Goal: Information Seeking & Learning: Learn about a topic

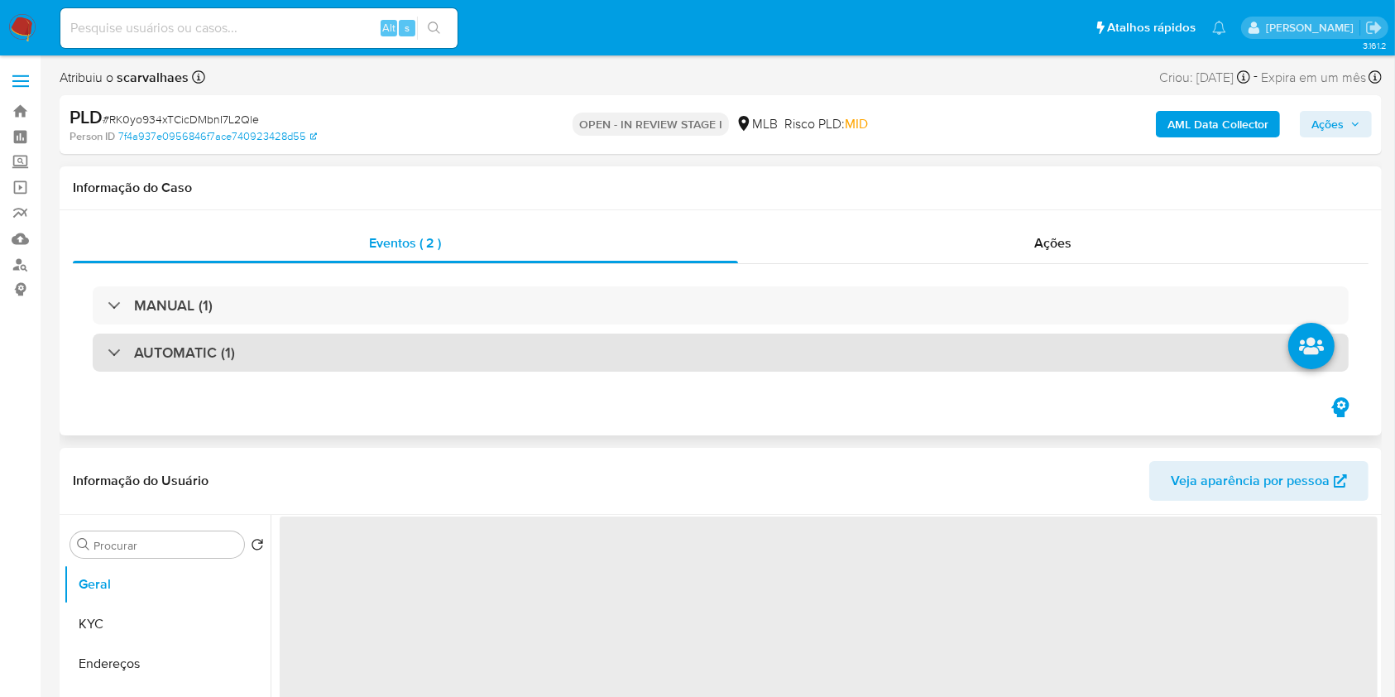
select select "10"
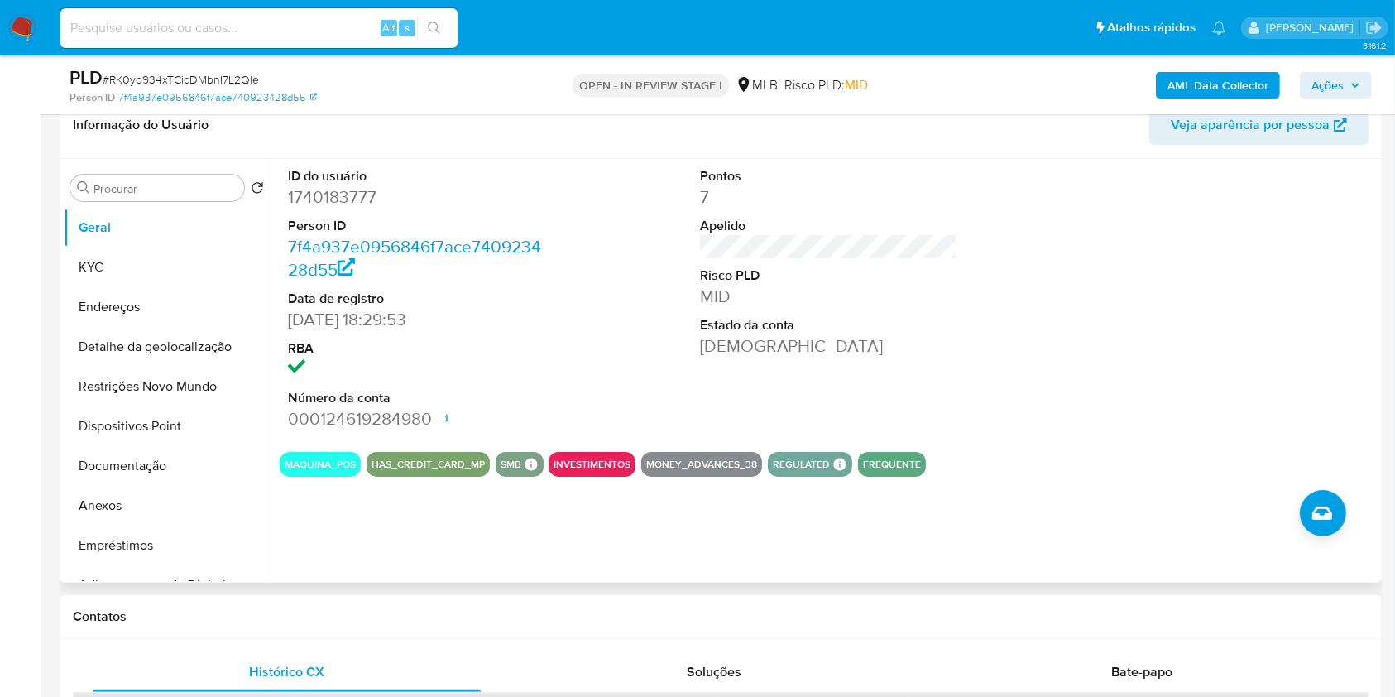
scroll to position [331, 0]
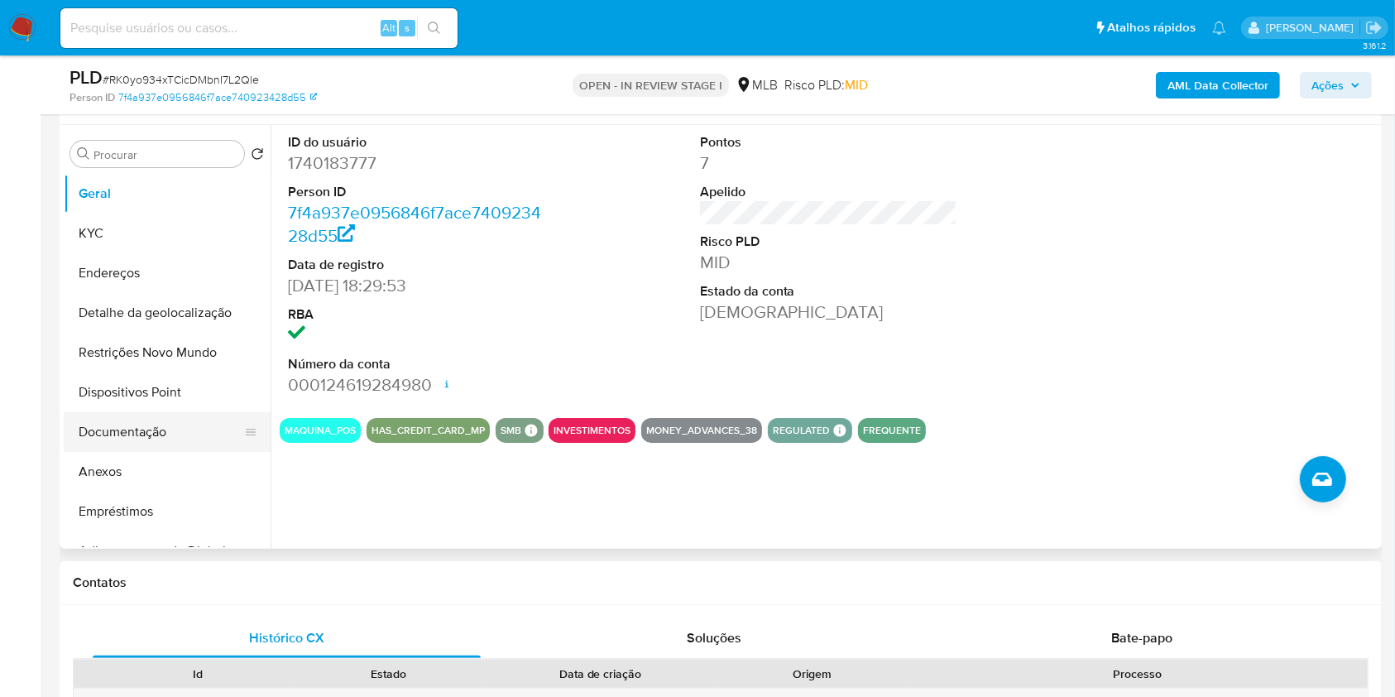
click at [141, 439] on button "Documentação" at bounding box center [161, 432] width 194 height 40
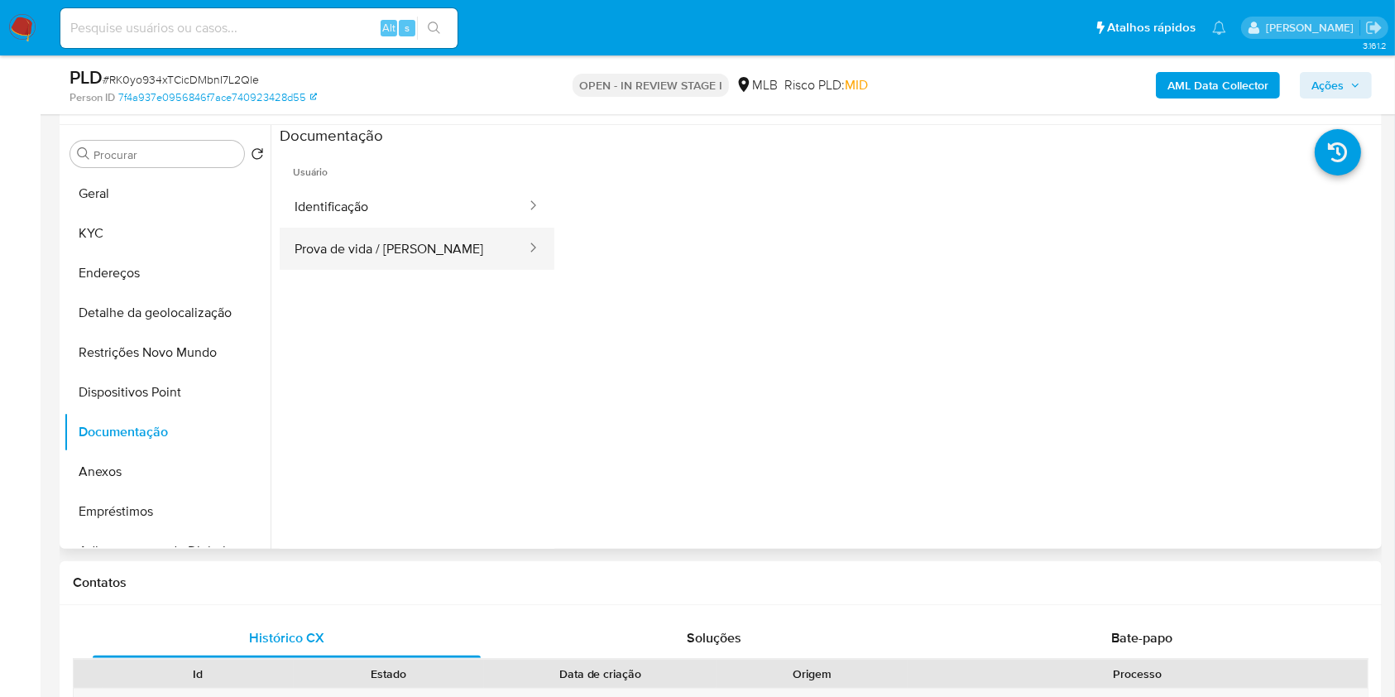
click at [418, 257] on button "Prova de vida / Selfie" at bounding box center [404, 249] width 248 height 42
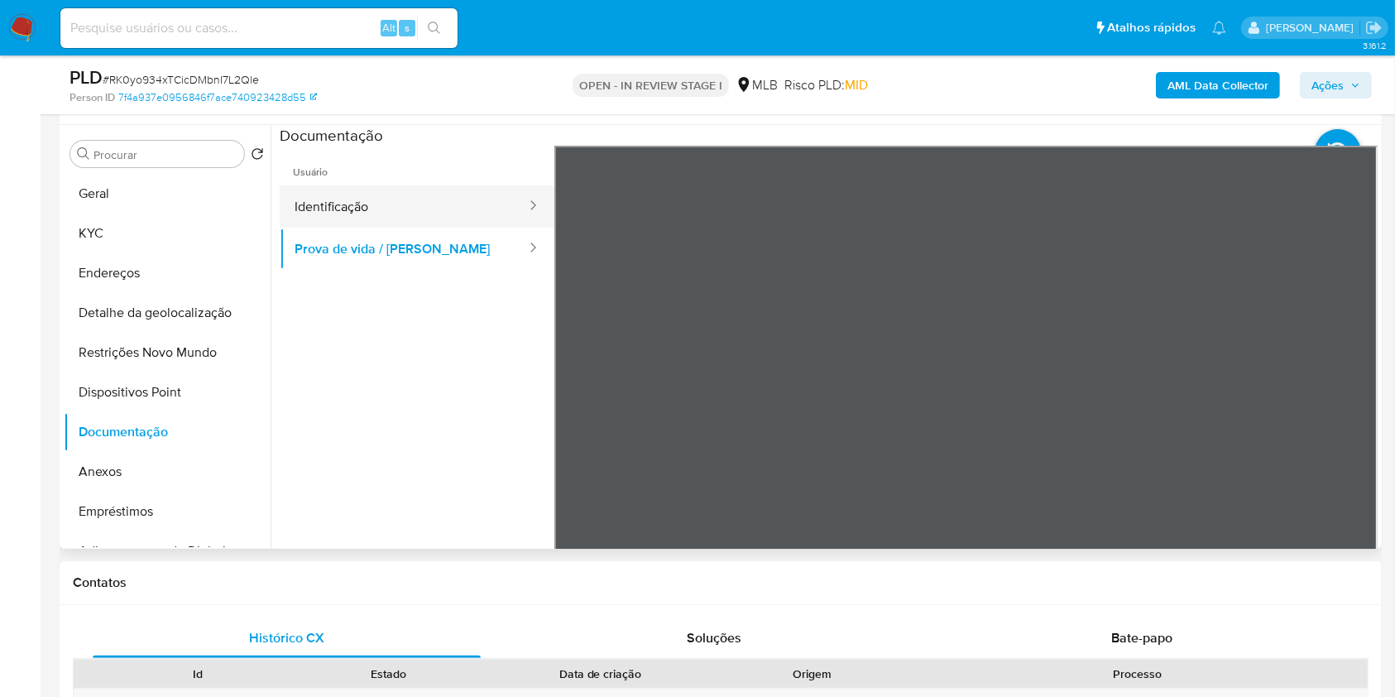
click at [367, 213] on button "Identificação" at bounding box center [404, 206] width 248 height 42
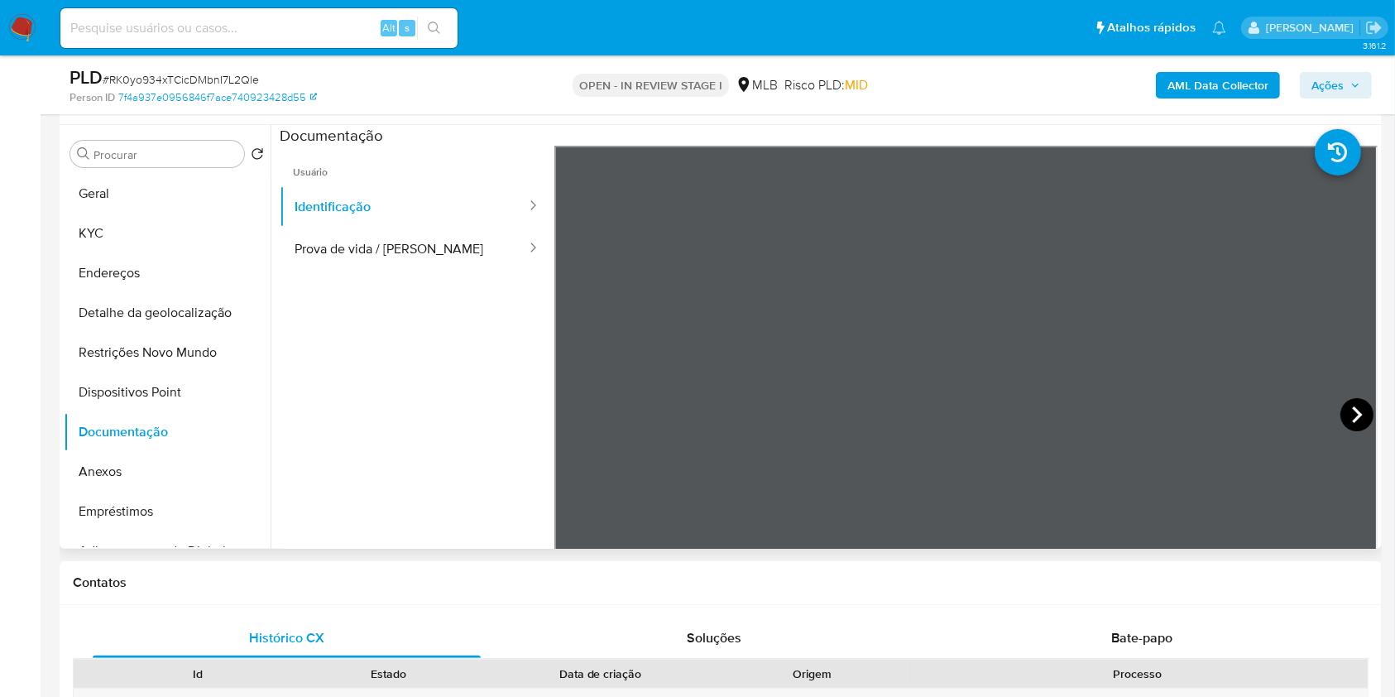
click at [1350, 407] on icon at bounding box center [1357, 414] width 33 height 33
click at [132, 204] on button "Geral" at bounding box center [161, 194] width 194 height 40
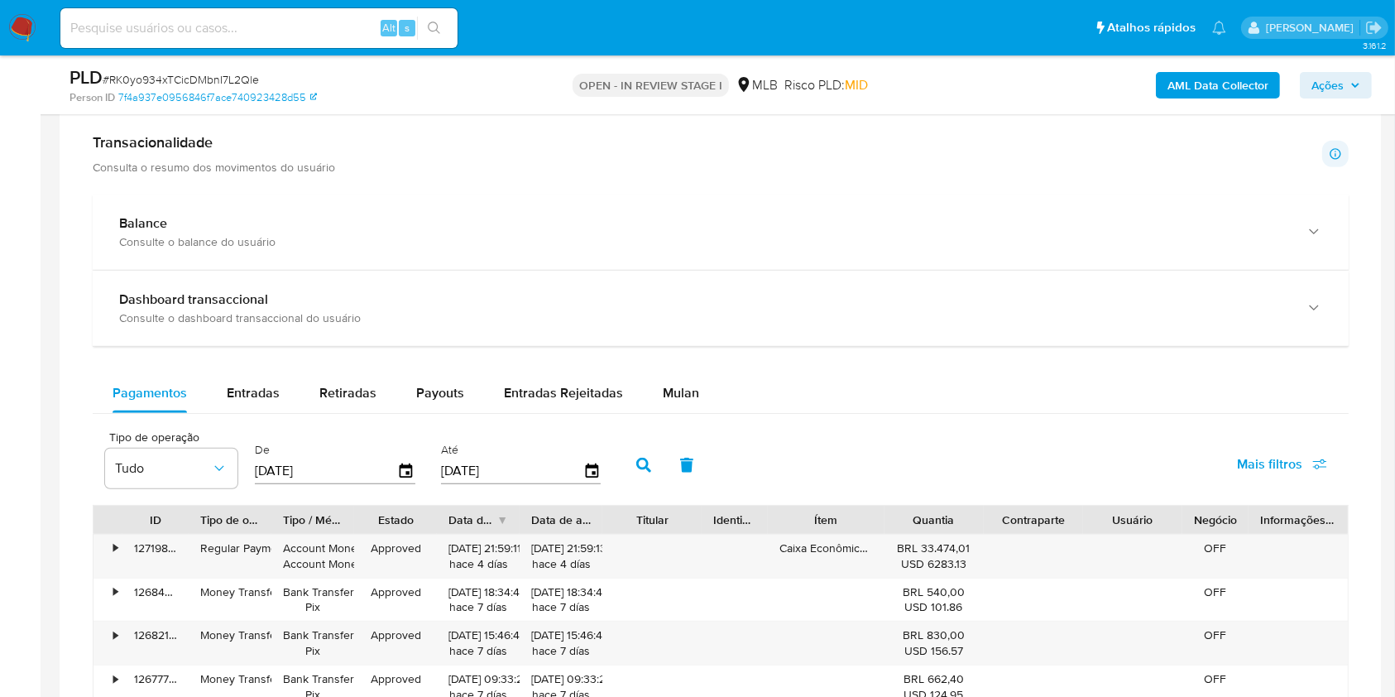
scroll to position [1213, 0]
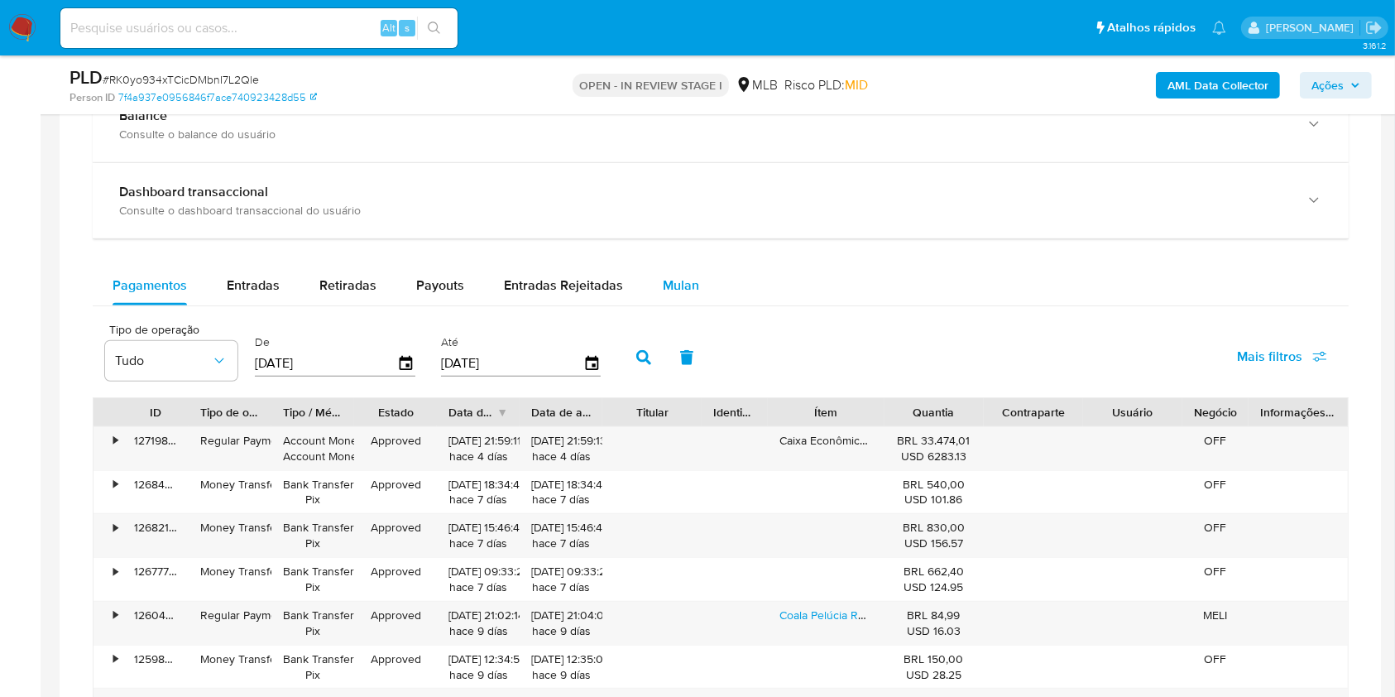
click at [684, 293] on span "Mulan" at bounding box center [681, 285] width 36 height 19
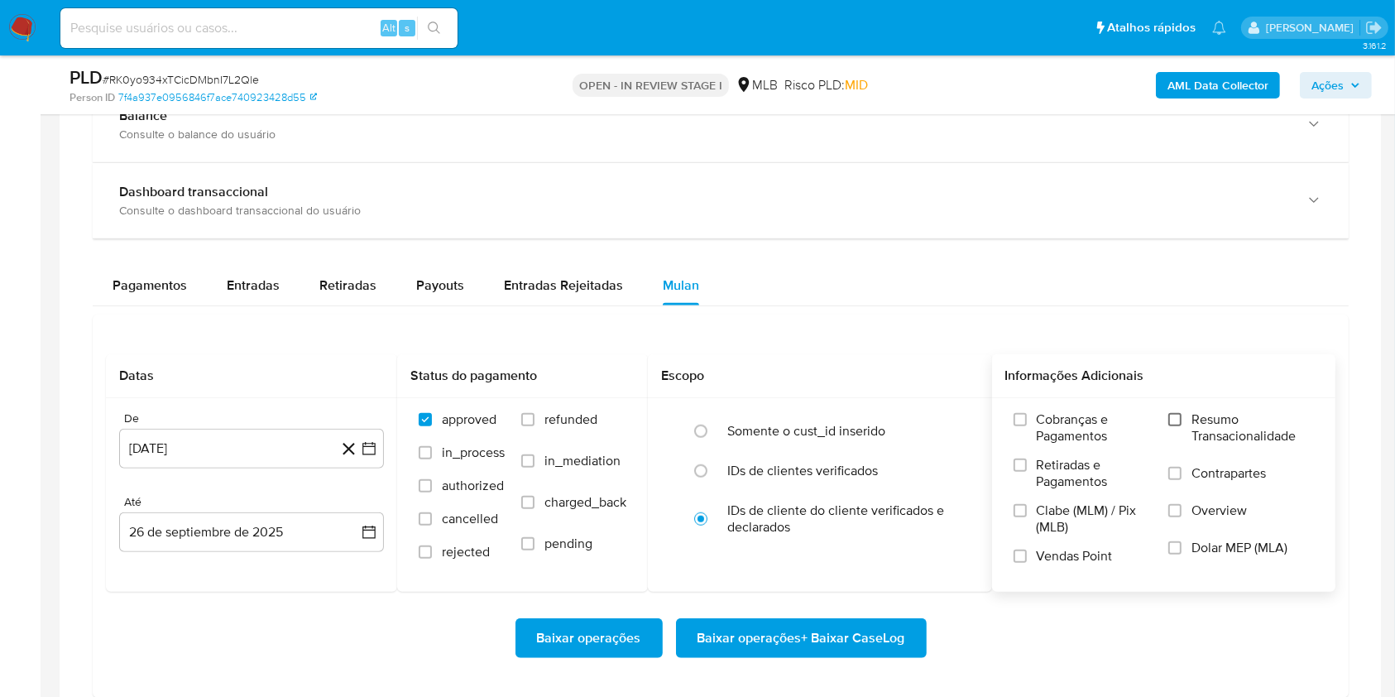
click at [1176, 418] on input "Resumo Transacionalidade" at bounding box center [1174, 419] width 13 height 13
click at [370, 449] on icon "button" at bounding box center [369, 448] width 17 height 17
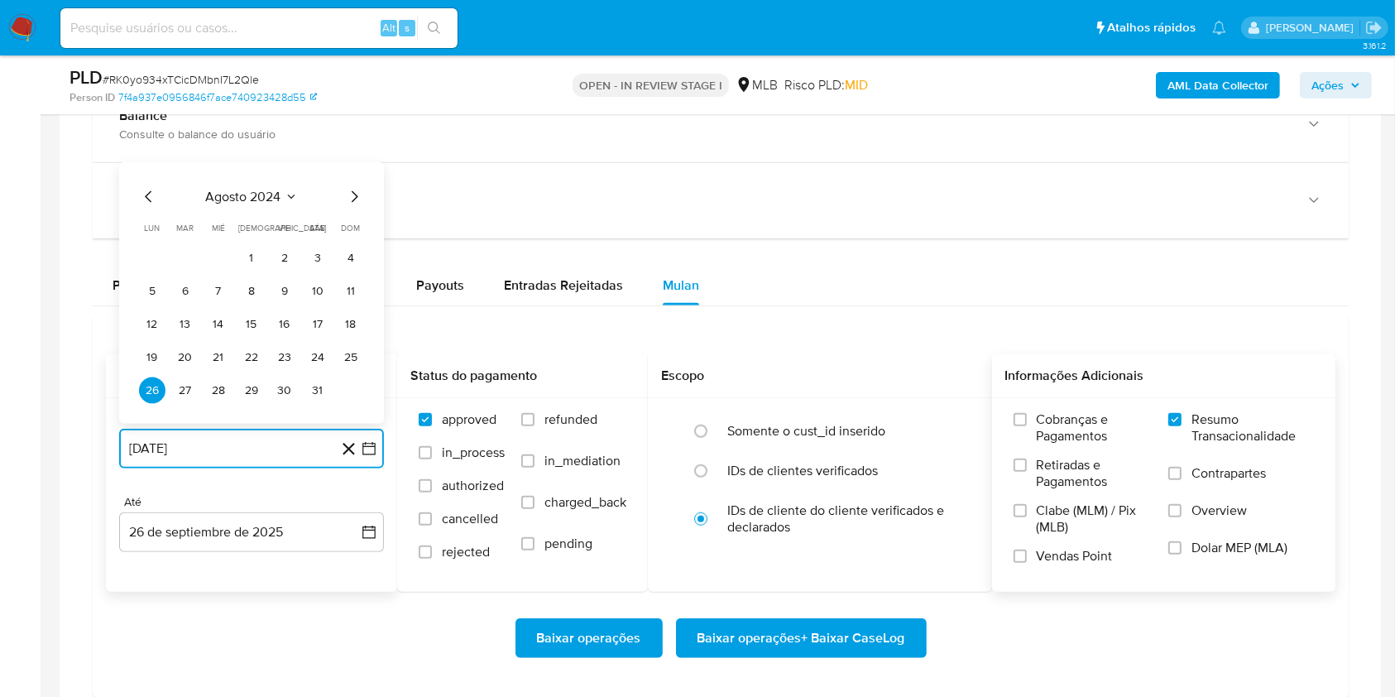
click at [351, 200] on icon "Mes siguiente" at bounding box center [354, 197] width 20 height 20
click at [353, 162] on icon "Mes siguiente" at bounding box center [354, 164] width 20 height 20
click at [353, 193] on icon "Mes siguiente" at bounding box center [354, 197] width 20 height 20
click at [350, 167] on icon "Mes siguiente" at bounding box center [354, 164] width 20 height 20
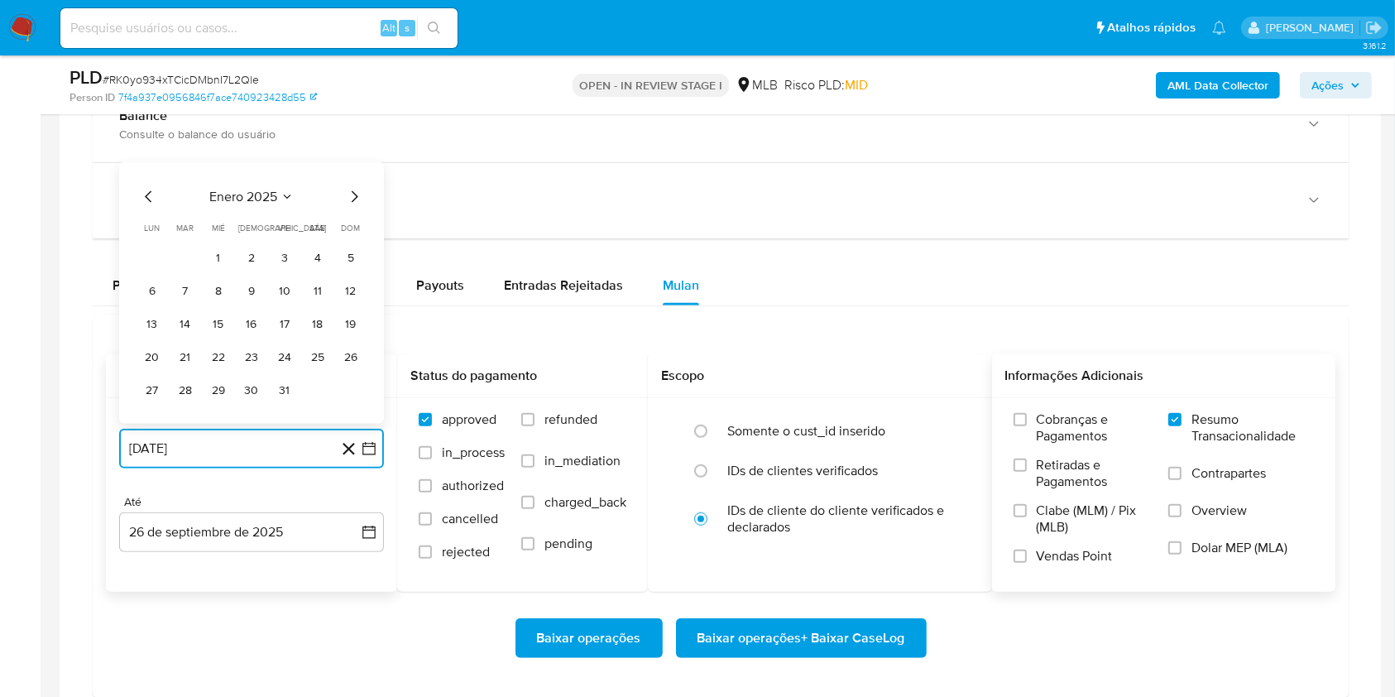
click at [352, 187] on icon "Mes siguiente" at bounding box center [354, 197] width 20 height 20
click at [352, 190] on icon "Mes siguiente" at bounding box center [355, 196] width 7 height 12
click at [357, 169] on icon "Mes siguiente" at bounding box center [354, 164] width 20 height 20
click at [351, 195] on icon "Mes siguiente" at bounding box center [354, 197] width 20 height 20
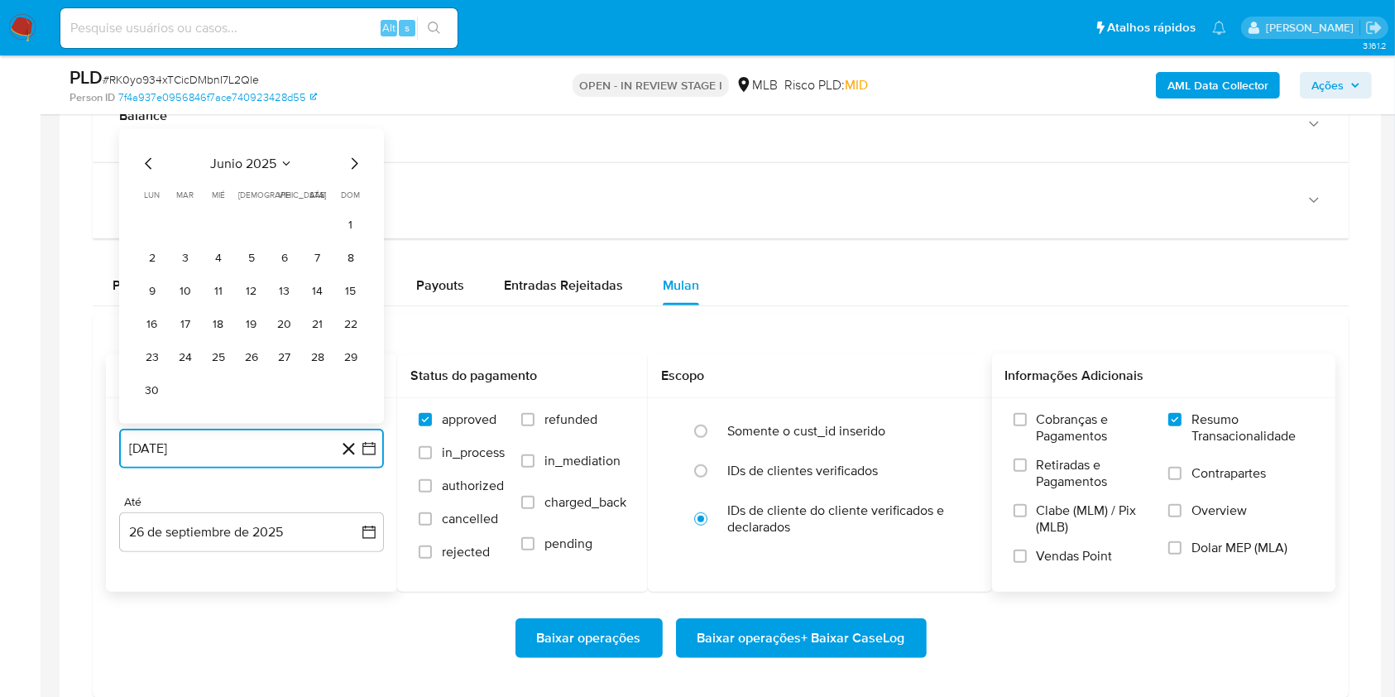
click at [351, 156] on icon "Mes siguiente" at bounding box center [354, 164] width 20 height 20
click at [314, 359] on button "26" at bounding box center [318, 357] width 26 height 26
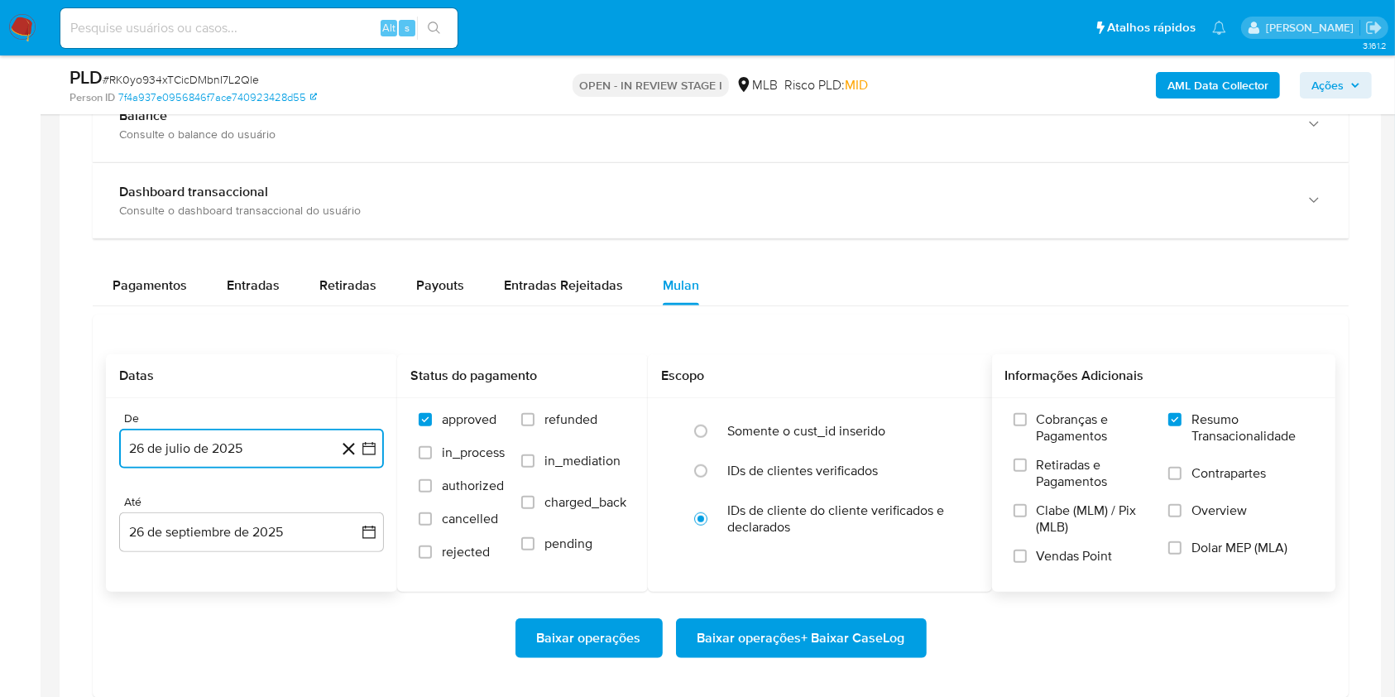
click at [364, 447] on icon "button" at bounding box center [369, 448] width 17 height 17
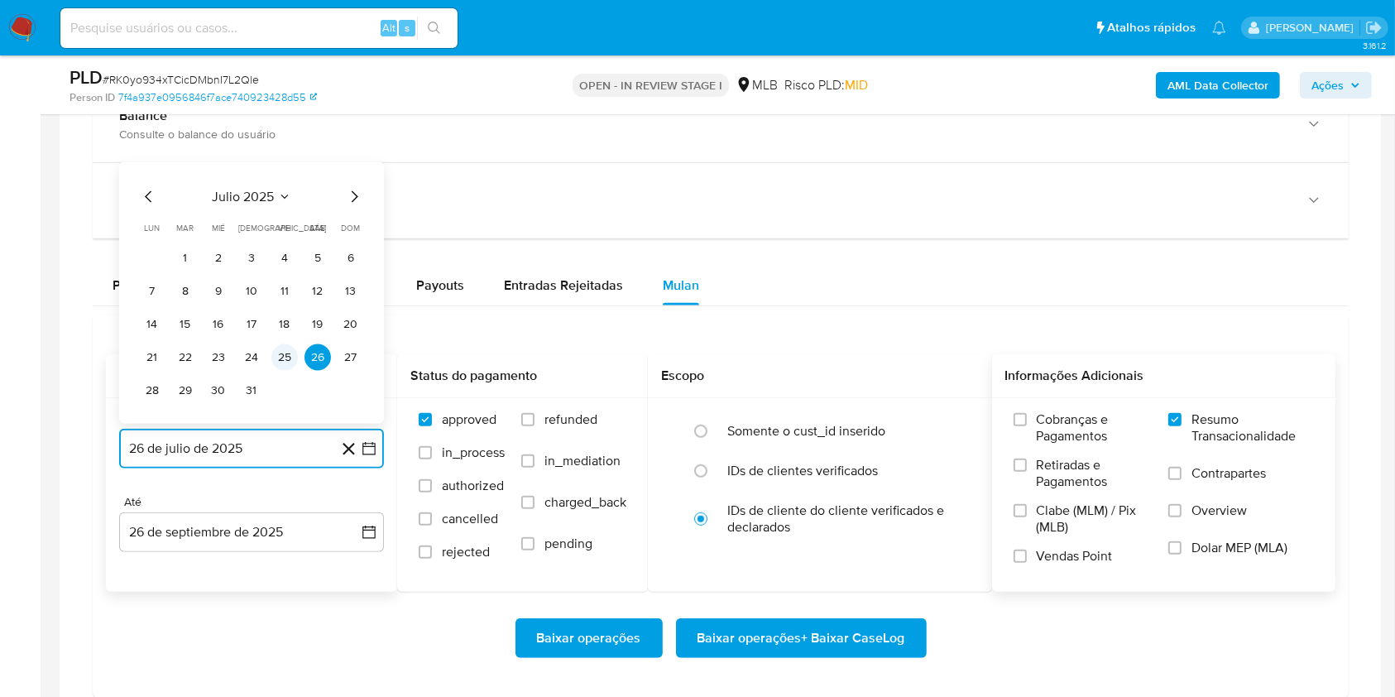
click at [284, 355] on button "25" at bounding box center [284, 357] width 26 height 26
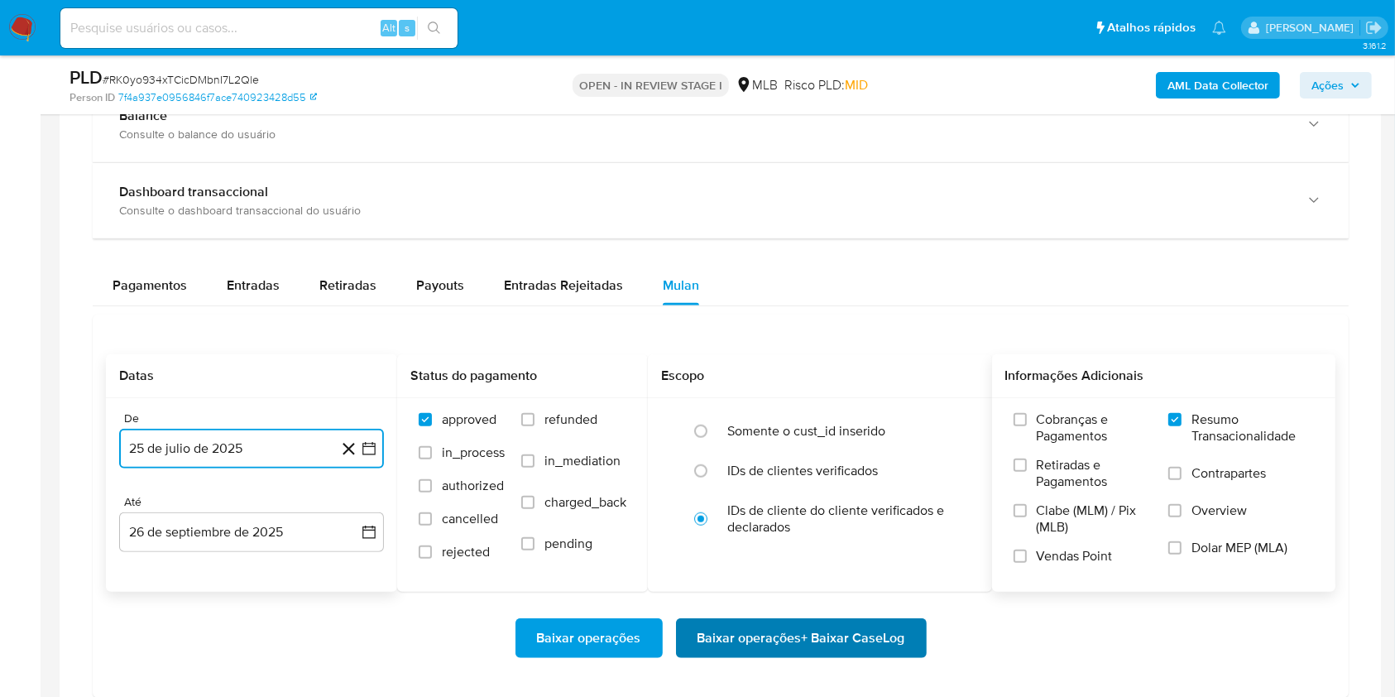
click at [789, 636] on span "Baixar operações + Baixar CaseLog" at bounding box center [802, 638] width 208 height 36
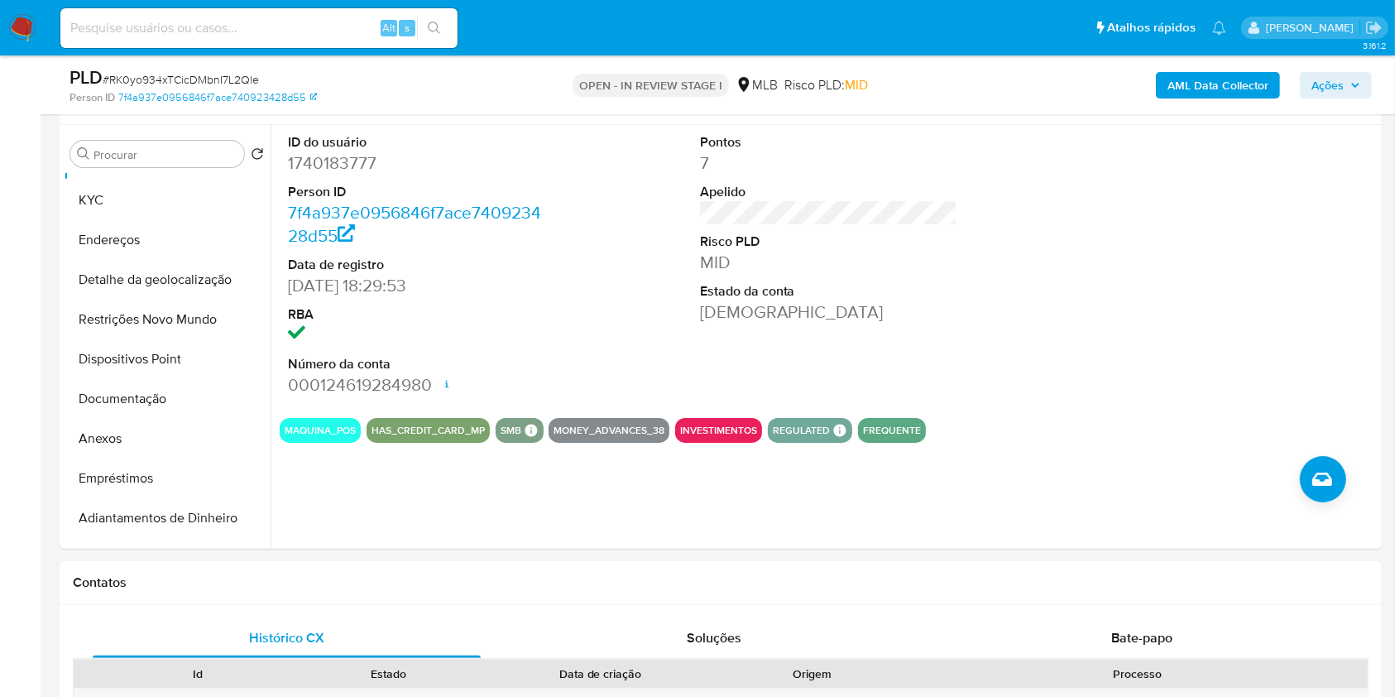
scroll to position [0, 0]
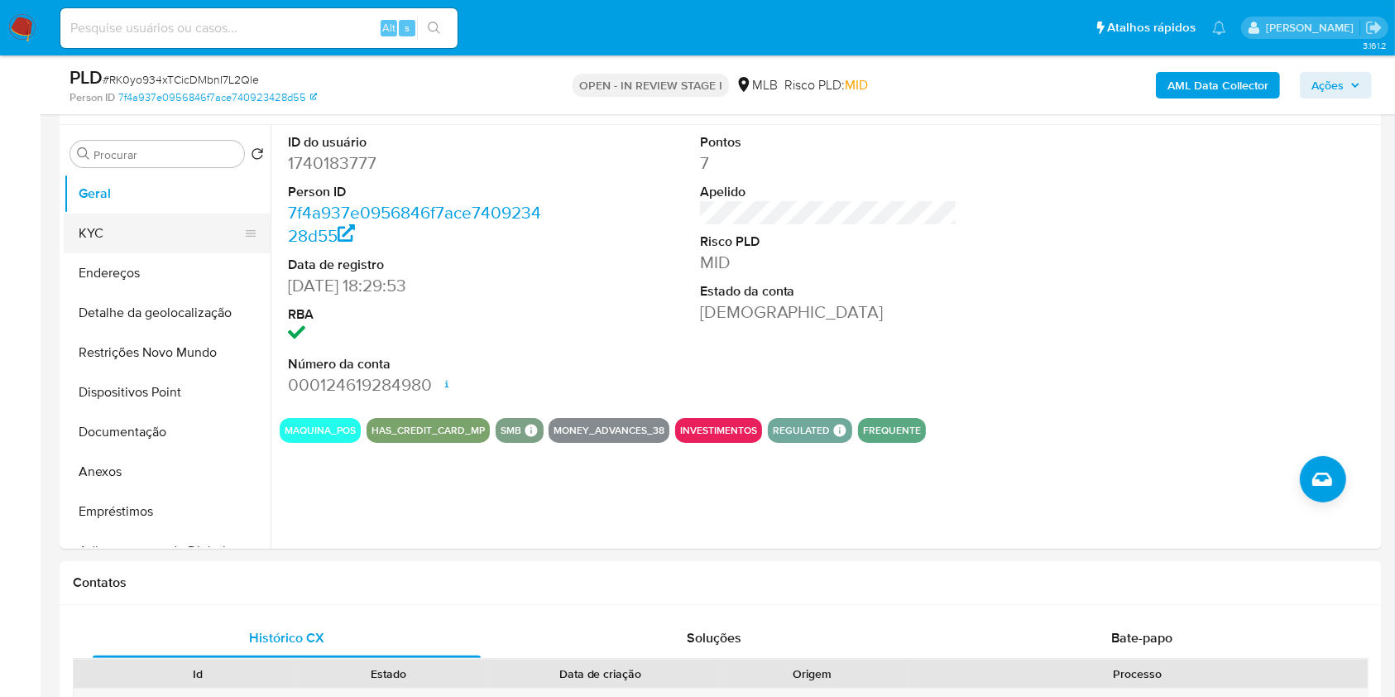
click at [107, 228] on button "KYC" at bounding box center [161, 234] width 194 height 40
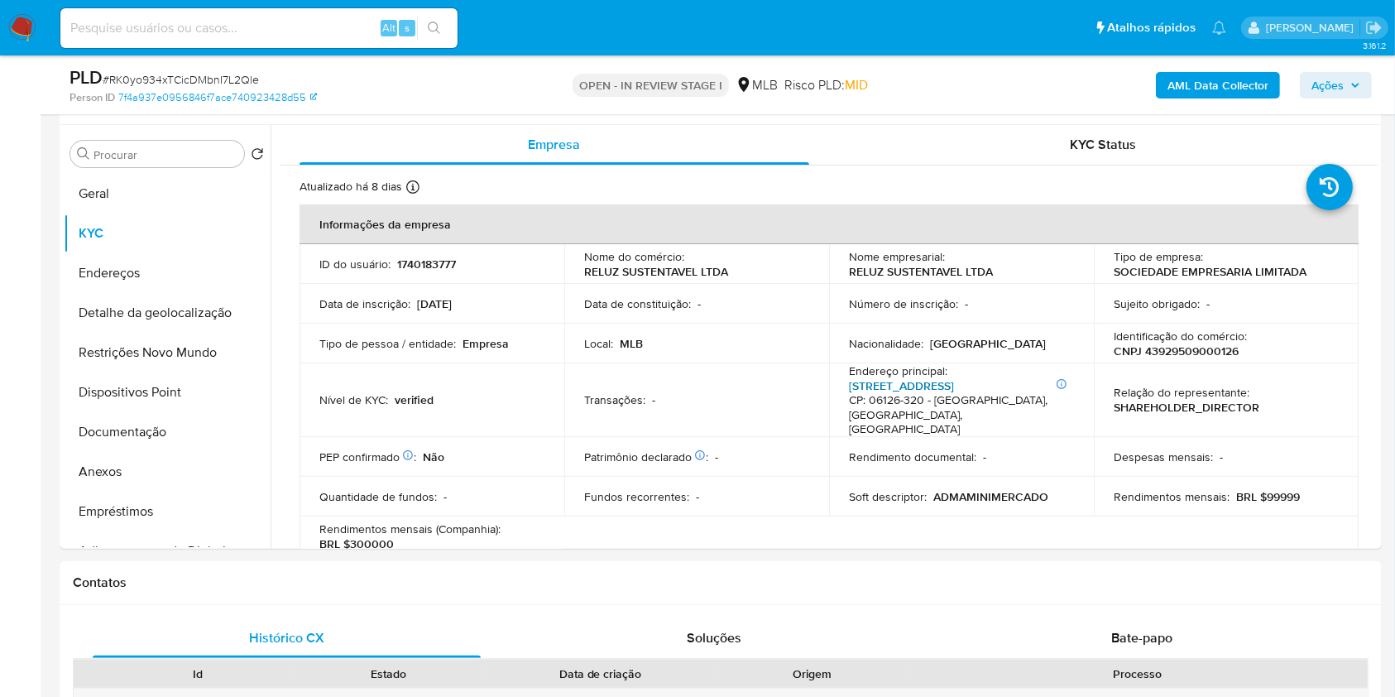
click at [885, 389] on link "Rua Jaú 51, Santo Antônio" at bounding box center [901, 385] width 105 height 17
drag, startPoint x: 847, startPoint y: 274, endPoint x: 996, endPoint y: 275, distance: 149.0
click at [996, 275] on div "Nome empresarial : RELUZ SUSTENTAVEL LTDA" at bounding box center [961, 264] width 225 height 30
copy p "RELUZ SUSTENTAVEL LTDA"
click at [171, 473] on button "Anexos" at bounding box center [161, 472] width 194 height 40
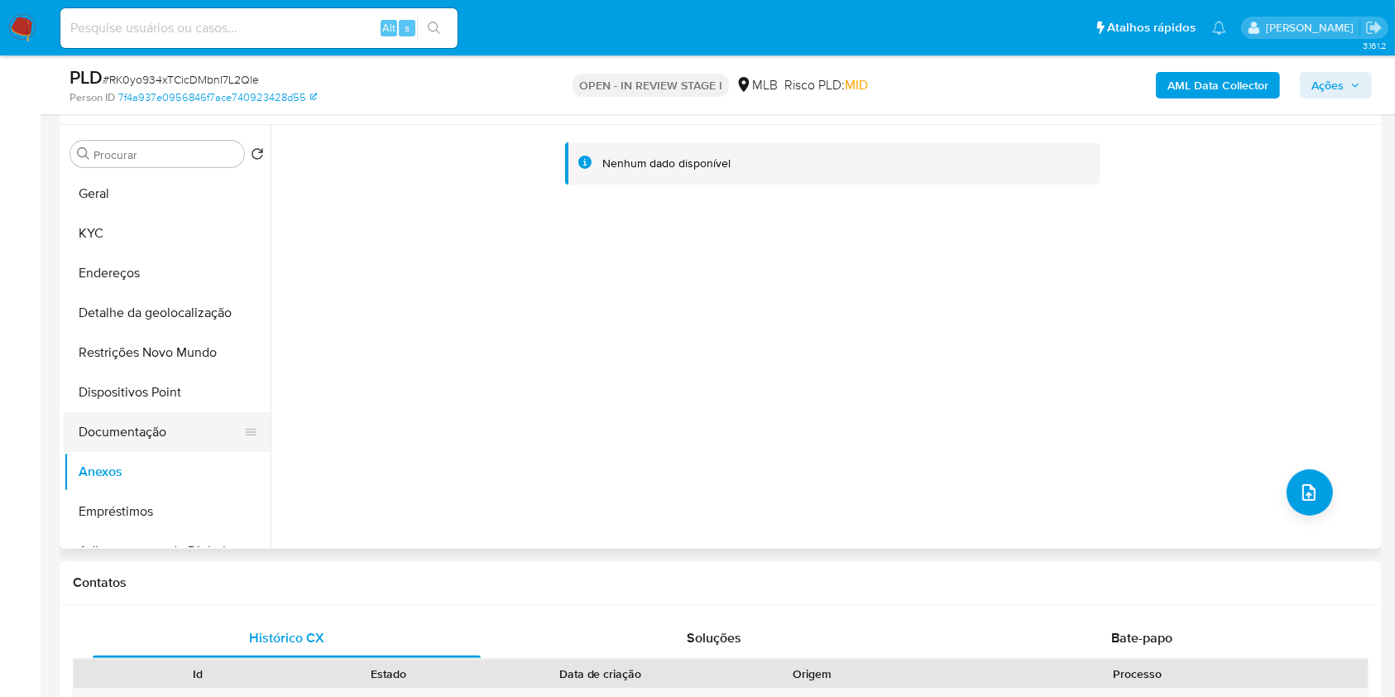
click at [137, 425] on button "Documentação" at bounding box center [161, 432] width 194 height 40
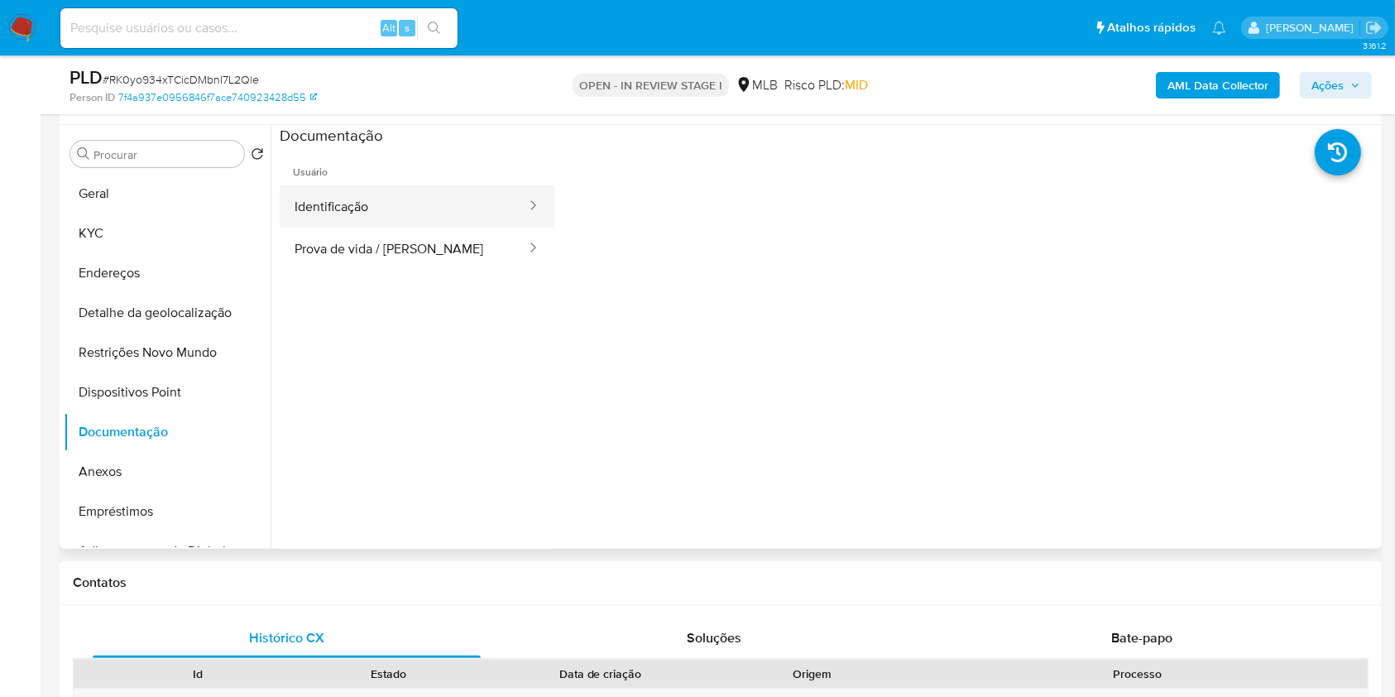
click at [412, 206] on button "Identificação" at bounding box center [404, 206] width 248 height 42
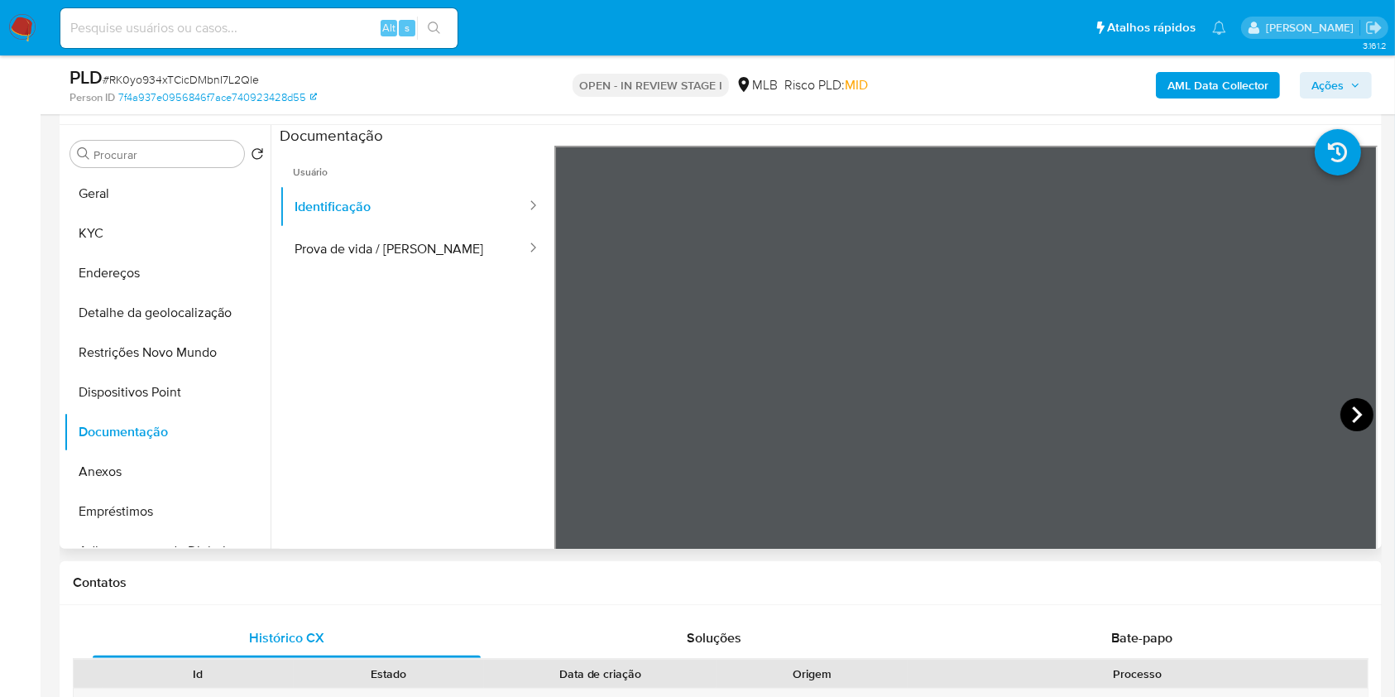
click at [1353, 420] on icon at bounding box center [1357, 414] width 33 height 33
click at [115, 230] on button "KYC" at bounding box center [161, 234] width 194 height 40
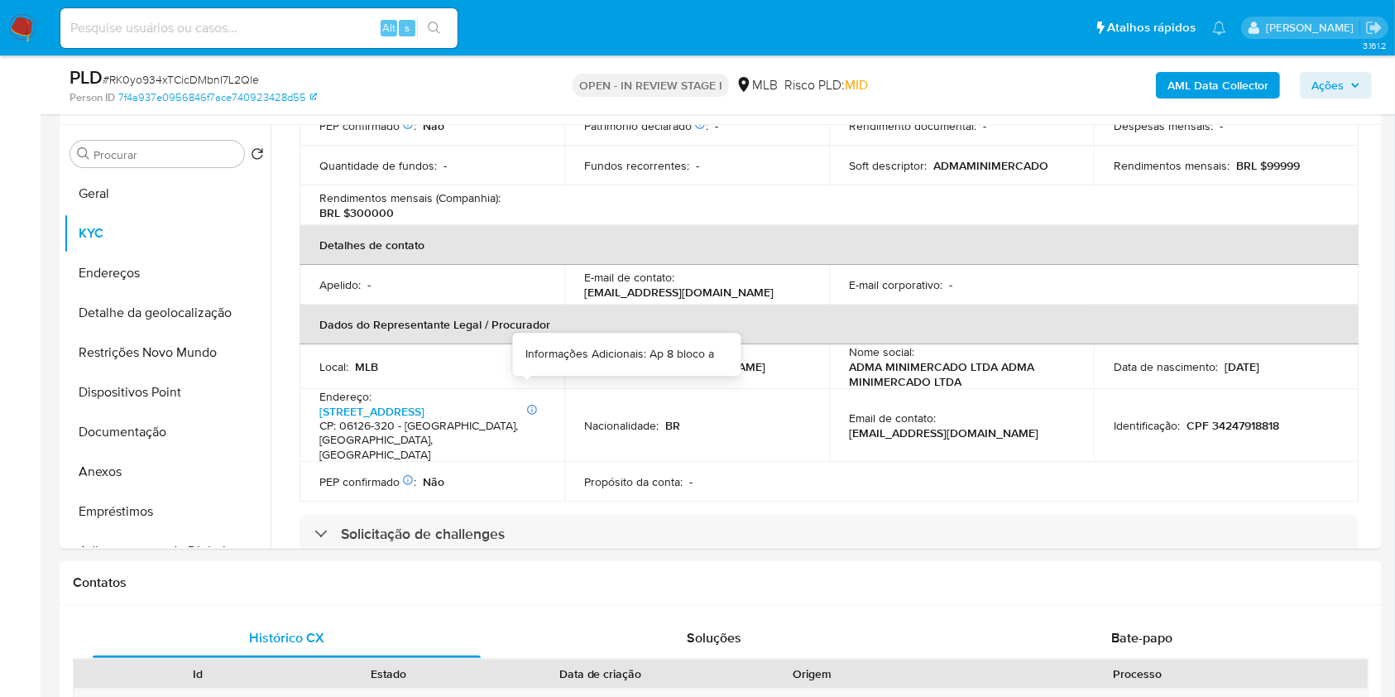
scroll to position [441, 0]
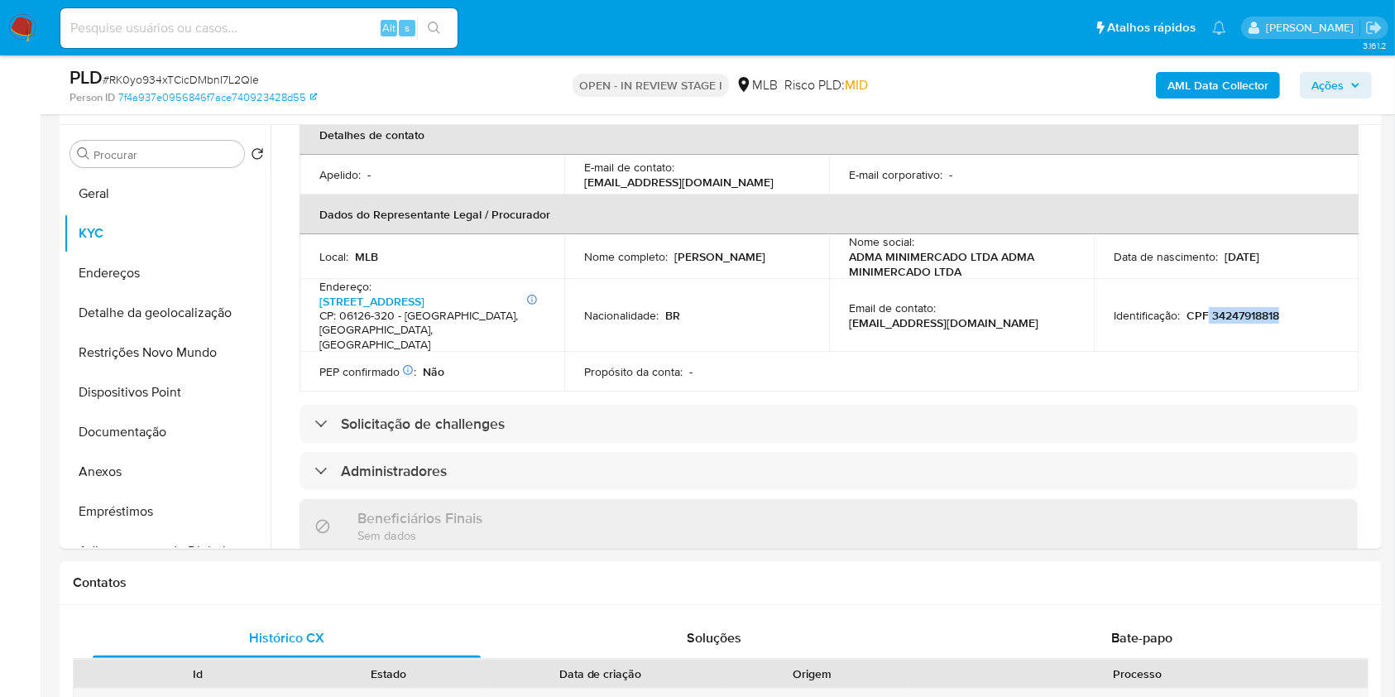
drag, startPoint x: 1205, startPoint y: 295, endPoint x: 1278, endPoint y: 292, distance: 72.9
click at [1278, 308] on div "Identificação : CPF 34247918818" at bounding box center [1226, 315] width 225 height 15
copy p "34247918818"
drag, startPoint x: 846, startPoint y: 245, endPoint x: 957, endPoint y: 252, distance: 111.9
click at [960, 251] on p "ADMA MINIMERCADO LTDA ADMA MINIMERCADO LTDA" at bounding box center [958, 264] width 218 height 30
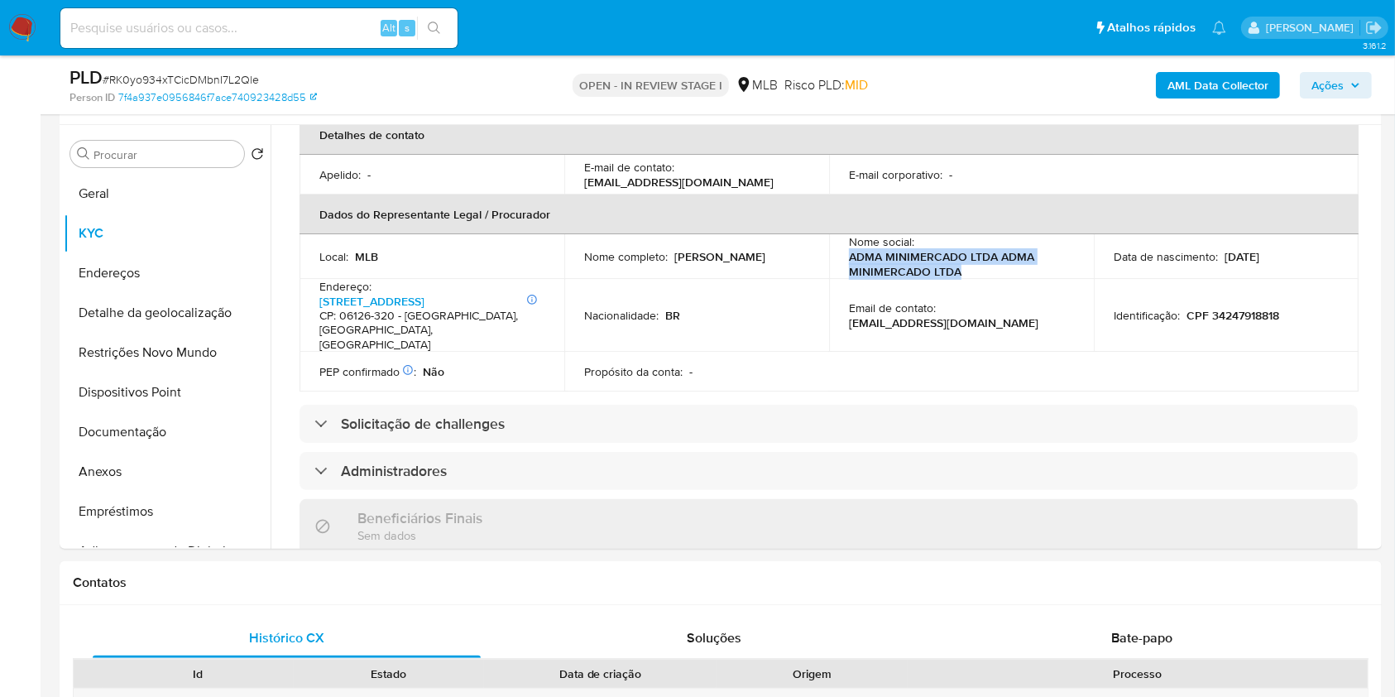
copy p "ADMA MINIMERCADO LTDA ADMA MINIMERCADO LTDA"
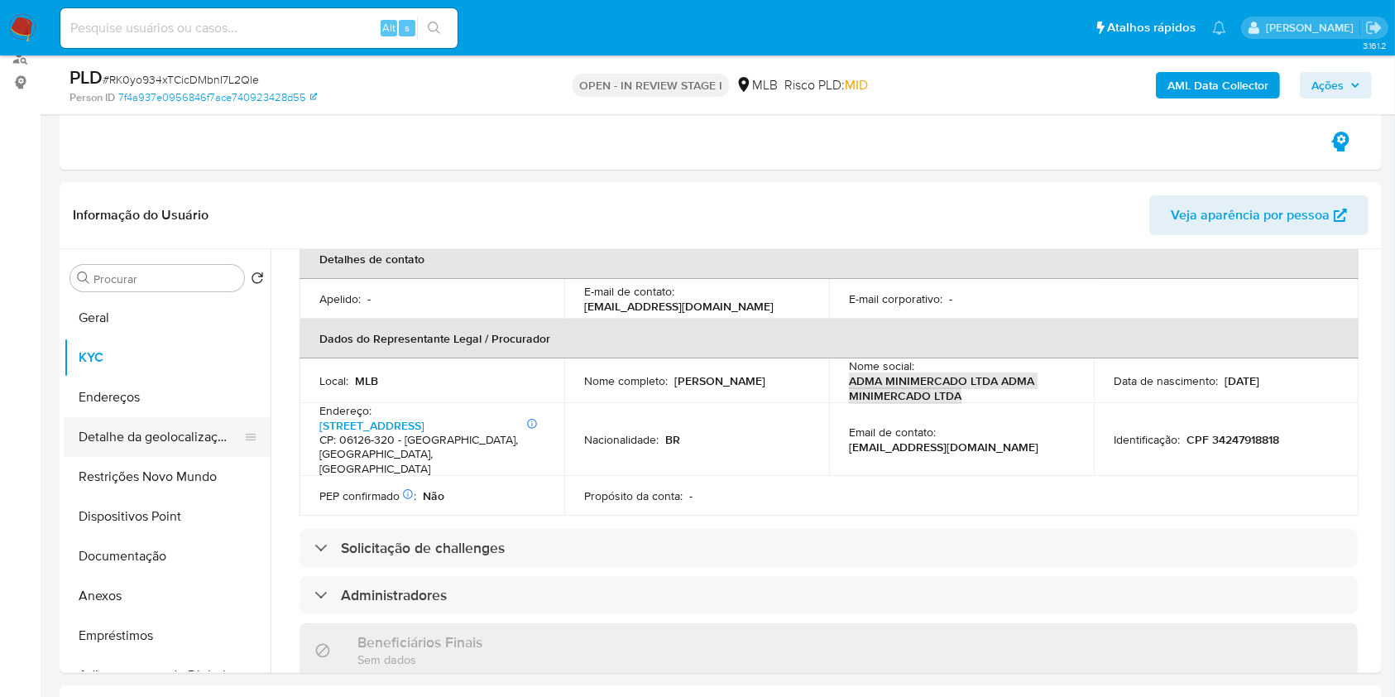
scroll to position [331, 0]
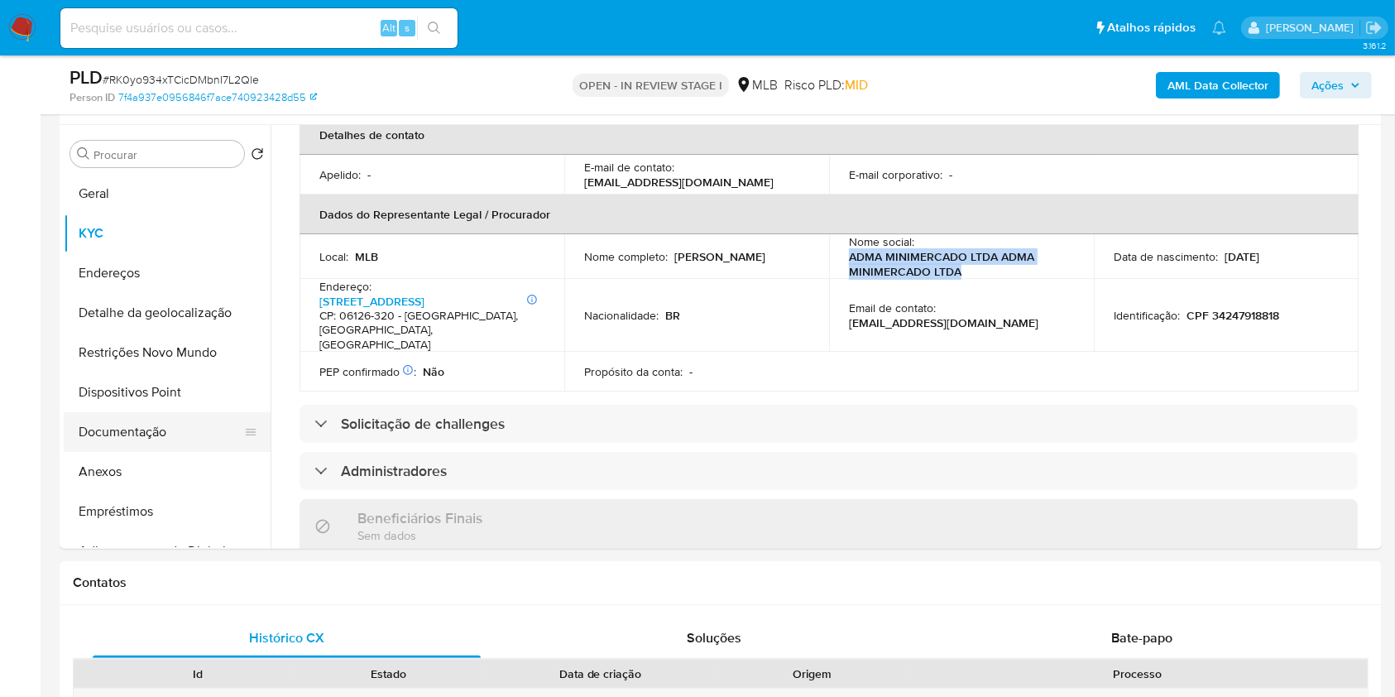
click at [145, 434] on button "Documentação" at bounding box center [161, 432] width 194 height 40
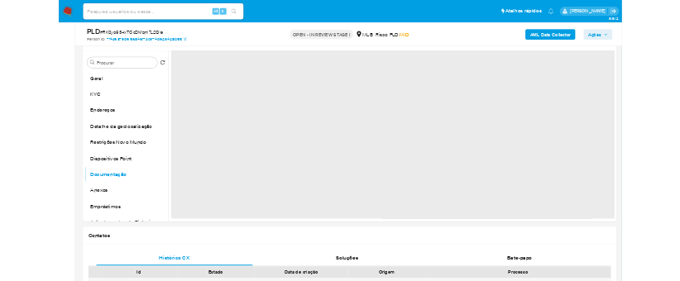
scroll to position [0, 0]
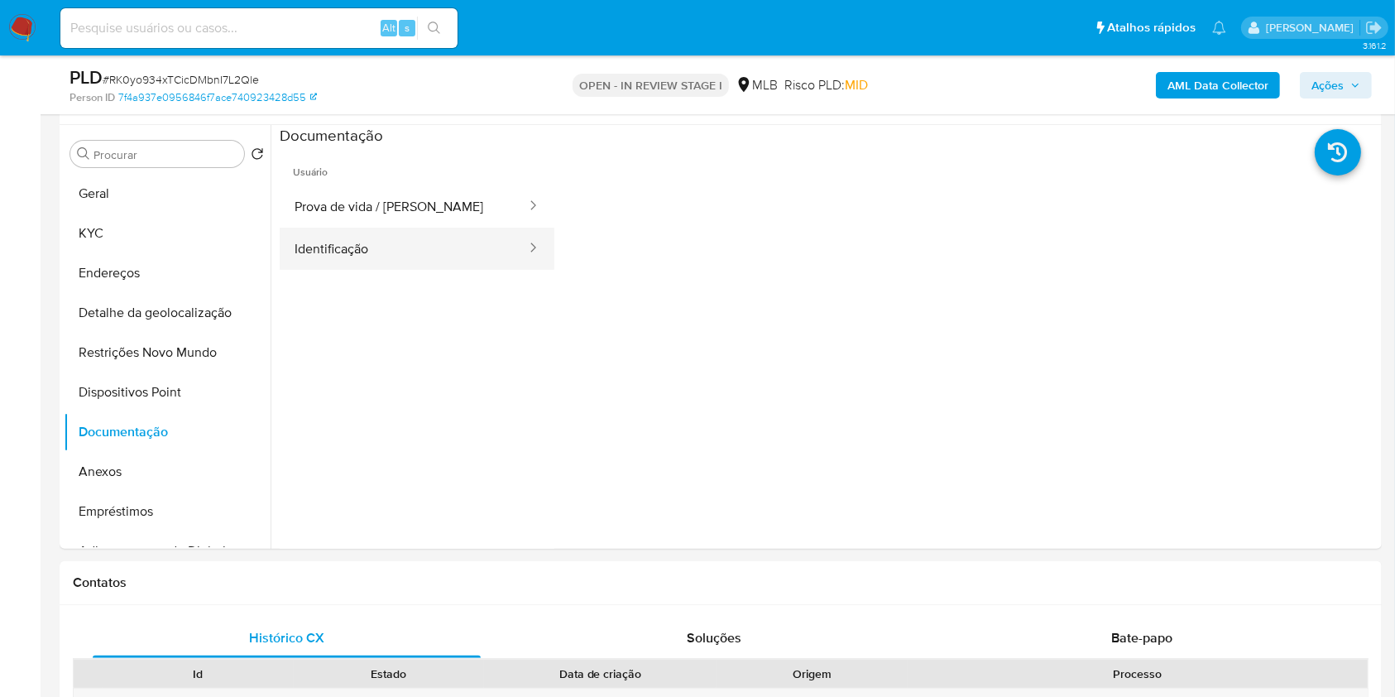
click at [477, 243] on button "Identificação" at bounding box center [404, 249] width 248 height 42
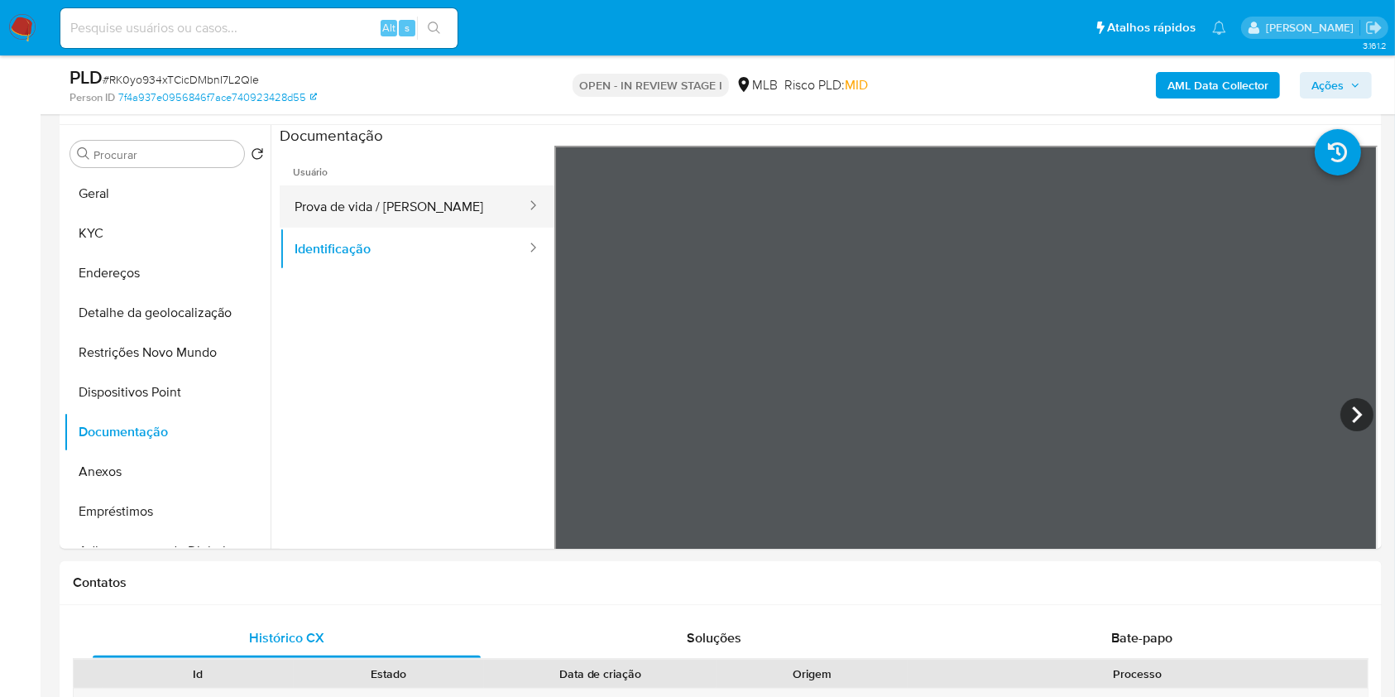
click at [395, 213] on button "Prova de vida / [PERSON_NAME]" at bounding box center [404, 206] width 248 height 42
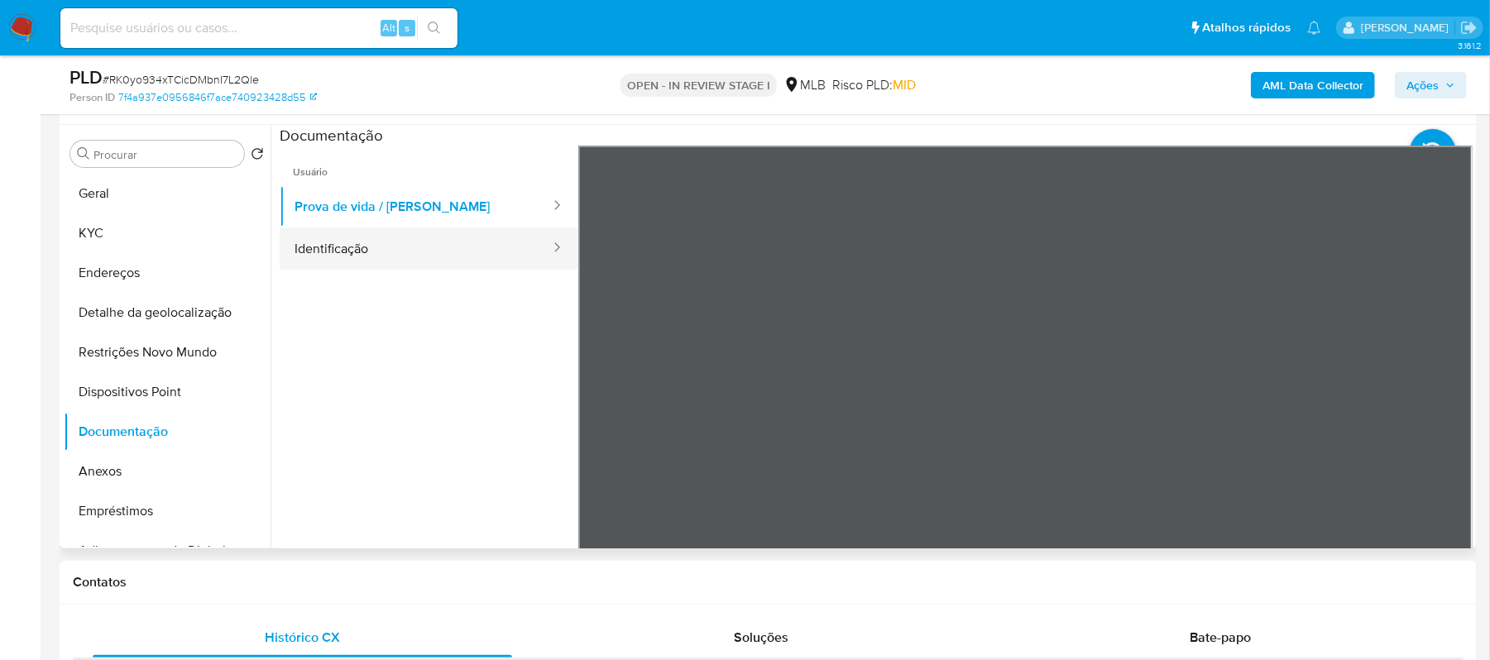
click at [412, 253] on button "Identificação" at bounding box center [416, 249] width 272 height 42
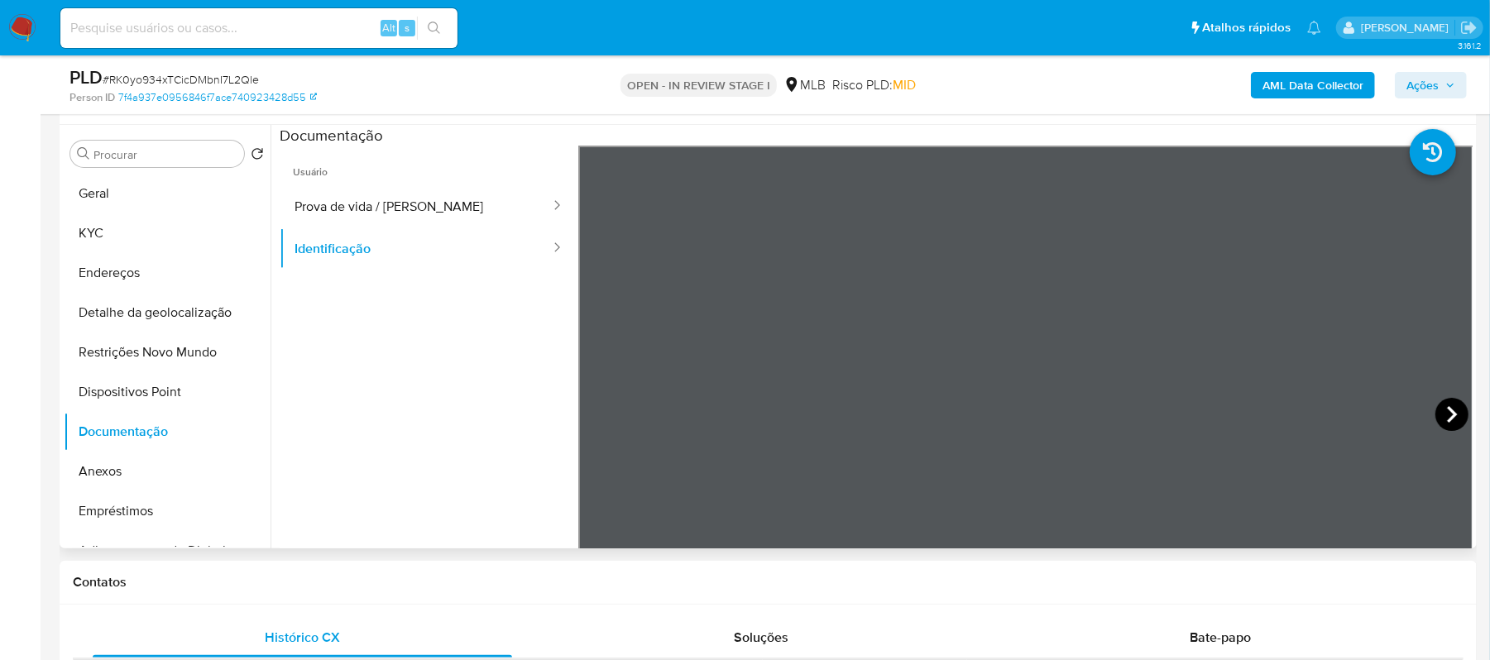
click at [1412, 415] on icon at bounding box center [1452, 414] width 33 height 33
click at [606, 408] on icon at bounding box center [599, 414] width 33 height 33
click at [144, 482] on button "Anexos" at bounding box center [161, 472] width 194 height 40
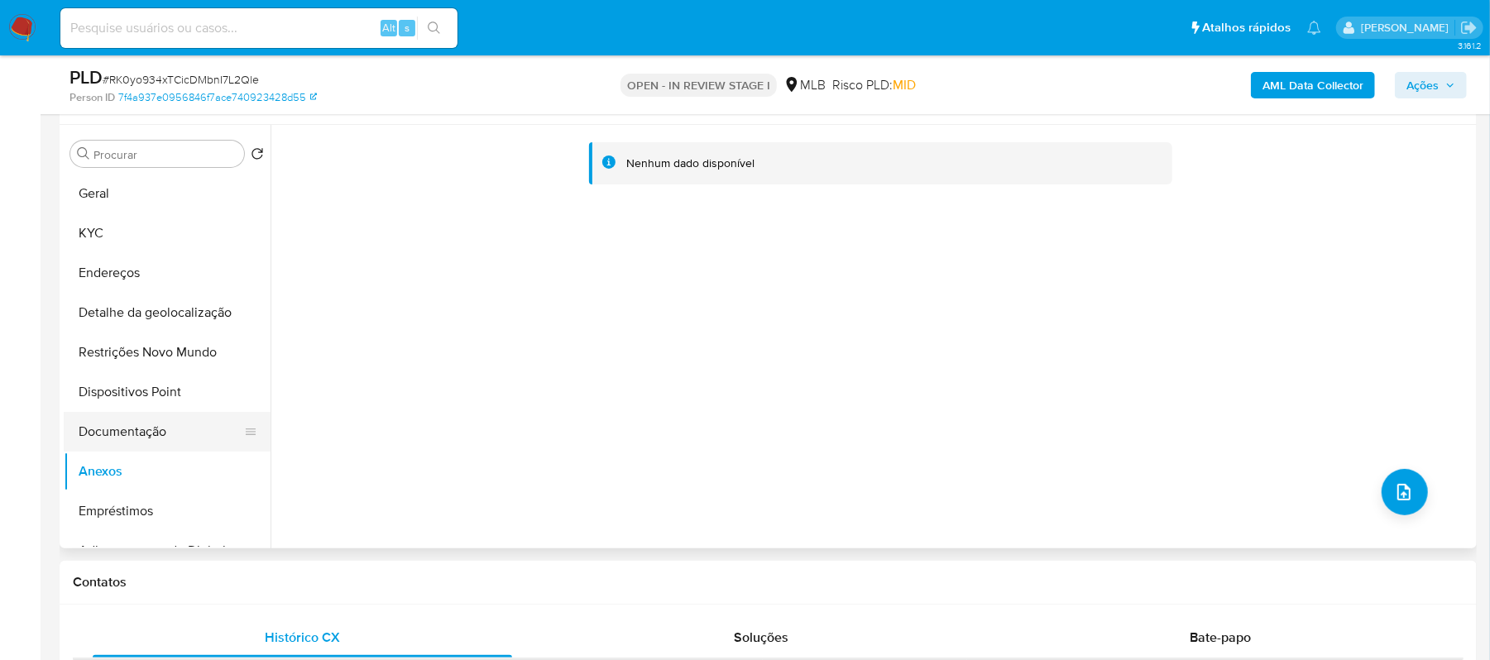
click at [132, 437] on button "Documentação" at bounding box center [161, 432] width 194 height 40
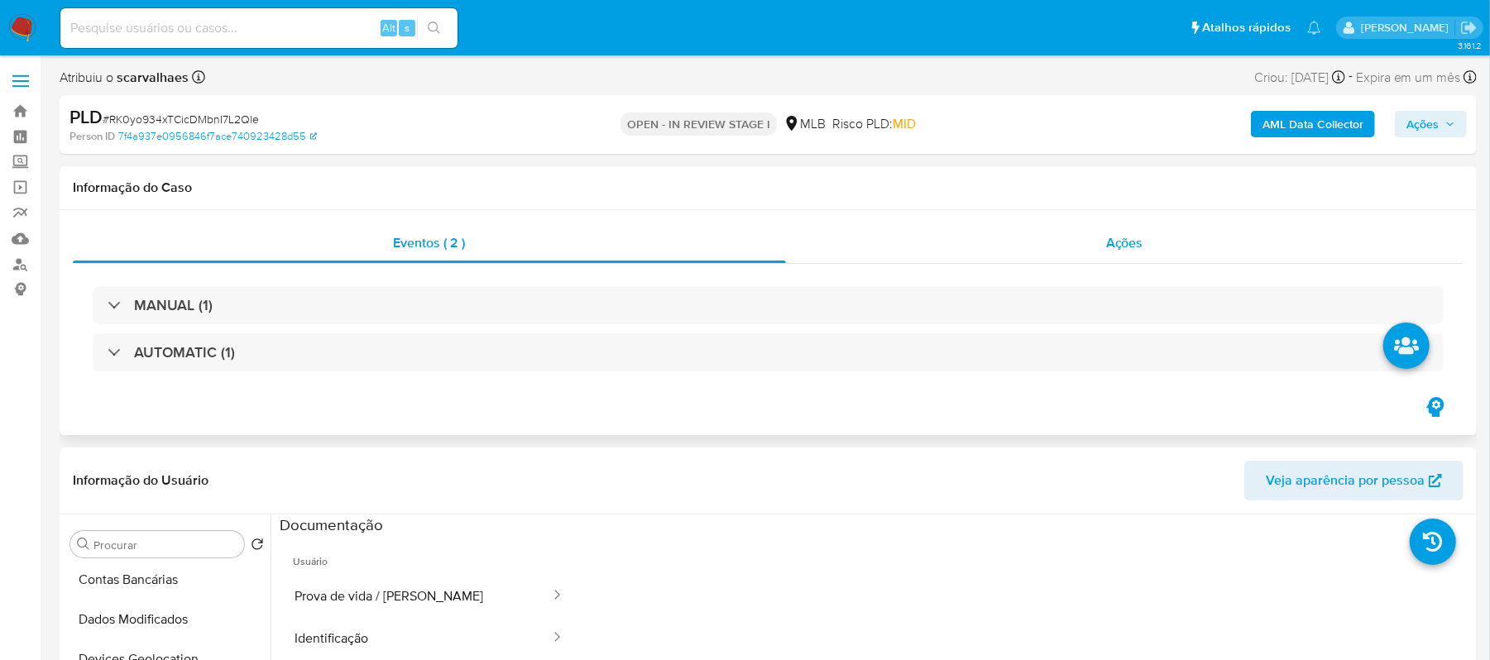
click at [1119, 245] on span "Ações" at bounding box center [1124, 242] width 37 height 19
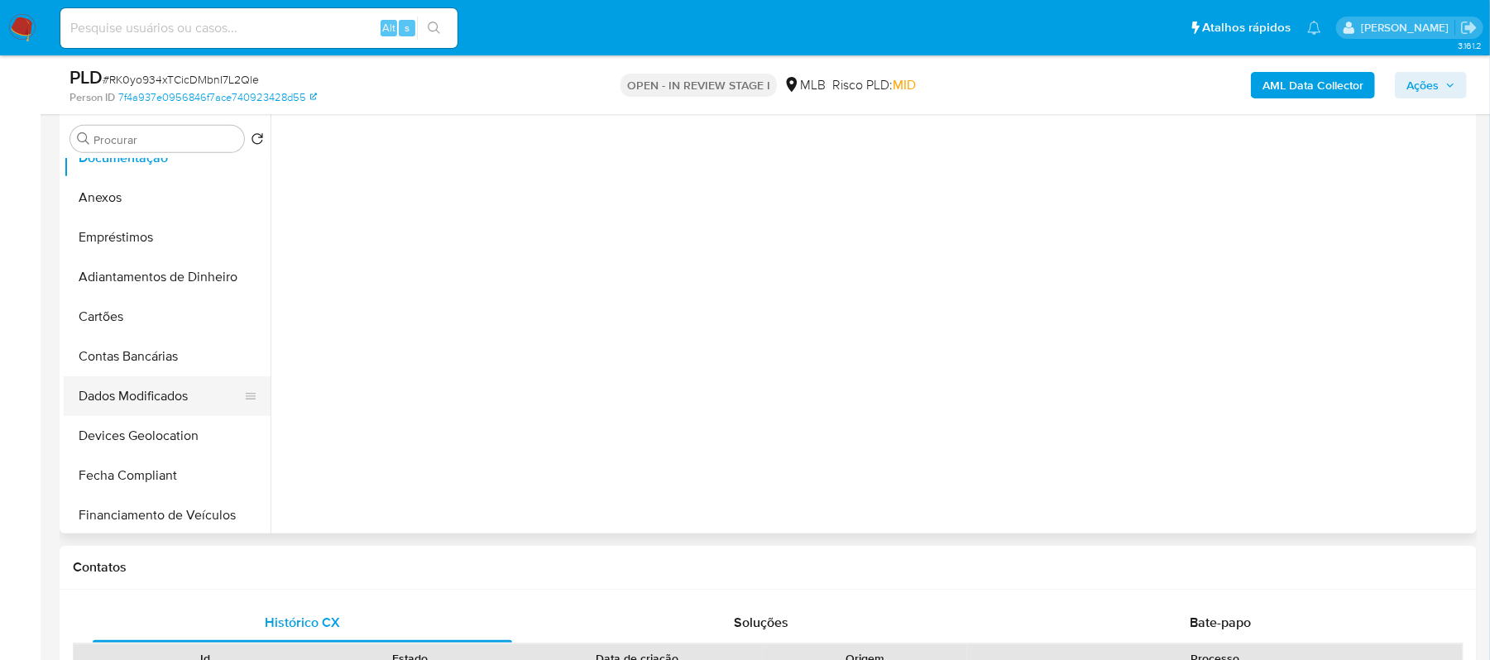
scroll to position [220, 0]
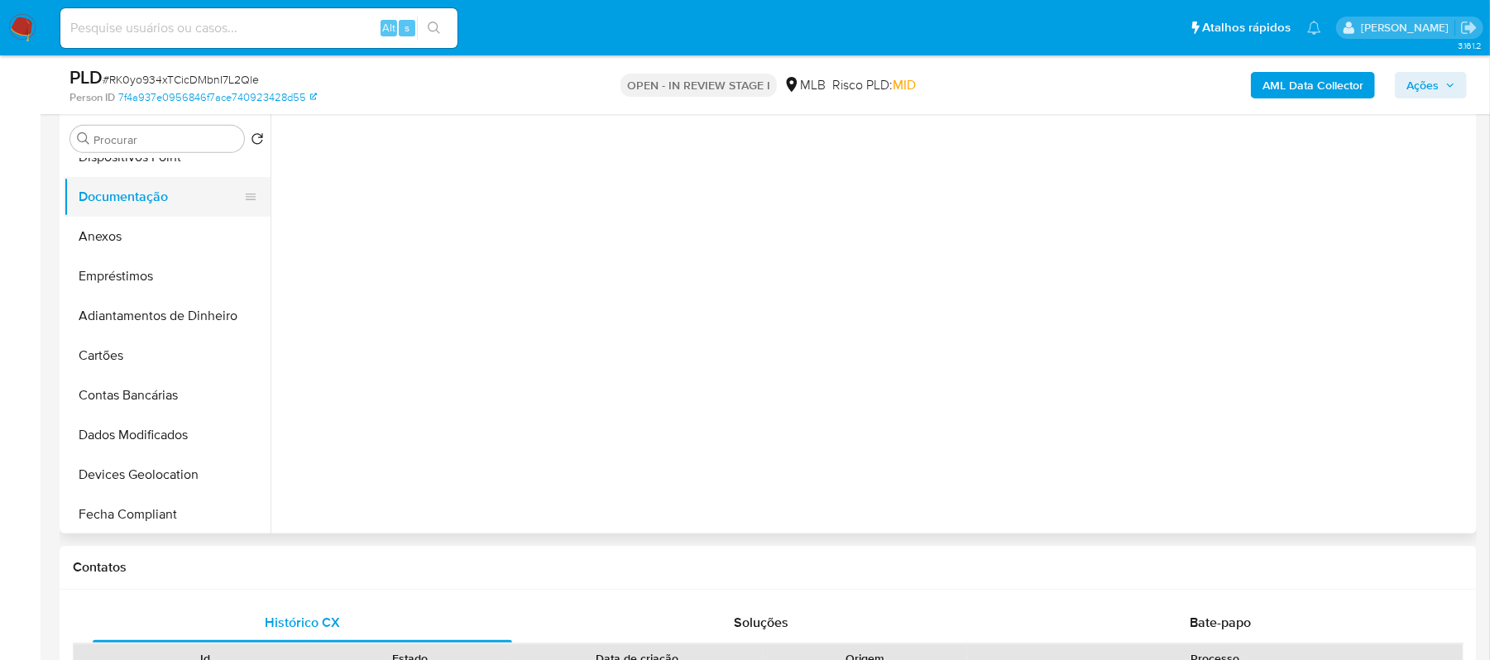
click at [159, 179] on button "Documentação" at bounding box center [161, 197] width 194 height 40
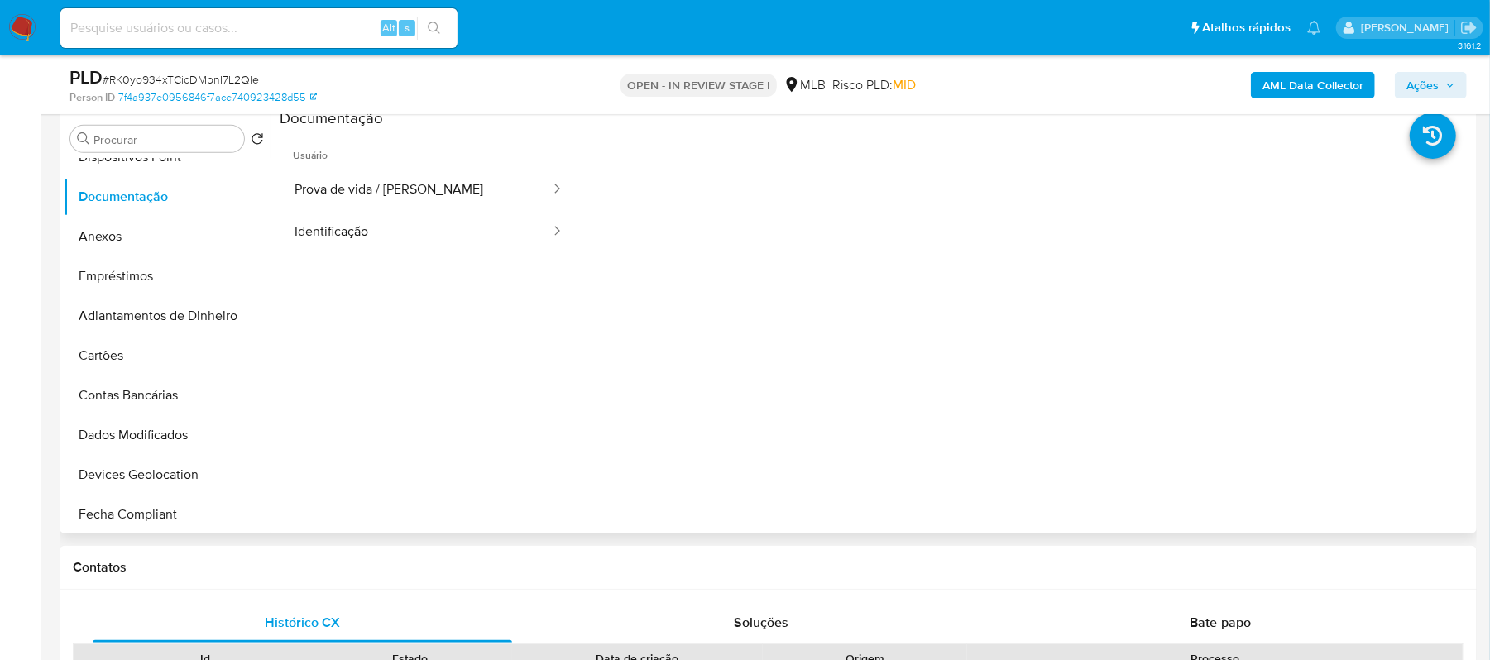
scroll to position [0, 0]
click at [470, 230] on button "Identificação" at bounding box center [416, 234] width 272 height 42
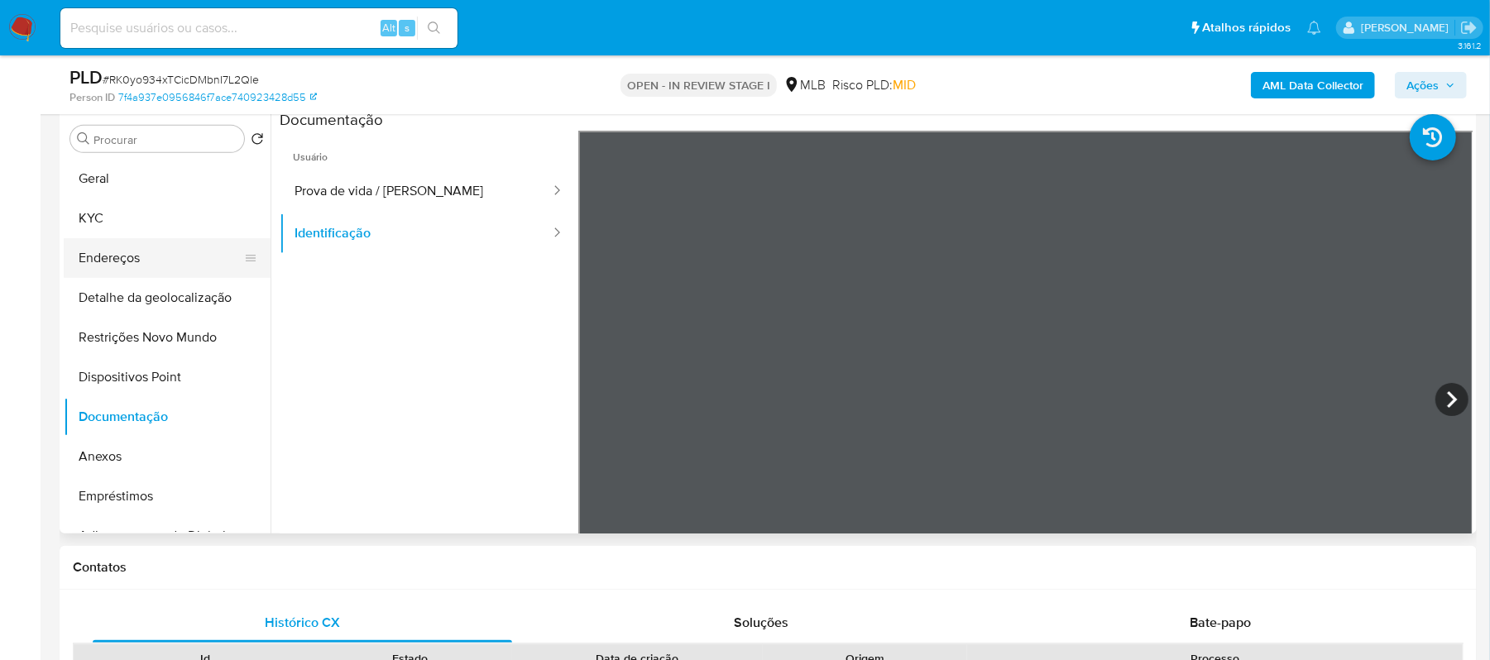
click at [156, 252] on button "Endereços" at bounding box center [161, 258] width 194 height 40
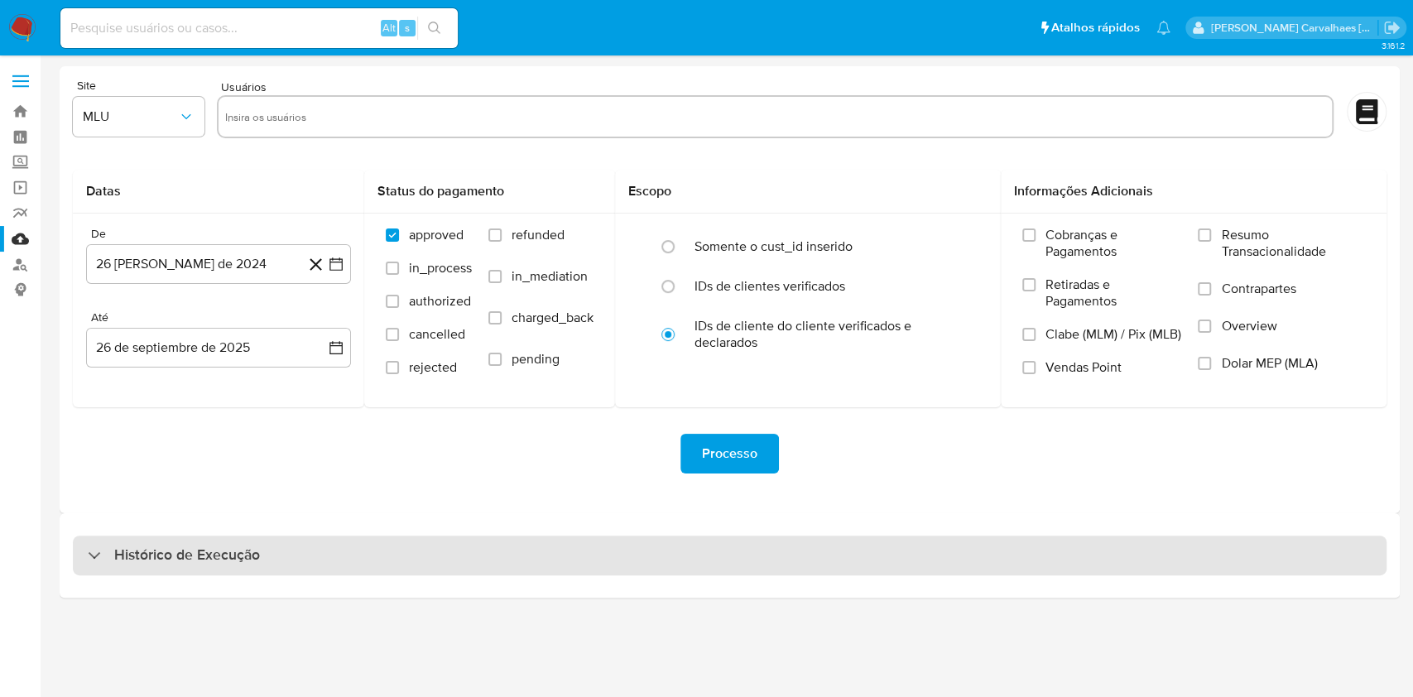
click at [247, 561] on h3 "Histórico de Execução" at bounding box center [187, 555] width 146 height 20
select select "10"
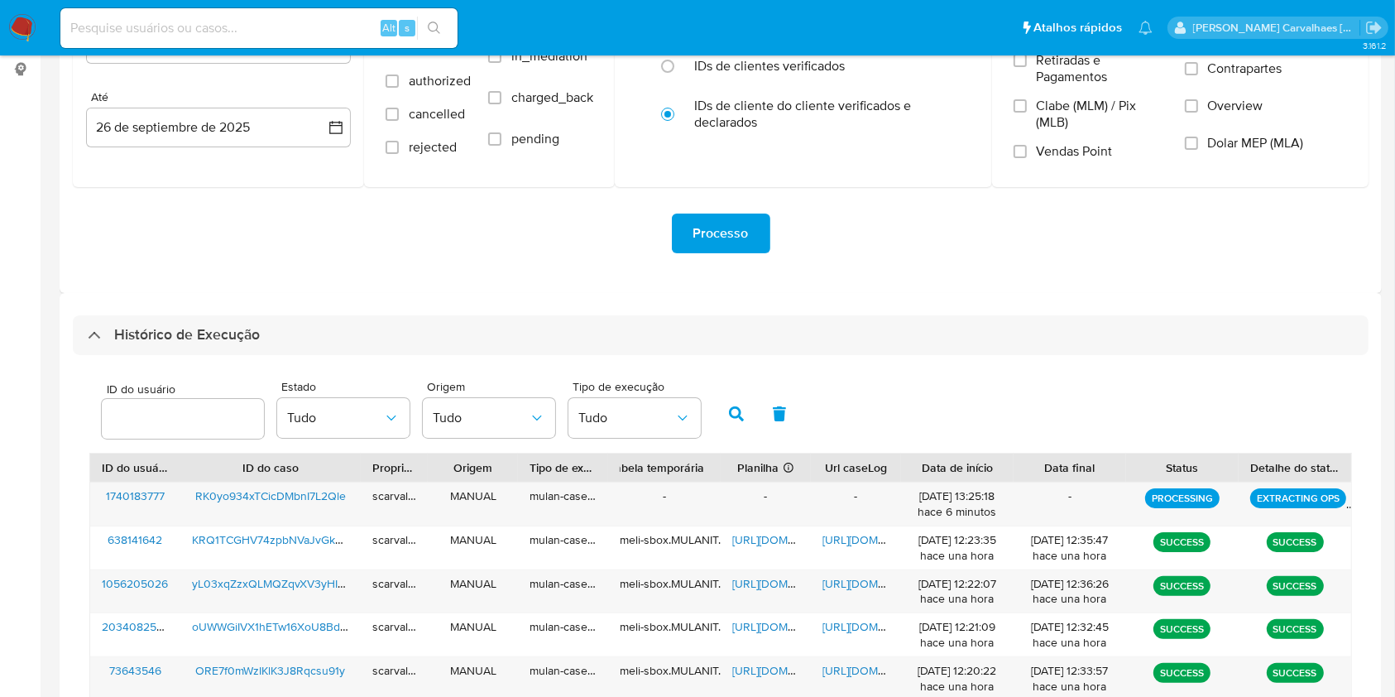
scroll to position [331, 0]
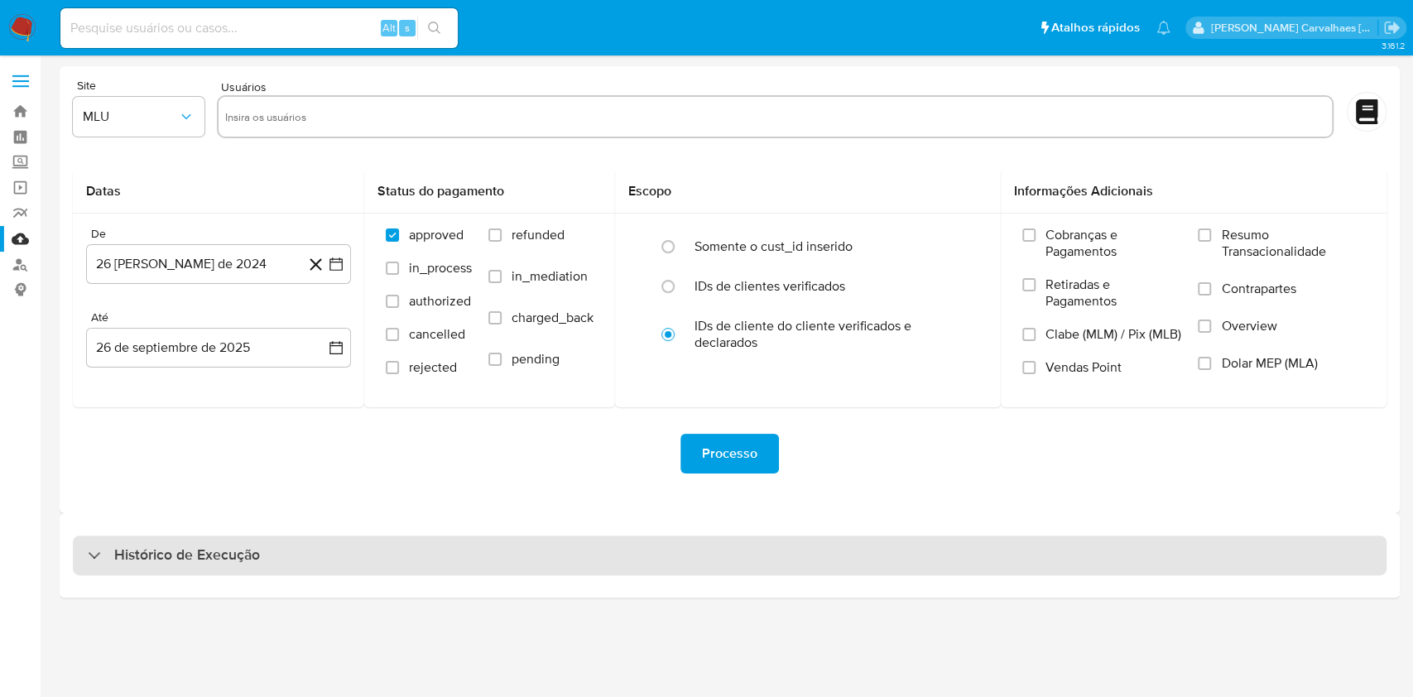
click at [242, 559] on h3 "Histórico de Execução" at bounding box center [187, 555] width 146 height 20
select select "10"
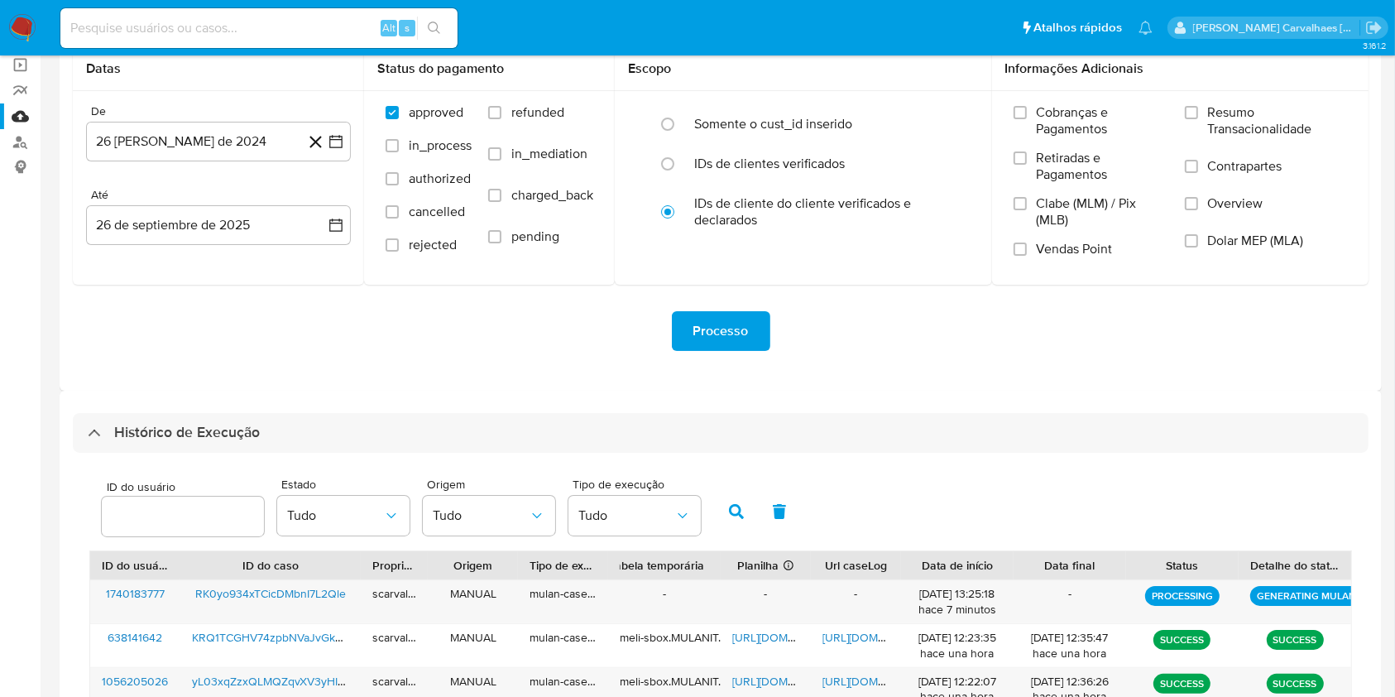
scroll to position [331, 0]
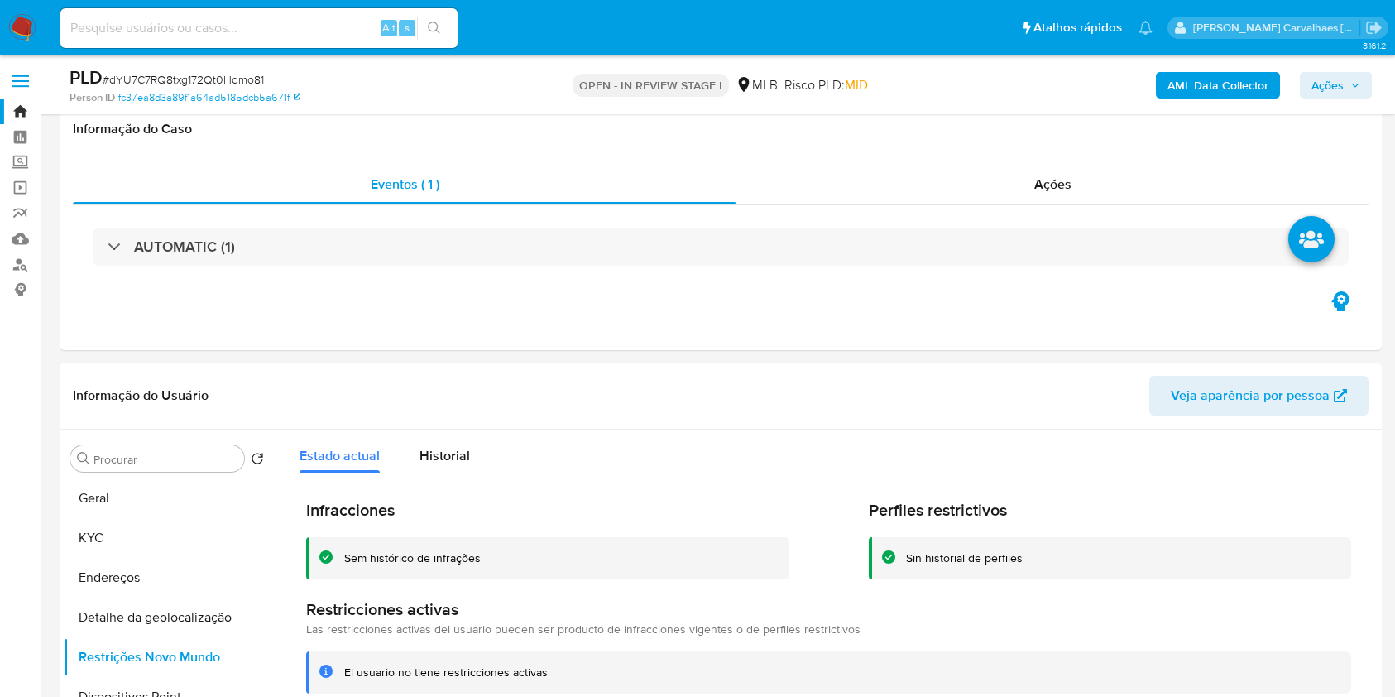
select select "10"
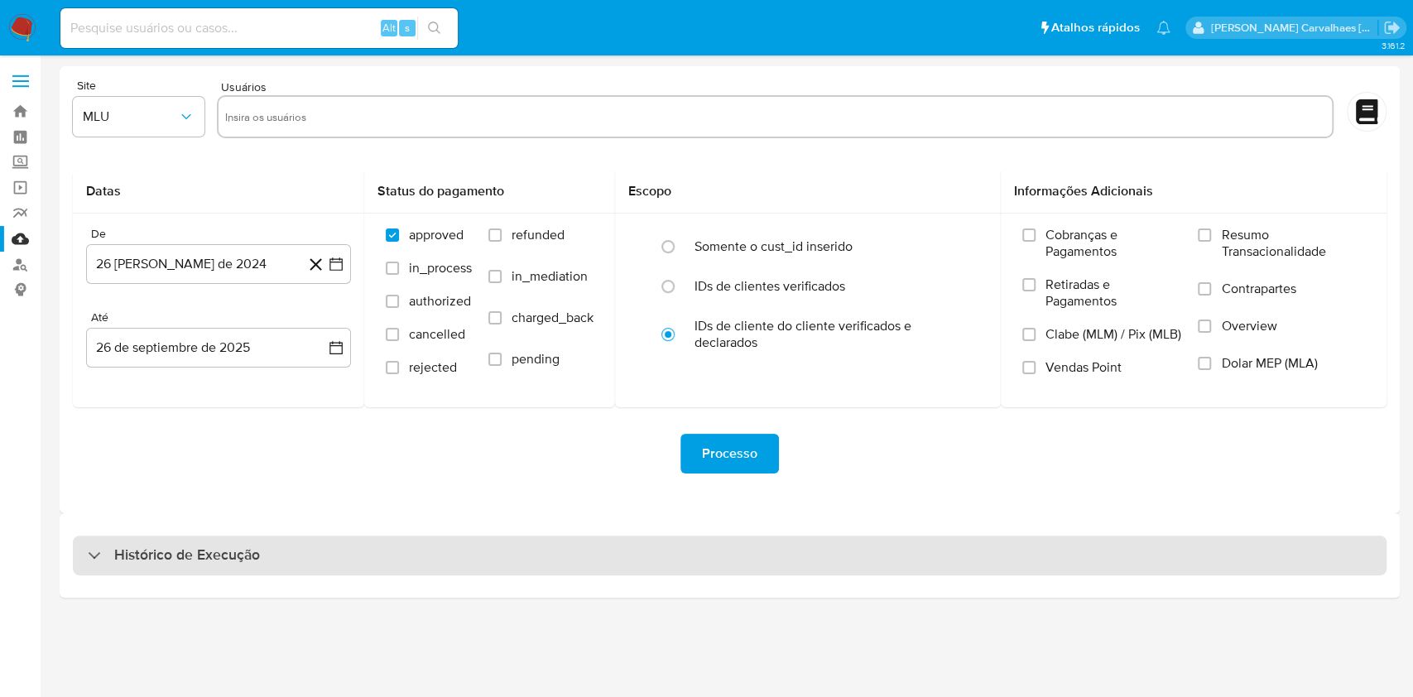
click at [166, 551] on h3 "Histórico de Execução" at bounding box center [187, 555] width 146 height 20
select select "10"
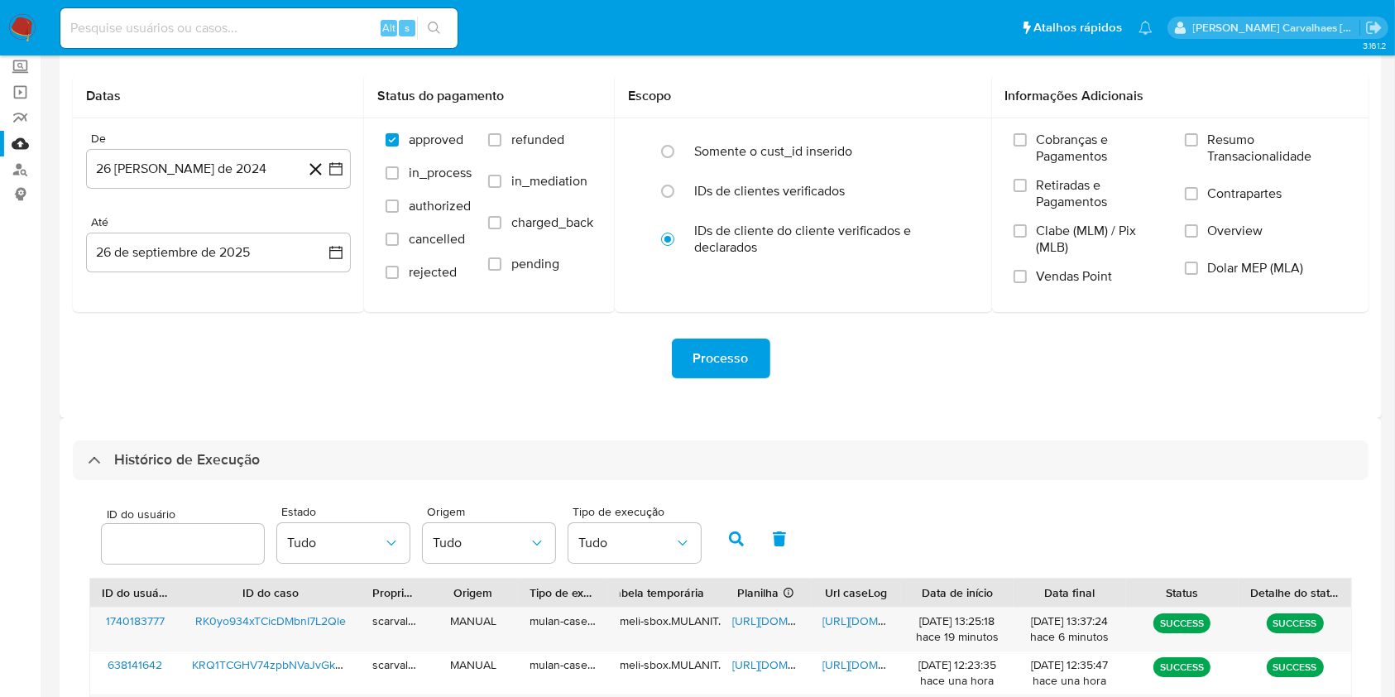
scroll to position [331, 0]
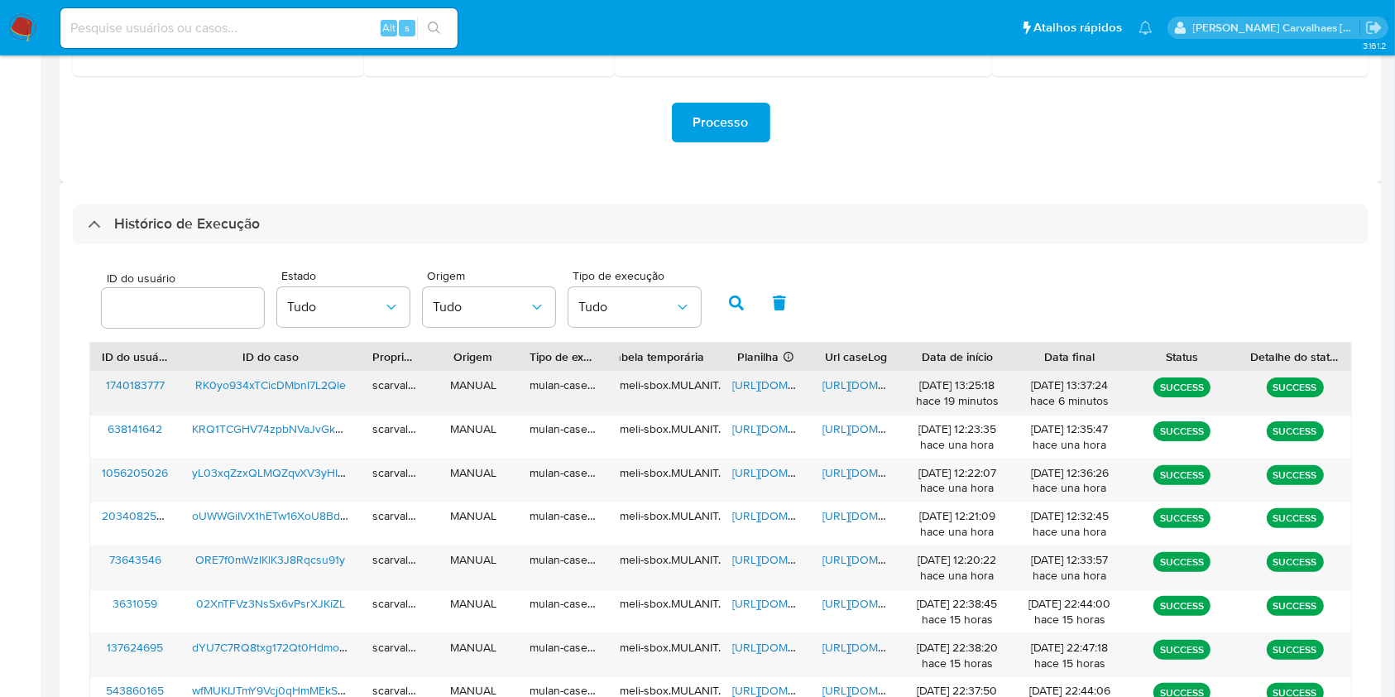
click at [847, 390] on span "https://docs.google.com/document/d/1U10kHAUiTqyILJ55n98RxU0ONQOcMbd90-LVajyoubc…" at bounding box center [880, 385] width 114 height 17
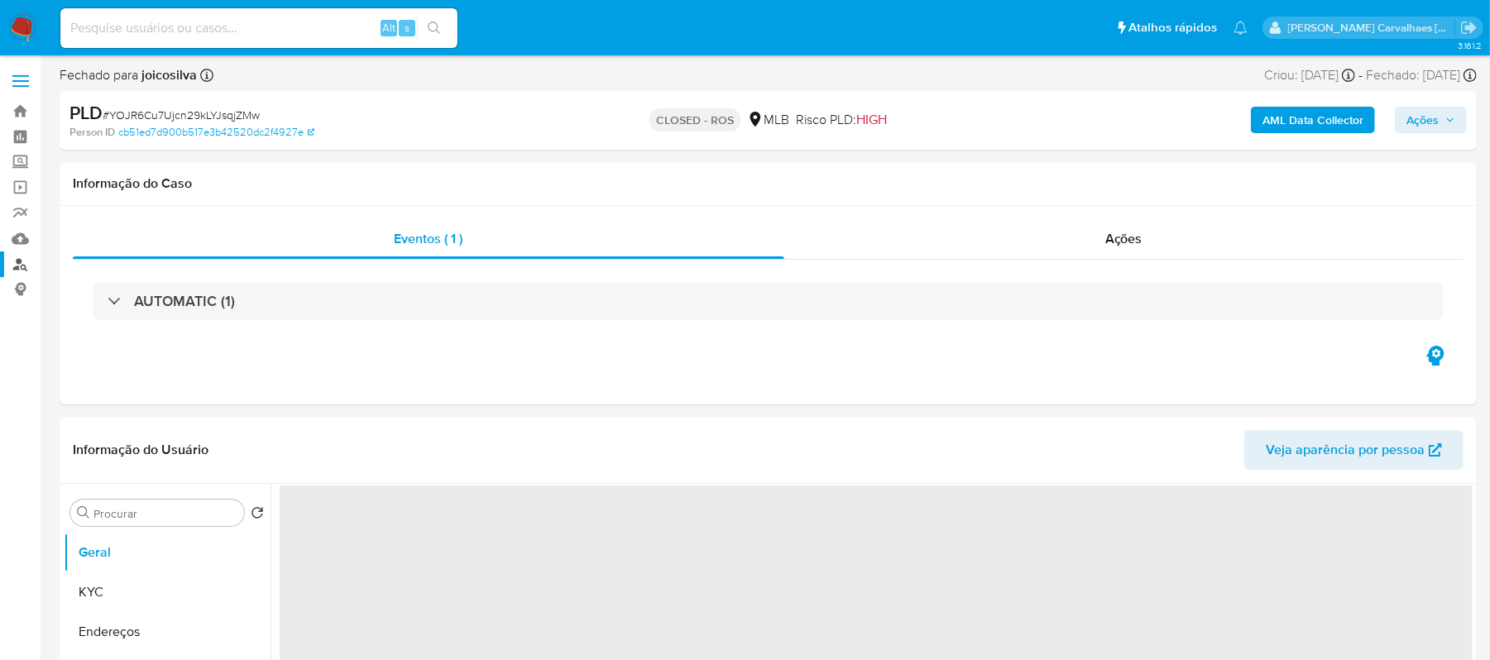
select select "10"
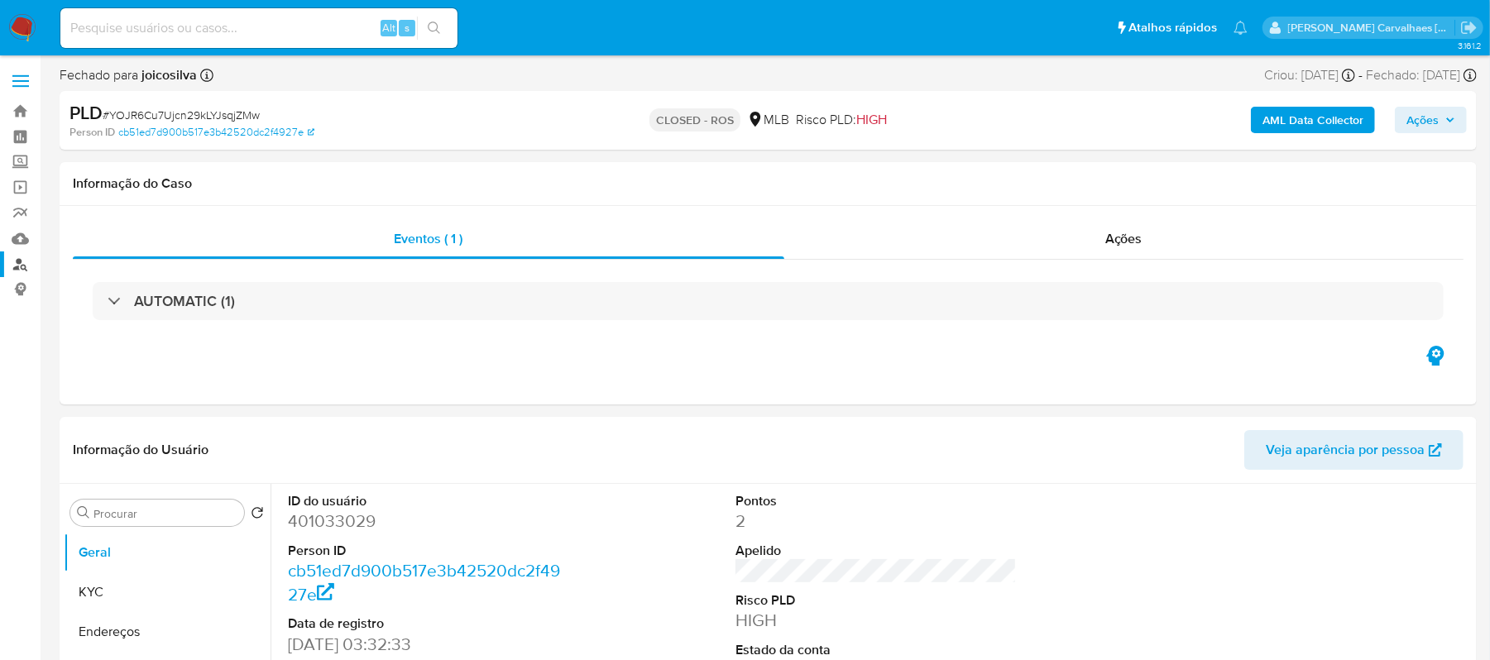
click at [13, 266] on link "Localizador de pessoas" at bounding box center [98, 265] width 197 height 26
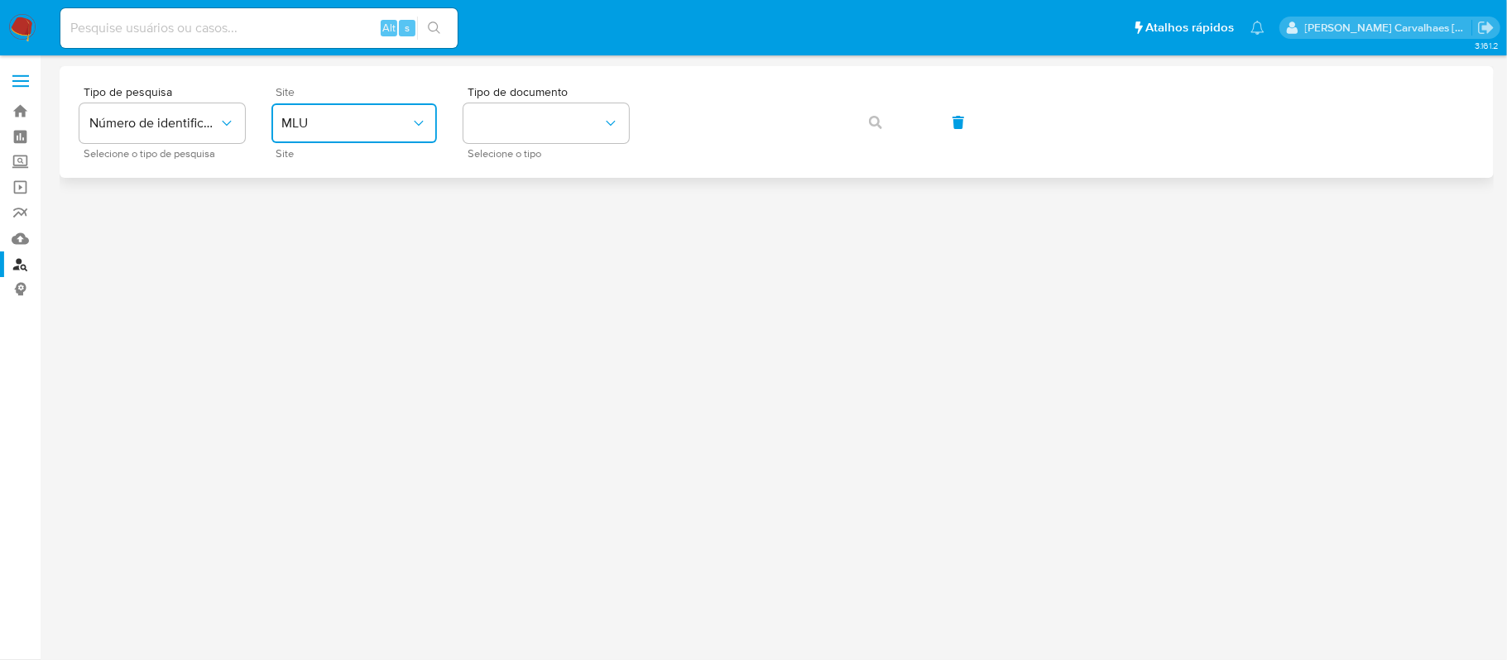
click at [357, 129] on span "MLU" at bounding box center [345, 123] width 129 height 17
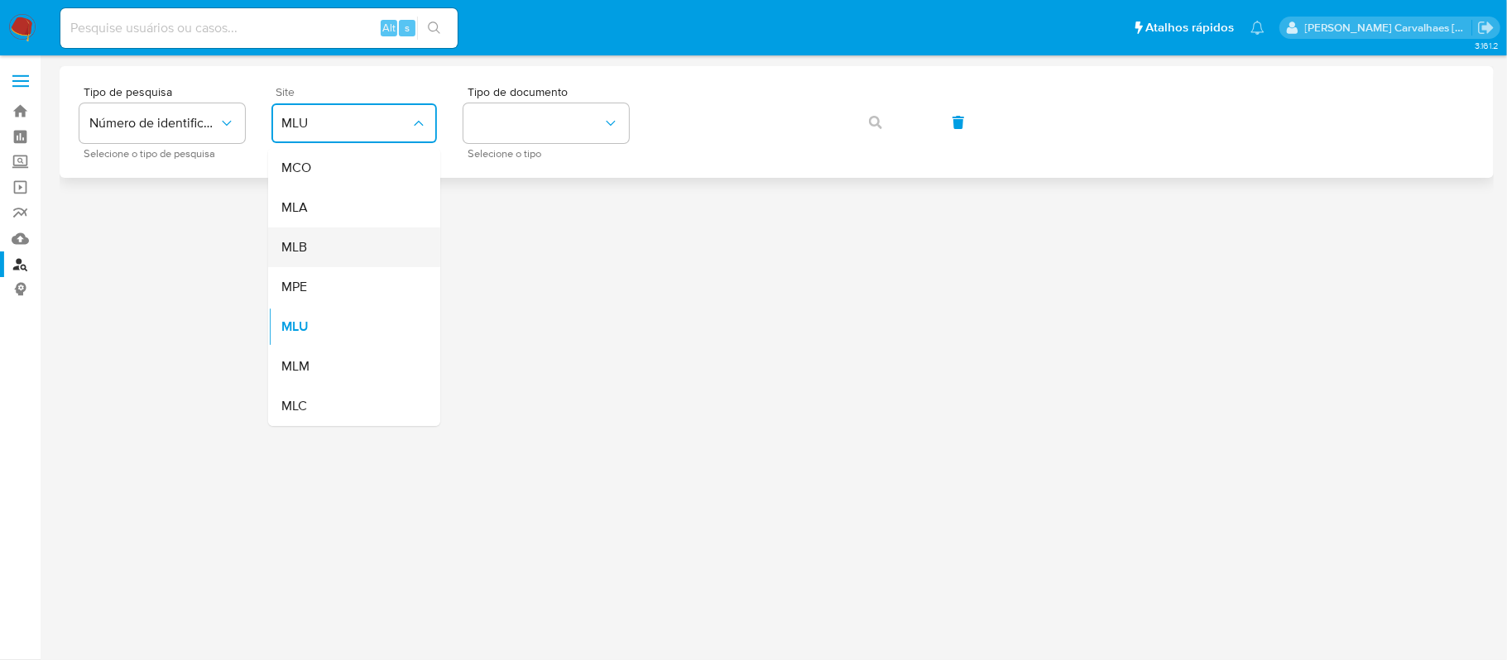
click at [354, 240] on div "MLB" at bounding box center [349, 248] width 136 height 40
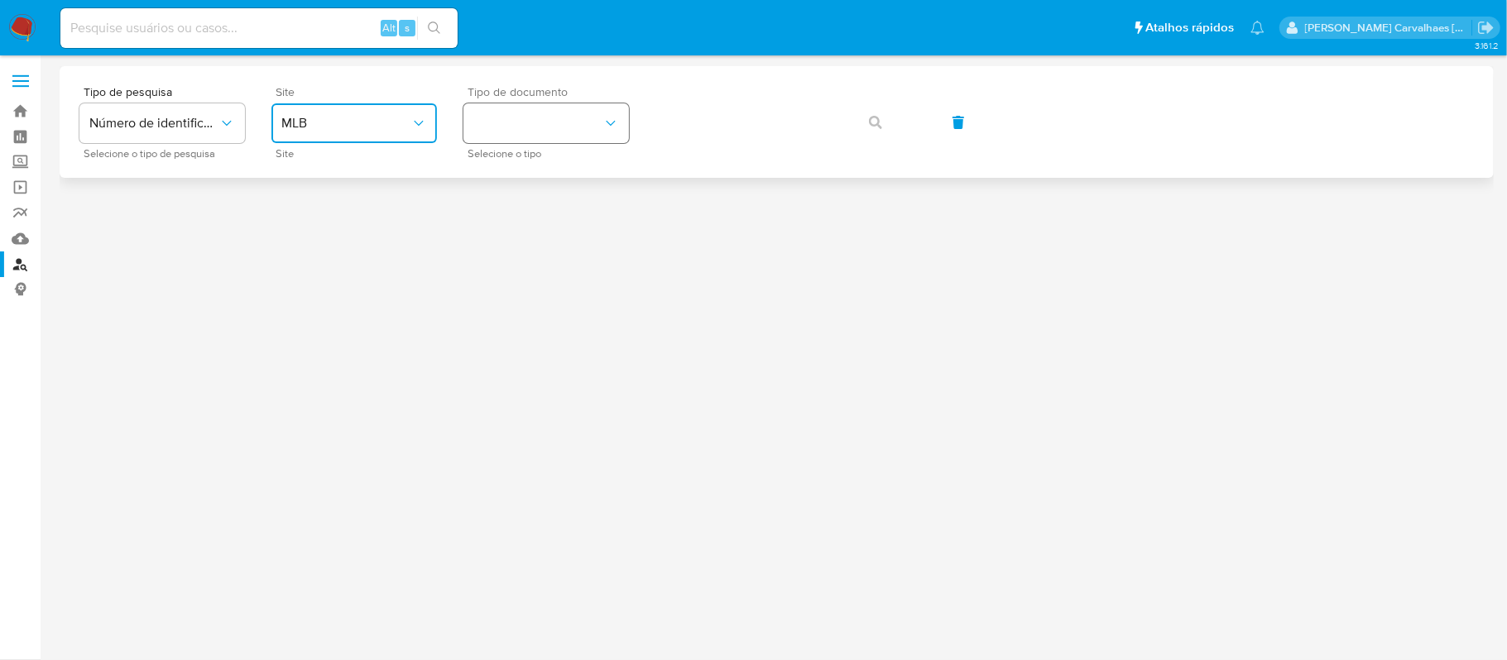
click at [543, 118] on button "identificationType" at bounding box center [546, 123] width 166 height 40
click at [528, 226] on div "CPF CPF" at bounding box center [541, 232] width 136 height 56
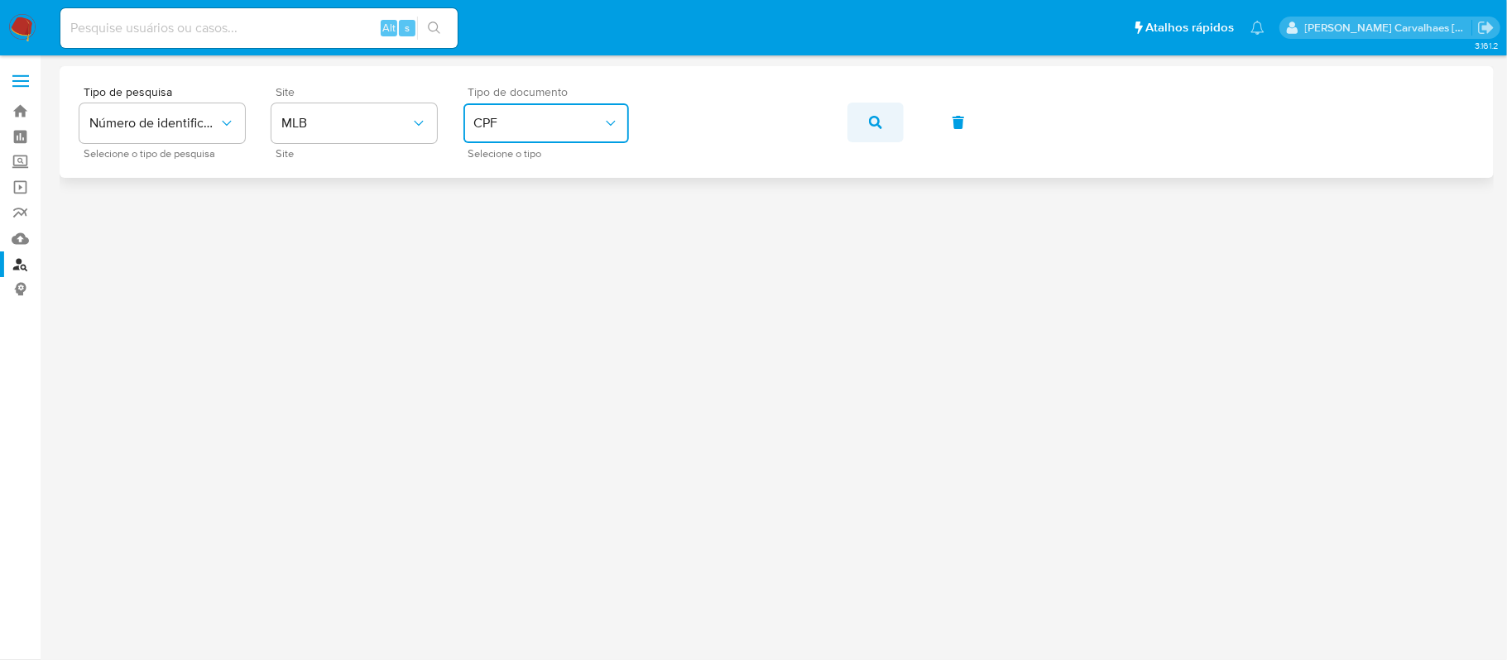
click at [869, 127] on button "button" at bounding box center [875, 123] width 56 height 40
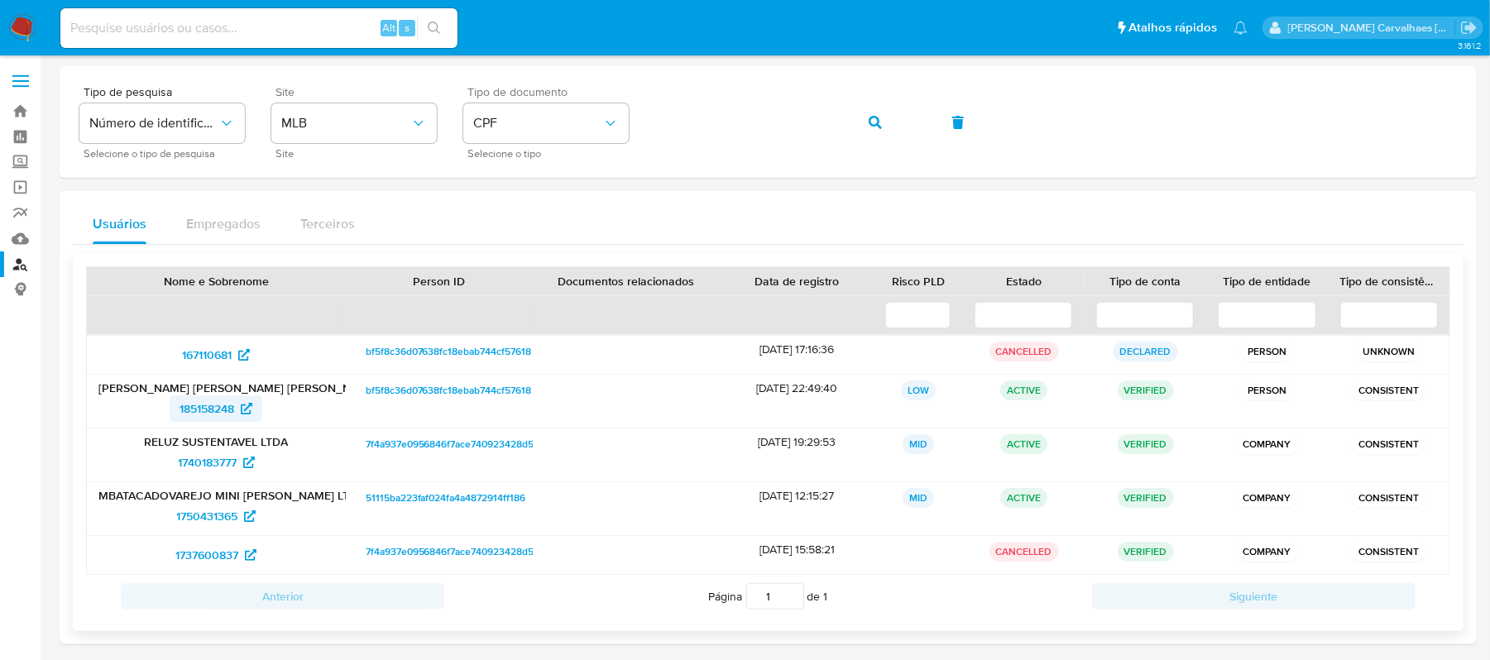
click at [207, 402] on span "185158248" at bounding box center [207, 409] width 55 height 26
click at [216, 353] on span "167110681" at bounding box center [207, 355] width 50 height 26
click at [214, 461] on span "1740183777" at bounding box center [207, 462] width 59 height 26
click at [209, 514] on span "1750431365" at bounding box center [206, 516] width 61 height 26
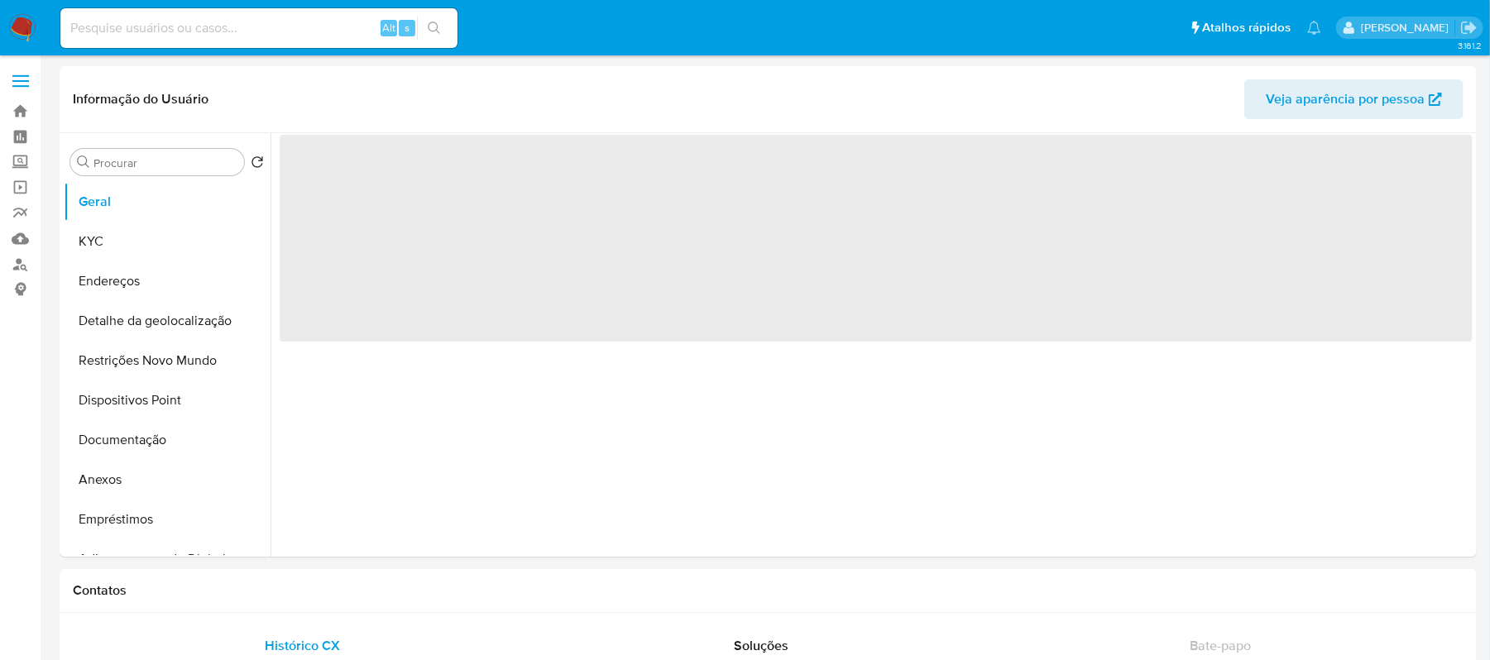
select select "10"
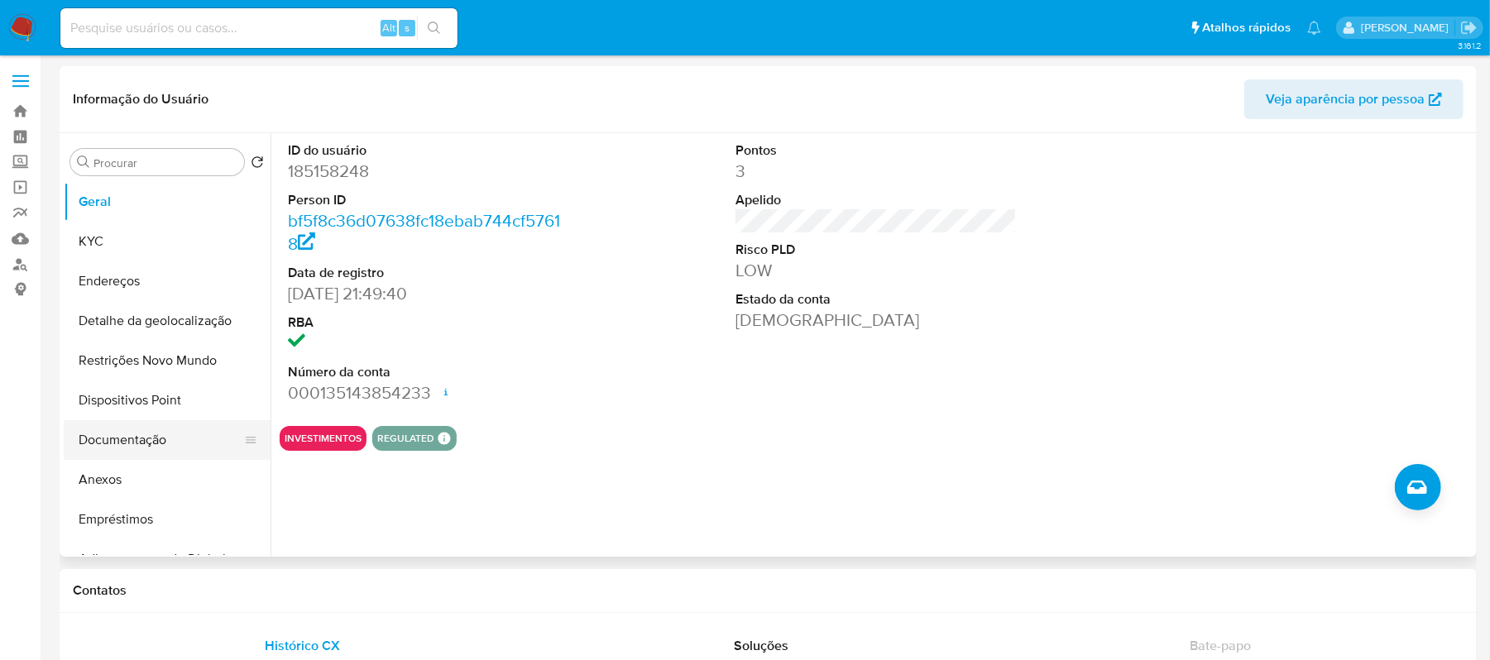
click at [150, 439] on button "Documentação" at bounding box center [161, 440] width 194 height 40
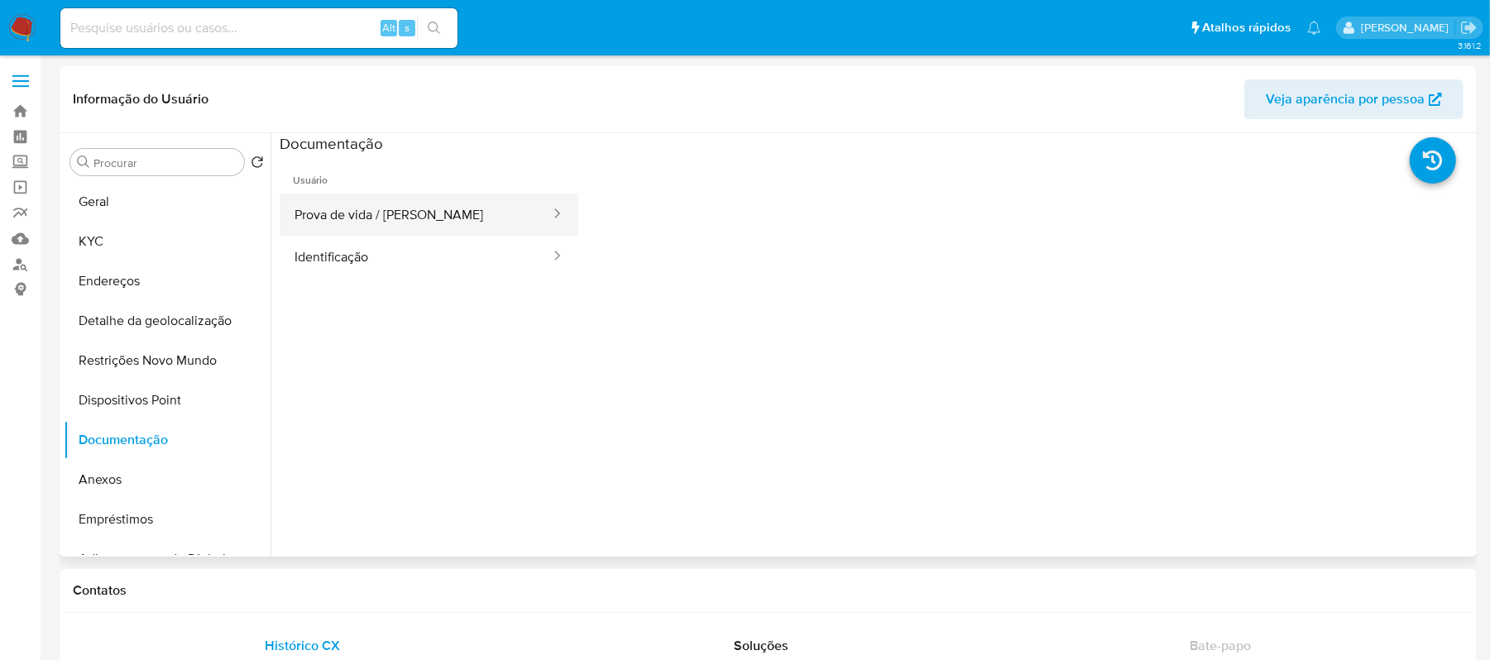
click at [451, 222] on button "Prova de vida / Selfie" at bounding box center [416, 215] width 272 height 42
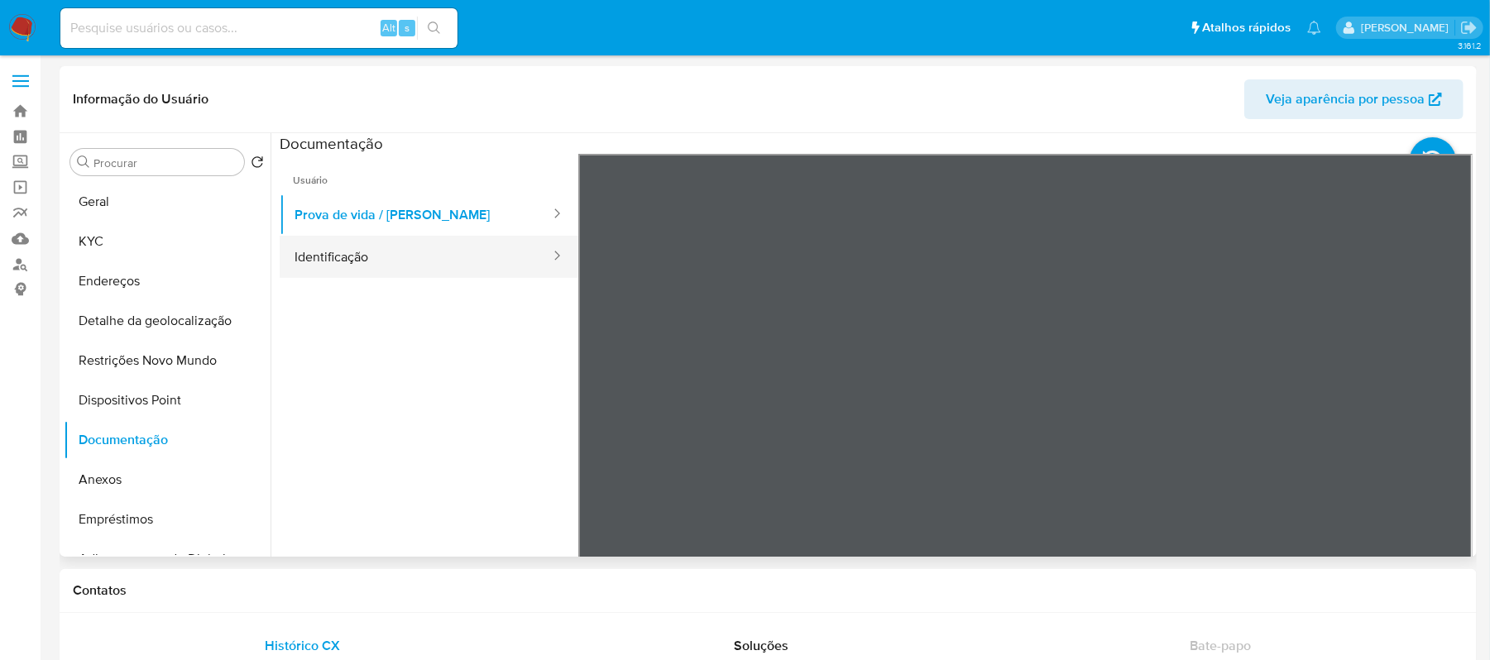
click at [354, 247] on button "Identificação" at bounding box center [416, 257] width 272 height 42
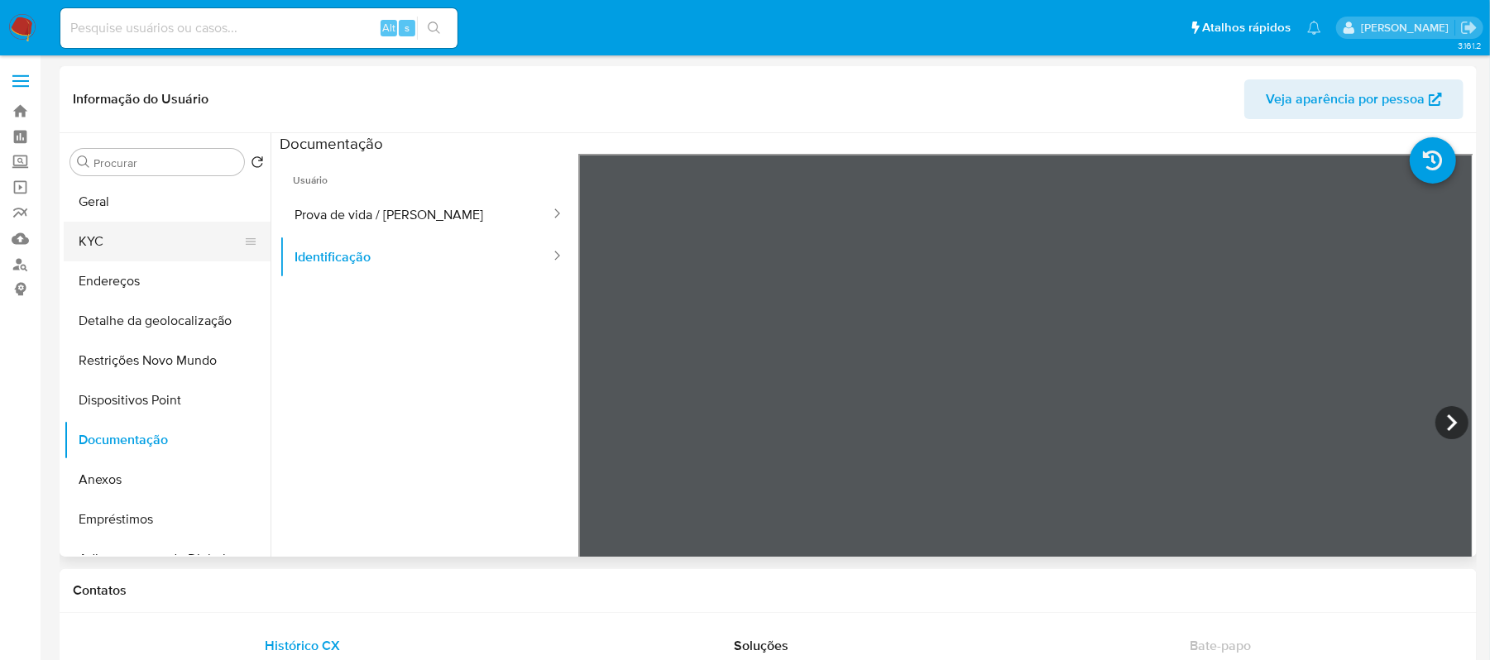
click at [123, 248] on button "KYC" at bounding box center [161, 242] width 194 height 40
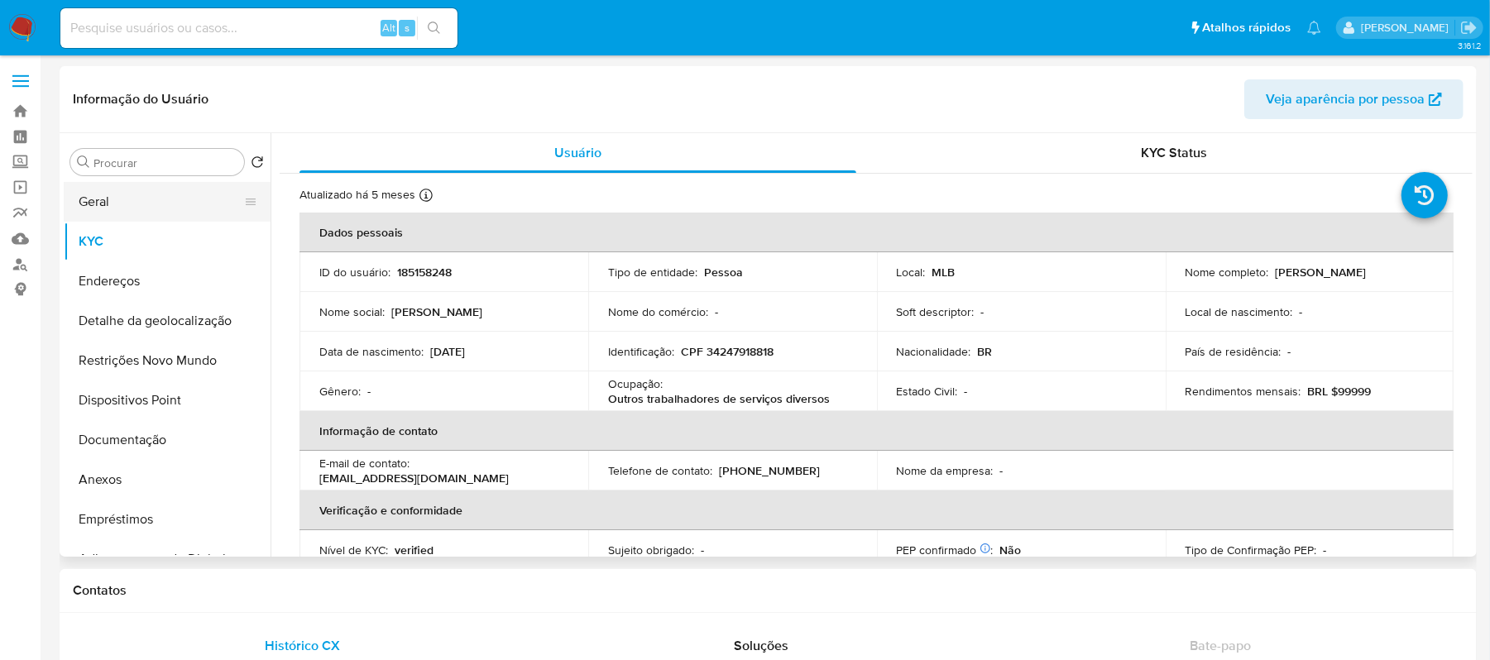
click at [185, 205] on button "Geral" at bounding box center [161, 202] width 194 height 40
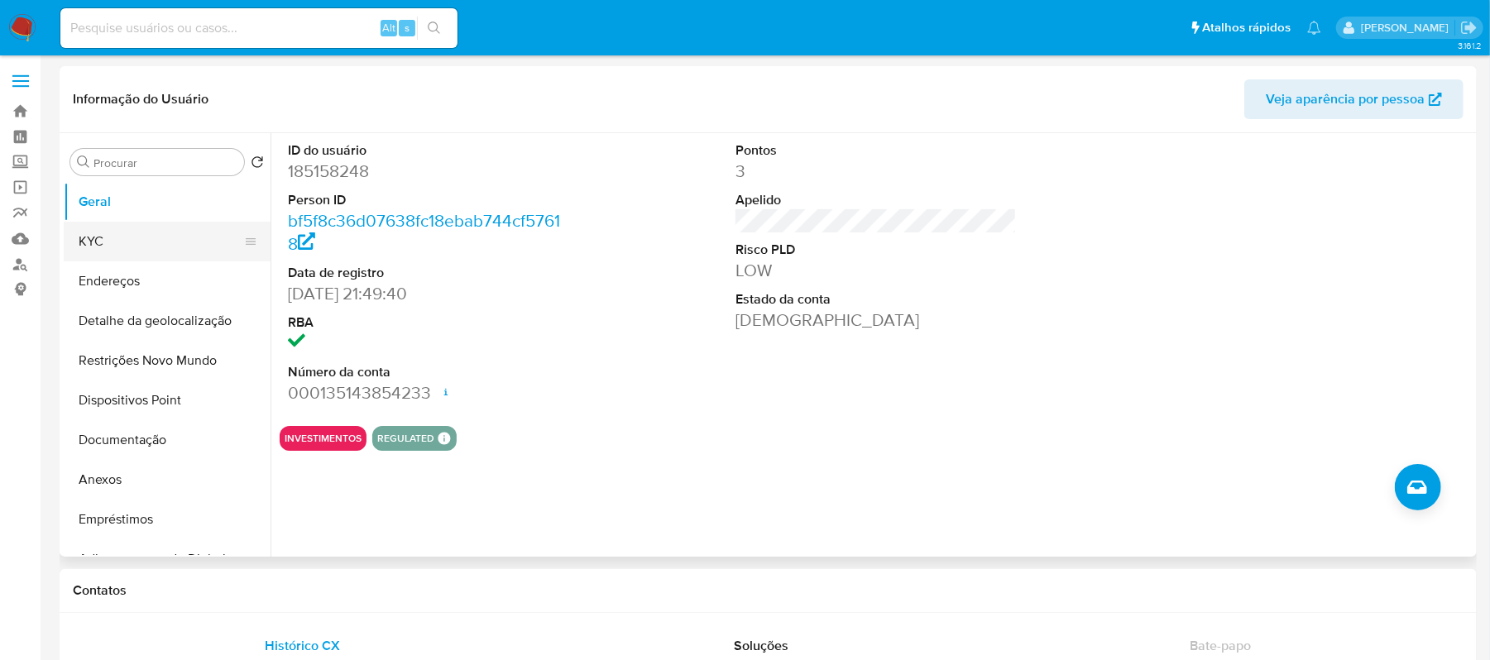
click at [124, 238] on button "KYC" at bounding box center [161, 242] width 194 height 40
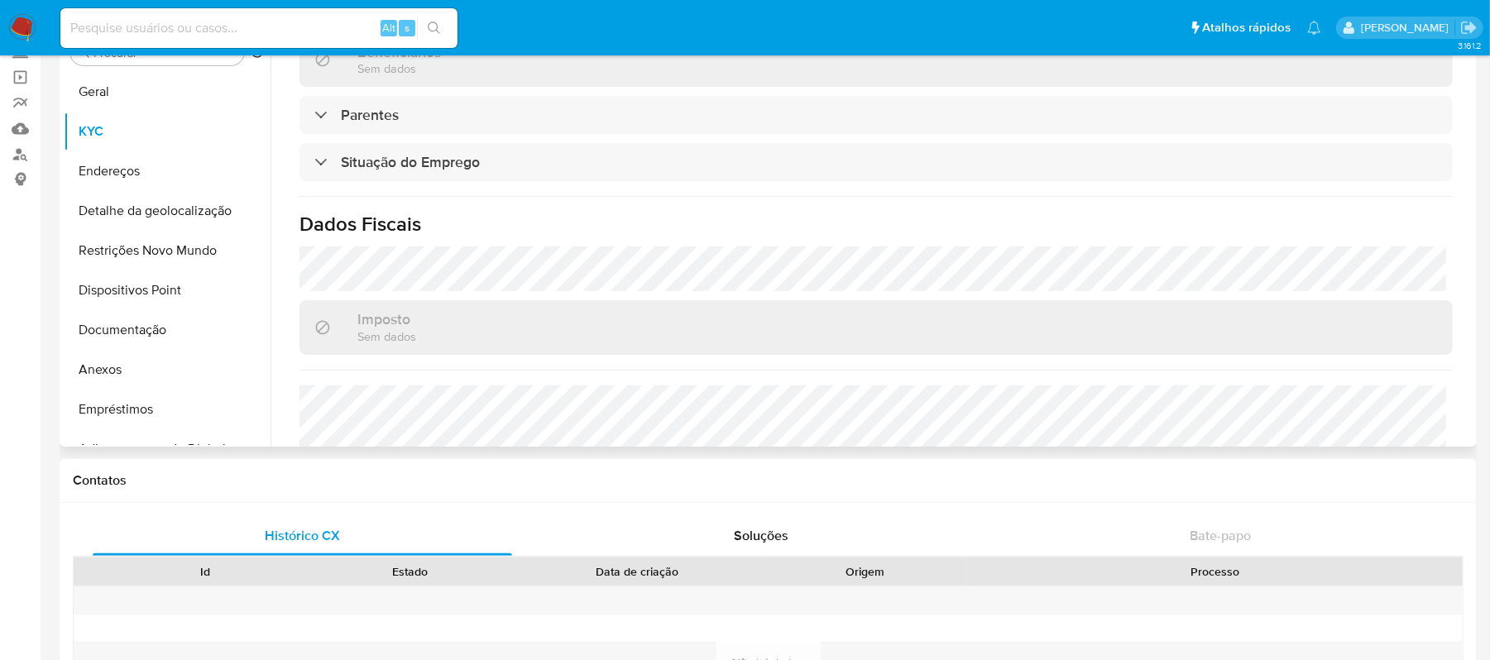
scroll to position [500, 0]
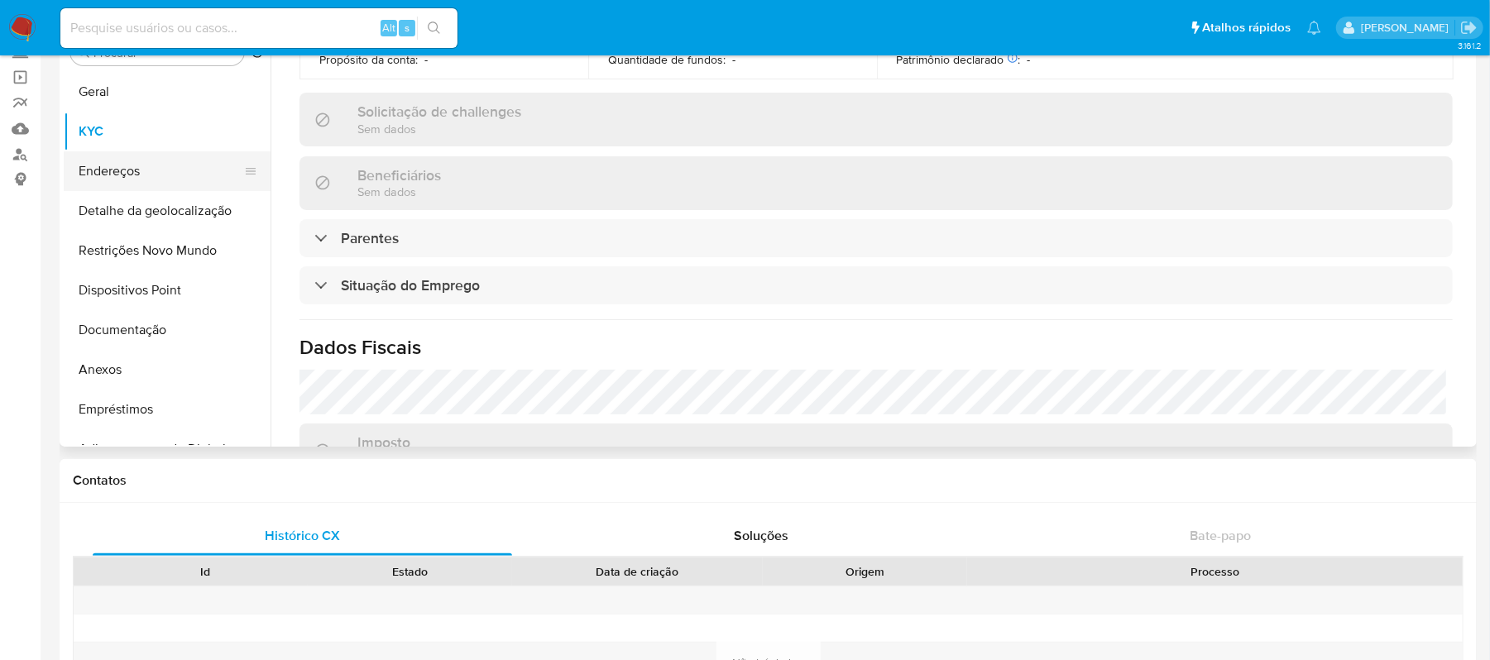
click at [123, 154] on button "Endereços" at bounding box center [161, 171] width 194 height 40
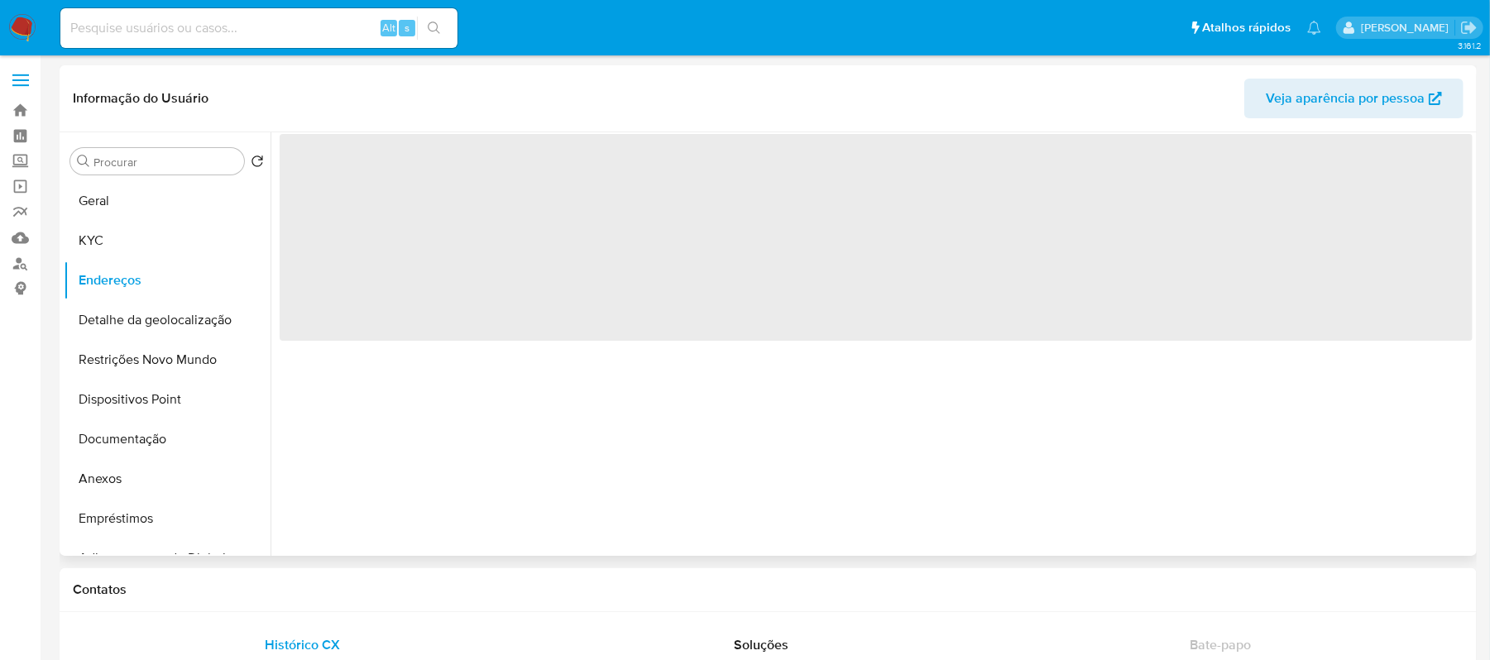
scroll to position [0, 0]
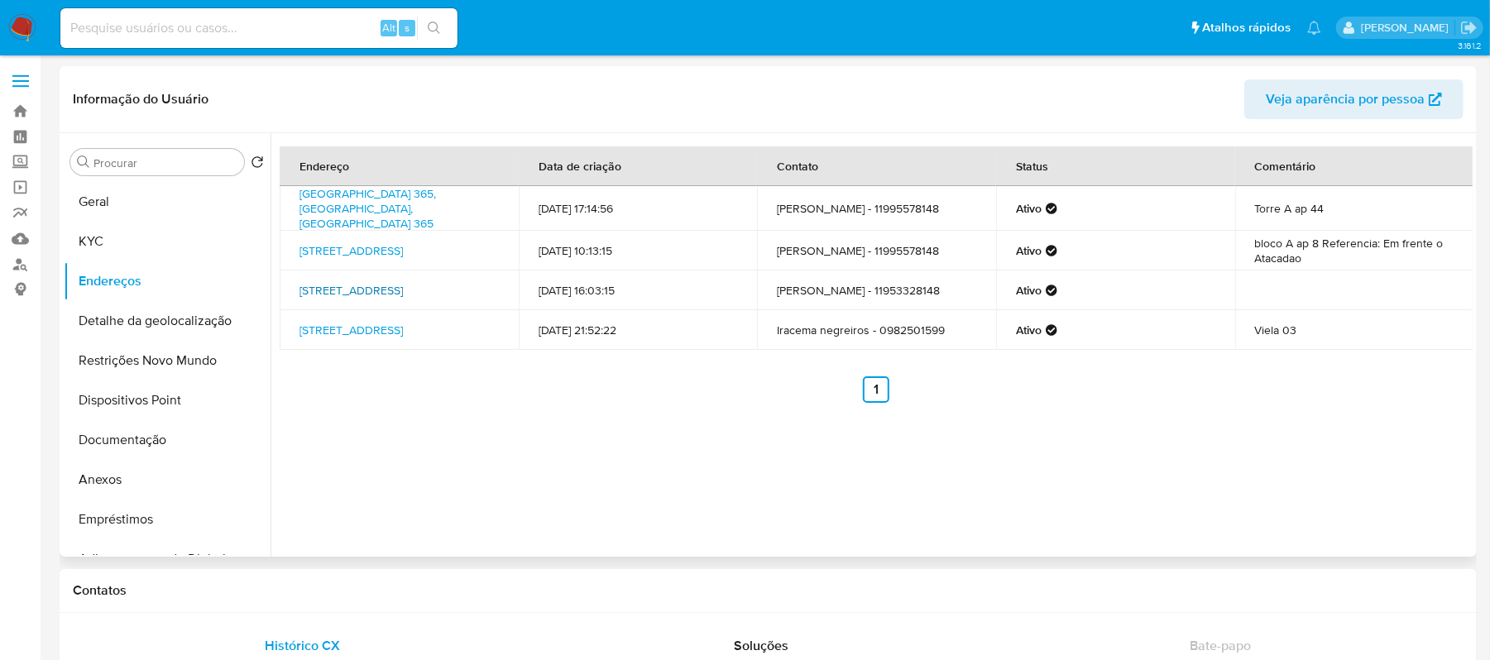
click at [382, 289] on link "Rua Flores De Maio 165, Cajamar, São Paulo, 07790860, Brasil 165" at bounding box center [351, 290] width 103 height 17
click at [362, 257] on link "Rua Jaú 51, Osasco, São Paulo, 06126320, Brasil 51" at bounding box center [351, 250] width 103 height 17
click at [323, 203] on link "Alameda América 365, Santana De Parnaíba, São Paulo, 06543315, Brasil 365" at bounding box center [368, 208] width 137 height 46
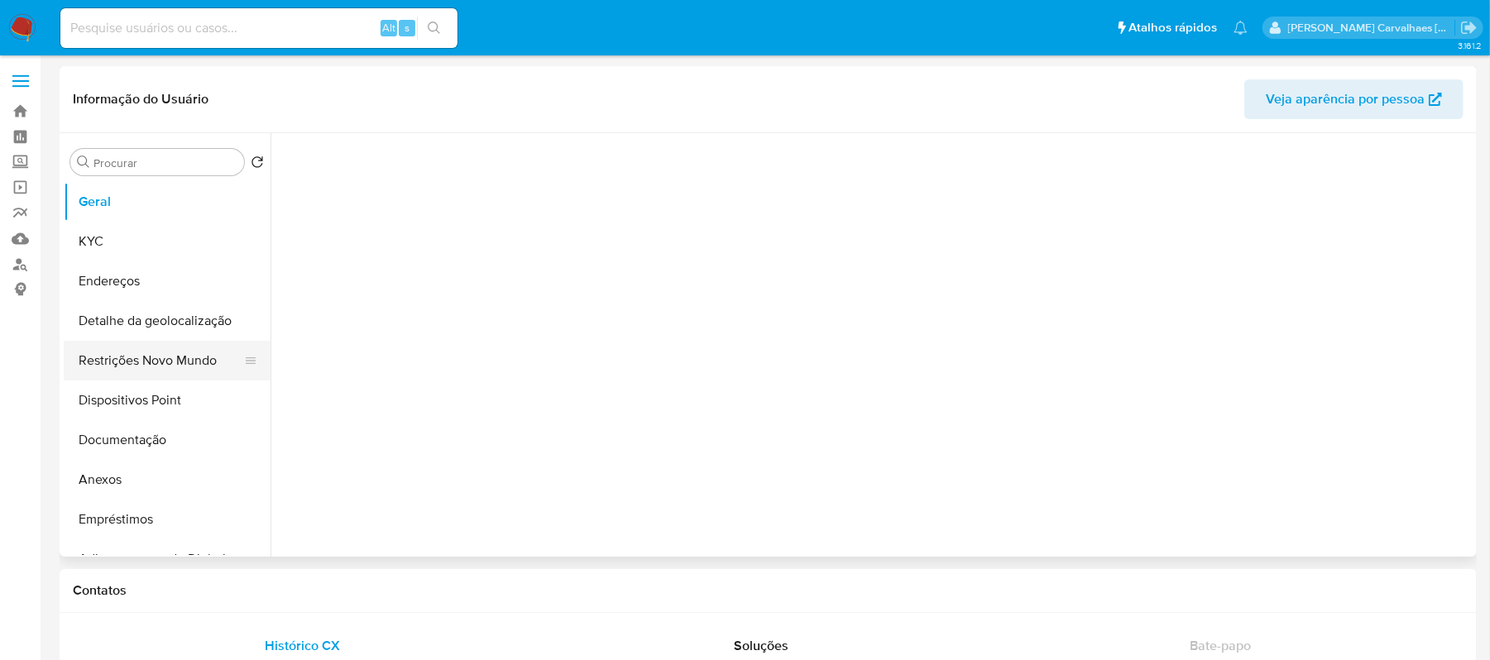
select select "10"
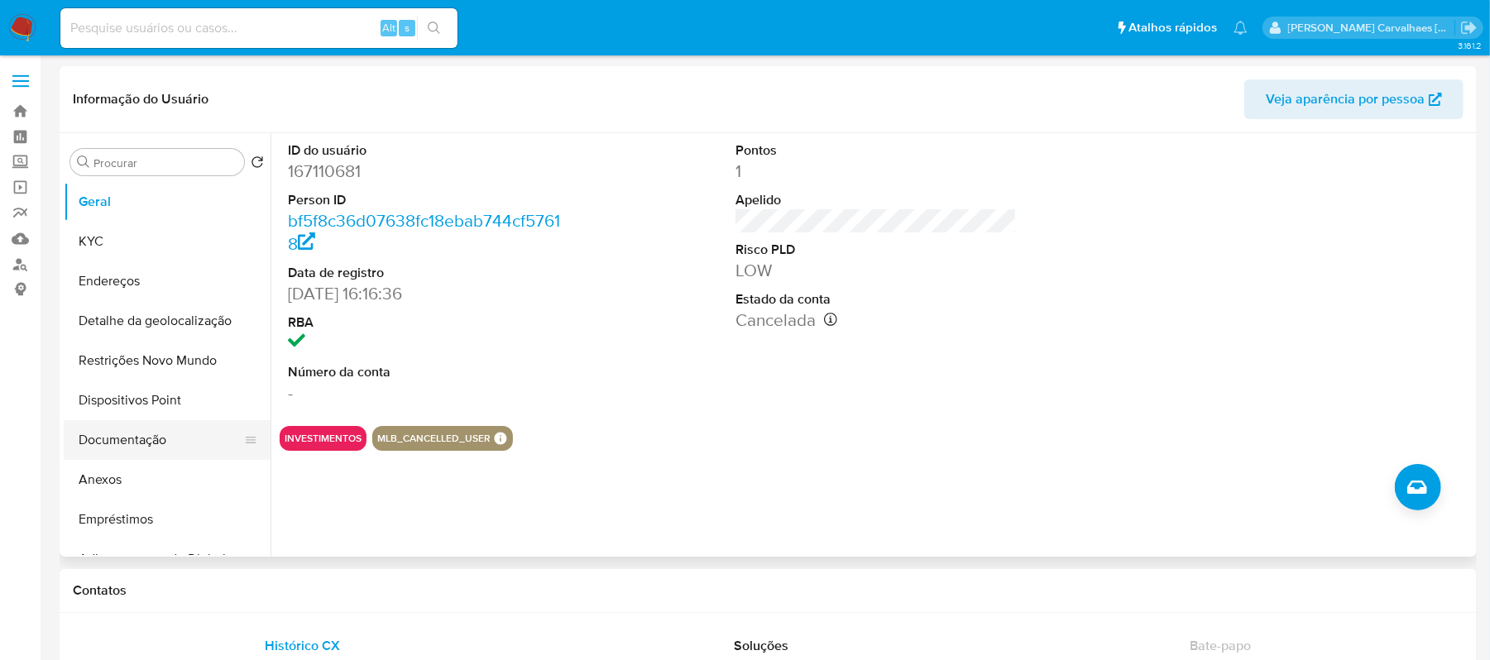
click at [156, 439] on button "Documentação" at bounding box center [161, 440] width 194 height 40
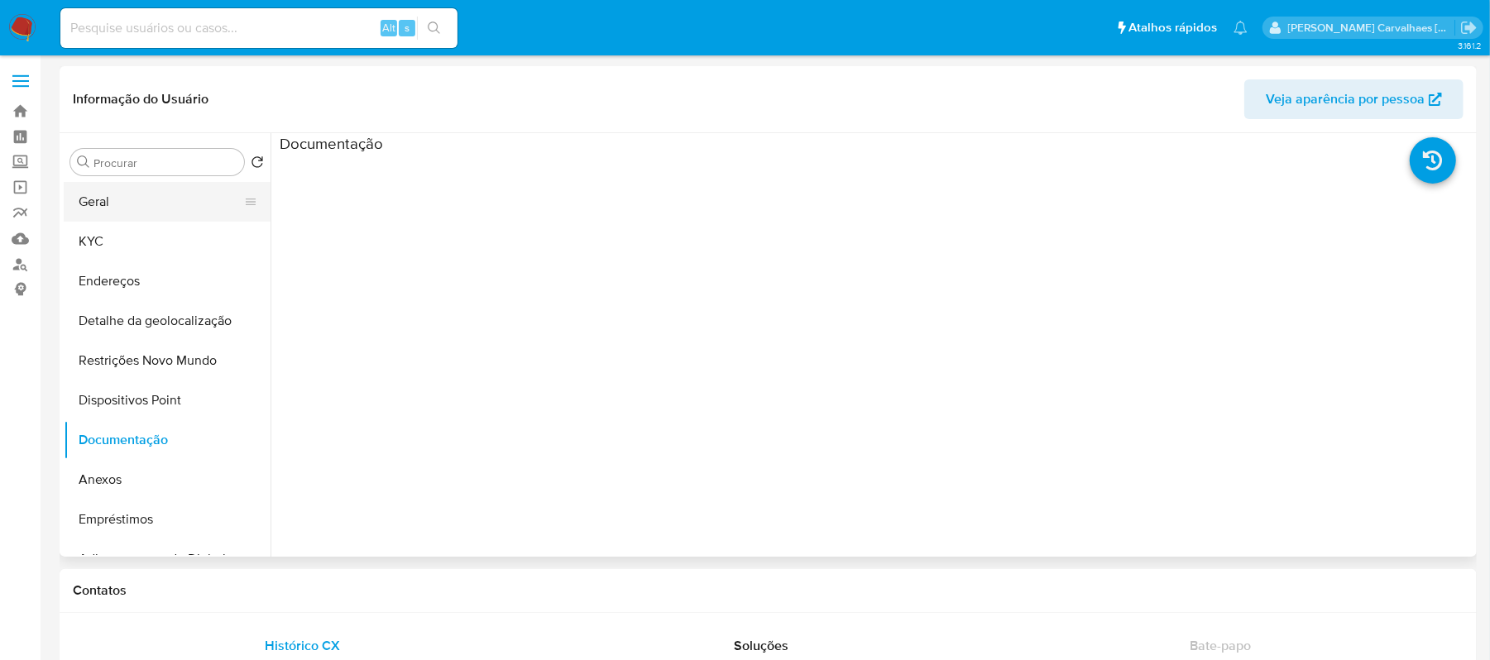
click at [139, 203] on button "Geral" at bounding box center [161, 202] width 194 height 40
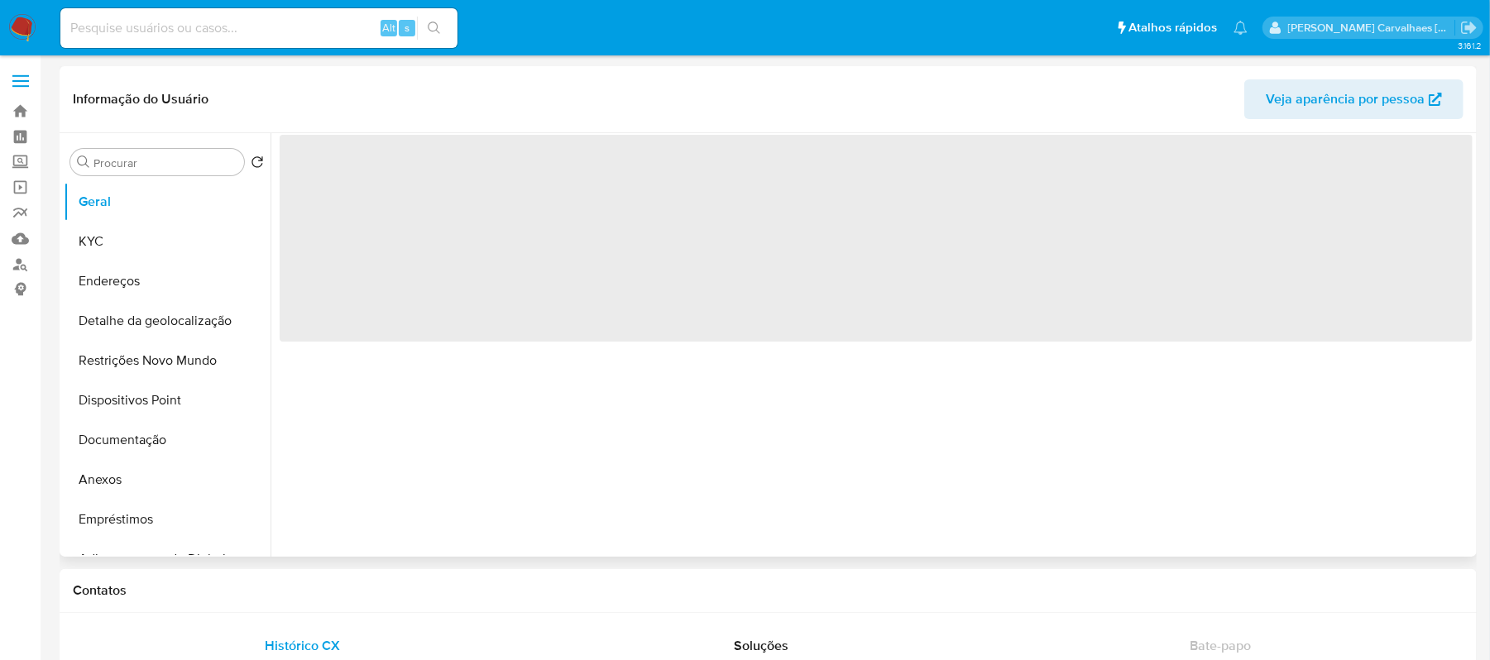
select select "10"
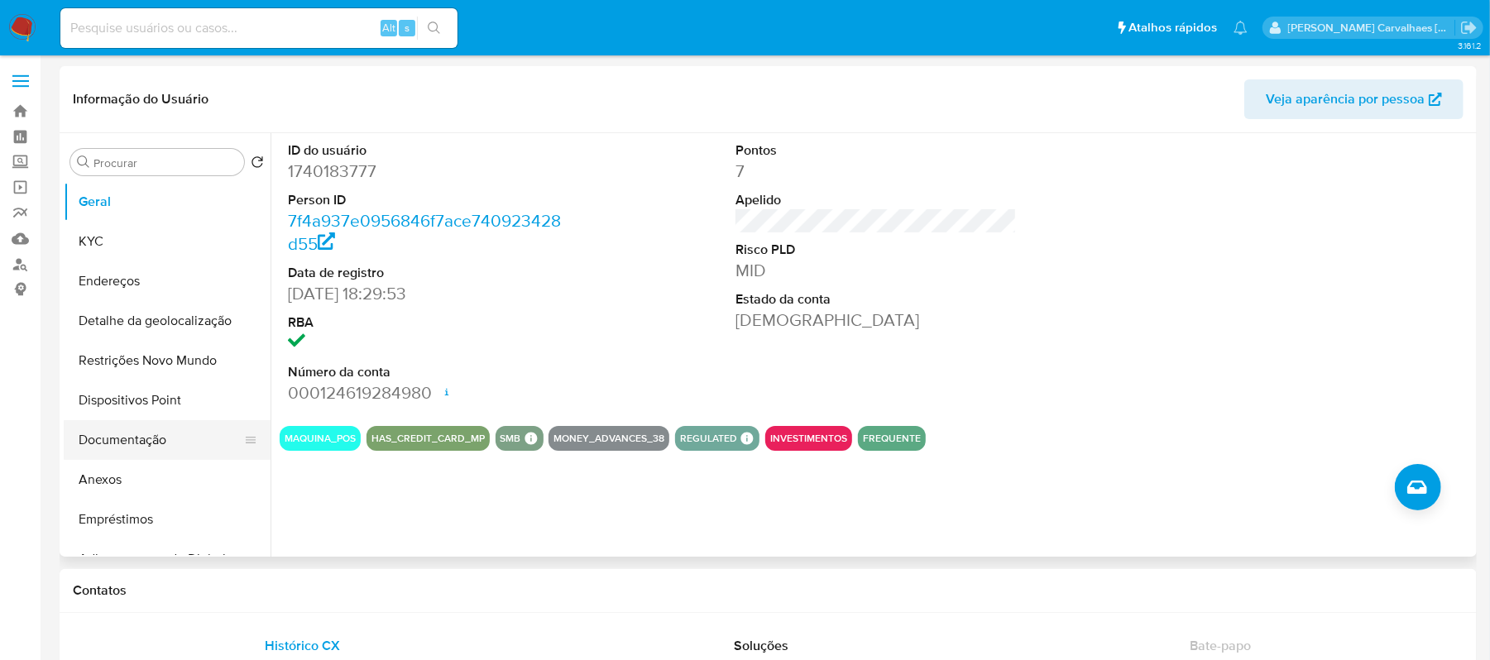
click at [152, 444] on button "Documentação" at bounding box center [161, 440] width 194 height 40
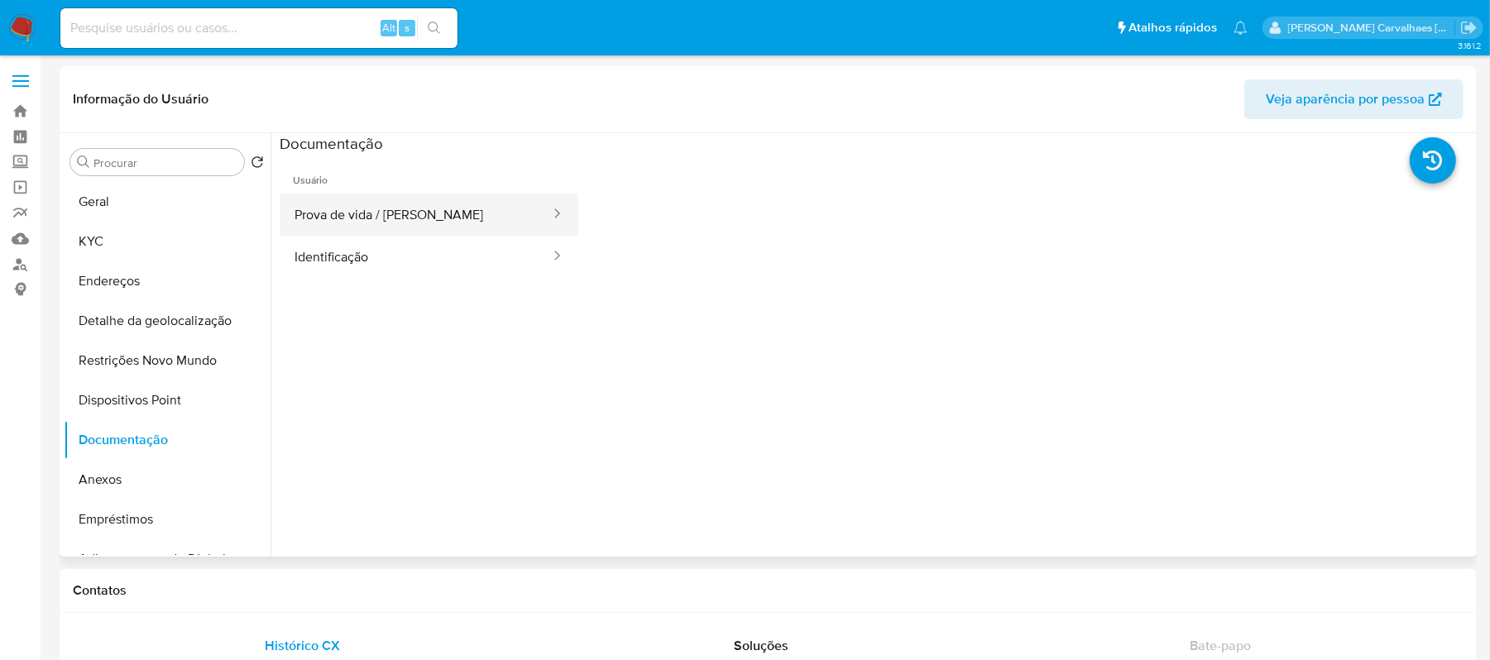
click at [414, 226] on button "Prova de vida / Selfie" at bounding box center [416, 215] width 272 height 42
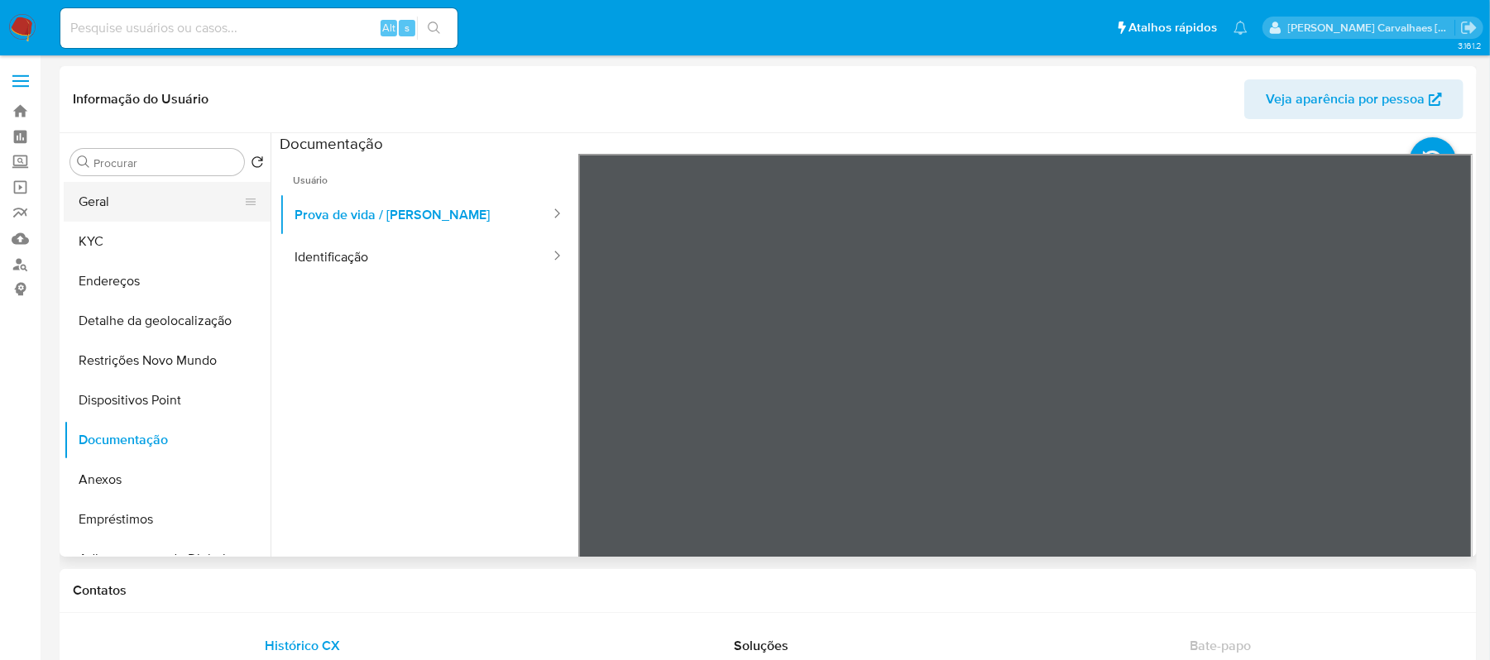
click at [90, 203] on button "Geral" at bounding box center [161, 202] width 194 height 40
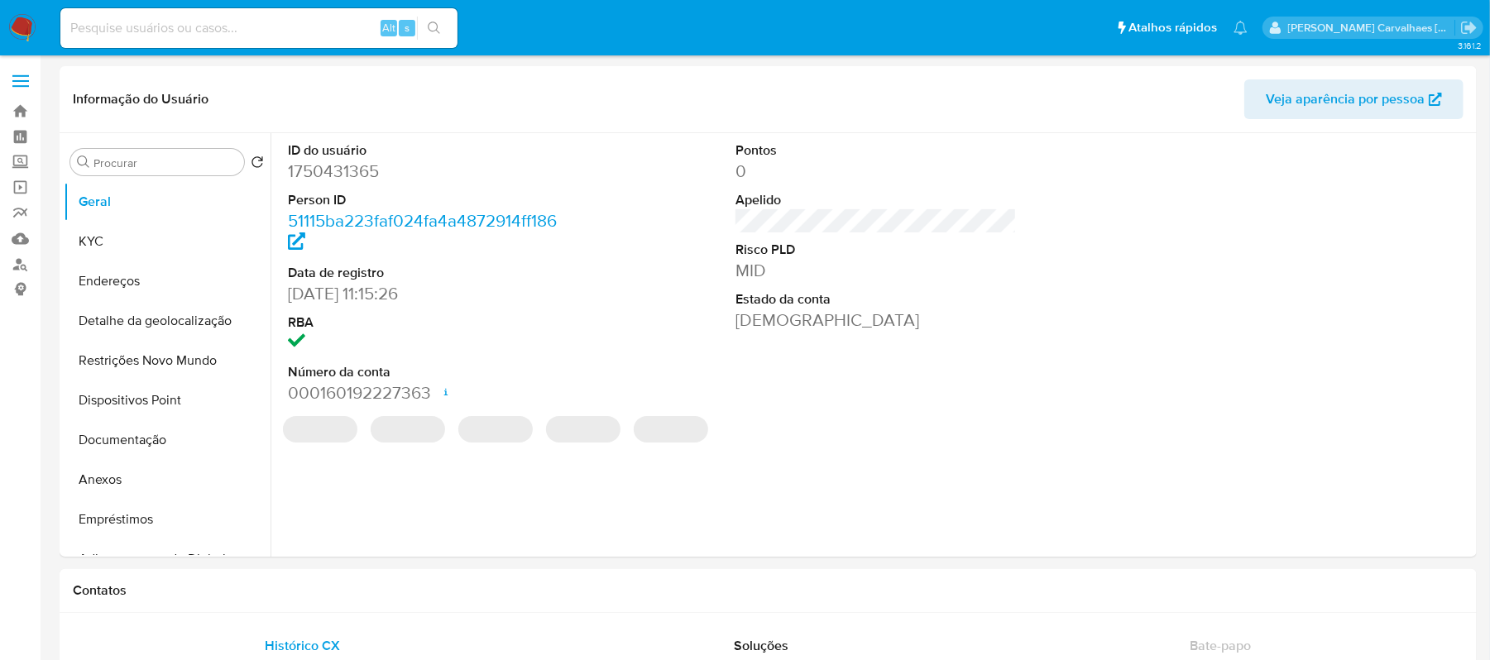
select select "10"
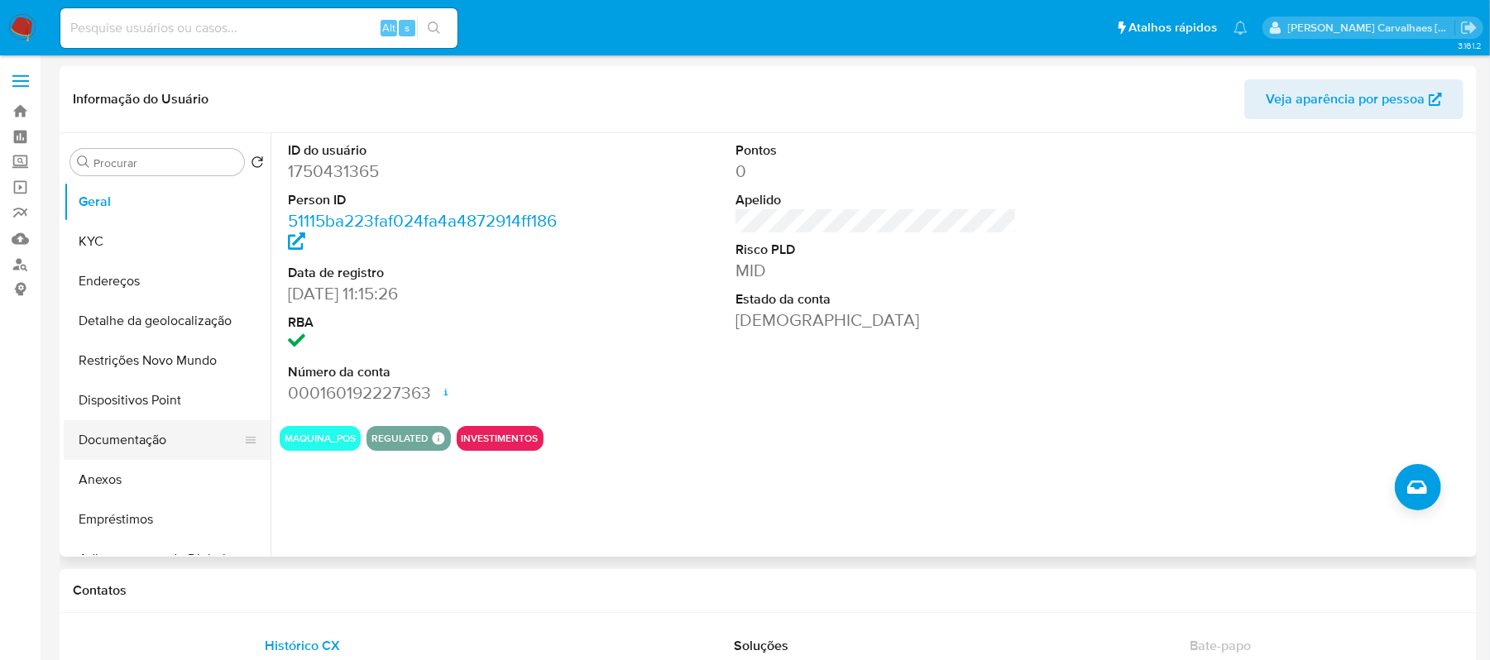
click at [114, 442] on button "Documentação" at bounding box center [161, 440] width 194 height 40
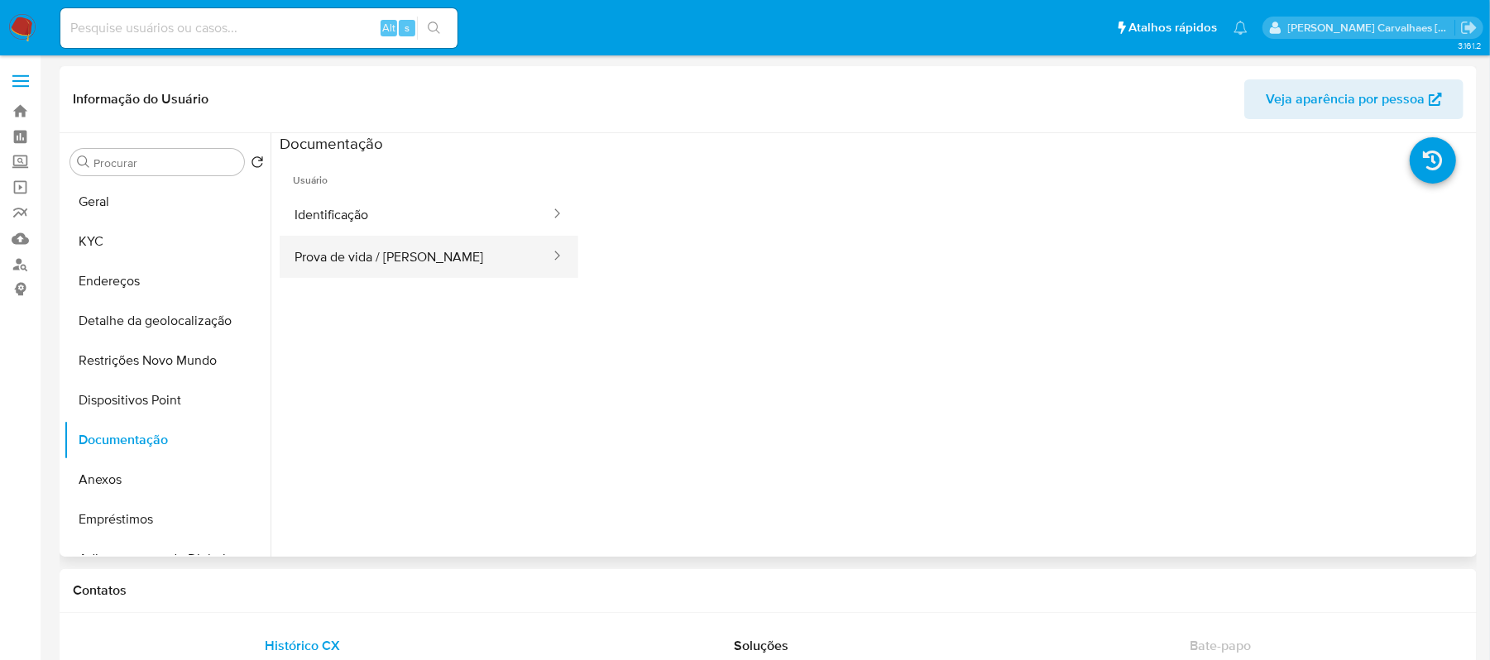
click at [434, 266] on button "Prova de vida / Selfie" at bounding box center [416, 257] width 272 height 42
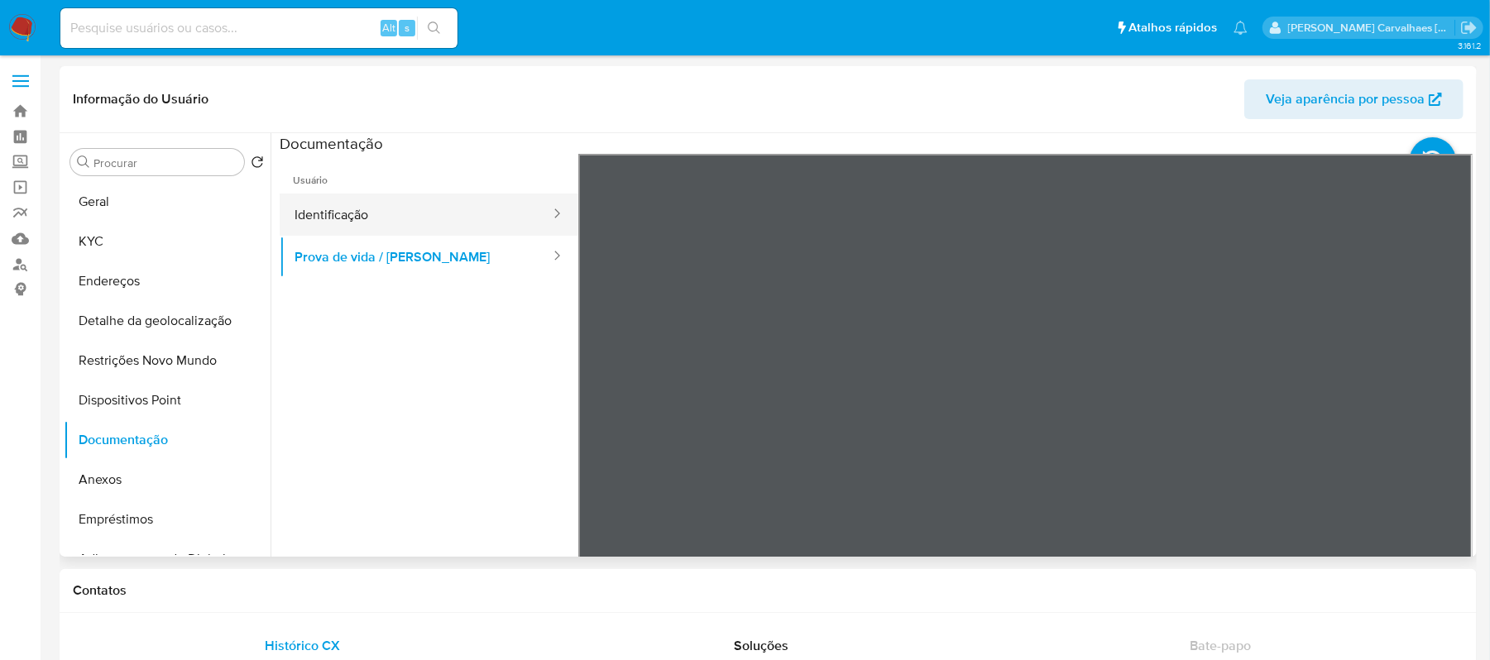
click at [404, 214] on button "Identificação" at bounding box center [416, 215] width 272 height 42
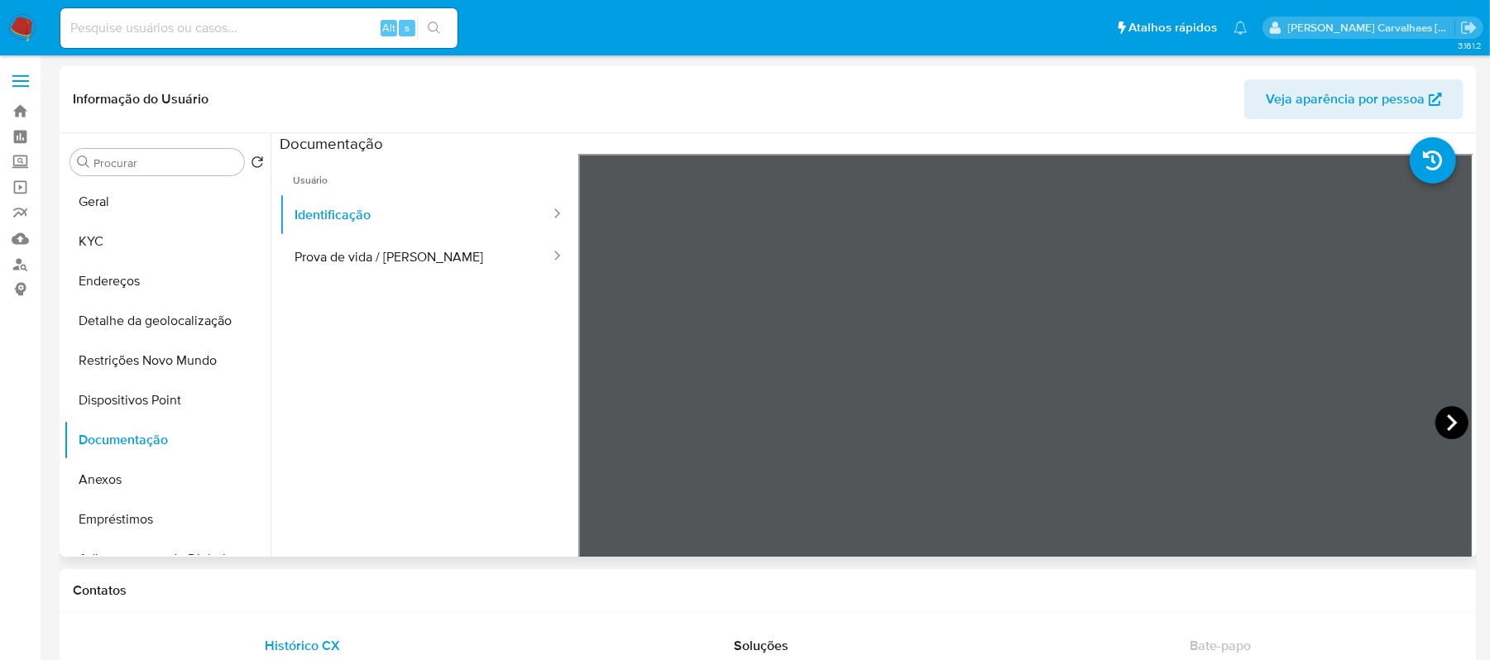
click at [1447, 415] on icon at bounding box center [1452, 423] width 10 height 17
click at [146, 196] on button "Geral" at bounding box center [161, 202] width 194 height 40
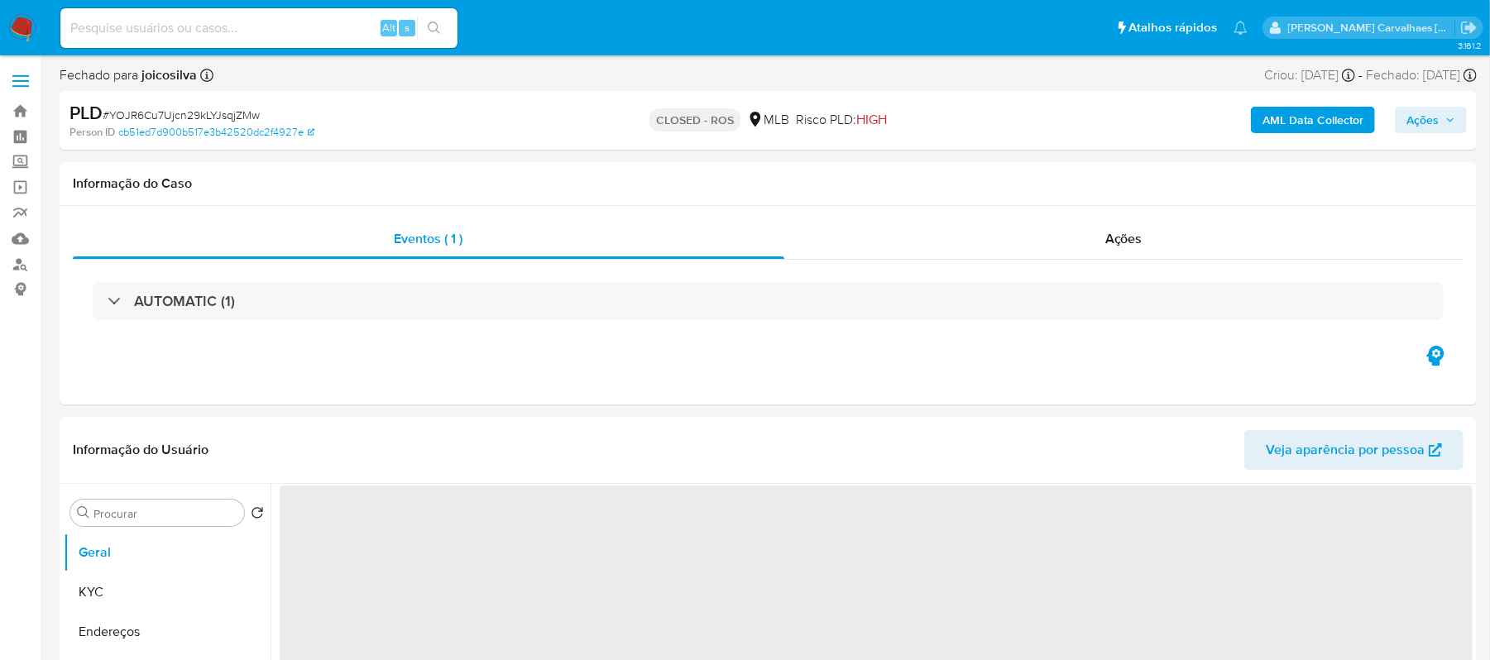
select select "10"
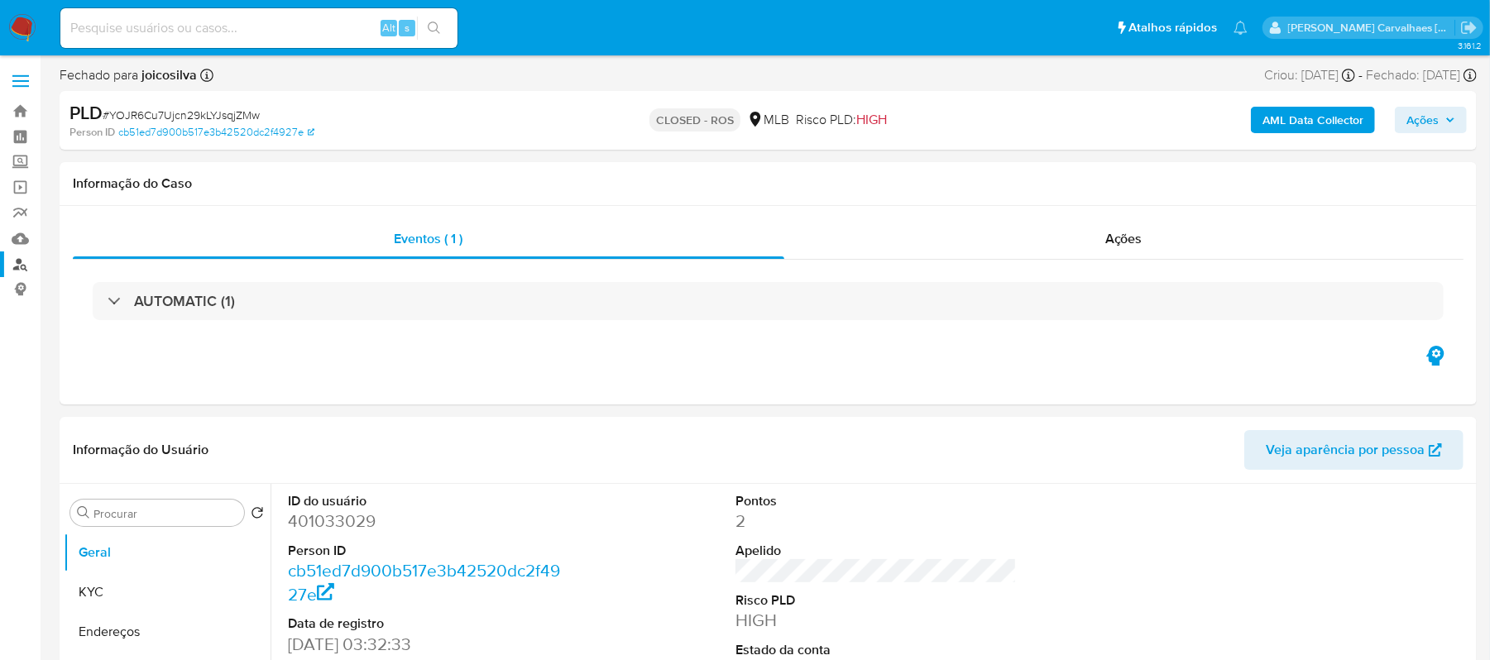
click at [25, 263] on link "Localizador de pessoas" at bounding box center [98, 265] width 197 height 26
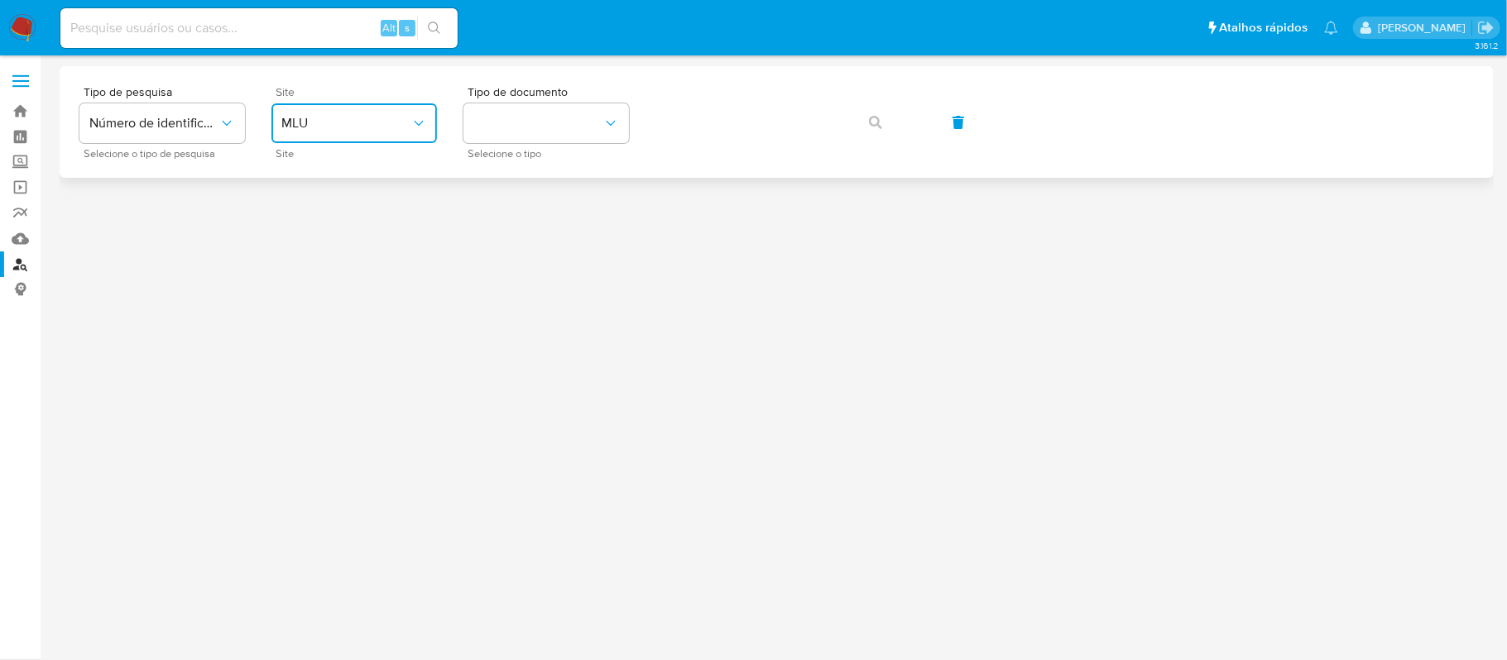
click at [329, 123] on span "MLU" at bounding box center [345, 123] width 129 height 17
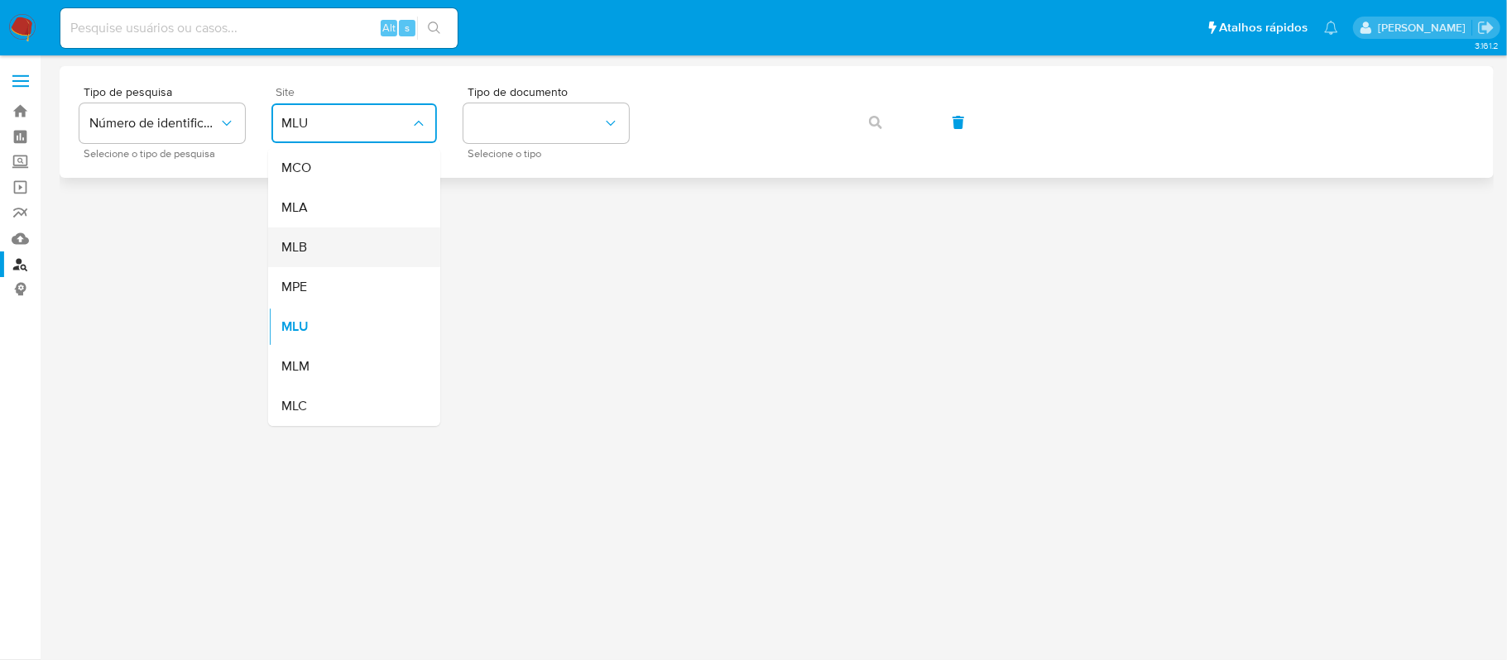
click at [345, 243] on div "MLB" at bounding box center [349, 248] width 136 height 40
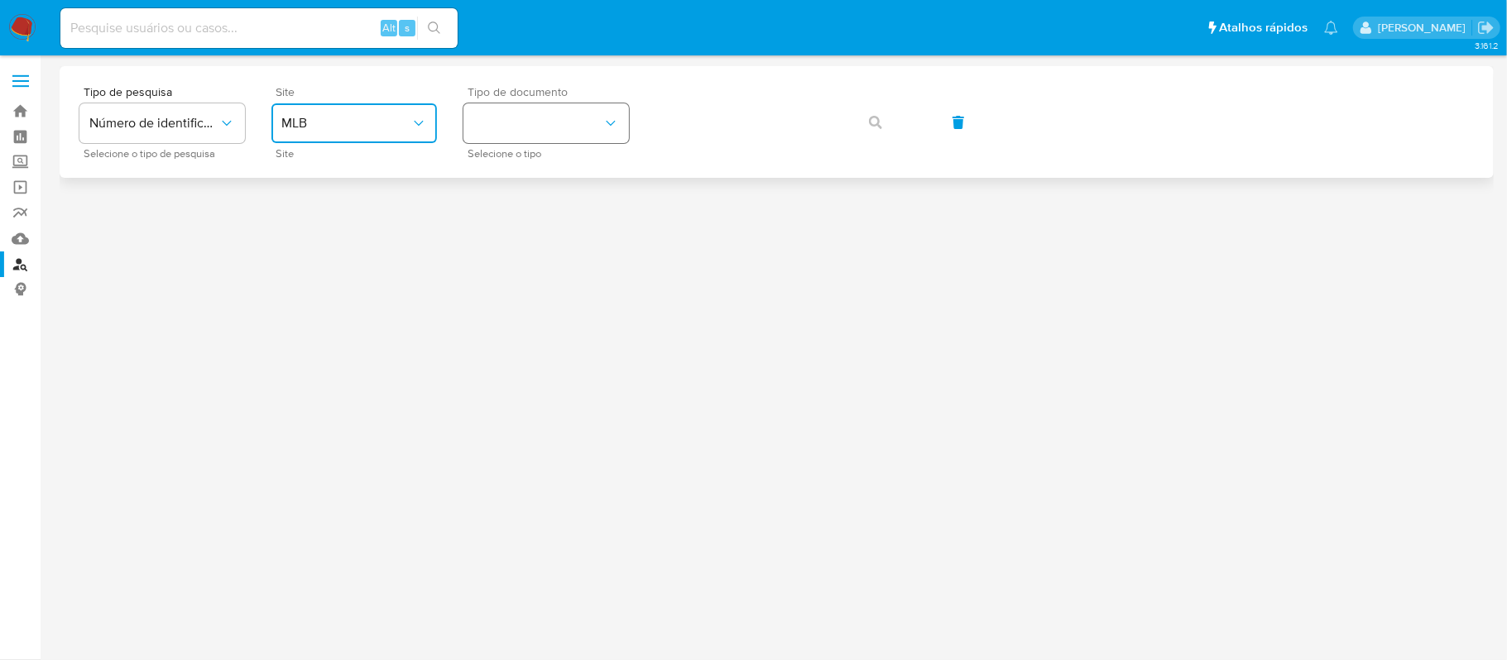
click at [516, 137] on button "identificationType" at bounding box center [546, 123] width 166 height 40
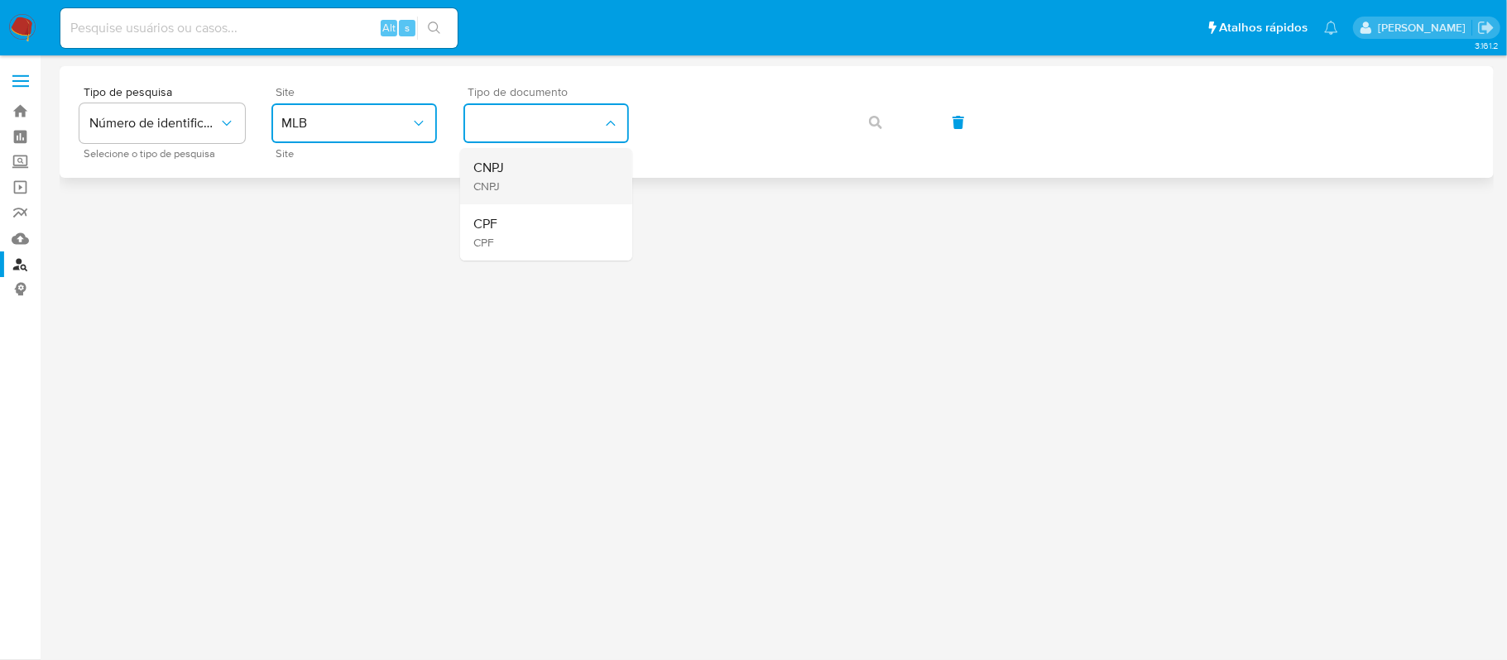
click at [513, 175] on div "CNPJ CNPJ" at bounding box center [541, 176] width 136 height 56
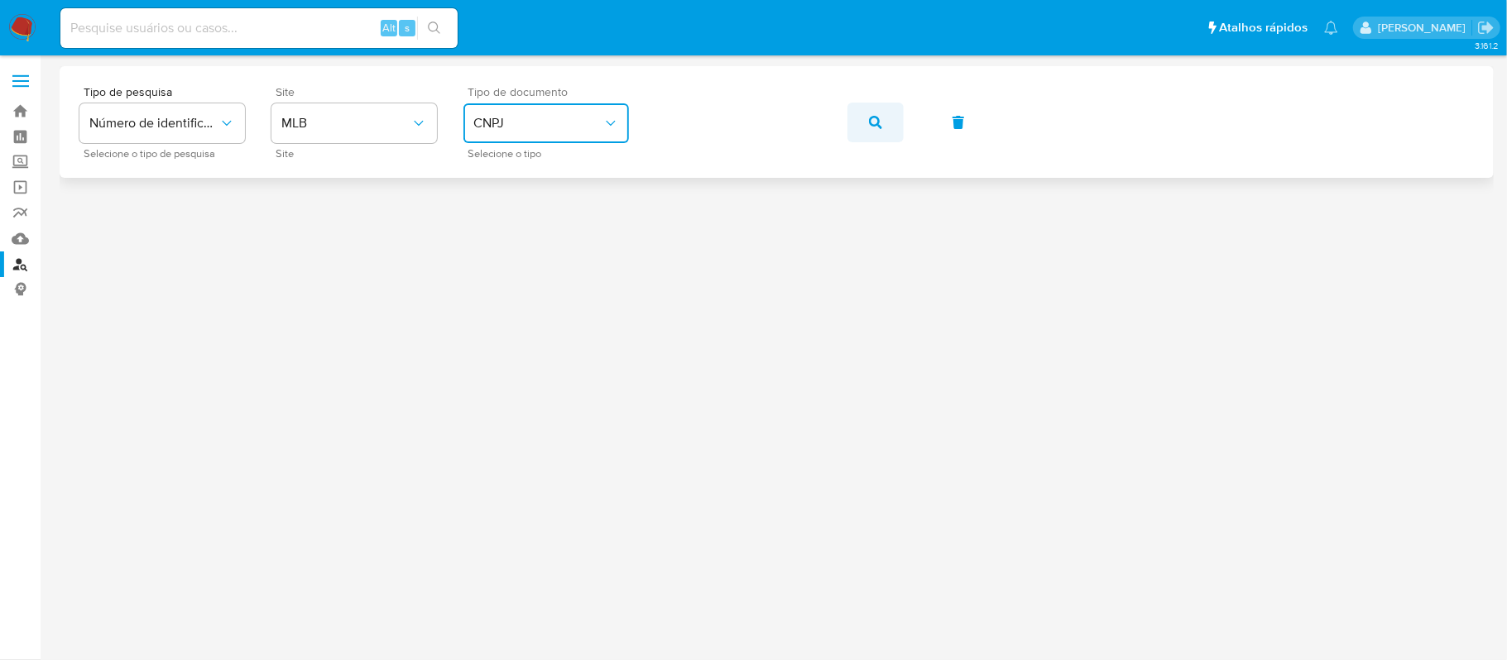
click at [879, 131] on span "button" at bounding box center [875, 122] width 13 height 36
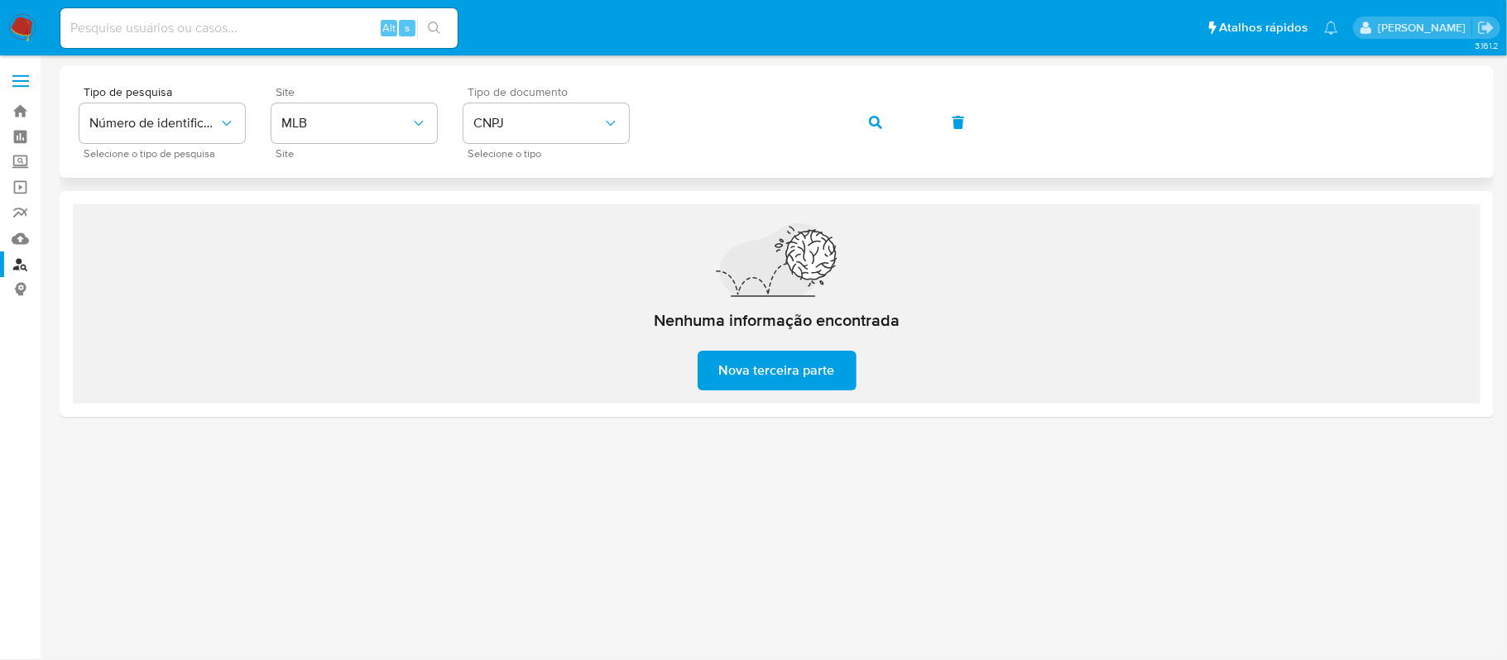
click at [862, 111] on button "button" at bounding box center [875, 123] width 56 height 40
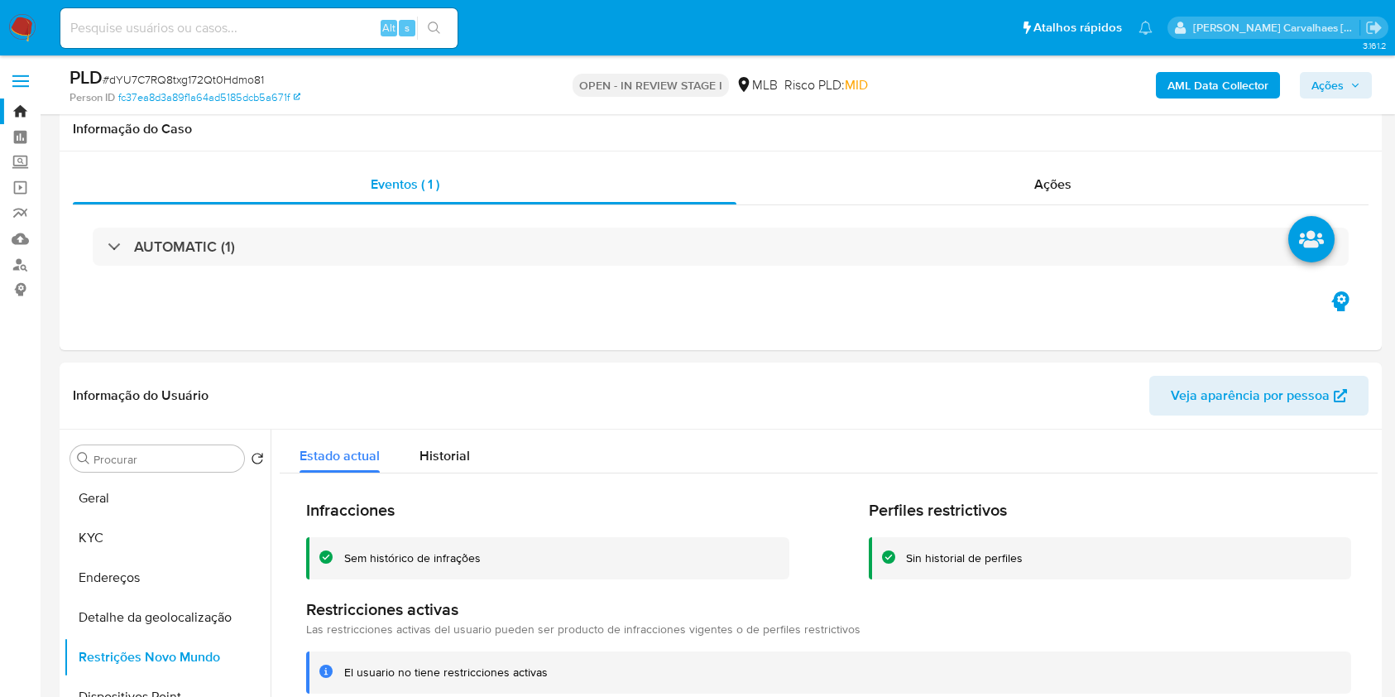
select select "10"
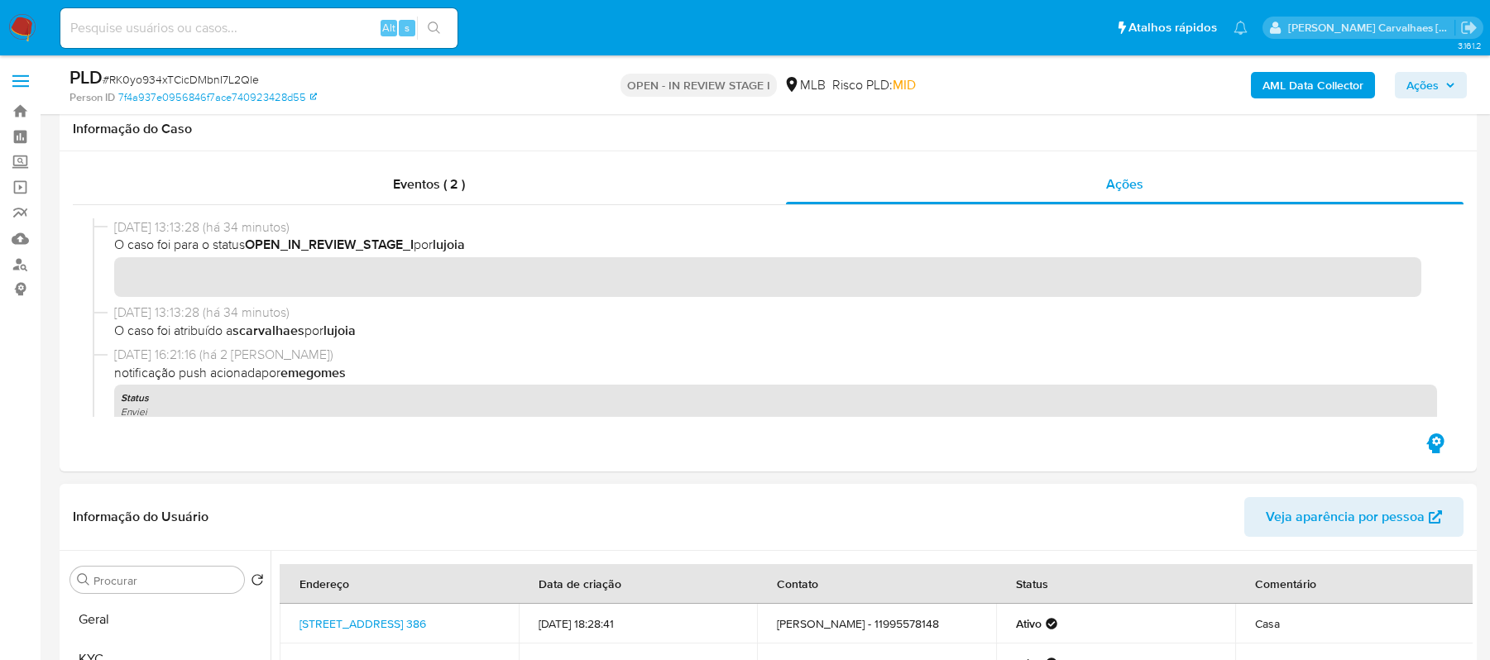
scroll to position [441, 0]
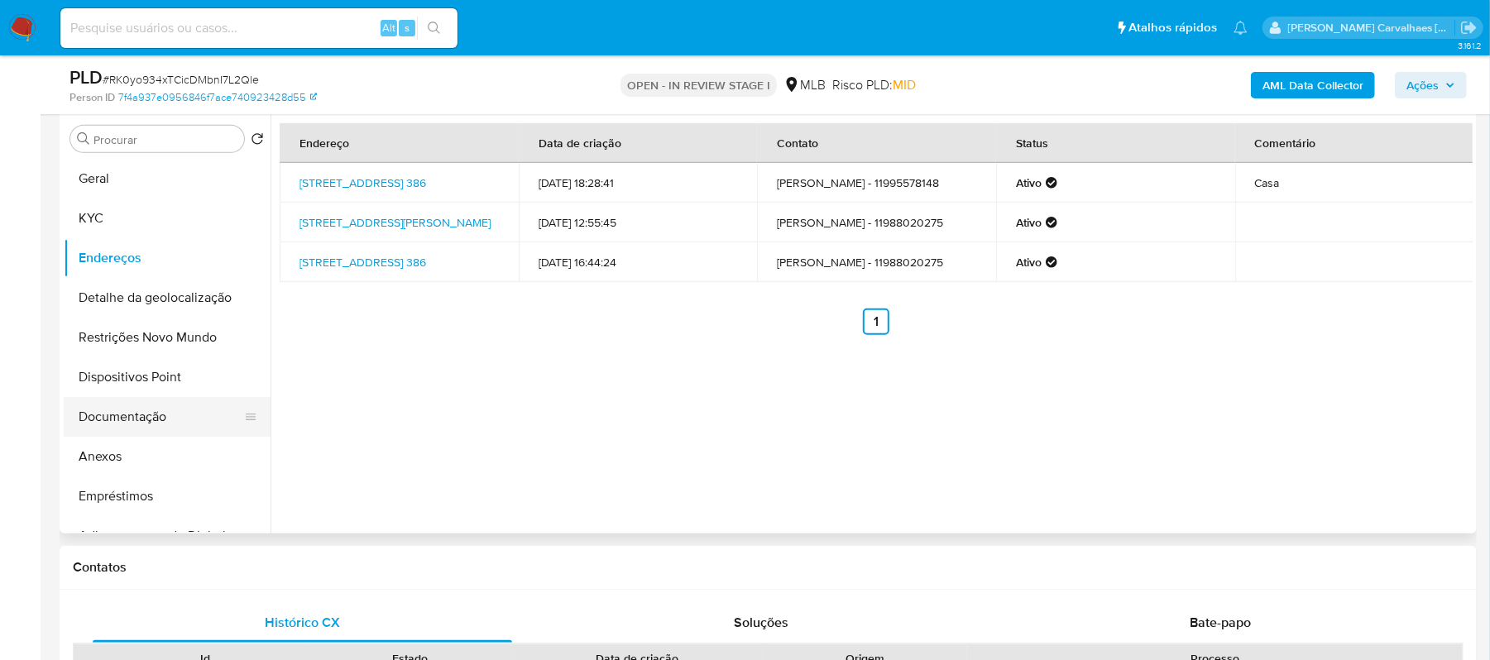
drag, startPoint x: 152, startPoint y: 408, endPoint x: 156, endPoint y: 420, distance: 12.8
click at [152, 409] on button "Documentação" at bounding box center [161, 417] width 194 height 40
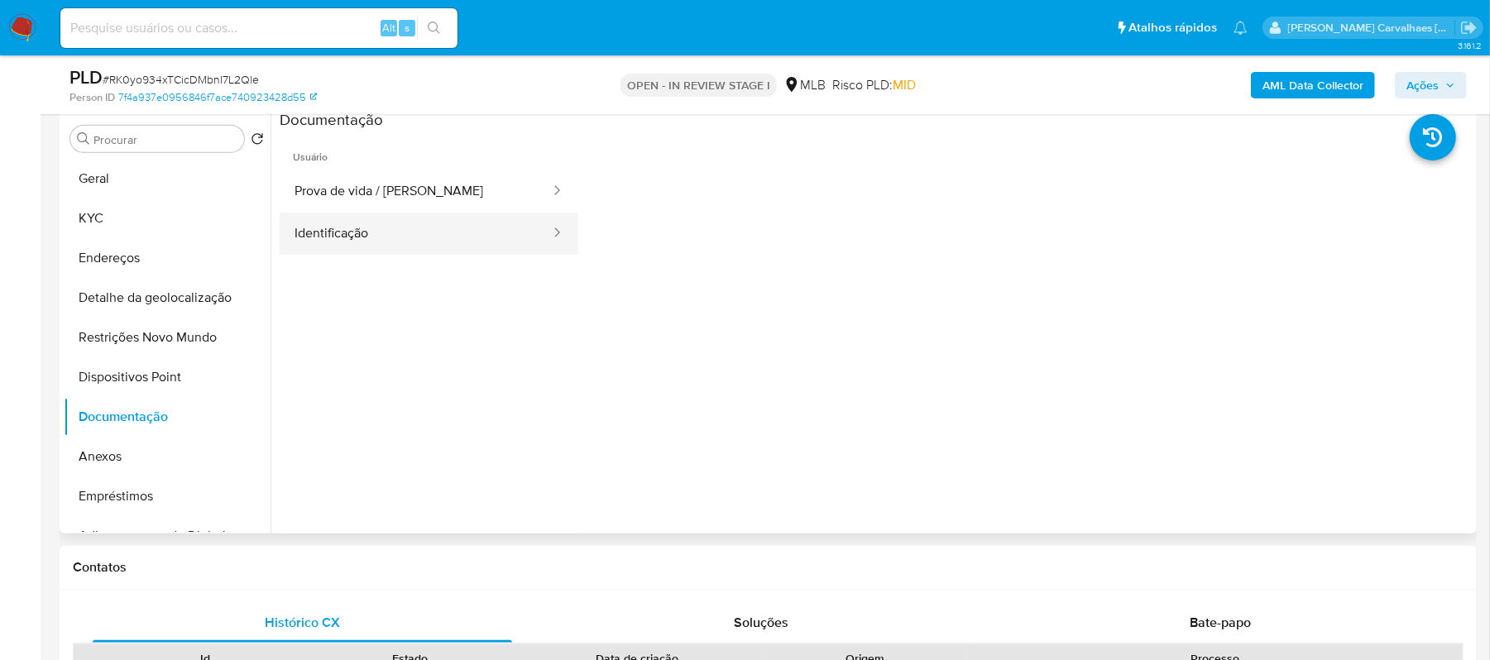
click at [372, 247] on button "Identificação" at bounding box center [416, 234] width 272 height 42
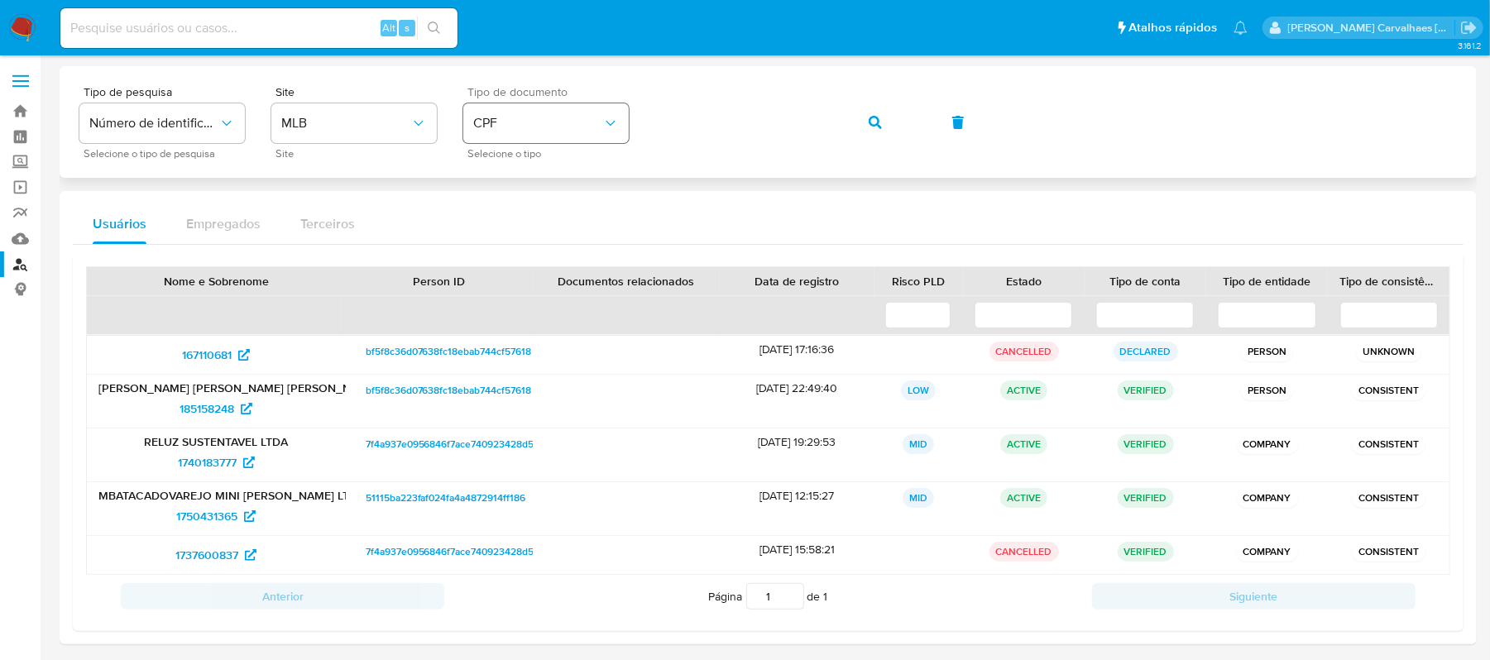
click at [573, 124] on span "CPF" at bounding box center [537, 123] width 129 height 17
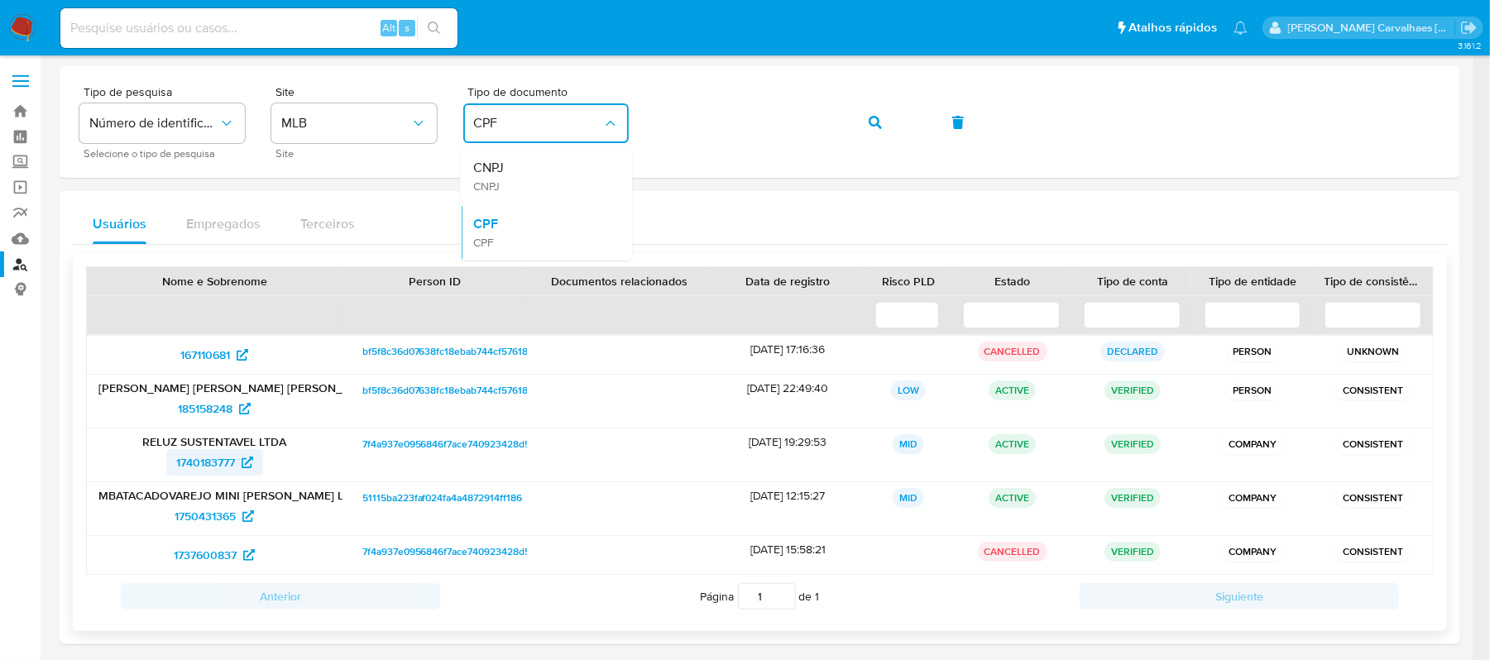
click at [225, 457] on span "1740183777" at bounding box center [205, 462] width 59 height 26
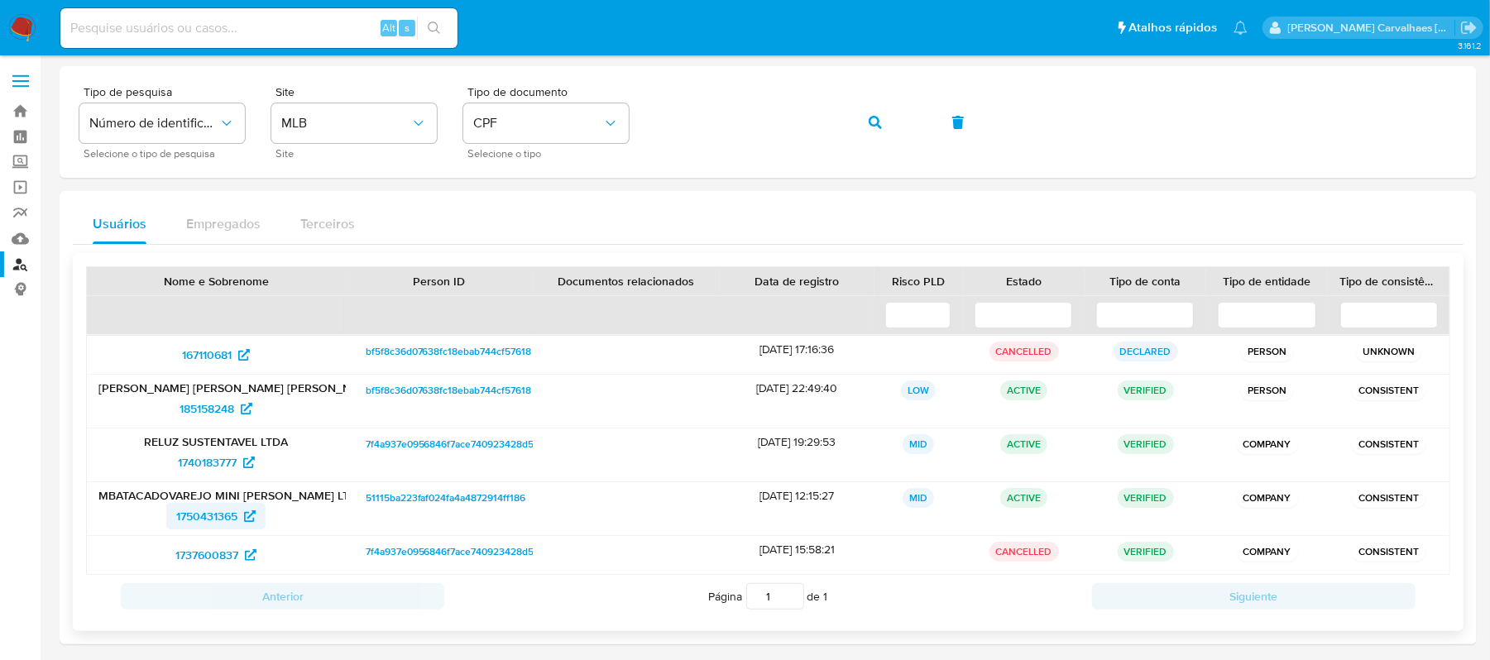
click at [229, 516] on span "1750431365" at bounding box center [206, 516] width 61 height 26
click at [654, 124] on div "Tipo de pesquisa Número de identificação Selecione o tipo de pesquisa Site MLB …" at bounding box center [768, 122] width 1378 height 72
click at [621, 110] on div "Tipo de pesquisa Número de identificação Selecione o tipo de pesquisa Site MLB …" at bounding box center [768, 122] width 1378 height 72
click at [867, 127] on button "button" at bounding box center [875, 123] width 56 height 40
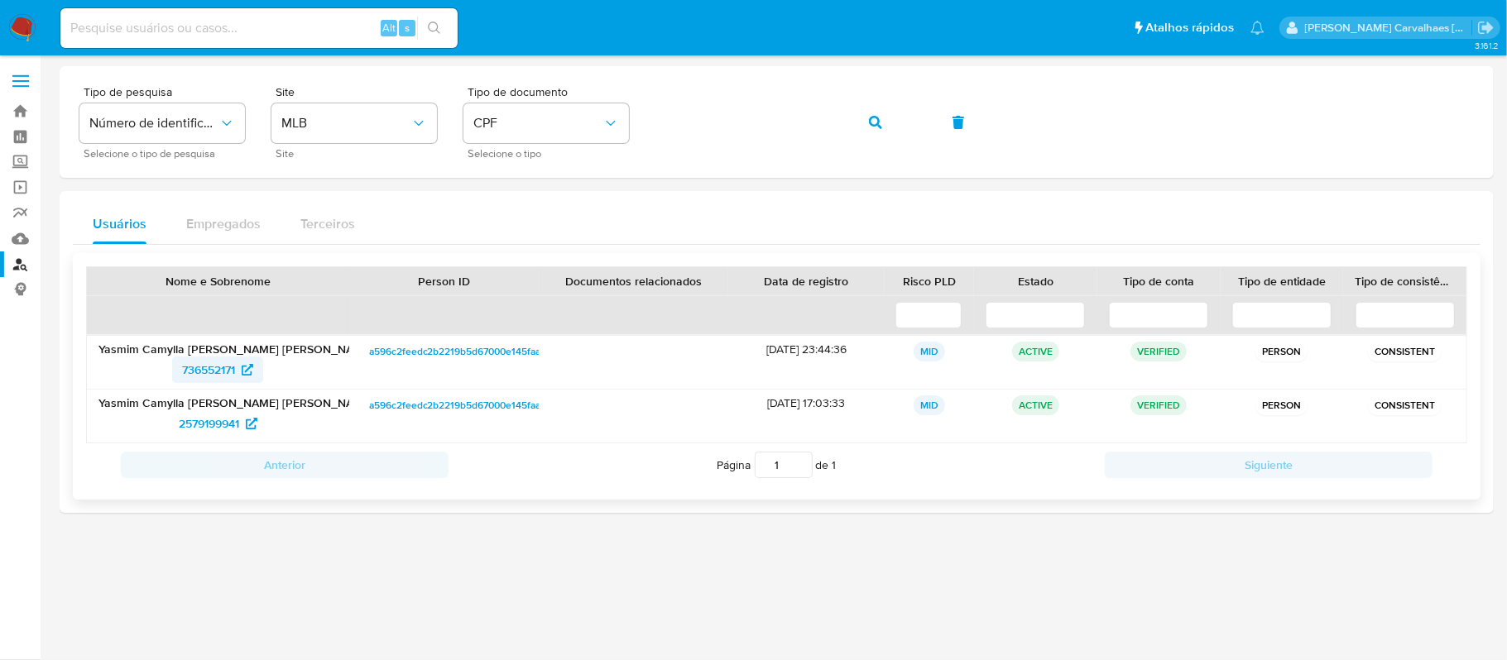
click at [235, 365] on span "736552171" at bounding box center [208, 370] width 53 height 26
click at [197, 419] on span "2579199941" at bounding box center [209, 423] width 60 height 26
click at [869, 122] on icon "button" at bounding box center [875, 122] width 13 height 13
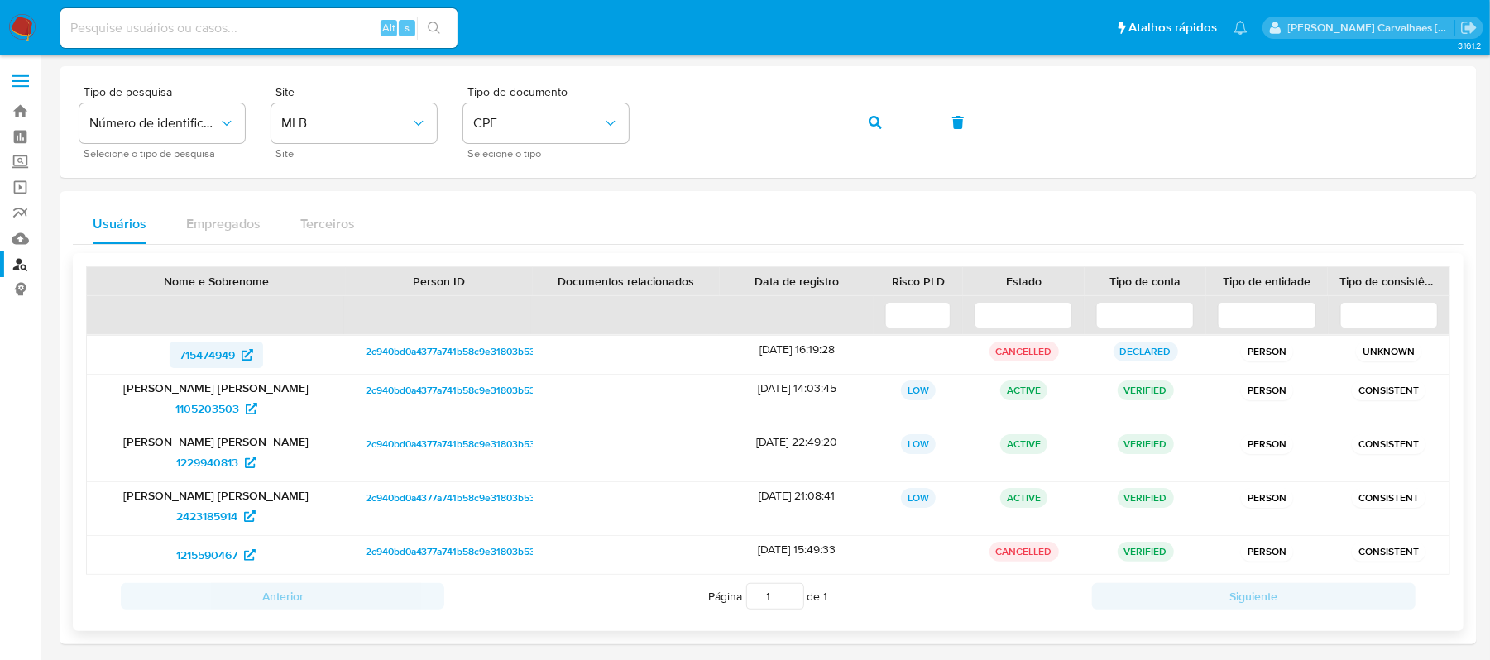
click at [218, 355] on span "715474949" at bounding box center [207, 355] width 55 height 26
click at [205, 405] on span "1105203503" at bounding box center [207, 409] width 64 height 26
click at [580, 131] on span "CPF" at bounding box center [537, 123] width 129 height 17
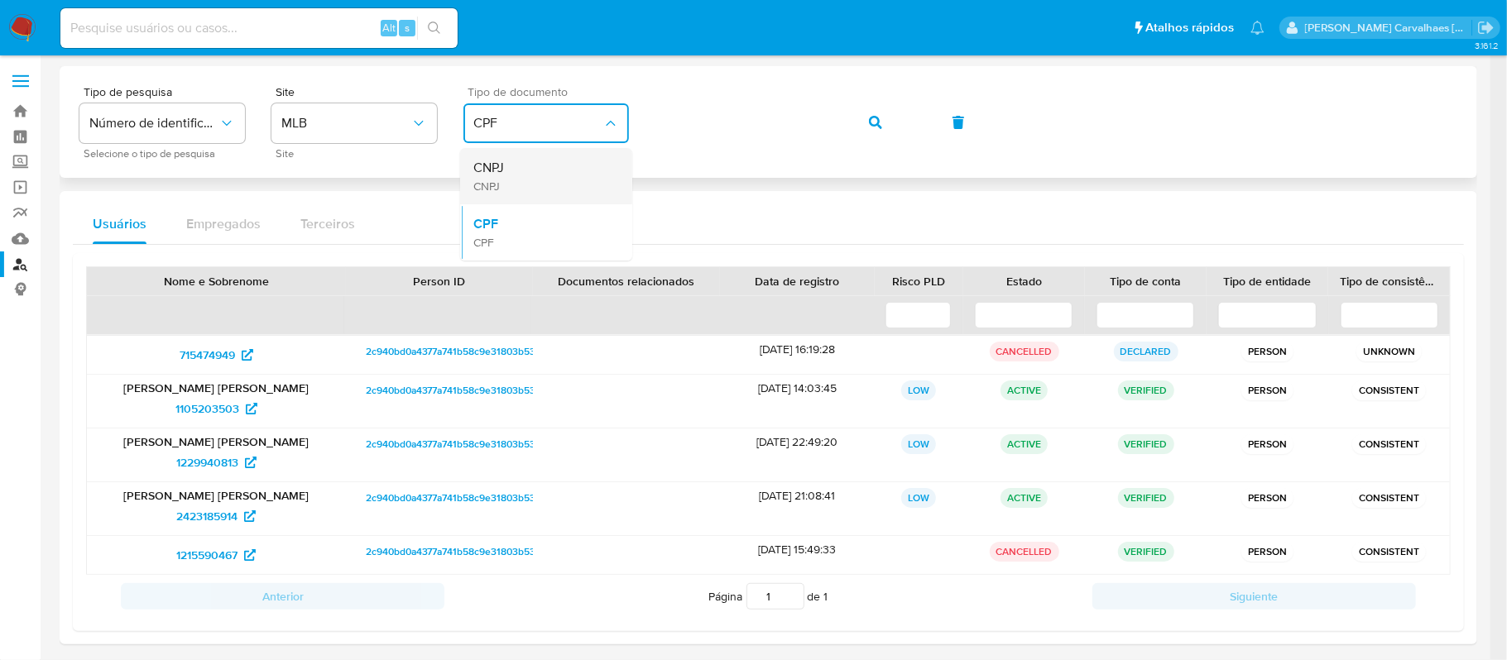
click at [544, 182] on div "CNPJ CNPJ" at bounding box center [541, 176] width 136 height 56
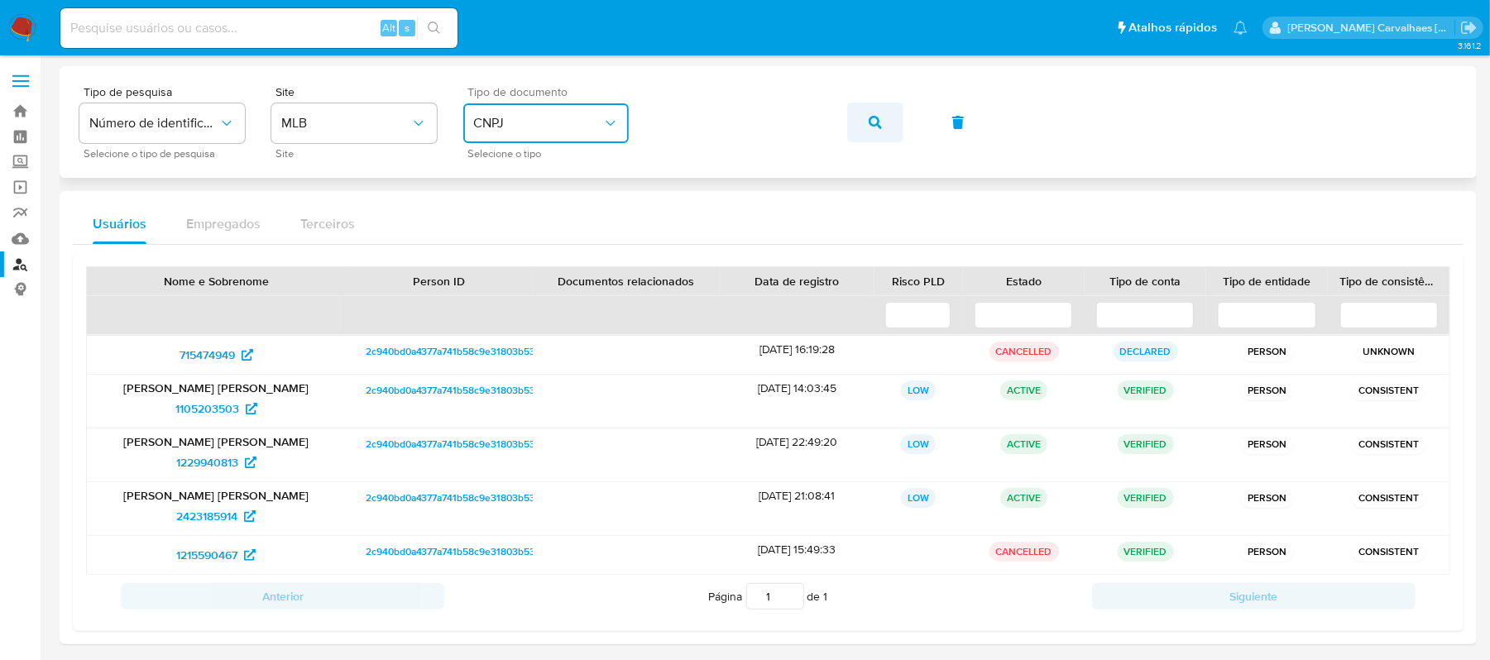
click at [861, 129] on button "button" at bounding box center [875, 123] width 56 height 40
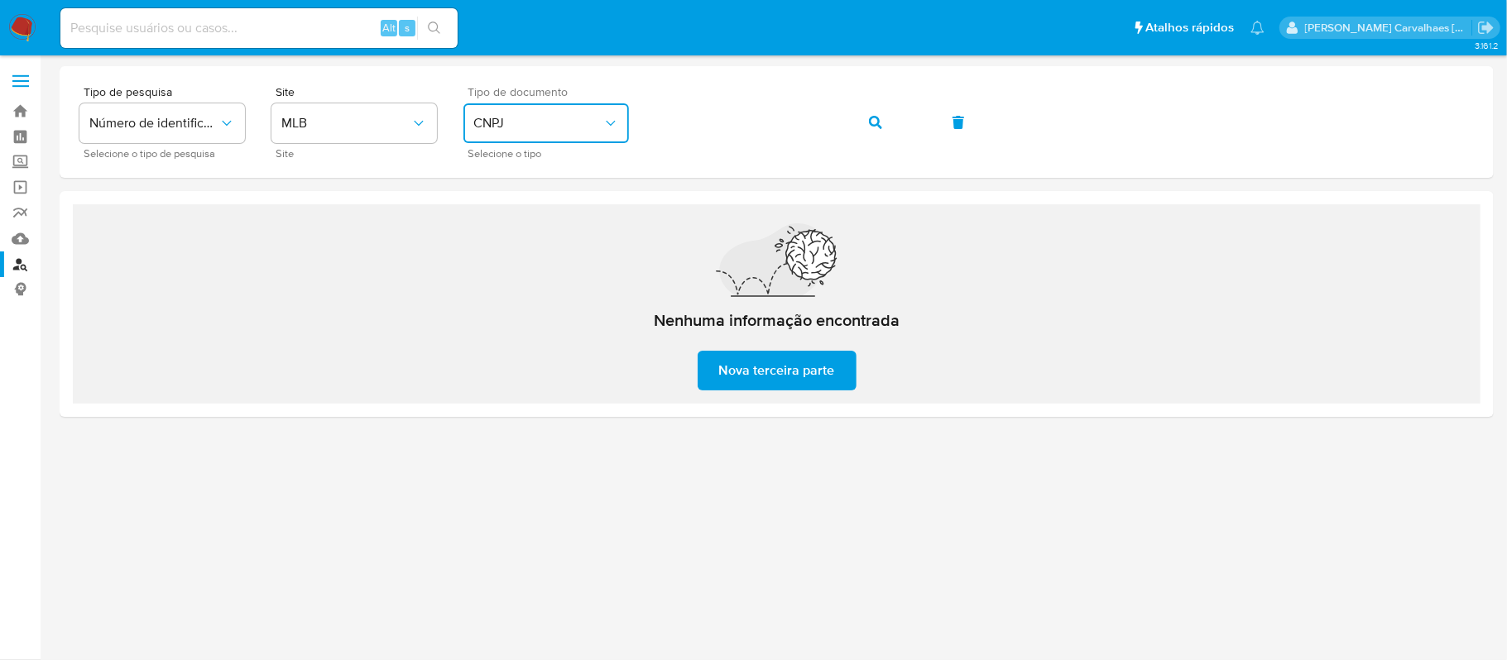
click at [610, 131] on icon "identificationType" at bounding box center [610, 123] width 17 height 17
drag, startPoint x: 546, startPoint y: 228, endPoint x: 601, endPoint y: 200, distance: 61.4
click at [546, 229] on div "CPF CPF" at bounding box center [541, 232] width 136 height 56
click at [616, 132] on div "Tipo de pesquisa Número de identificação Selecione o tipo de pesquisa Site MLB …" at bounding box center [776, 122] width 1394 height 72
click at [871, 121] on icon "button" at bounding box center [875, 122] width 13 height 13
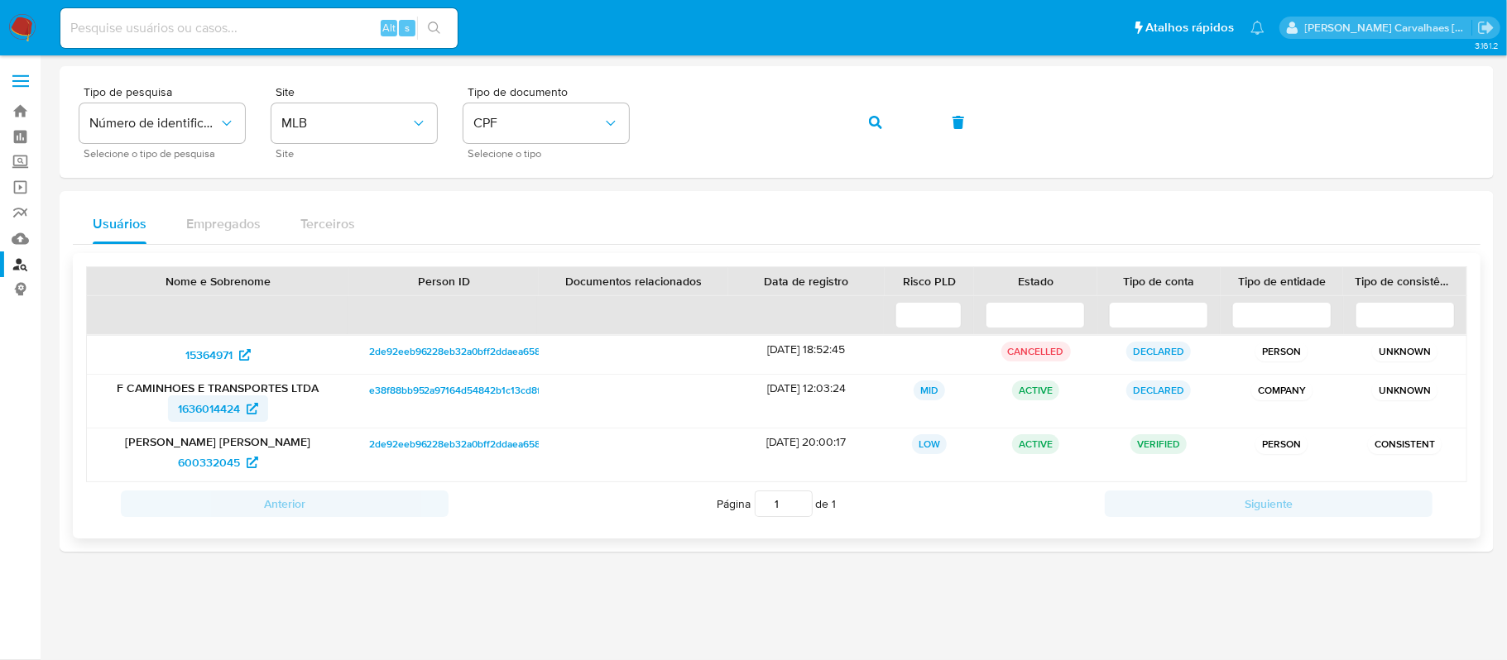
click at [214, 405] on span "1636014424" at bounding box center [209, 409] width 62 height 26
click at [214, 463] on span "600332045" at bounding box center [209, 462] width 62 height 26
click at [222, 405] on span "1636014424" at bounding box center [209, 409] width 62 height 26
click at [236, 348] on span "15364971" at bounding box center [217, 355] width 65 height 26
click at [209, 405] on span "1636014424" at bounding box center [209, 409] width 62 height 26
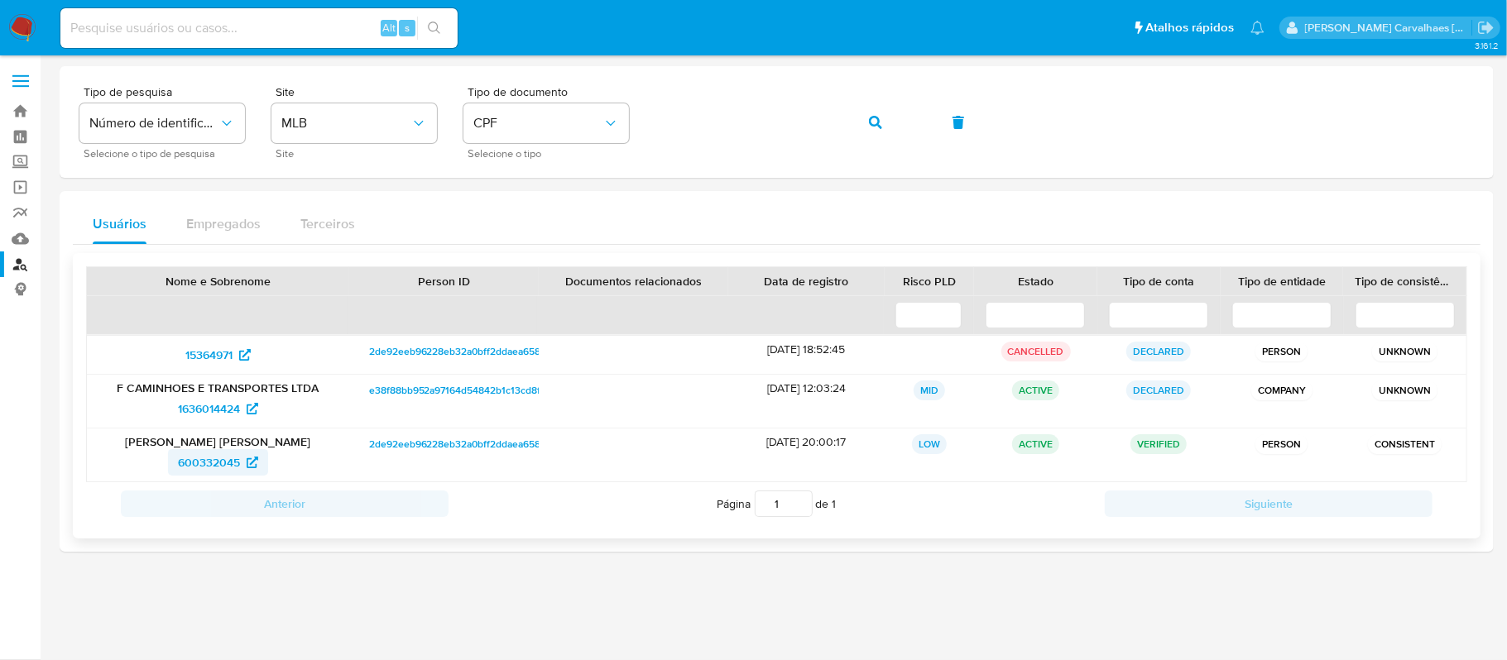
click at [204, 461] on span "600332045" at bounding box center [209, 462] width 62 height 26
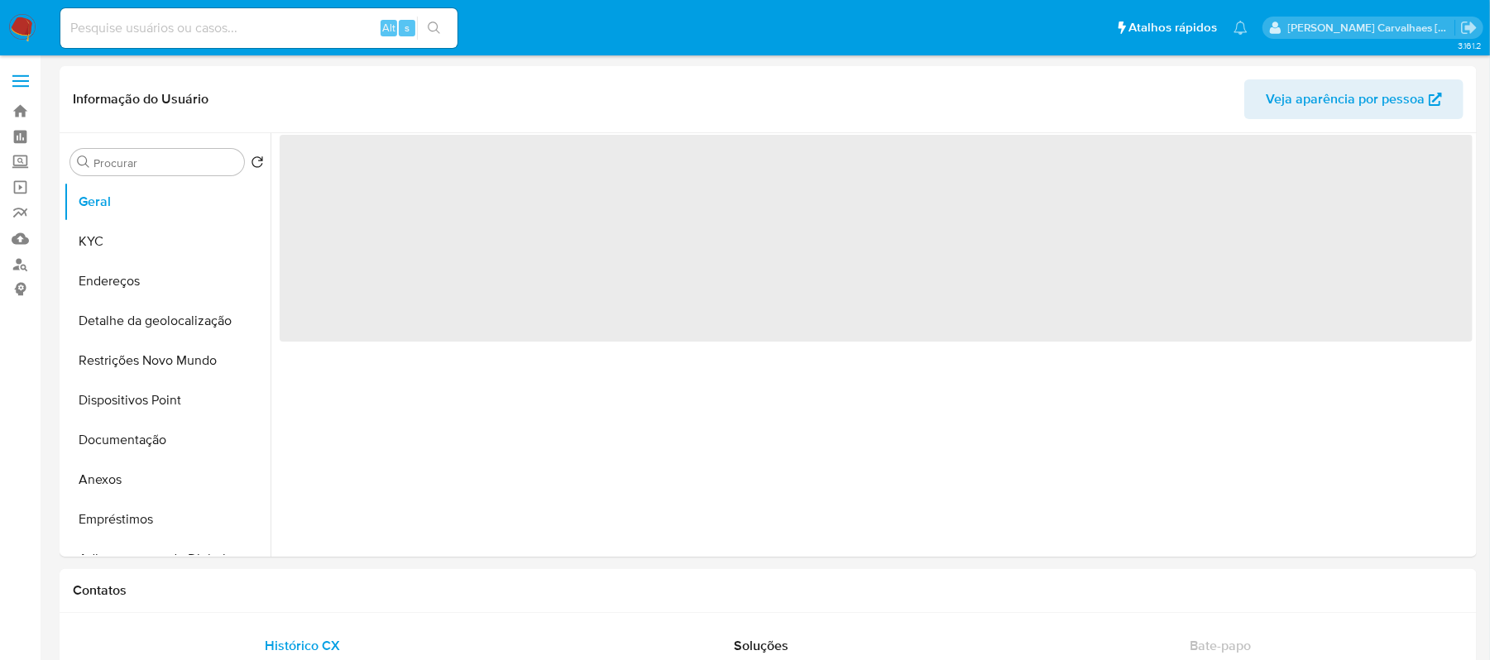
select select "10"
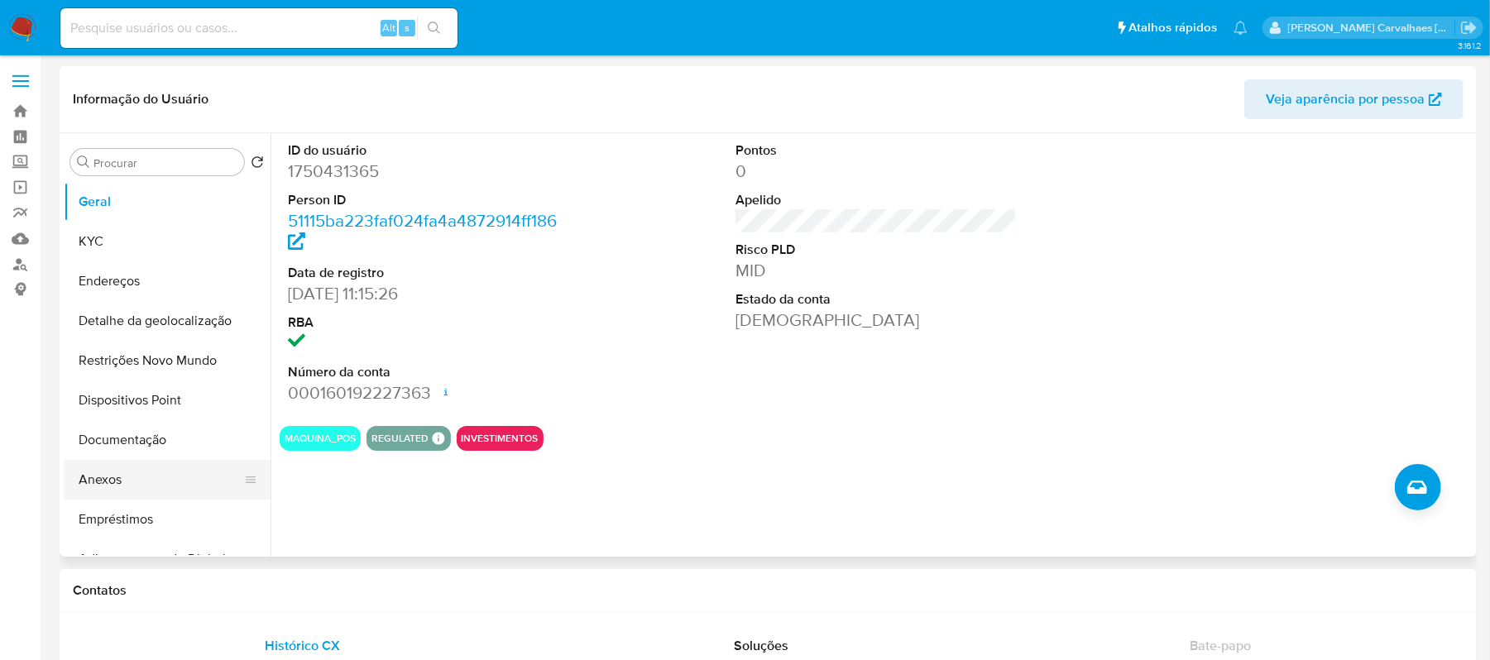
click at [104, 471] on button "Anexos" at bounding box center [161, 480] width 194 height 40
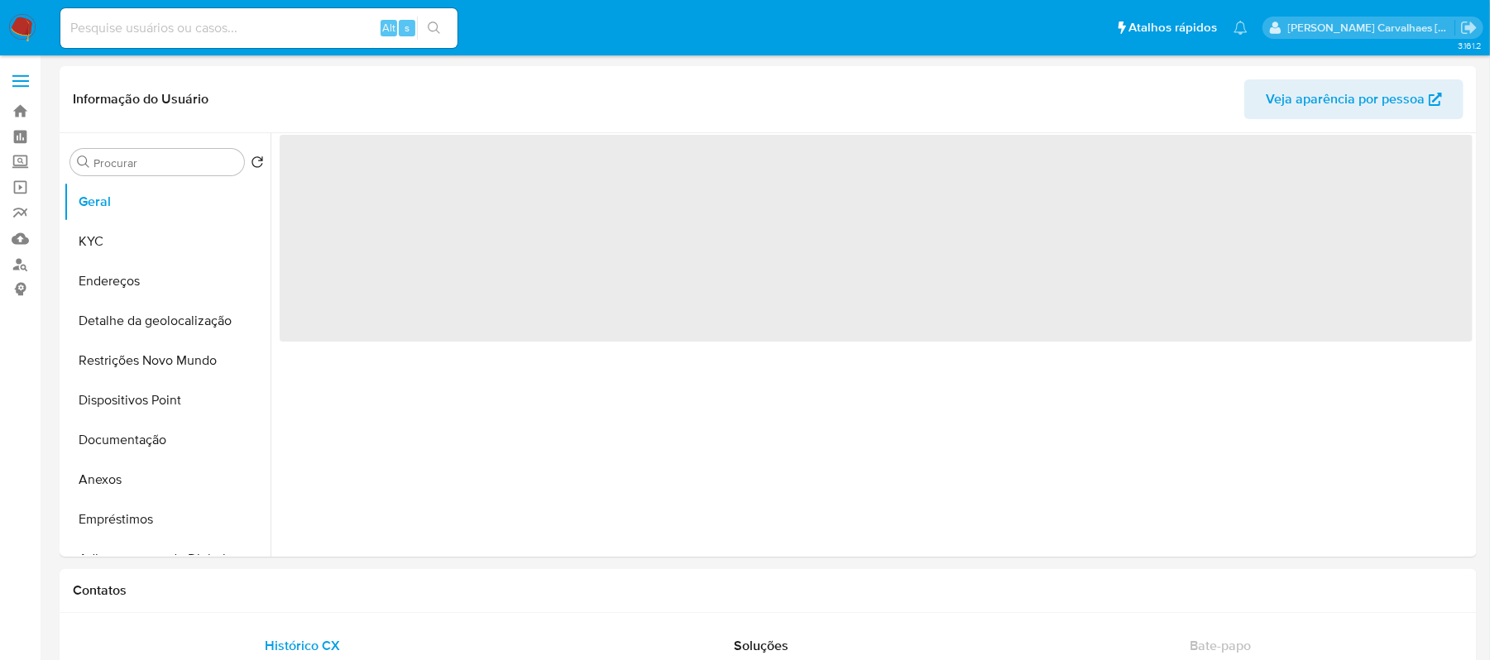
select select "10"
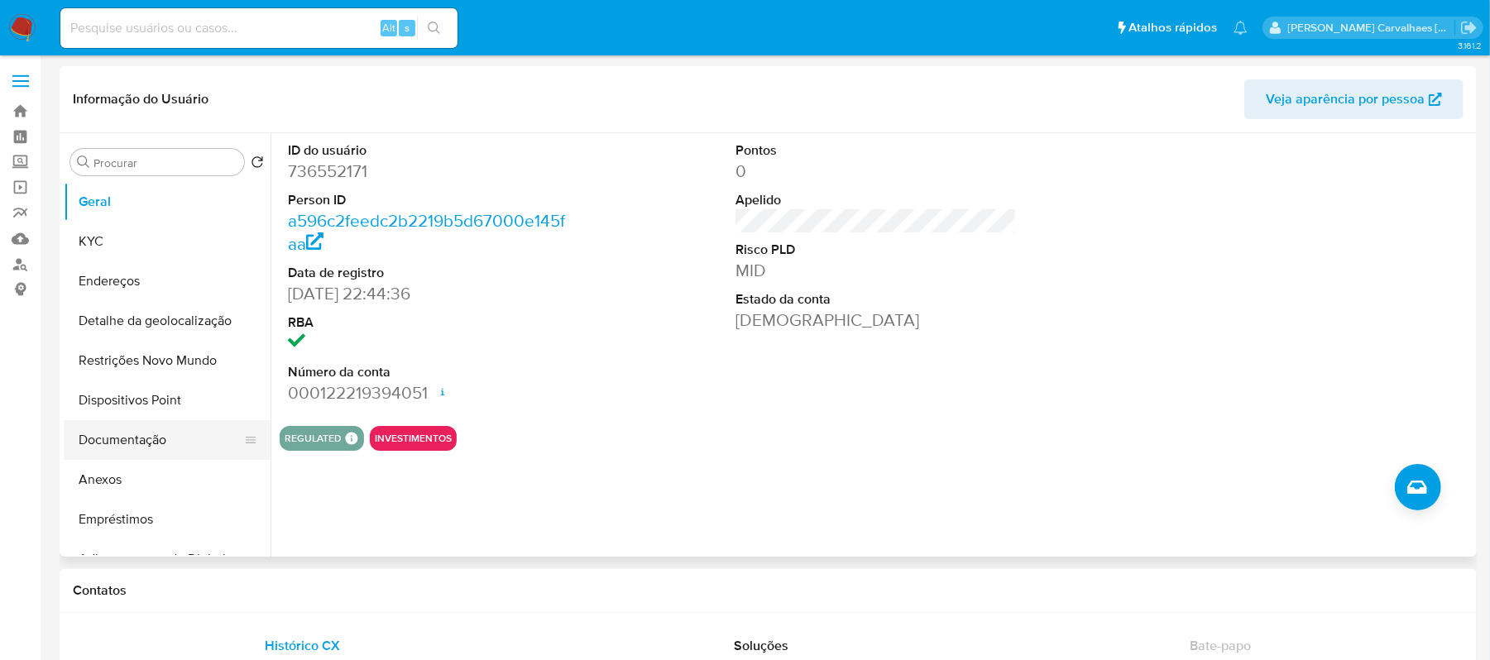
click at [139, 444] on button "Documentação" at bounding box center [161, 440] width 194 height 40
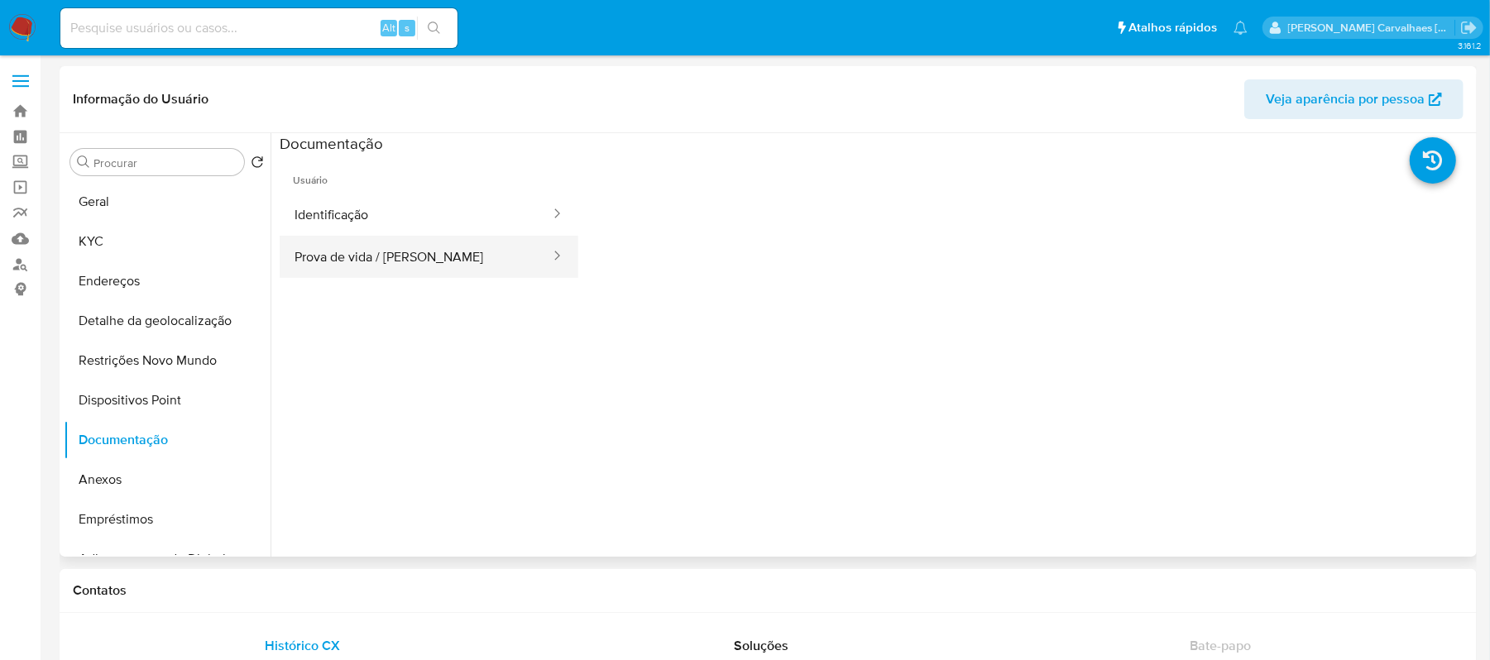
click at [497, 260] on button "Prova de vida / [PERSON_NAME]" at bounding box center [416, 257] width 272 height 42
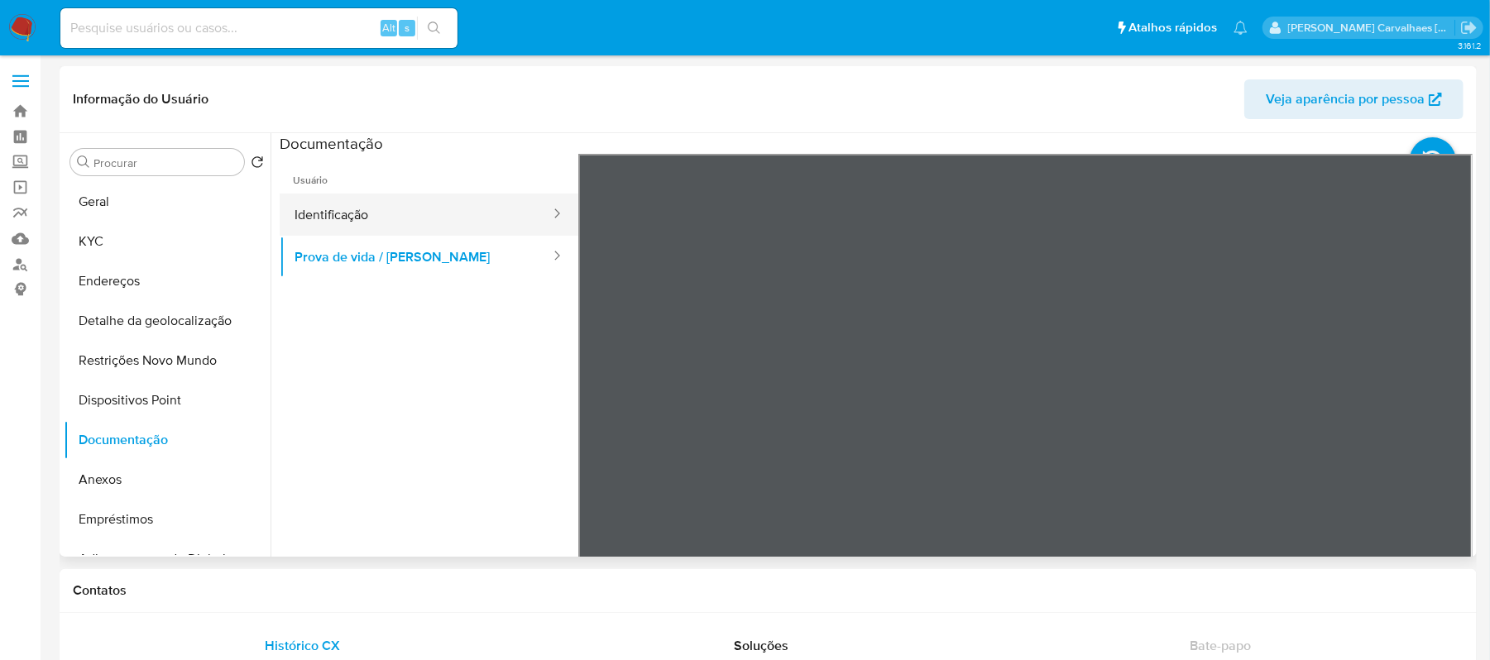
click at [463, 210] on button "Identificação" at bounding box center [416, 215] width 272 height 42
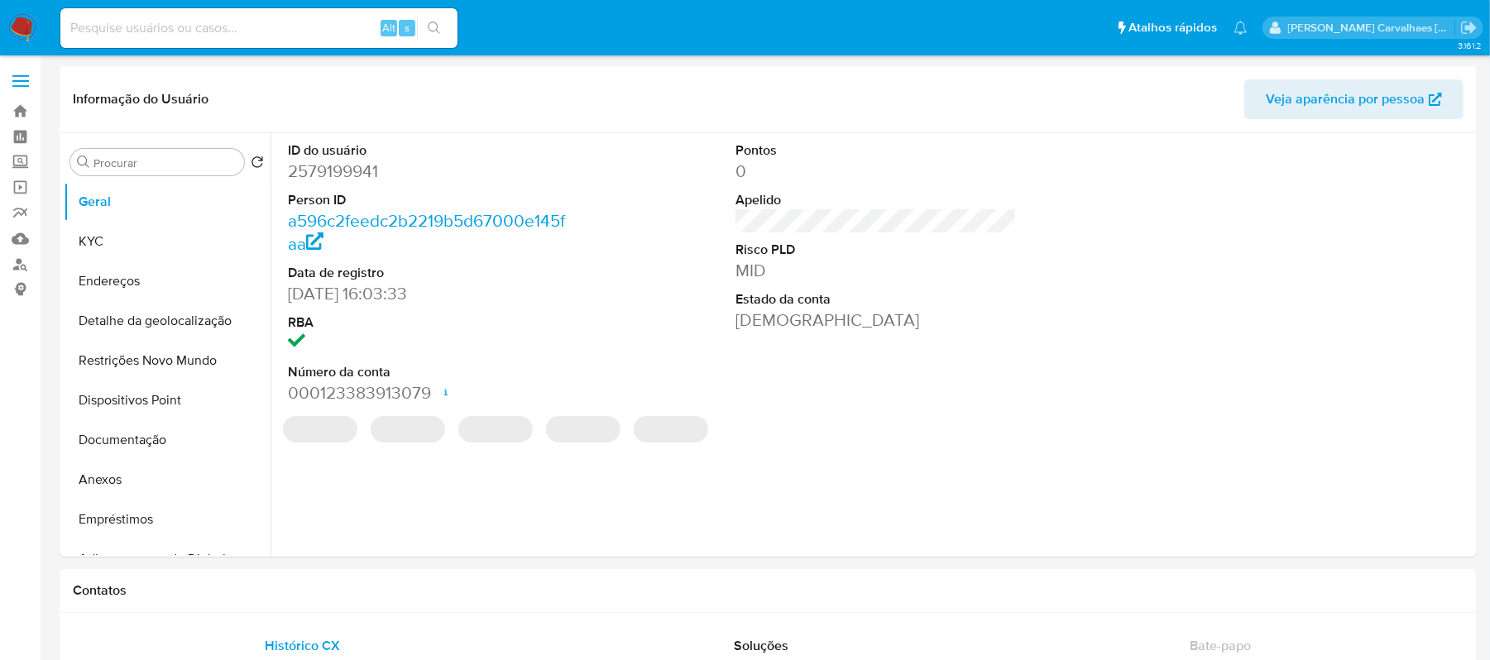
select select "10"
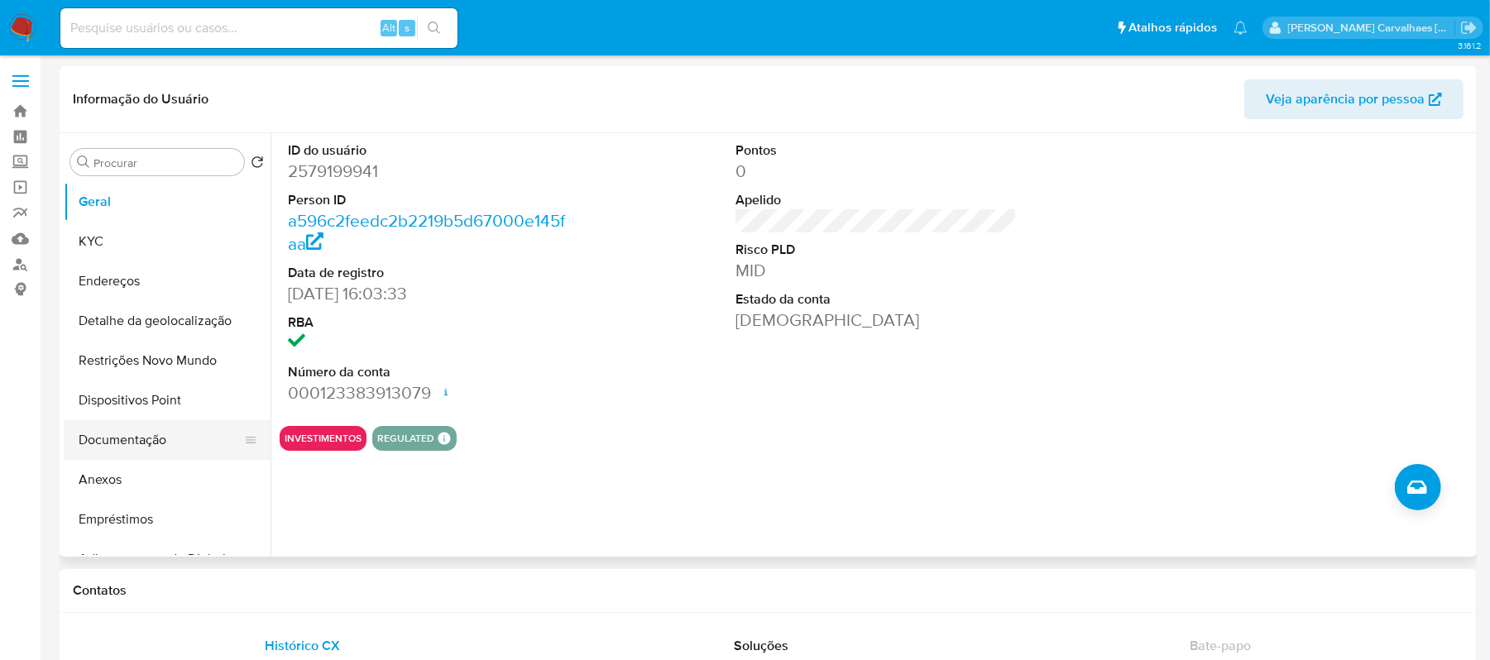
click at [137, 435] on button "Documentação" at bounding box center [161, 440] width 194 height 40
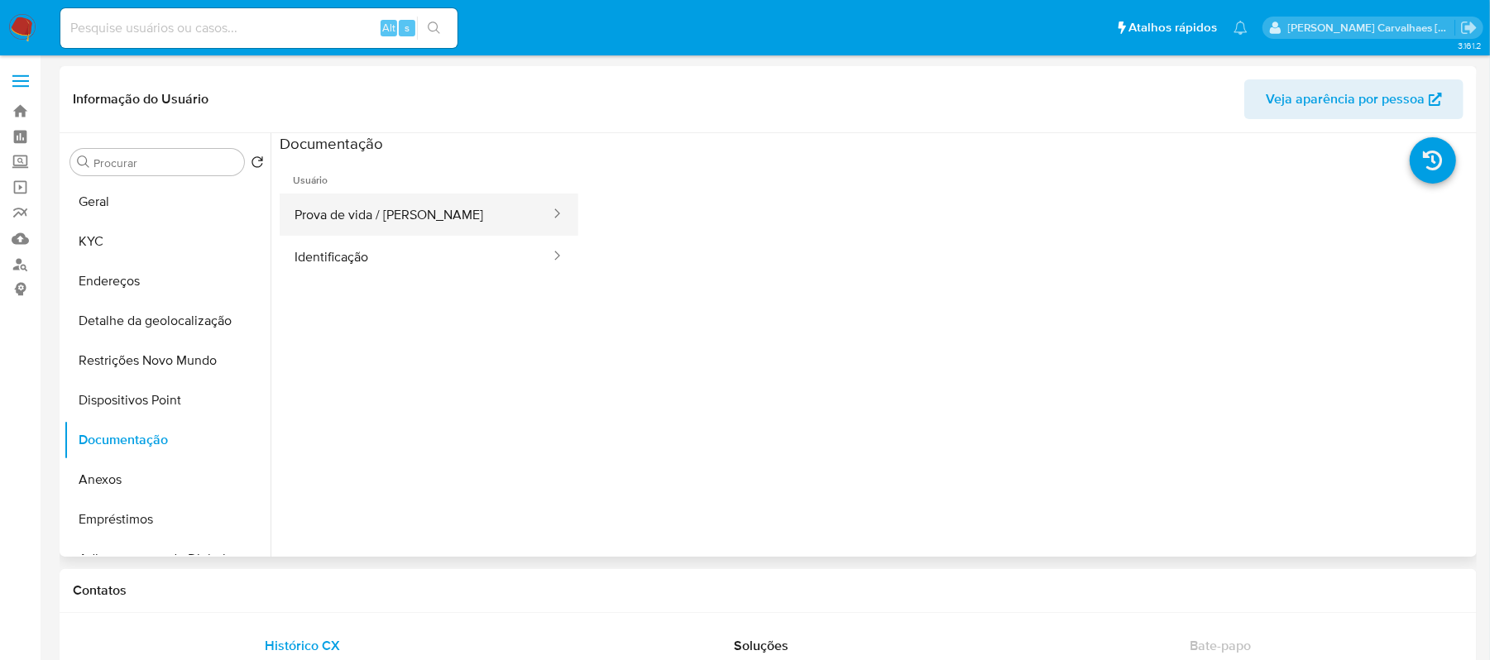
click at [338, 220] on button "Prova de vida / [PERSON_NAME]" at bounding box center [416, 215] width 272 height 42
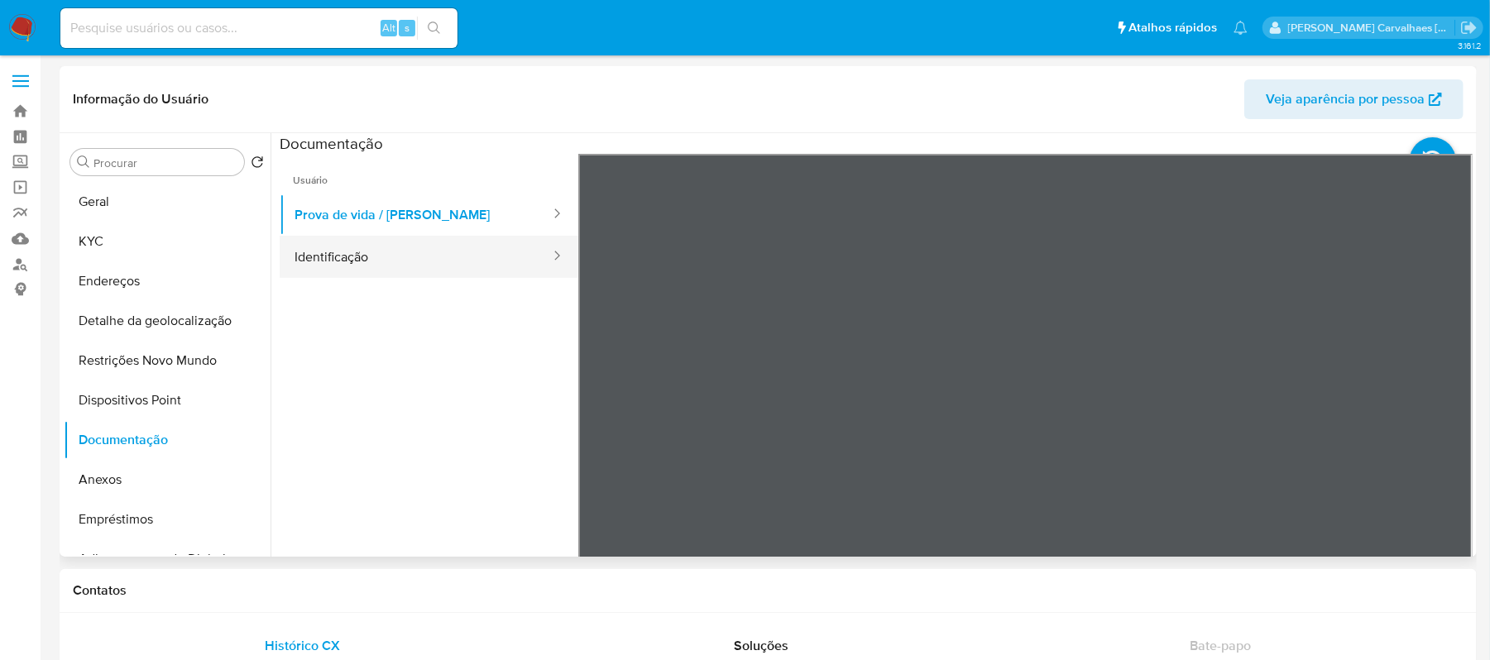
click at [366, 256] on button "Identificação" at bounding box center [416, 257] width 272 height 42
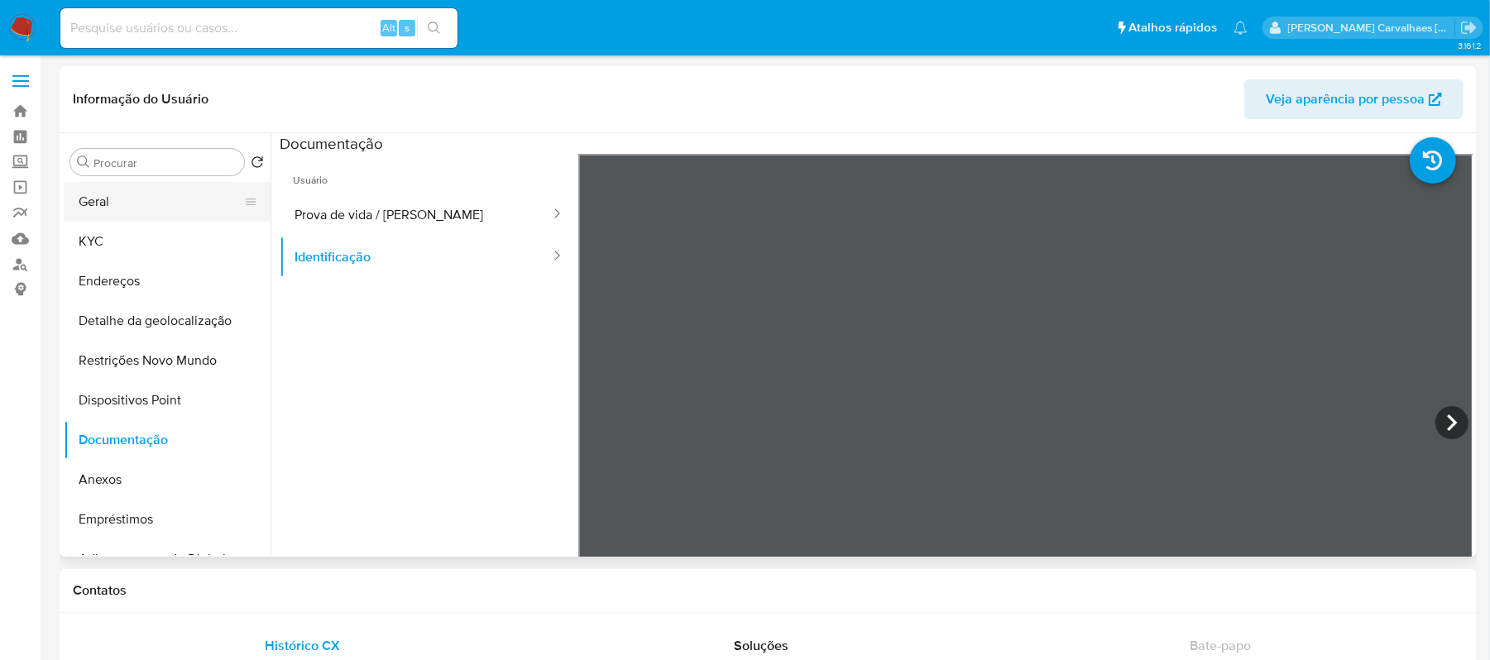
click at [109, 202] on button "Geral" at bounding box center [161, 202] width 194 height 40
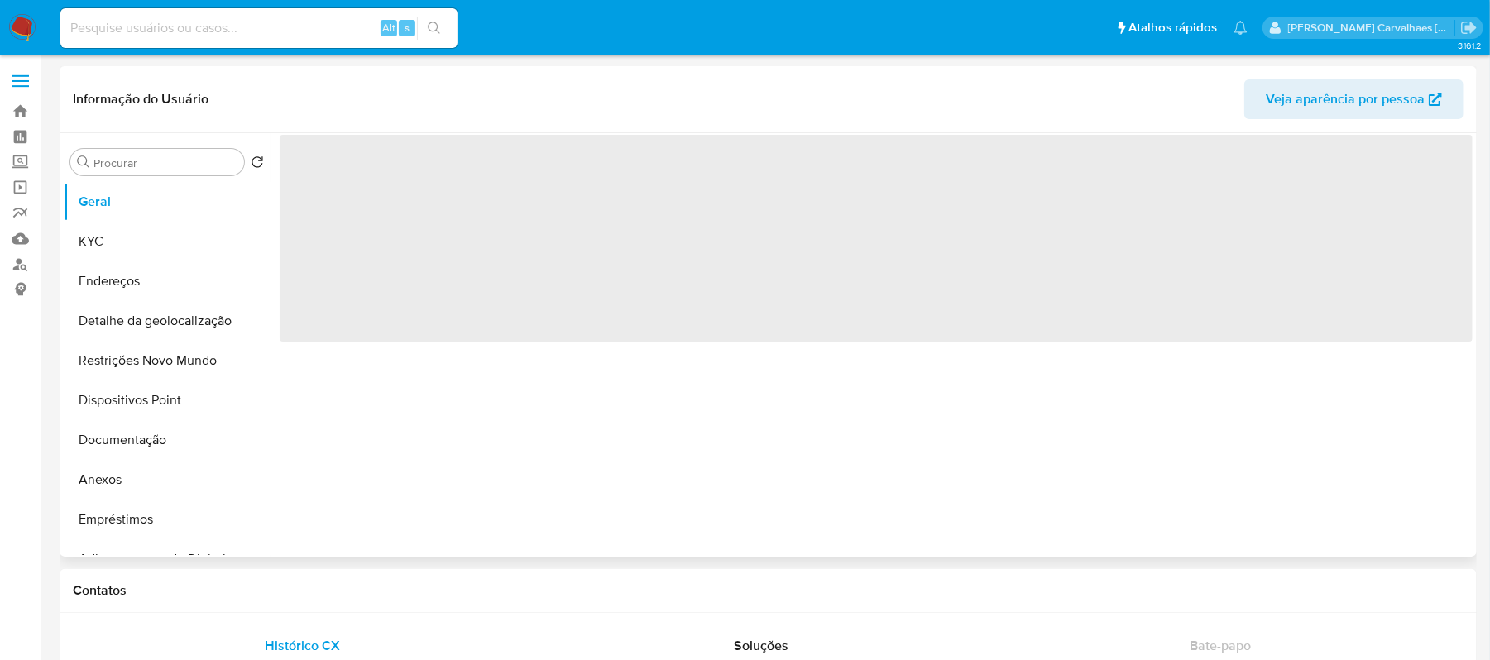
select select "10"
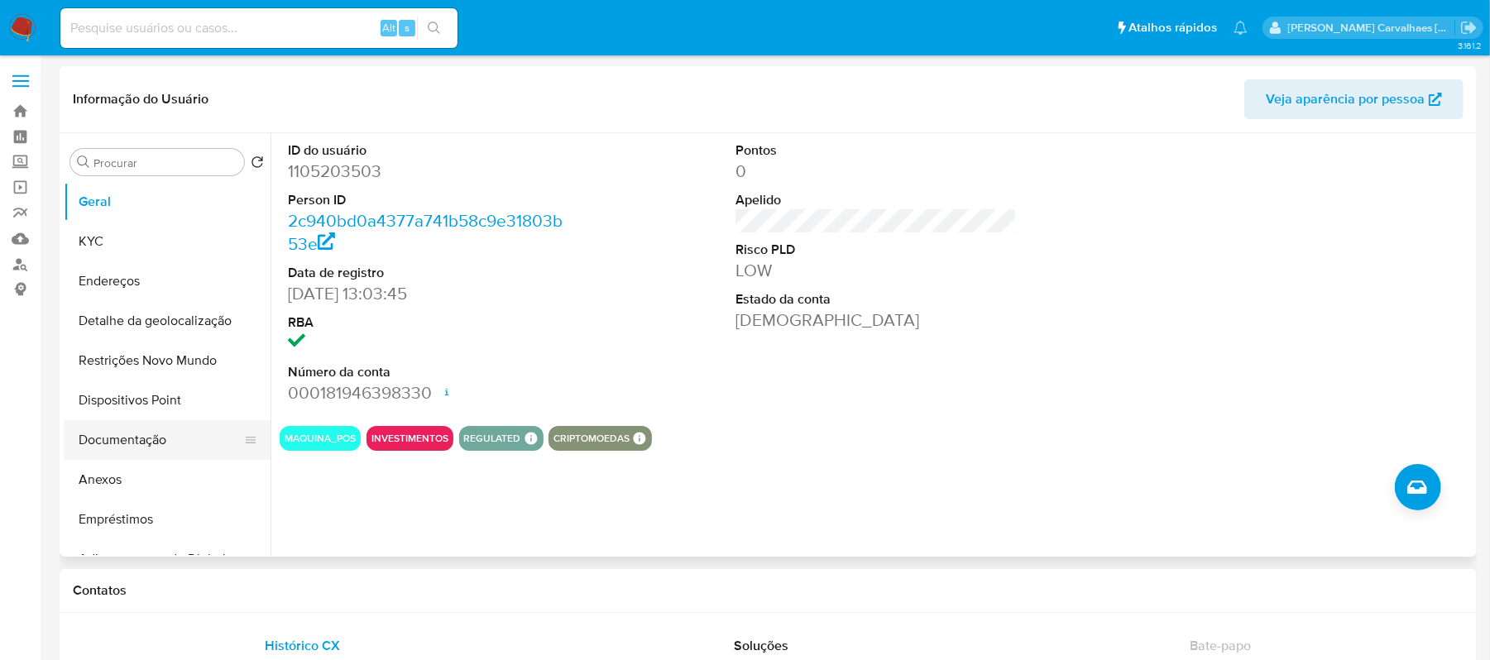
click at [150, 439] on button "Documentação" at bounding box center [161, 440] width 194 height 40
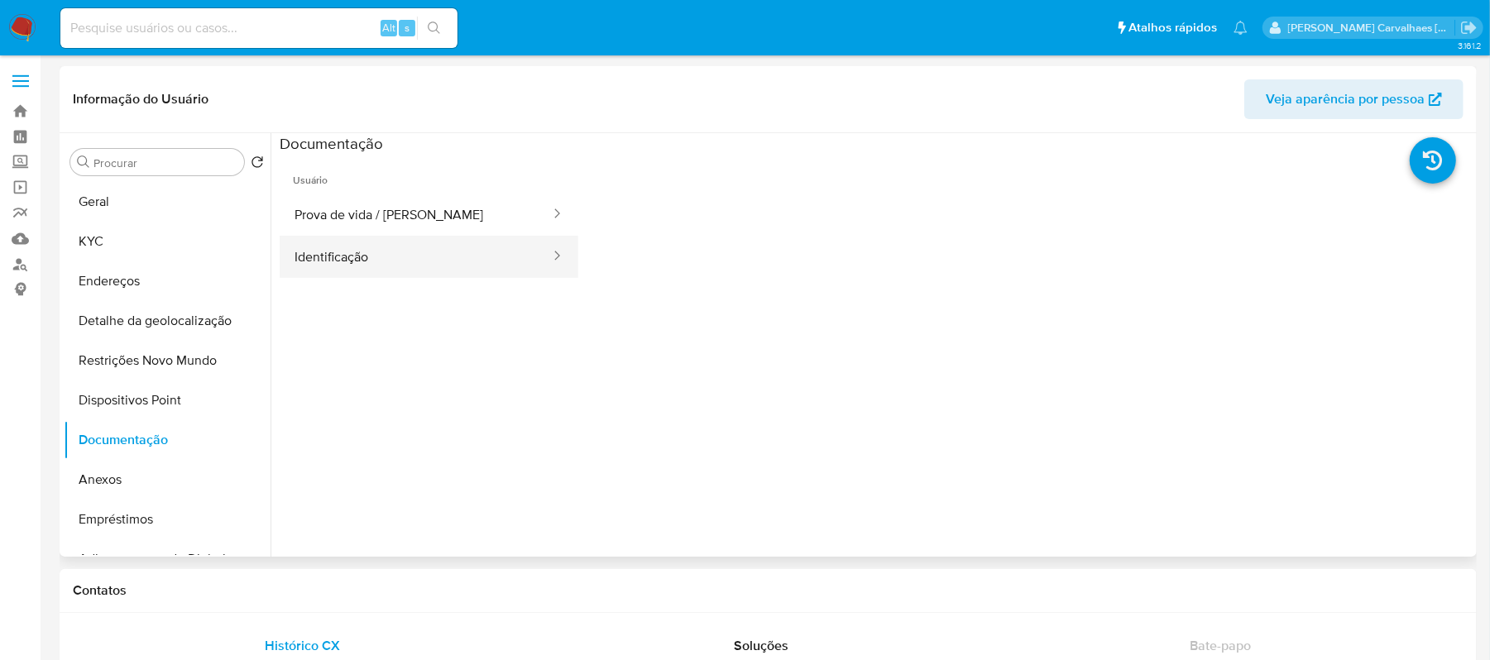
click at [467, 263] on button "Identificação" at bounding box center [416, 257] width 272 height 42
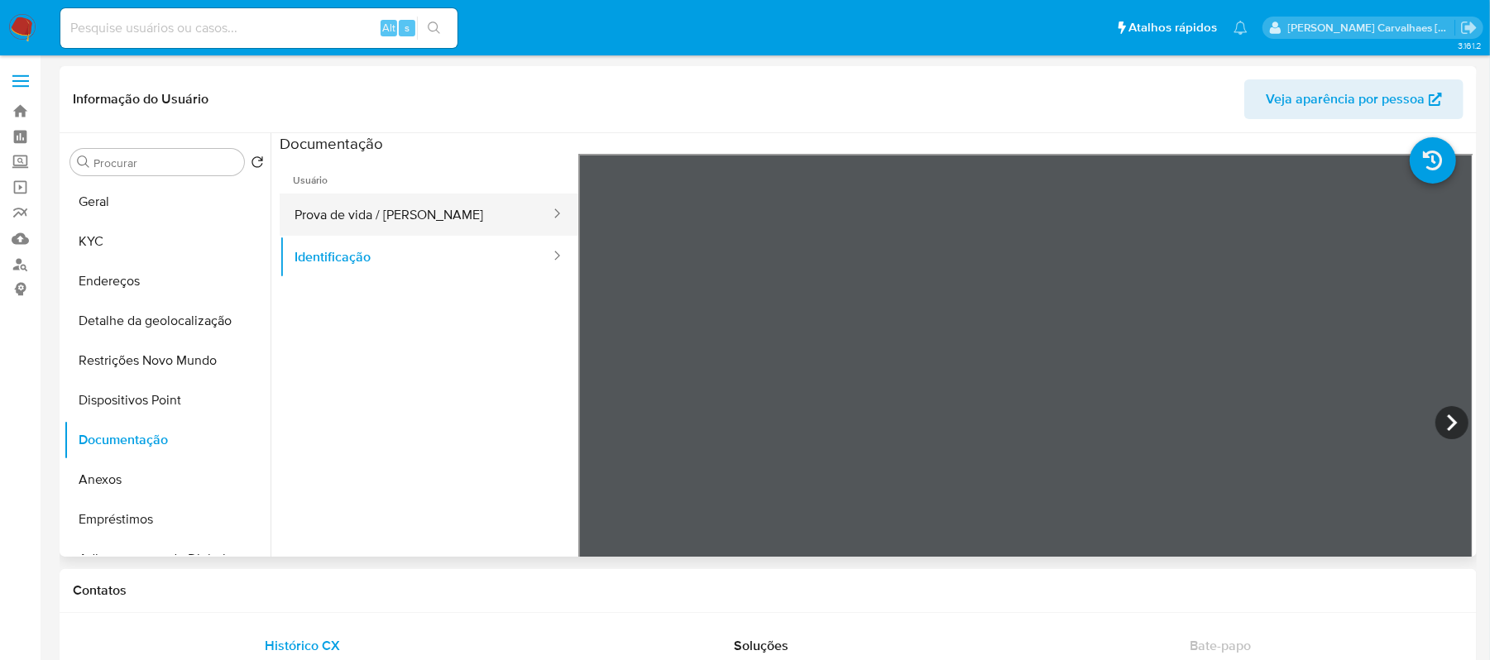
click at [442, 214] on button "Prova de vida / [PERSON_NAME]" at bounding box center [416, 215] width 272 height 42
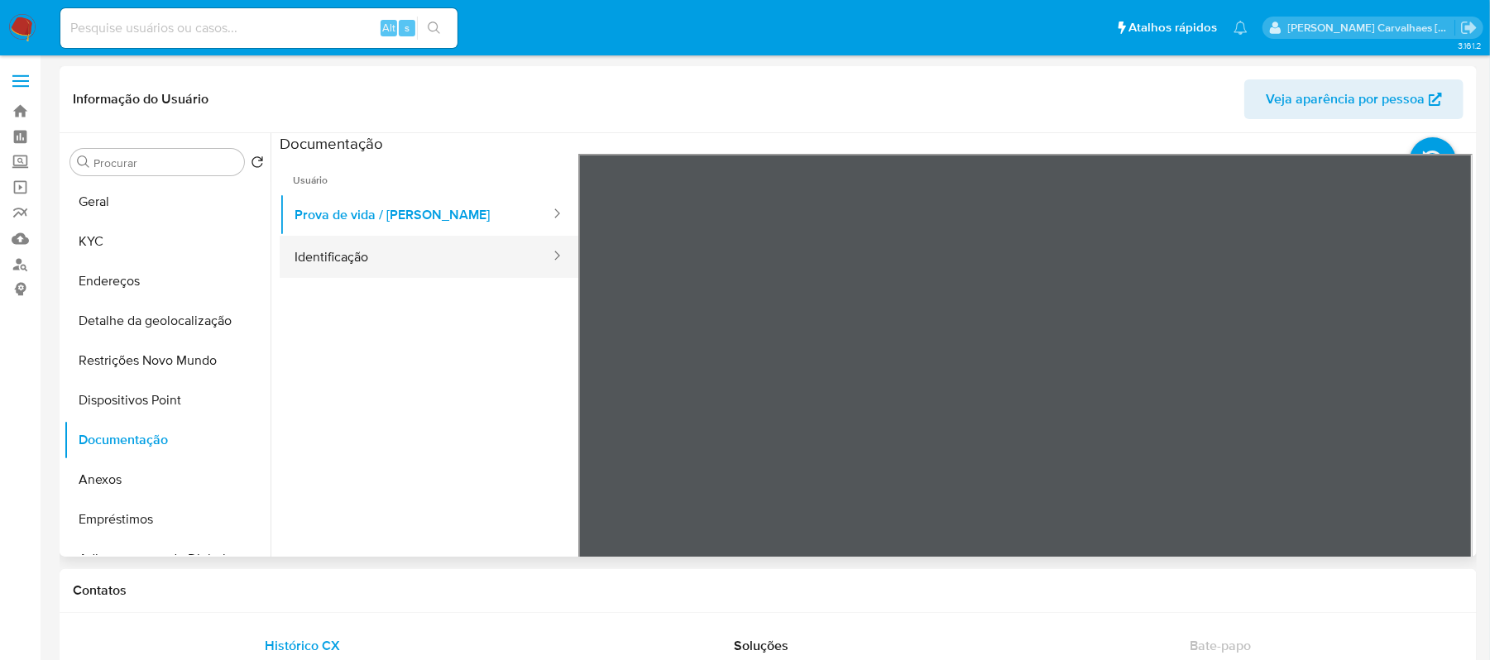
click at [414, 260] on button "Identificação" at bounding box center [416, 257] width 272 height 42
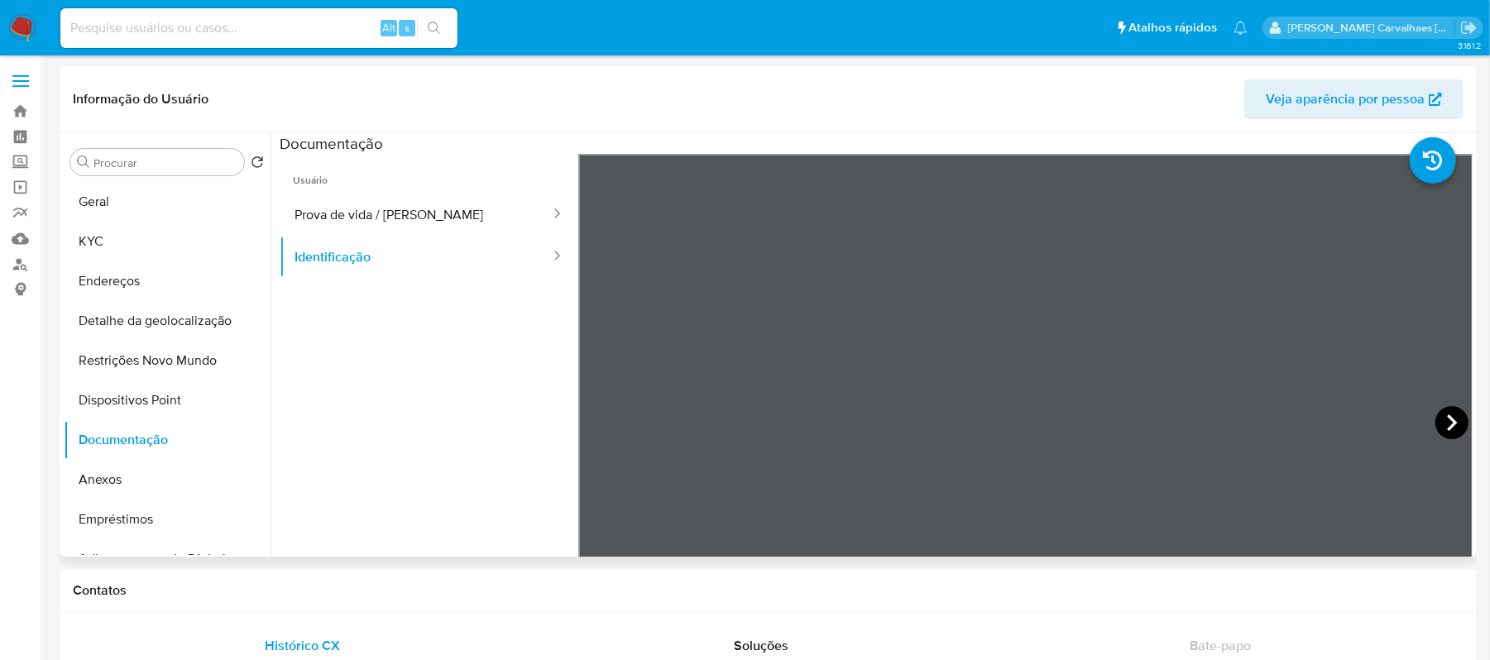
click at [1447, 417] on icon at bounding box center [1452, 423] width 10 height 17
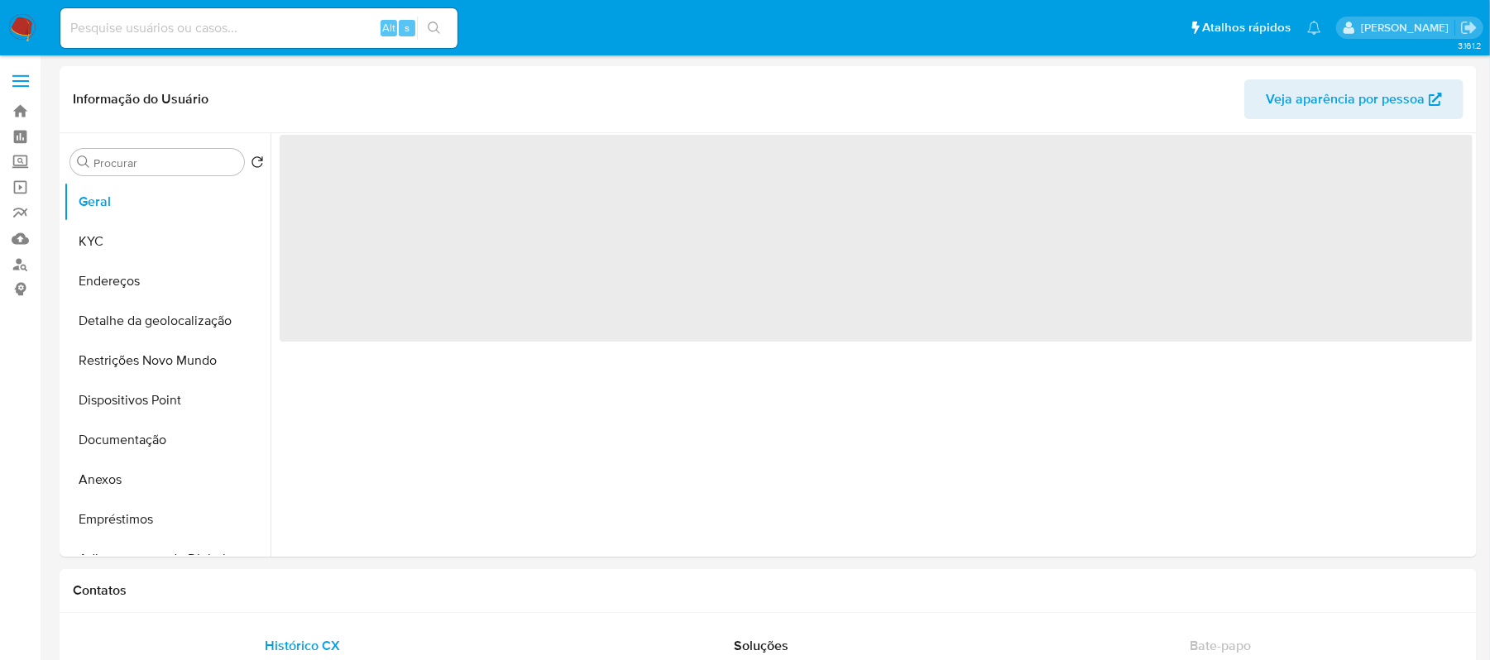
select select "10"
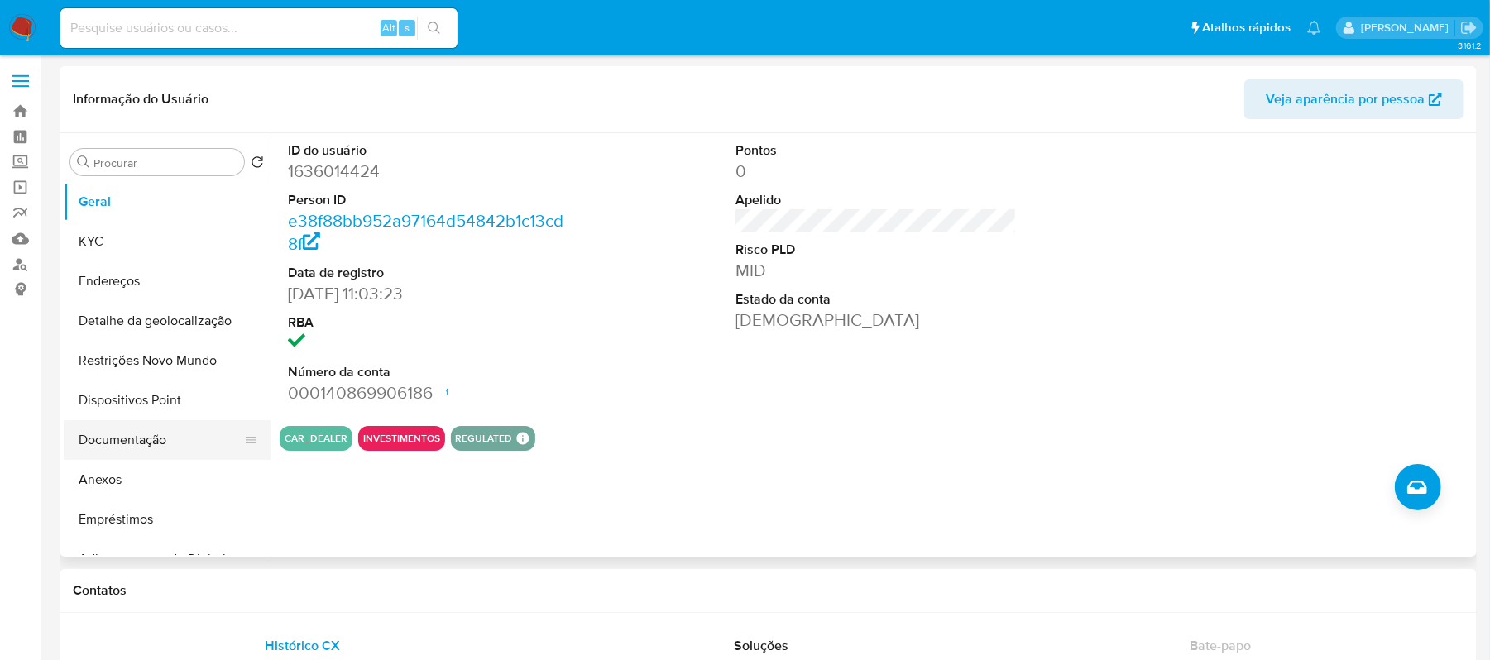
click at [156, 450] on button "Documentação" at bounding box center [161, 440] width 194 height 40
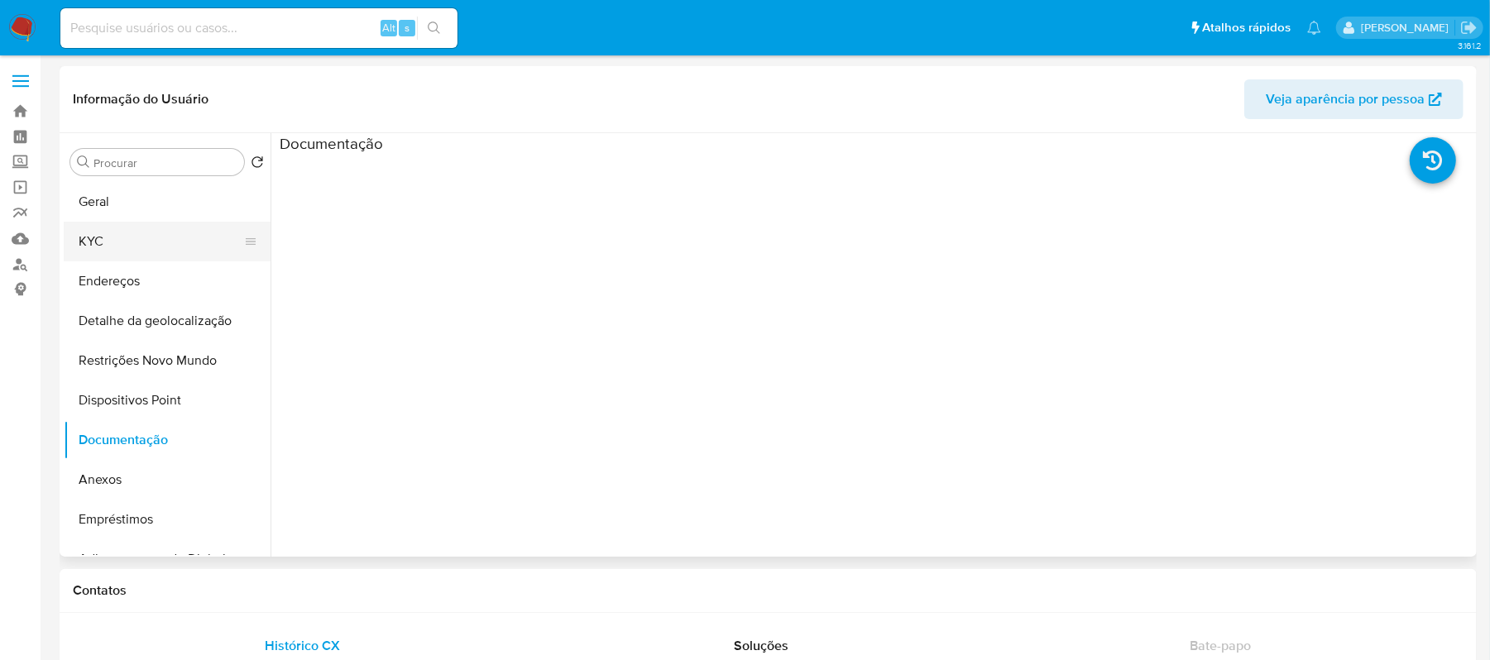
click at [110, 242] on button "KYC" at bounding box center [161, 242] width 194 height 40
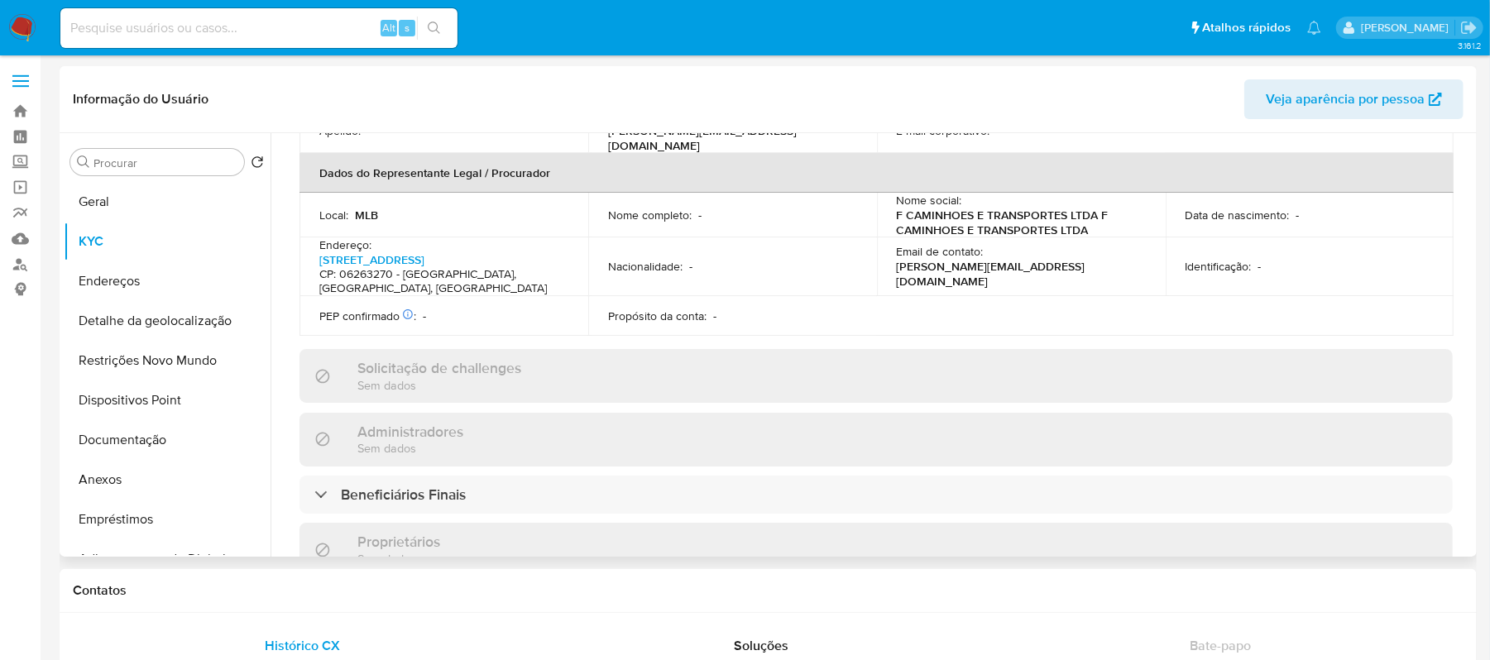
scroll to position [551, 0]
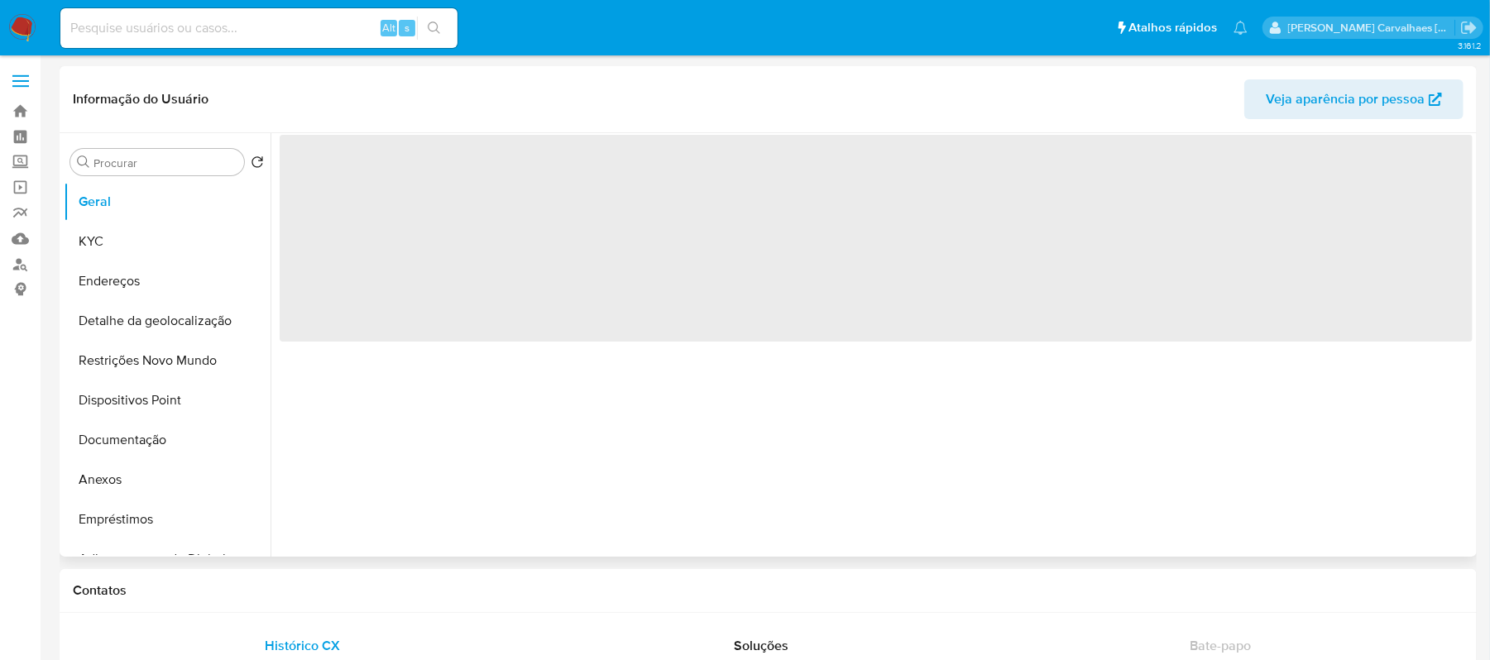
select select "10"
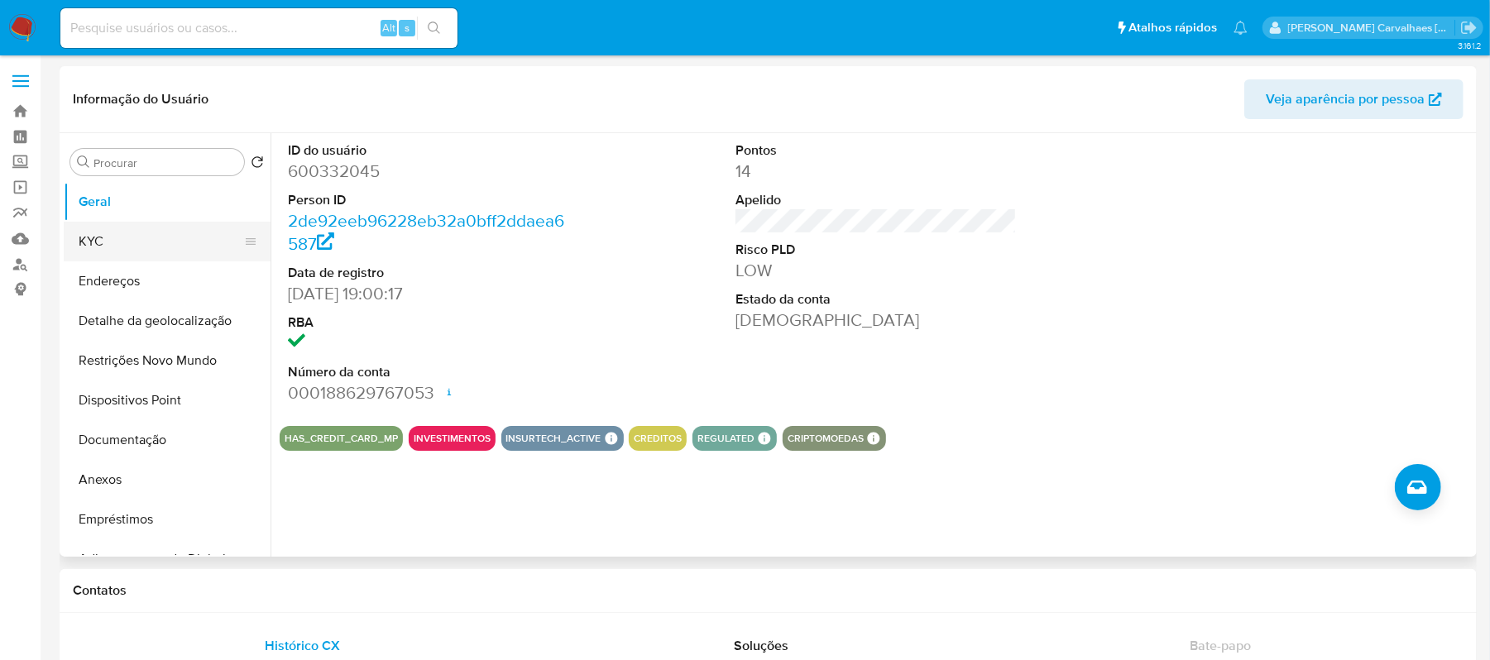
click at [97, 242] on button "KYC" at bounding box center [161, 242] width 194 height 40
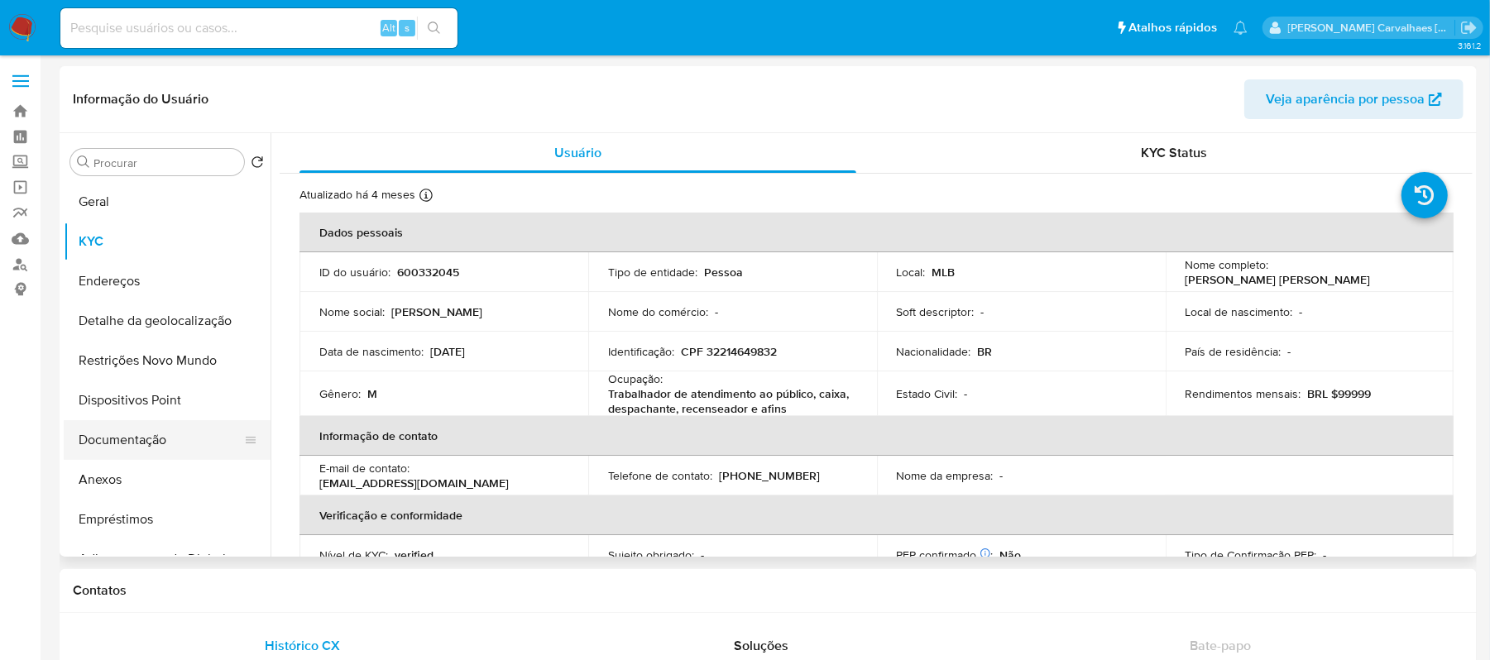
click at [118, 447] on button "Documentação" at bounding box center [161, 440] width 194 height 40
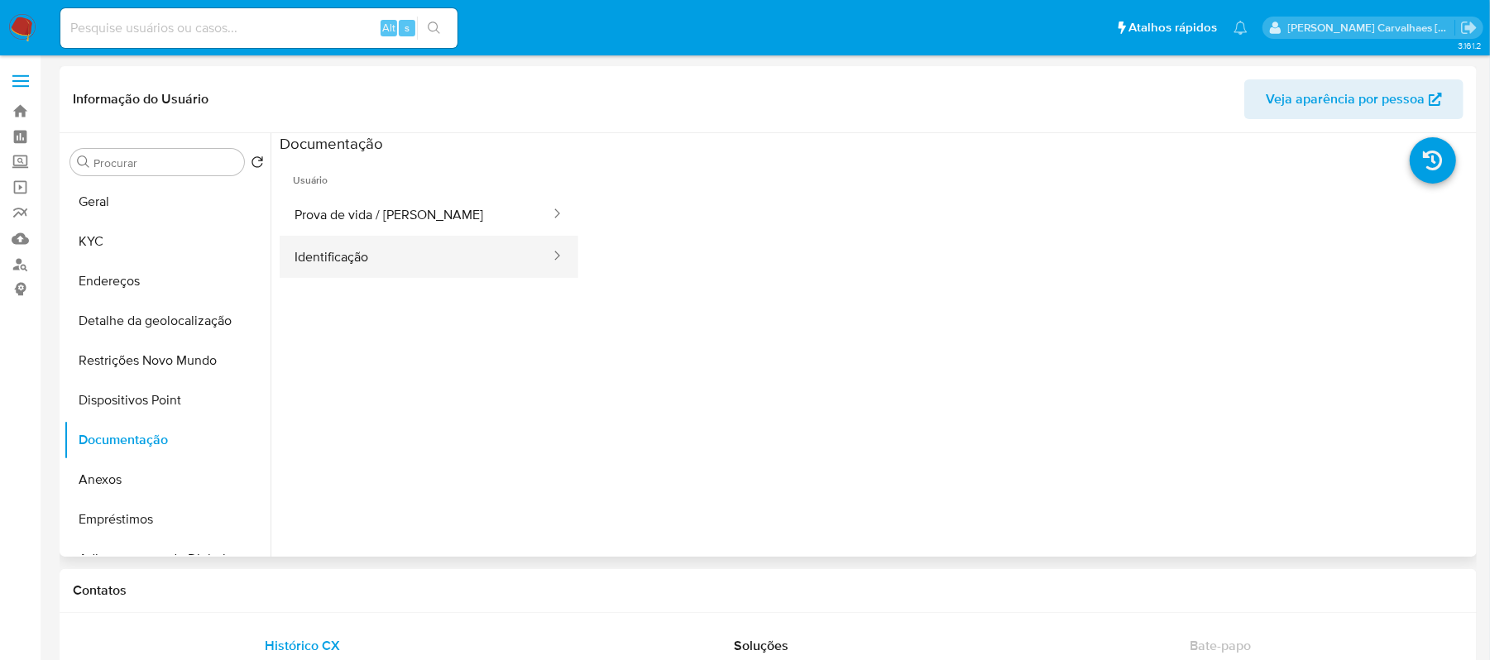
click at [401, 269] on button "Identificação" at bounding box center [416, 257] width 272 height 42
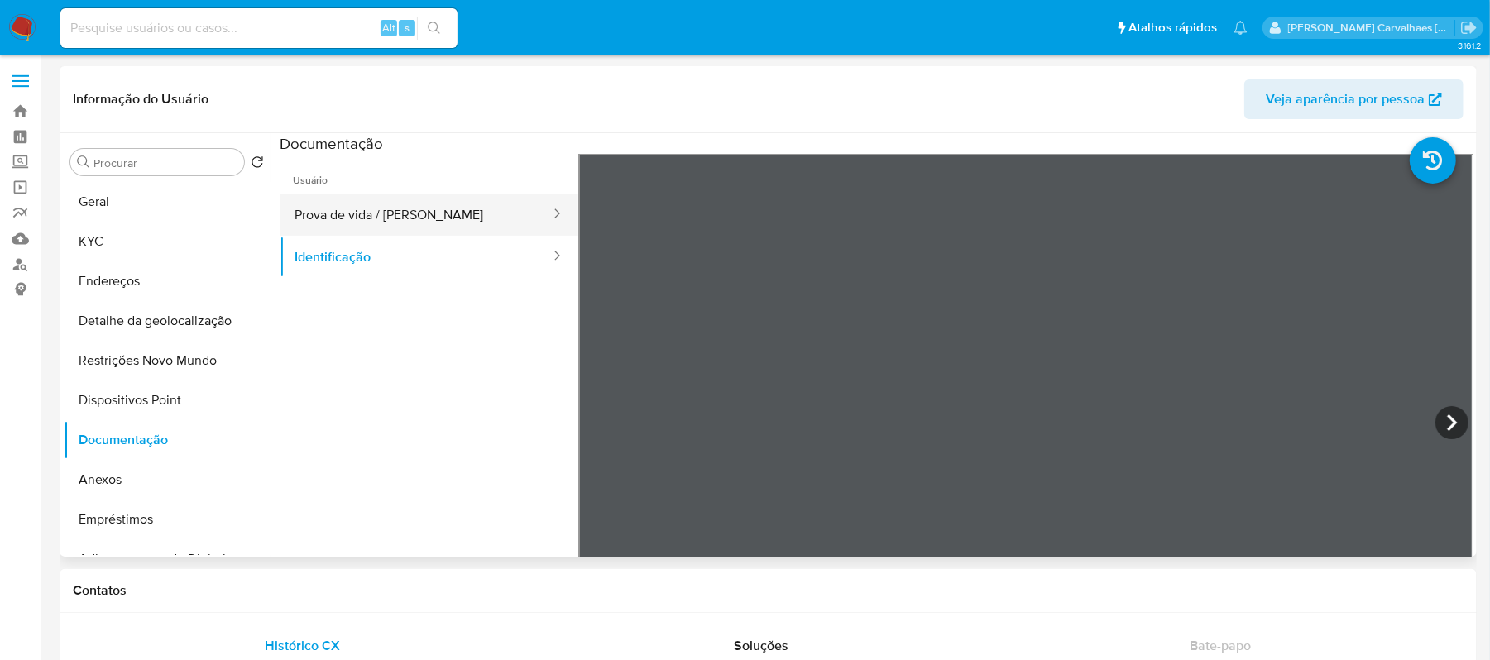
click at [407, 203] on button "Prova de vida / Selfie" at bounding box center [416, 215] width 272 height 42
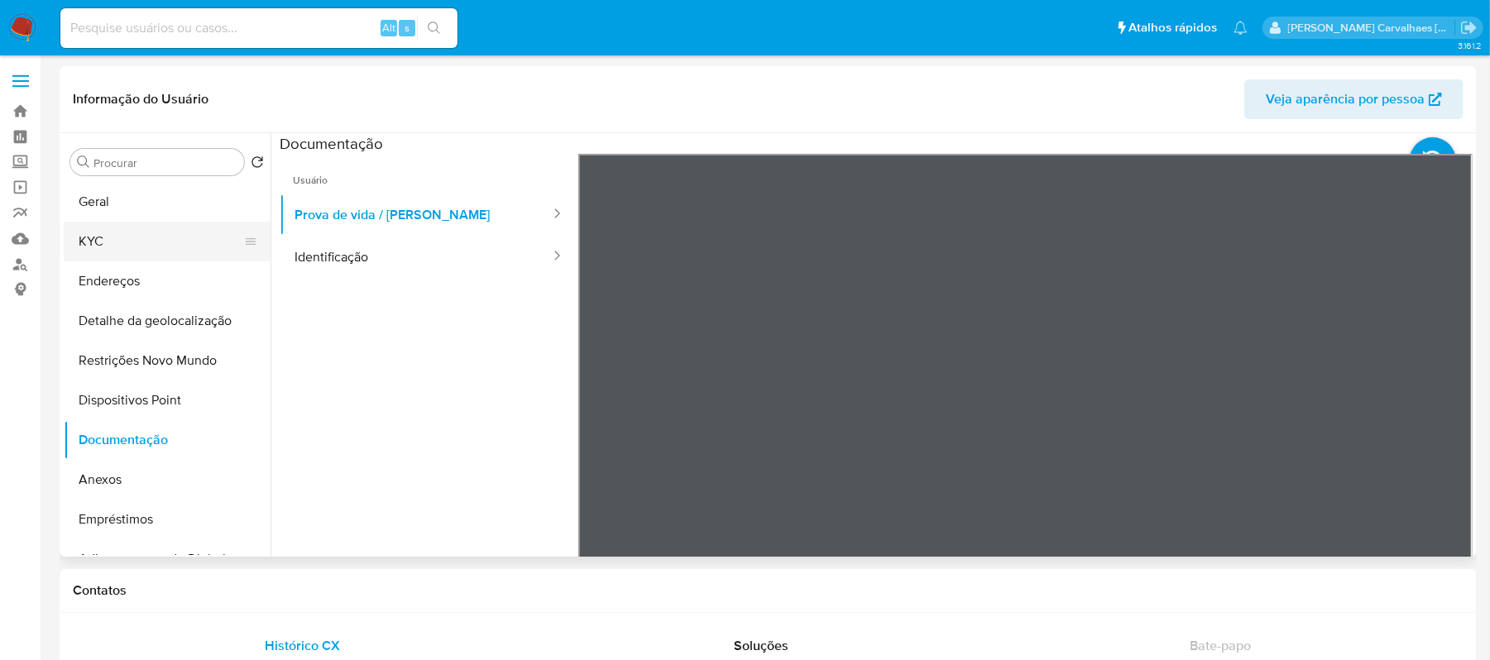
click at [106, 245] on button "KYC" at bounding box center [161, 242] width 194 height 40
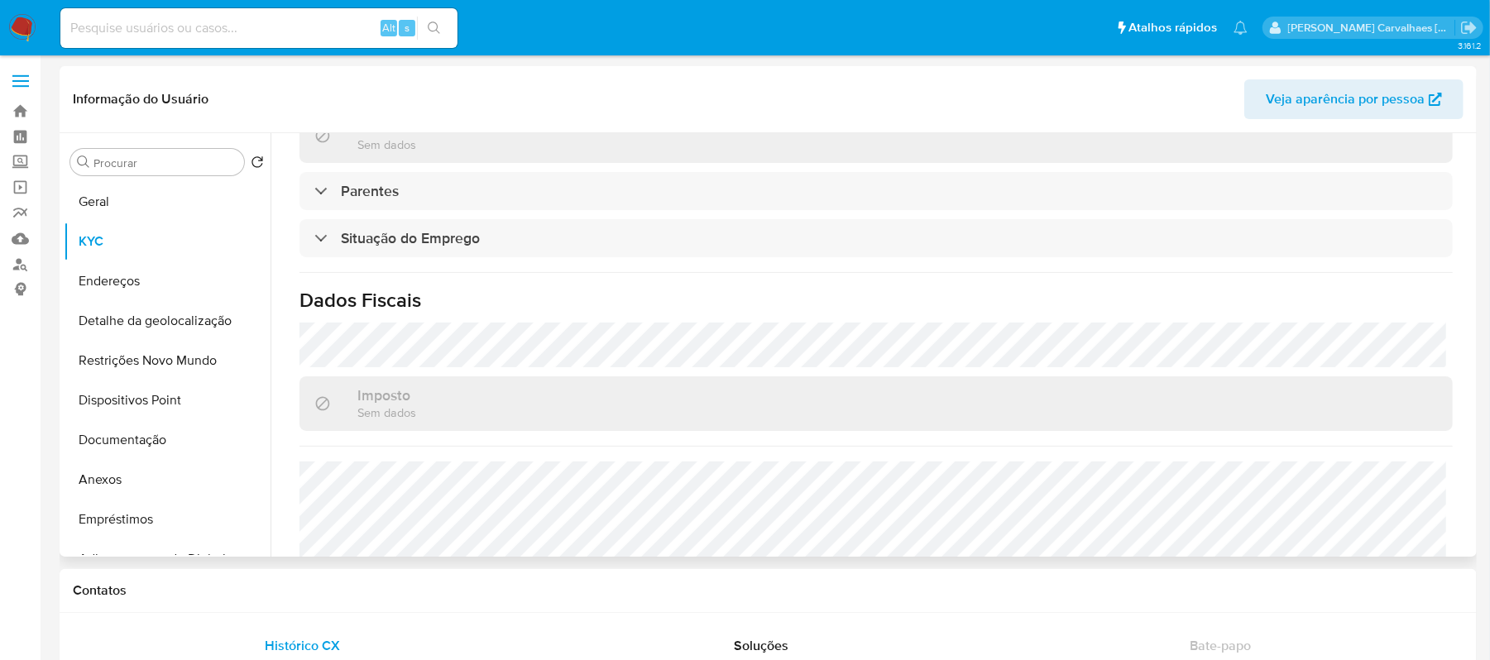
scroll to position [726, 0]
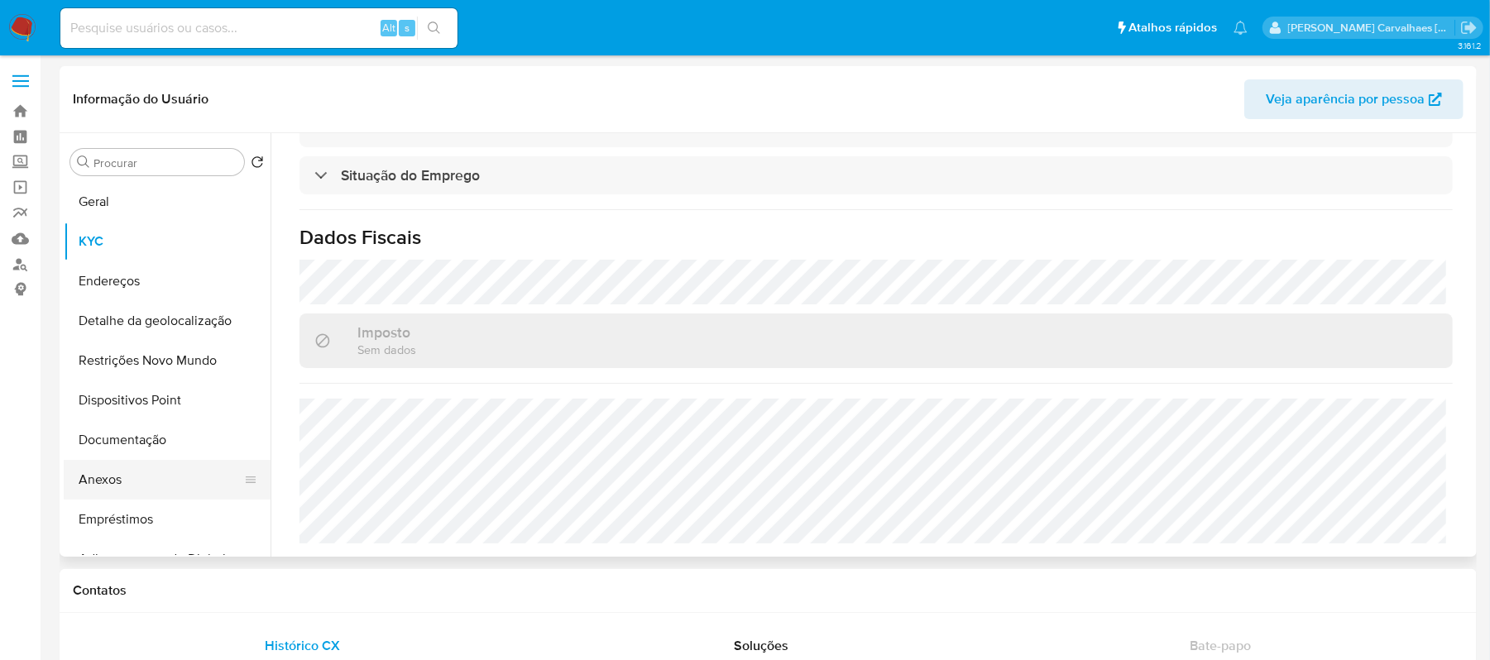
click at [137, 471] on button "Anexos" at bounding box center [161, 480] width 194 height 40
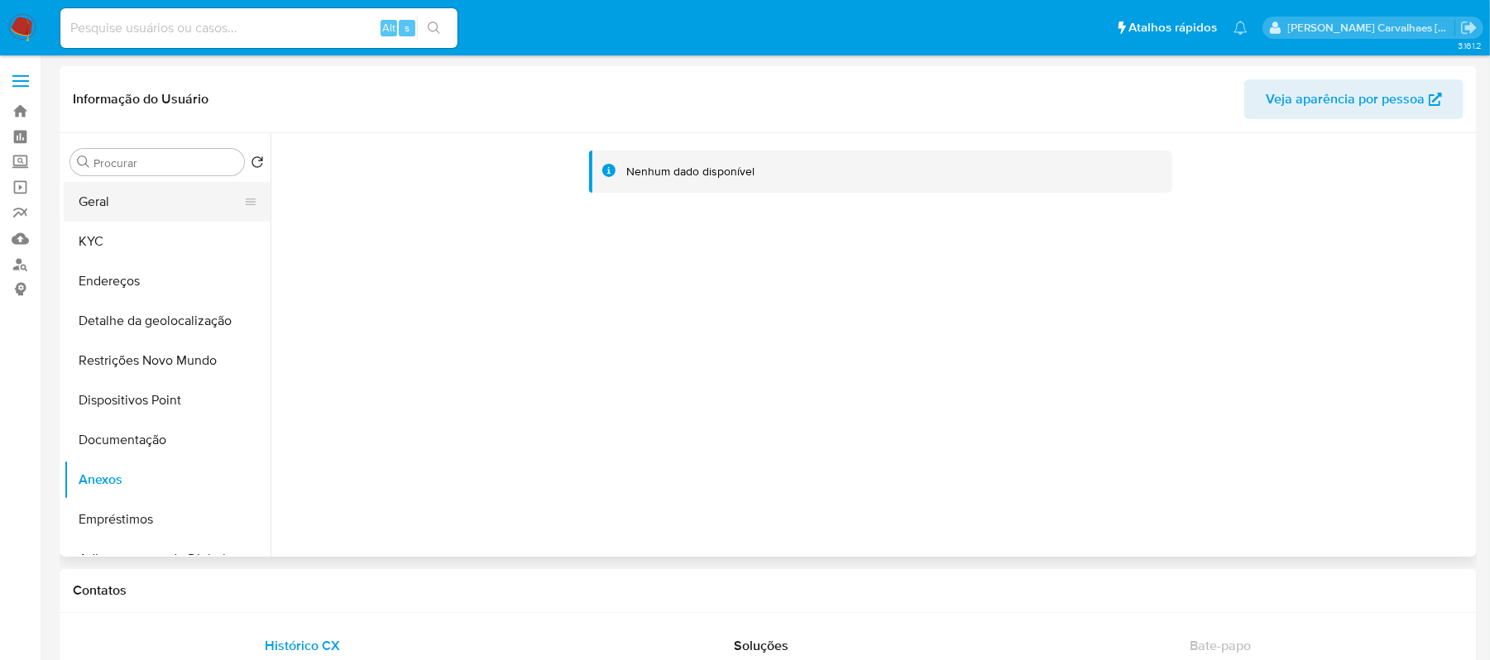
click at [146, 196] on button "Geral" at bounding box center [161, 202] width 194 height 40
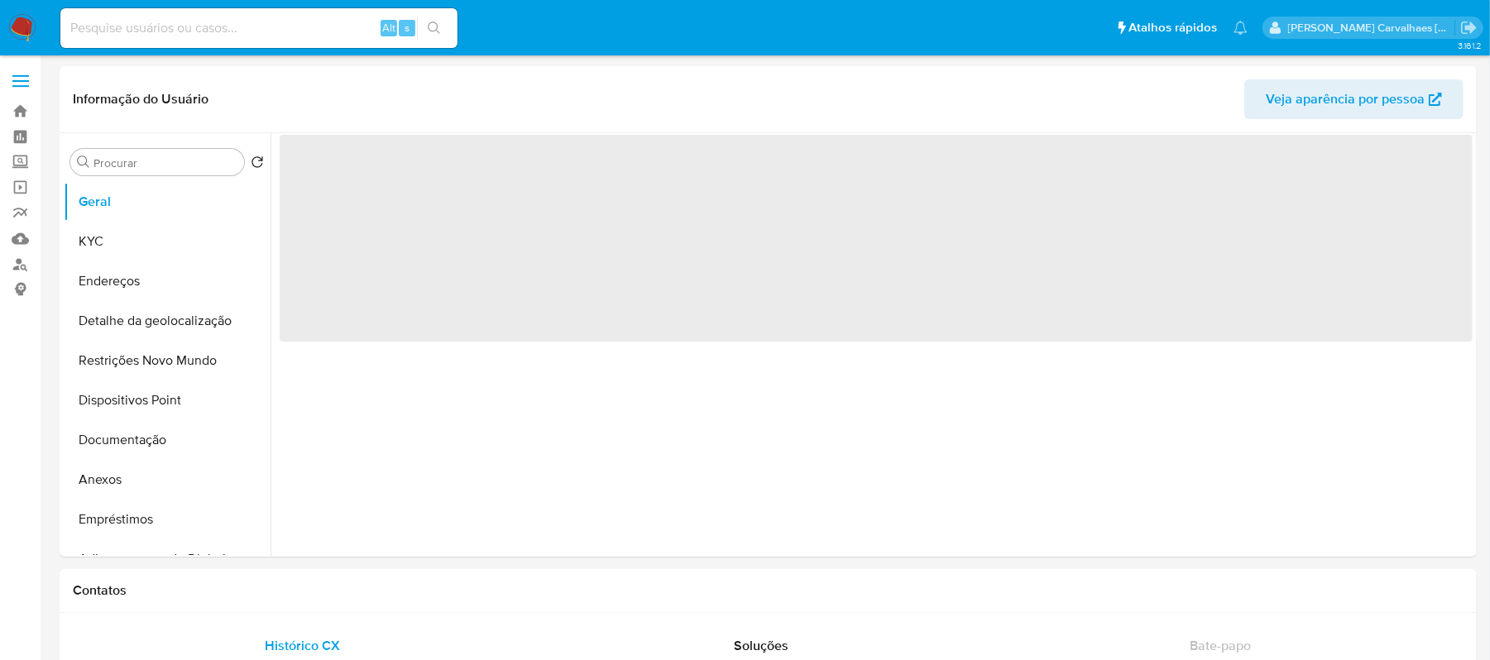
select select "10"
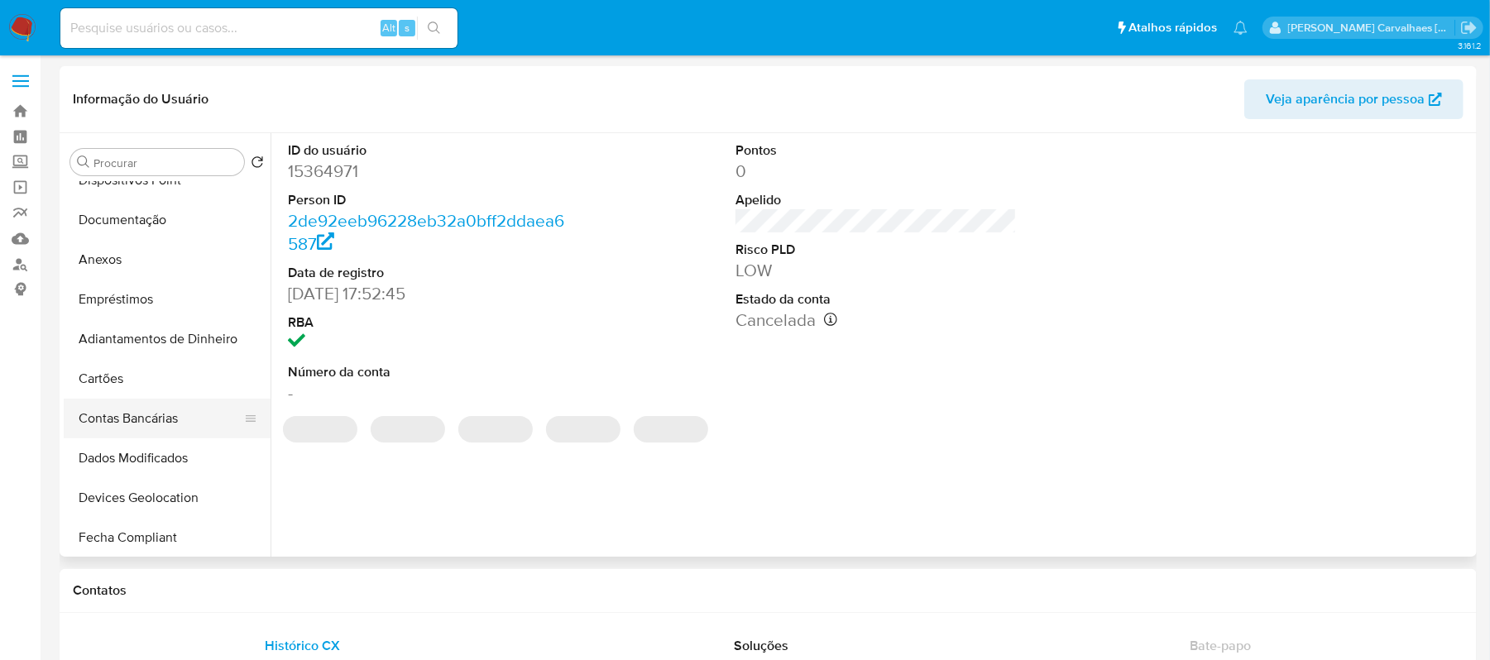
scroll to position [331, 0]
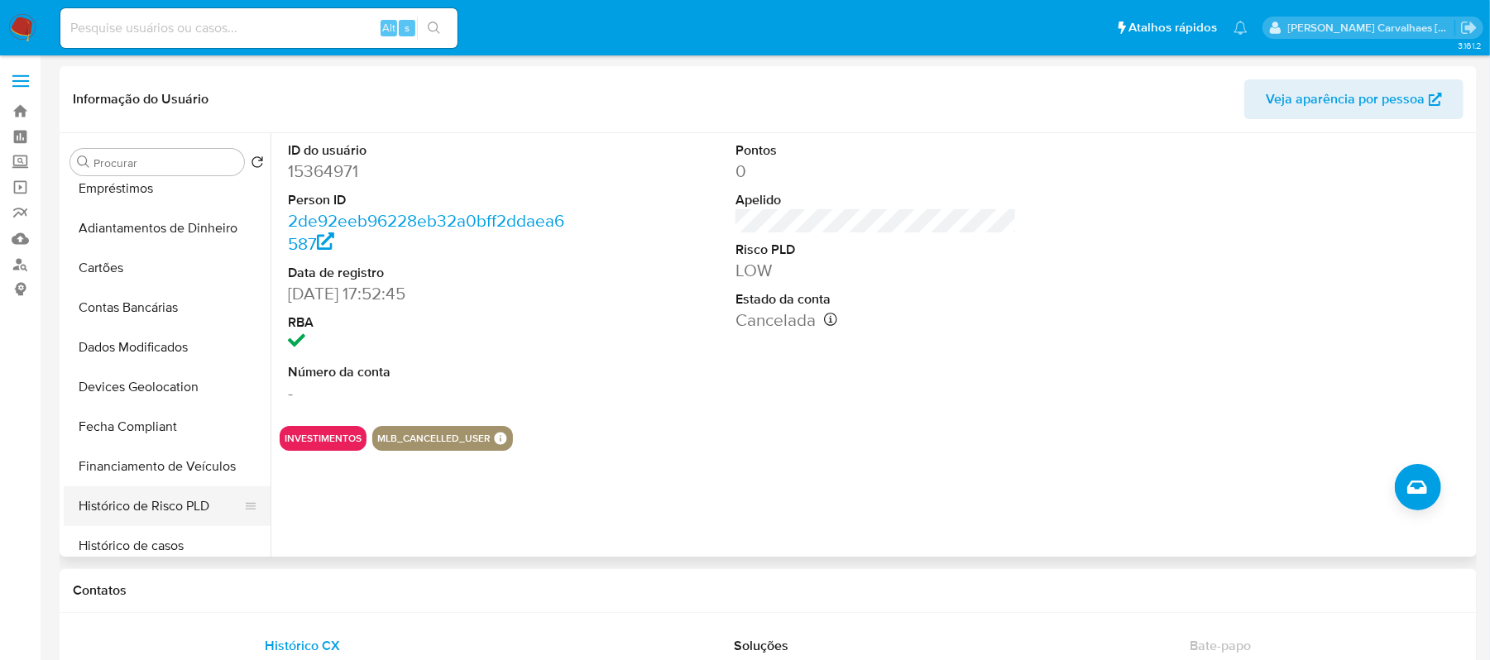
click at [202, 511] on button "Histórico de Risco PLD" at bounding box center [161, 507] width 194 height 40
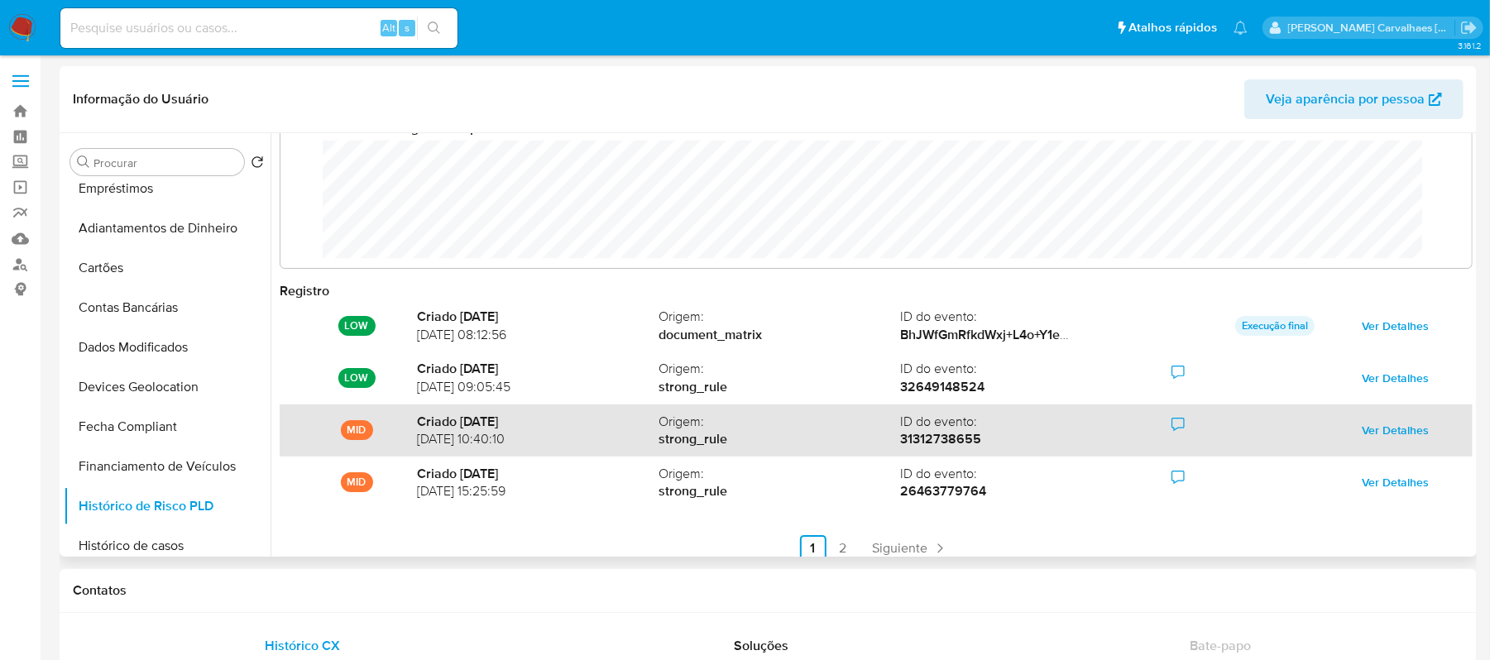
scroll to position [0, 0]
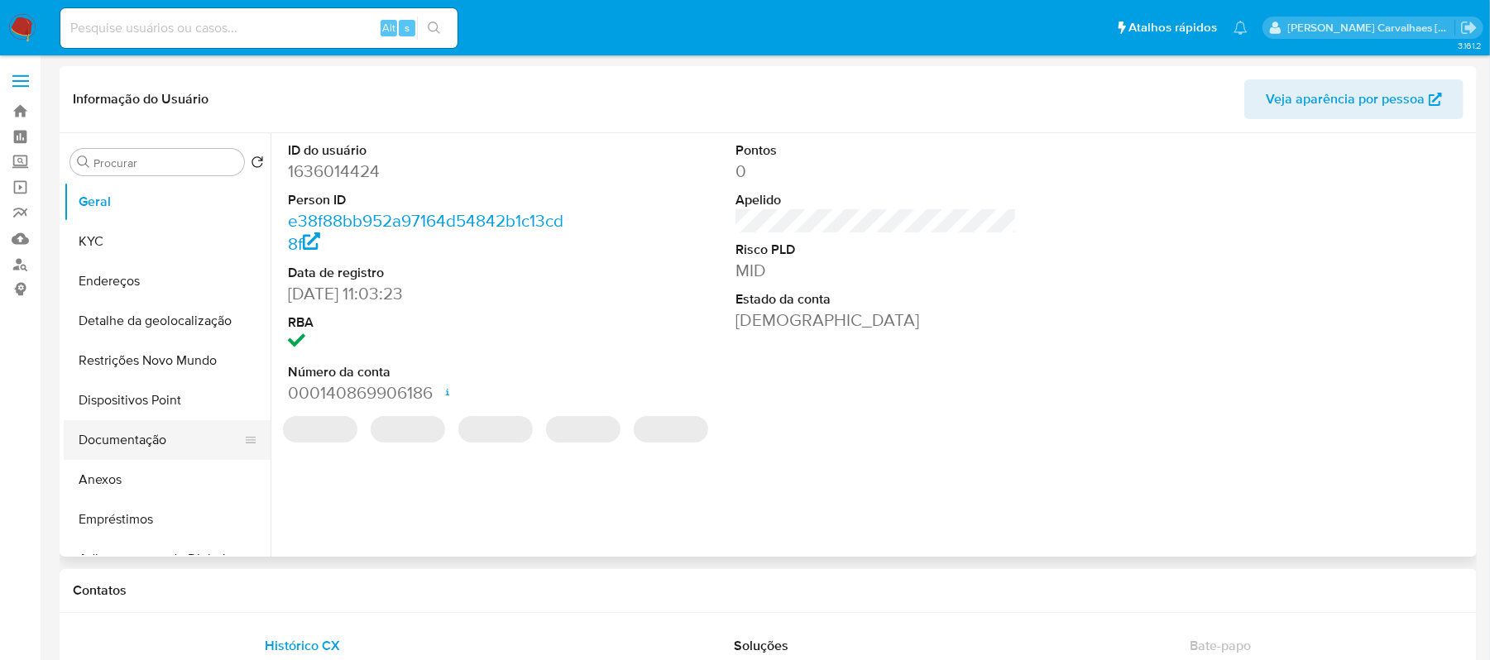
select select "10"
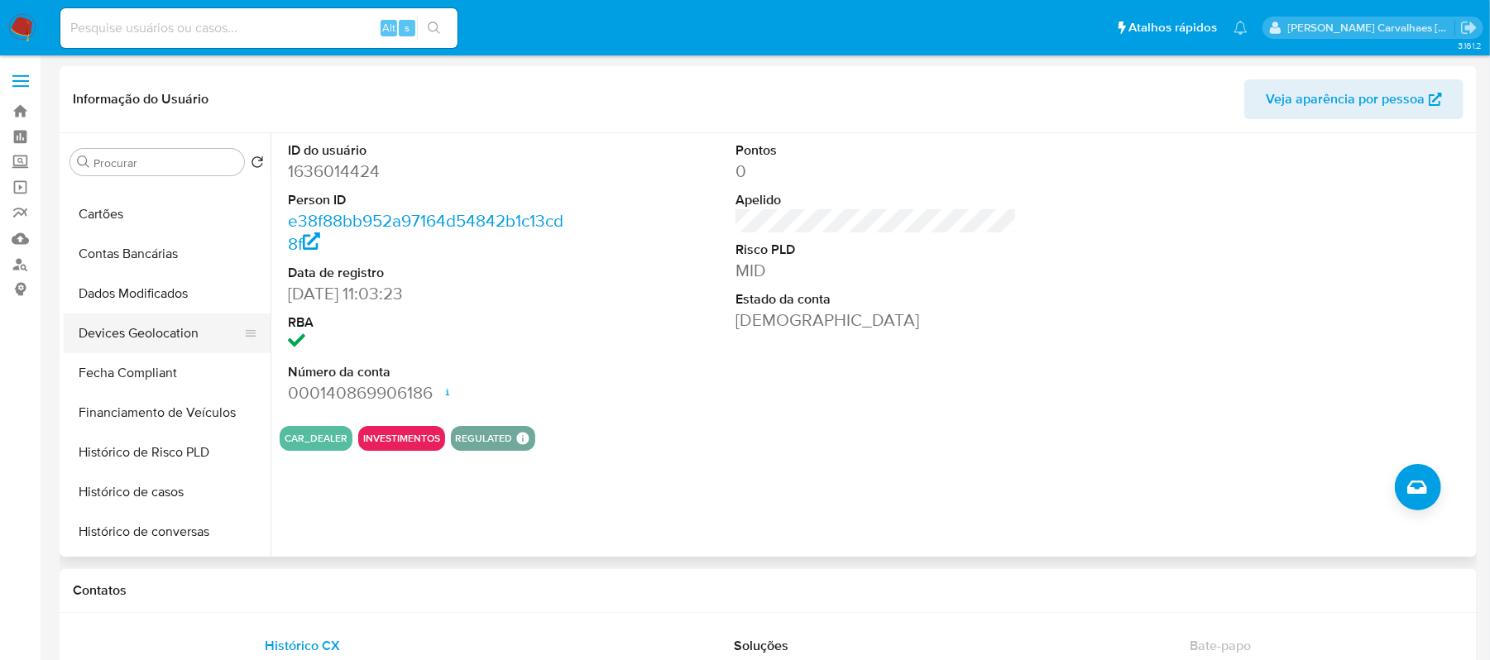
scroll to position [441, 0]
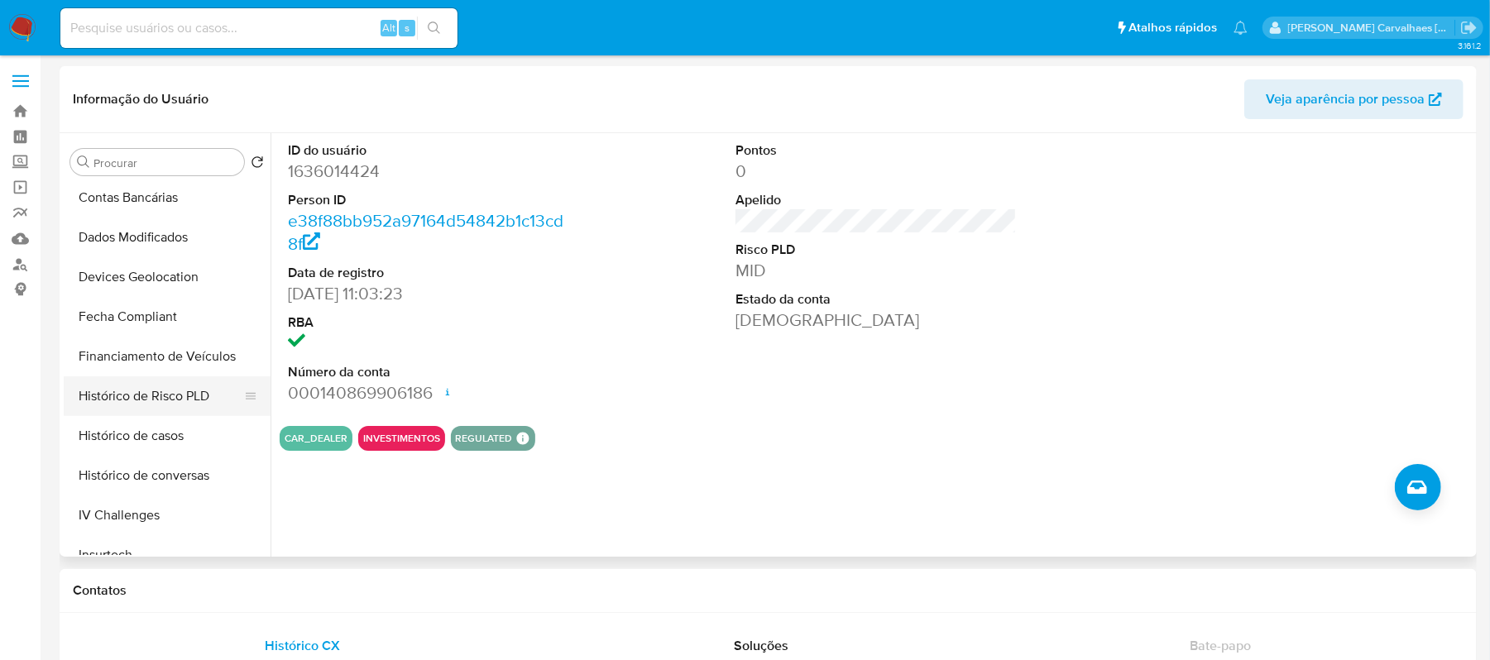
click at [190, 396] on button "Histórico de Risco PLD" at bounding box center [161, 397] width 194 height 40
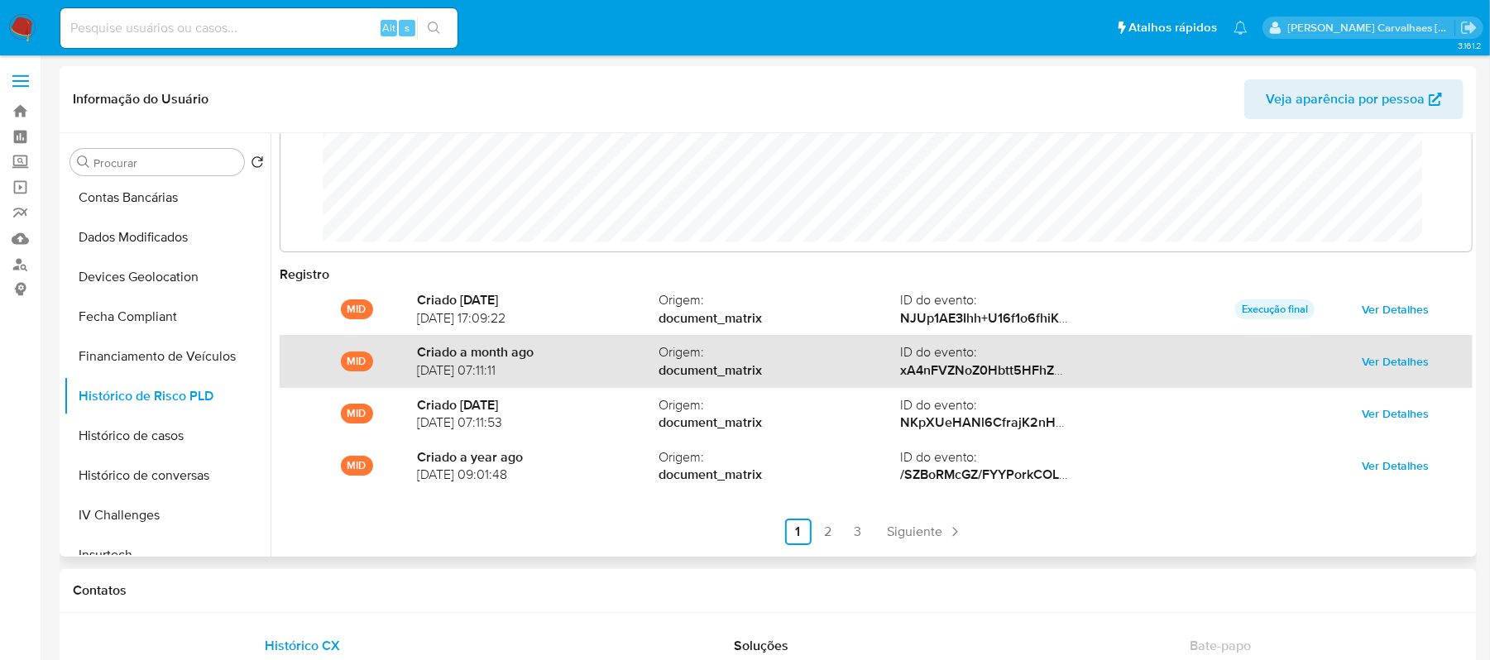
scroll to position [88, 0]
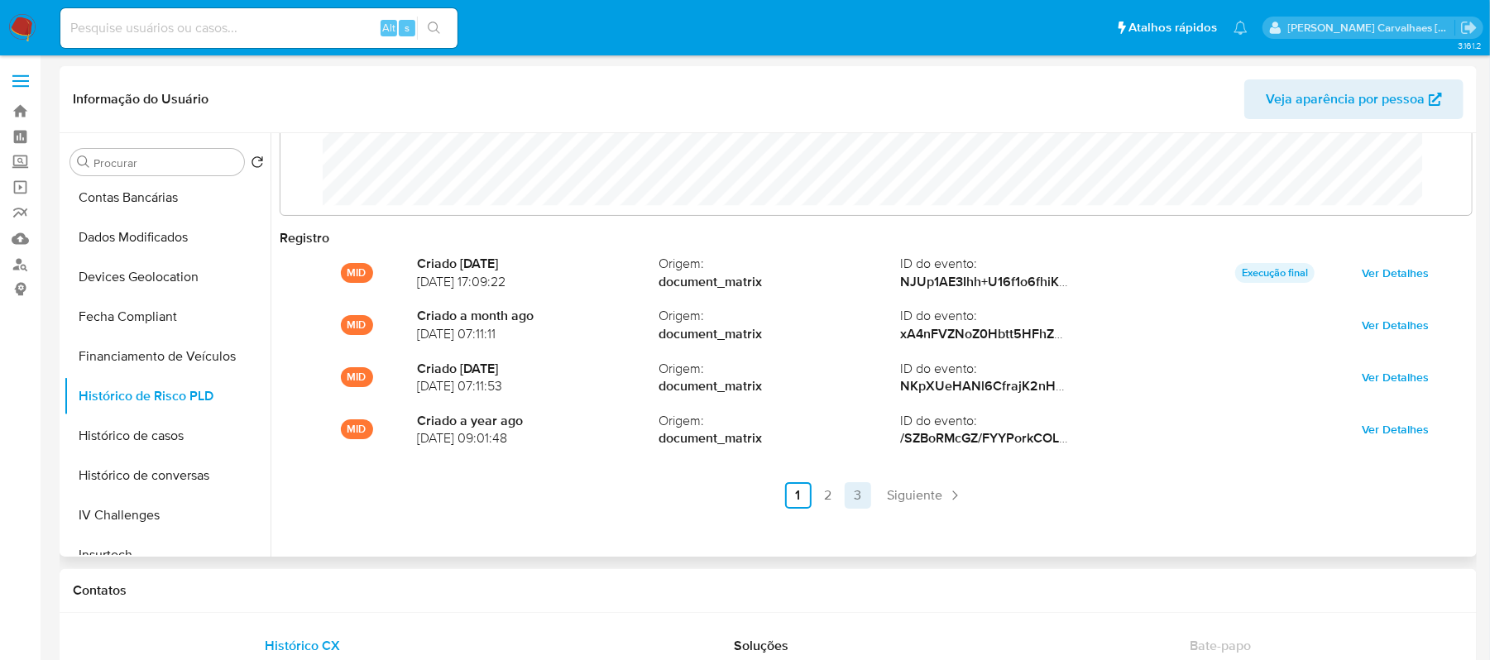
click at [855, 497] on link "3" at bounding box center [858, 495] width 26 height 26
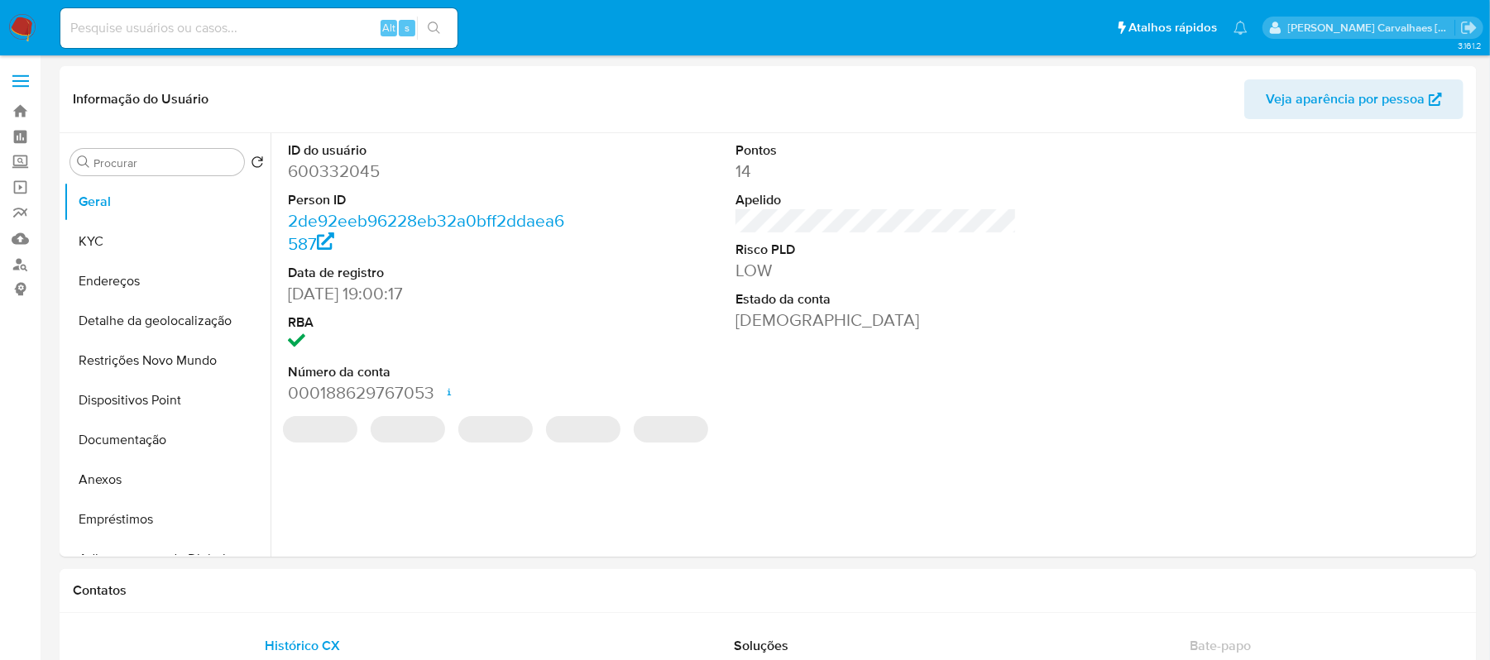
select select "10"
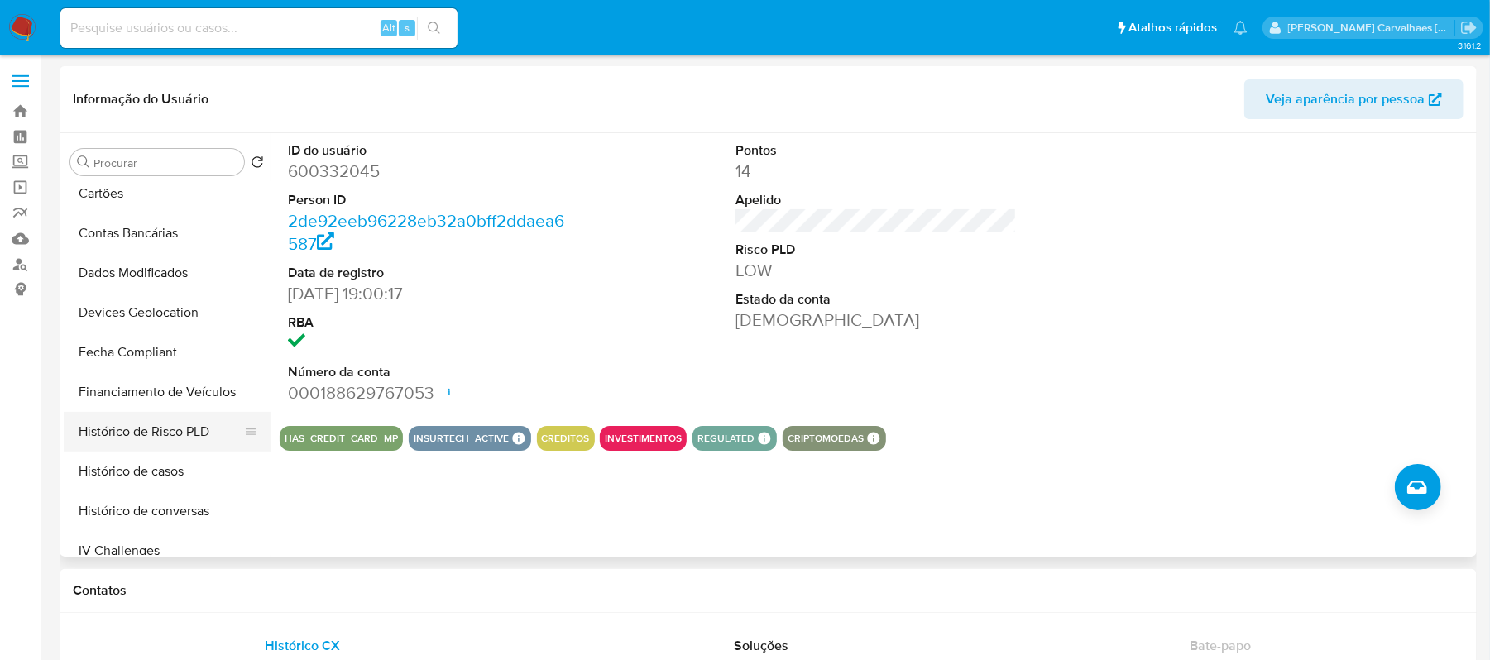
scroll to position [441, 0]
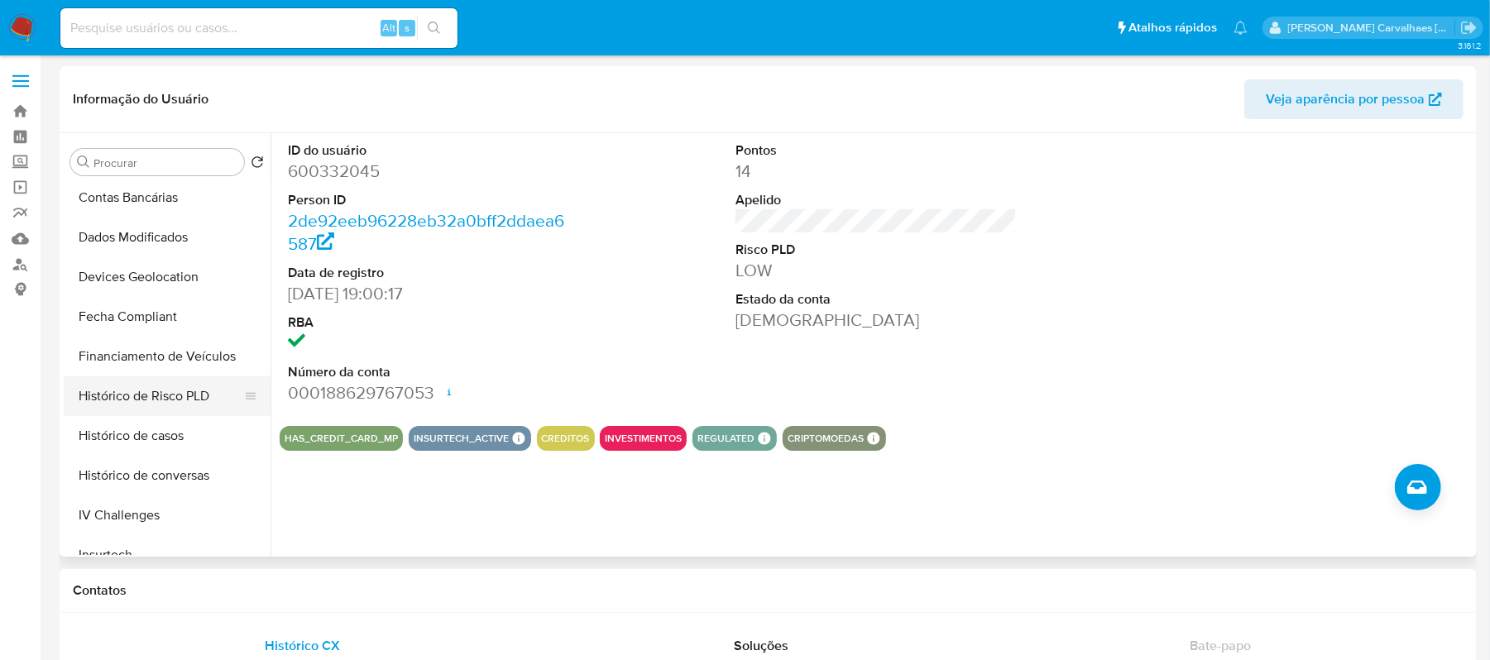
click at [197, 396] on button "Histórico de Risco PLD" at bounding box center [161, 397] width 194 height 40
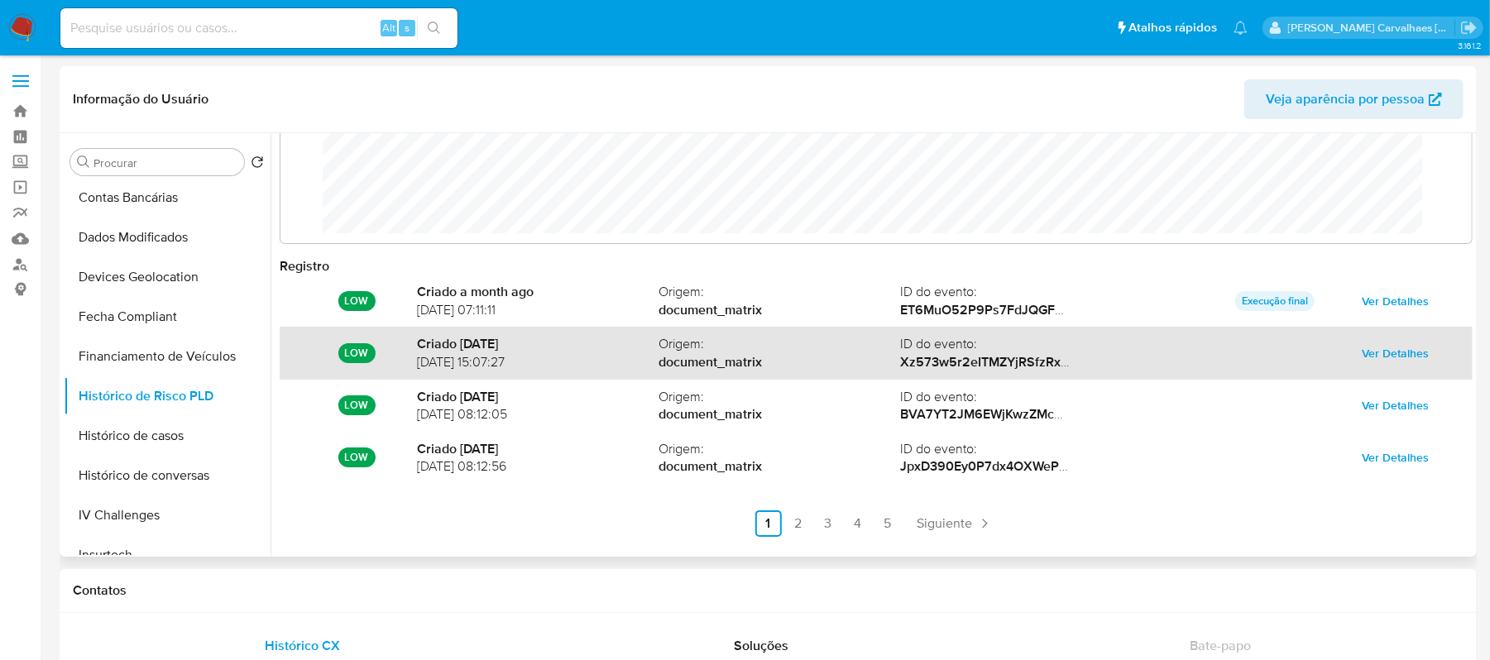
scroll to position [88, 0]
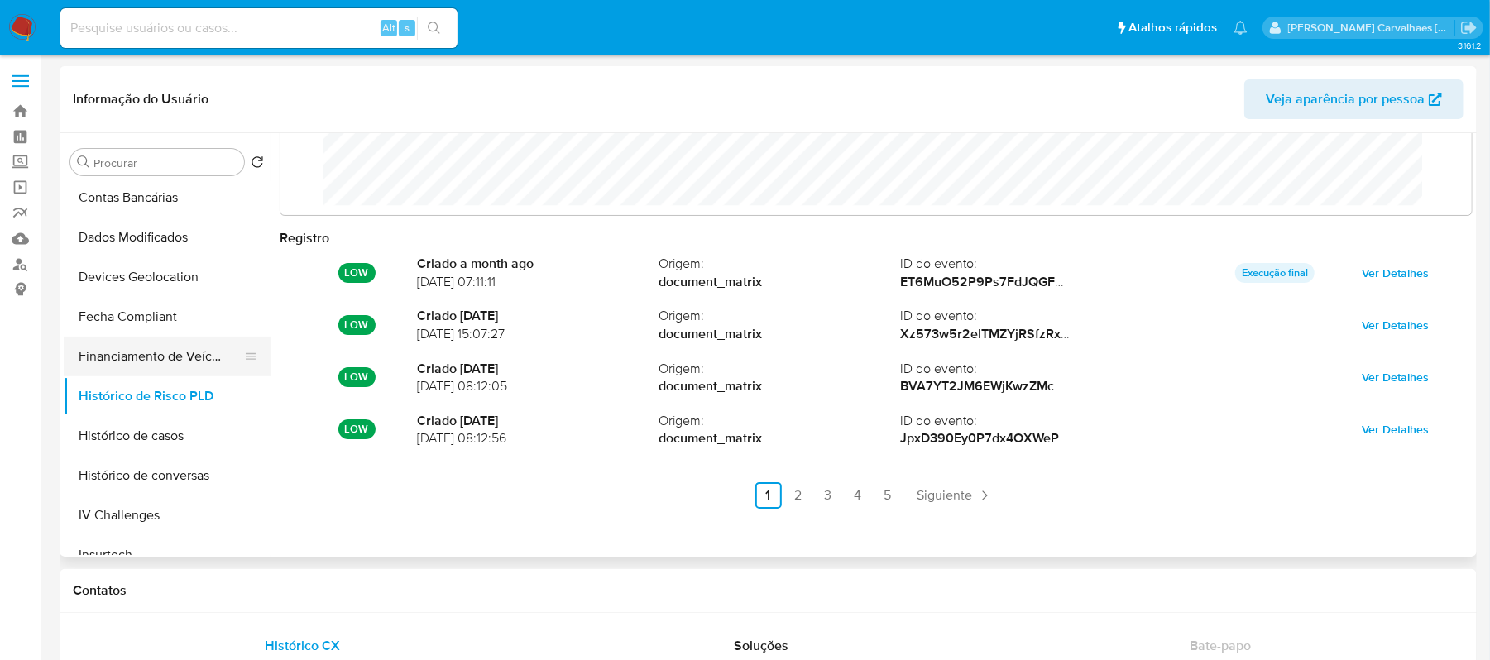
click at [167, 358] on button "Financiamento de Veículos" at bounding box center [161, 357] width 194 height 40
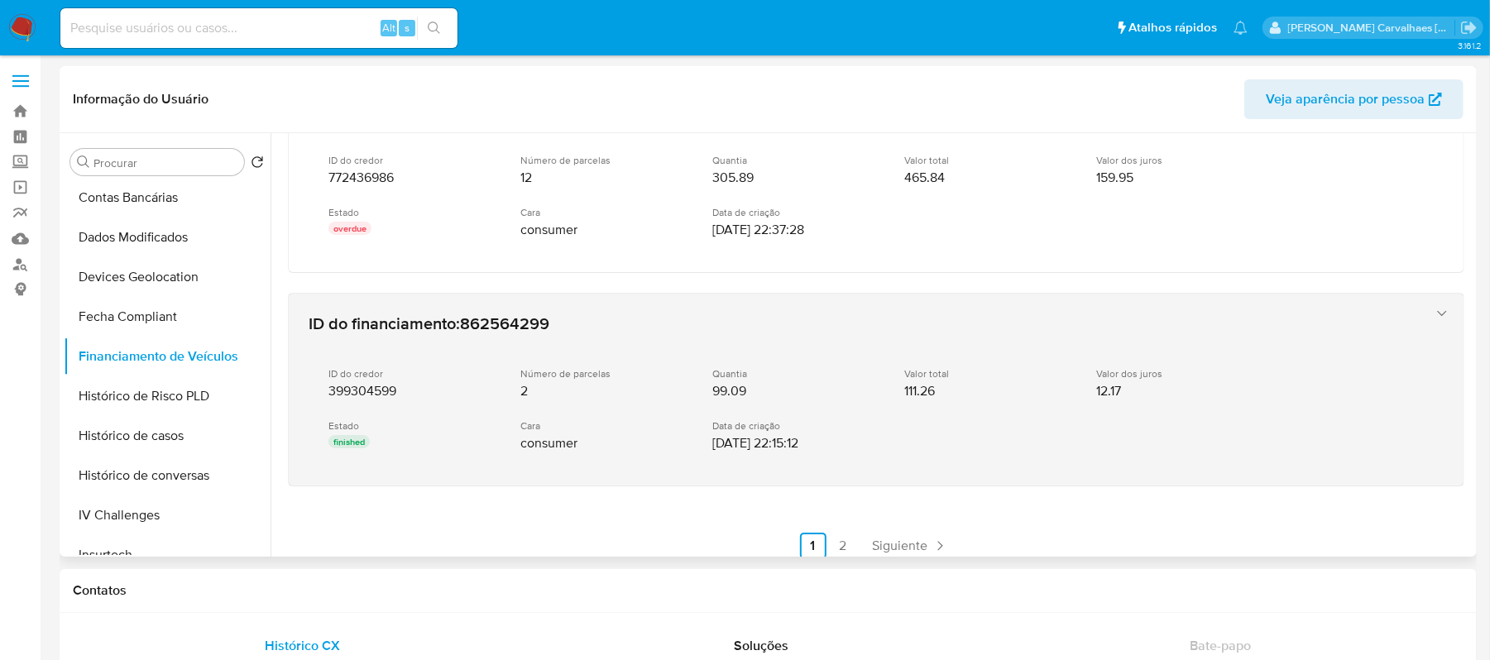
scroll to position [795, 0]
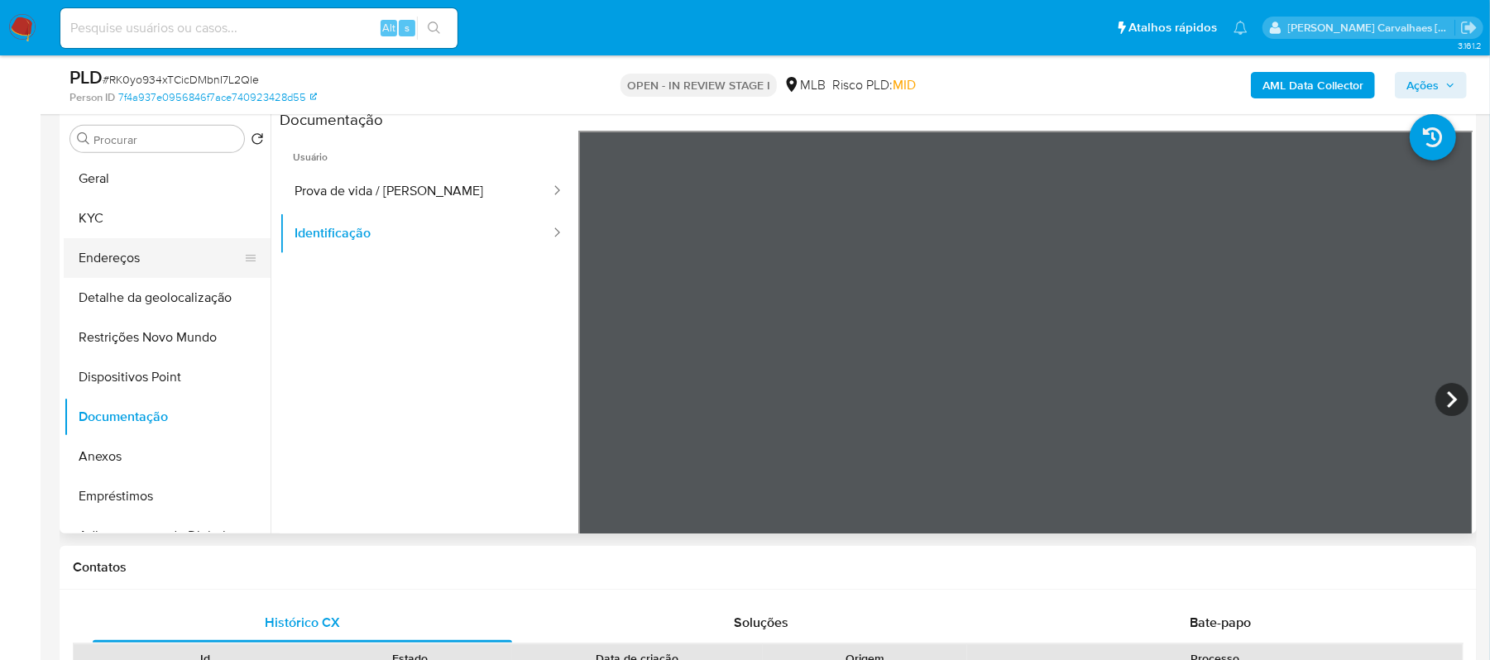
scroll to position [441, 0]
click at [175, 262] on button "Endereços" at bounding box center [161, 258] width 194 height 40
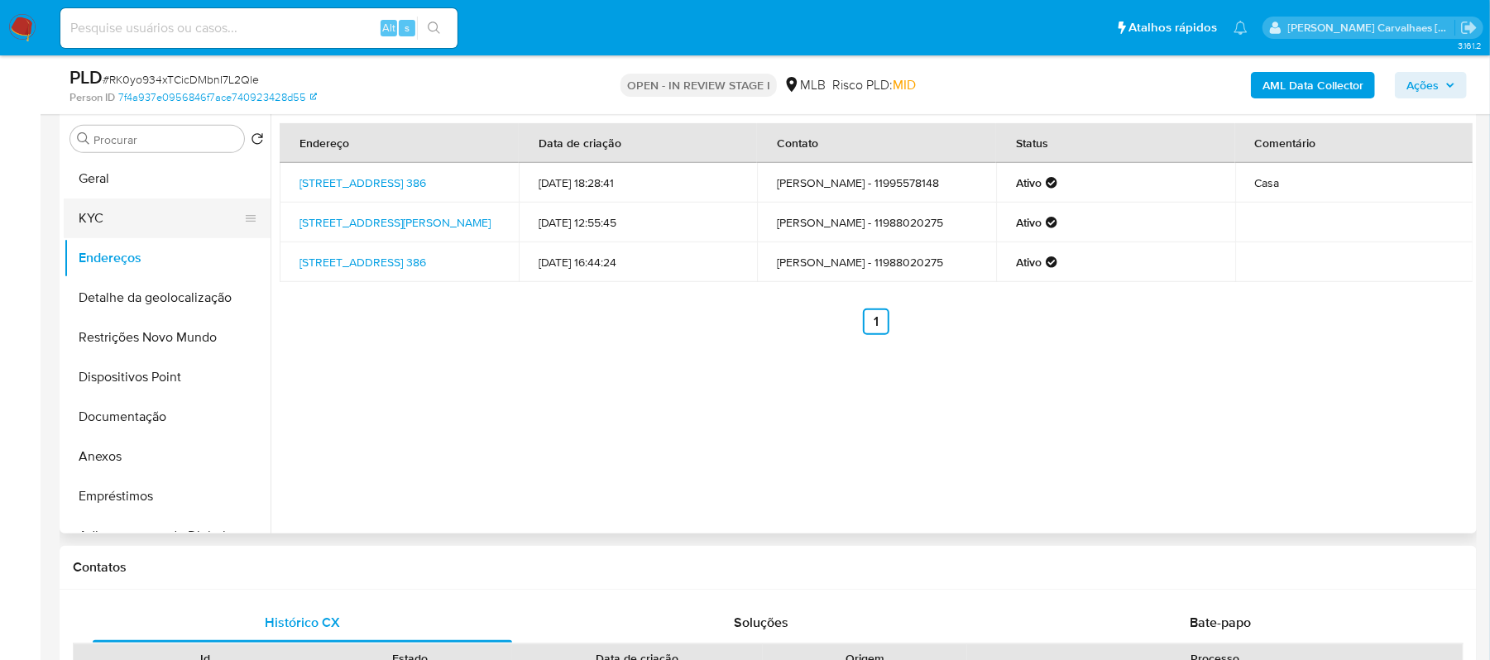
click at [140, 220] on button "KYC" at bounding box center [161, 219] width 194 height 40
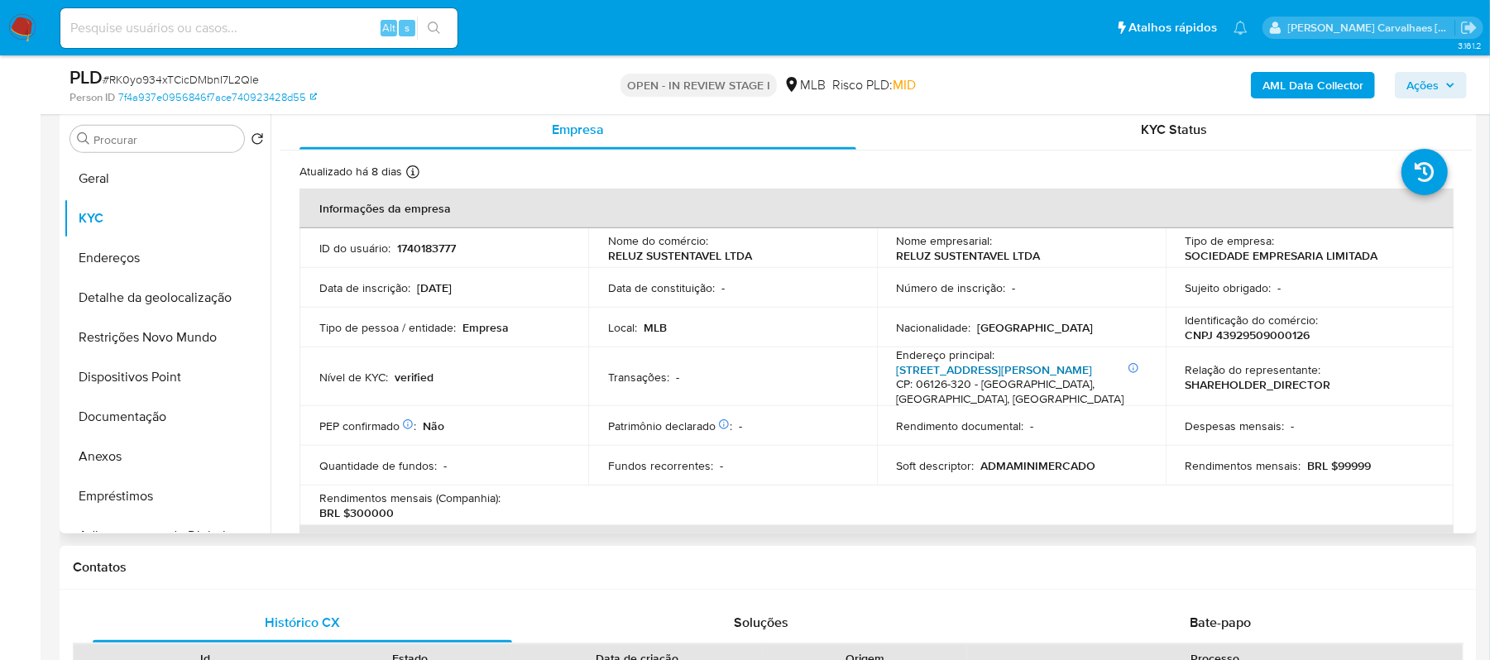
click at [971, 371] on link "Rua Jaú 51, Santo Antônio" at bounding box center [995, 370] width 196 height 17
click at [144, 260] on button "Endereços" at bounding box center [161, 258] width 194 height 40
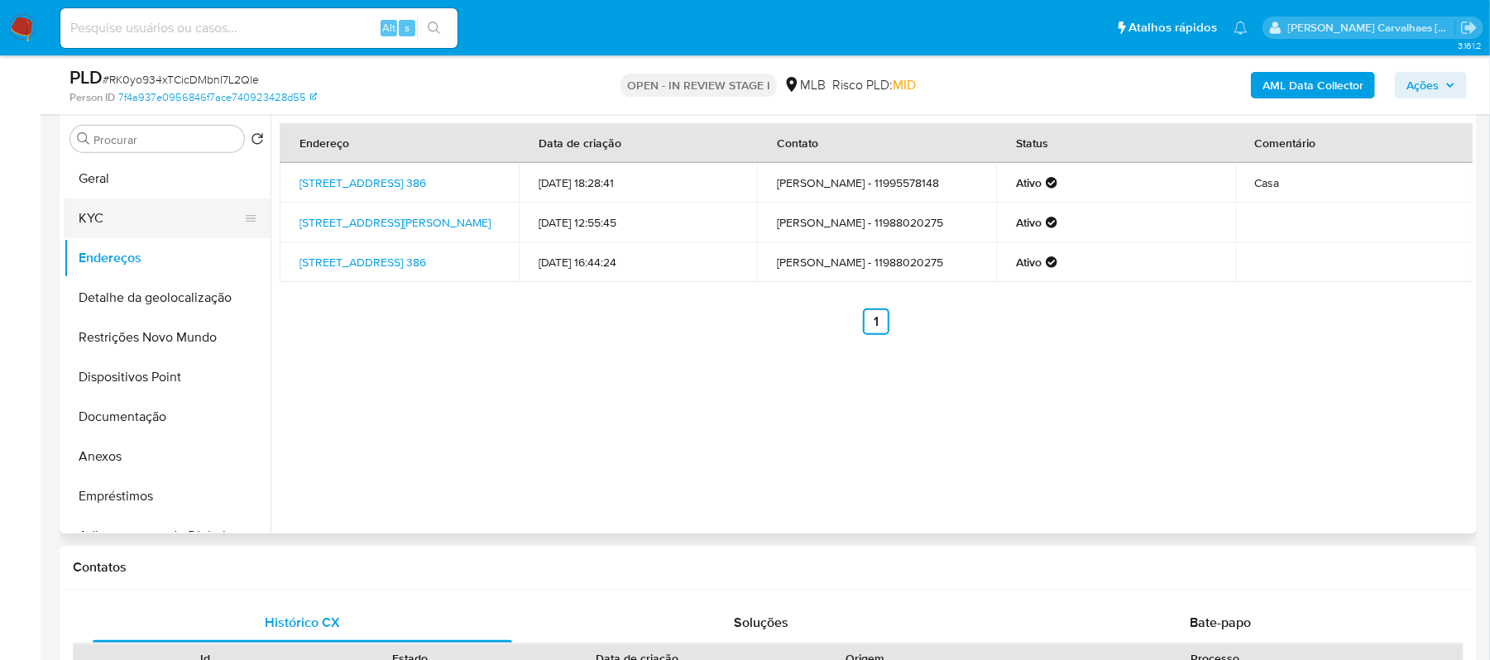
click at [101, 229] on button "KYC" at bounding box center [161, 219] width 194 height 40
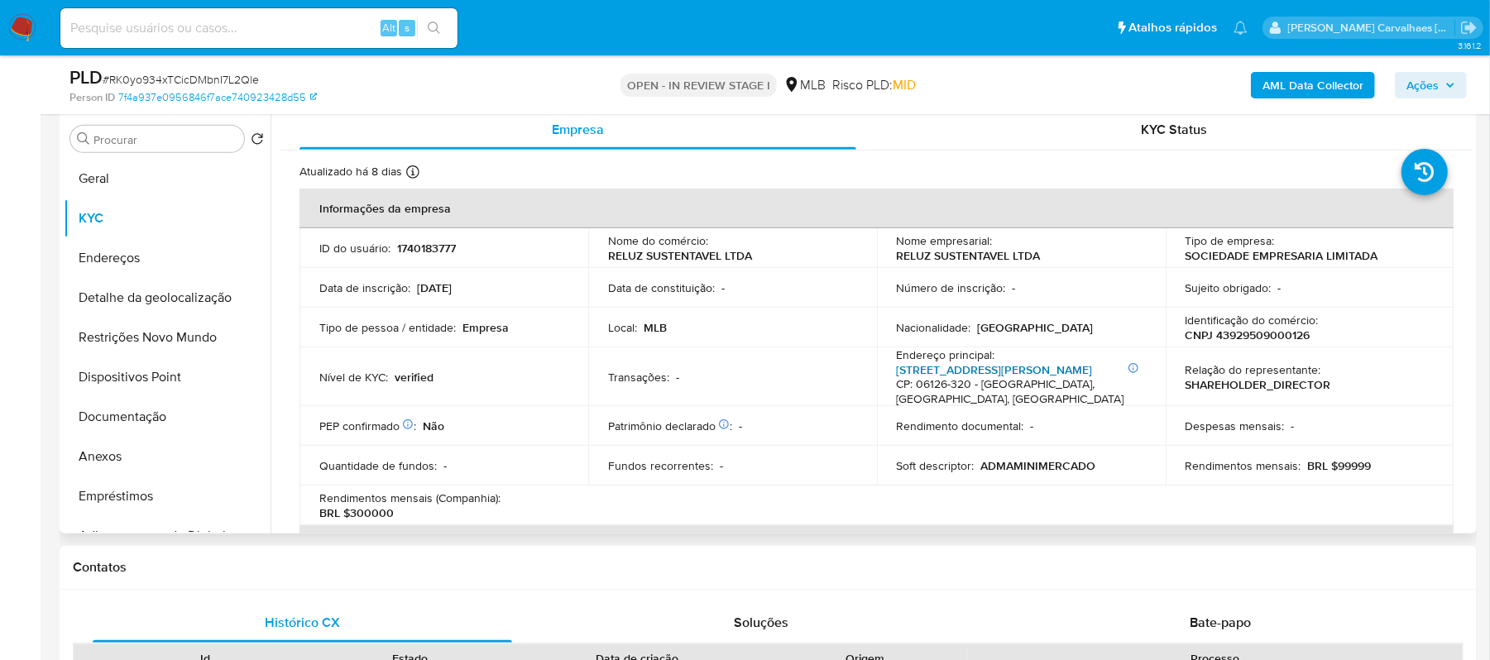
click at [963, 371] on link "Rua Jaú 51, Santo Antônio" at bounding box center [995, 370] width 196 height 17
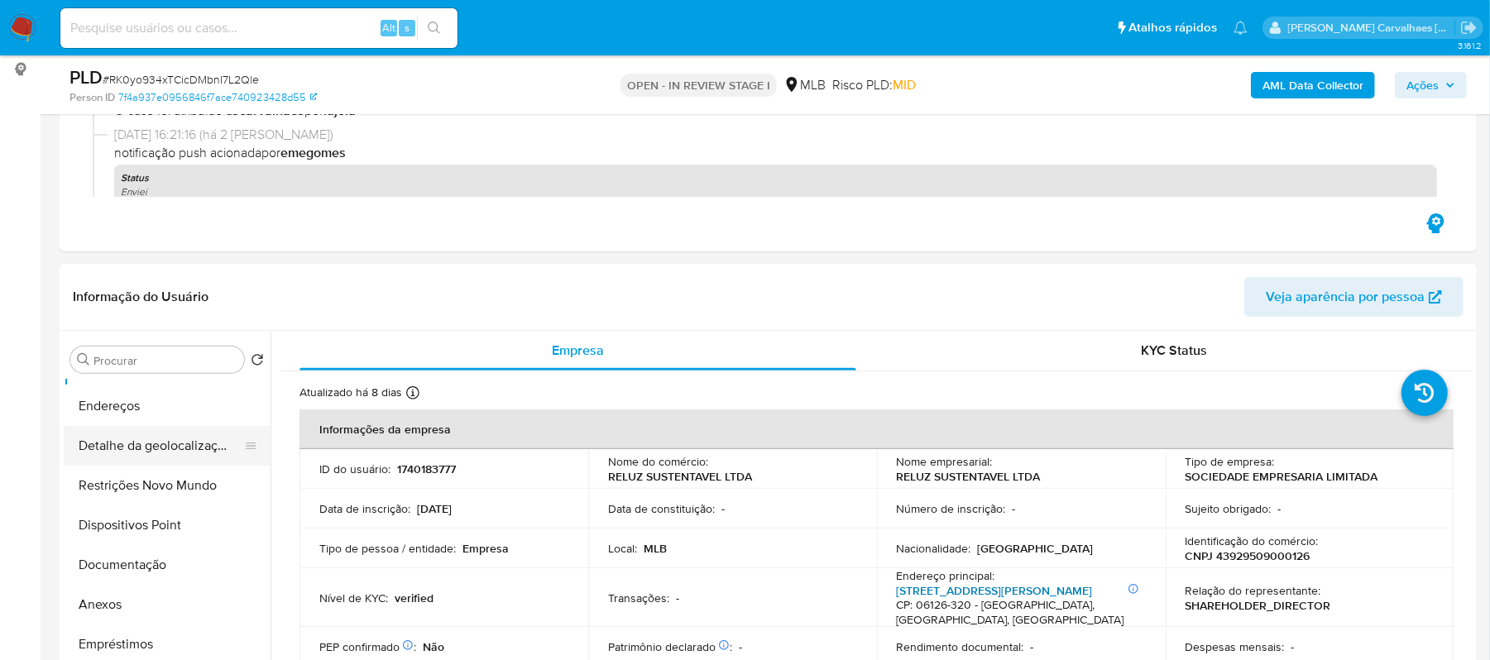
scroll to position [110, 0]
click at [141, 530] on button "Documentação" at bounding box center [161, 528] width 194 height 40
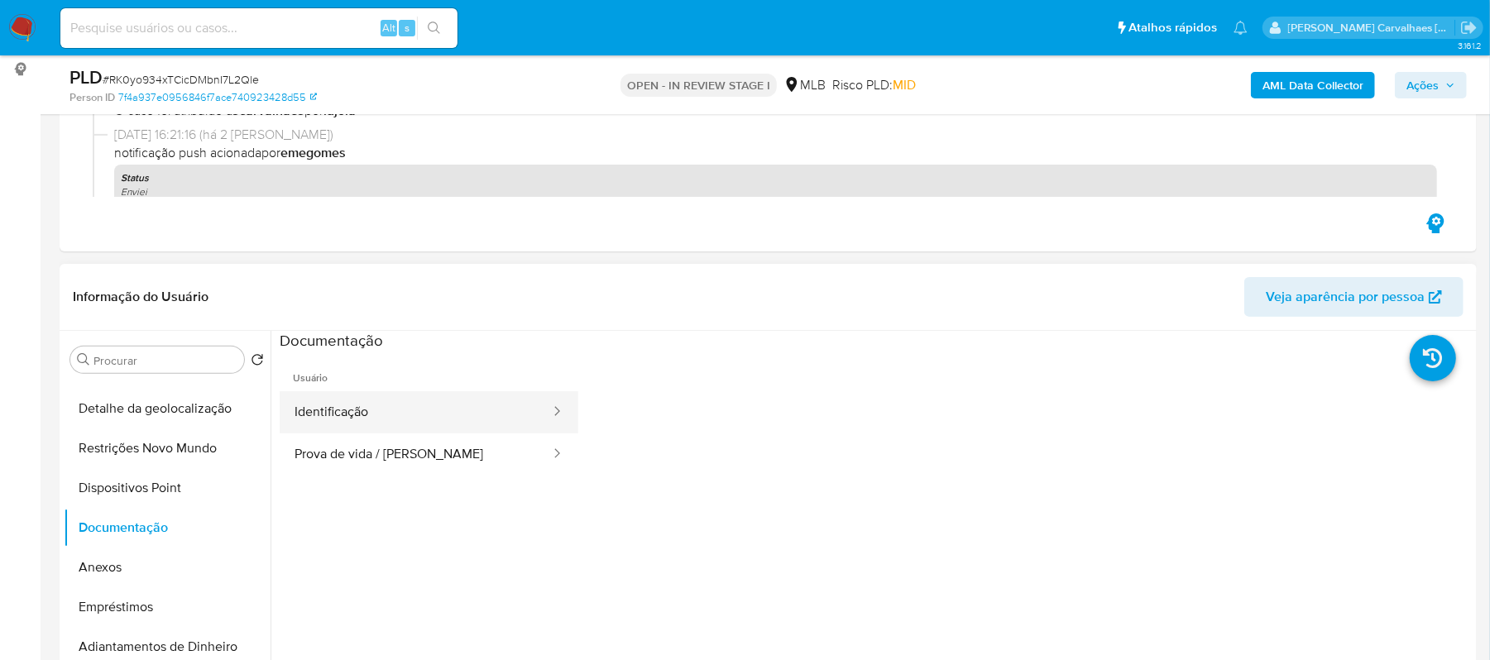
click at [411, 414] on button "Identificação" at bounding box center [416, 412] width 272 height 42
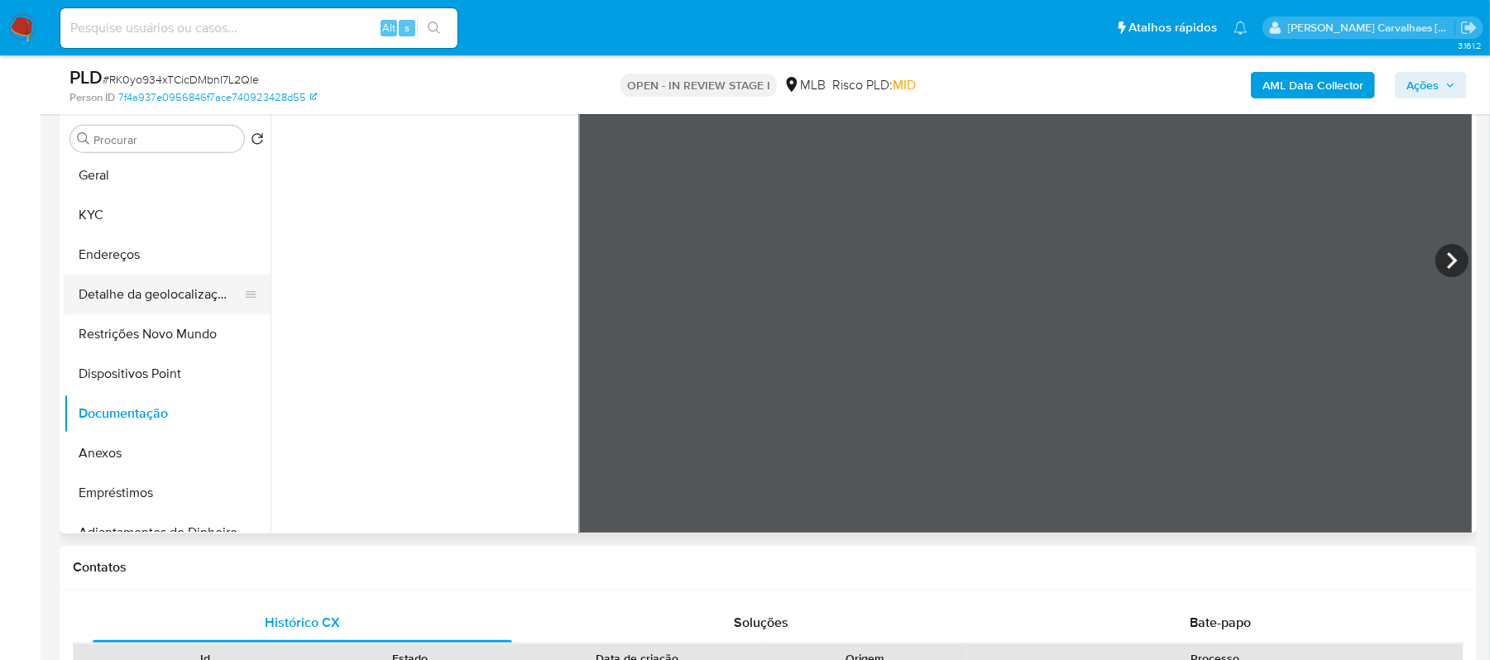
scroll to position [0, 0]
click at [109, 179] on button "Geral" at bounding box center [161, 179] width 194 height 40
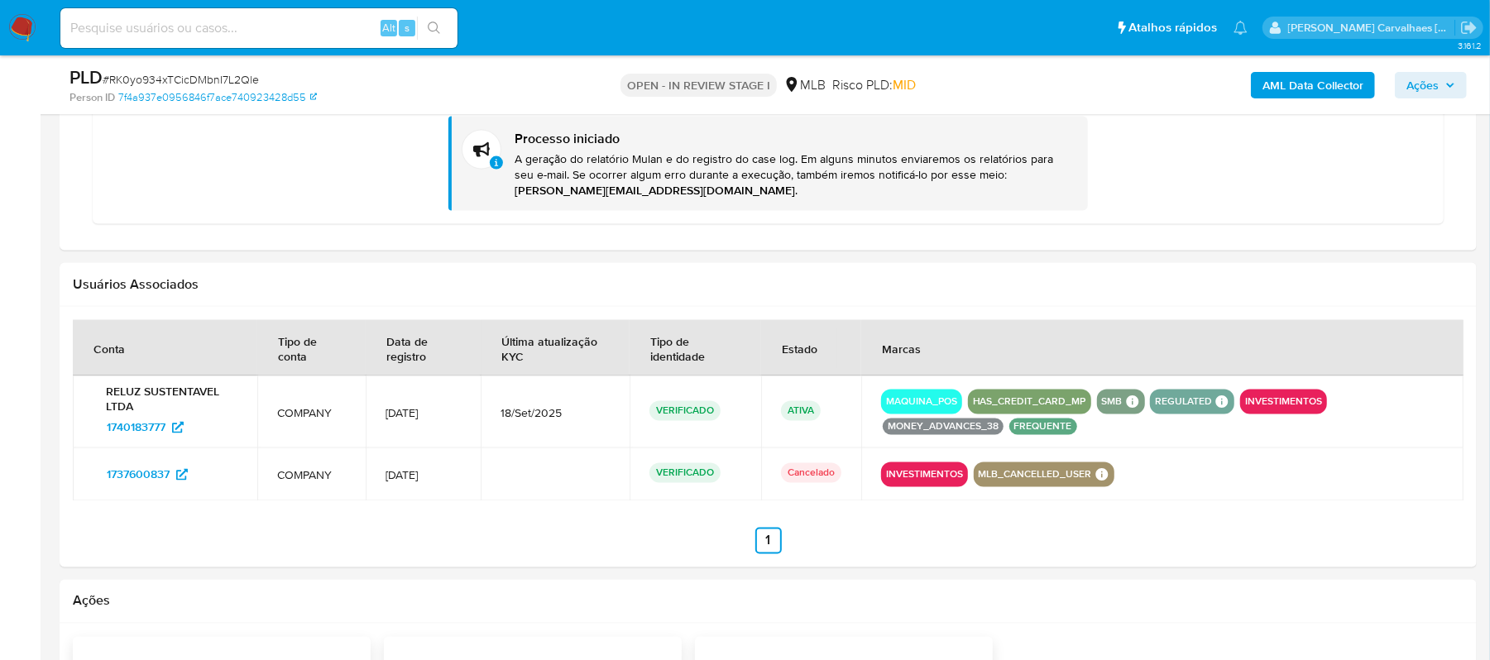
scroll to position [1986, 0]
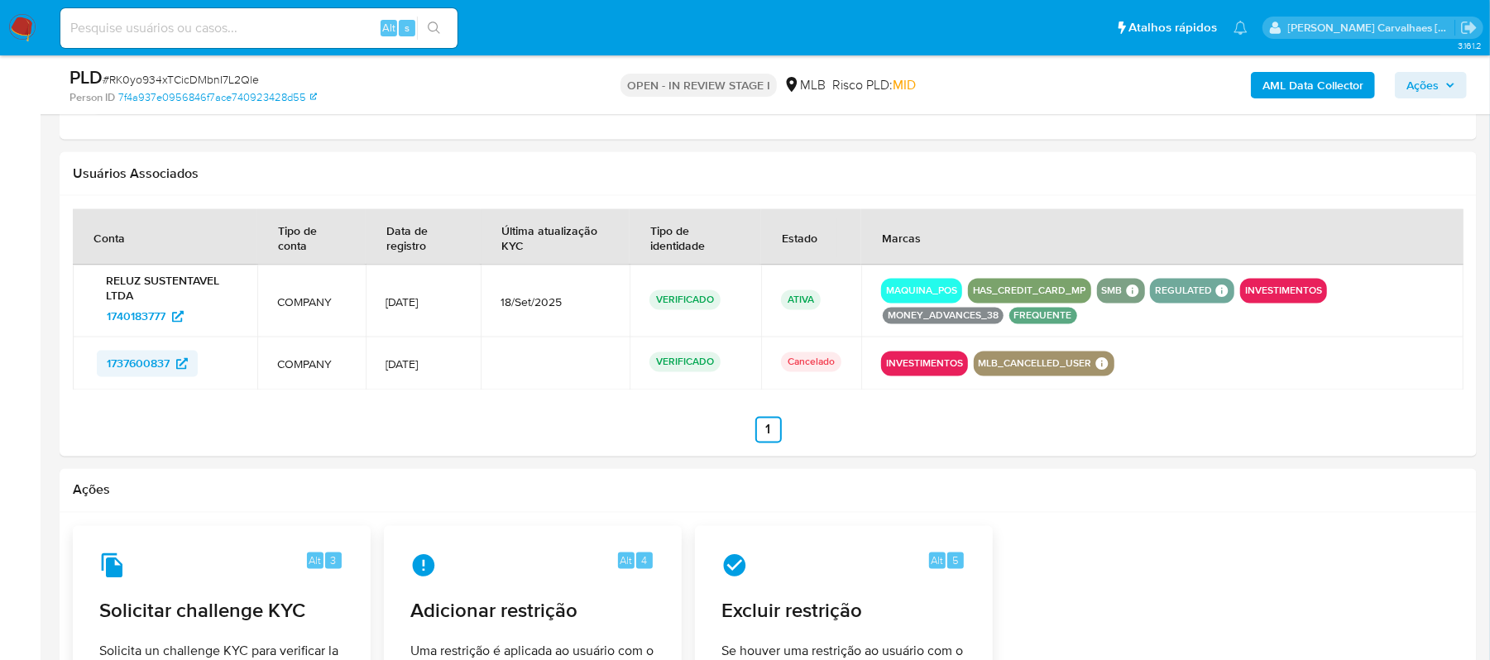
click at [159, 369] on span "1737600837" at bounding box center [138, 364] width 63 height 26
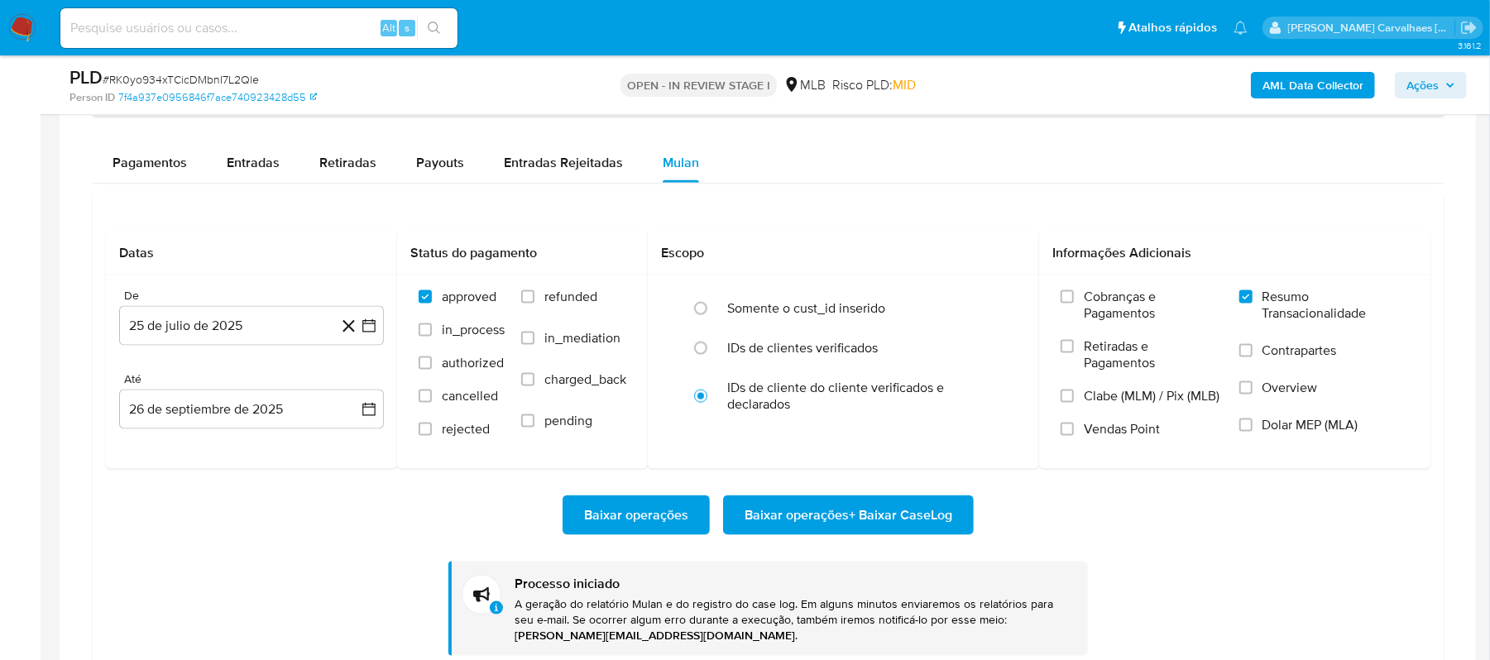
scroll to position [1299, 0]
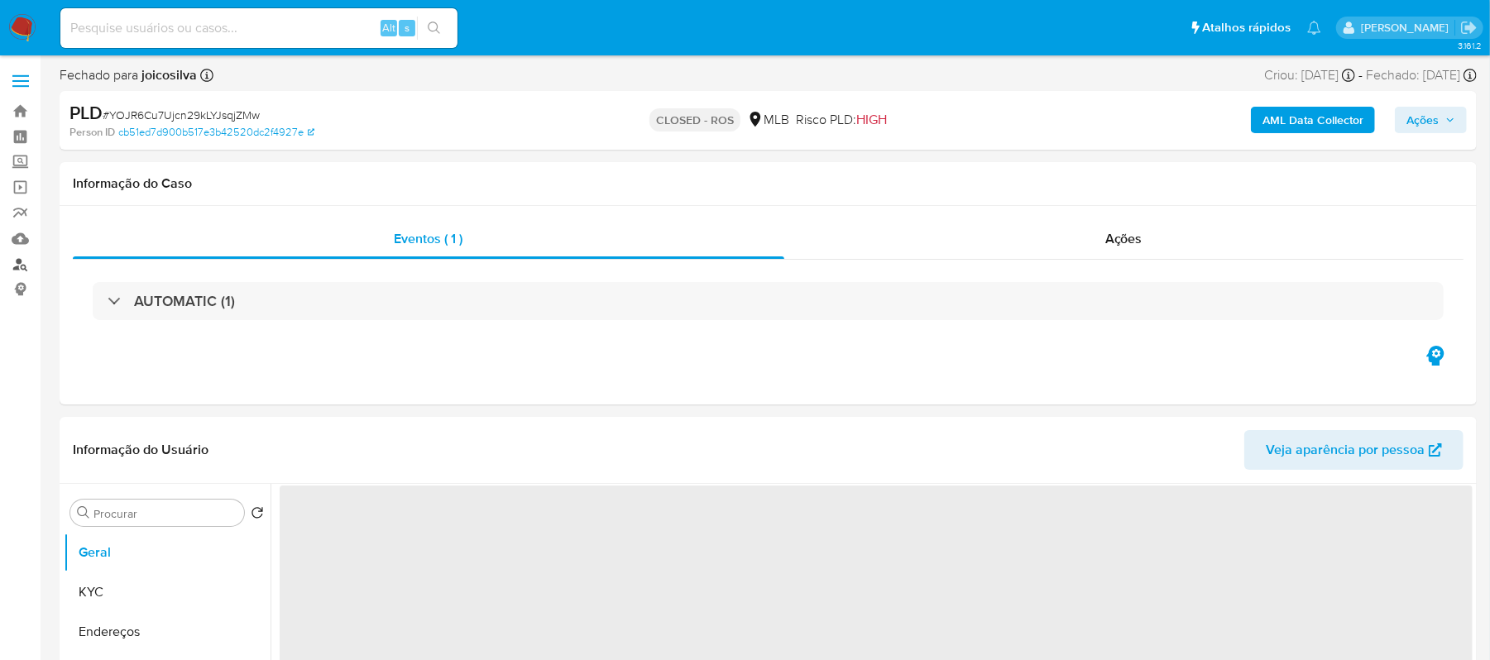
click at [17, 266] on link "Localizador de pessoas" at bounding box center [98, 265] width 197 height 26
select select "10"
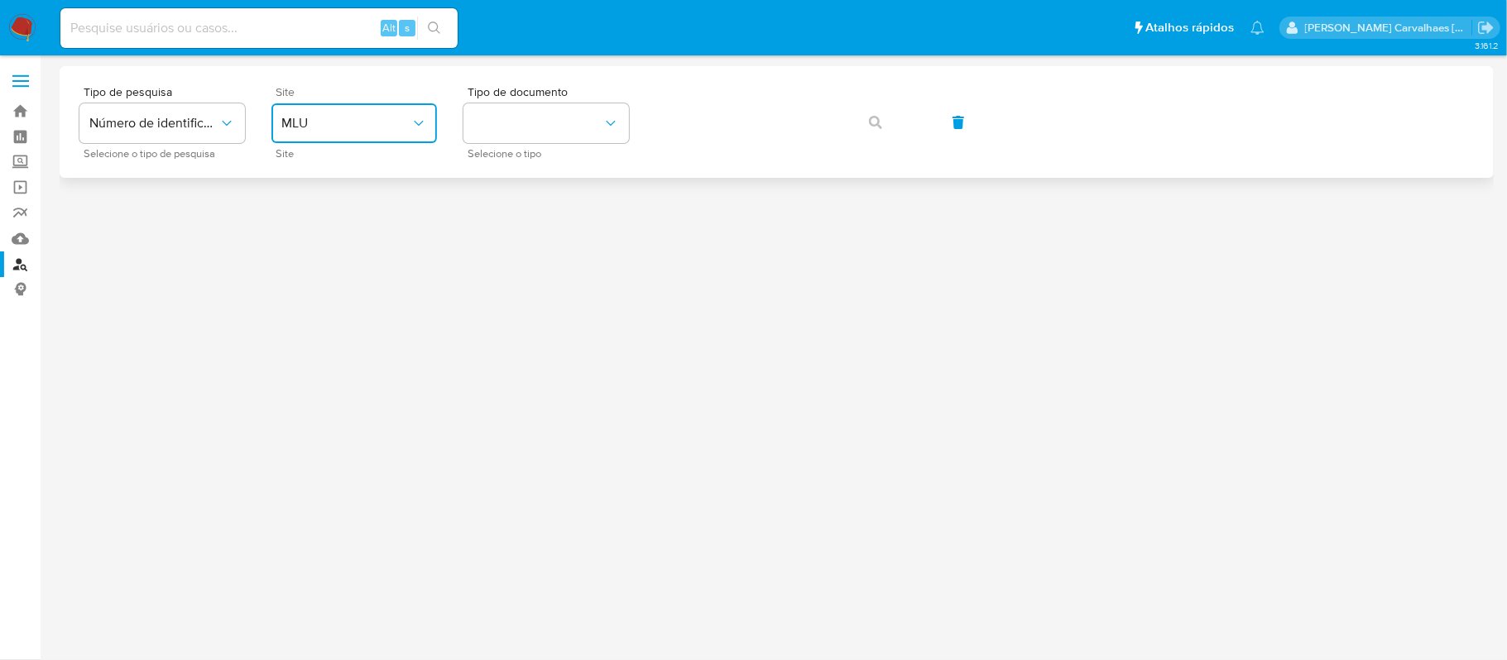
click at [354, 130] on span "MLU" at bounding box center [345, 123] width 129 height 17
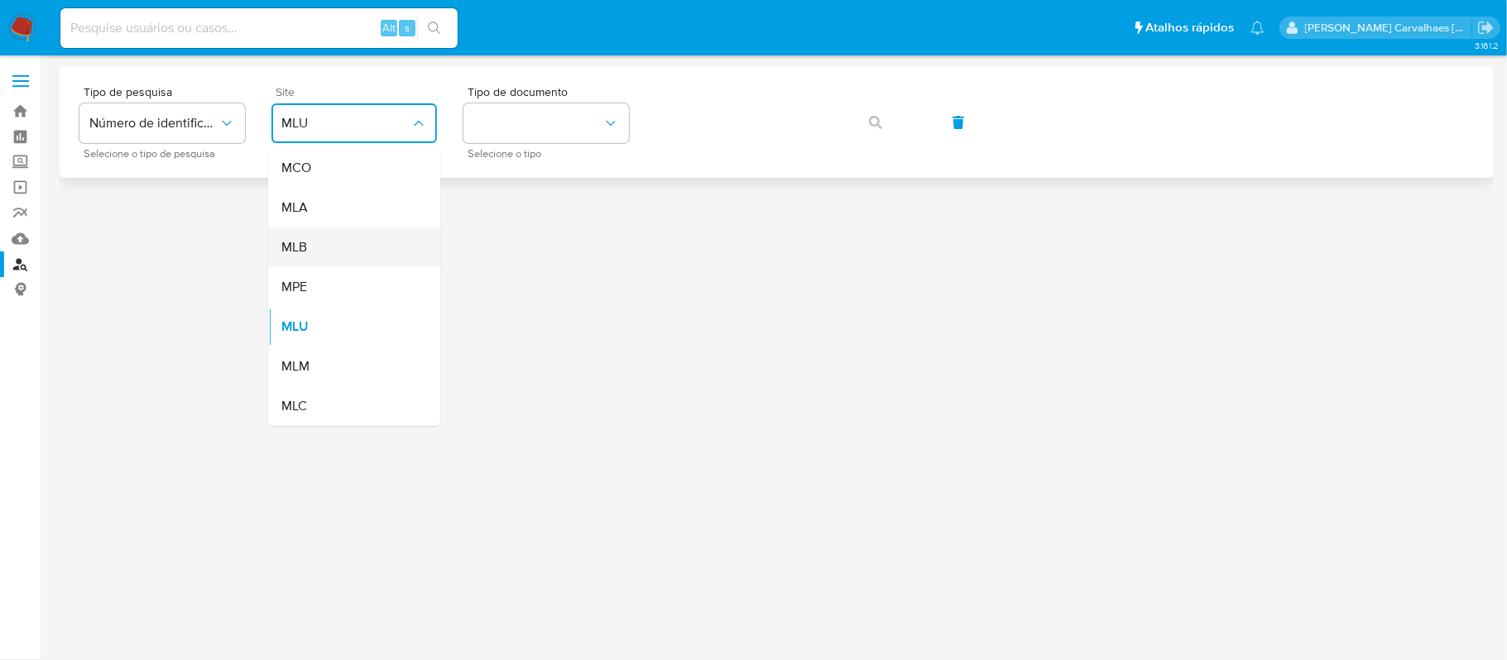
click at [319, 242] on div "MLB" at bounding box center [349, 248] width 136 height 40
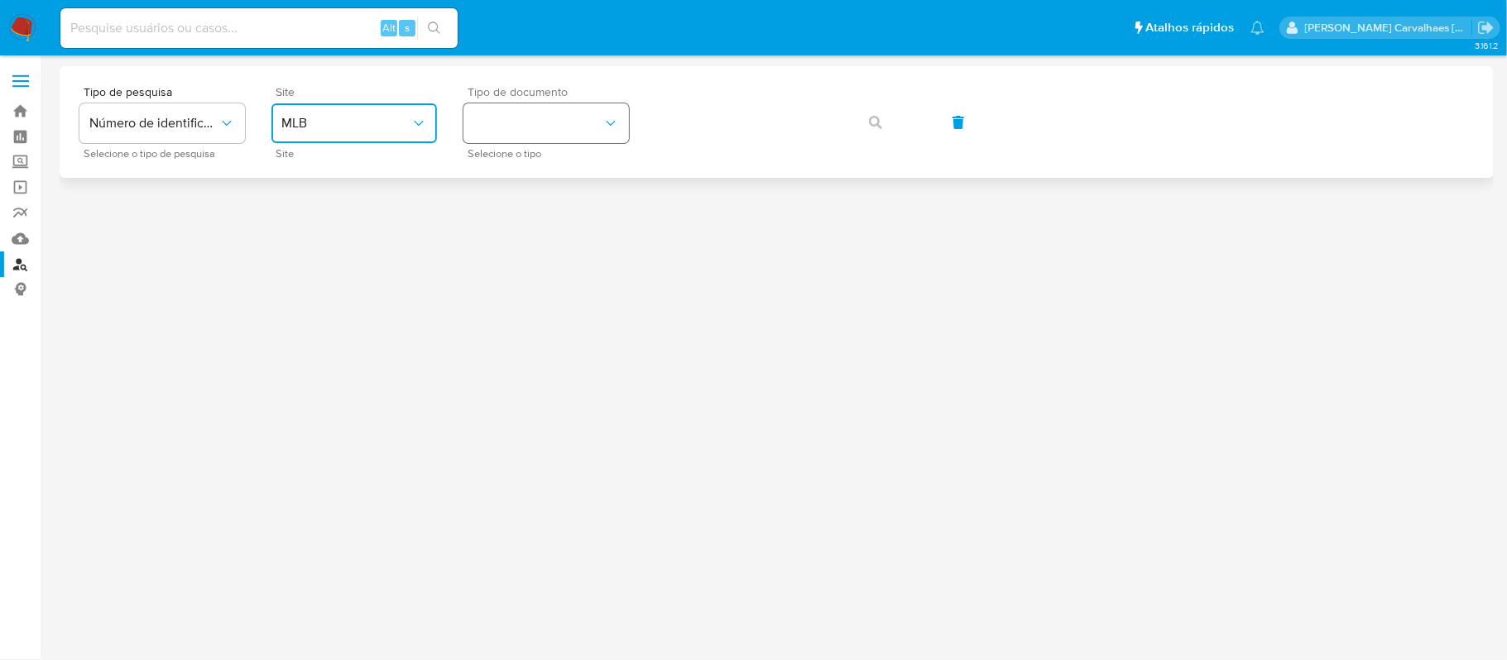
drag, startPoint x: 527, startPoint y: 127, endPoint x: 487, endPoint y: 106, distance: 45.5
click at [487, 106] on button "identificationType" at bounding box center [546, 123] width 166 height 40
click at [505, 218] on div "CPF CPF" at bounding box center [541, 232] width 136 height 56
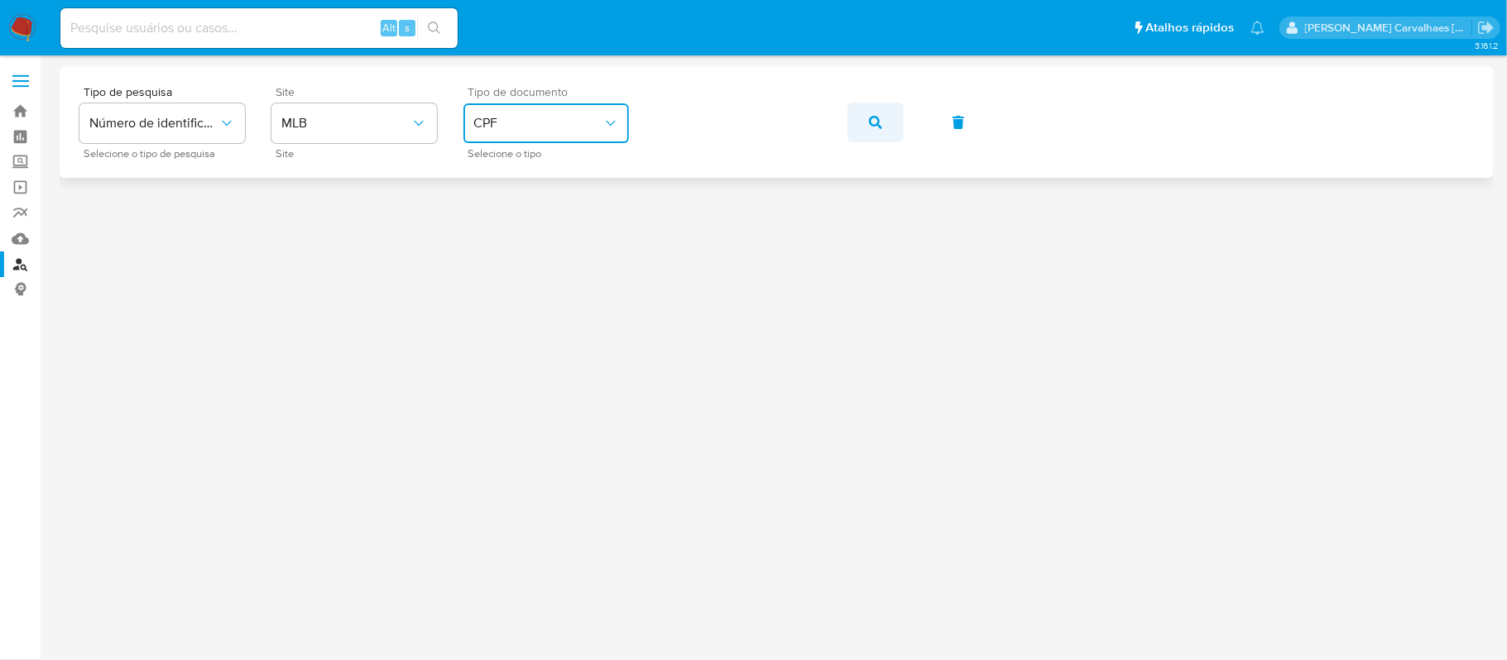
click at [874, 123] on icon "button" at bounding box center [875, 122] width 13 height 13
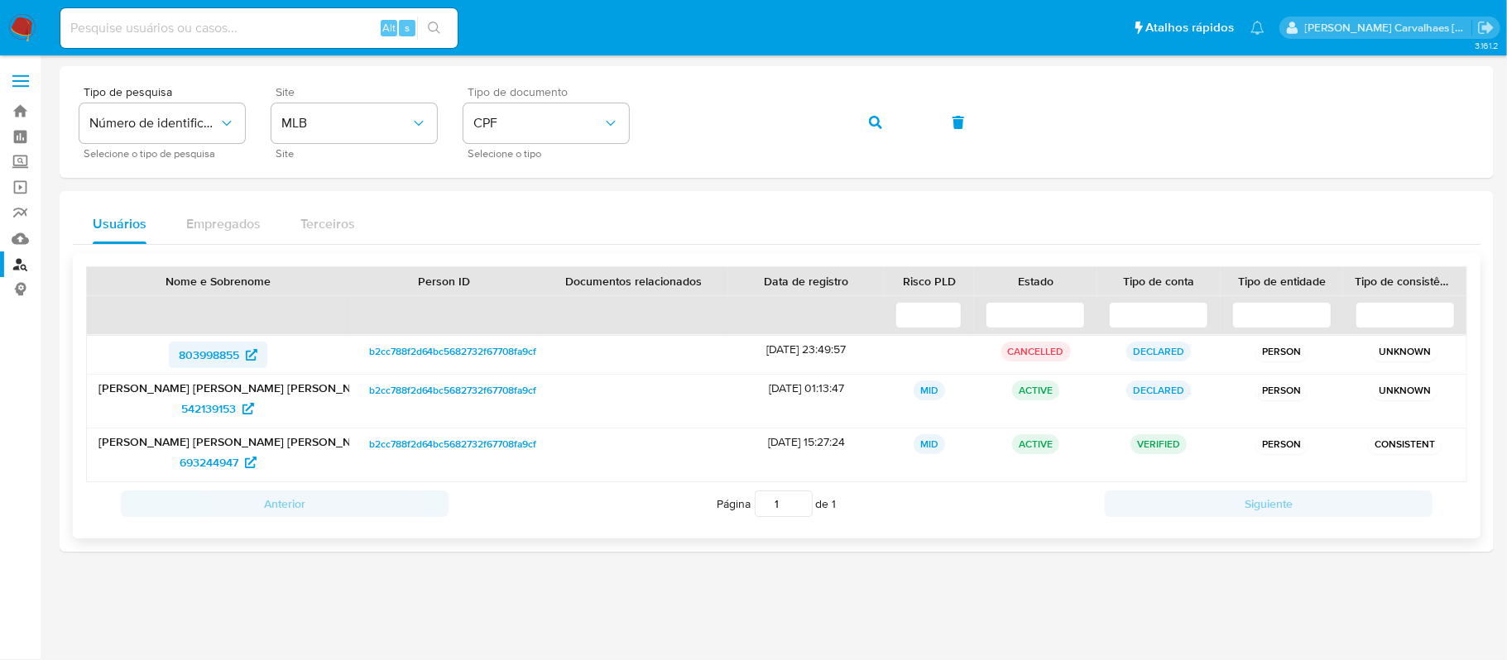
click at [192, 353] on span "803998855" at bounding box center [209, 355] width 60 height 26
click at [209, 409] on span "542139153" at bounding box center [208, 409] width 55 height 26
click at [193, 458] on span "693244947" at bounding box center [209, 462] width 59 height 26
click at [222, 412] on span "542139153" at bounding box center [208, 409] width 55 height 26
click at [225, 352] on span "803998855" at bounding box center [209, 355] width 60 height 26
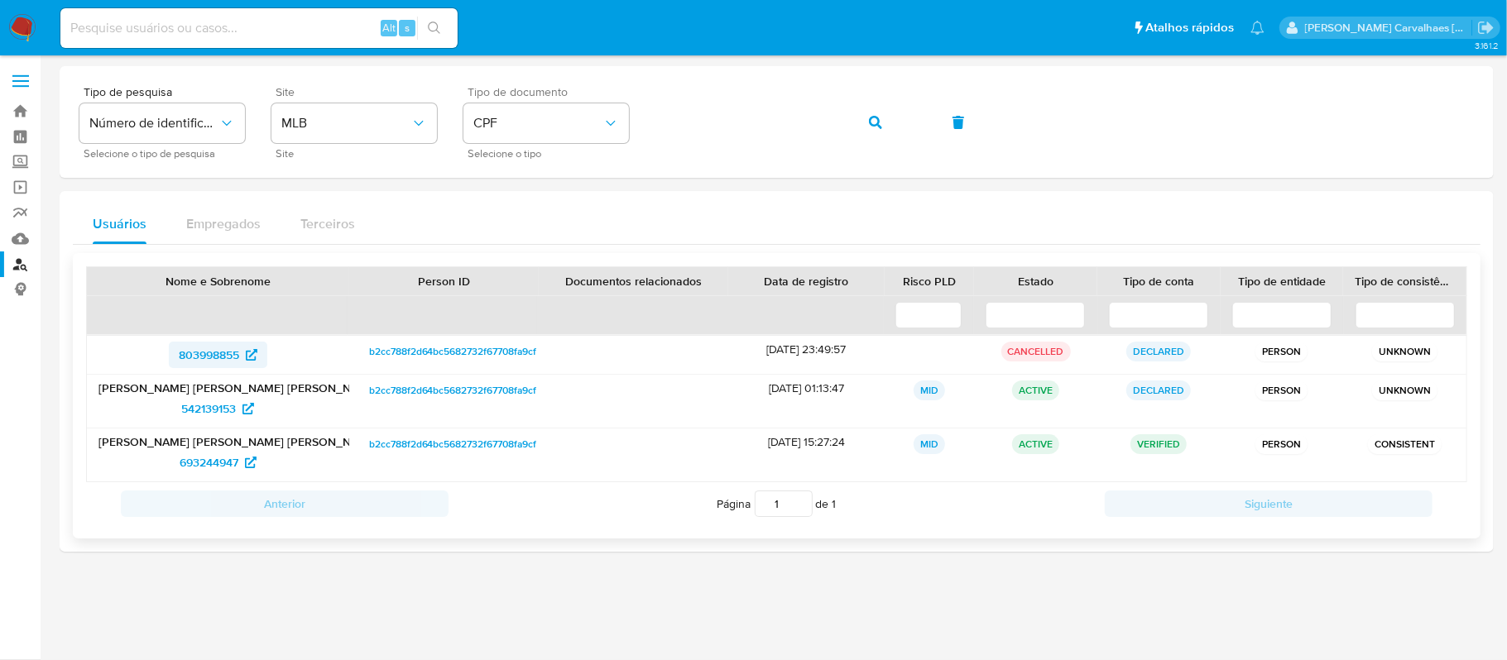
click at [216, 355] on span "803998855" at bounding box center [209, 355] width 60 height 26
click at [223, 404] on span "542139153" at bounding box center [208, 409] width 55 height 26
click at [213, 458] on span "693244947" at bounding box center [209, 462] width 59 height 26
click at [200, 412] on span "542139153" at bounding box center [208, 409] width 55 height 26
click at [199, 414] on span "542139153" at bounding box center [208, 409] width 55 height 26
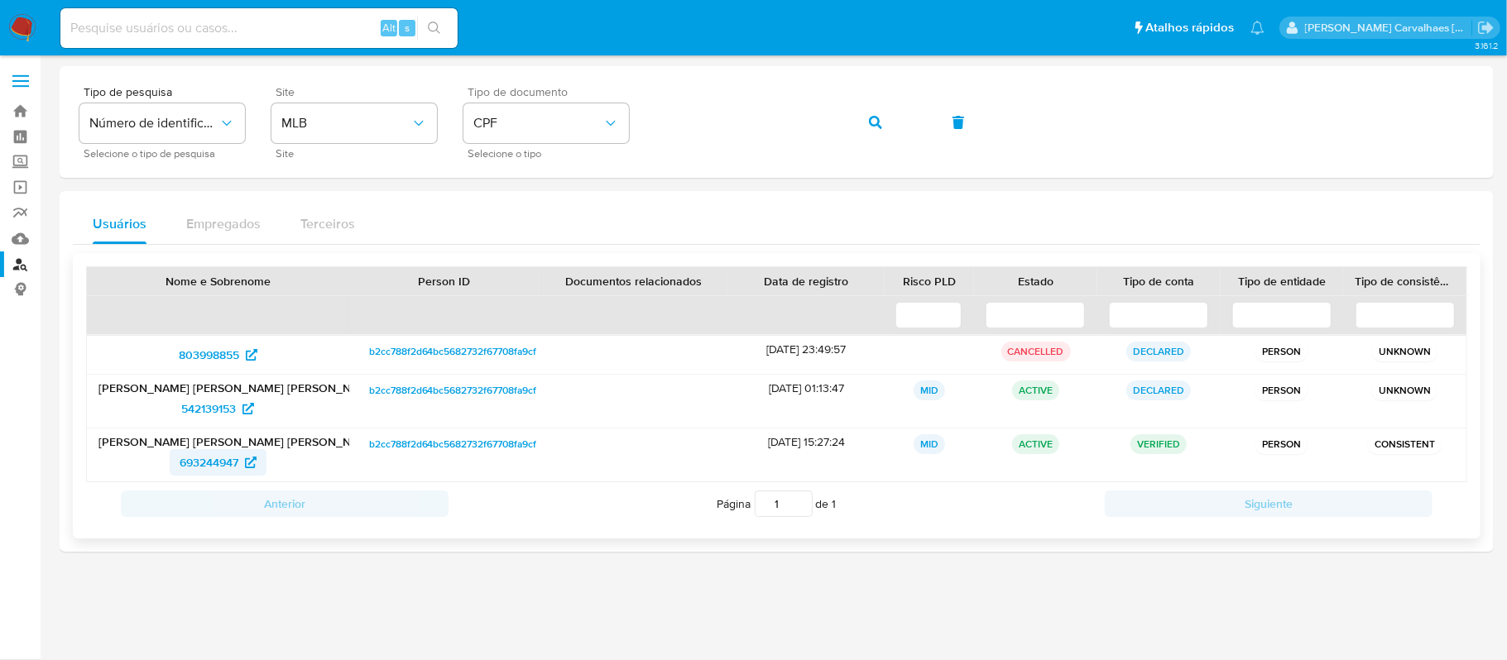
click at [213, 457] on span "693244947" at bounding box center [209, 462] width 59 height 26
click at [649, 124] on div "Tipo de pesquisa Número de identificação Selecione o tipo de pesquisa Site MLB …" at bounding box center [776, 122] width 1394 height 72
click at [856, 117] on button "button" at bounding box center [875, 123] width 56 height 40
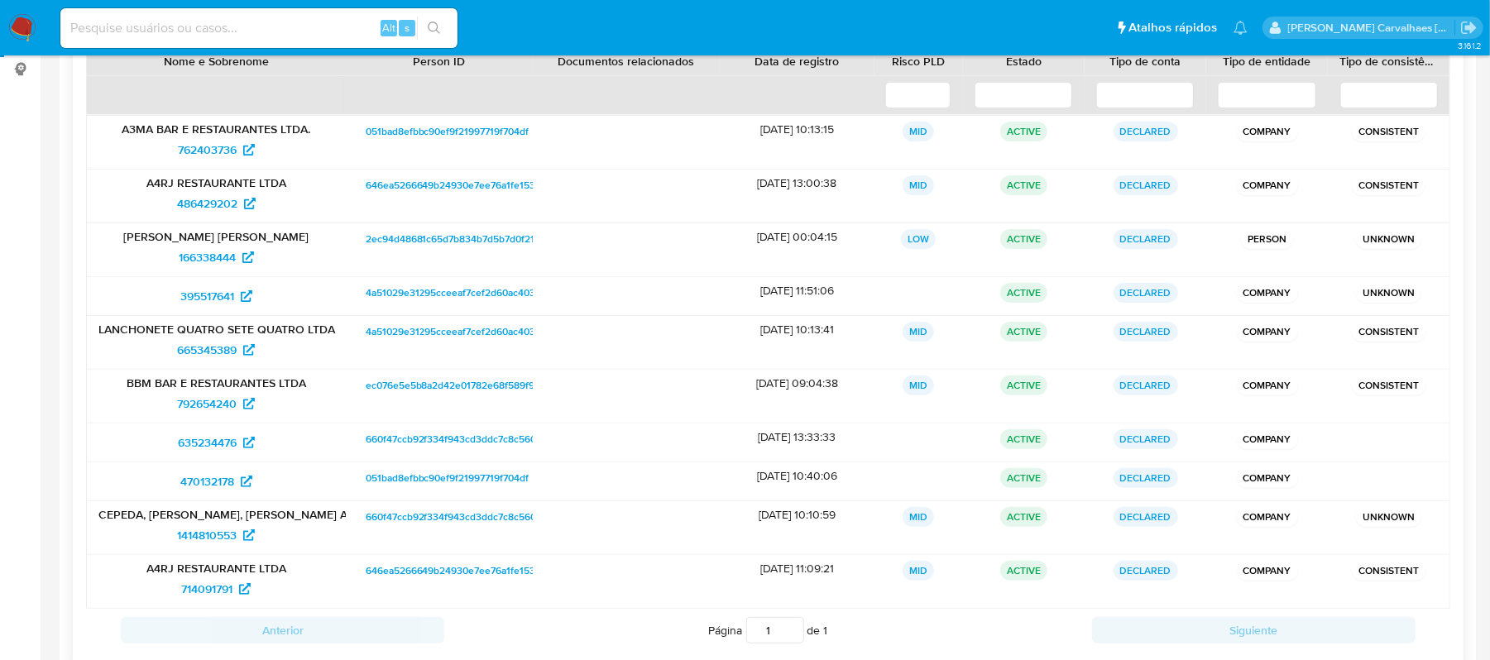
scroll to position [110, 0]
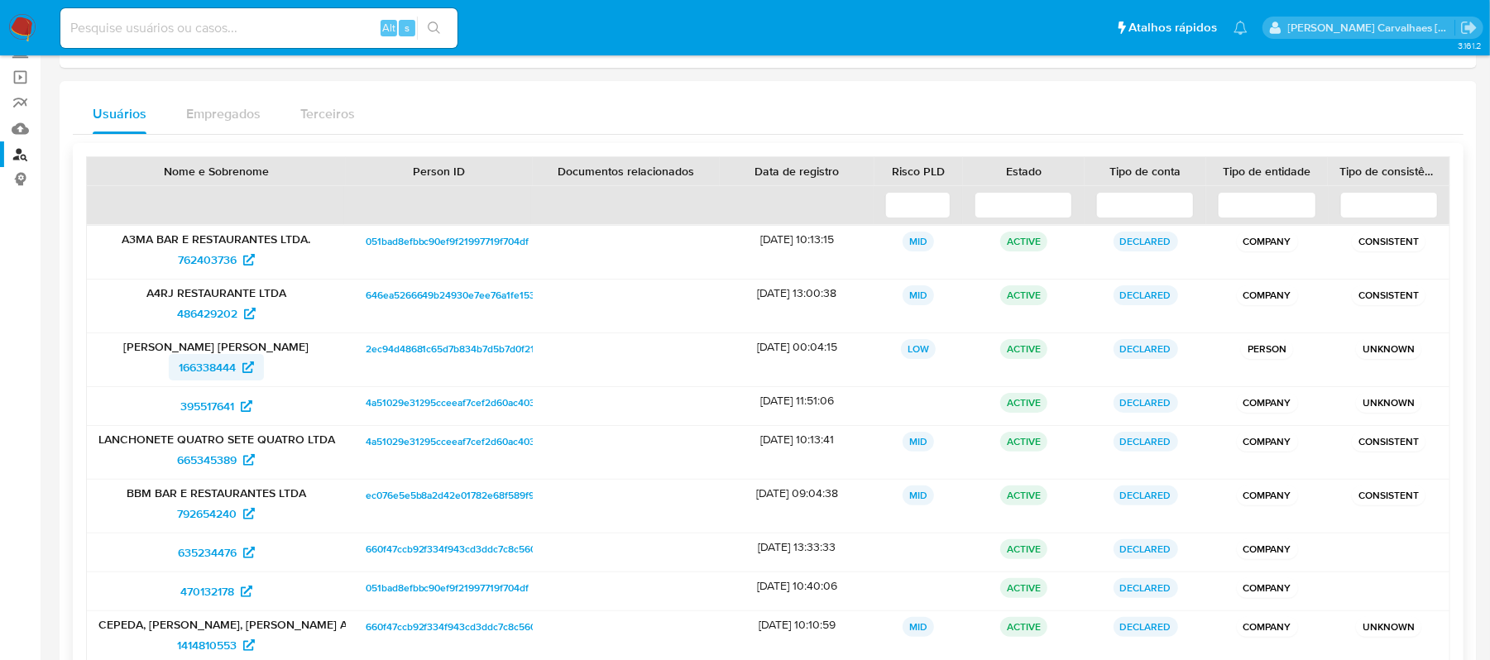
click at [216, 367] on span "166338444" at bounding box center [207, 367] width 57 height 26
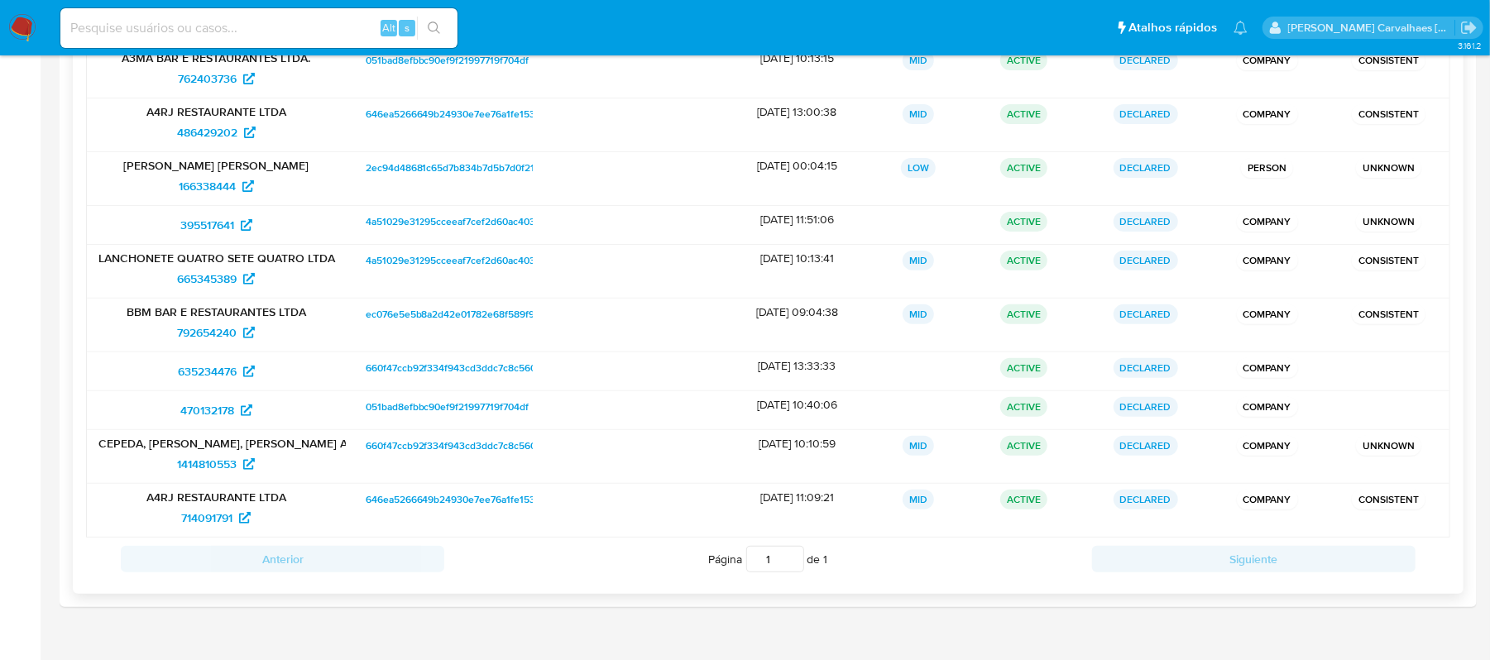
scroll to position [326, 0]
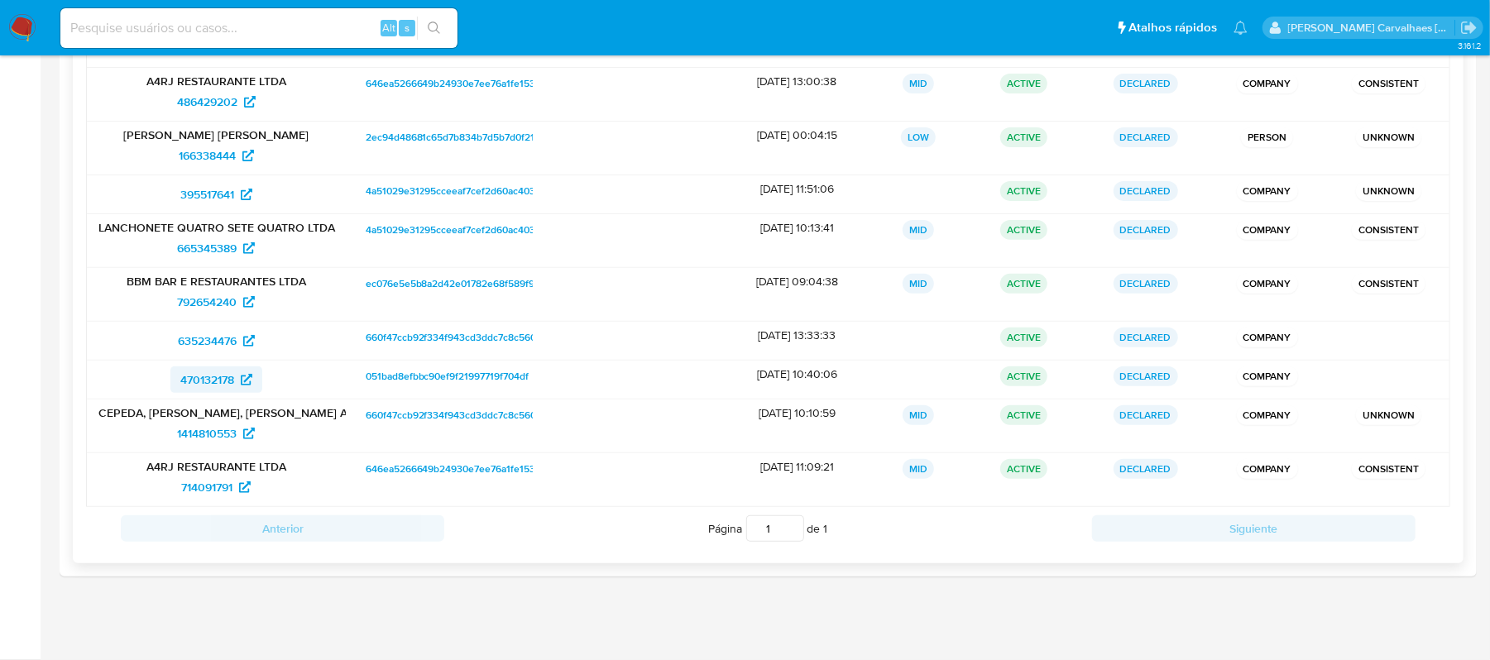
click at [207, 376] on span "470132178" at bounding box center [207, 380] width 54 height 26
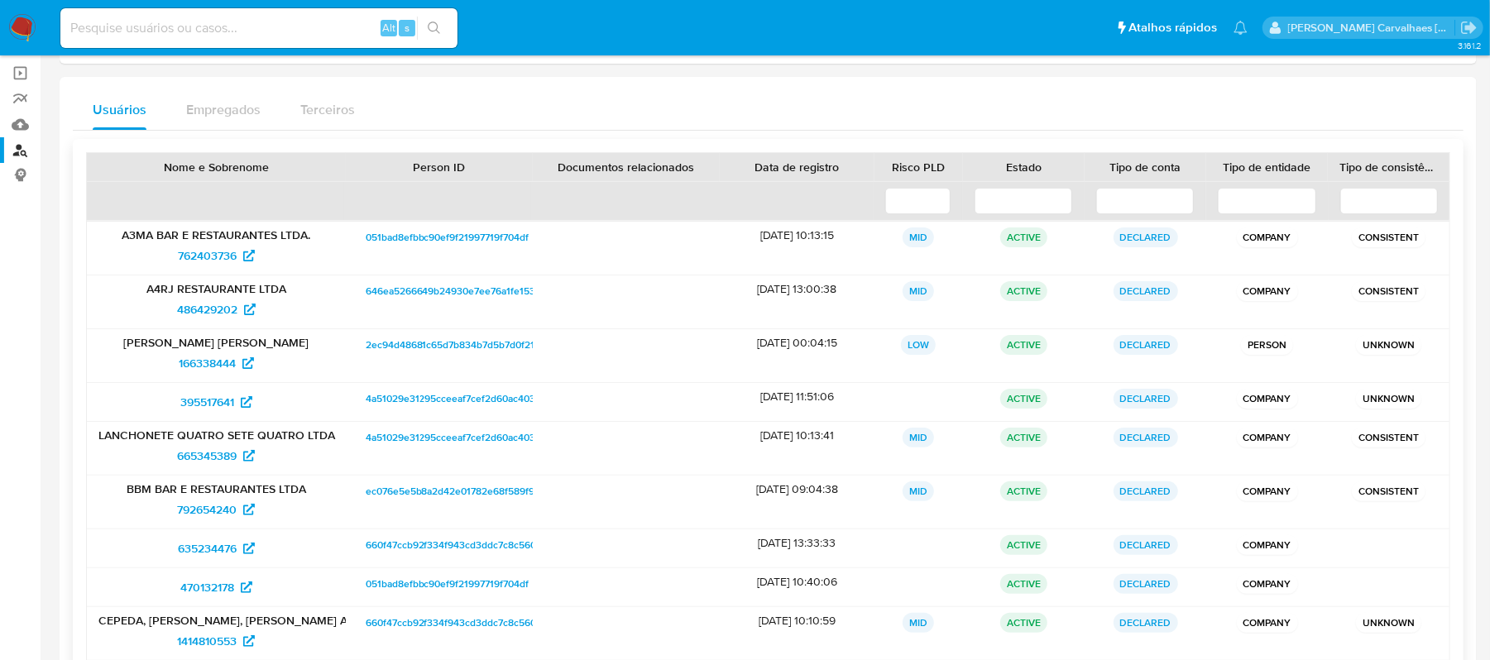
scroll to position [106, 0]
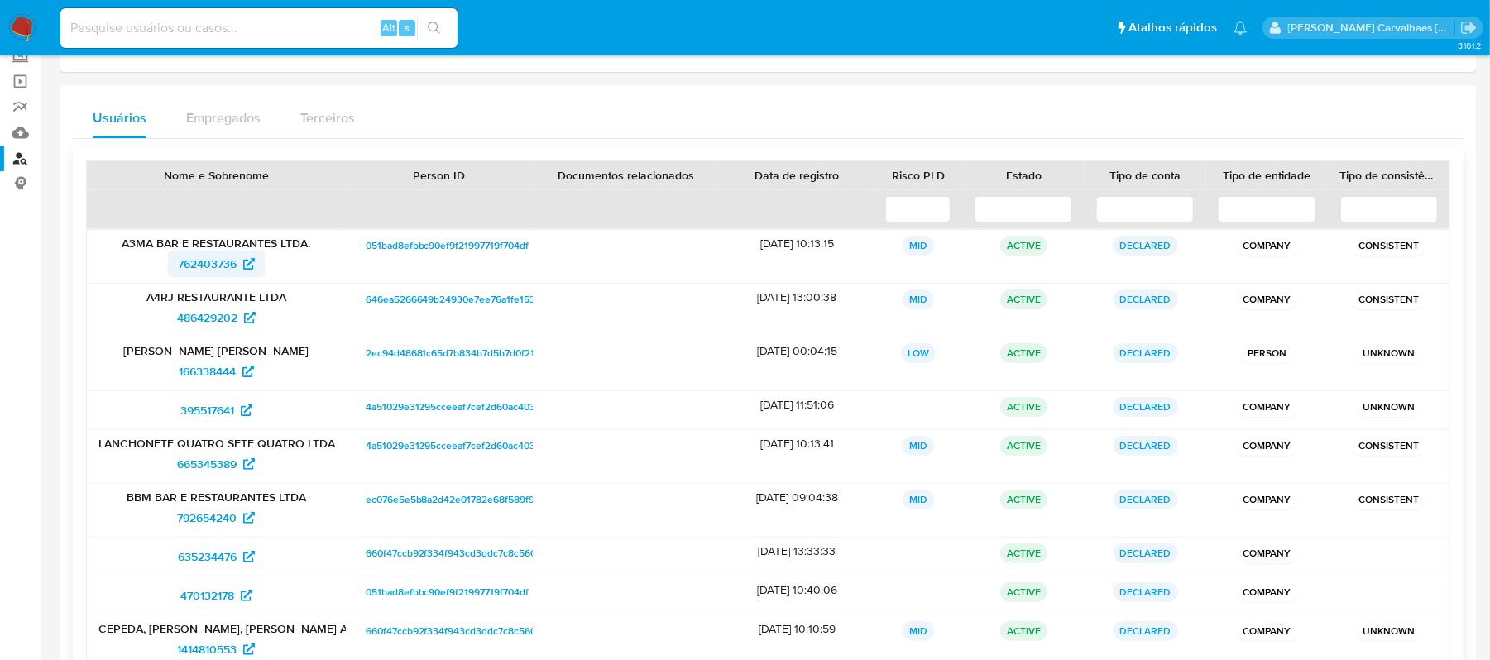
click at [220, 263] on span "762403736" at bounding box center [207, 264] width 59 height 26
click at [218, 410] on span "395517641" at bounding box center [207, 410] width 54 height 26
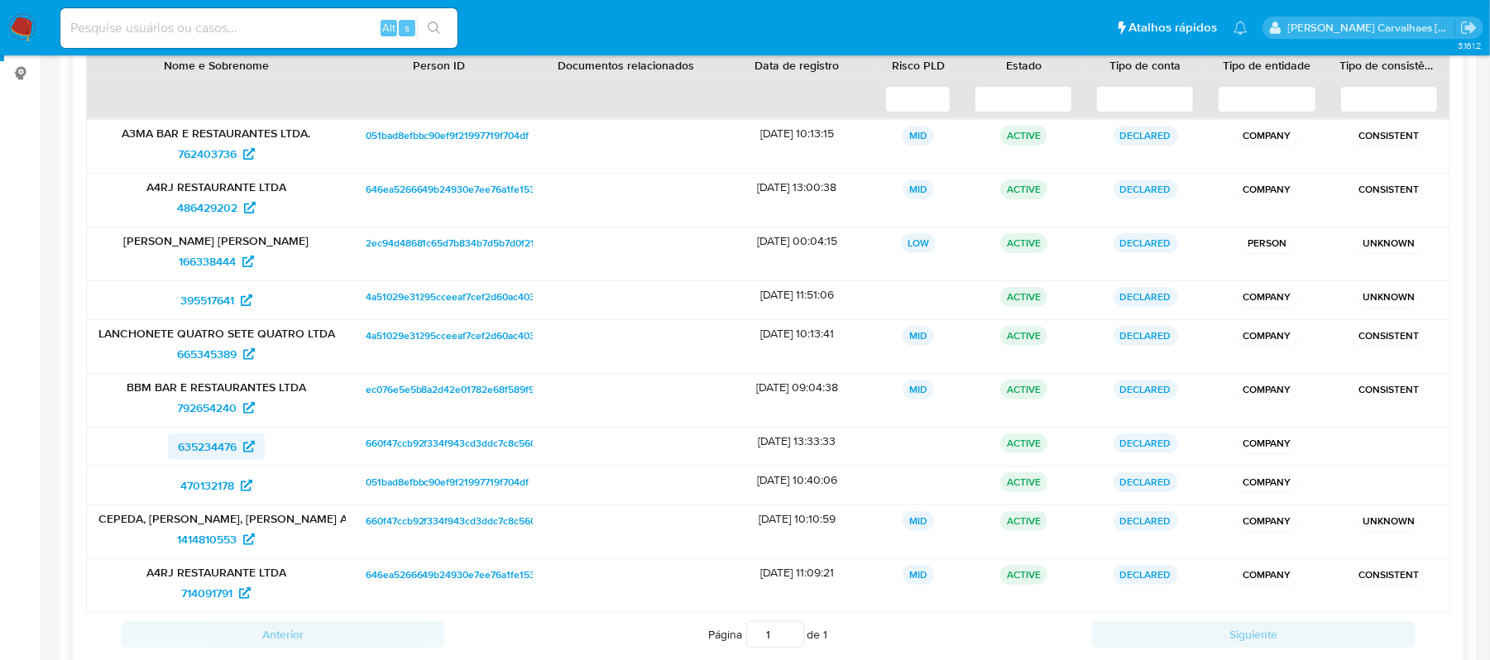
click at [229, 452] on span "635234476" at bounding box center [207, 447] width 59 height 26
click at [216, 481] on span "470132178" at bounding box center [207, 486] width 54 height 26
click at [213, 262] on span "166338444" at bounding box center [207, 261] width 57 height 26
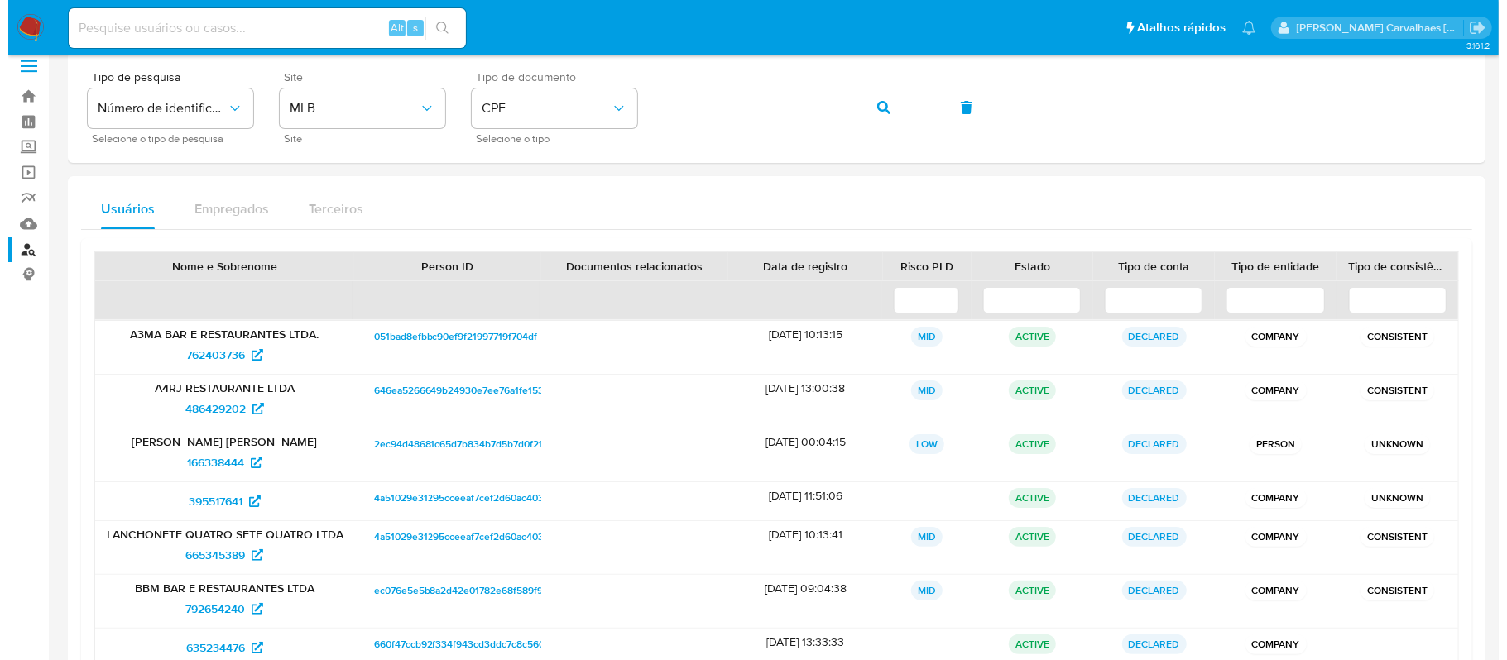
scroll to position [0, 0]
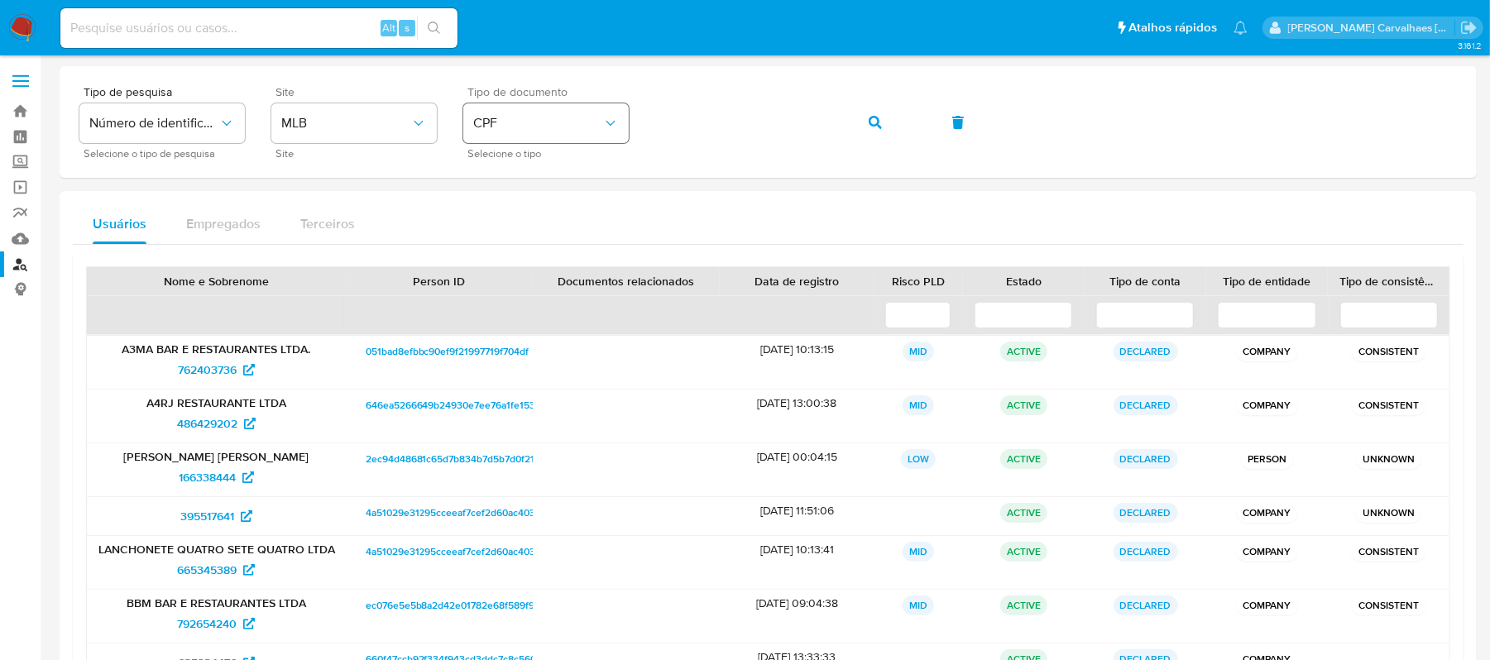
click at [610, 132] on button "CPF" at bounding box center [546, 123] width 166 height 40
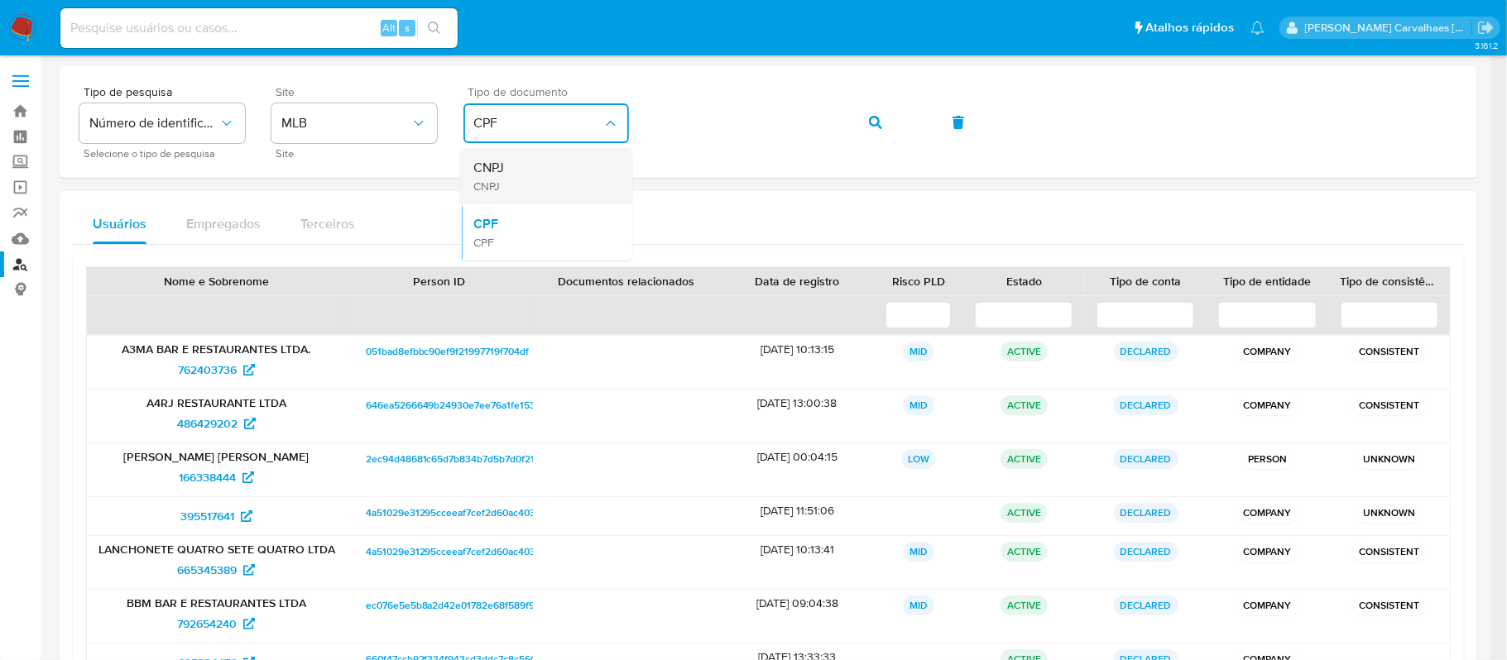
click at [544, 175] on div "CNPJ CNPJ" at bounding box center [541, 176] width 136 height 56
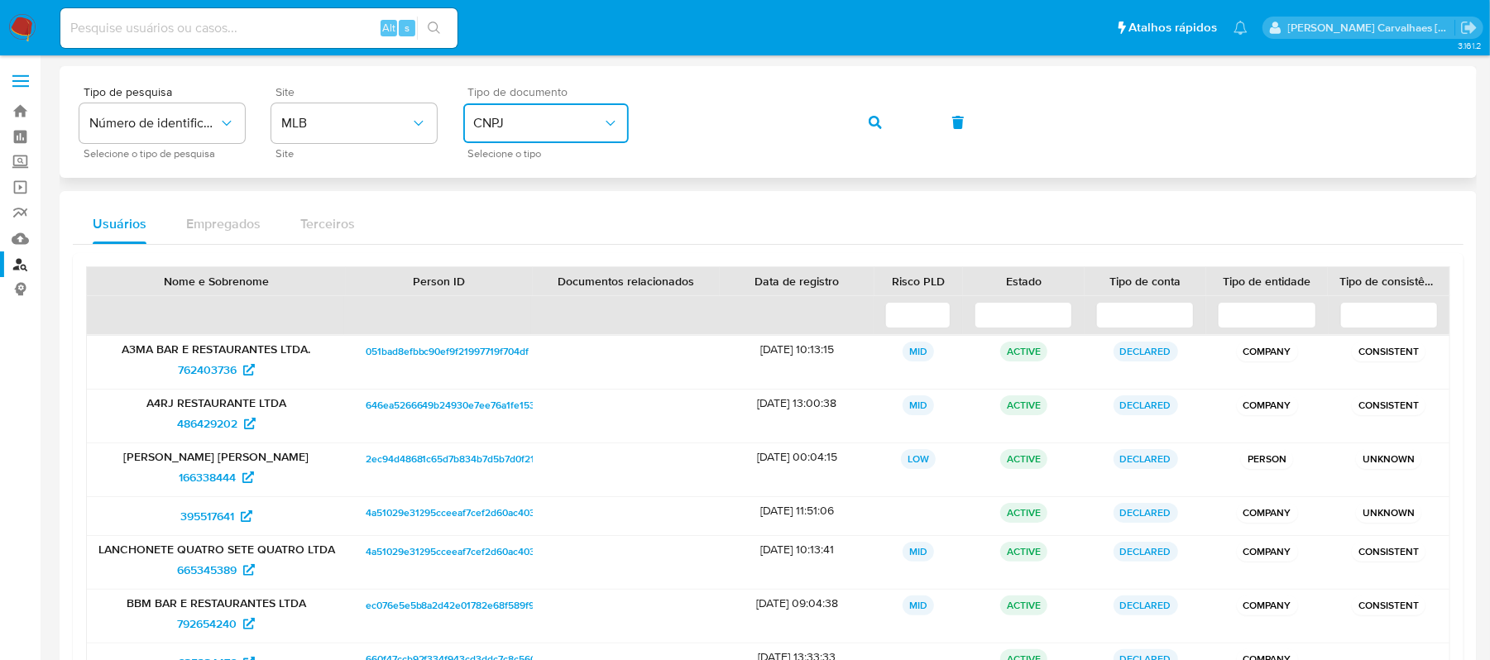
click at [634, 124] on div "Tipo de pesquisa Número de identificação Selecione o tipo de pesquisa Site MLB …" at bounding box center [768, 122] width 1378 height 72
click at [876, 131] on span "button" at bounding box center [875, 122] width 13 height 36
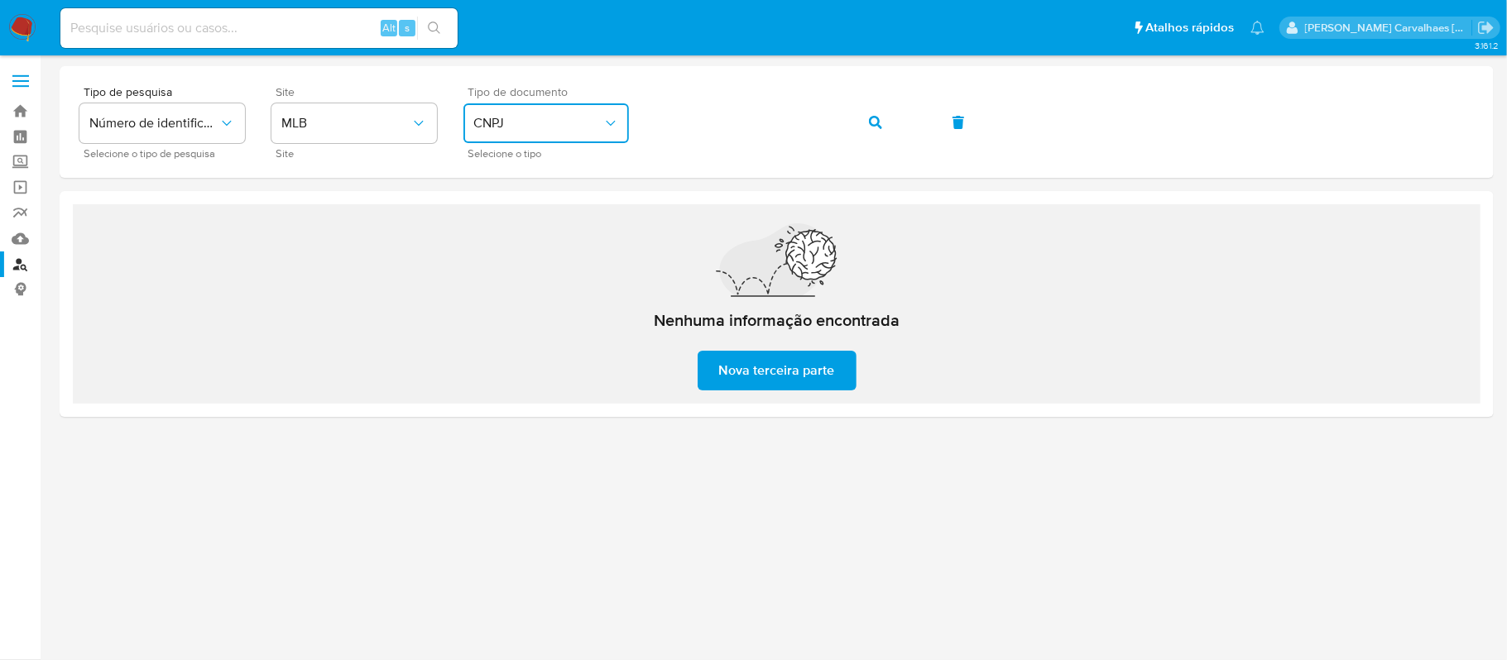
click at [588, 126] on span "CNPJ" at bounding box center [537, 123] width 129 height 17
click at [534, 223] on div "CPF CPF" at bounding box center [541, 232] width 136 height 56
click at [642, 116] on div "Tipo de pesquisa Número de identificação Selecione o tipo de pesquisa Site MLB …" at bounding box center [776, 122] width 1394 height 72
click at [867, 117] on button "button" at bounding box center [875, 123] width 56 height 40
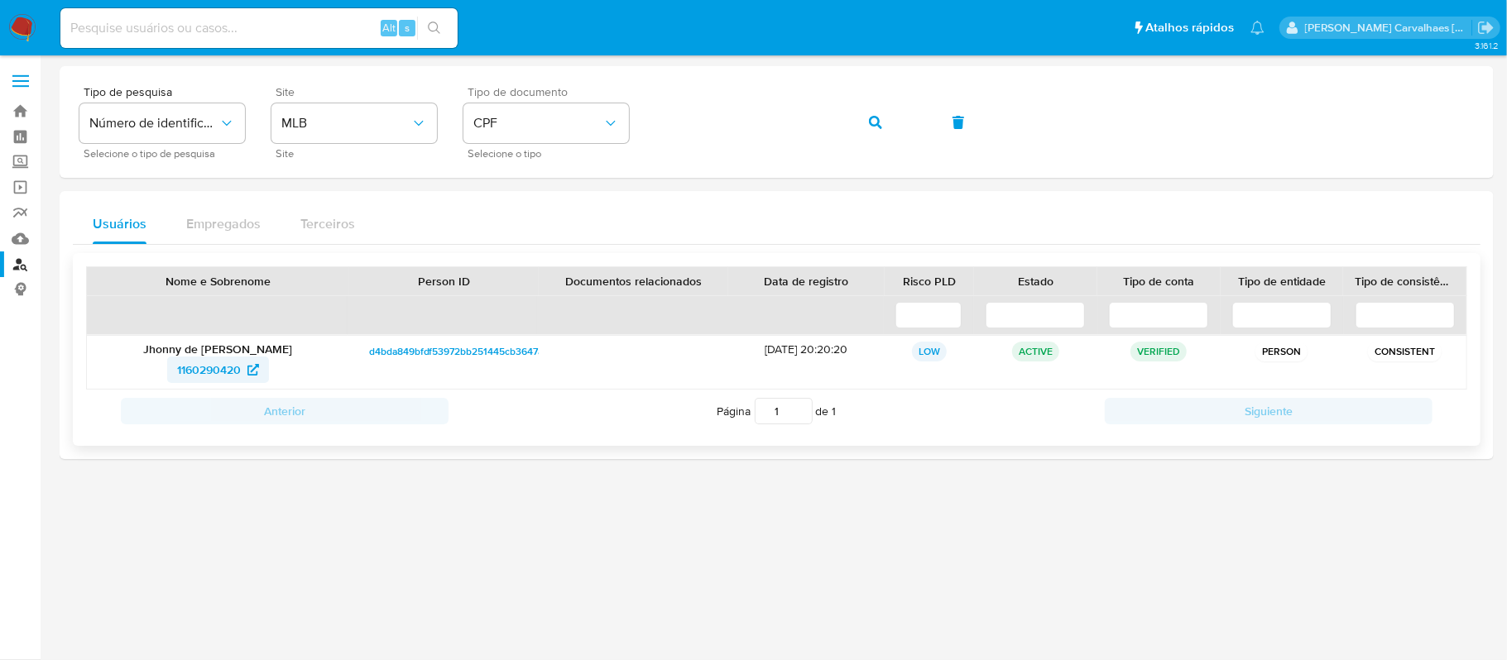
click at [226, 375] on span "1160290420" at bounding box center [209, 370] width 64 height 26
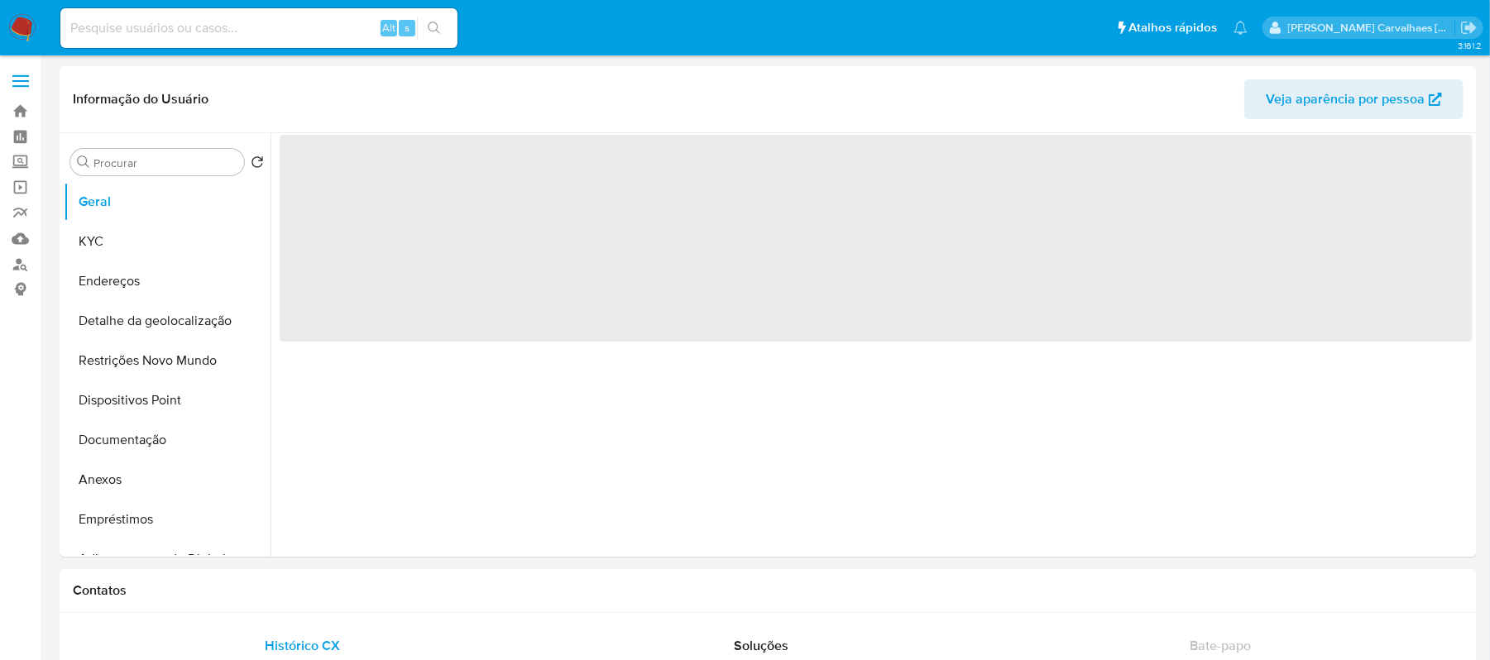
select select "10"
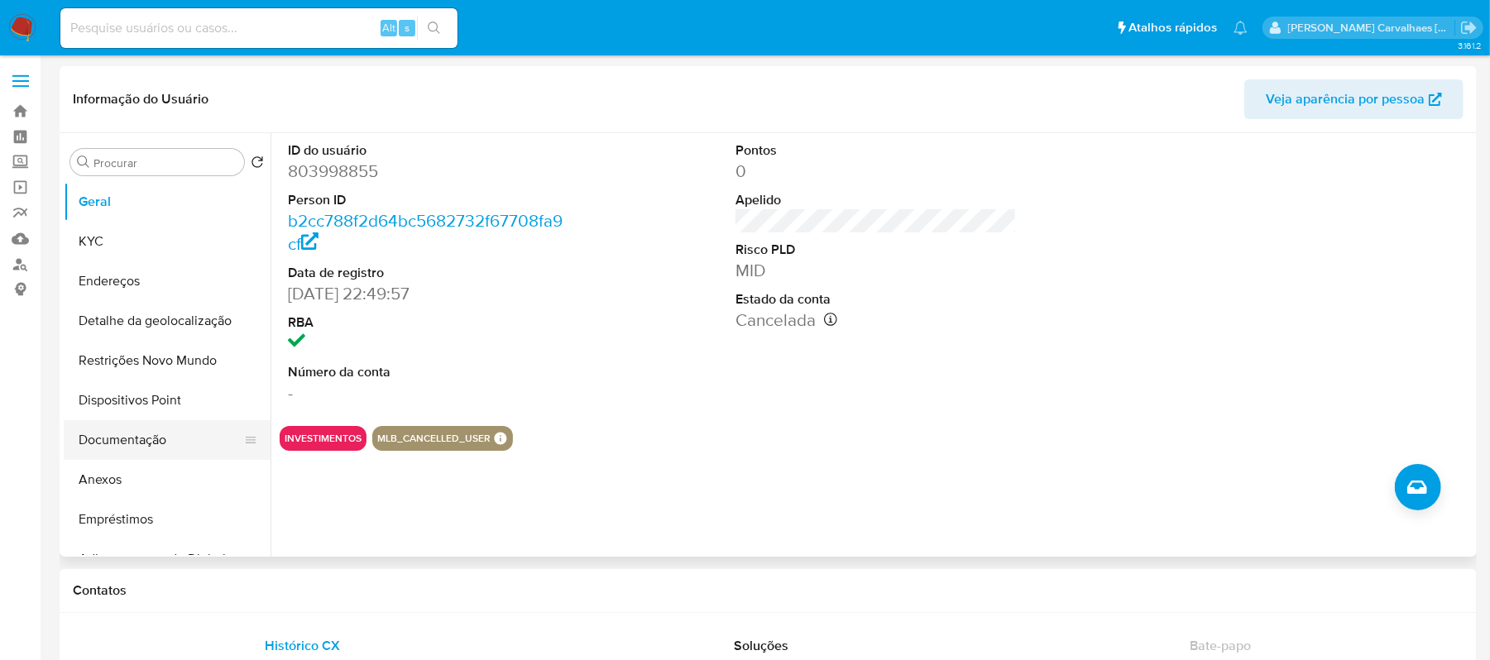
click at [137, 450] on button "Documentação" at bounding box center [161, 440] width 194 height 40
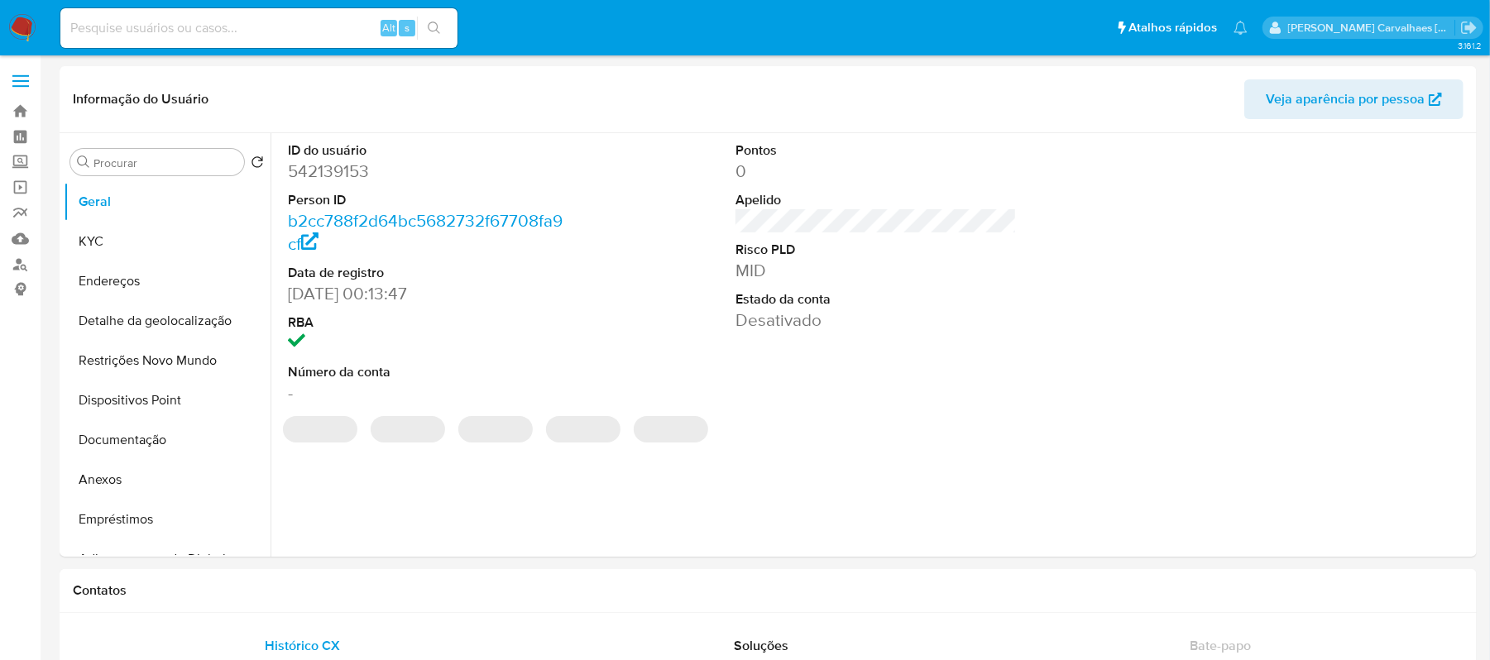
select select "10"
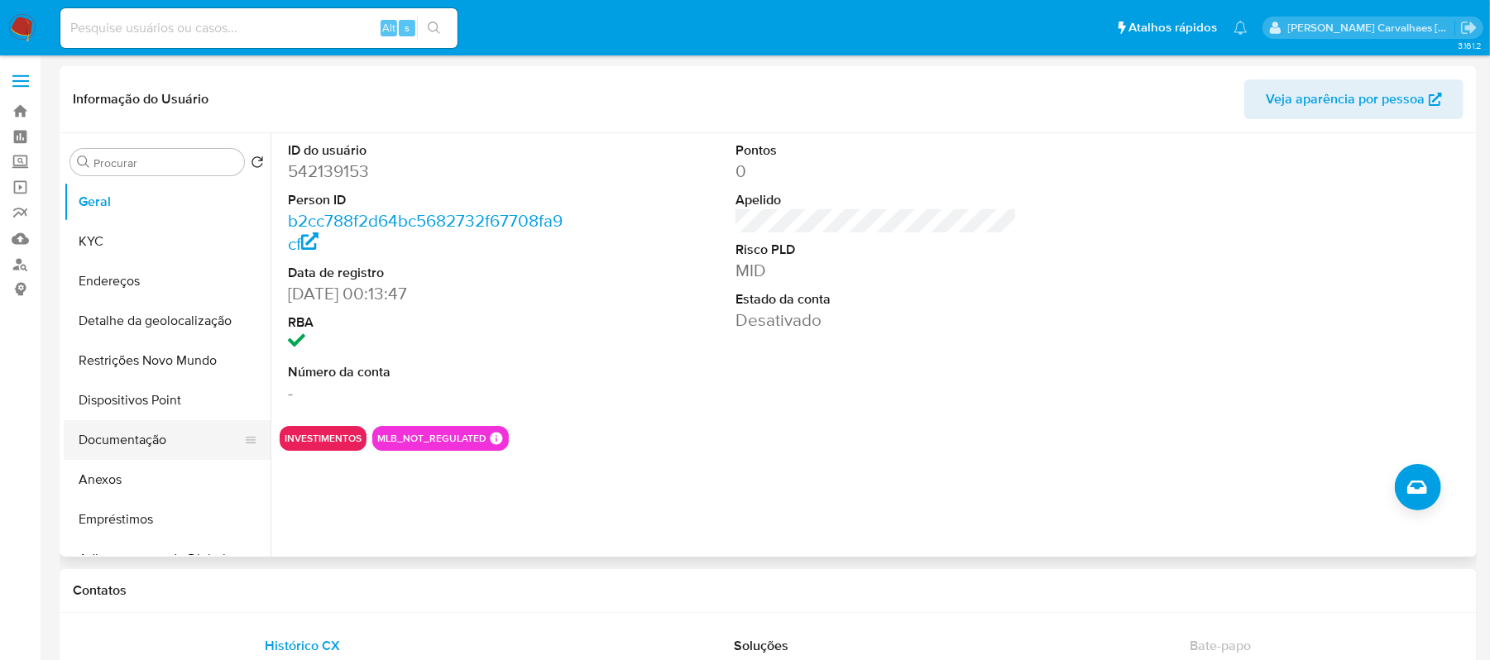
click at [141, 439] on button "Documentação" at bounding box center [161, 440] width 194 height 40
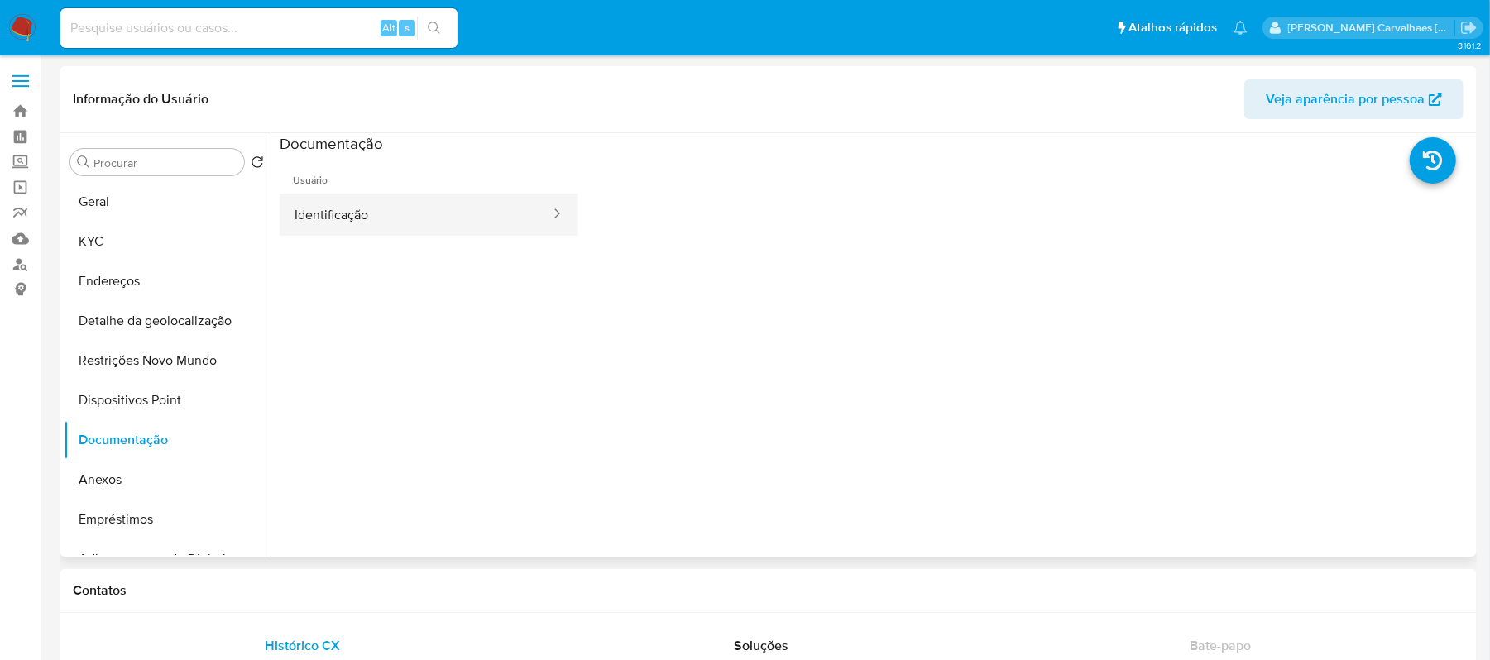
click at [401, 217] on button "Identificação" at bounding box center [416, 215] width 272 height 42
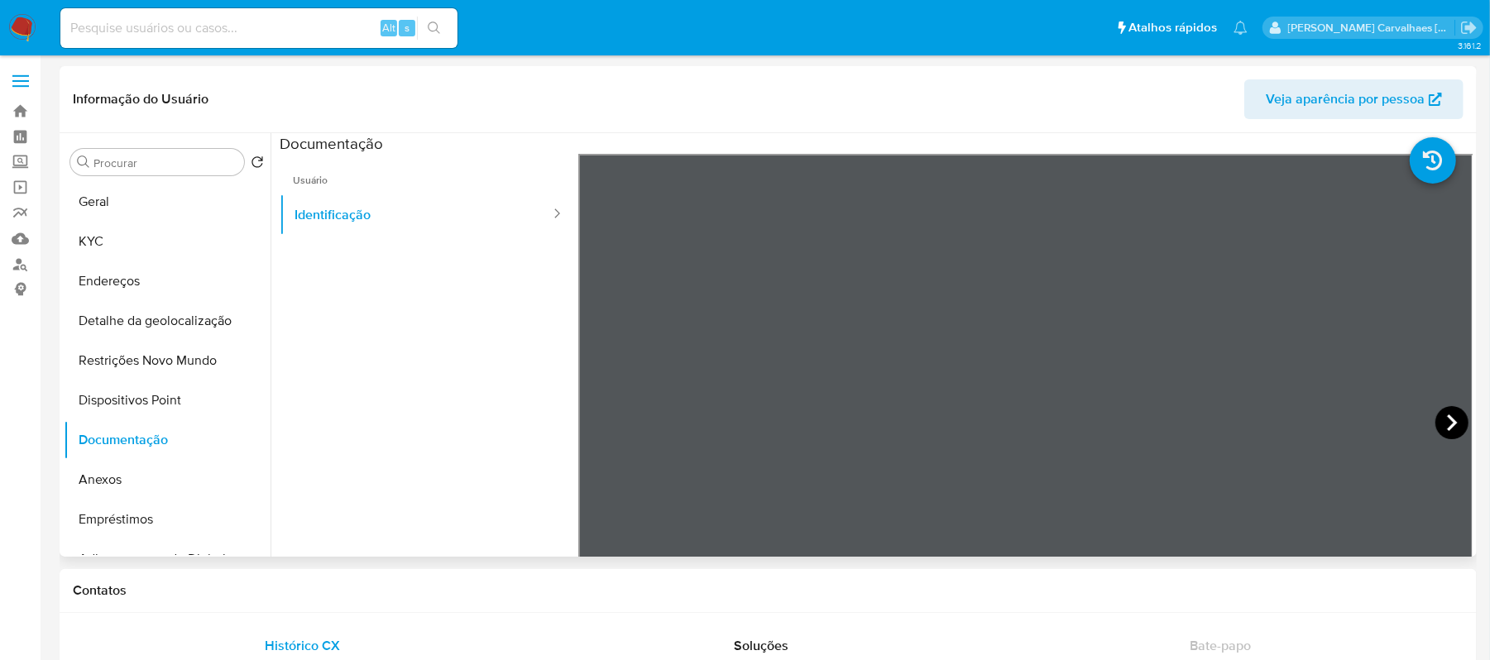
click at [1444, 421] on icon at bounding box center [1452, 422] width 33 height 33
click at [375, 180] on span "Usuário" at bounding box center [429, 174] width 299 height 40
click at [593, 422] on icon at bounding box center [598, 423] width 10 height 17
click at [1436, 415] on icon at bounding box center [1452, 422] width 33 height 33
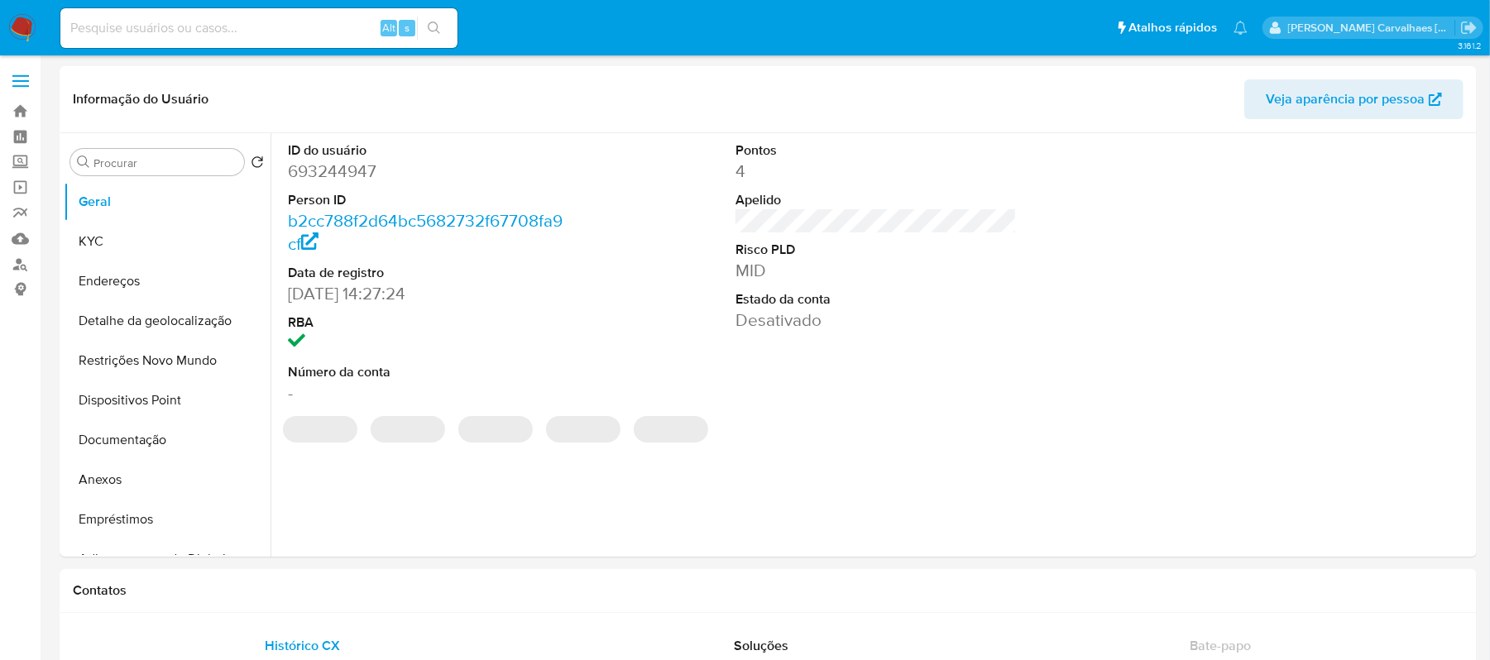
select select "10"
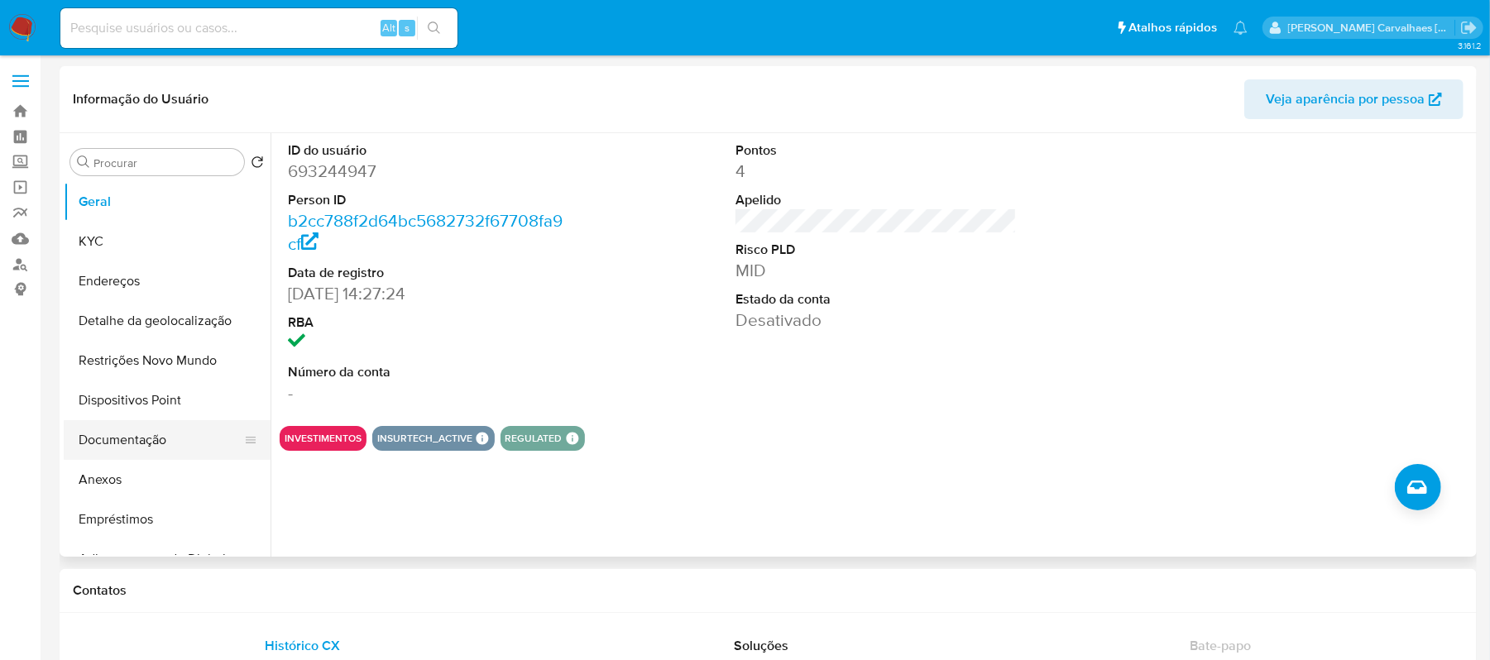
click at [127, 432] on button "Documentação" at bounding box center [161, 440] width 194 height 40
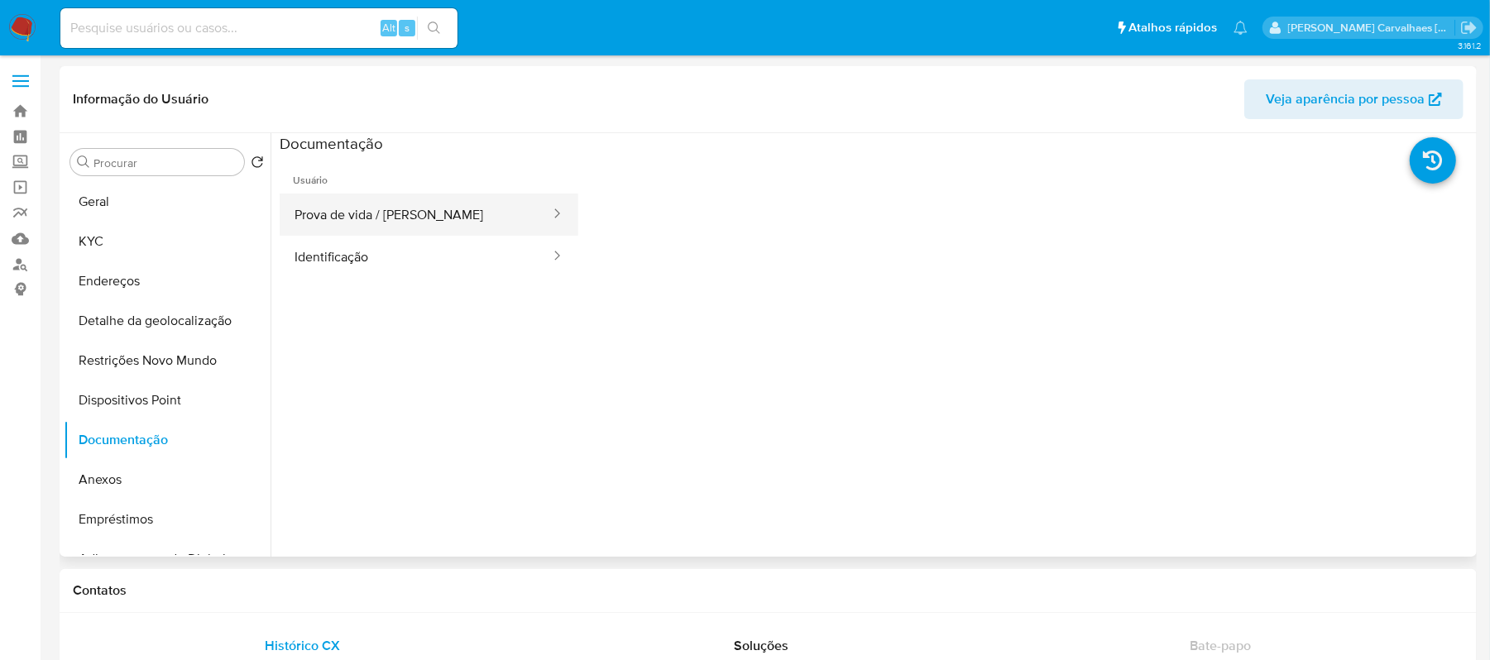
click at [374, 232] on button "Prova de vida / [PERSON_NAME]" at bounding box center [416, 215] width 272 height 42
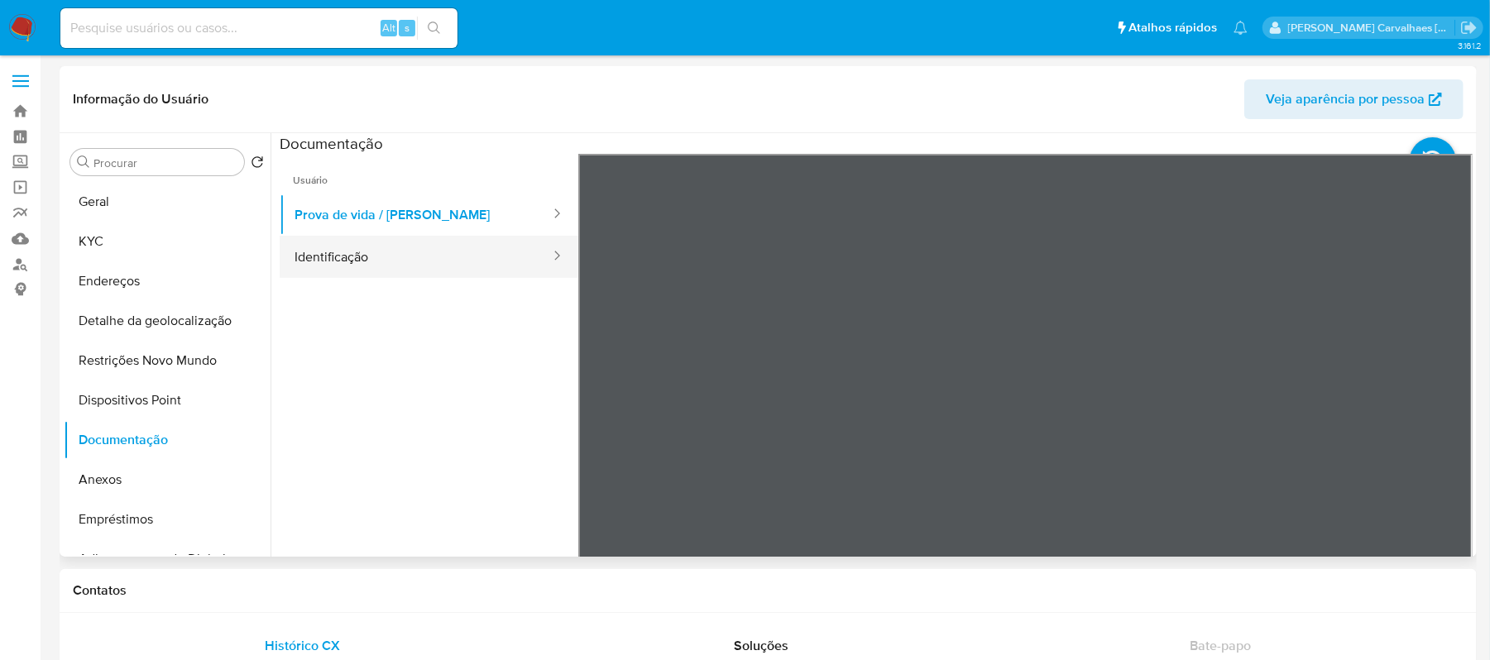
click at [375, 257] on button "Identificação" at bounding box center [416, 257] width 272 height 42
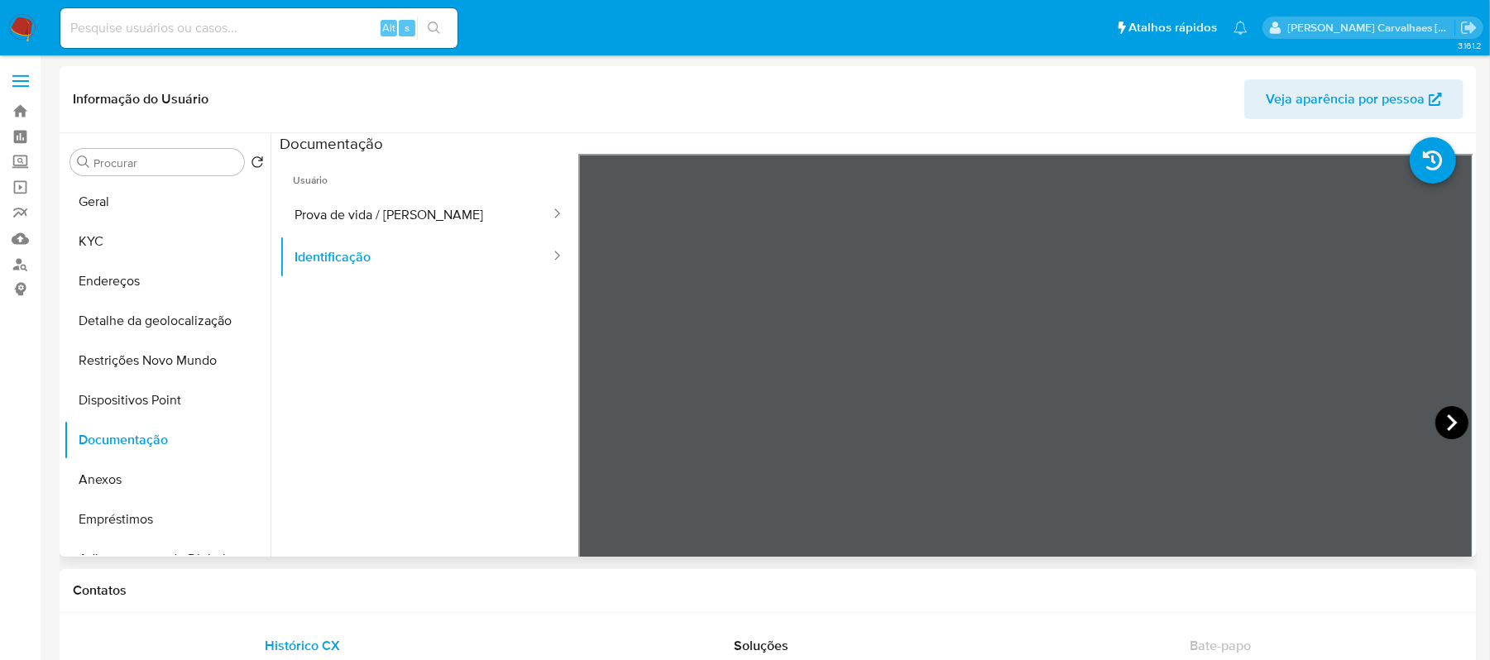
click at [1448, 422] on icon at bounding box center [1452, 423] width 10 height 17
click at [586, 417] on icon at bounding box center [599, 422] width 33 height 33
click at [136, 275] on button "Endereços" at bounding box center [161, 282] width 194 height 40
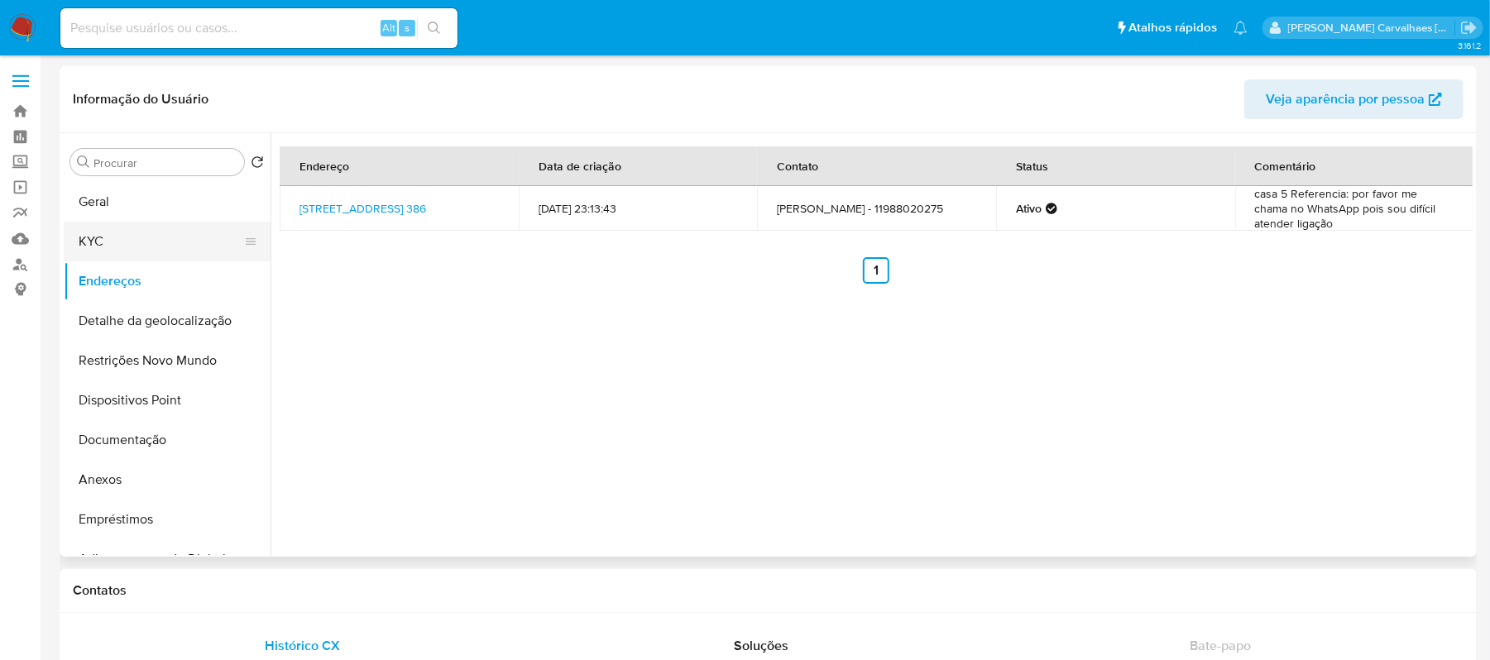
click at [114, 242] on button "KYC" at bounding box center [161, 242] width 194 height 40
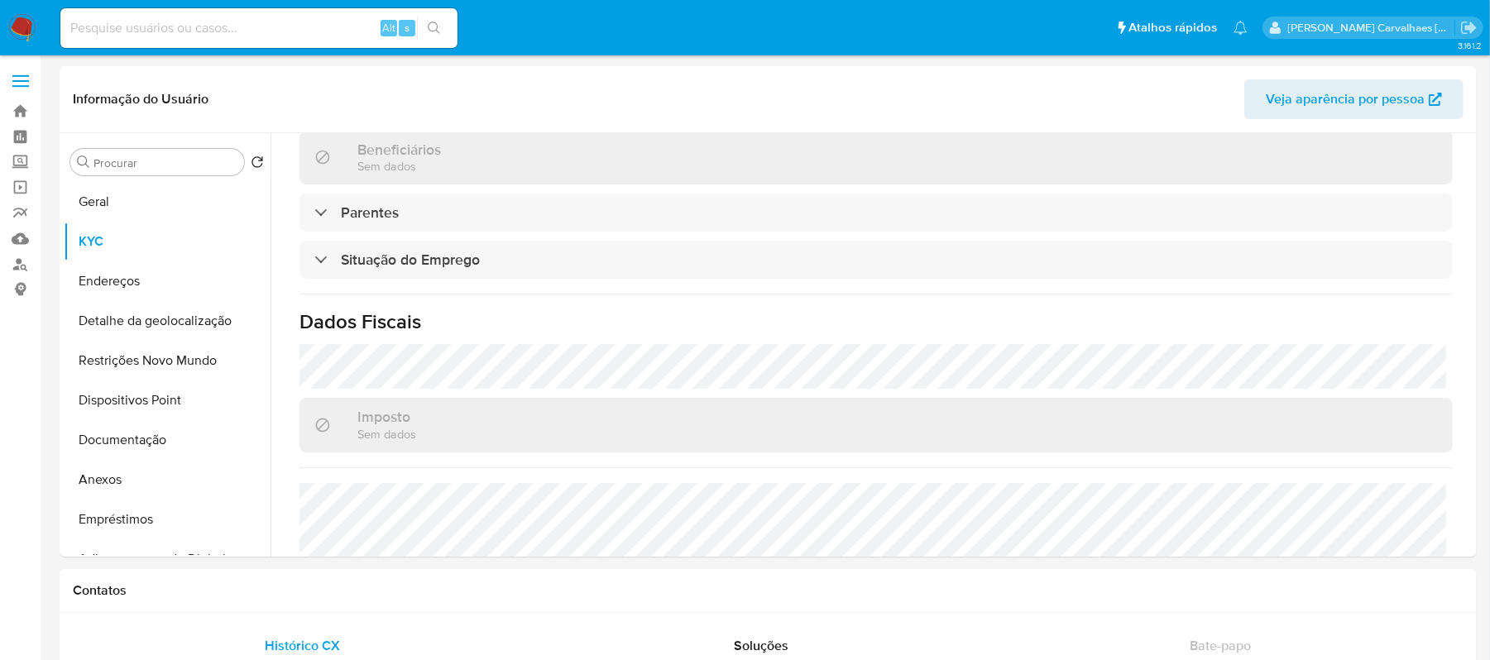
scroll to position [726, 0]
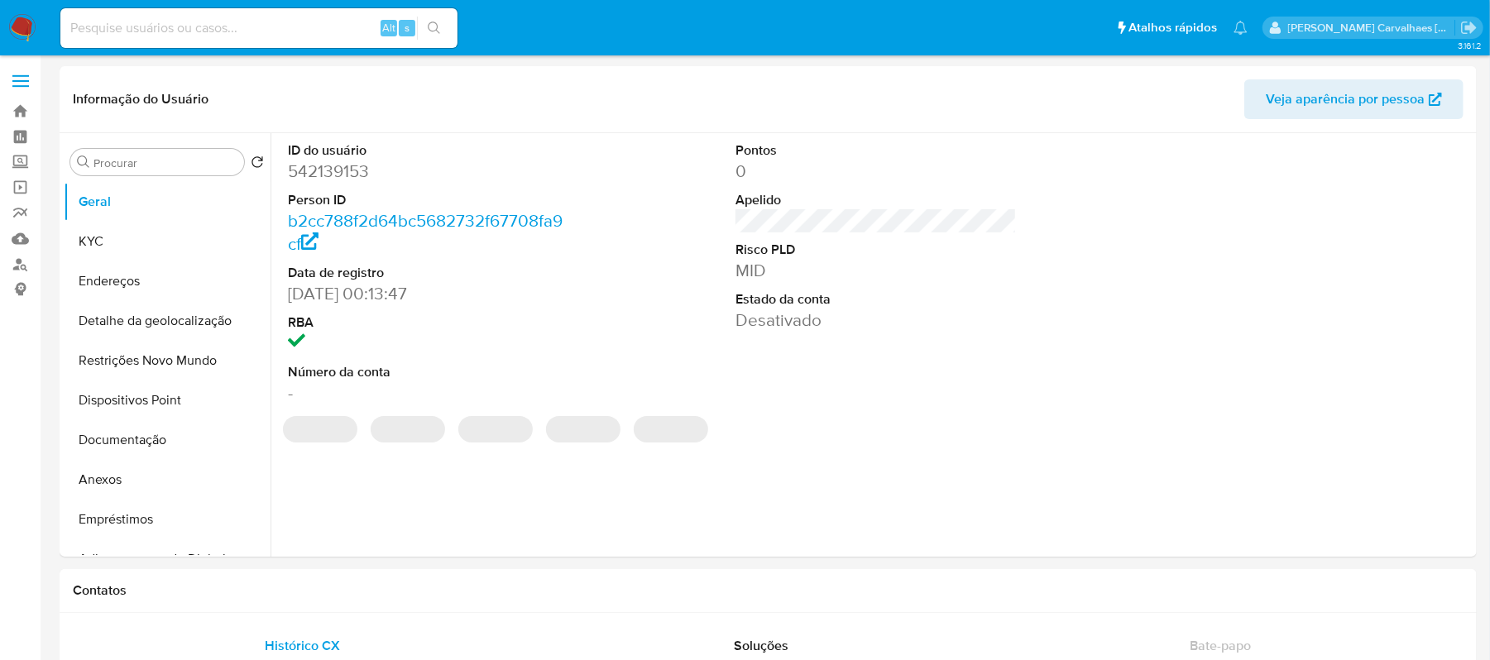
select select "10"
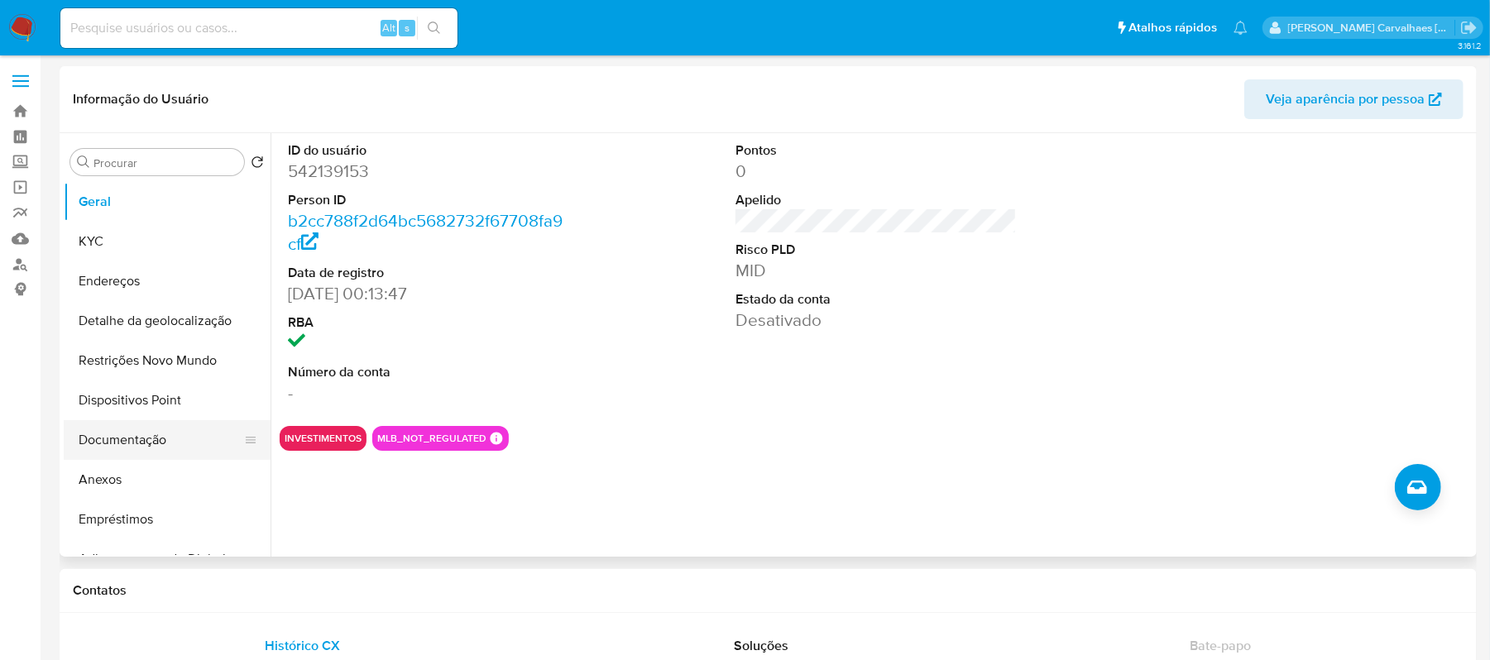
click at [174, 435] on button "Documentação" at bounding box center [161, 440] width 194 height 40
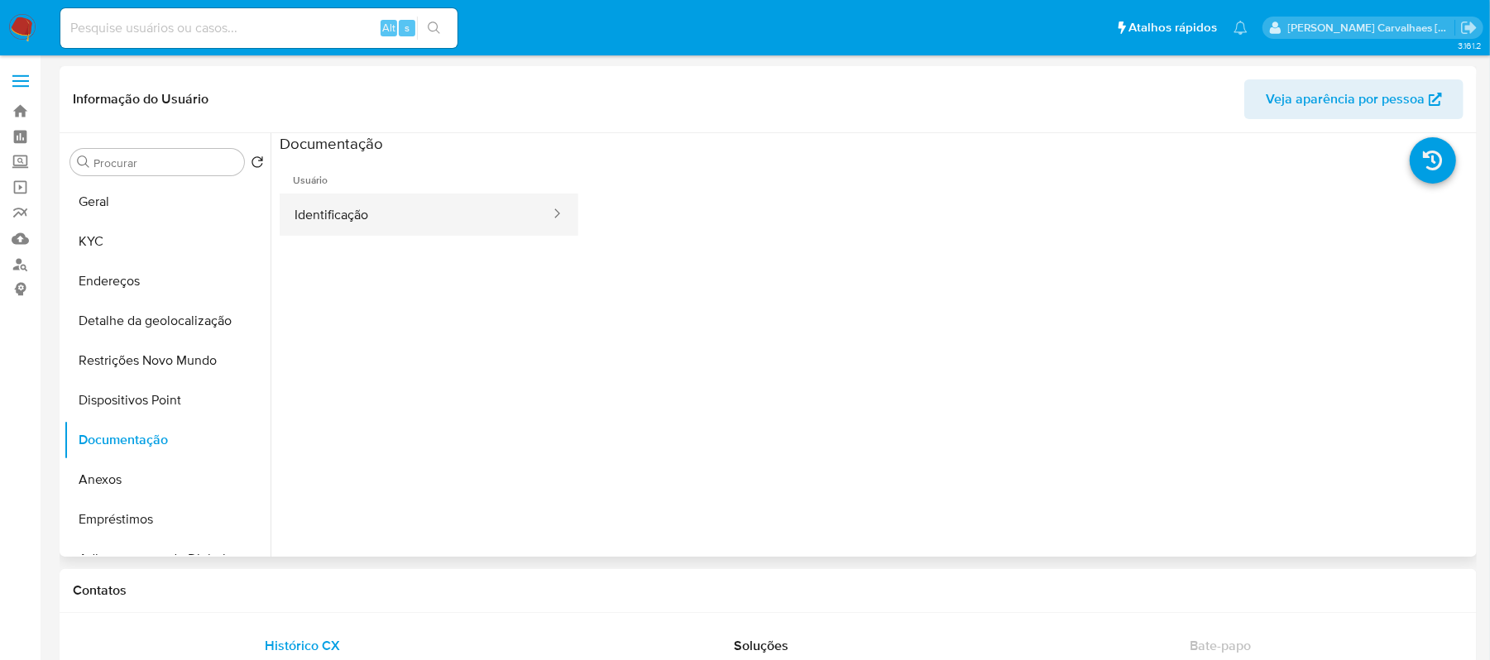
click at [434, 223] on button "Identificação" at bounding box center [416, 215] width 272 height 42
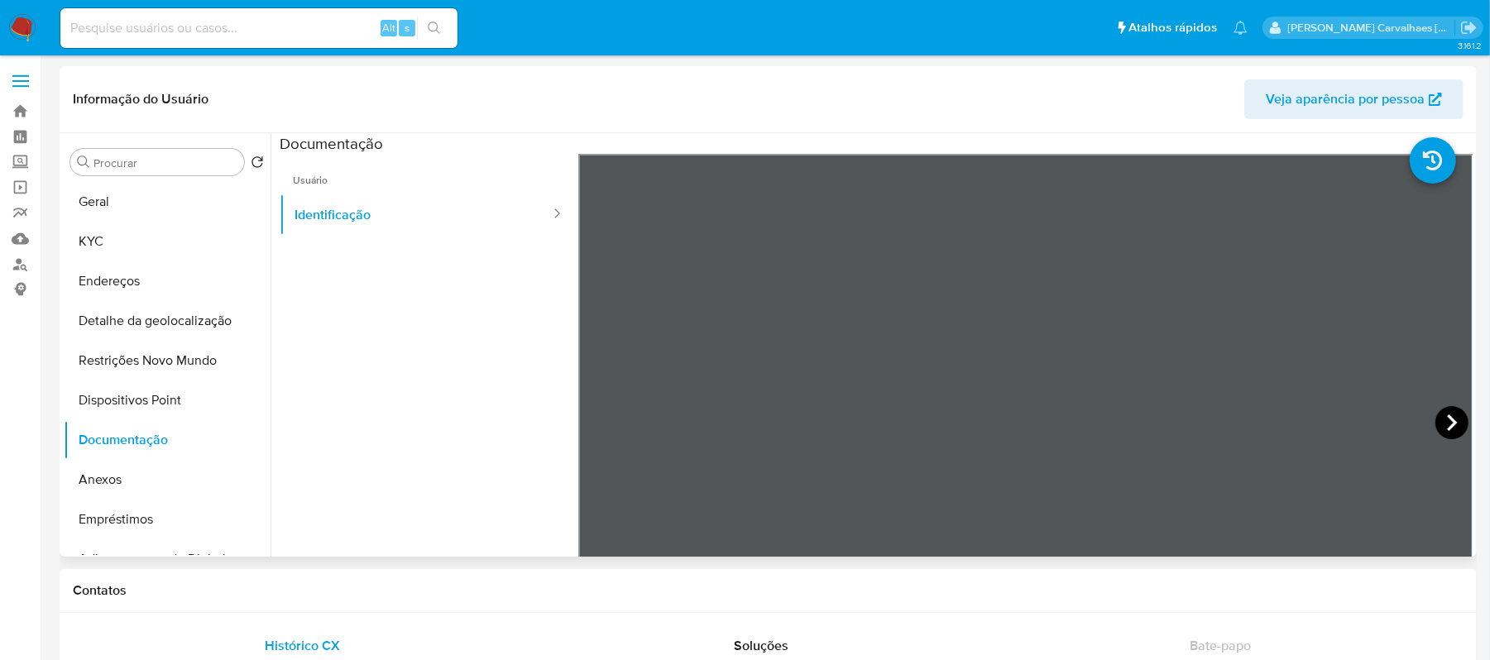
click at [1436, 419] on icon at bounding box center [1452, 422] width 33 height 33
click at [137, 237] on button "KYC" at bounding box center [161, 242] width 194 height 40
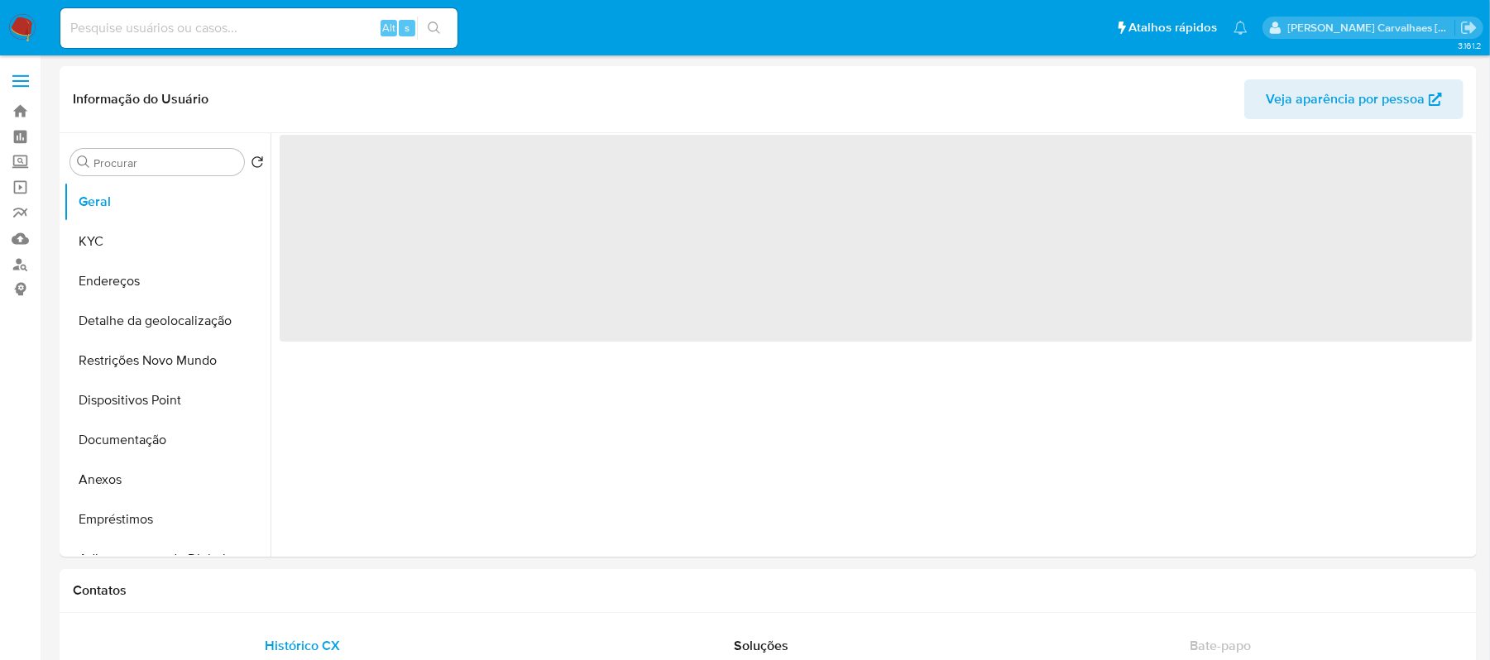
select select "10"
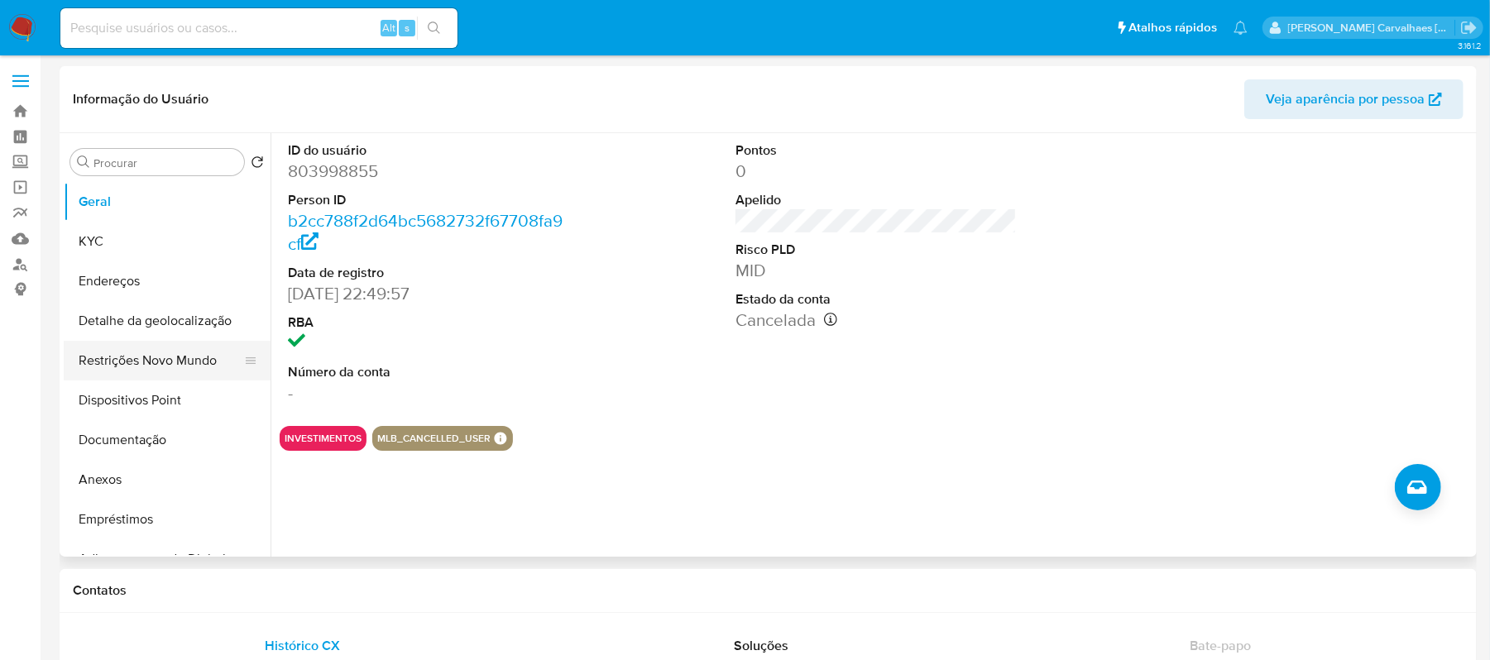
click at [154, 365] on button "Restrições Novo Mundo" at bounding box center [161, 361] width 194 height 40
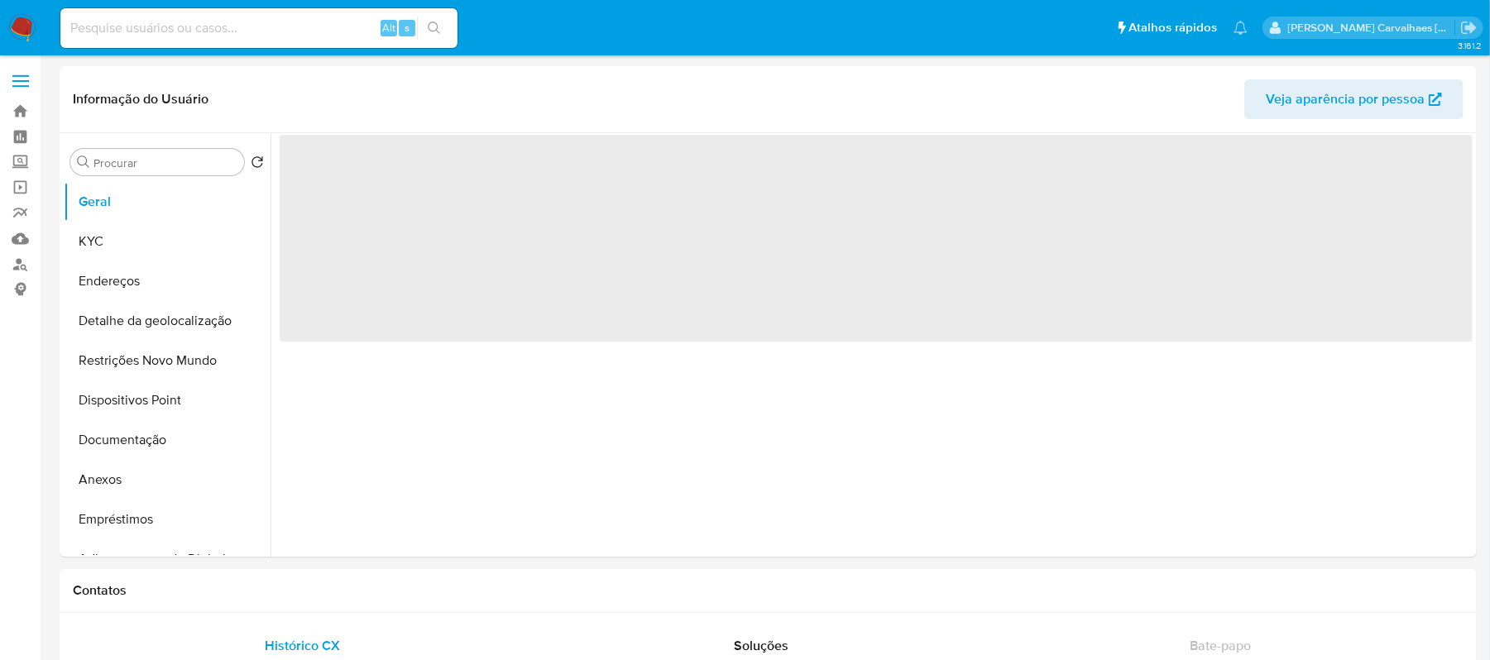
select select "10"
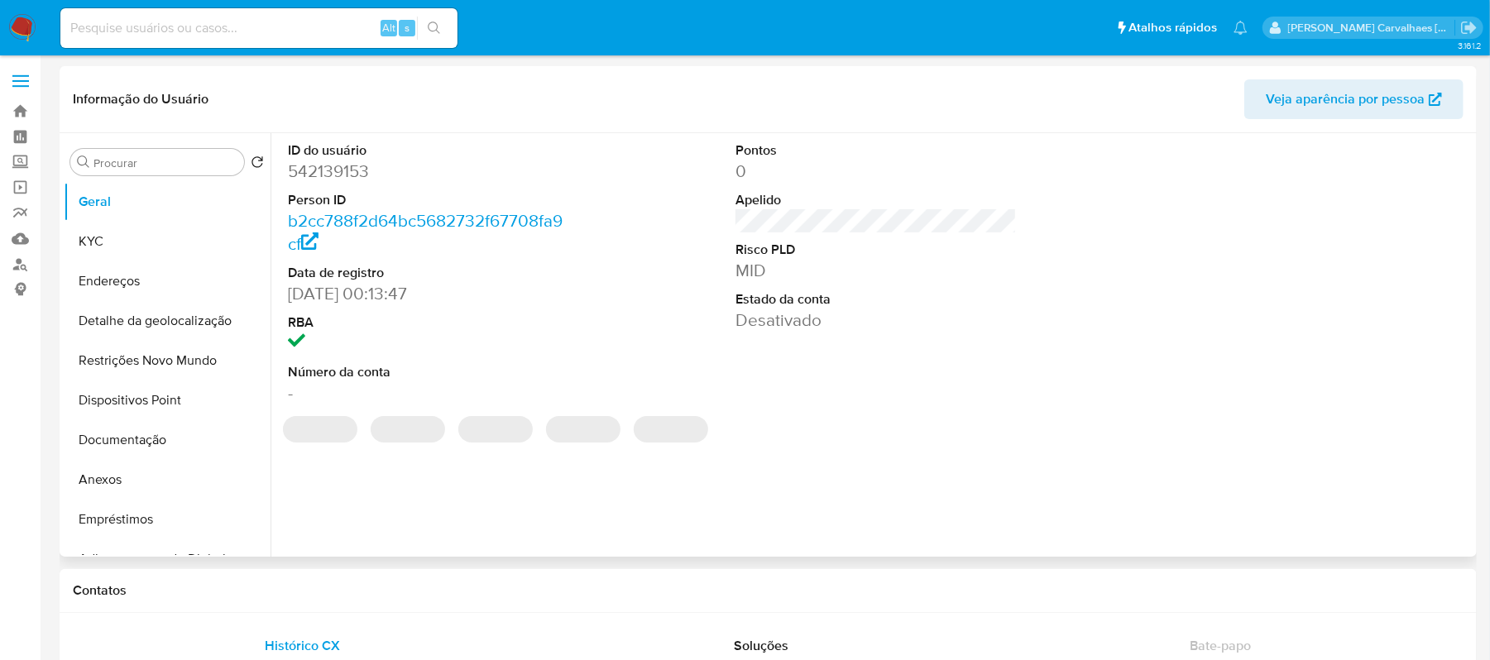
select select "10"
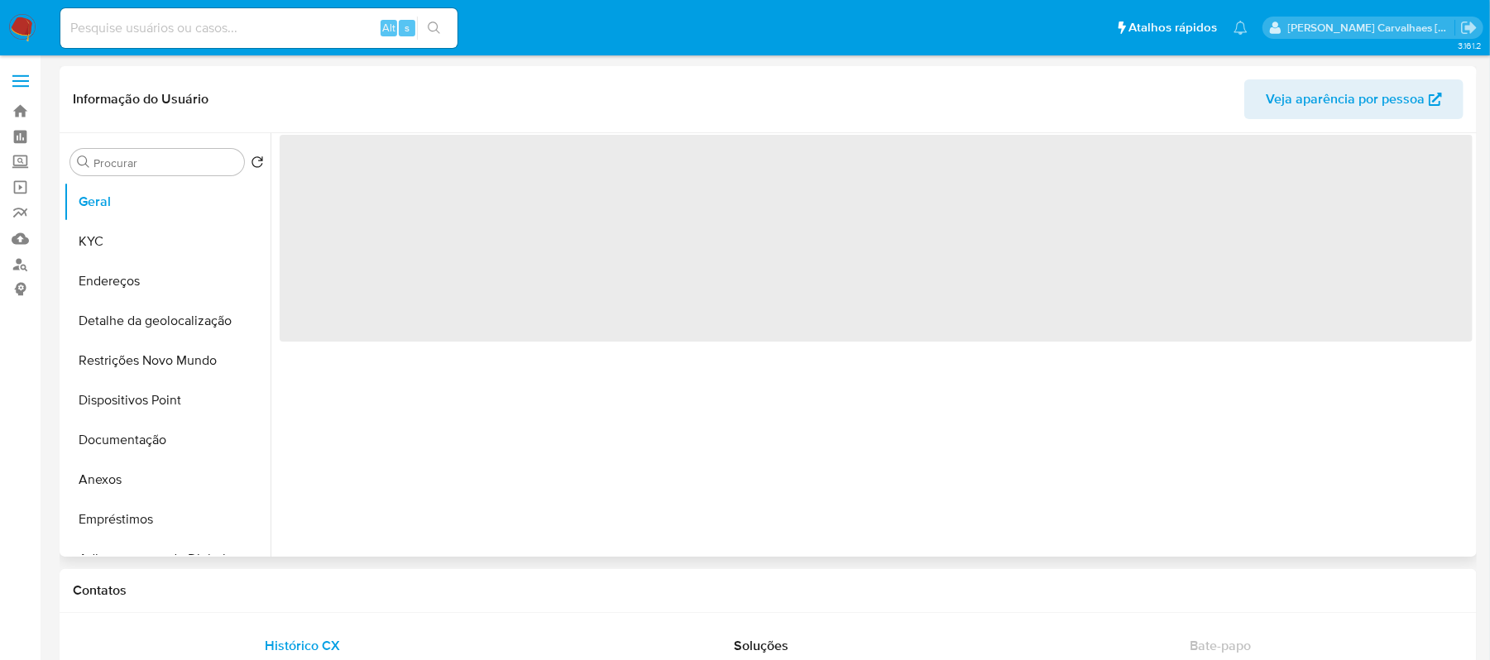
select select "10"
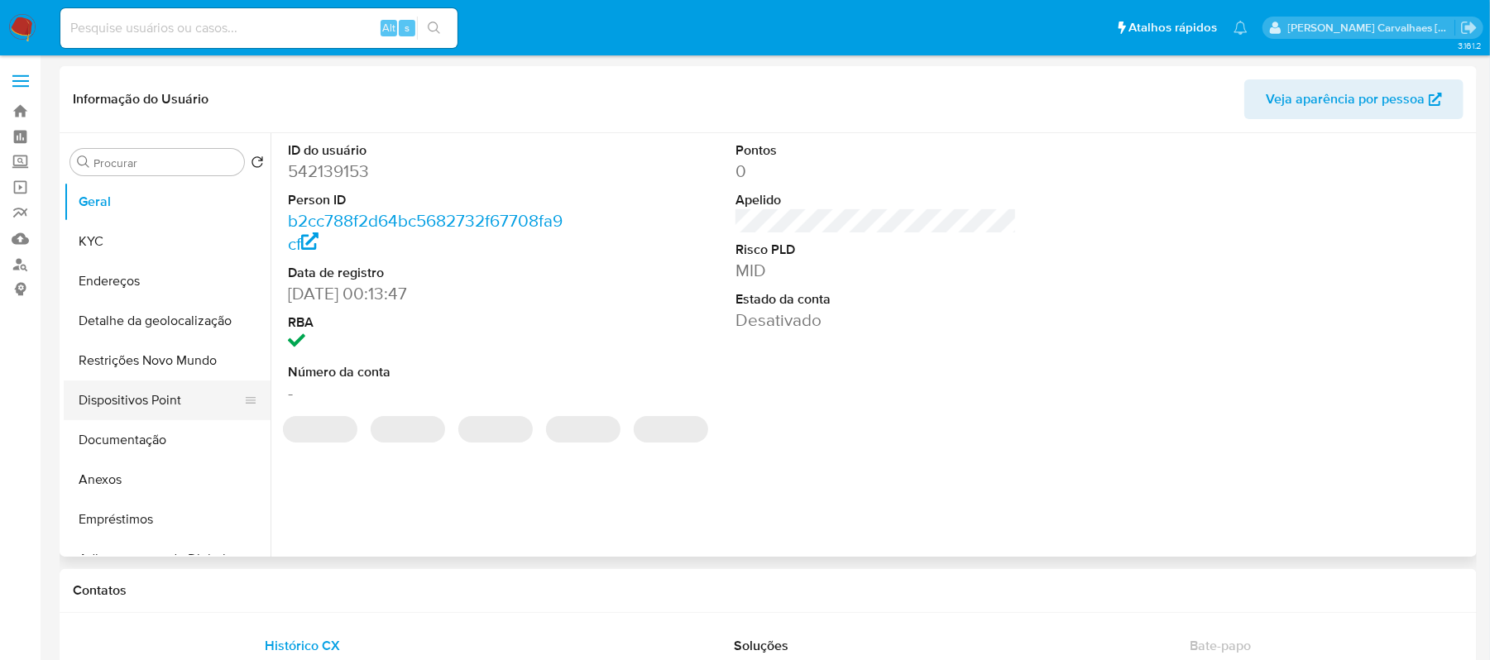
select select "10"
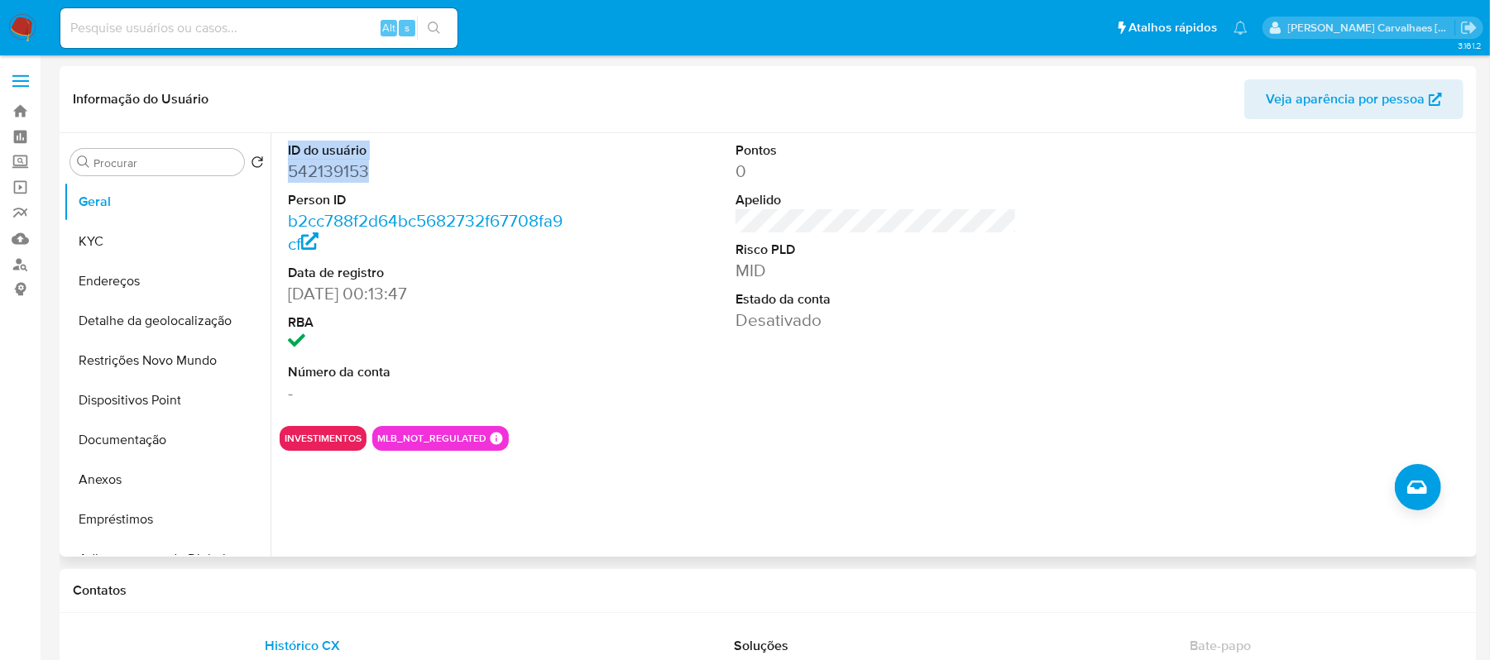
drag, startPoint x: 282, startPoint y: 146, endPoint x: 375, endPoint y: 172, distance: 96.4
click at [375, 172] on div "ID do usuário 542139153 Person ID b2cc788f2d64bc5682732f67708fa9cf Data de regi…" at bounding box center [429, 273] width 299 height 280
copy dl "ID do usuário 542139153"
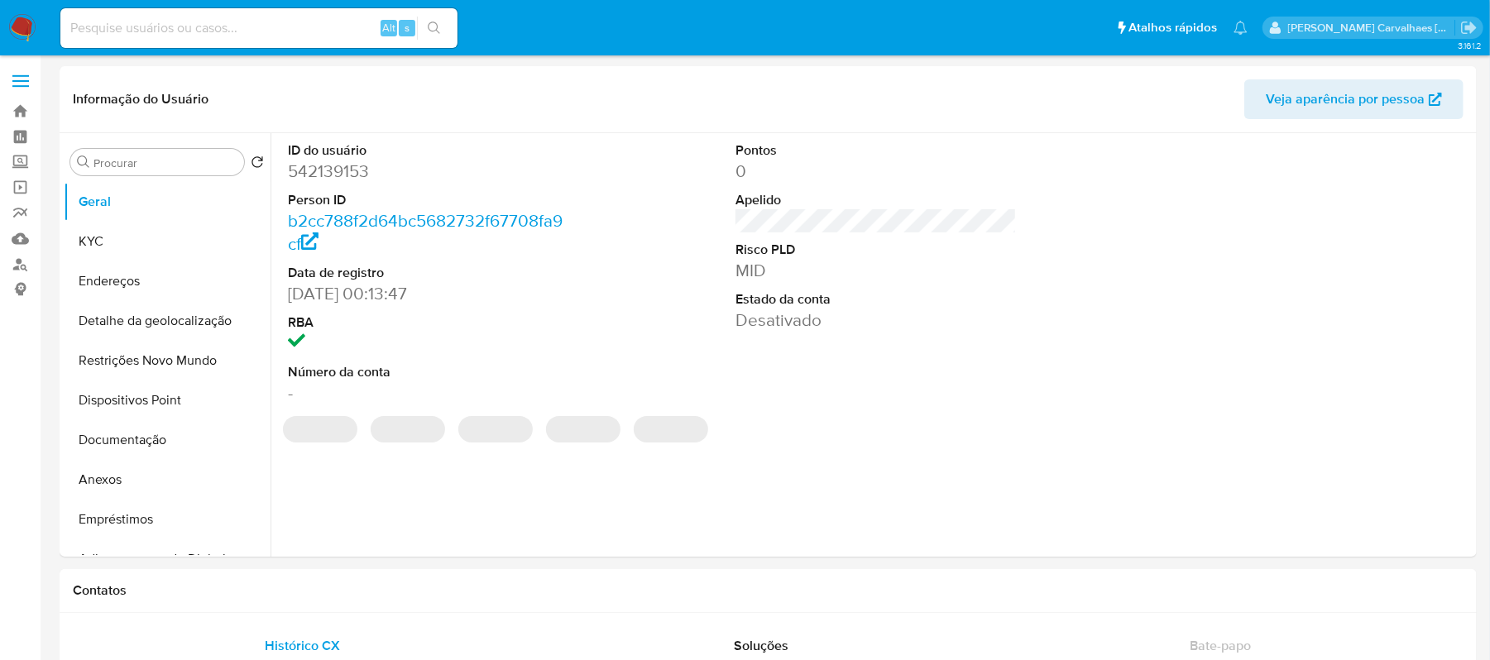
select select "10"
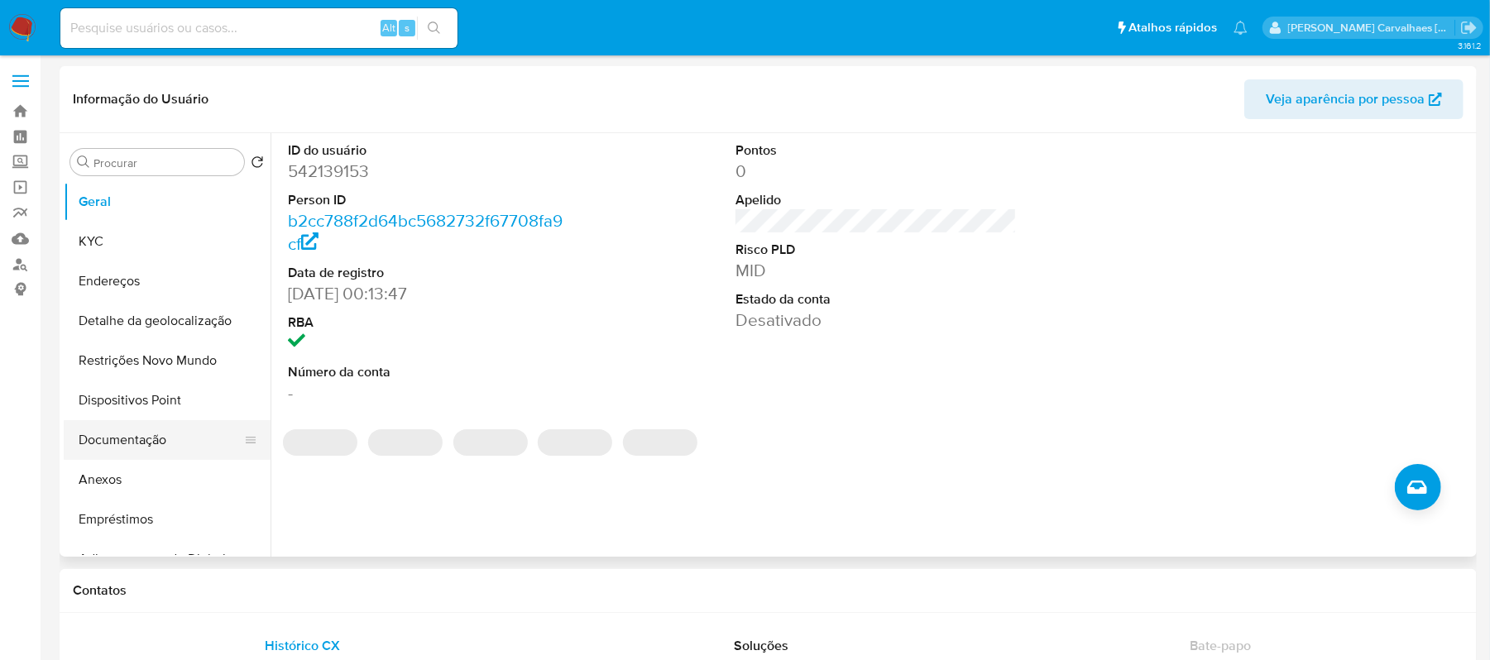
click at [127, 438] on button "Documentação" at bounding box center [161, 440] width 194 height 40
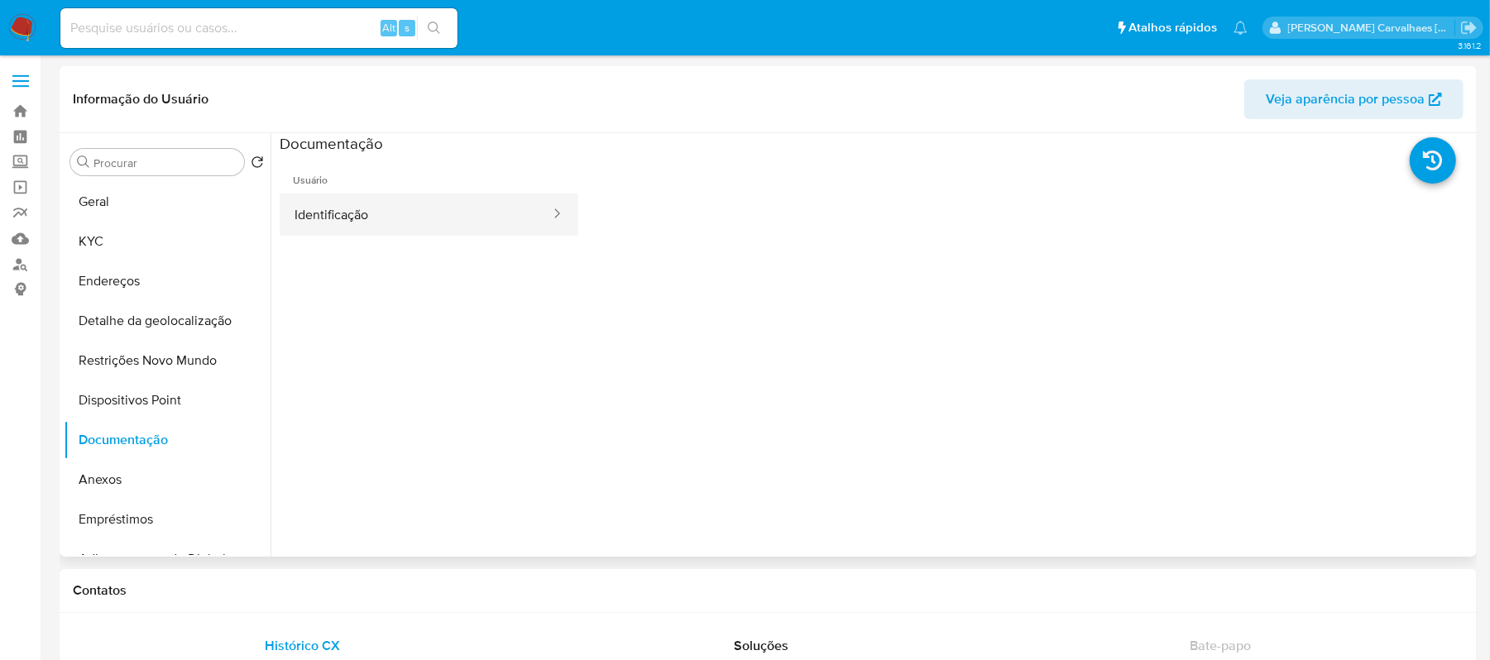
click at [382, 213] on button "Identificação" at bounding box center [416, 215] width 272 height 42
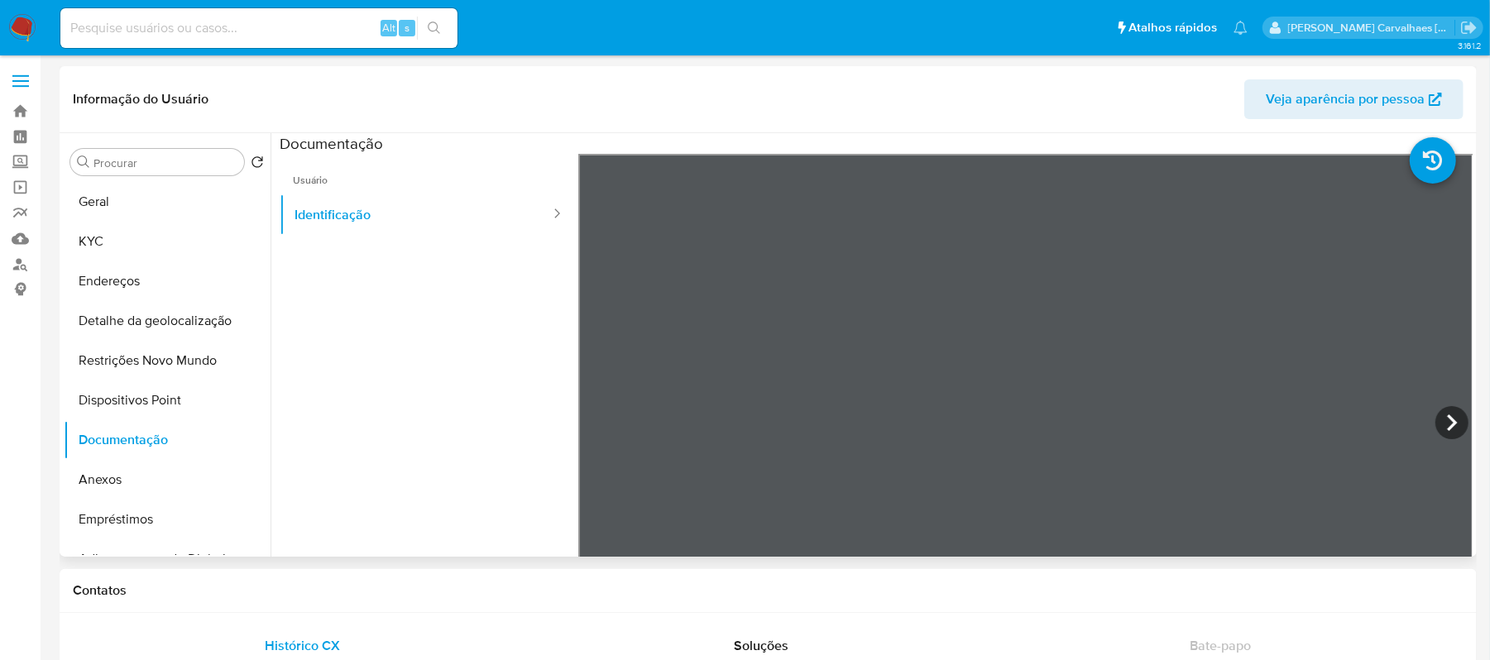
click at [1444, 405] on div at bounding box center [1025, 425] width 895 height 543
click at [1441, 427] on icon at bounding box center [1452, 422] width 33 height 33
click at [590, 425] on icon at bounding box center [599, 422] width 33 height 33
click at [1454, 422] on icon at bounding box center [1452, 422] width 33 height 33
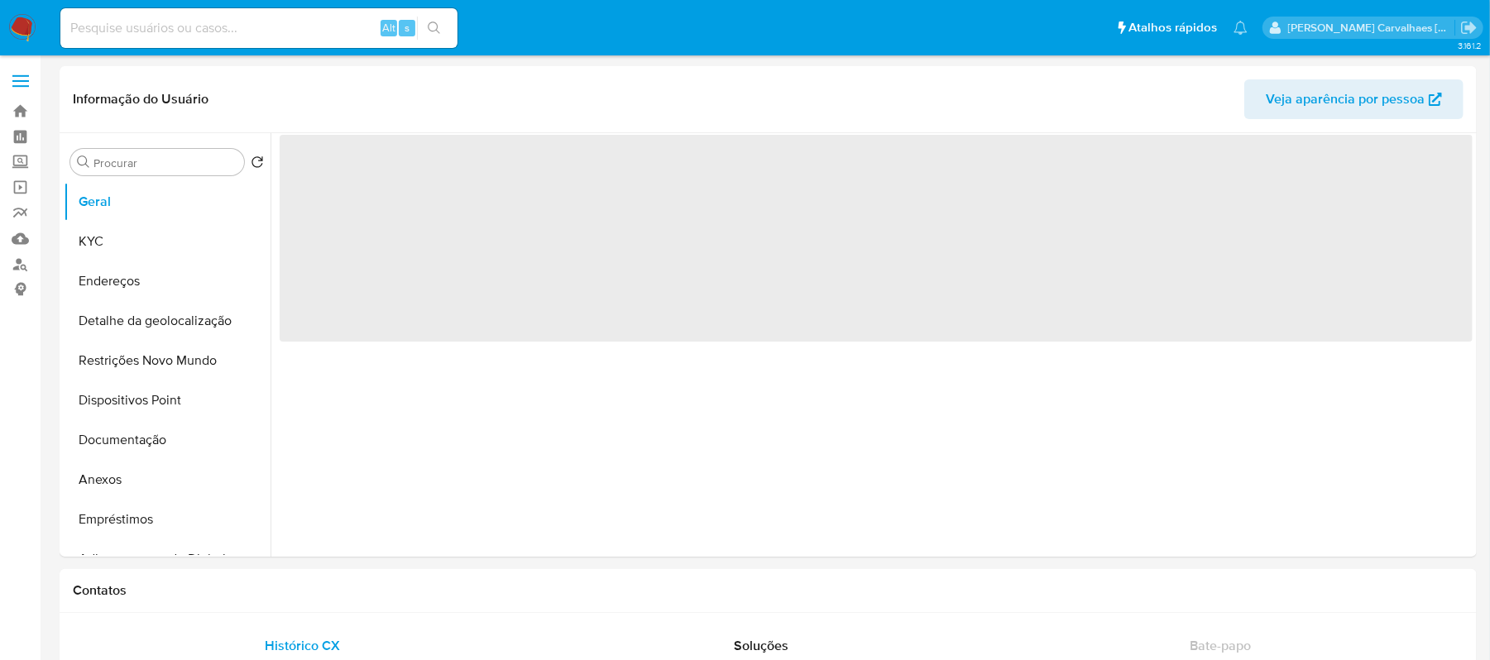
select select "10"
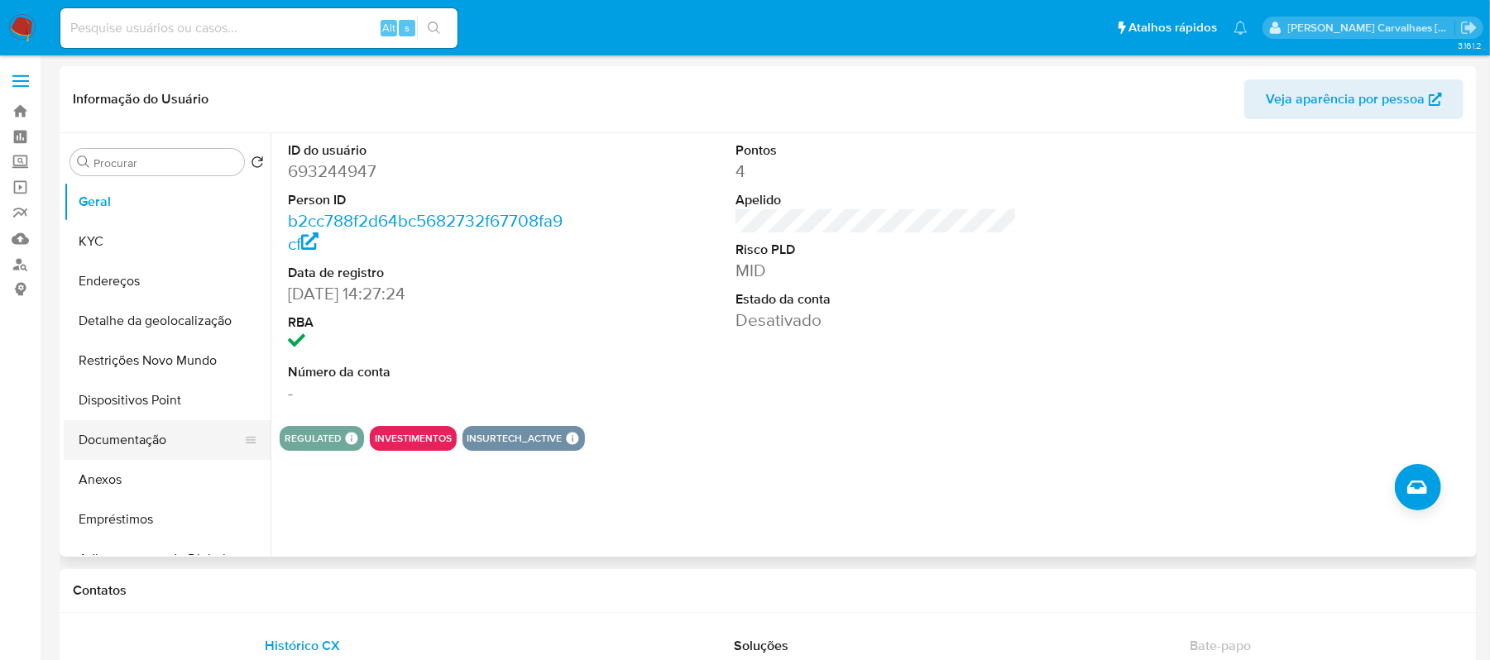
click at [142, 434] on button "Documentação" at bounding box center [161, 440] width 194 height 40
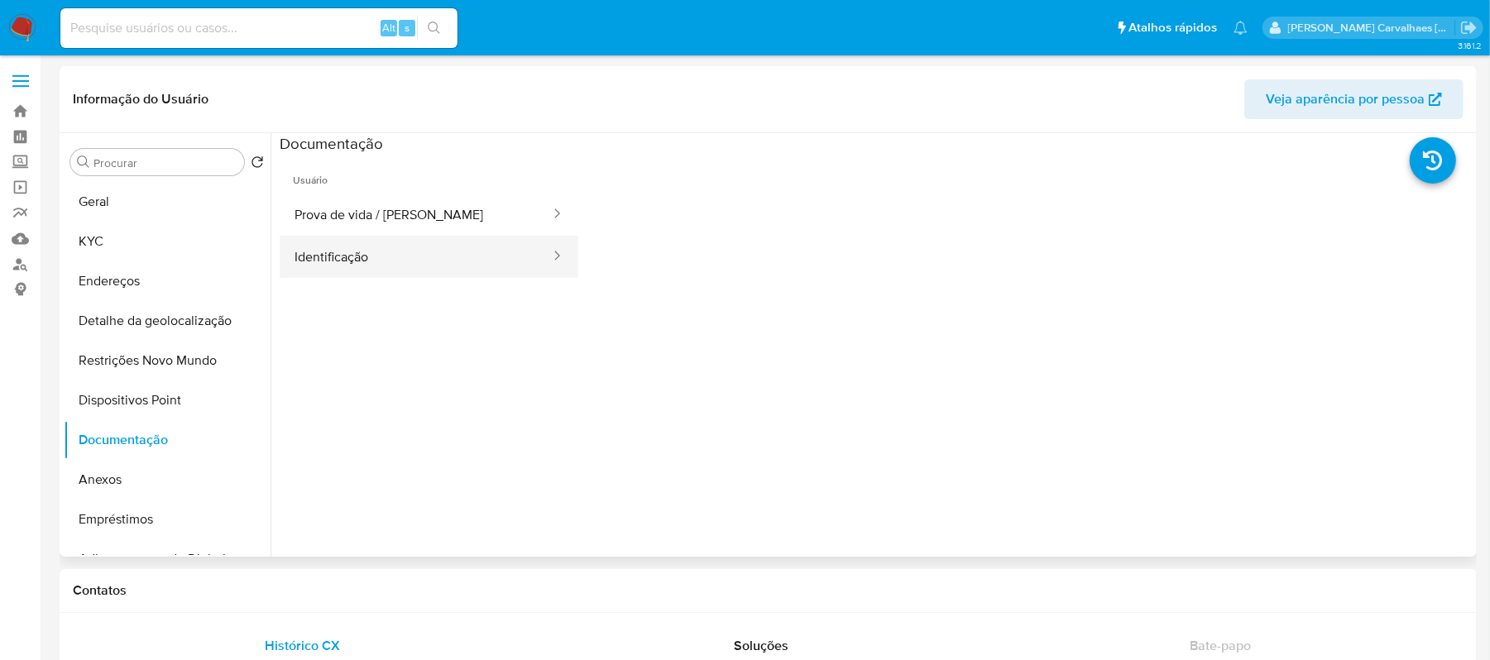
click at [402, 260] on button "Identificação" at bounding box center [416, 257] width 272 height 42
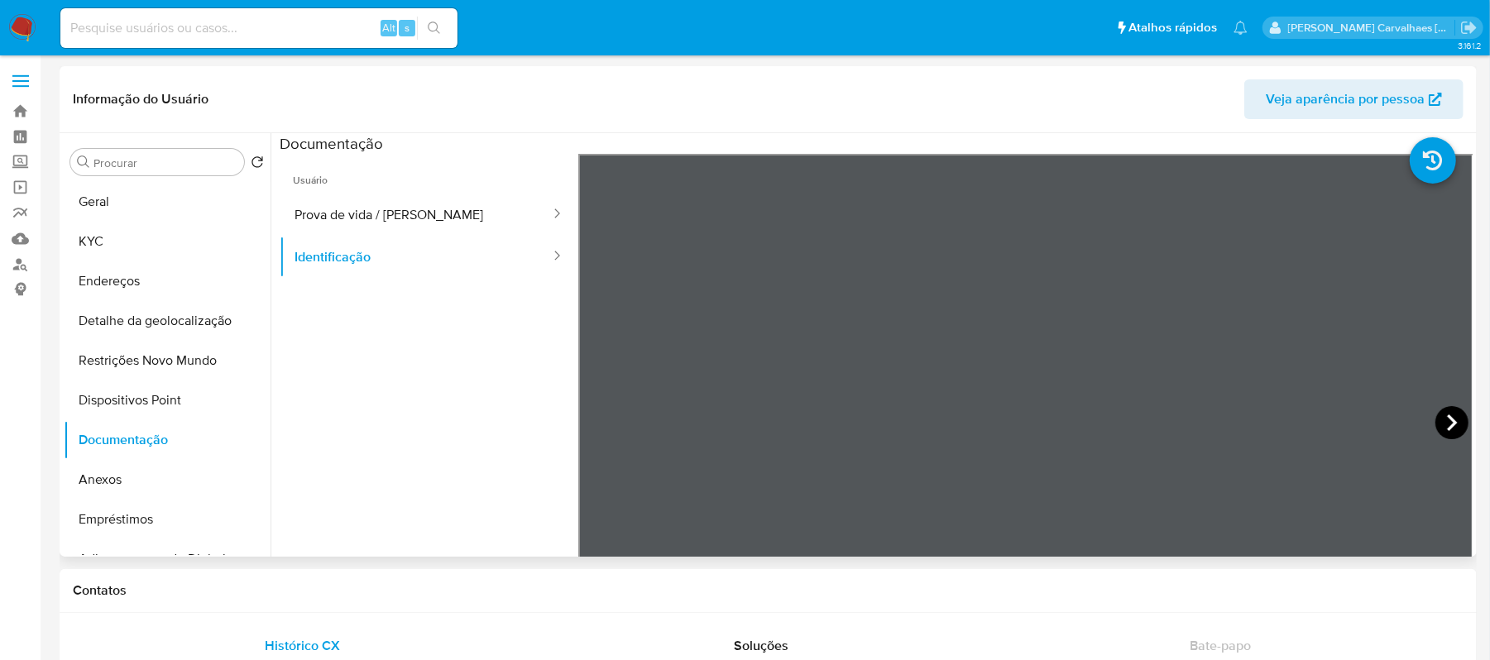
click at [1444, 418] on icon at bounding box center [1452, 422] width 33 height 33
click at [604, 422] on icon at bounding box center [599, 422] width 33 height 33
click at [1444, 421] on icon at bounding box center [1452, 422] width 33 height 33
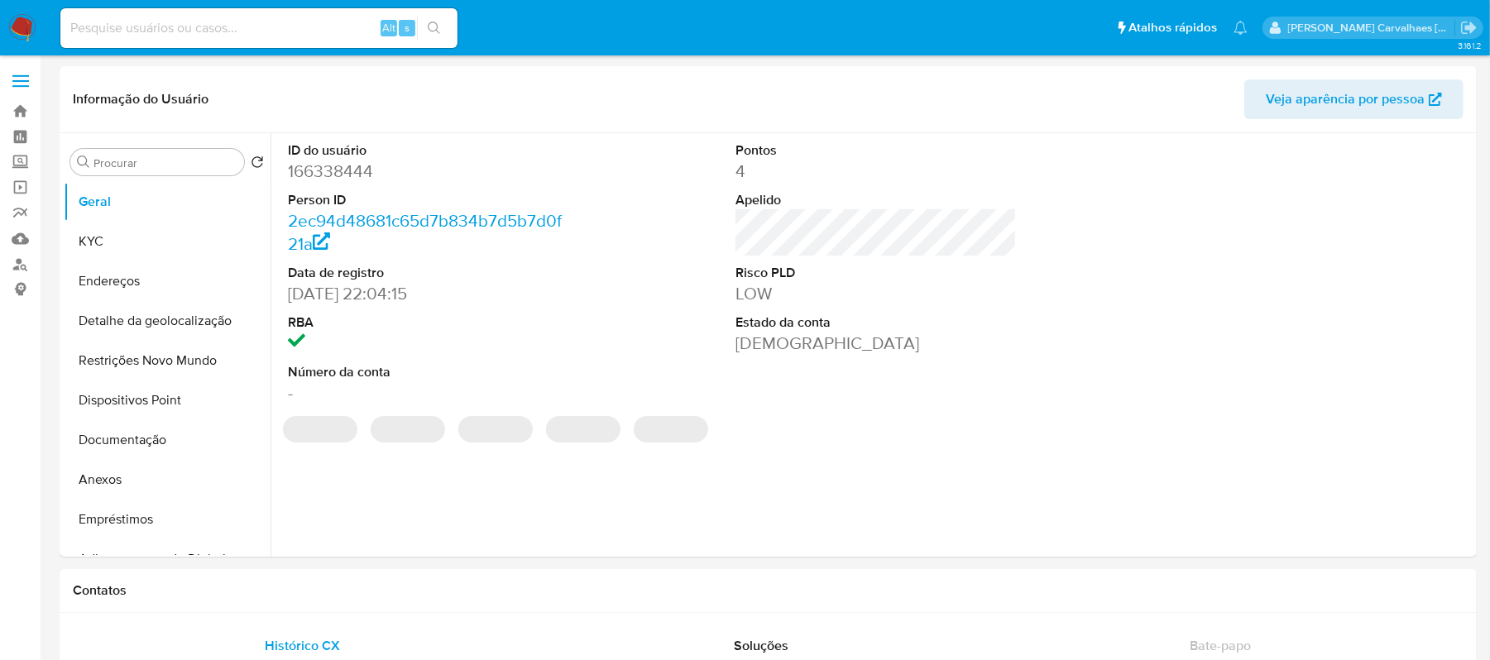
select select "10"
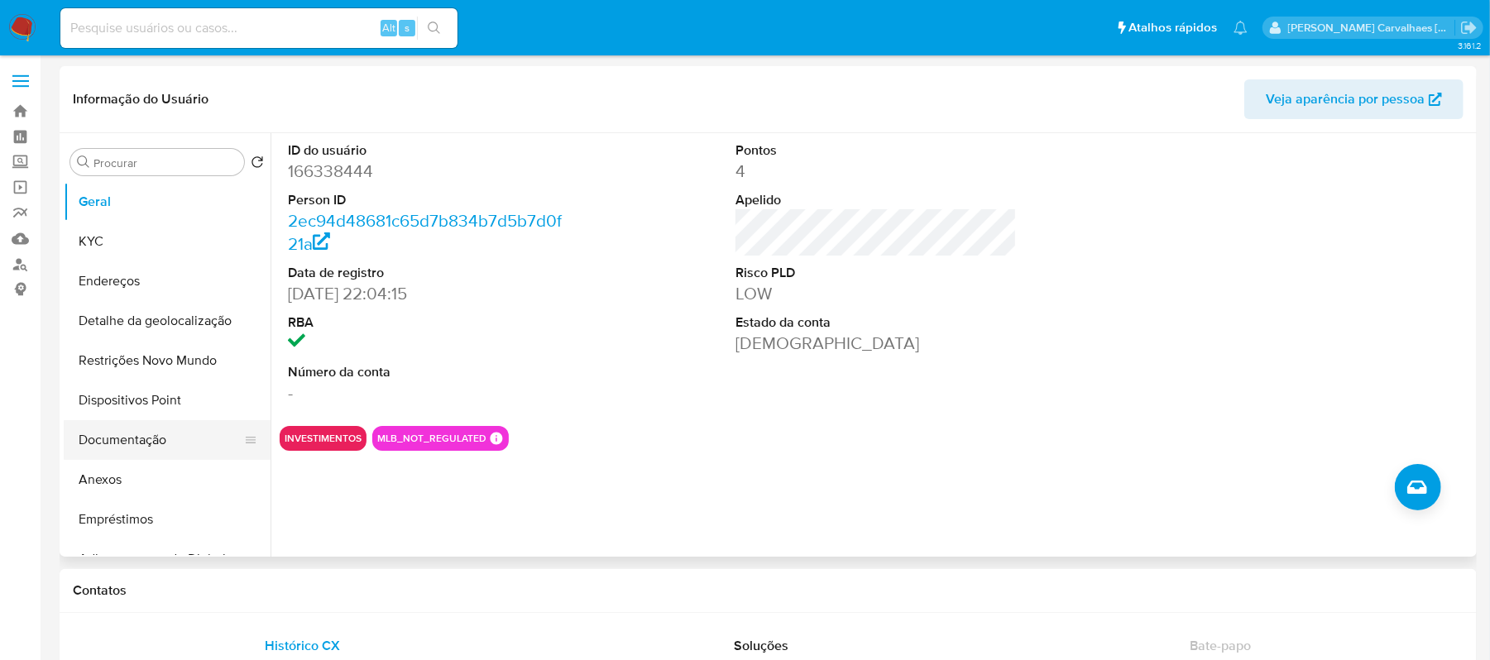
click at [113, 448] on button "Documentação" at bounding box center [161, 440] width 194 height 40
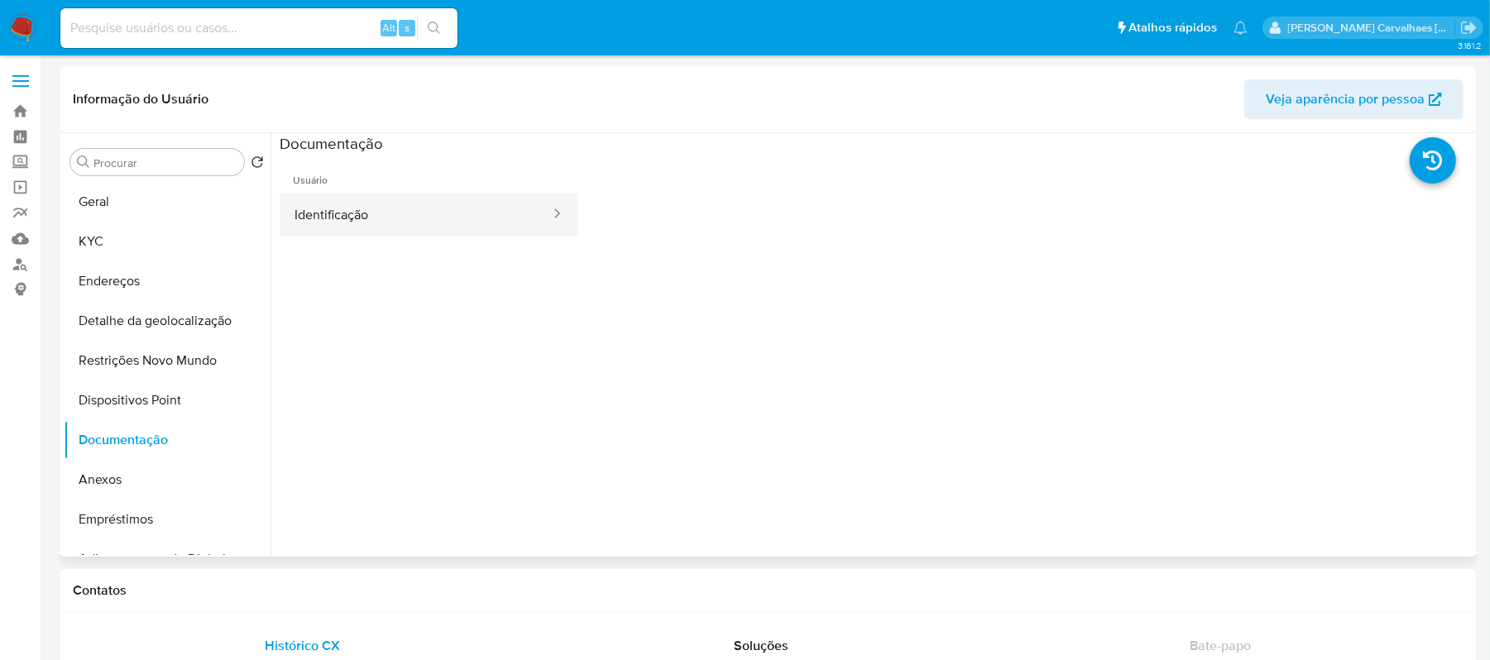
click at [425, 210] on button "Identificação" at bounding box center [416, 215] width 272 height 42
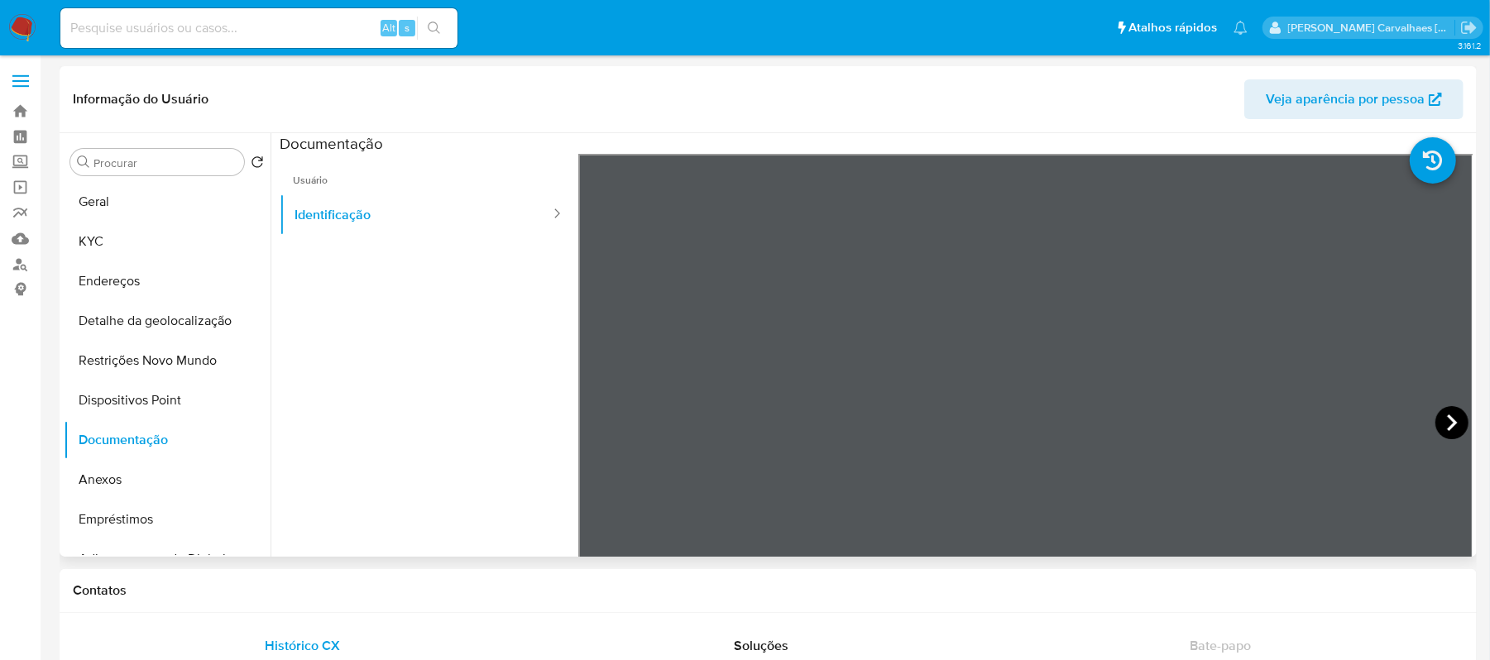
click at [1447, 432] on icon at bounding box center [1452, 422] width 33 height 33
click at [597, 429] on icon at bounding box center [598, 423] width 10 height 17
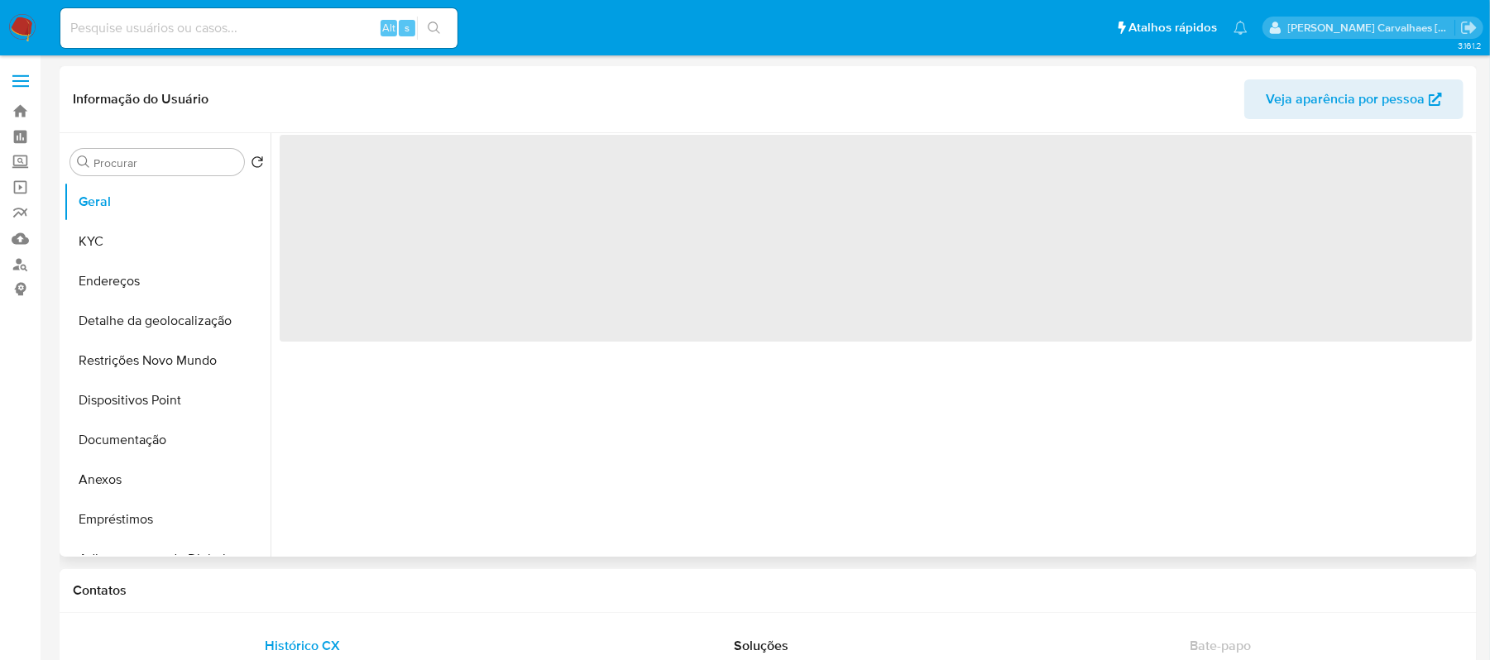
select select "10"
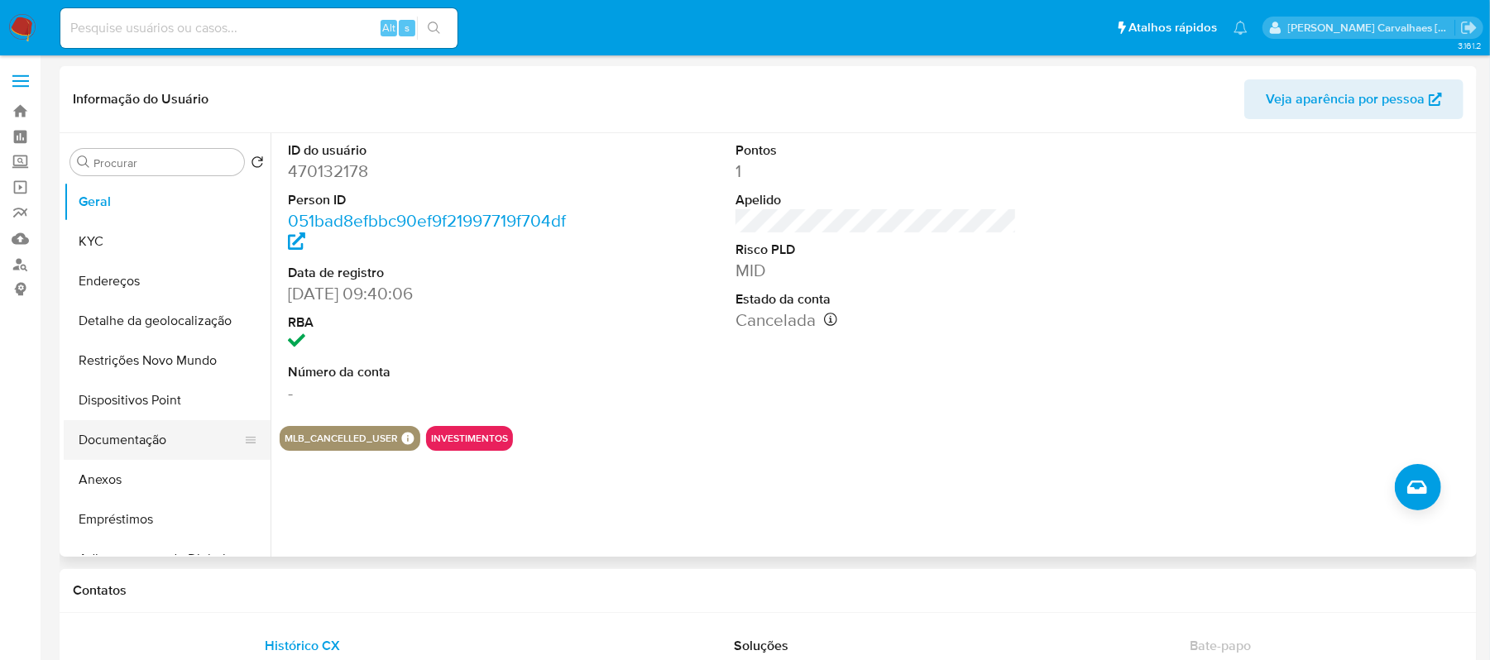
click at [162, 438] on button "Documentação" at bounding box center [161, 440] width 194 height 40
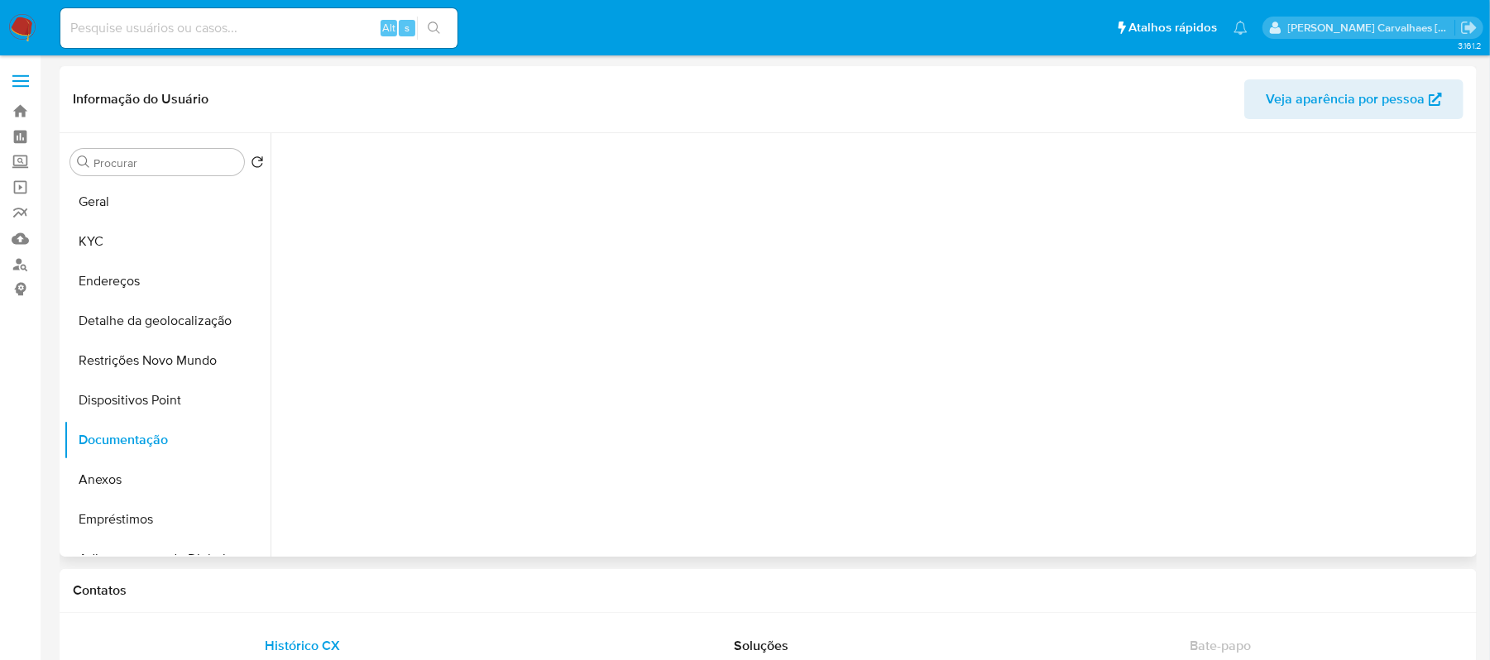
scroll to position [134, 0]
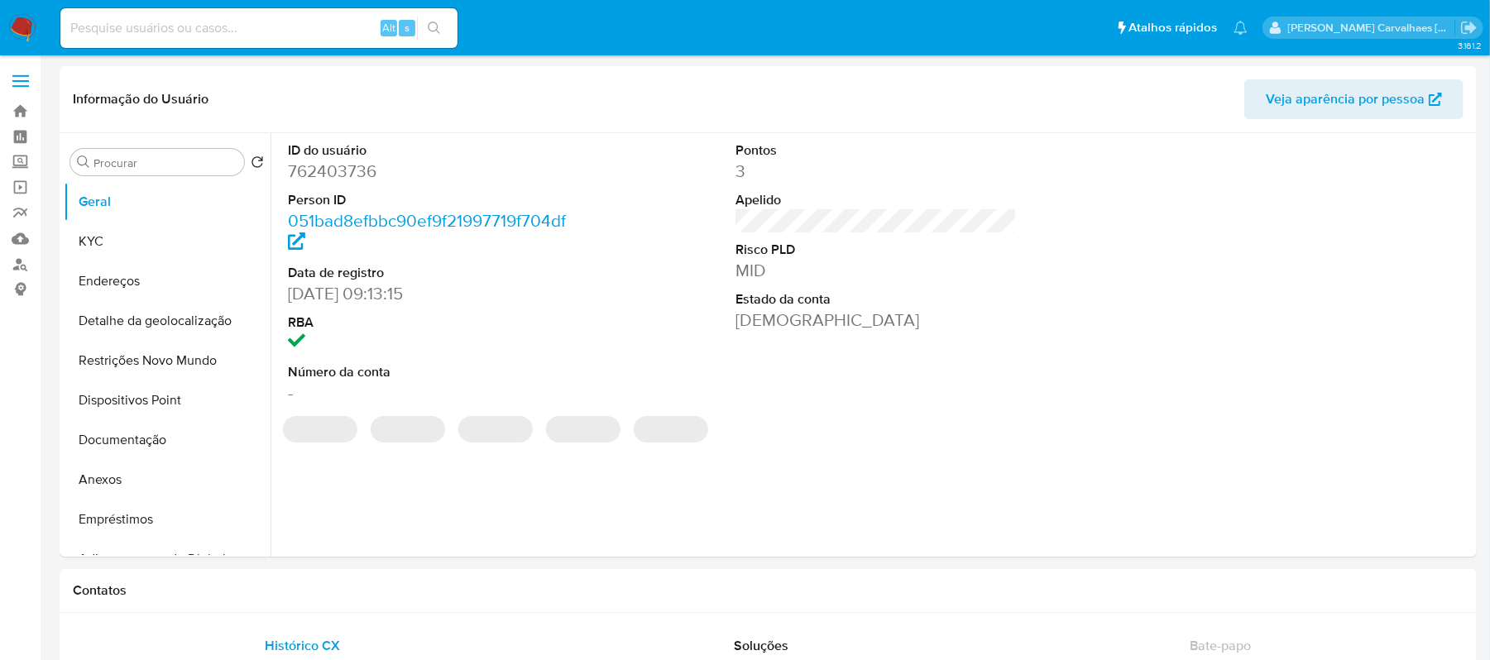
select select "10"
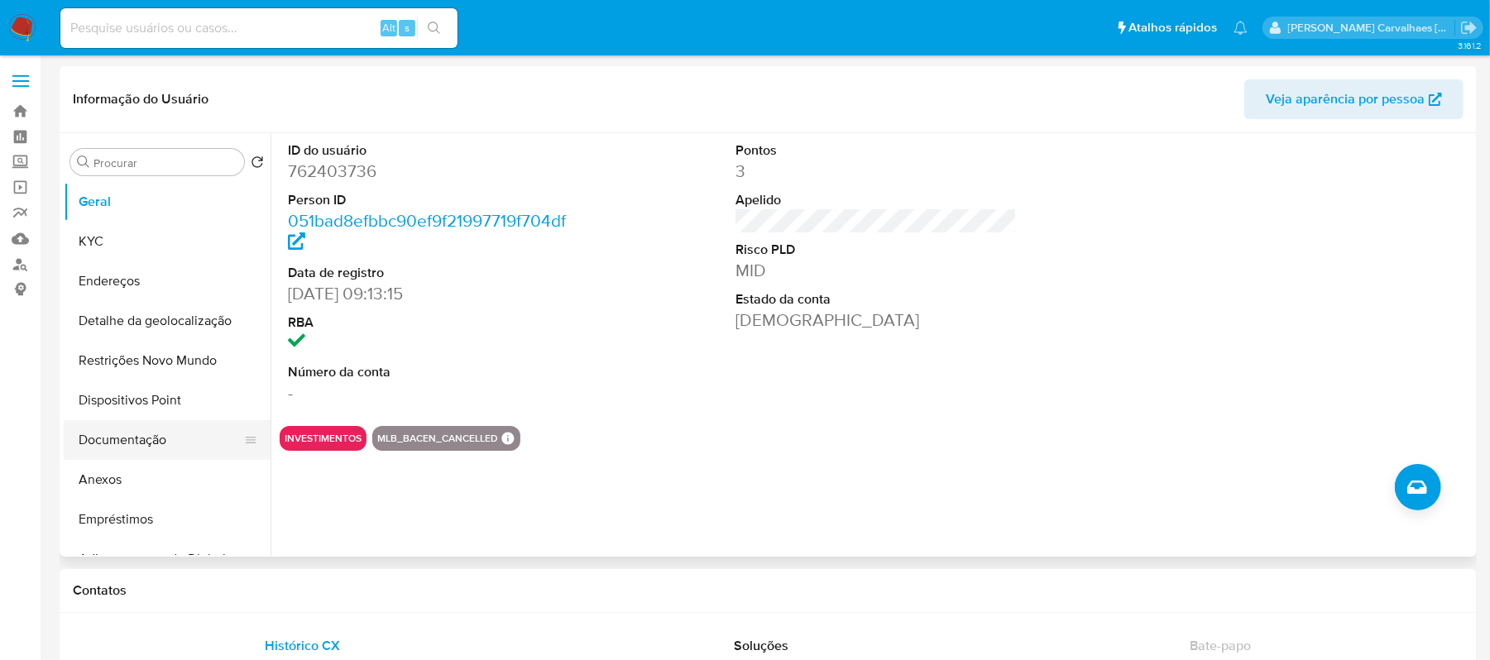
click at [153, 425] on button "Documentação" at bounding box center [161, 440] width 194 height 40
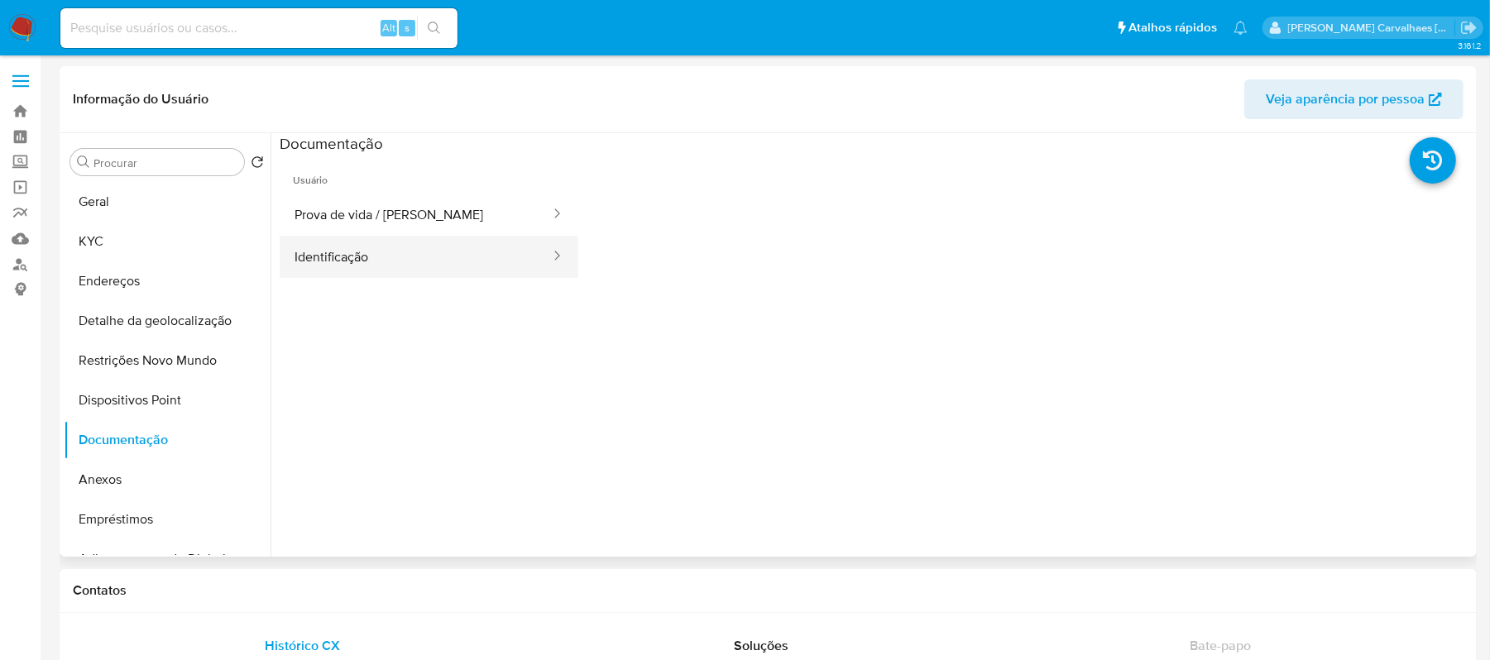
click at [548, 266] on button "Identificação" at bounding box center [416, 257] width 272 height 42
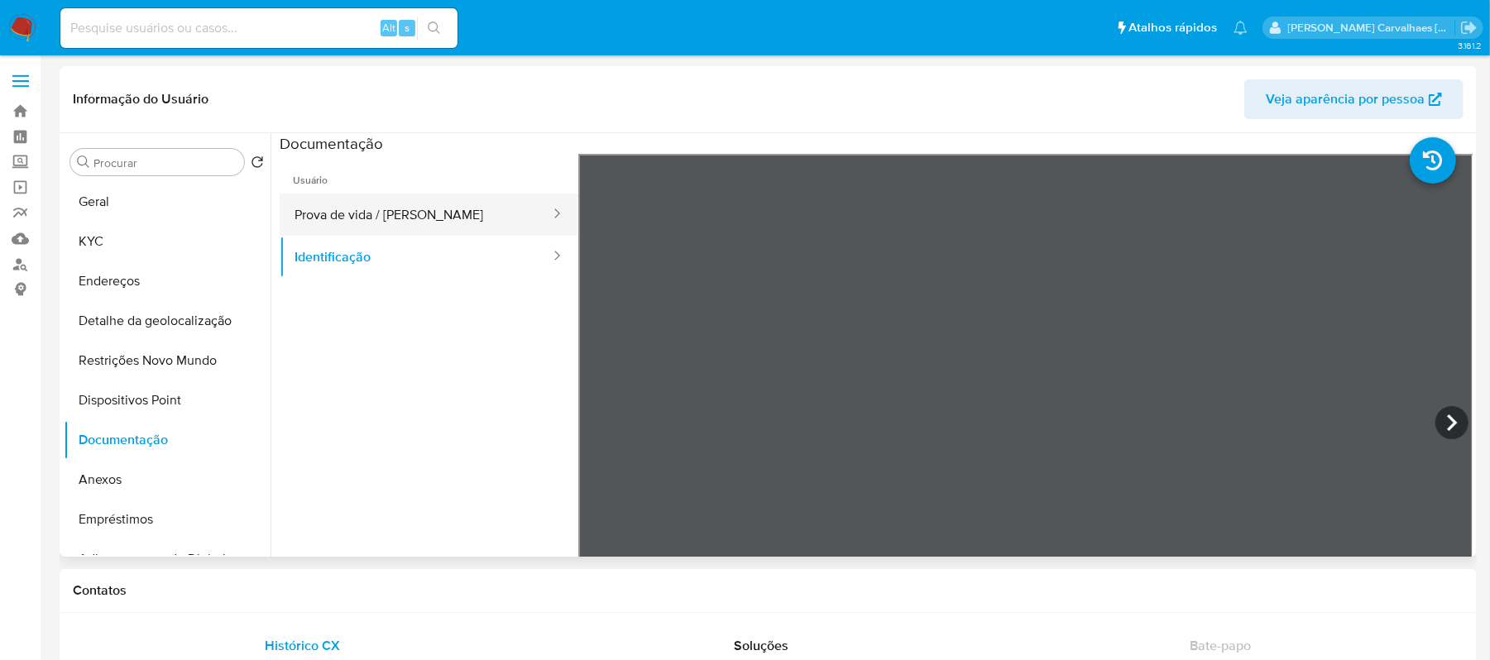
click at [377, 199] on button "Prova de vida / [PERSON_NAME]" at bounding box center [416, 215] width 272 height 42
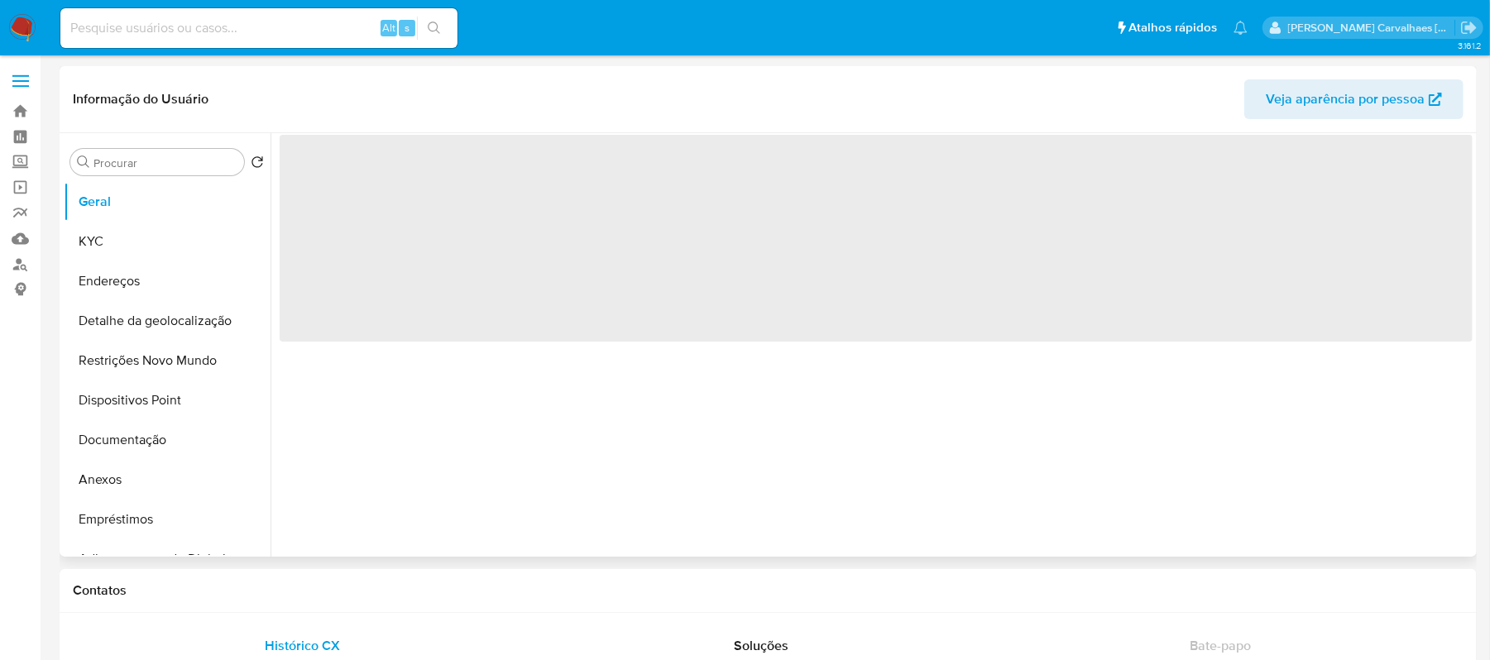
select select "10"
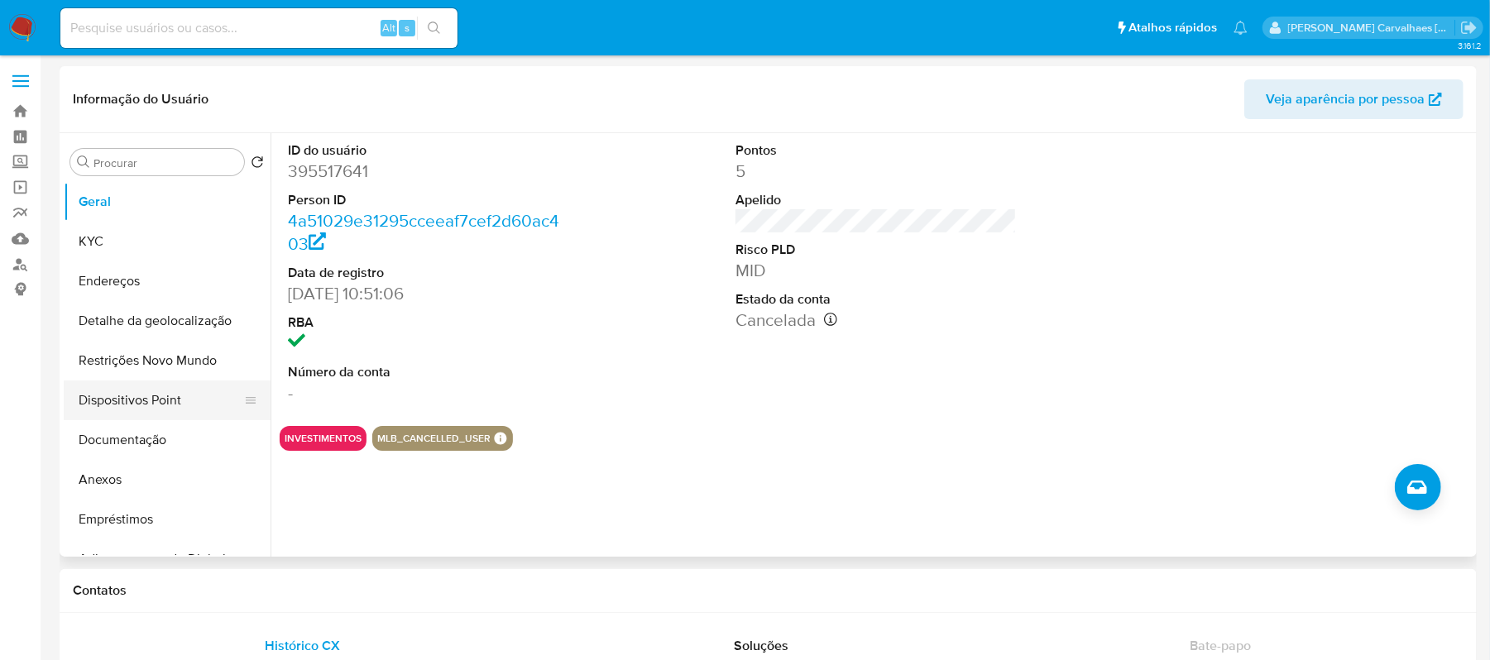
click at [162, 401] on button "Dispositivos Point" at bounding box center [161, 401] width 194 height 40
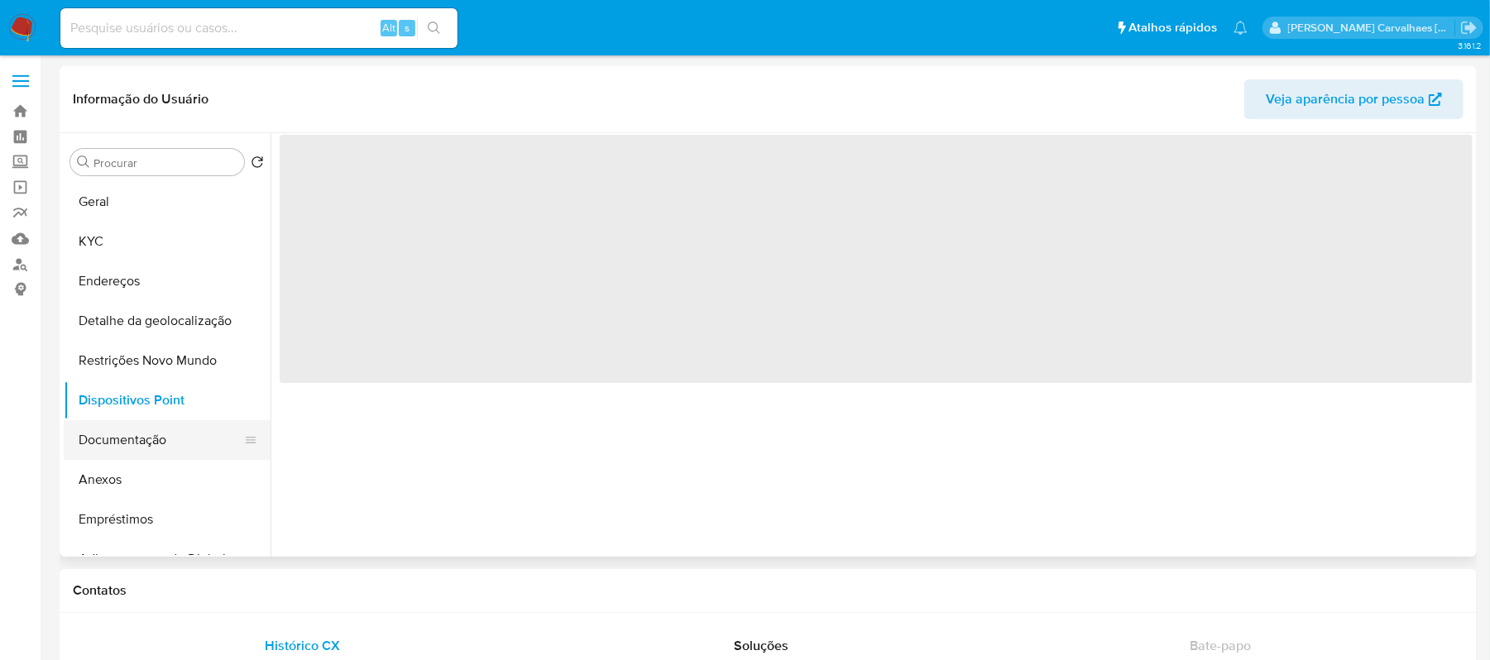
click at [159, 441] on button "Documentação" at bounding box center [161, 440] width 194 height 40
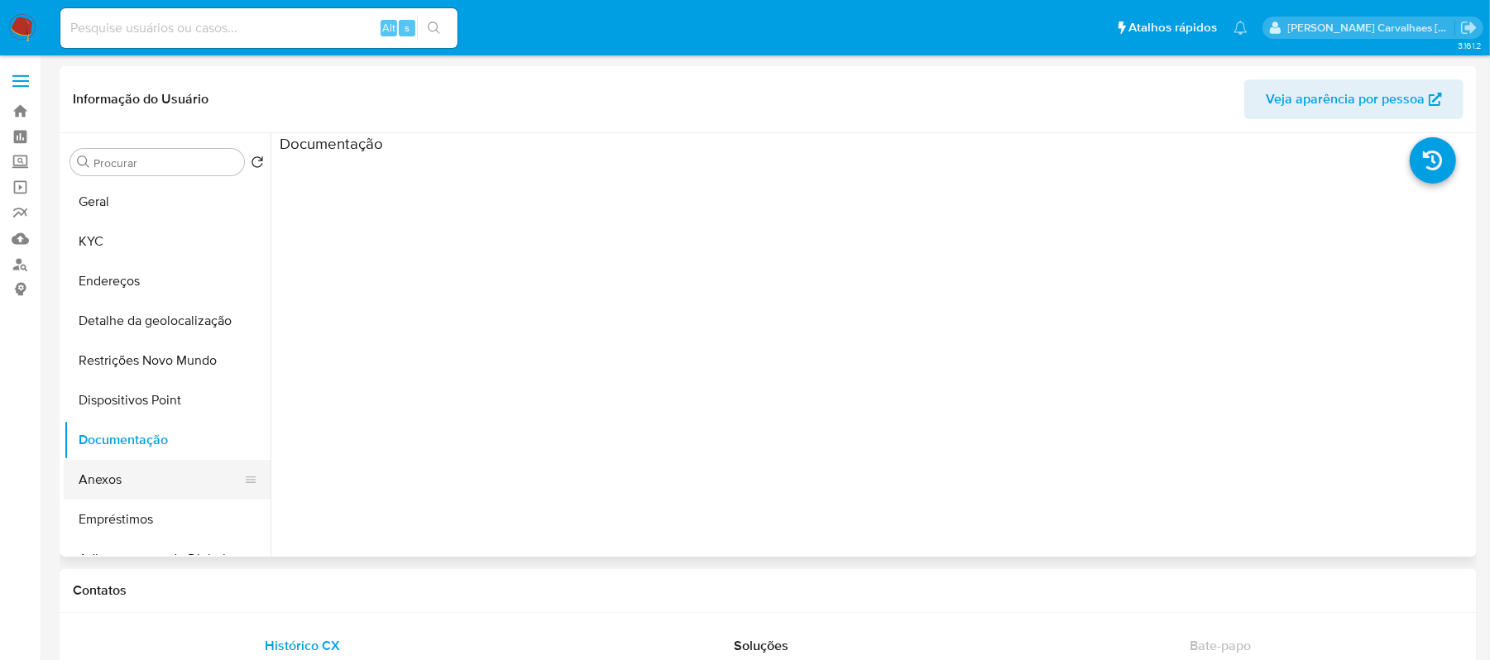
click at [139, 487] on button "Anexos" at bounding box center [161, 480] width 194 height 40
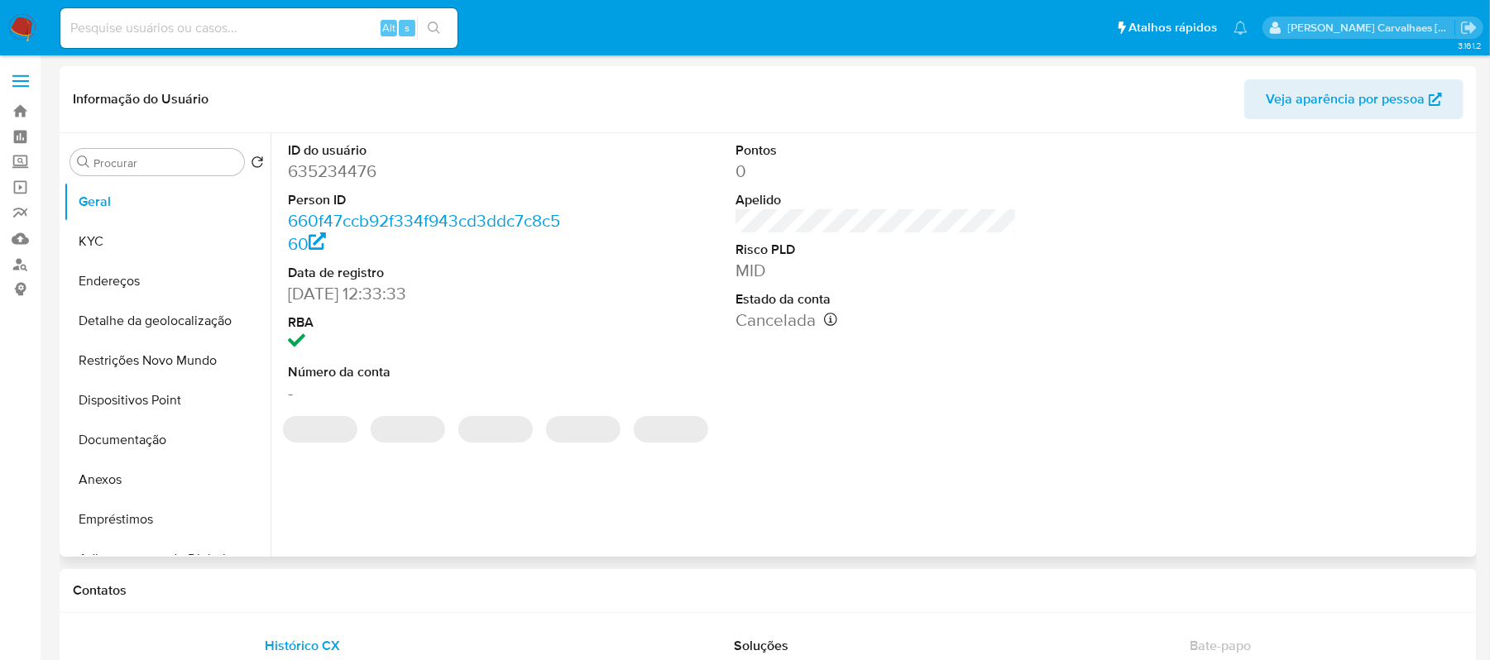
select select "10"
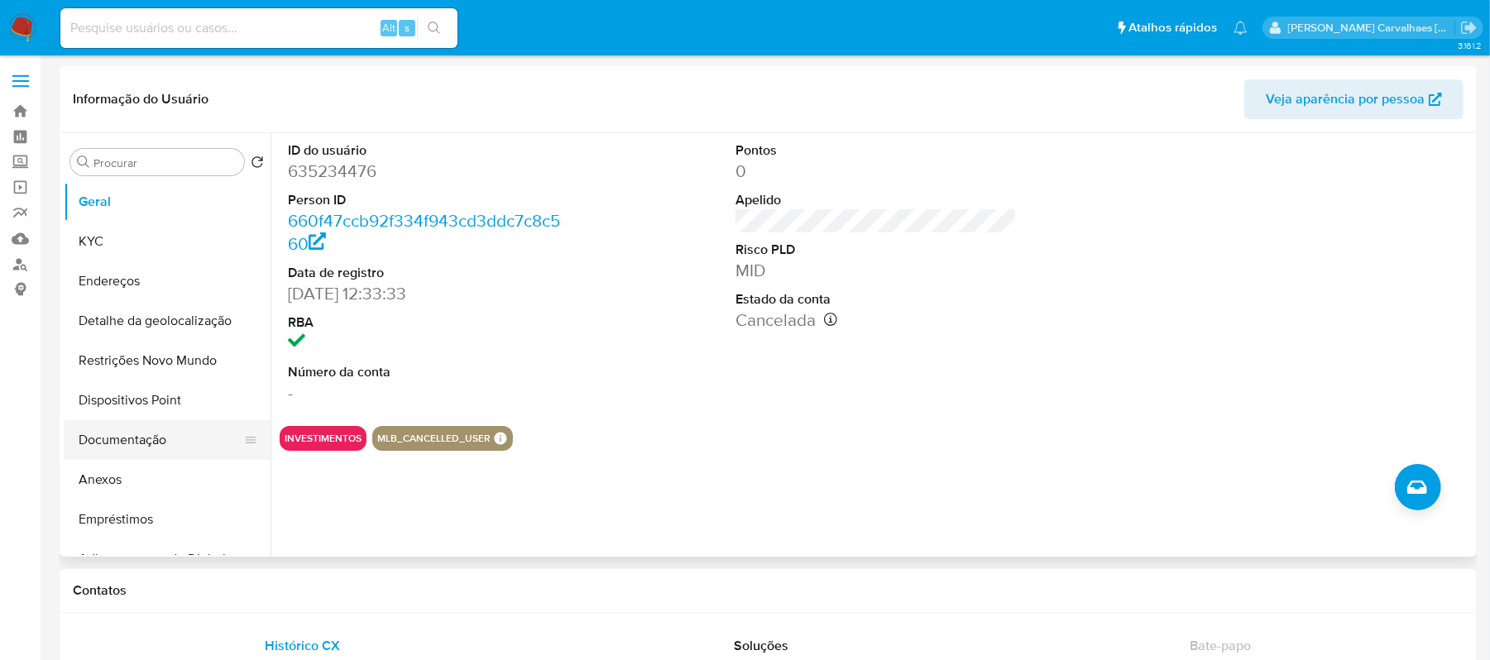
click at [122, 437] on button "Documentação" at bounding box center [161, 440] width 194 height 40
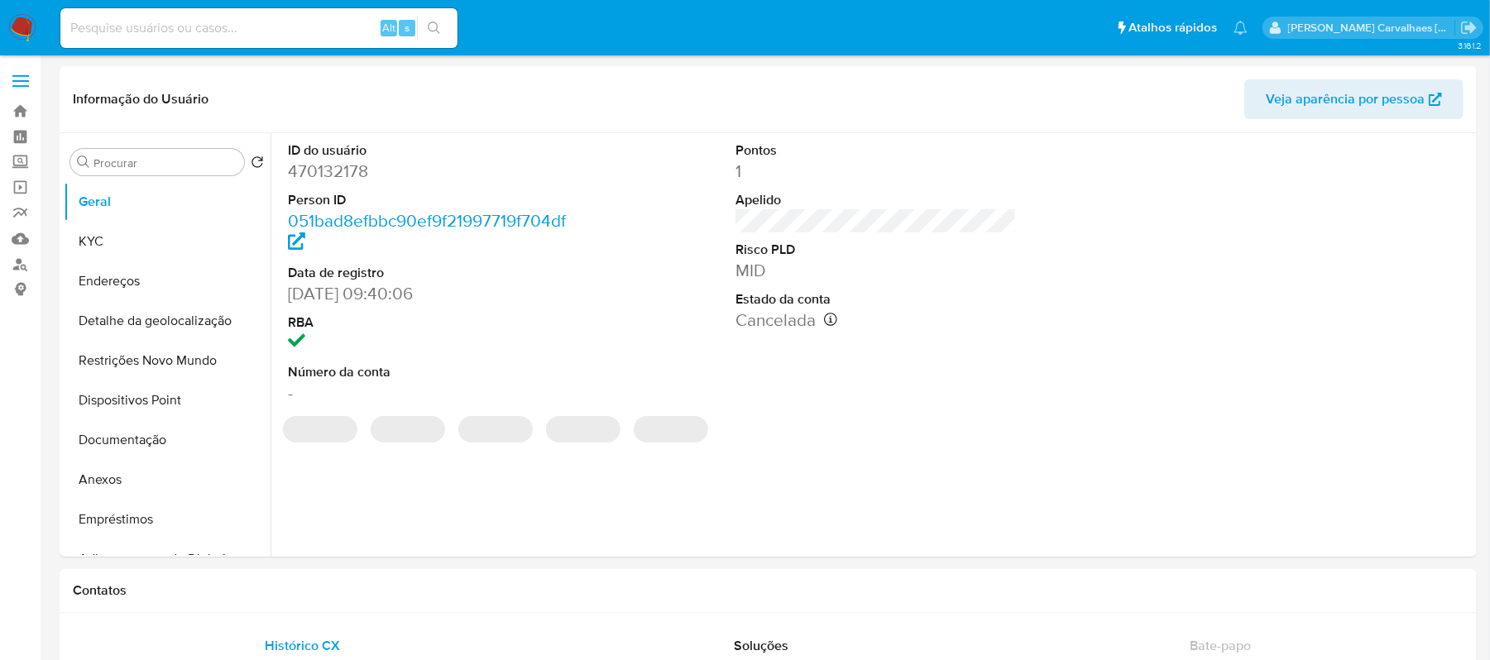
select select "10"
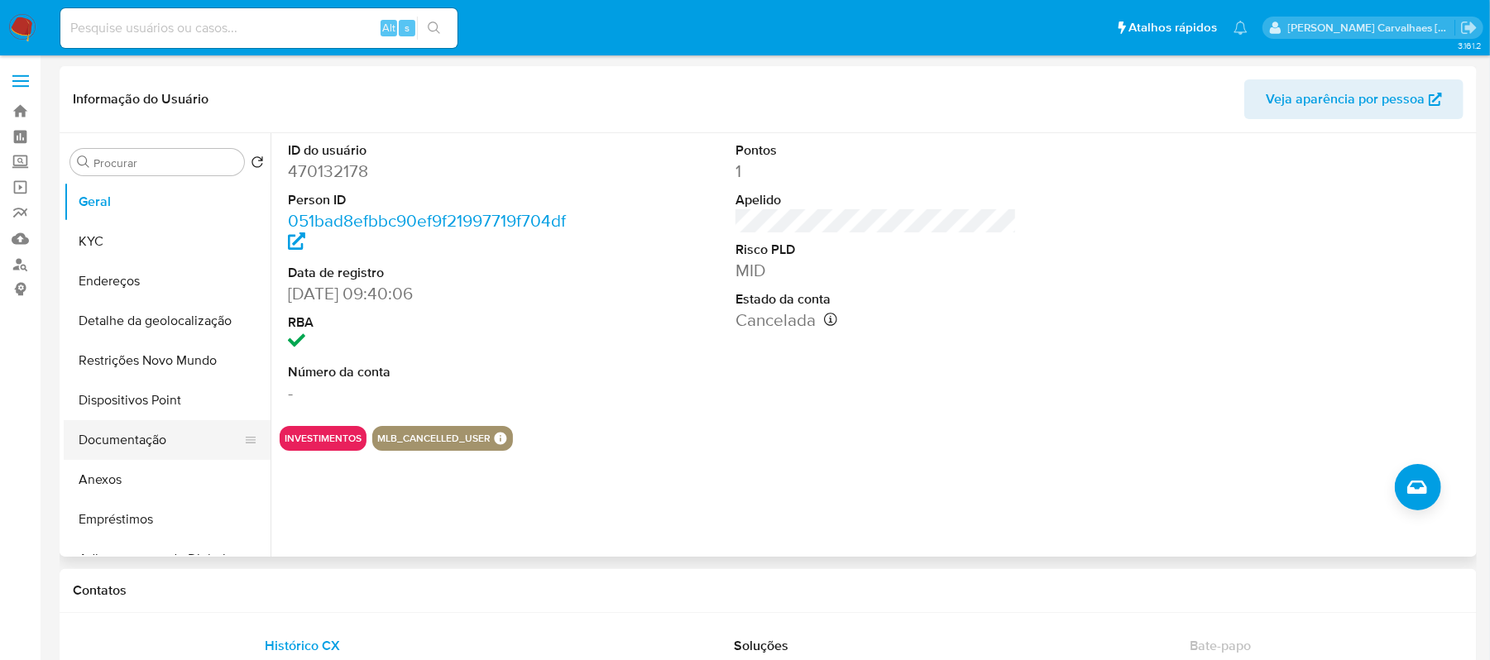
click at [170, 441] on button "Documentação" at bounding box center [161, 440] width 194 height 40
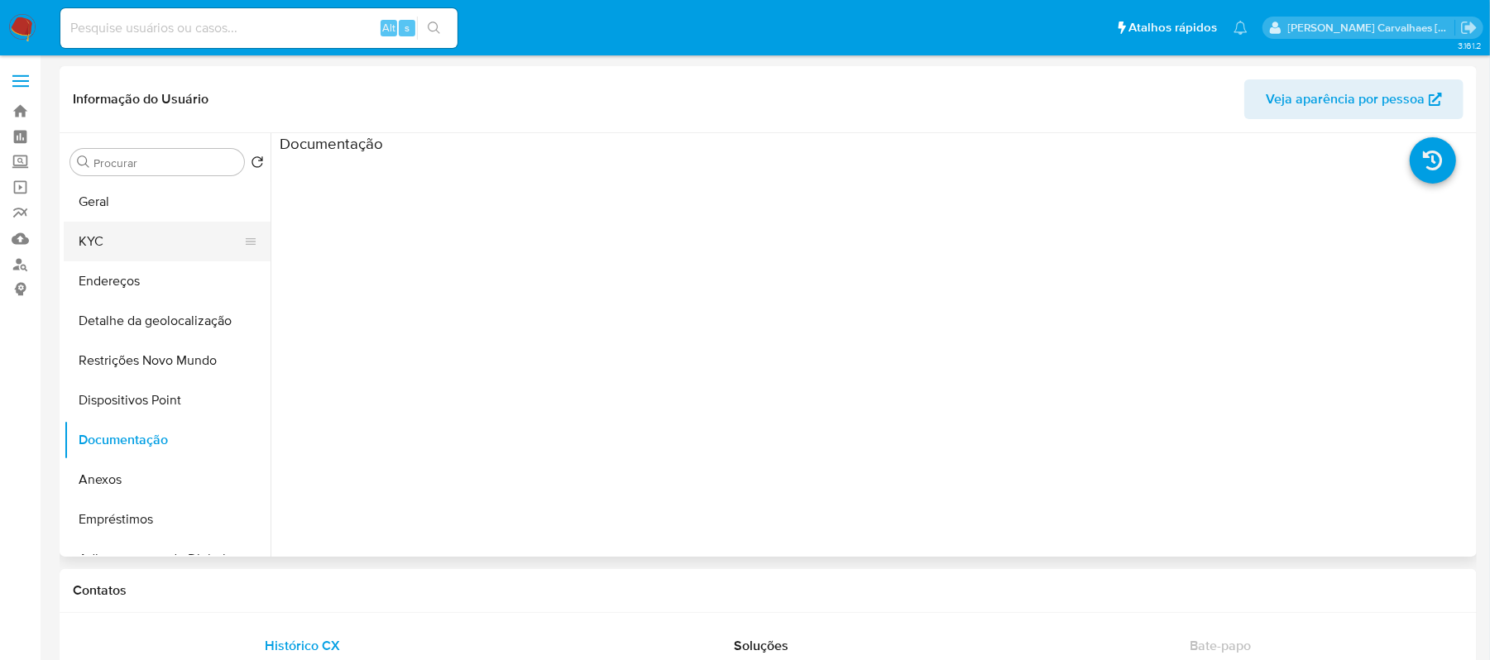
click at [120, 230] on button "KYC" at bounding box center [161, 242] width 194 height 40
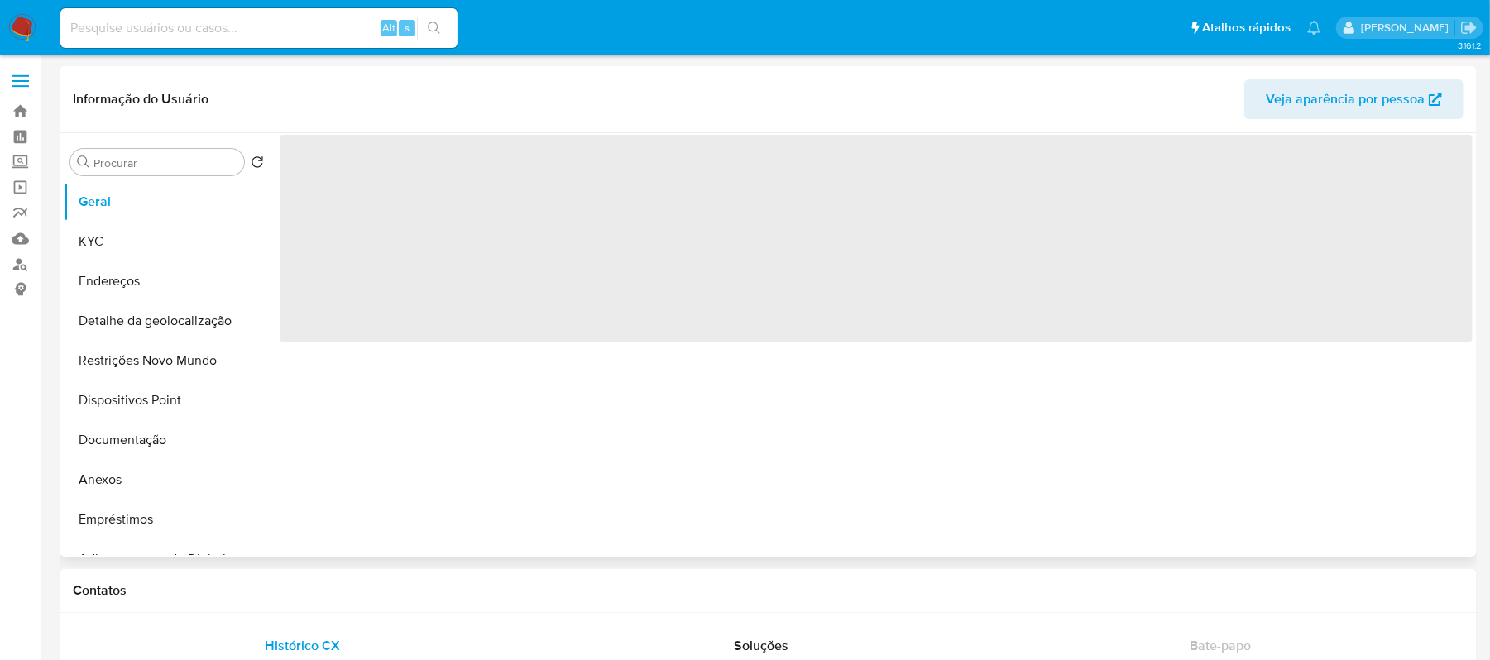
select select "10"
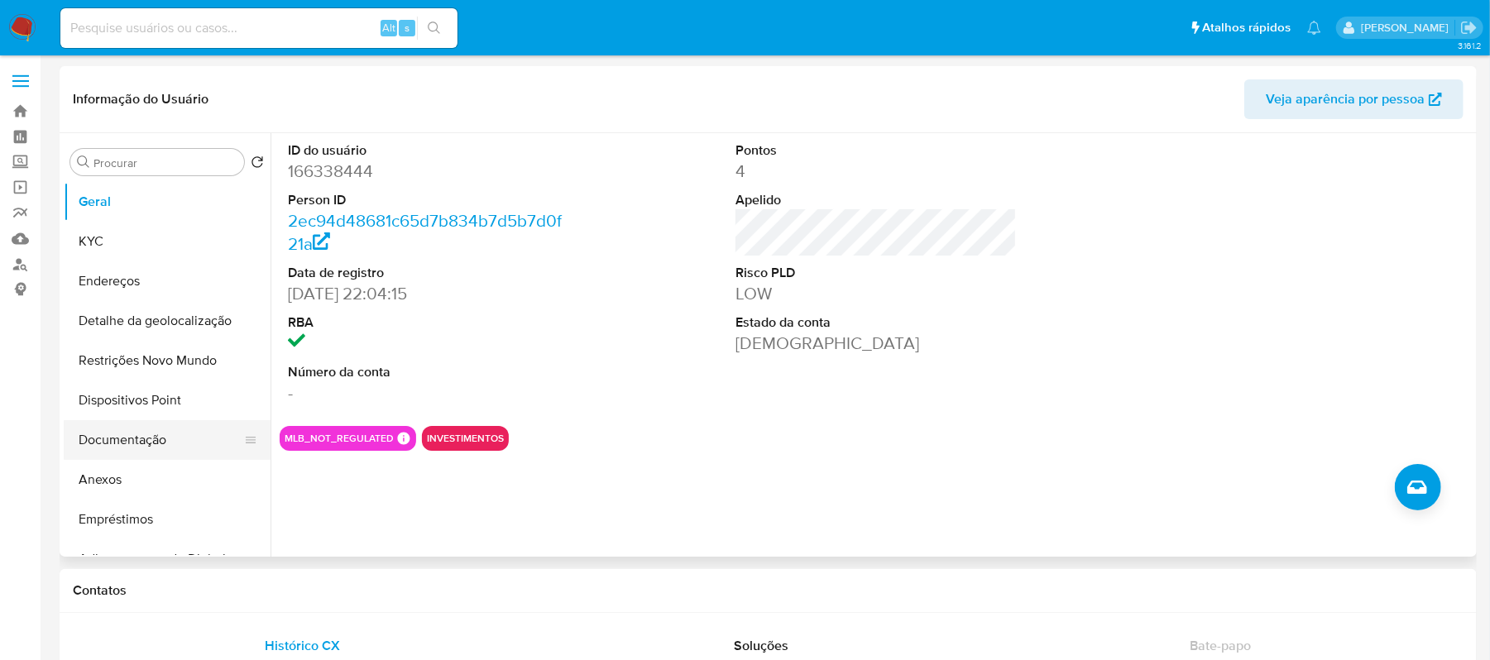
click at [117, 437] on button "Documentação" at bounding box center [161, 440] width 194 height 40
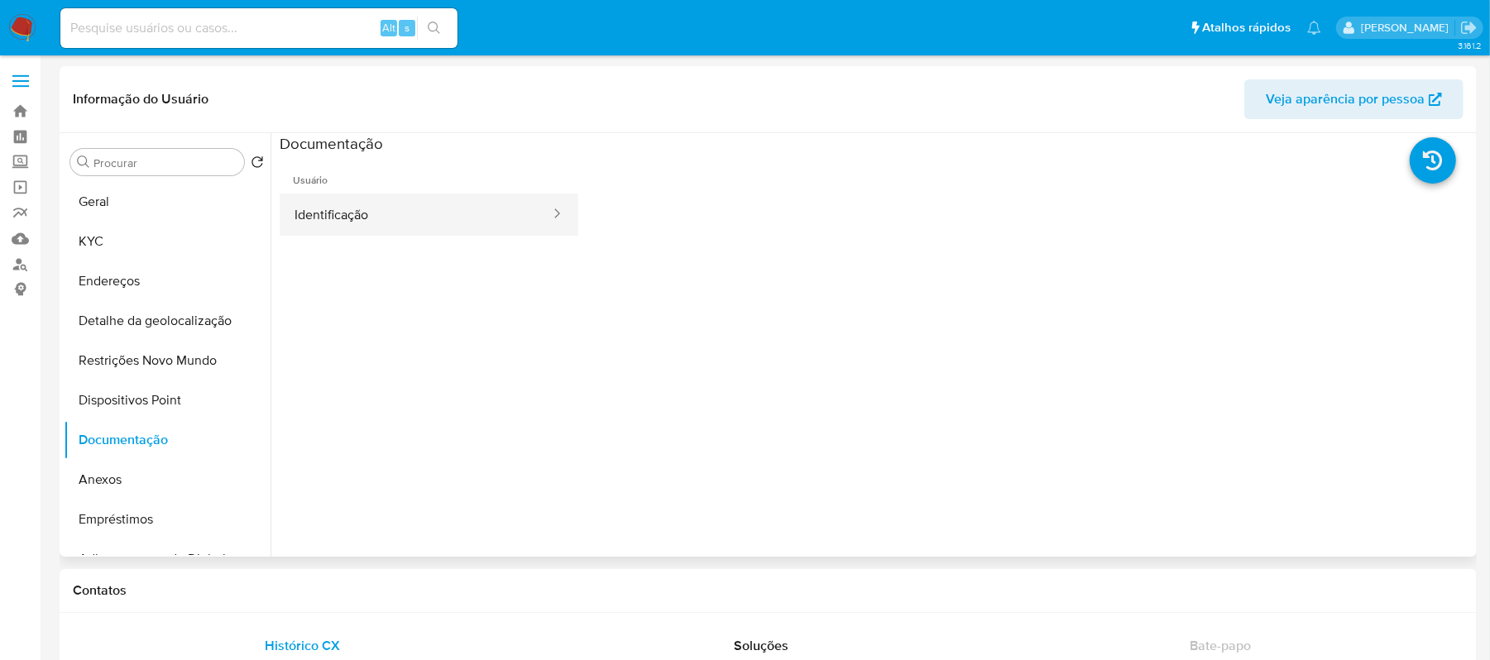
click at [386, 207] on button "Identificação" at bounding box center [416, 215] width 272 height 42
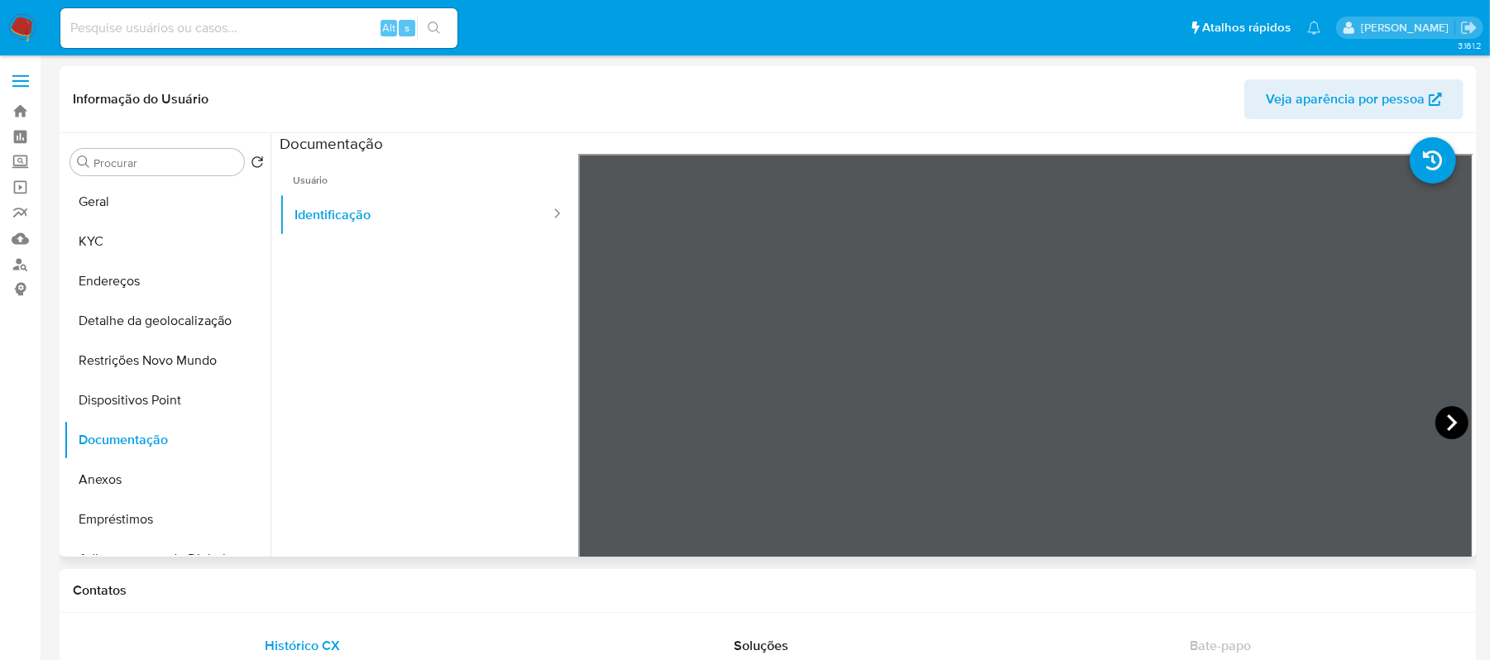
click at [1458, 419] on icon at bounding box center [1452, 422] width 33 height 33
click at [607, 418] on icon at bounding box center [599, 422] width 33 height 33
click at [180, 199] on button "Geral" at bounding box center [161, 202] width 194 height 40
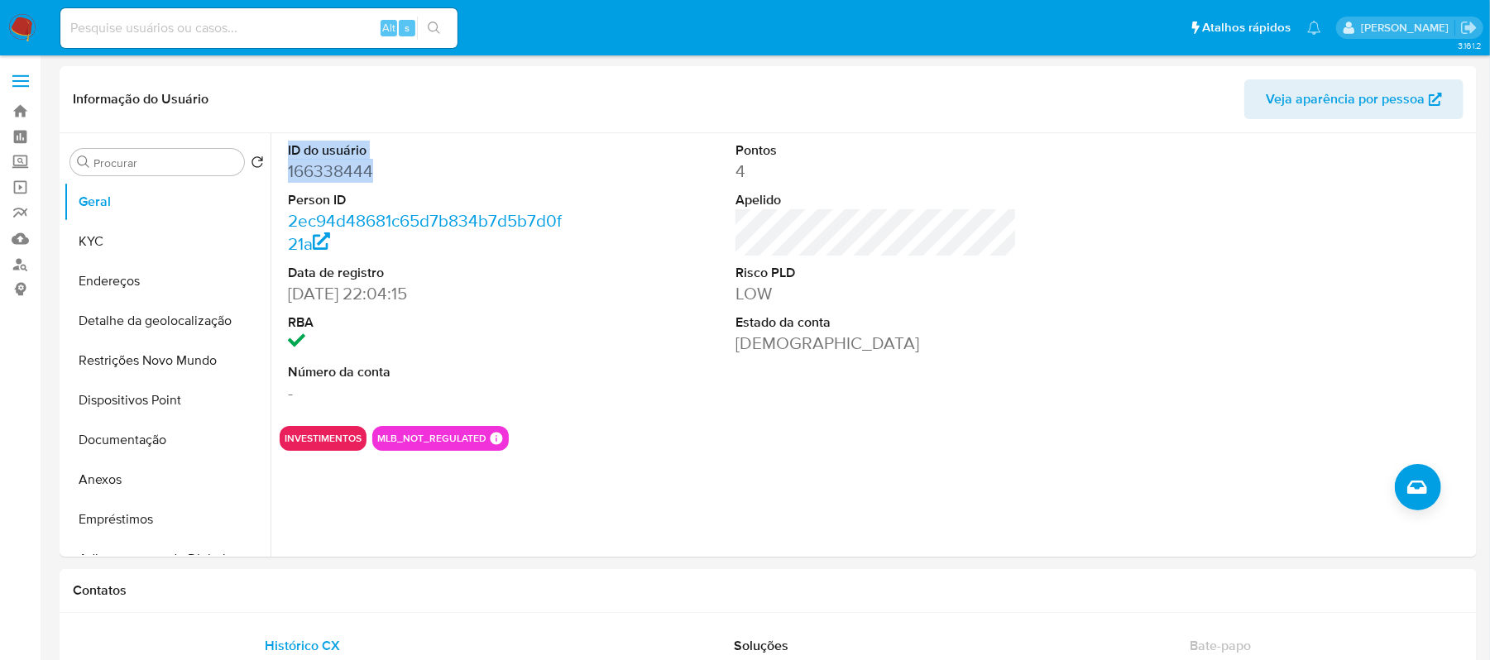
drag, startPoint x: 300, startPoint y: 143, endPoint x: 378, endPoint y: 167, distance: 82.2
click at [381, 166] on div "ID do usuário 166338444 Person ID 2ec94d48681c65d7b834b7d5b7d0f21a Data de regi…" at bounding box center [429, 273] width 299 height 280
copy dl "ID do usuário 166338444"
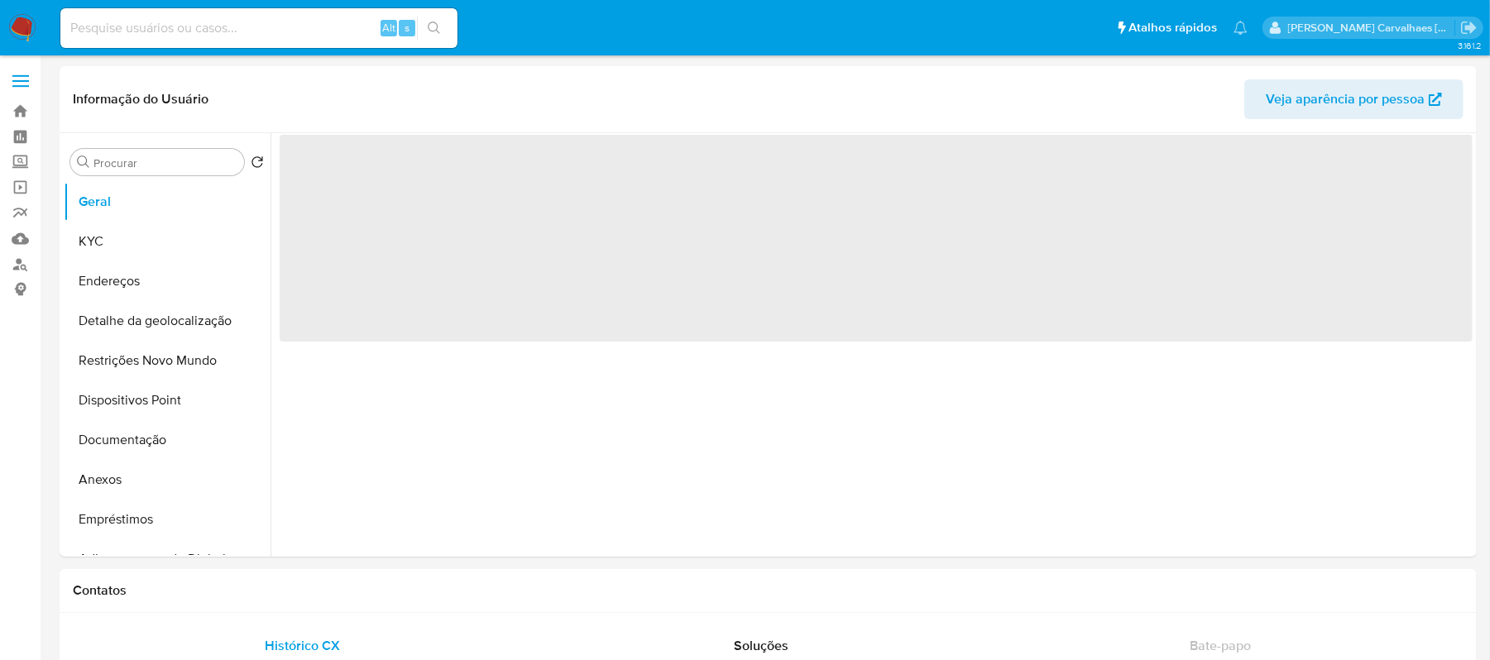
select select "10"
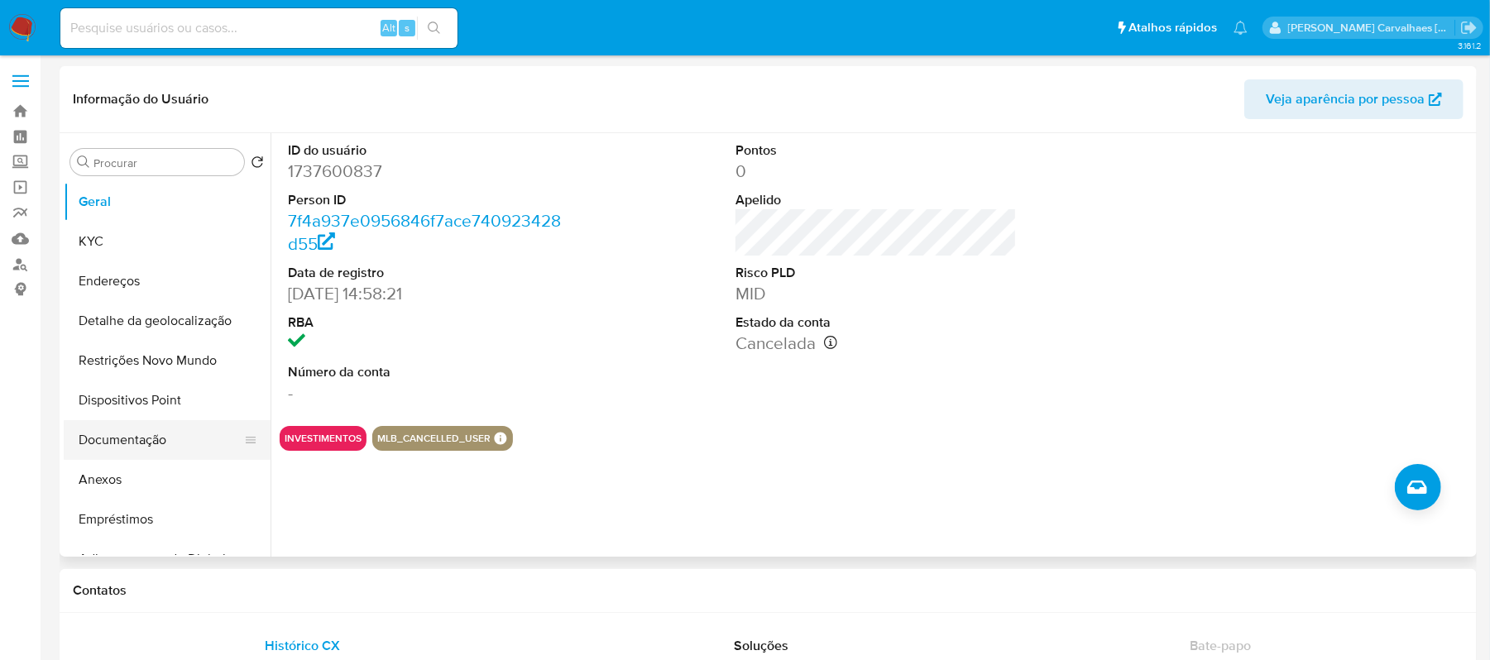
click at [151, 434] on button "Documentação" at bounding box center [161, 440] width 194 height 40
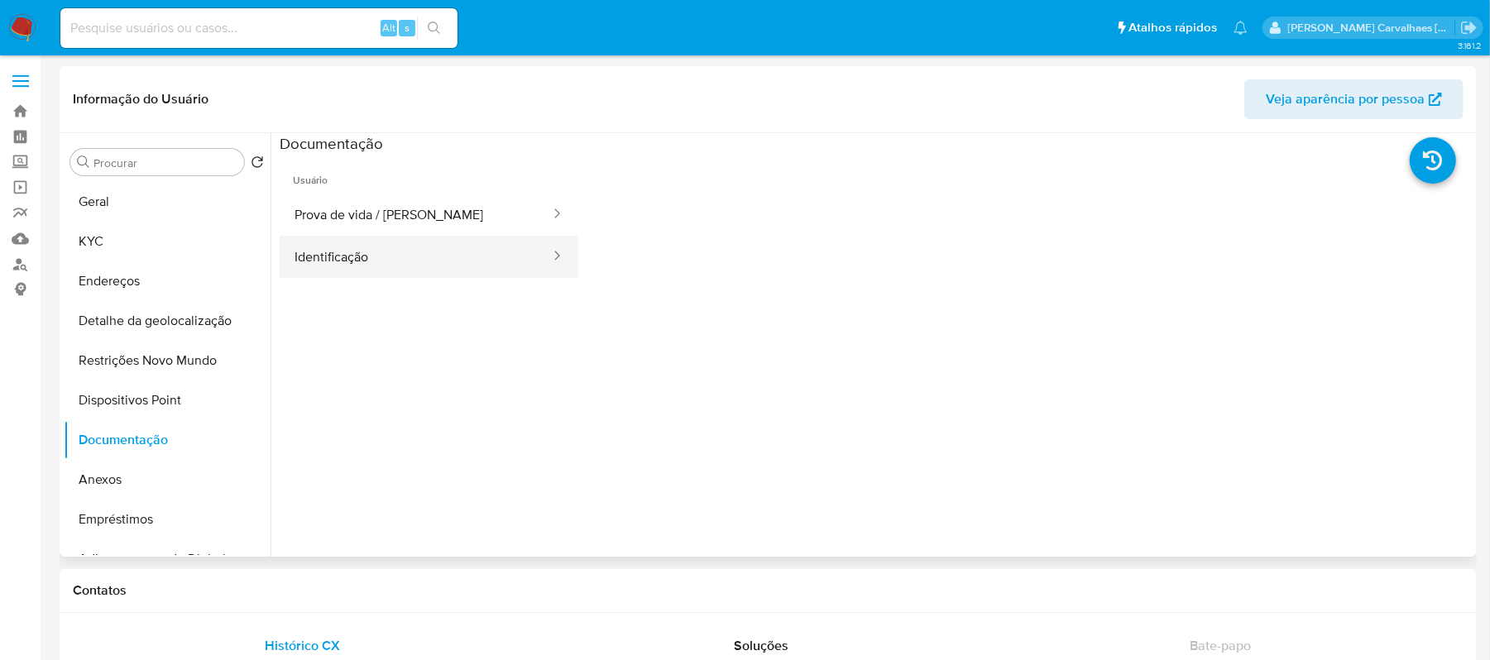
click at [428, 262] on button "Identificação" at bounding box center [416, 257] width 272 height 42
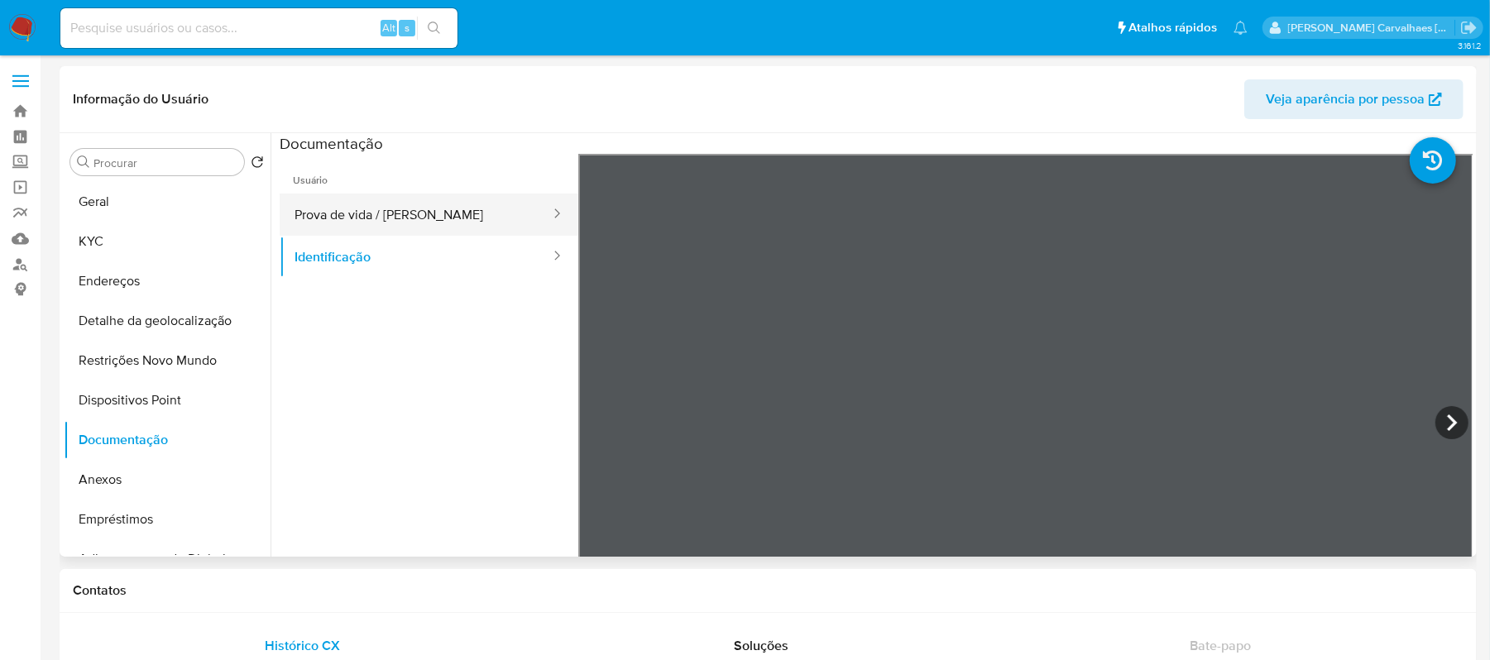
click at [409, 216] on button "Prova de vida / [PERSON_NAME]" at bounding box center [416, 215] width 272 height 42
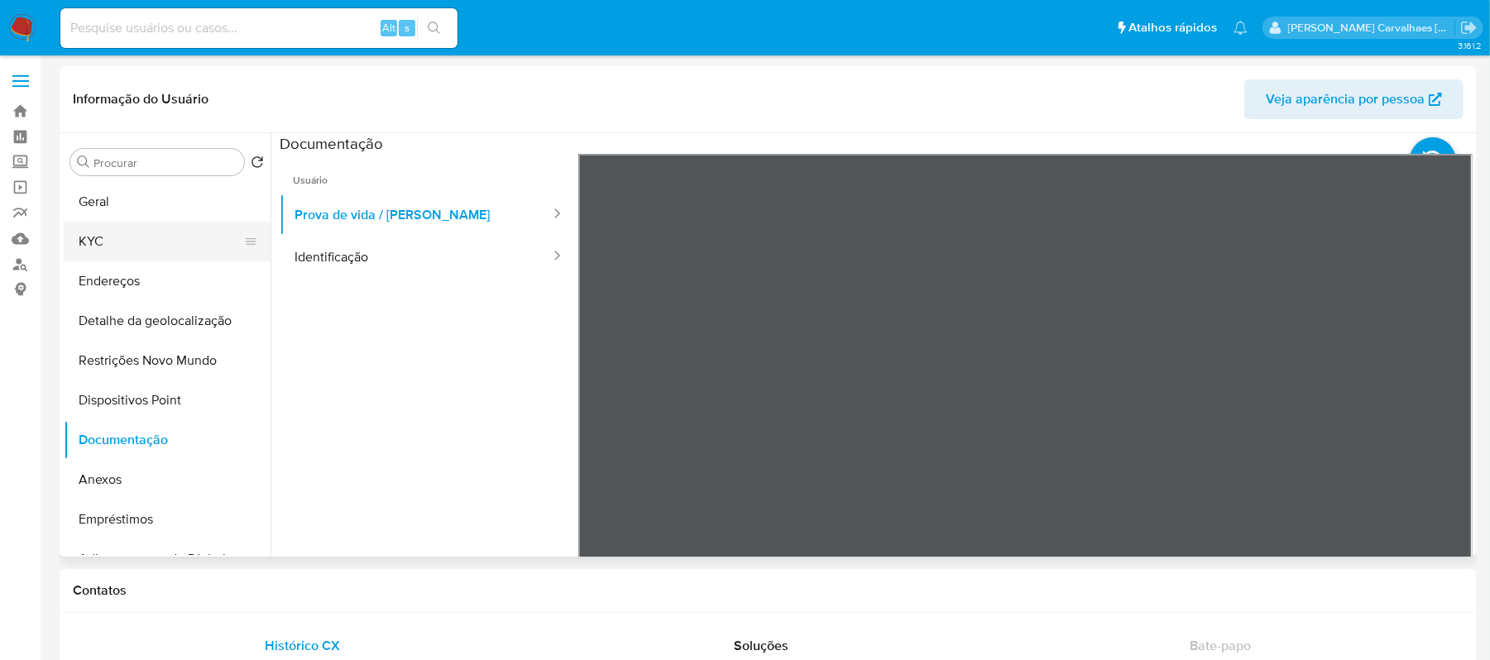
click at [89, 240] on button "KYC" at bounding box center [161, 242] width 194 height 40
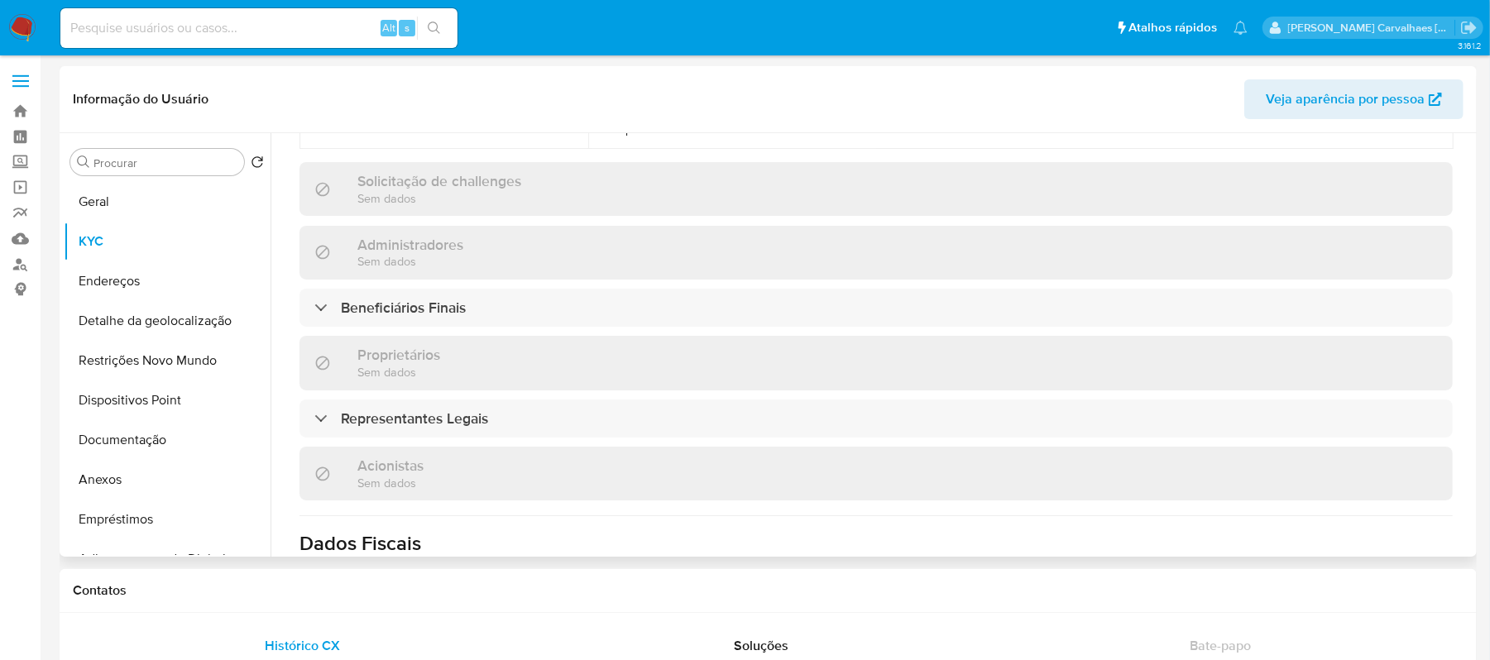
scroll to position [662, 0]
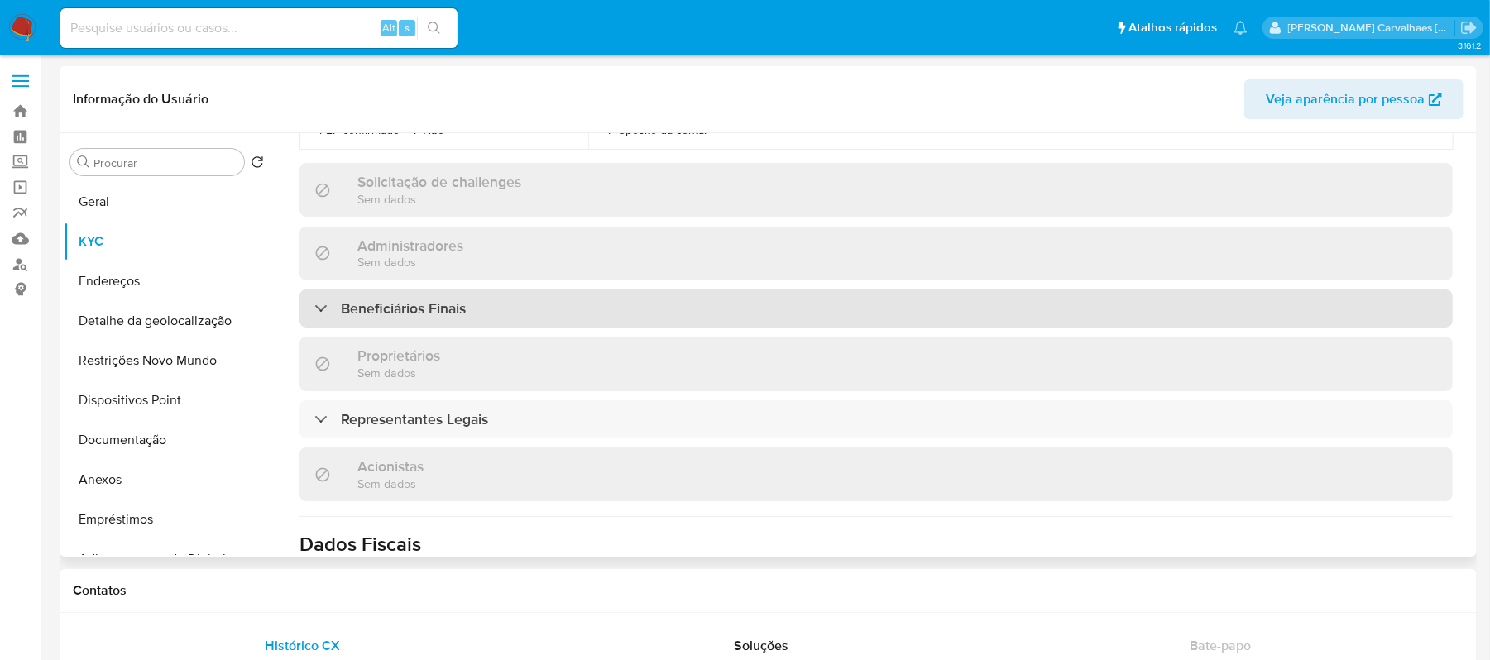
click at [319, 300] on div "Beneficiários Finais" at bounding box center [389, 309] width 151 height 18
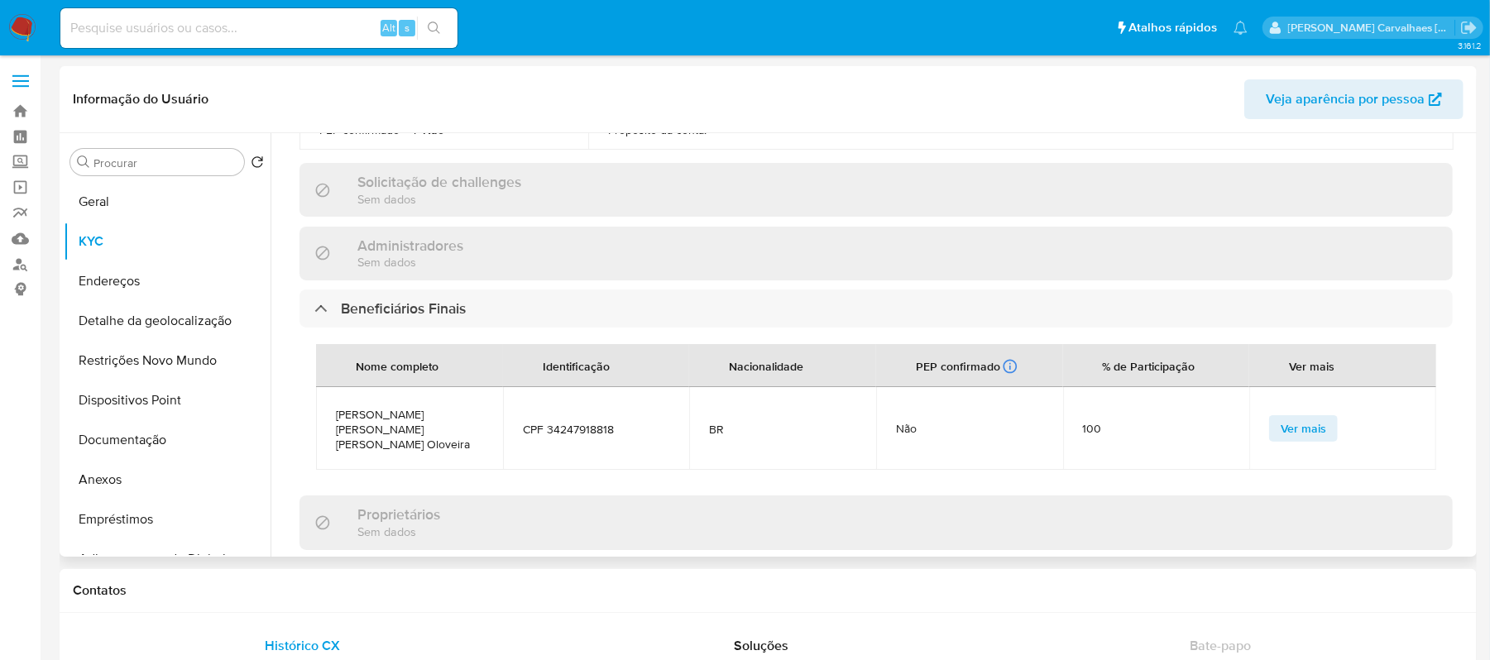
click at [1301, 424] on span "Ver mais" at bounding box center [1304, 428] width 46 height 23
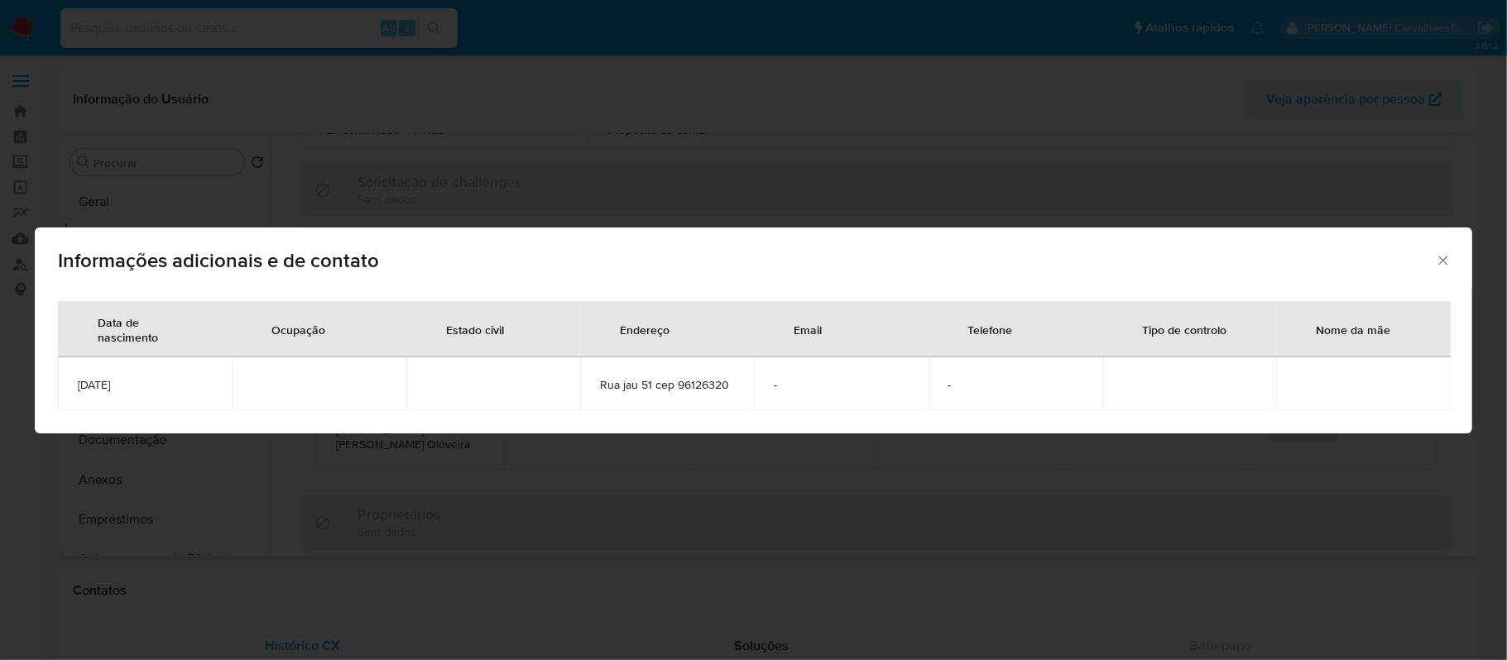
click at [1437, 255] on icon "Fechar" at bounding box center [1443, 260] width 17 height 17
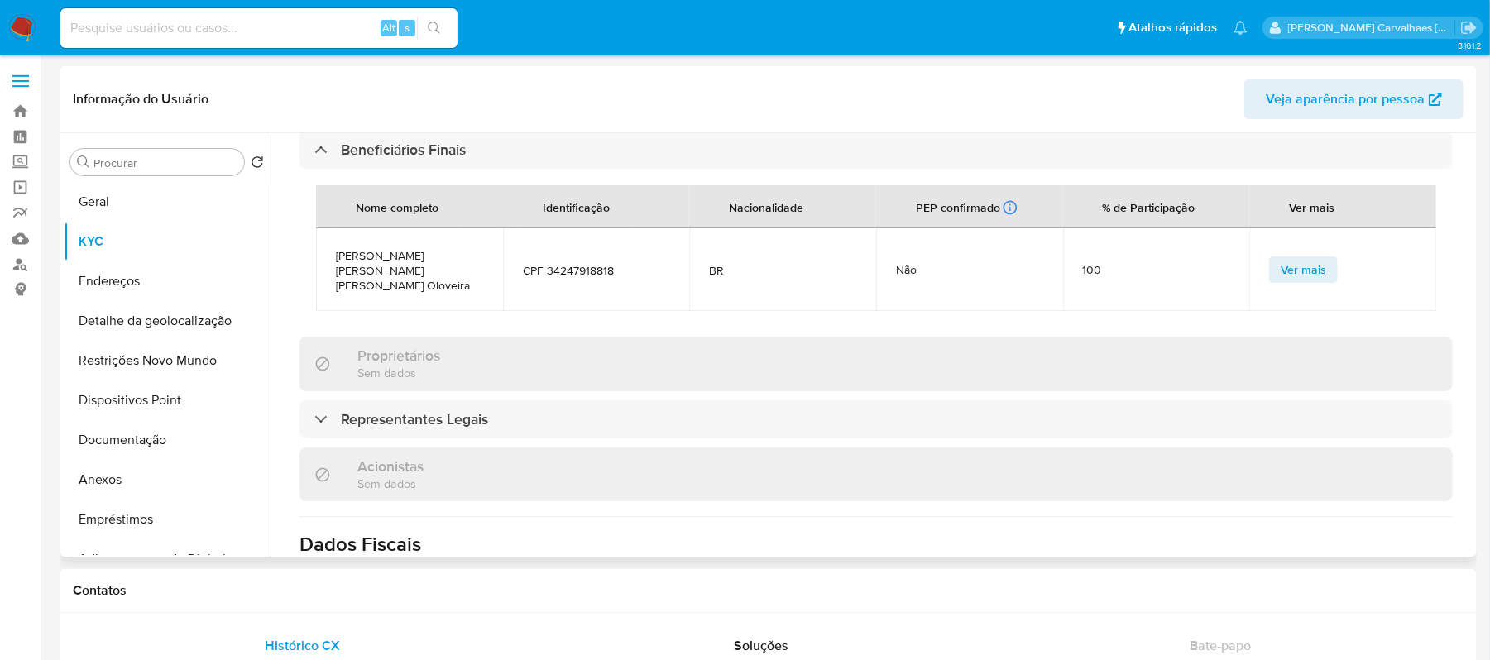
scroll to position [882, 0]
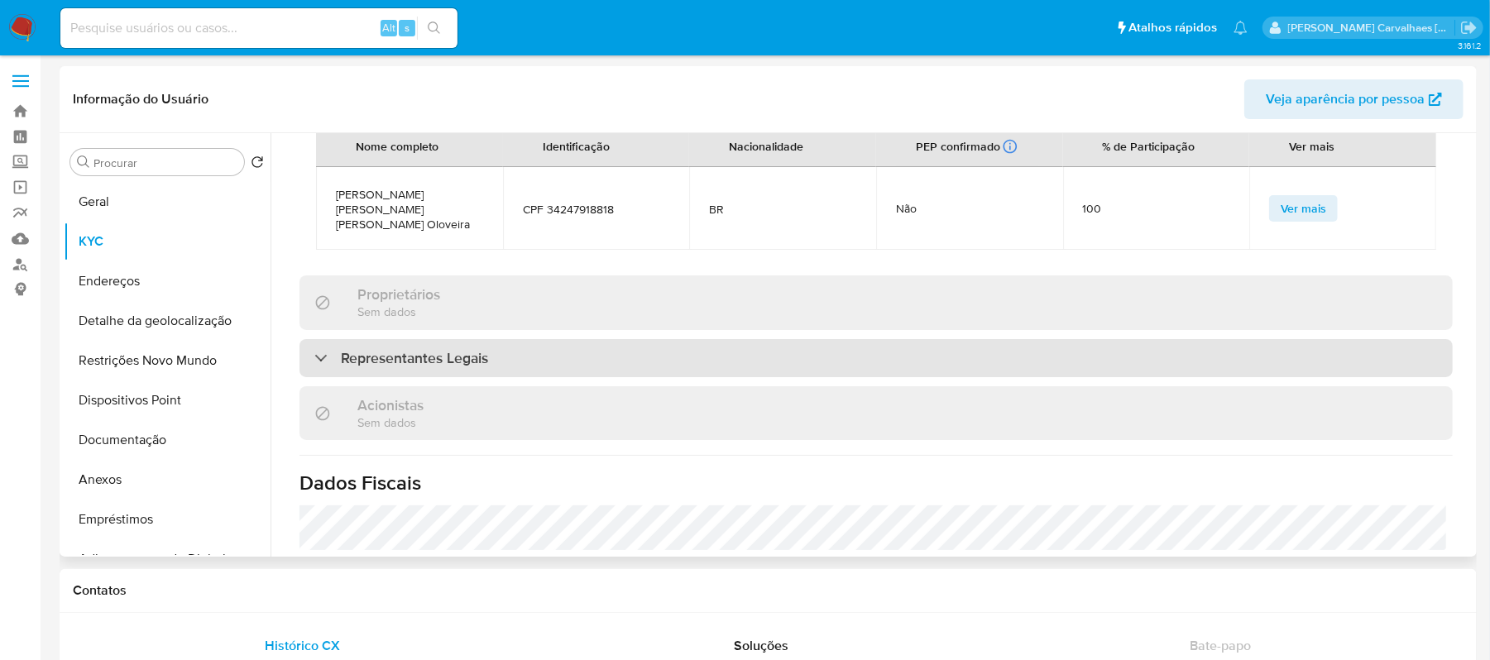
click at [319, 349] on div "Representantes Legais" at bounding box center [401, 358] width 174 height 18
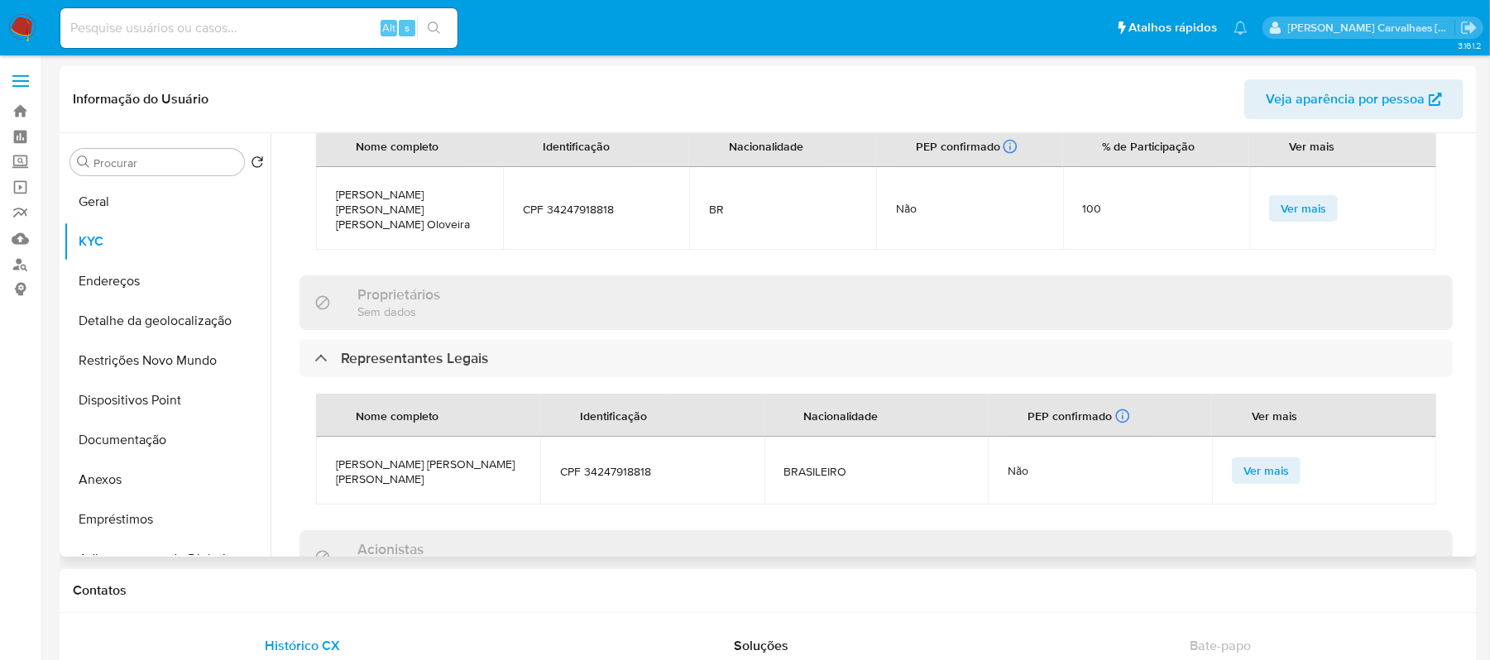
click at [1251, 459] on span "Ver mais" at bounding box center [1267, 470] width 46 height 23
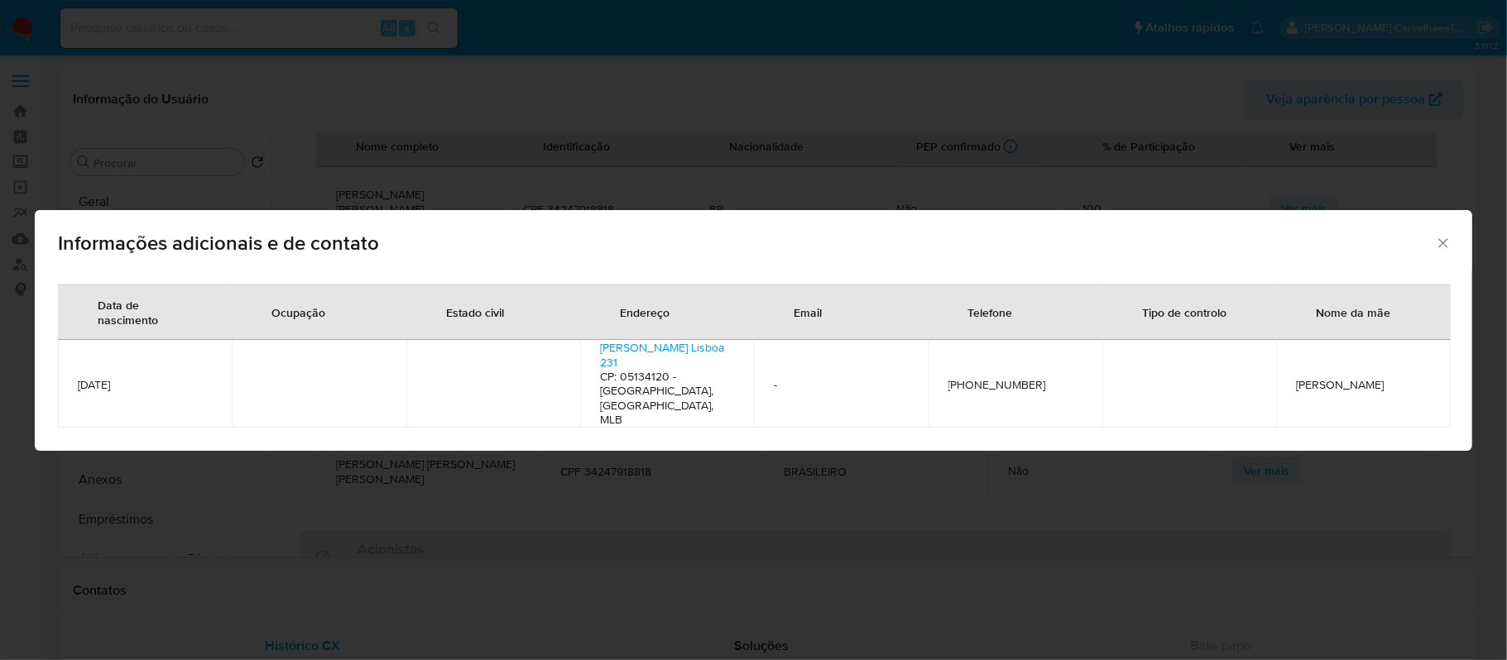
click at [1445, 248] on icon "Fechar" at bounding box center [1443, 243] width 17 height 17
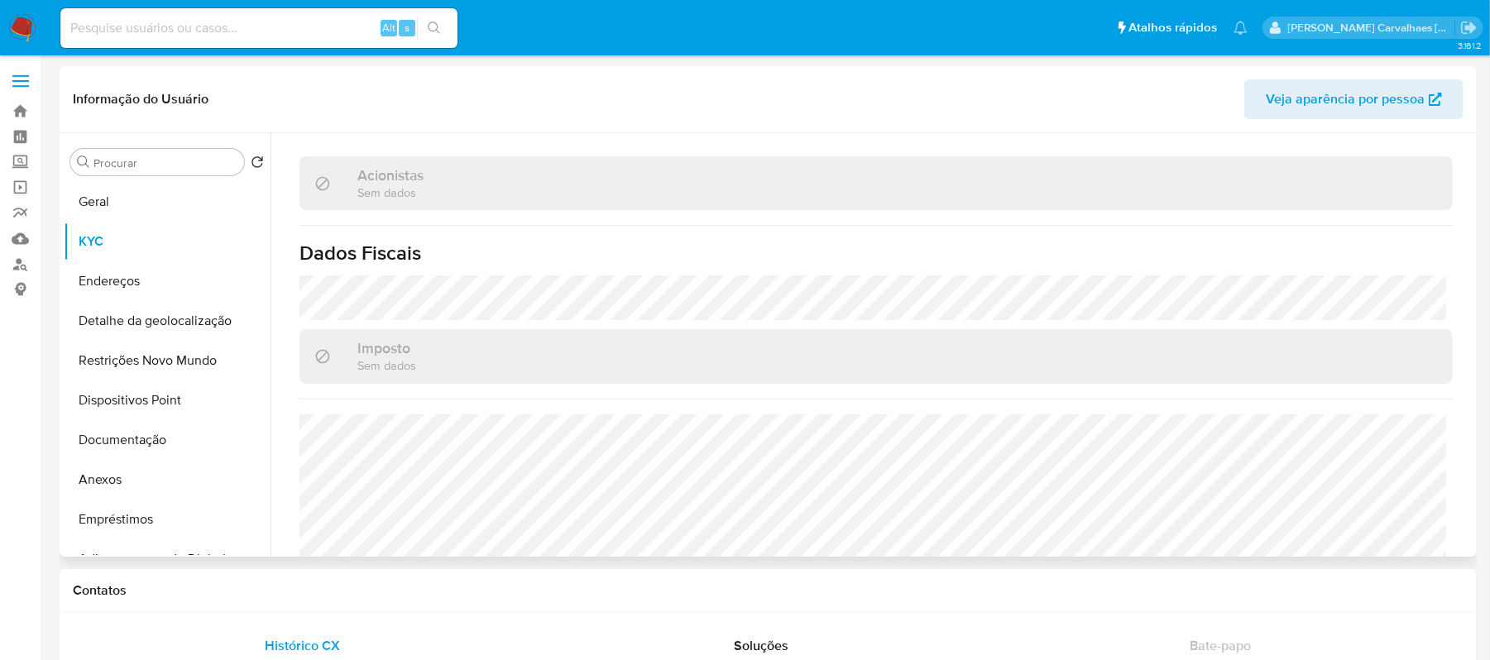
scroll to position [1296, 0]
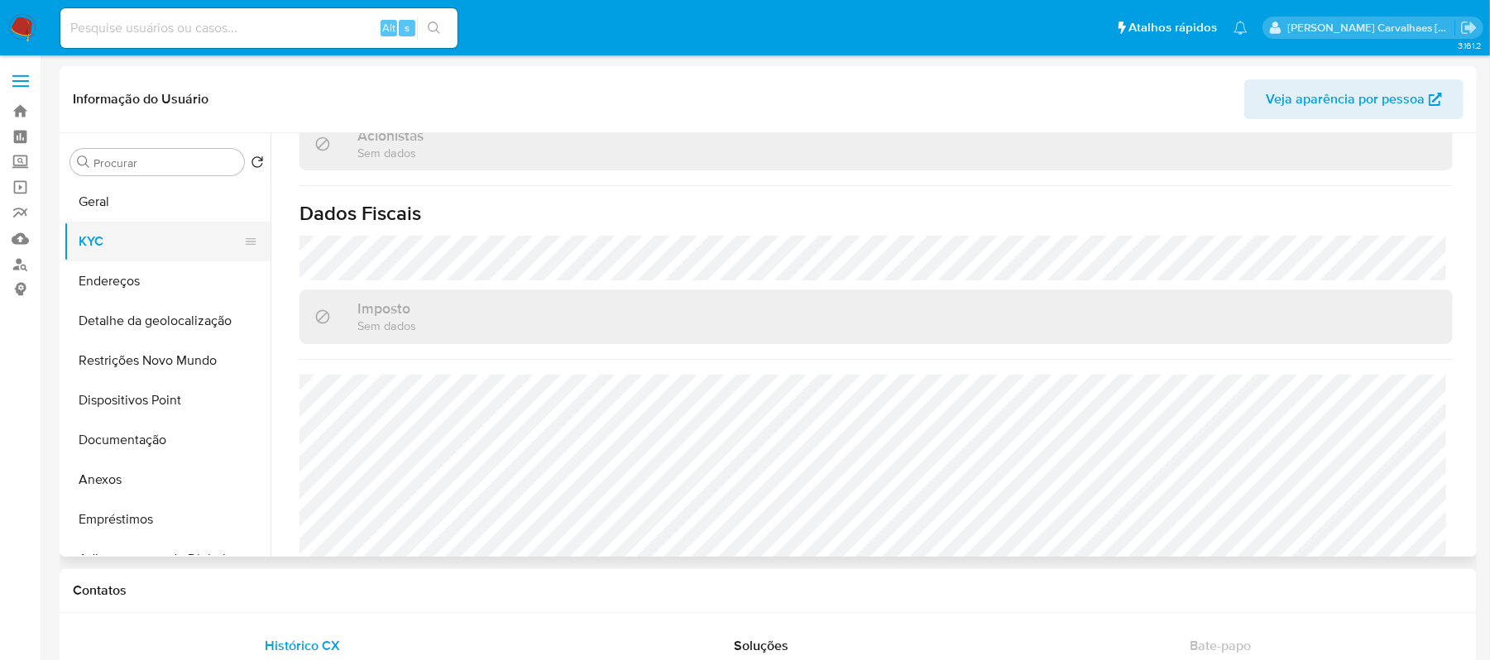
click at [121, 252] on button "KYC" at bounding box center [161, 242] width 194 height 40
click at [118, 482] on button "Anexos" at bounding box center [161, 480] width 194 height 40
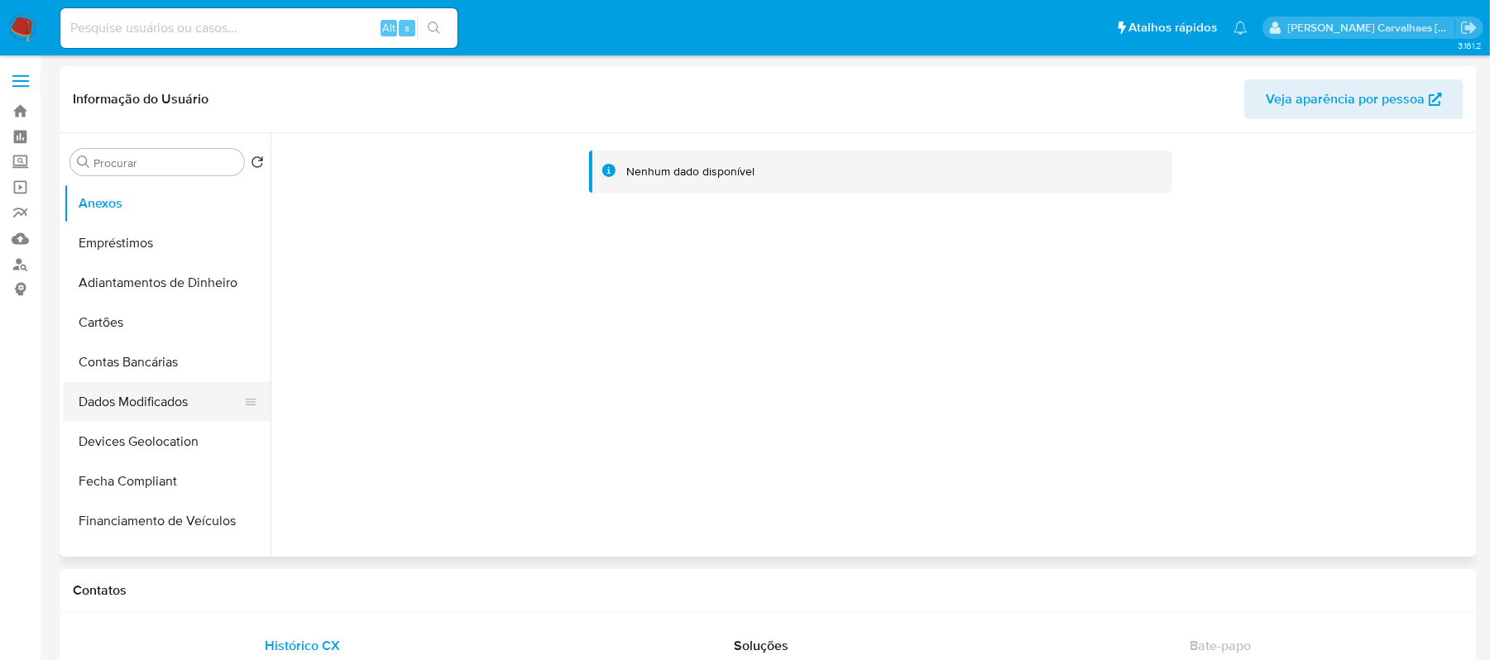
scroll to position [331, 0]
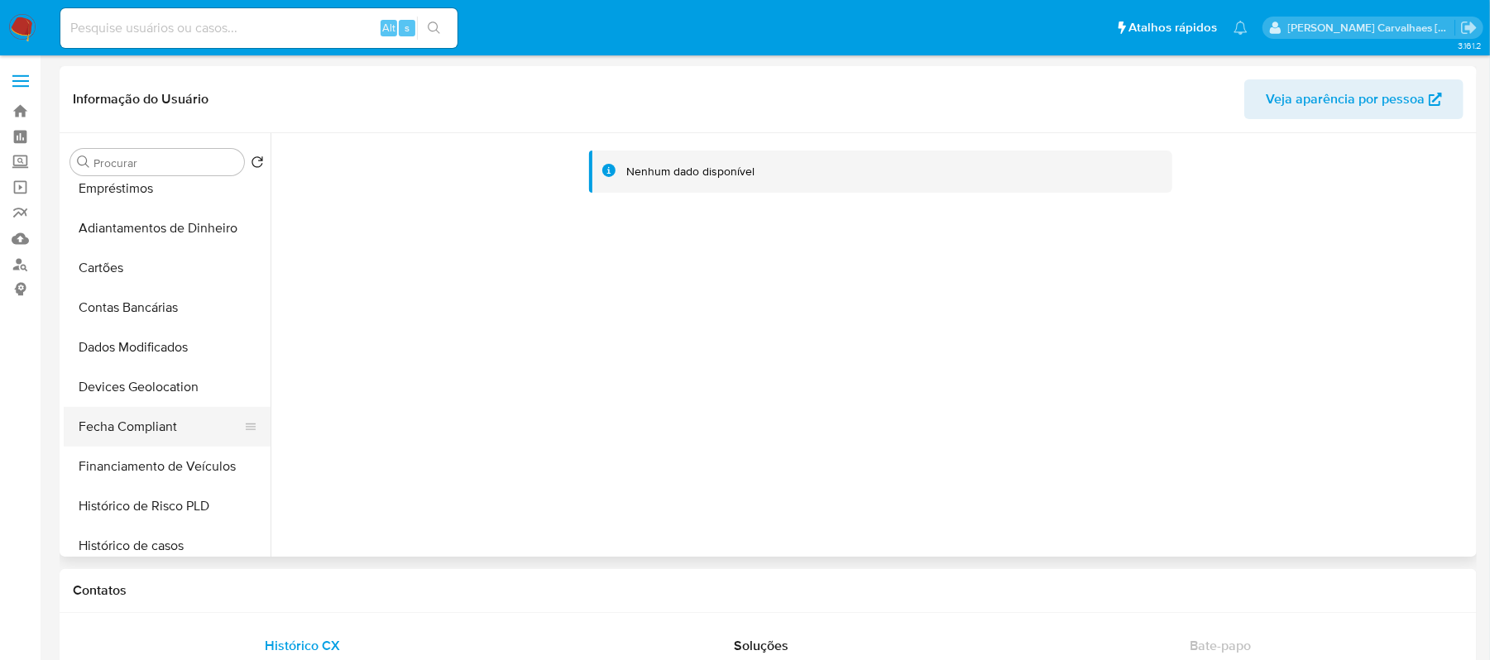
click at [184, 430] on button "Fecha Compliant" at bounding box center [161, 427] width 194 height 40
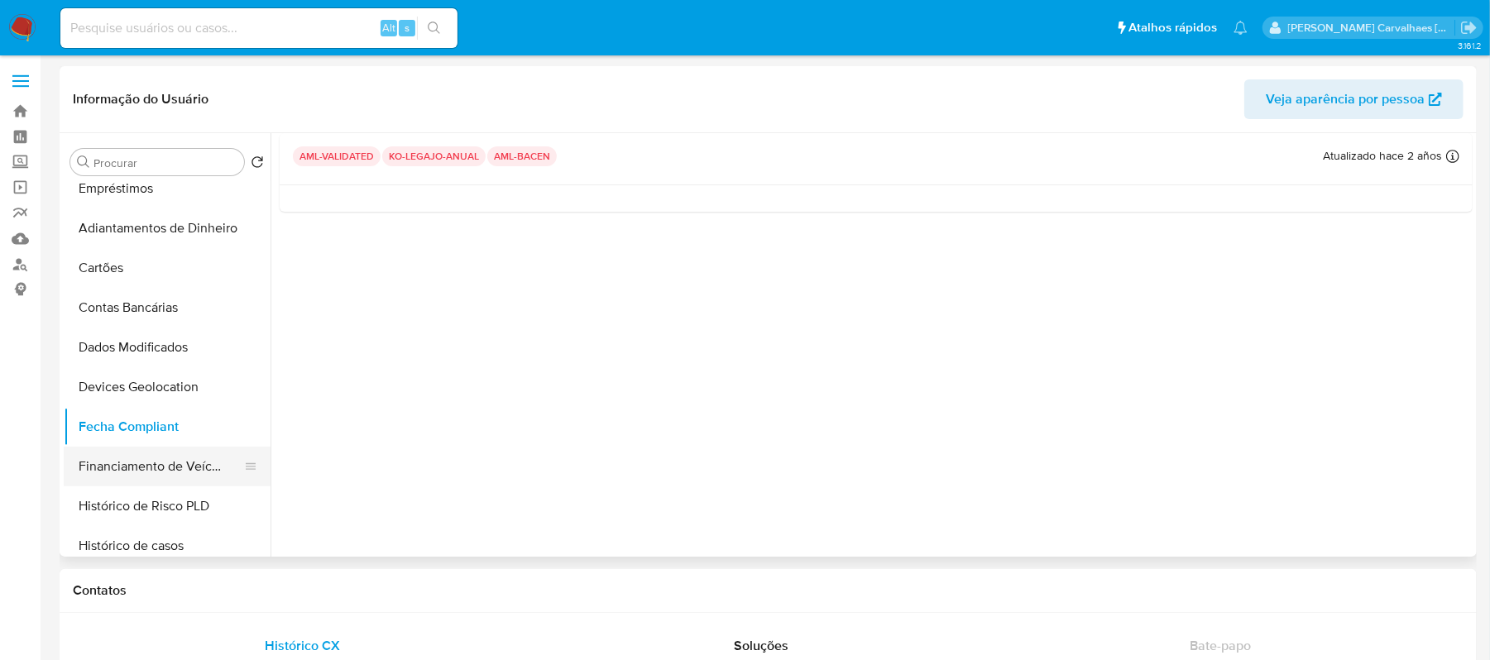
click at [196, 465] on button "Financiamento de Veículos" at bounding box center [161, 467] width 194 height 40
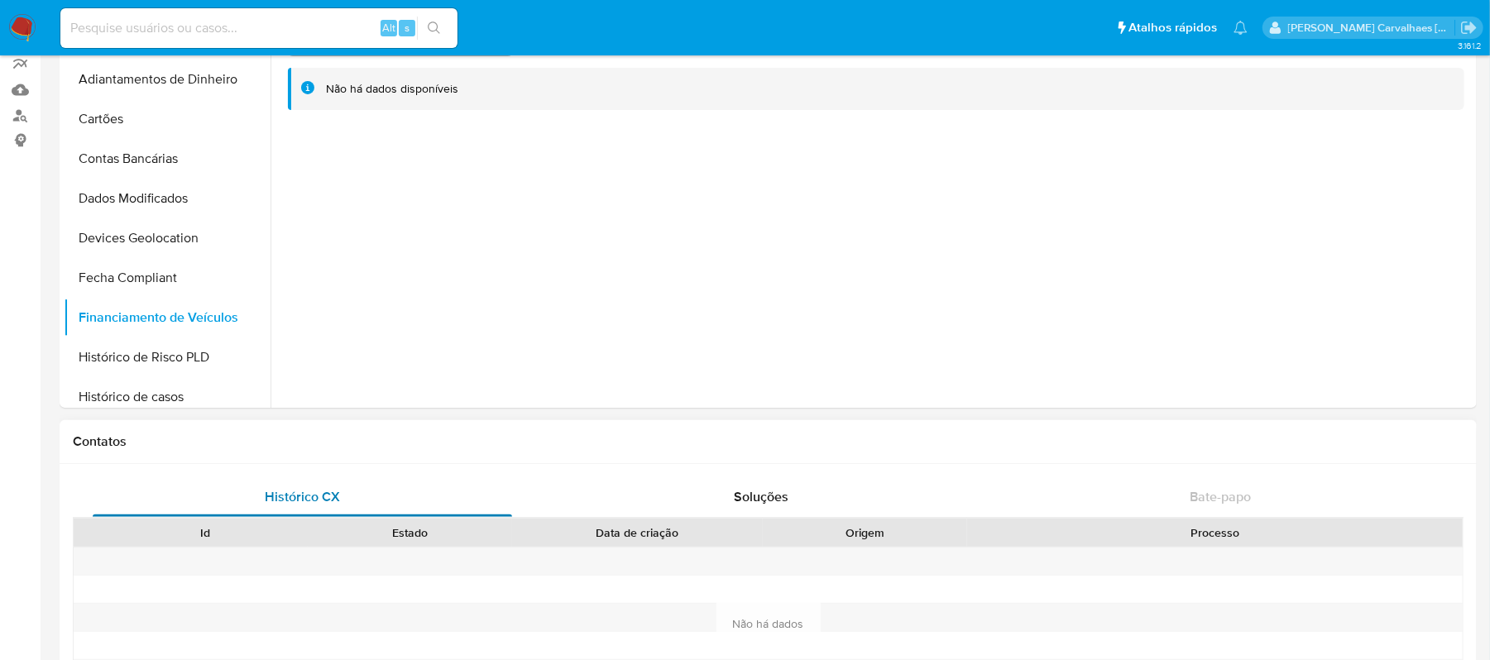
scroll to position [220, 0]
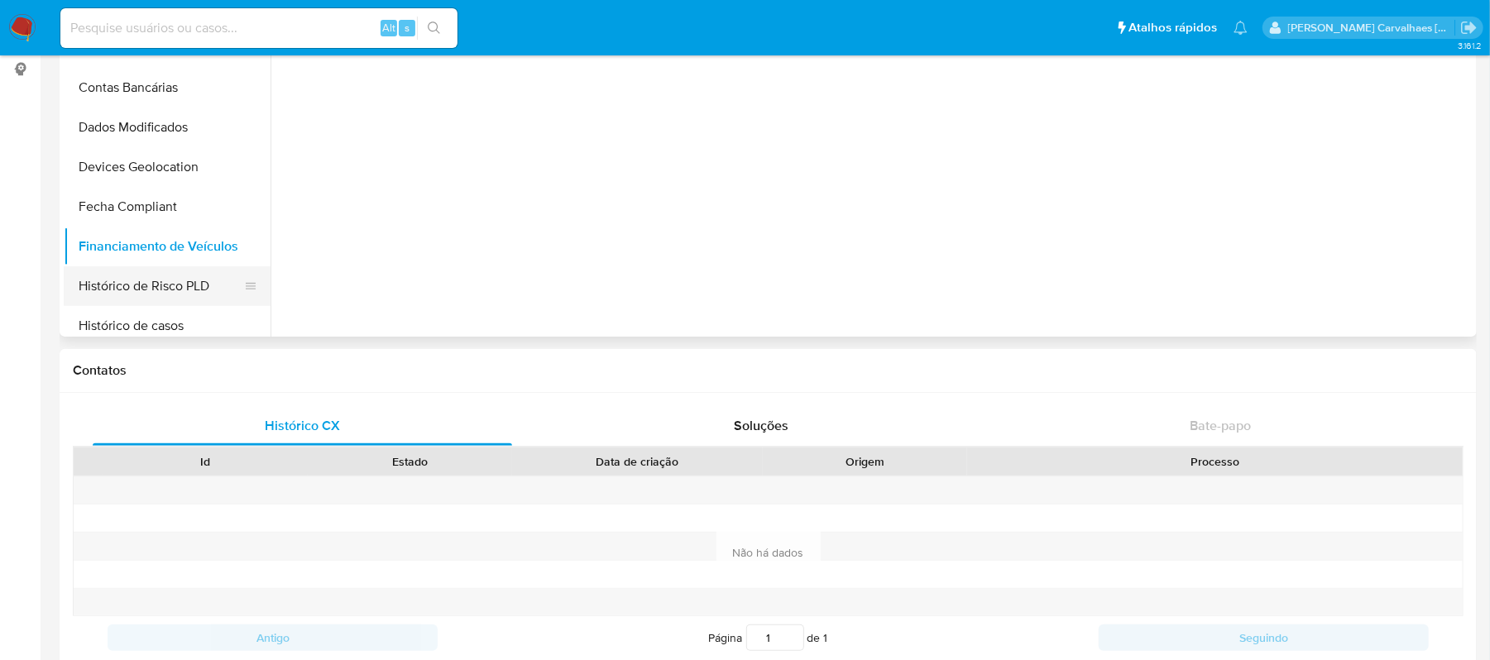
click at [194, 288] on button "Histórico de Risco PLD" at bounding box center [161, 286] width 194 height 40
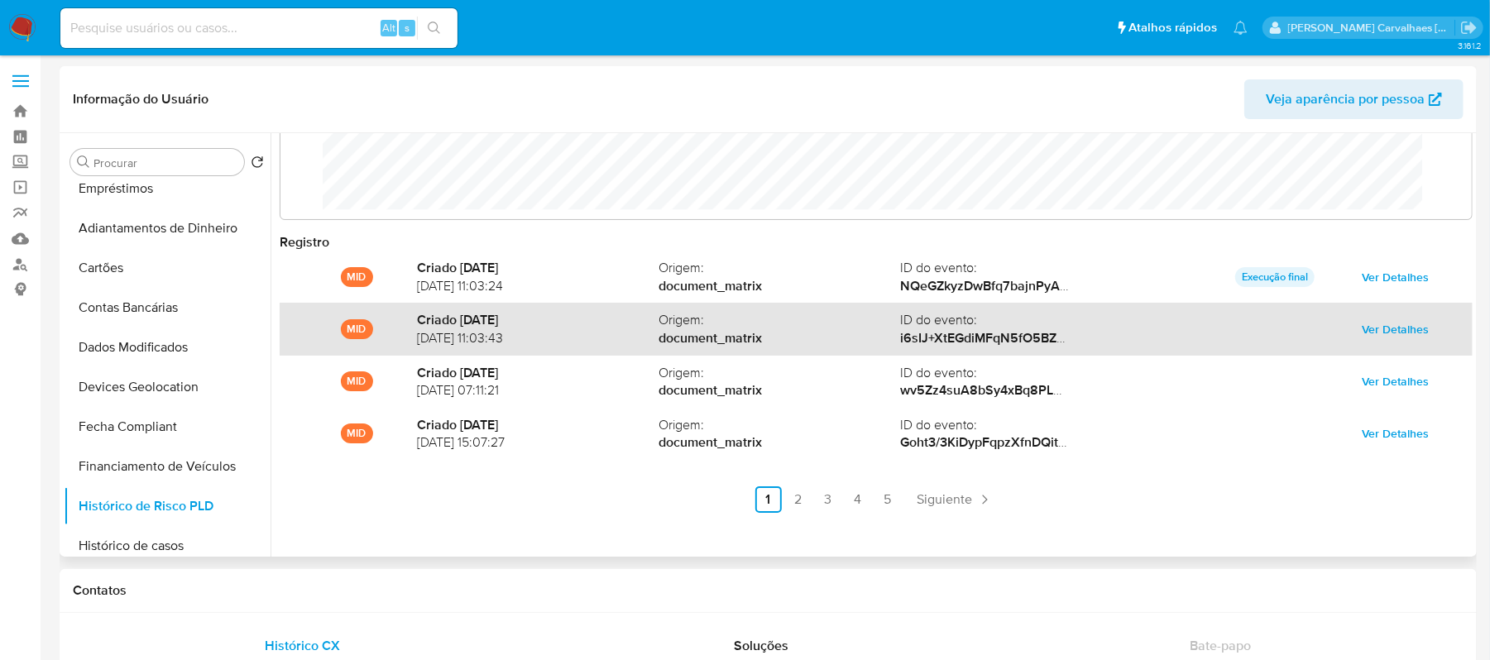
scroll to position [88, 0]
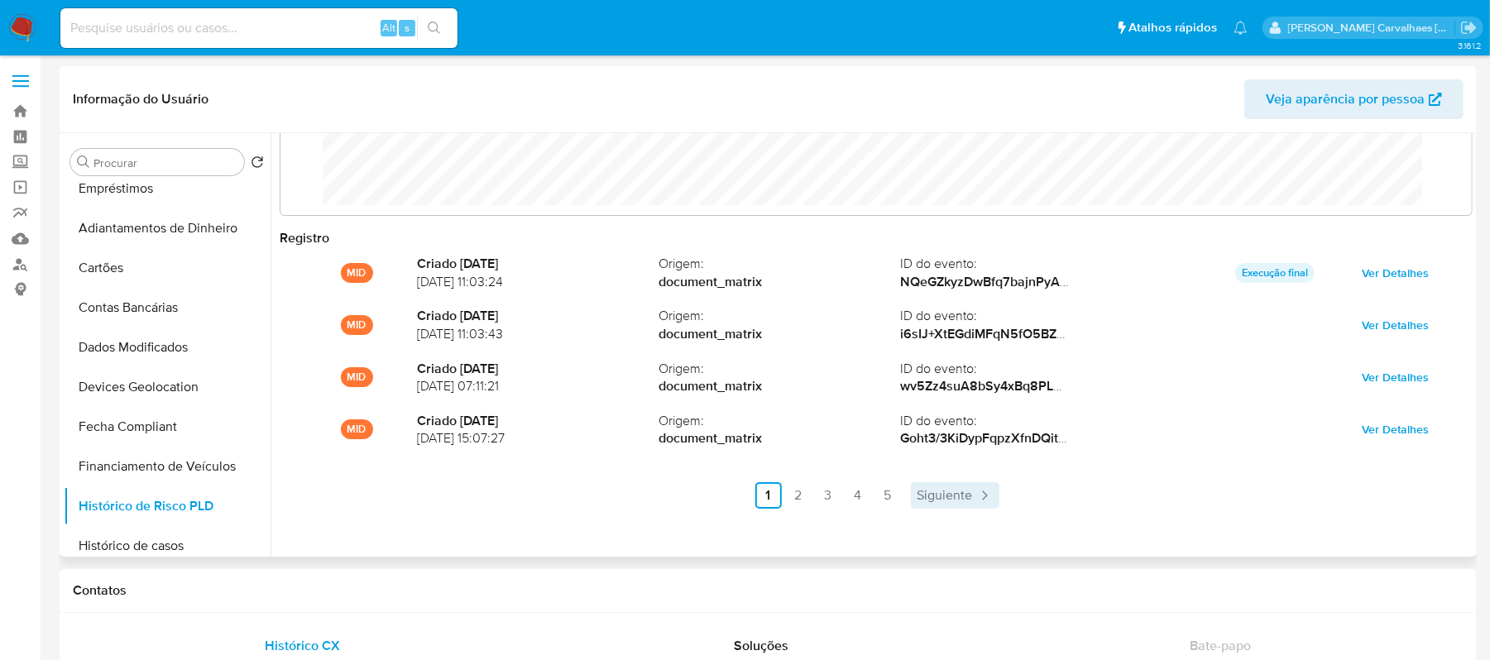
click at [921, 489] on span "Siguiente" at bounding box center [945, 495] width 55 height 13
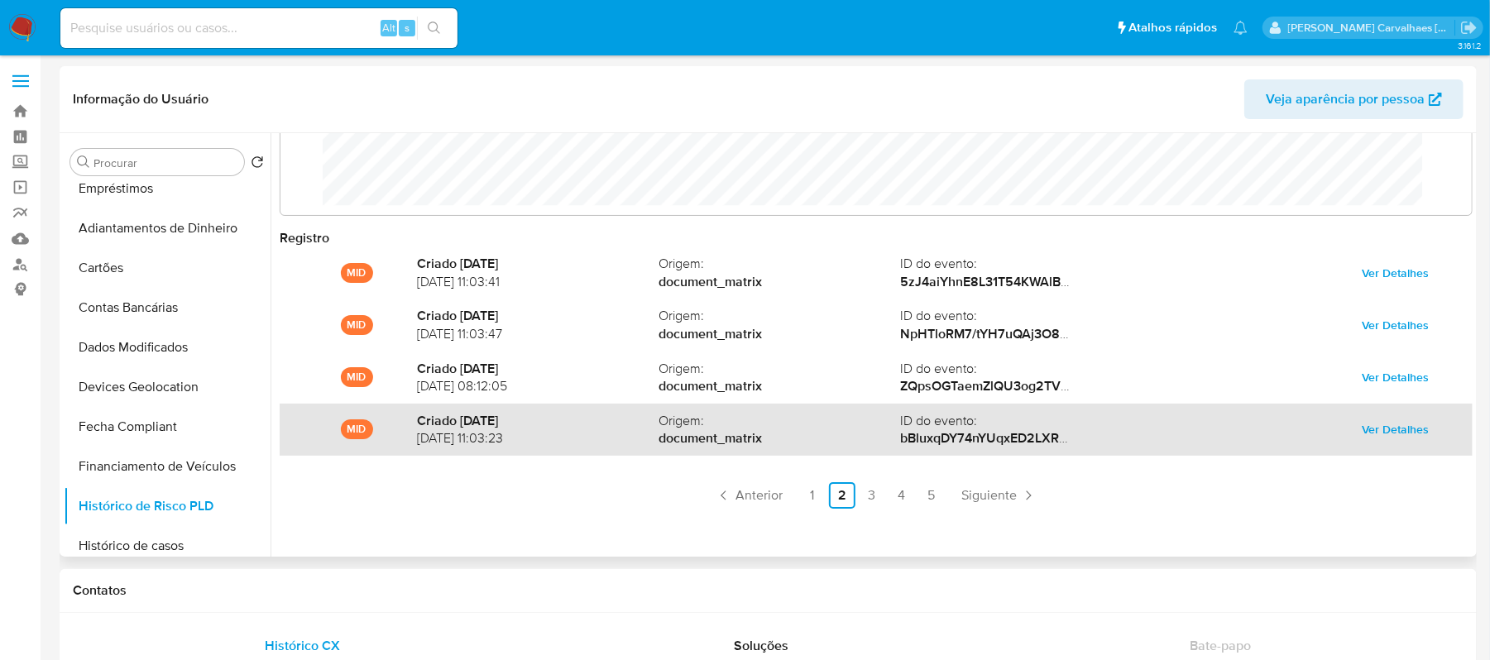
click at [1408, 424] on span "Ver Detalhes" at bounding box center [1395, 429] width 67 height 23
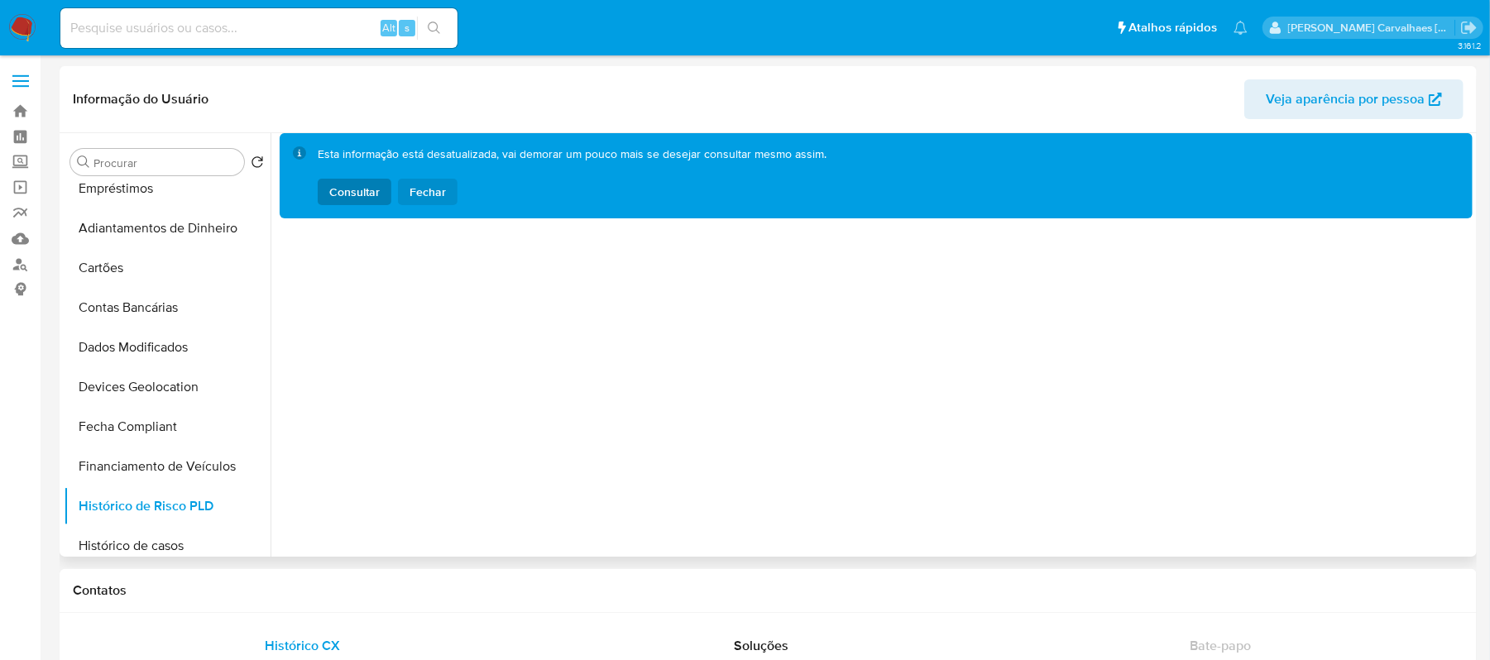
click at [415, 182] on span "Fechar" at bounding box center [428, 192] width 36 height 26
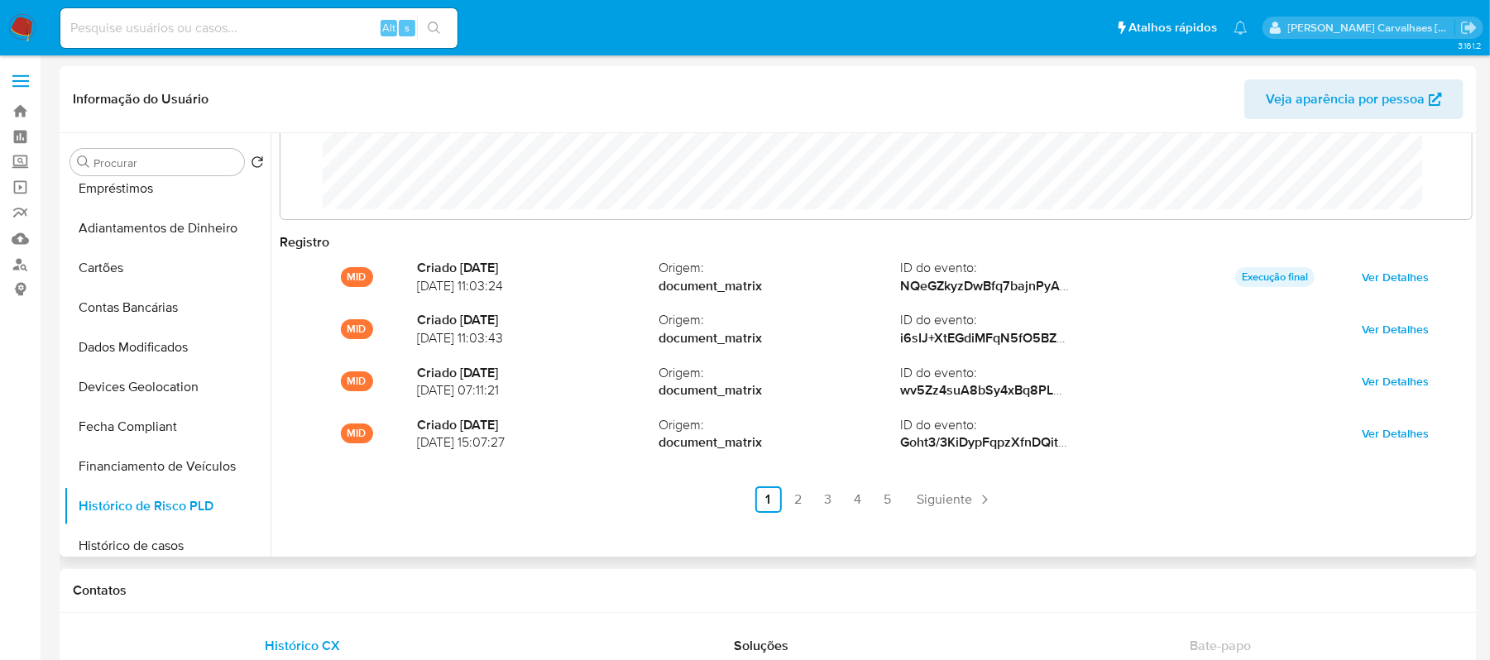
scroll to position [88, 0]
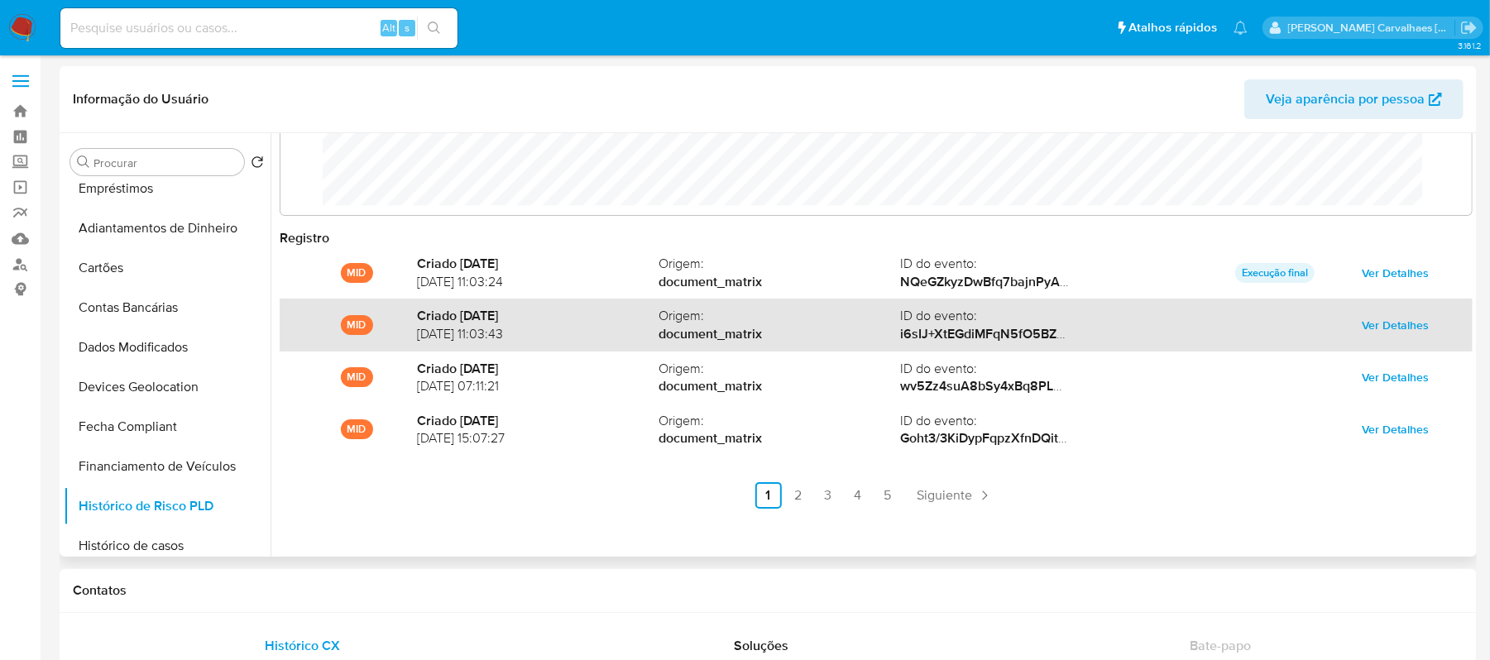
click at [1375, 323] on span "Ver Detalhes" at bounding box center [1395, 325] width 67 height 23
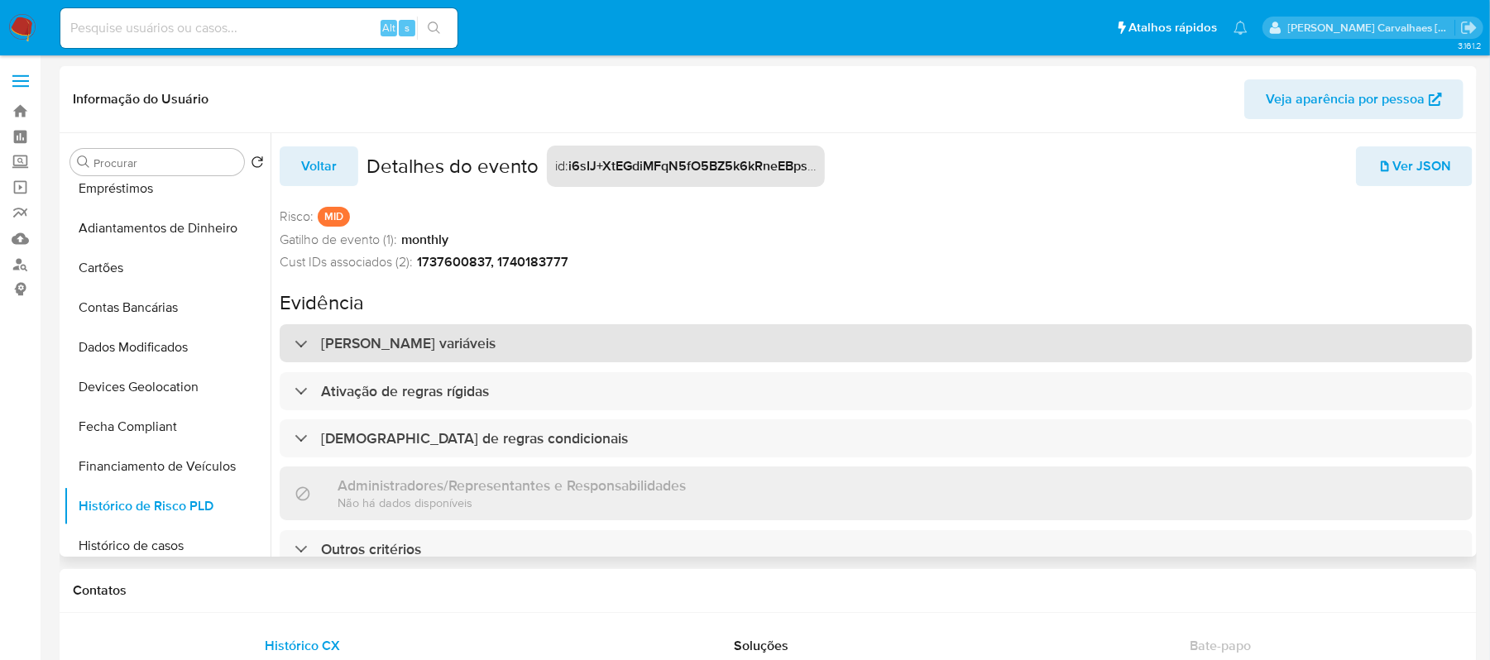
click at [506, 344] on div "[PERSON_NAME] variáveis" at bounding box center [876, 343] width 1193 height 38
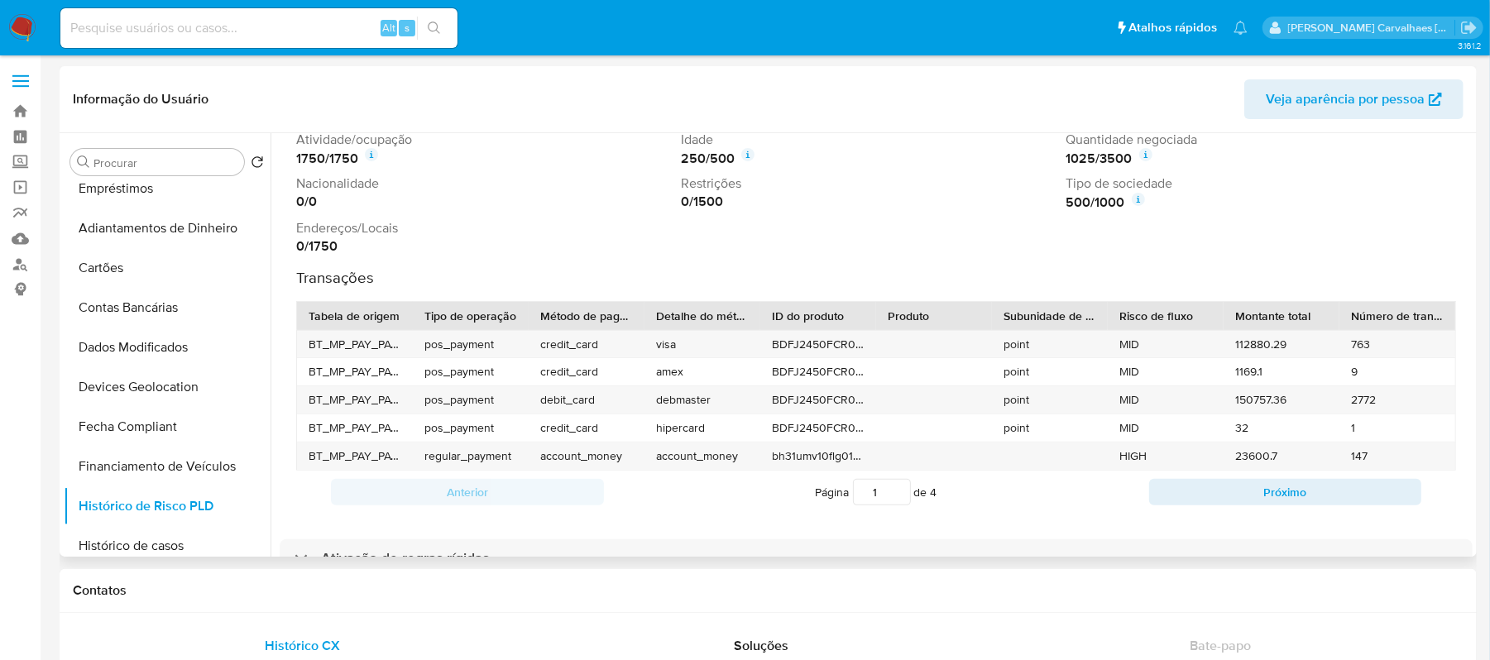
scroll to position [441, 0]
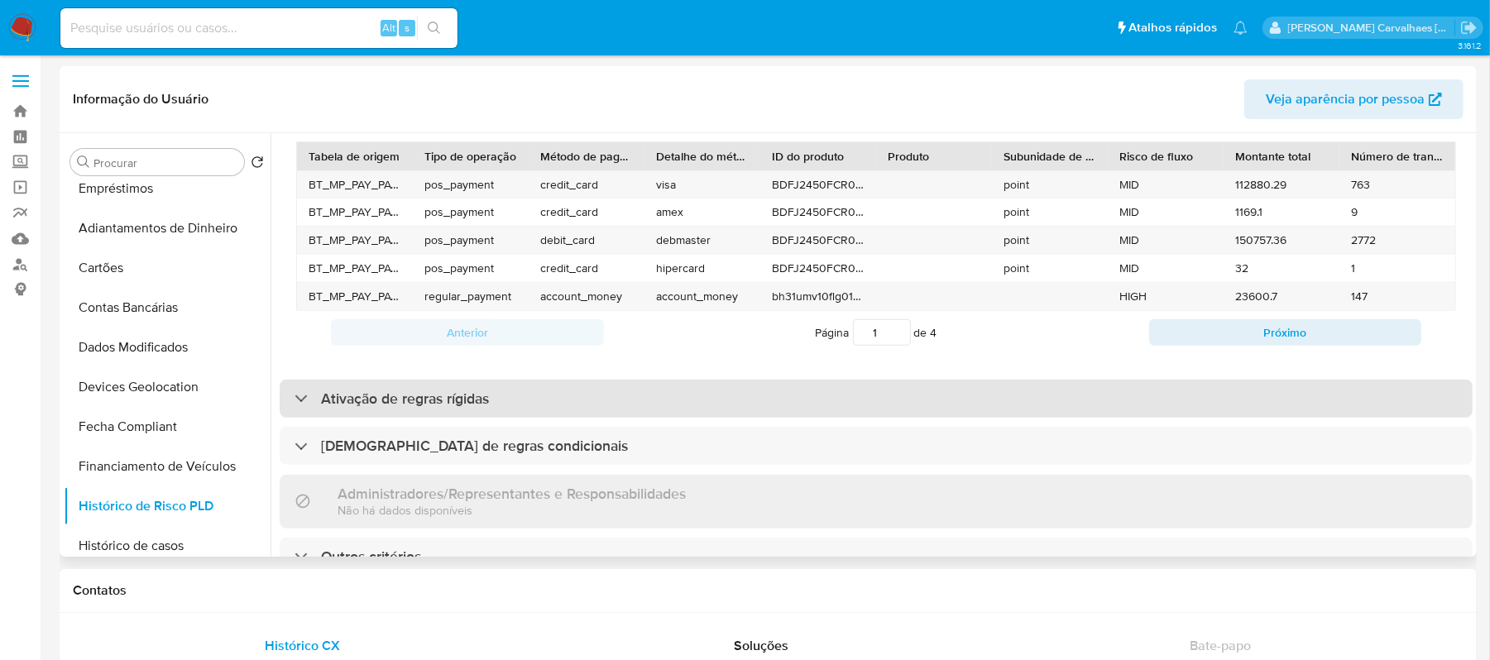
click at [462, 405] on h3 "Ativação de regras rígidas" at bounding box center [405, 399] width 168 height 18
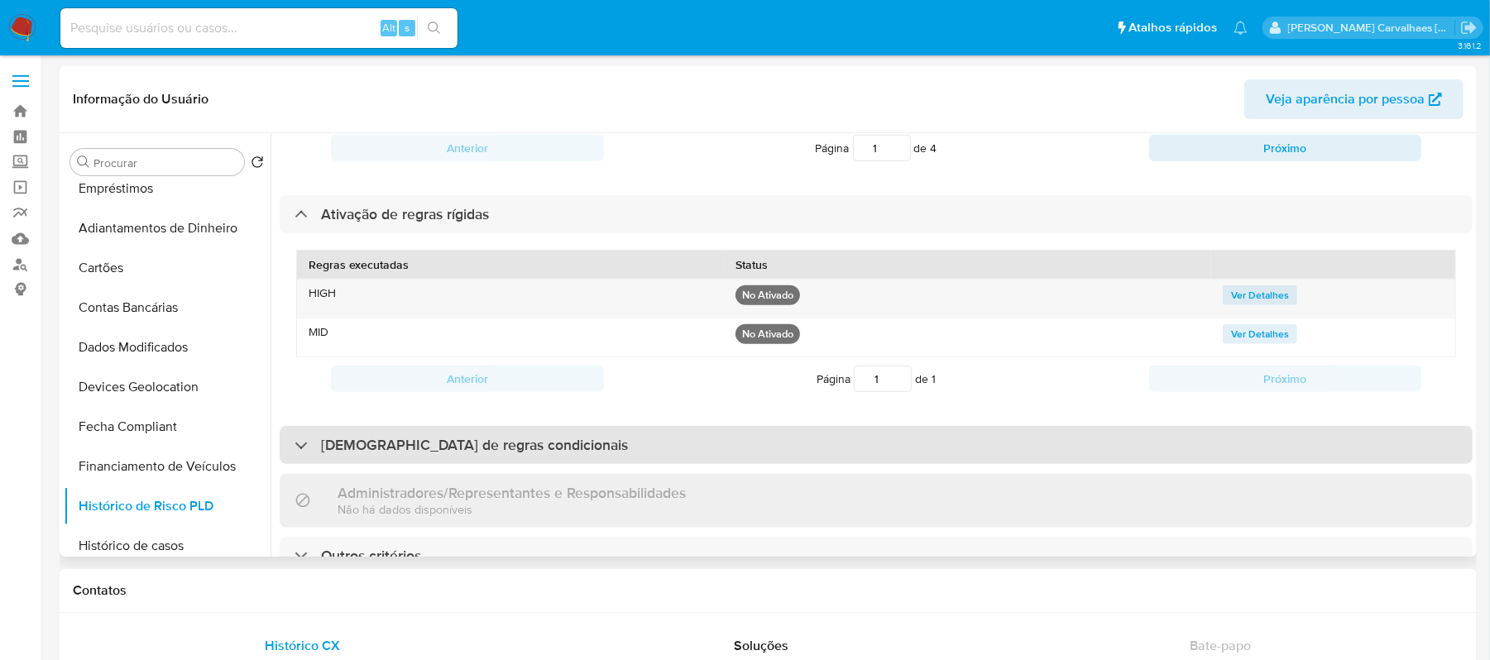
scroll to position [48, 0]
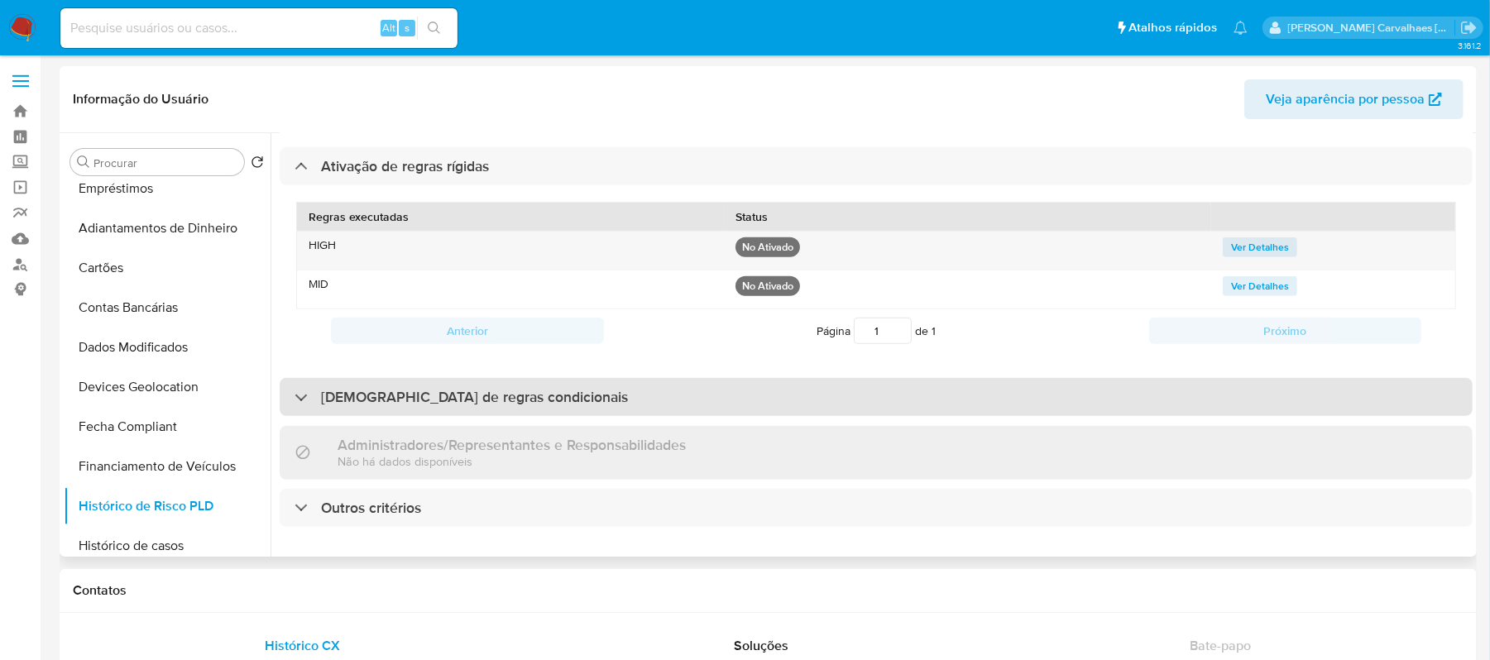
click at [382, 388] on h3 "[DEMOGRAPHIC_DATA] de regras condicionais" at bounding box center [474, 397] width 307 height 18
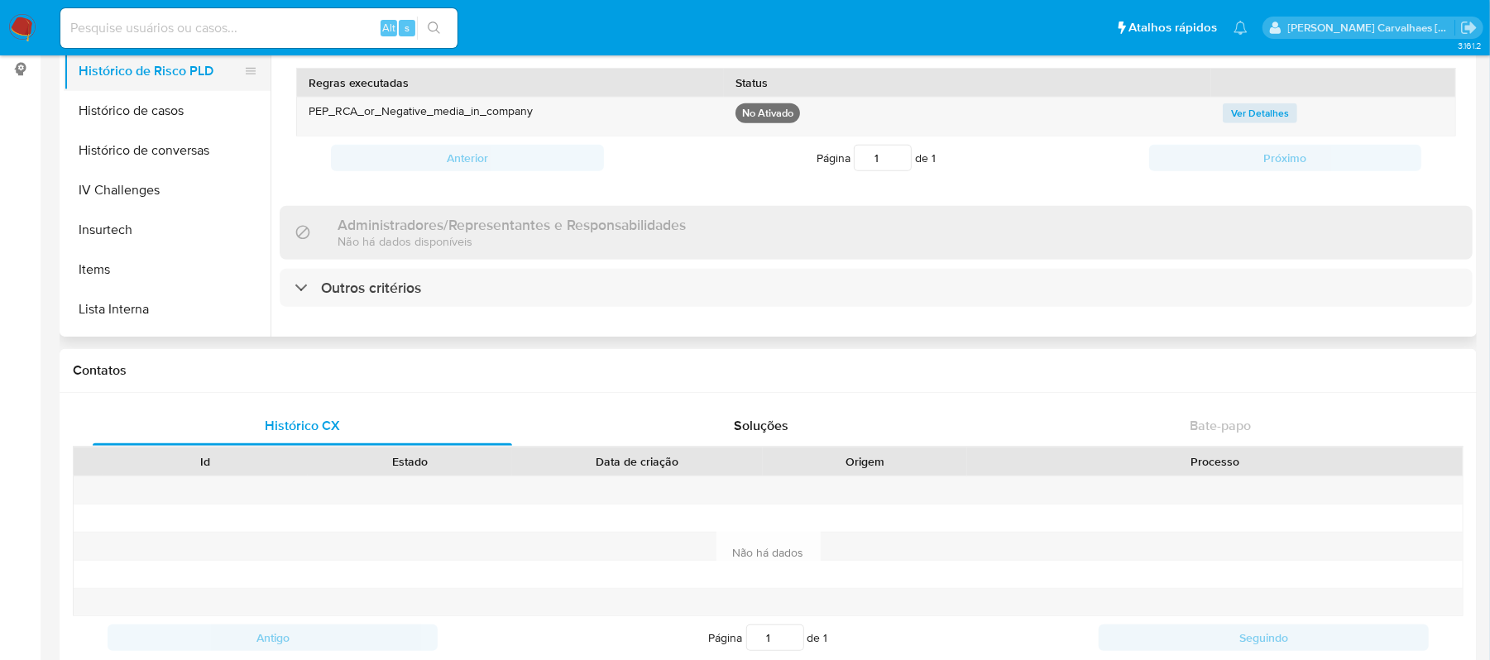
scroll to position [551, 0]
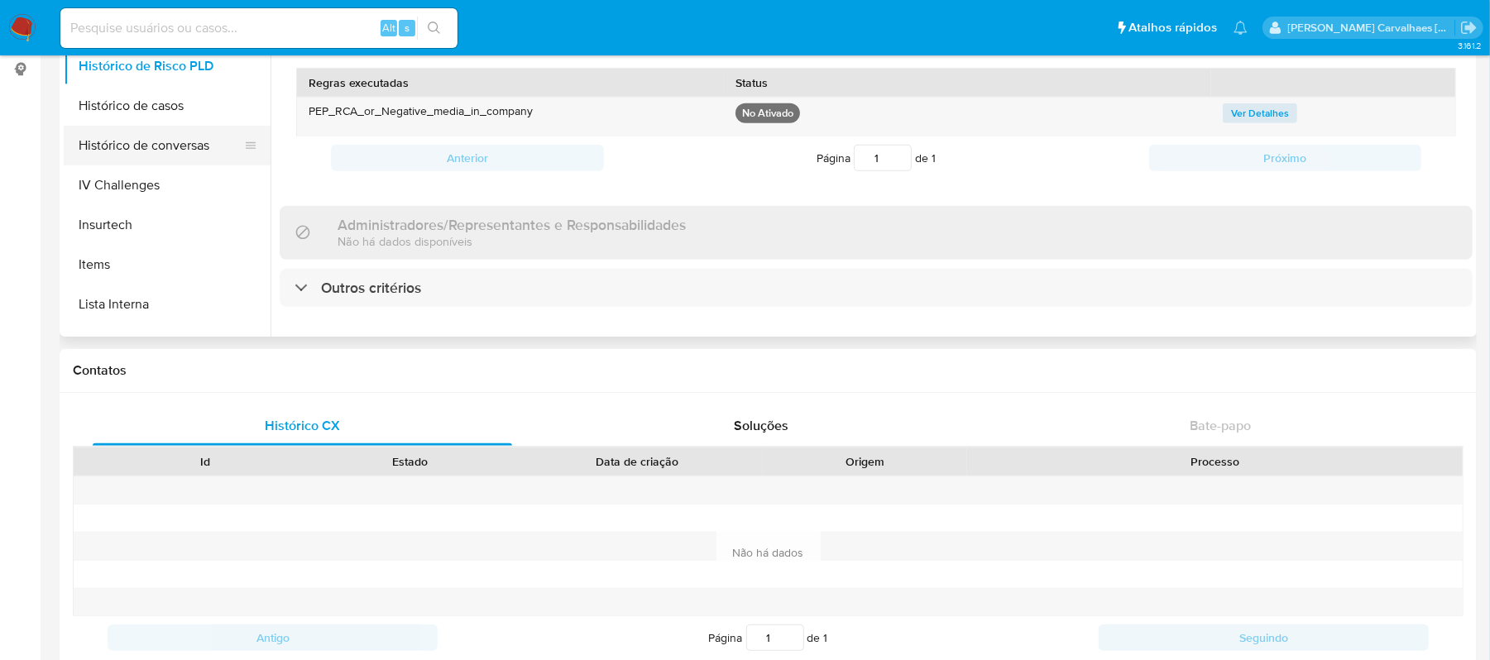
click at [173, 151] on button "Histórico de conversas" at bounding box center [161, 146] width 194 height 40
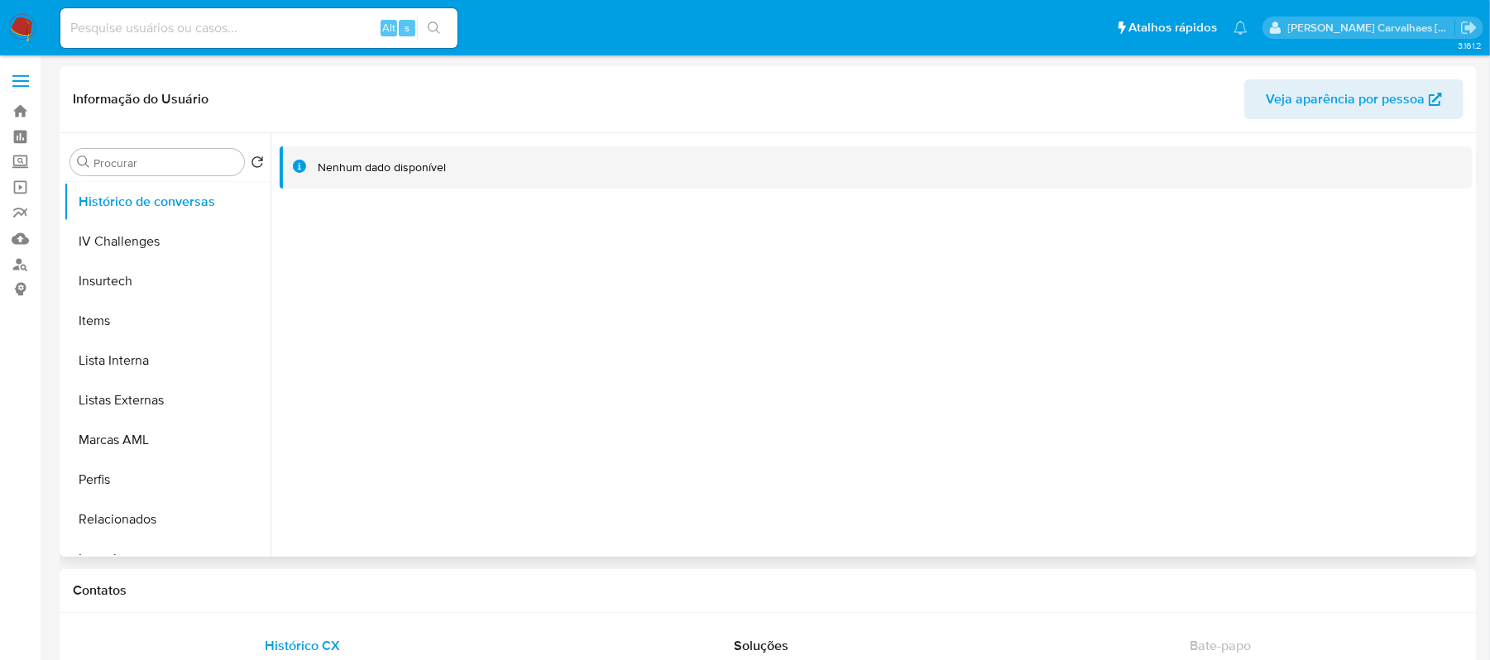
scroll to position [772, 0]
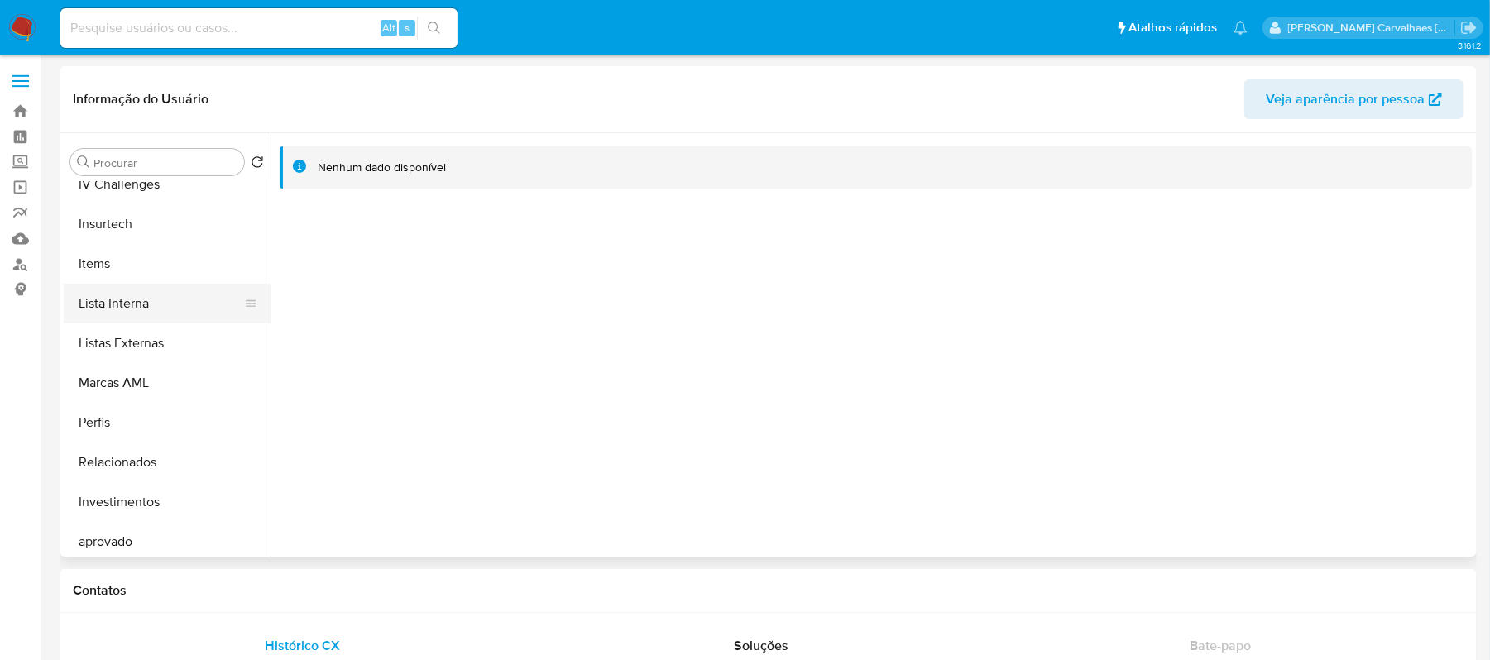
click at [143, 314] on button "Lista Interna" at bounding box center [161, 304] width 194 height 40
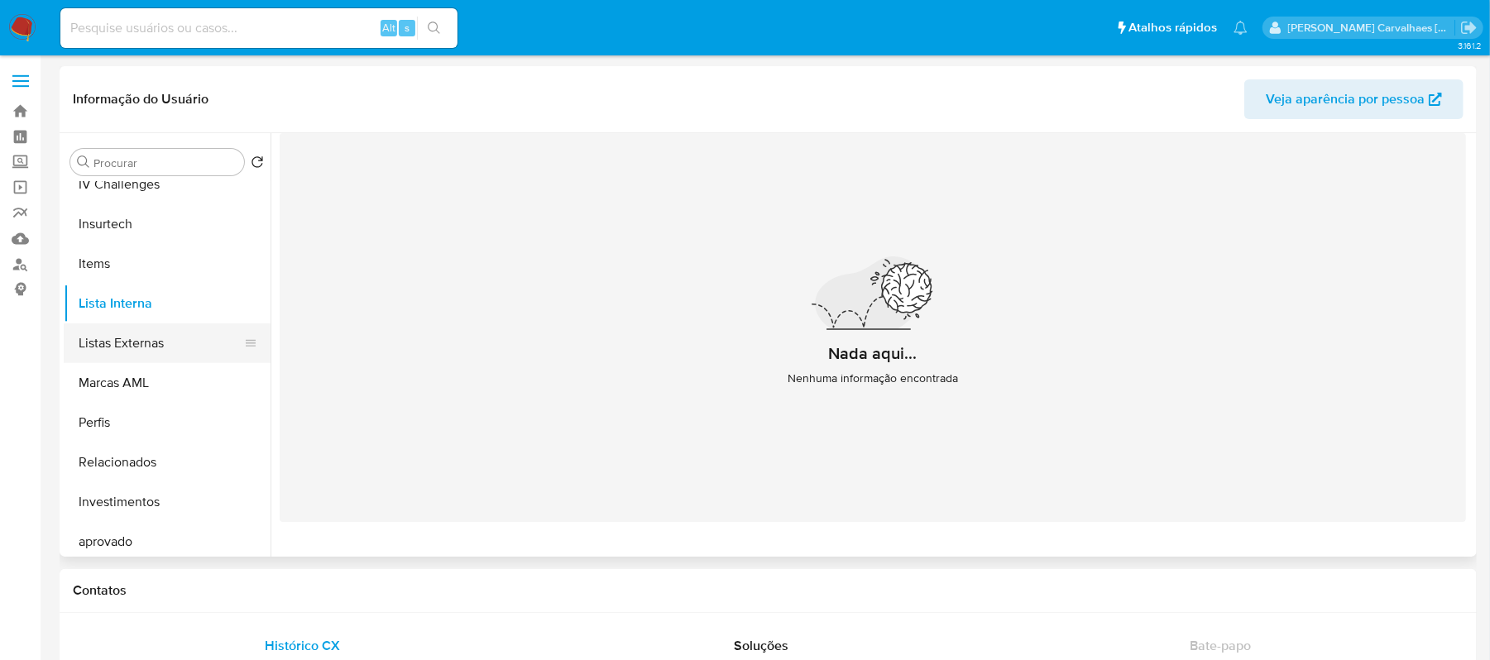
click at [169, 334] on button "Listas Externas" at bounding box center [161, 344] width 194 height 40
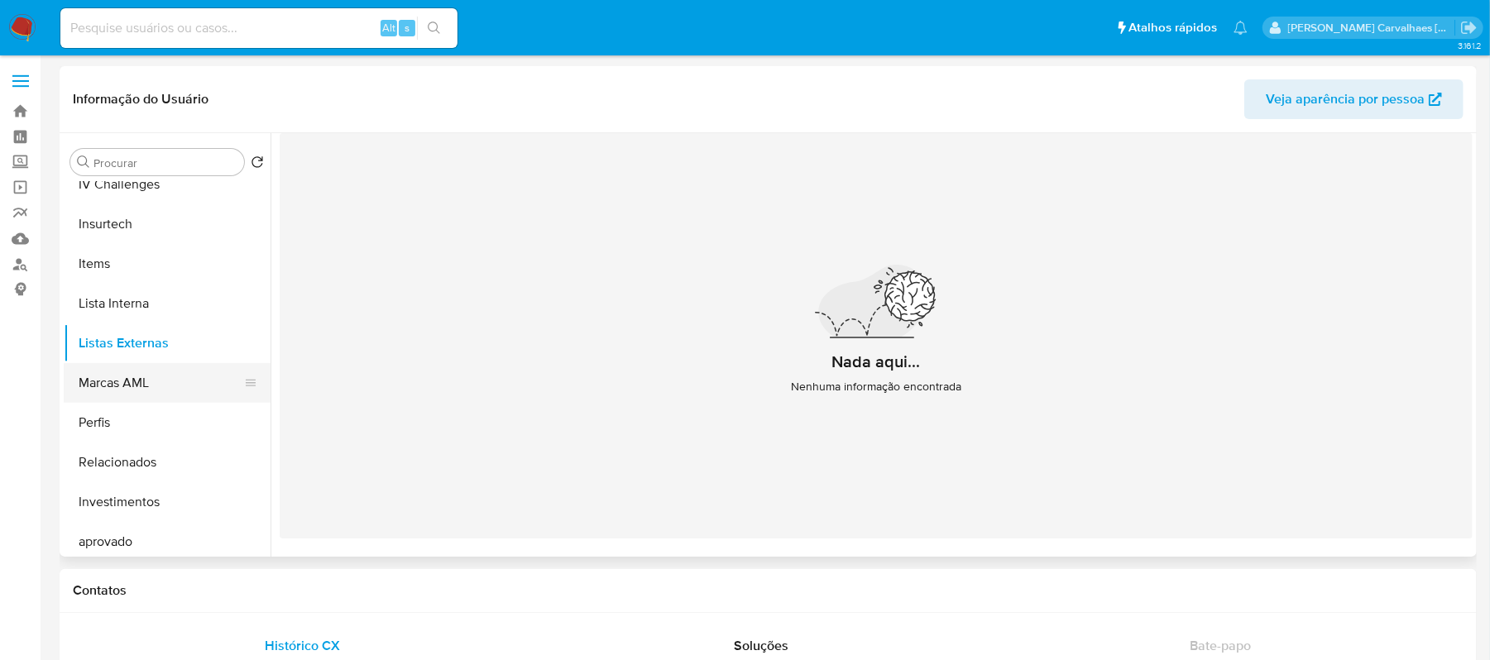
click at [151, 395] on button "Marcas AML" at bounding box center [161, 383] width 194 height 40
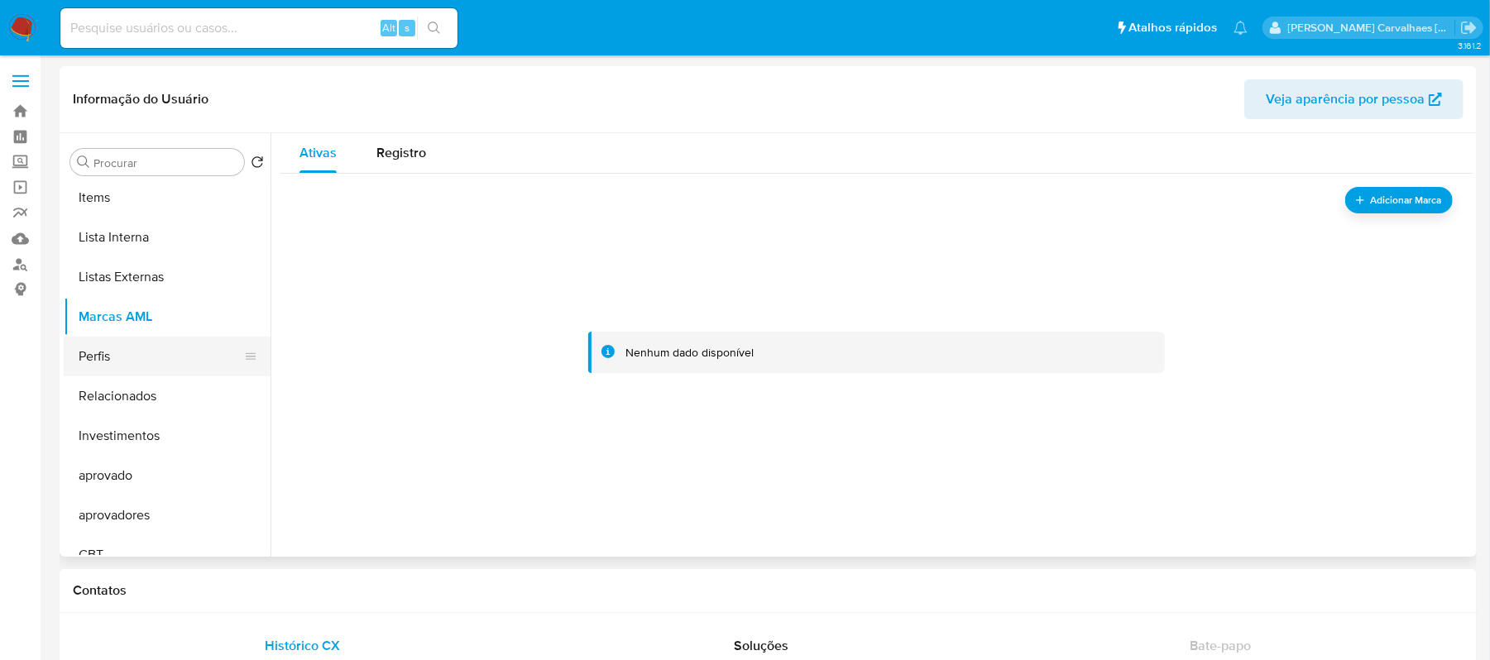
scroll to position [857, 0]
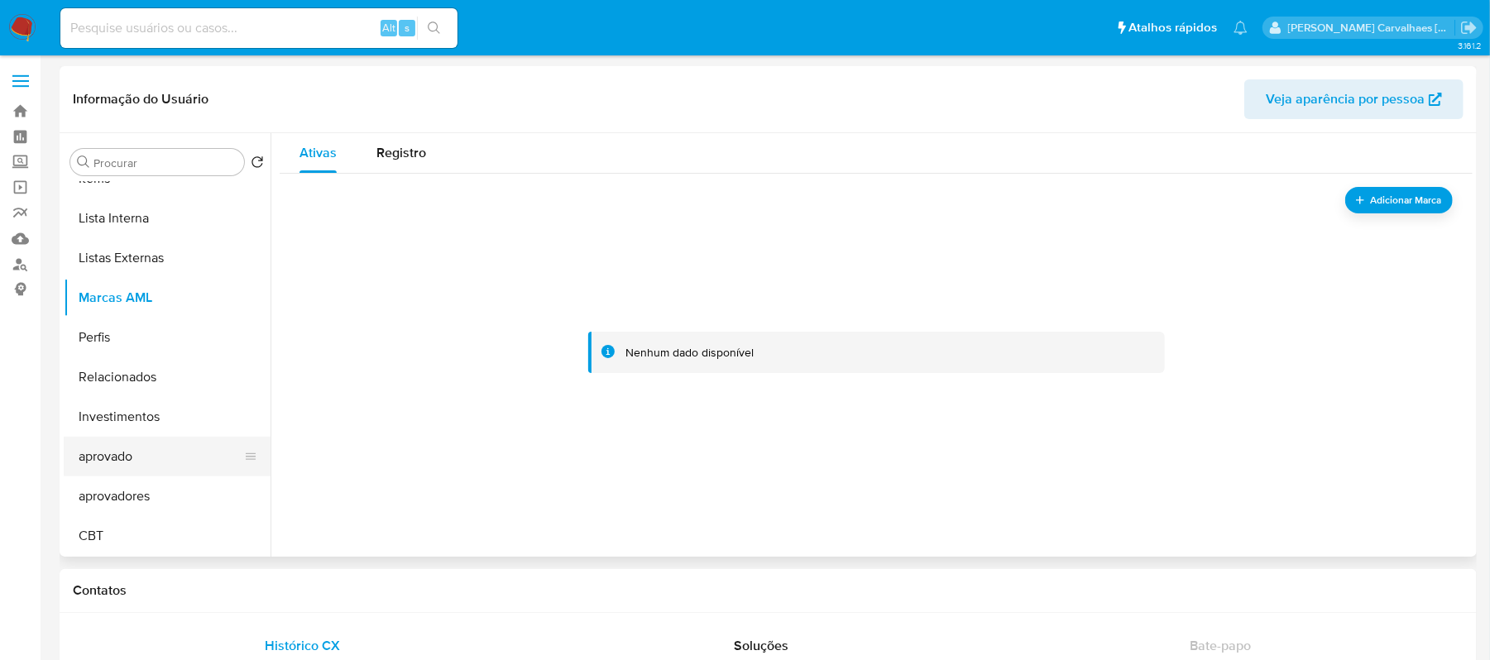
click at [123, 458] on button "aprovado" at bounding box center [161, 457] width 194 height 40
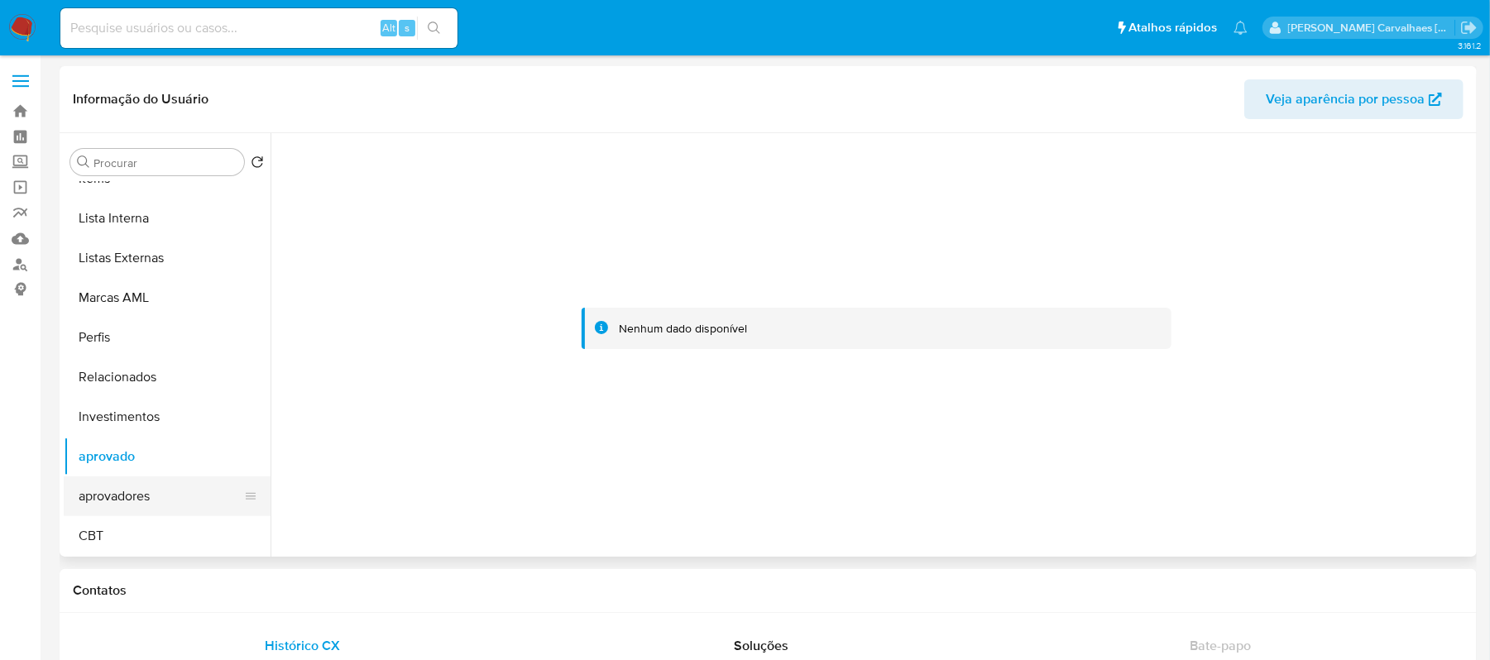
click at [118, 481] on button "aprovadores" at bounding box center [161, 497] width 194 height 40
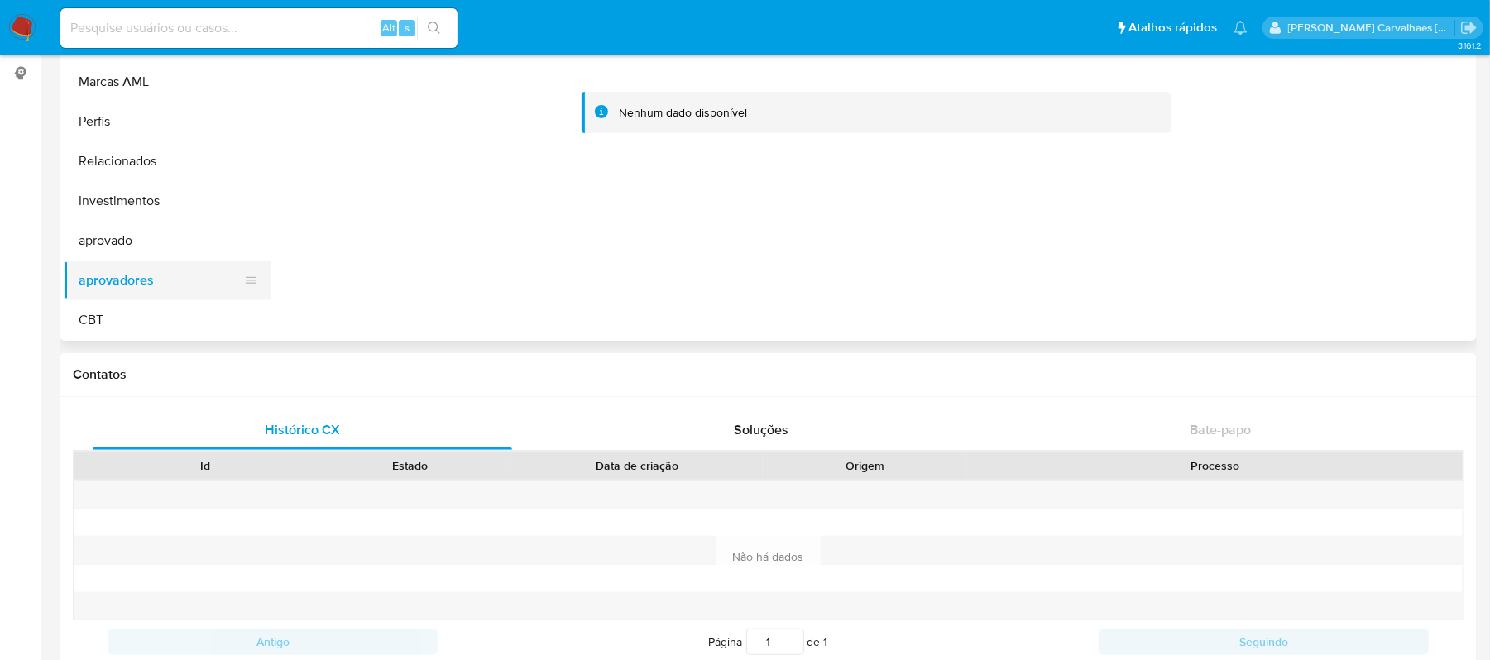
scroll to position [220, 0]
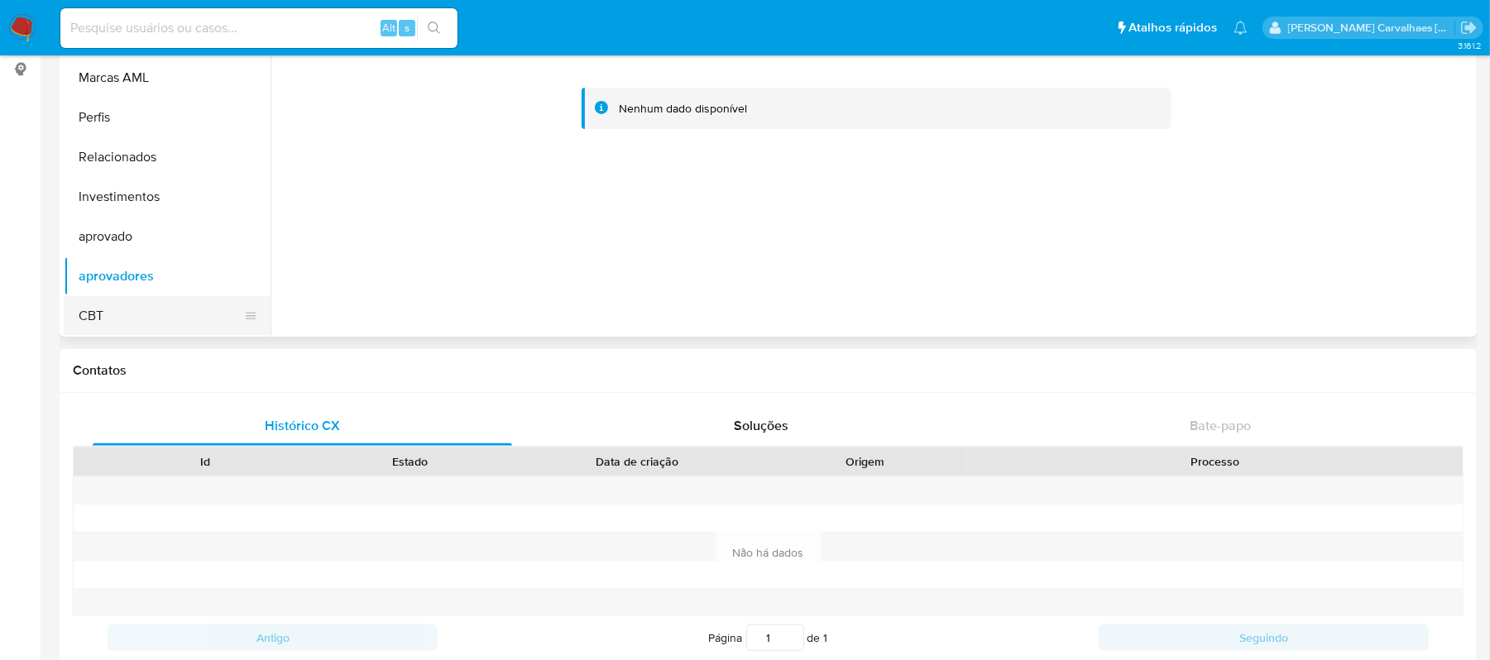
click at [100, 319] on button "CBT" at bounding box center [161, 316] width 194 height 40
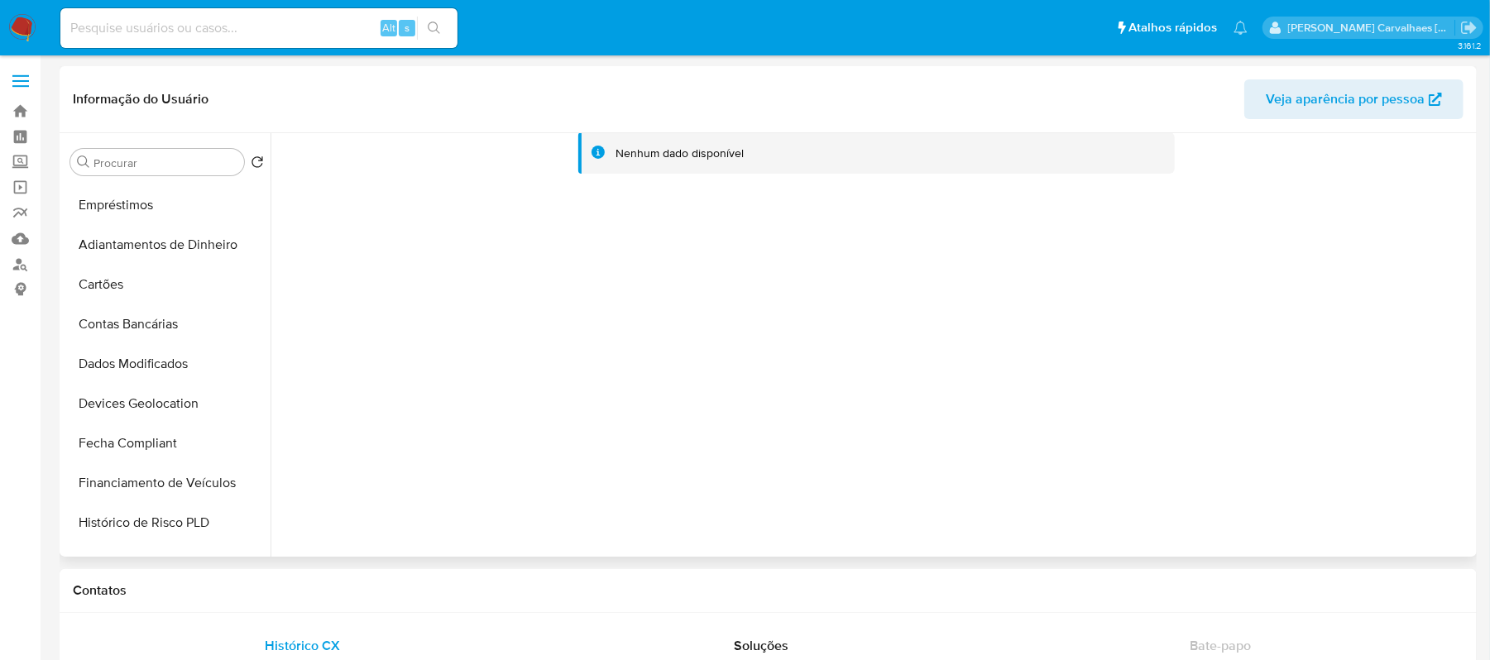
scroll to position [305, 0]
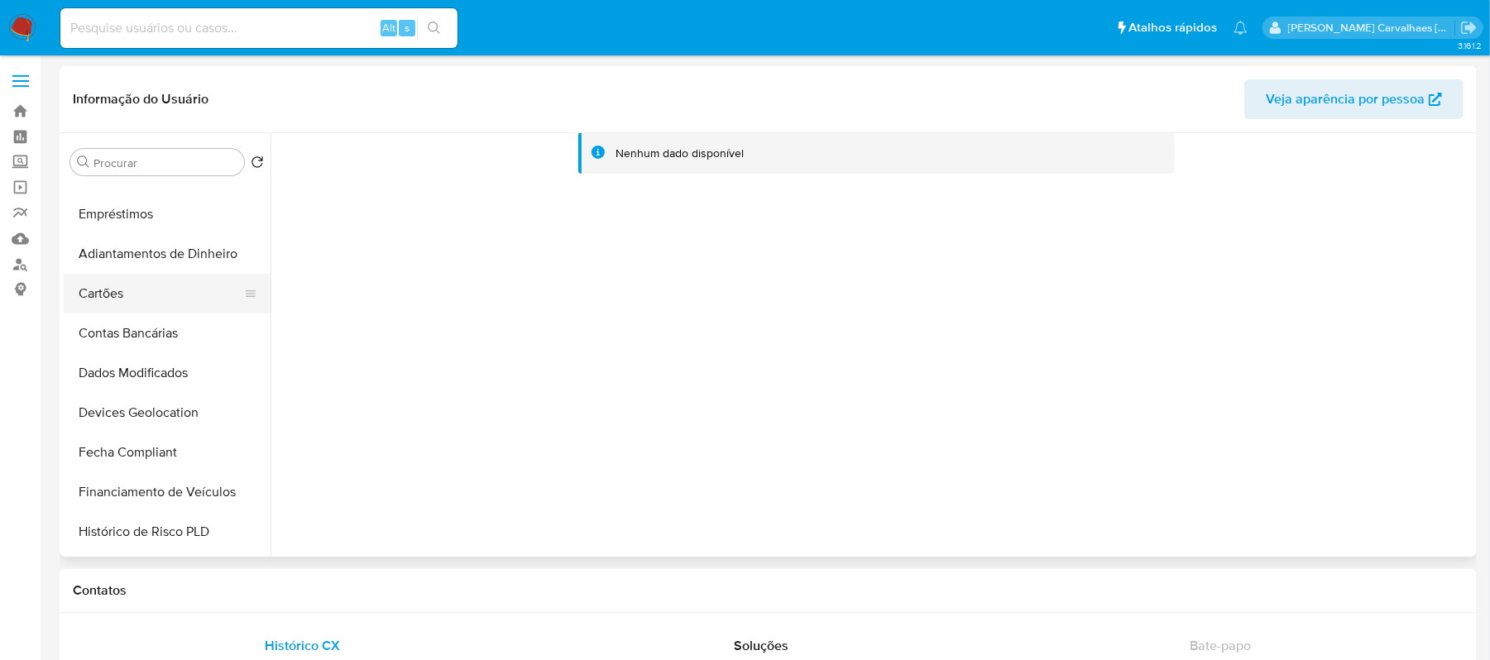
click at [152, 280] on button "Cartões" at bounding box center [161, 294] width 194 height 40
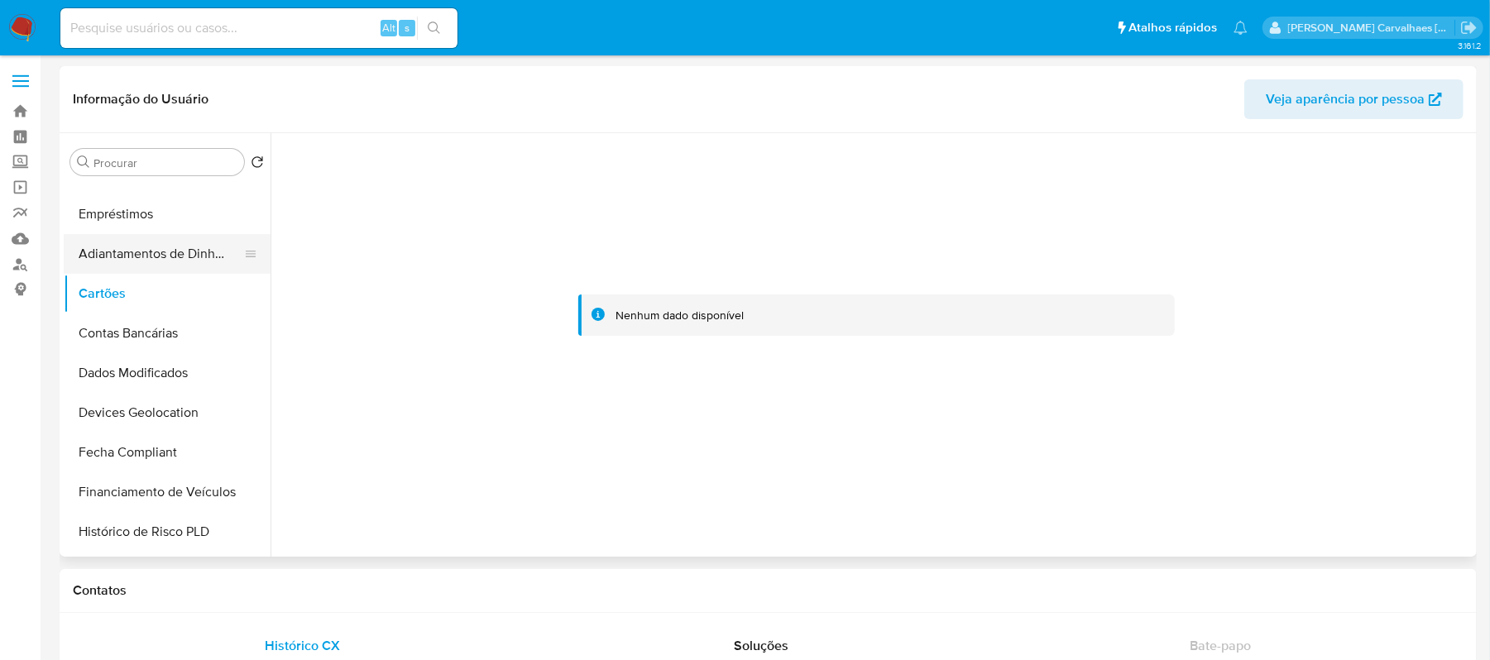
click at [190, 255] on button "Adiantamentos de Dinheiro" at bounding box center [161, 254] width 194 height 40
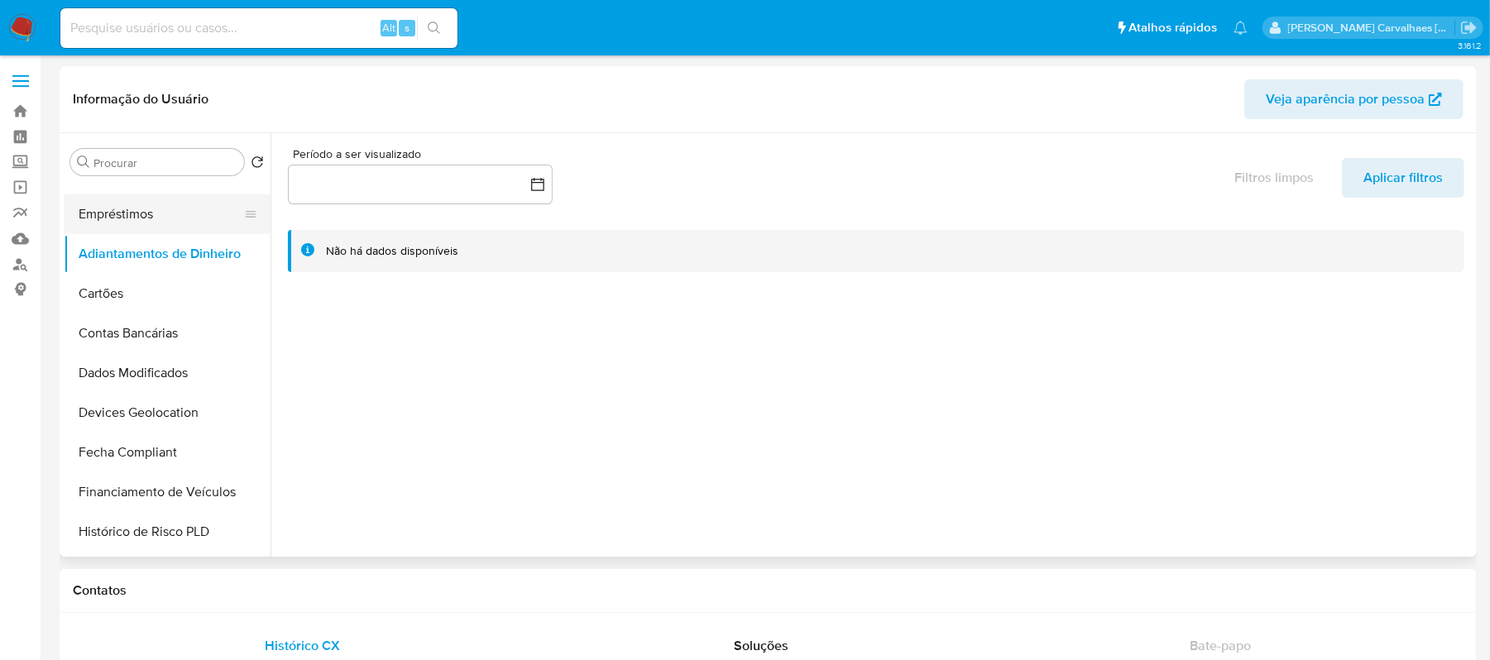
click at [187, 218] on button "Empréstimos" at bounding box center [161, 214] width 194 height 40
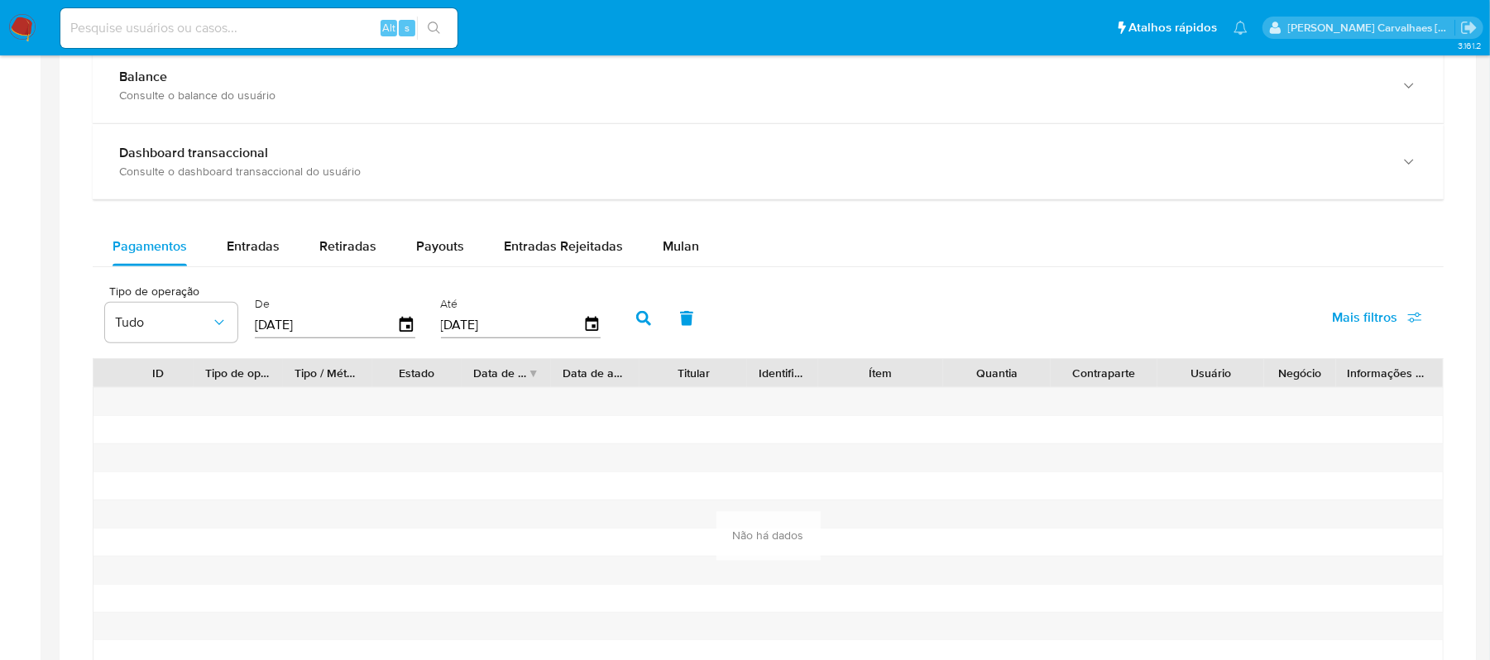
scroll to position [888, 0]
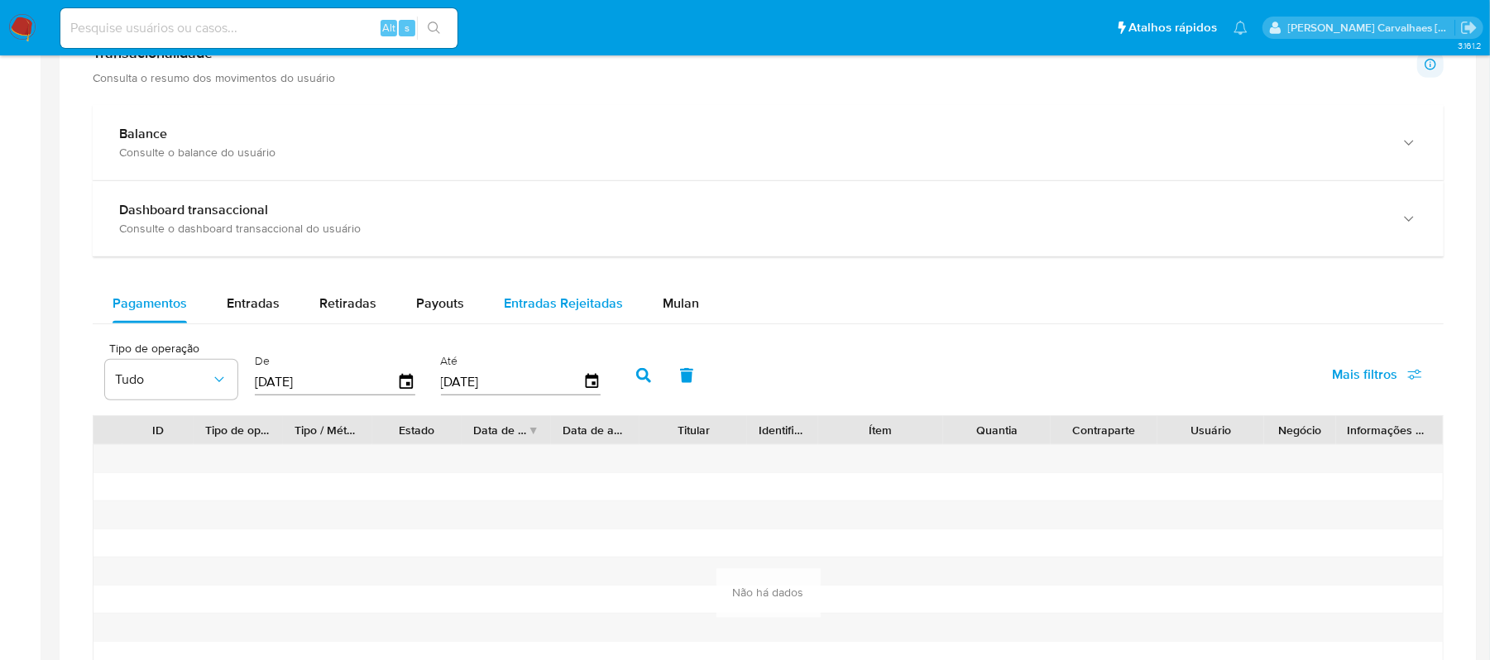
click at [554, 313] on span "Entradas Rejeitadas" at bounding box center [563, 303] width 119 height 19
select select "10"
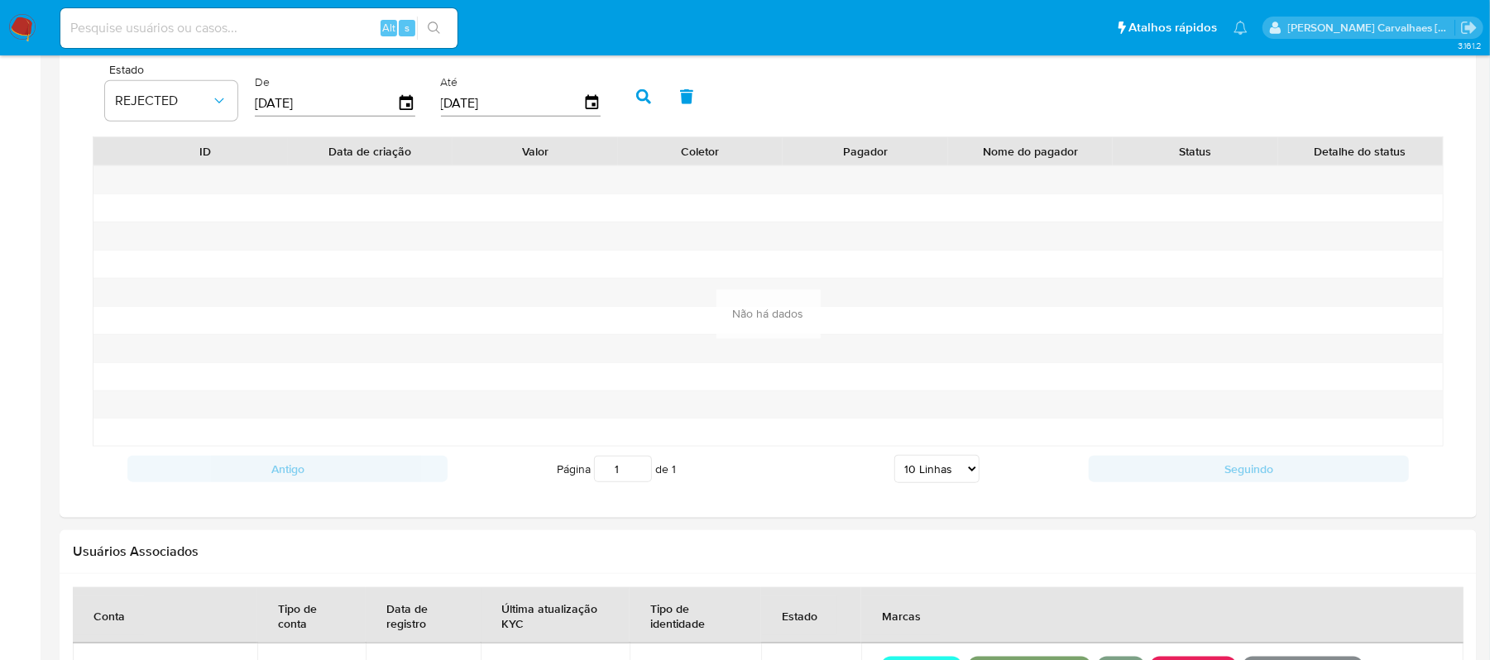
scroll to position [1109, 0]
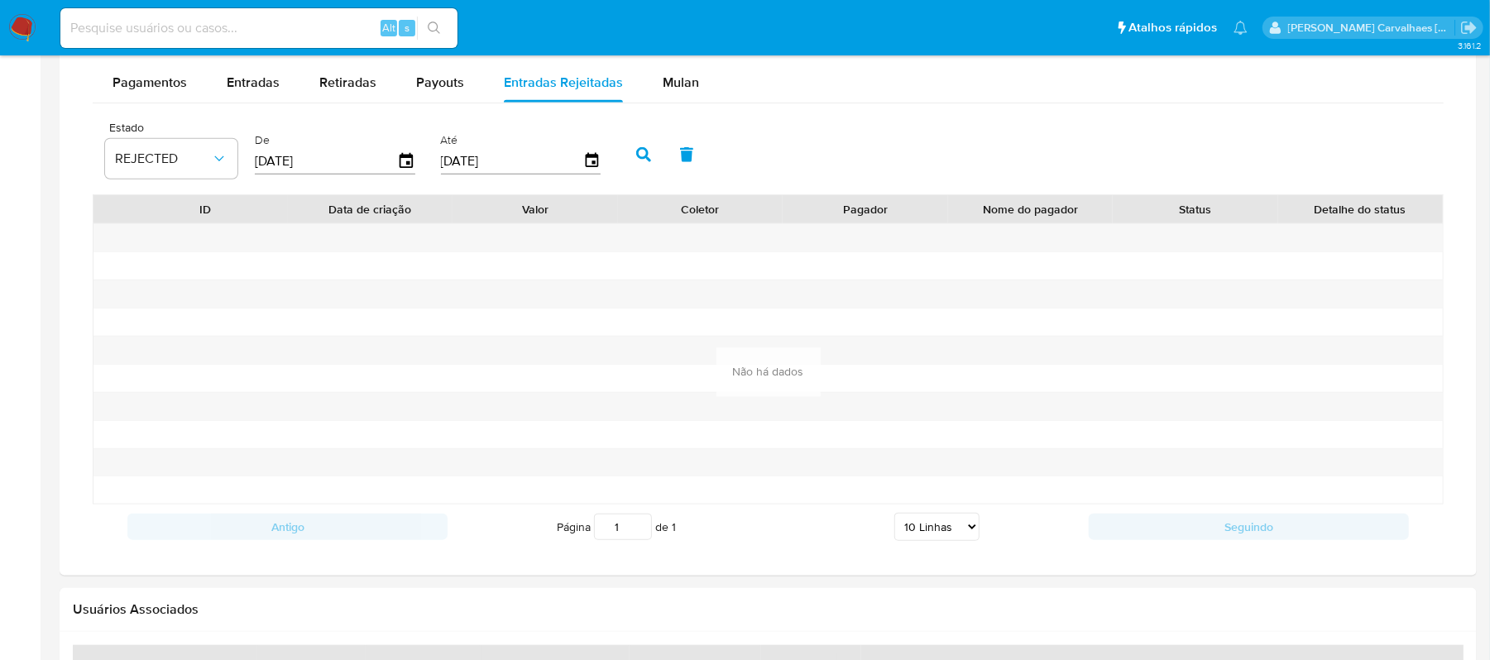
click at [103, 31] on input at bounding box center [258, 28] width 397 height 22
paste input "RK0yo934xTCicDMbnI7L2Qle"
type input "RK0yo934xTCicDMbnI7L2Qle"
click at [444, 34] on button "search-icon" at bounding box center [434, 28] width 34 height 23
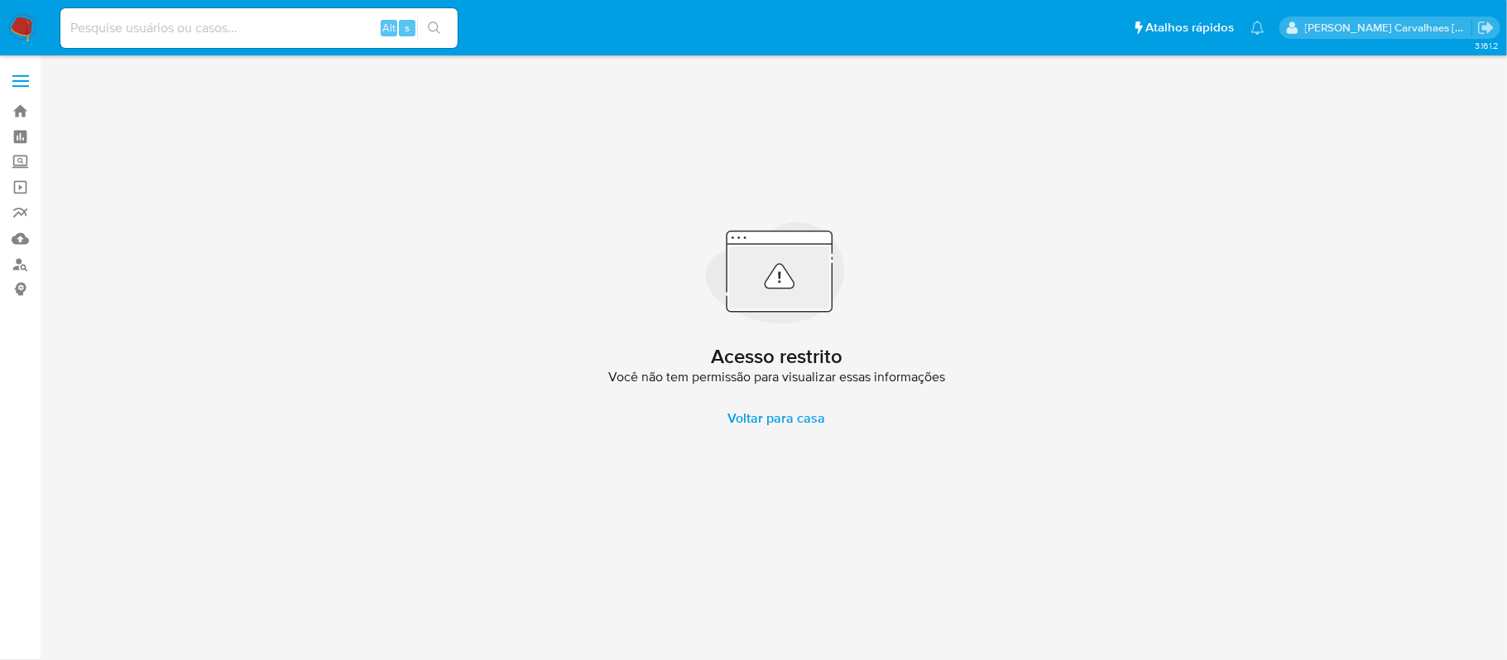
click at [170, 30] on input at bounding box center [258, 28] width 397 height 22
paste input "RK0yo934xTCicDMbnI7L2Qle"
click at [66, 27] on input "RK0yo934xTCicDMbnI7L2Qle" at bounding box center [258, 28] width 397 height 22
type input "RK0yo934xTCicDMbnI7L2Qle"
click at [448, 35] on button "search-icon" at bounding box center [434, 28] width 34 height 23
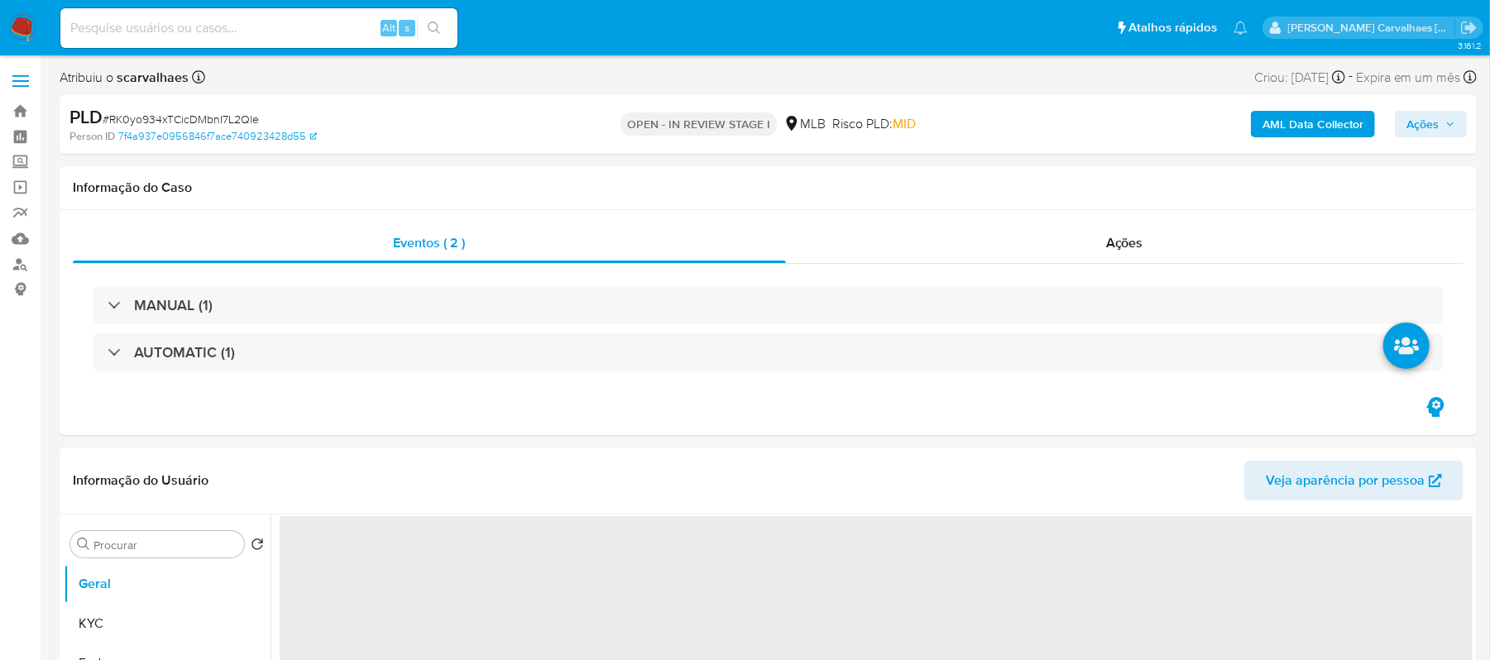
select select "10"
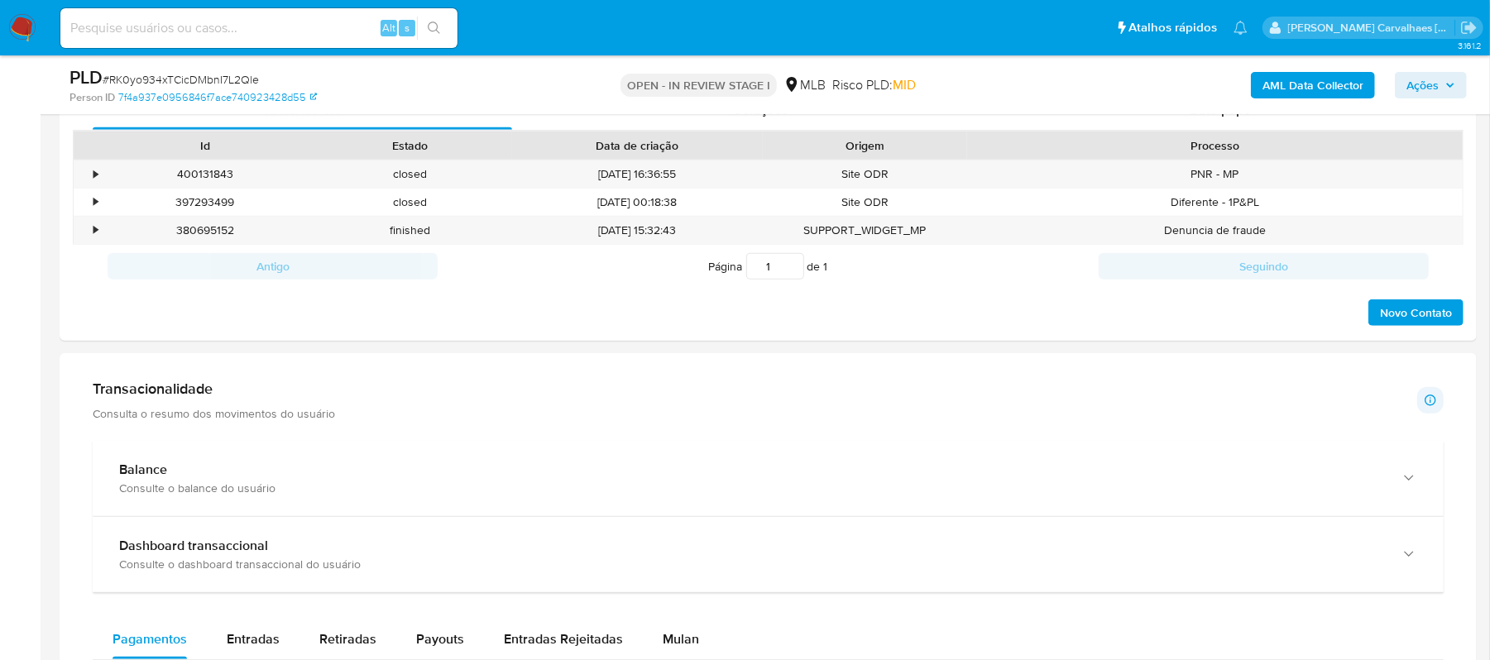
scroll to position [1213, 0]
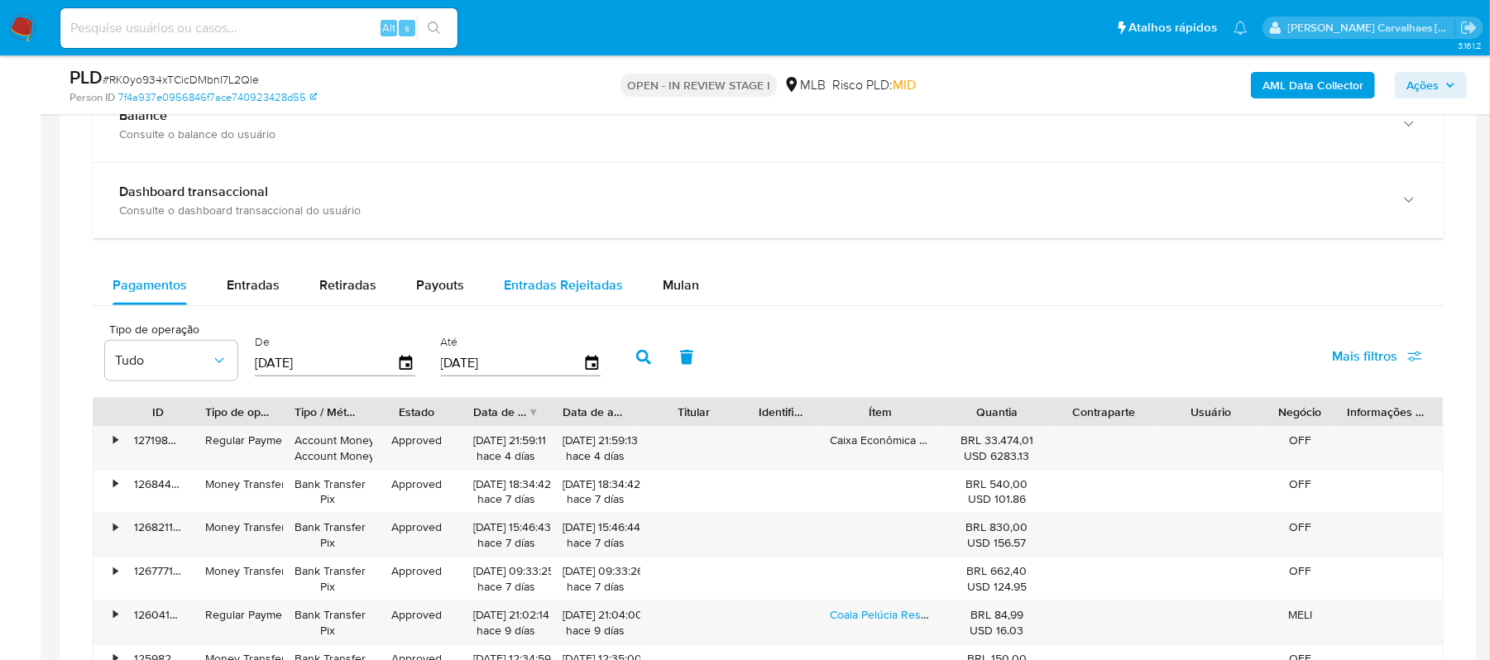
click at [536, 281] on span "Entradas Rejeitadas" at bounding box center [563, 285] width 119 height 19
select select "10"
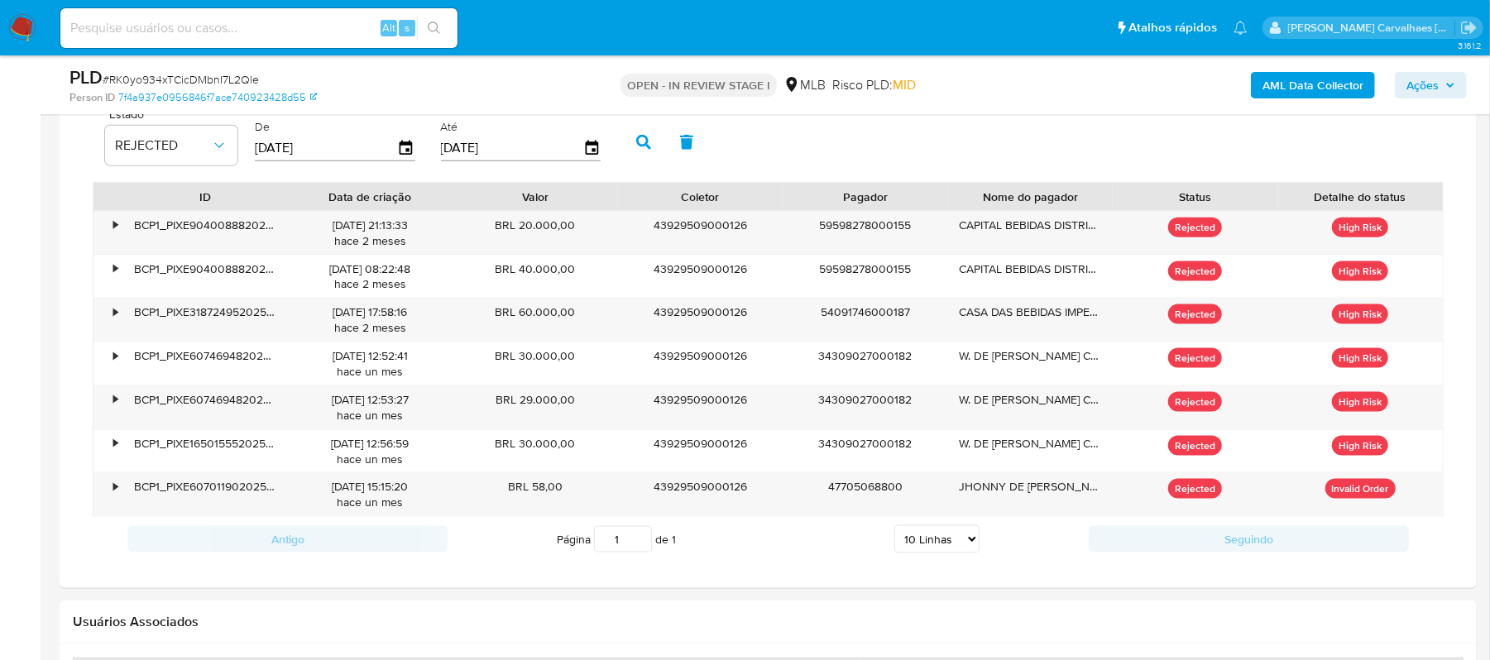
scroll to position [1434, 0]
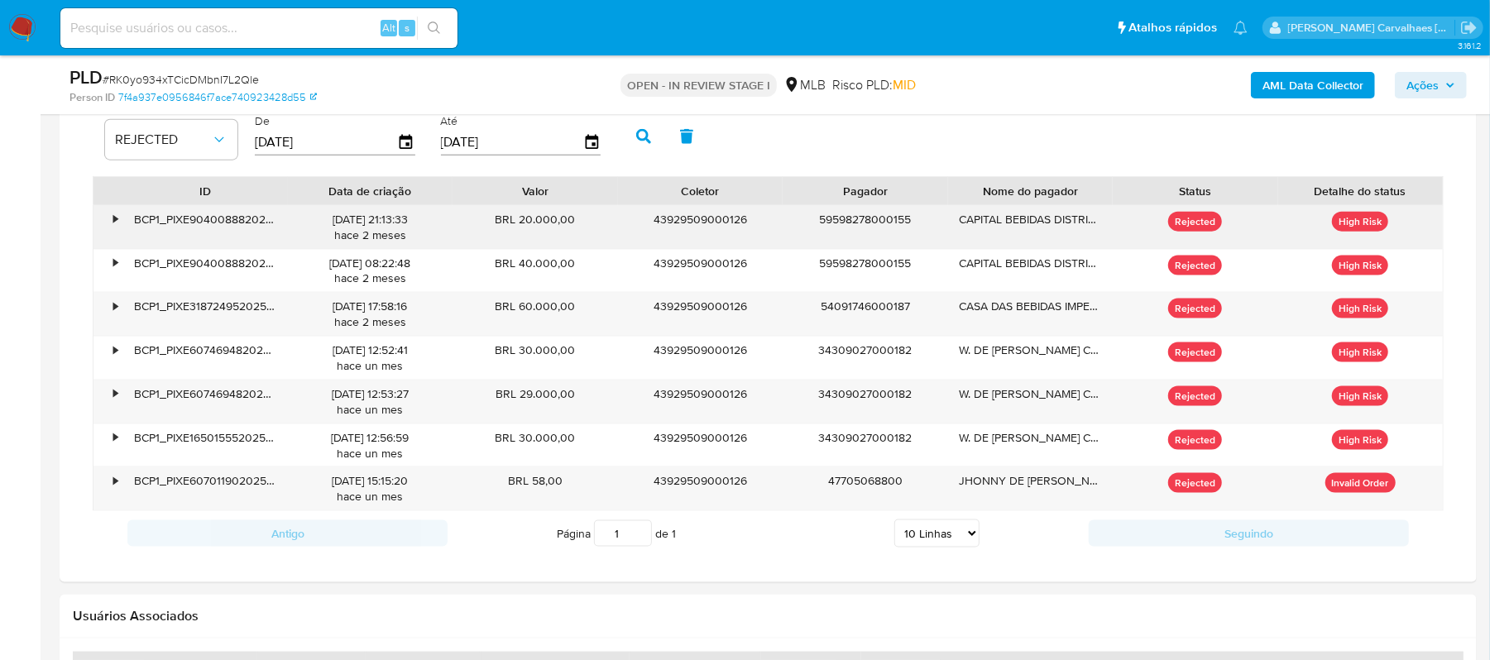
click at [1007, 232] on div "CAPITAL BEBIDAS DISTRIBUIDORA LTDA" at bounding box center [1031, 227] width 166 height 43
click at [116, 223] on div "•" at bounding box center [115, 220] width 4 height 16
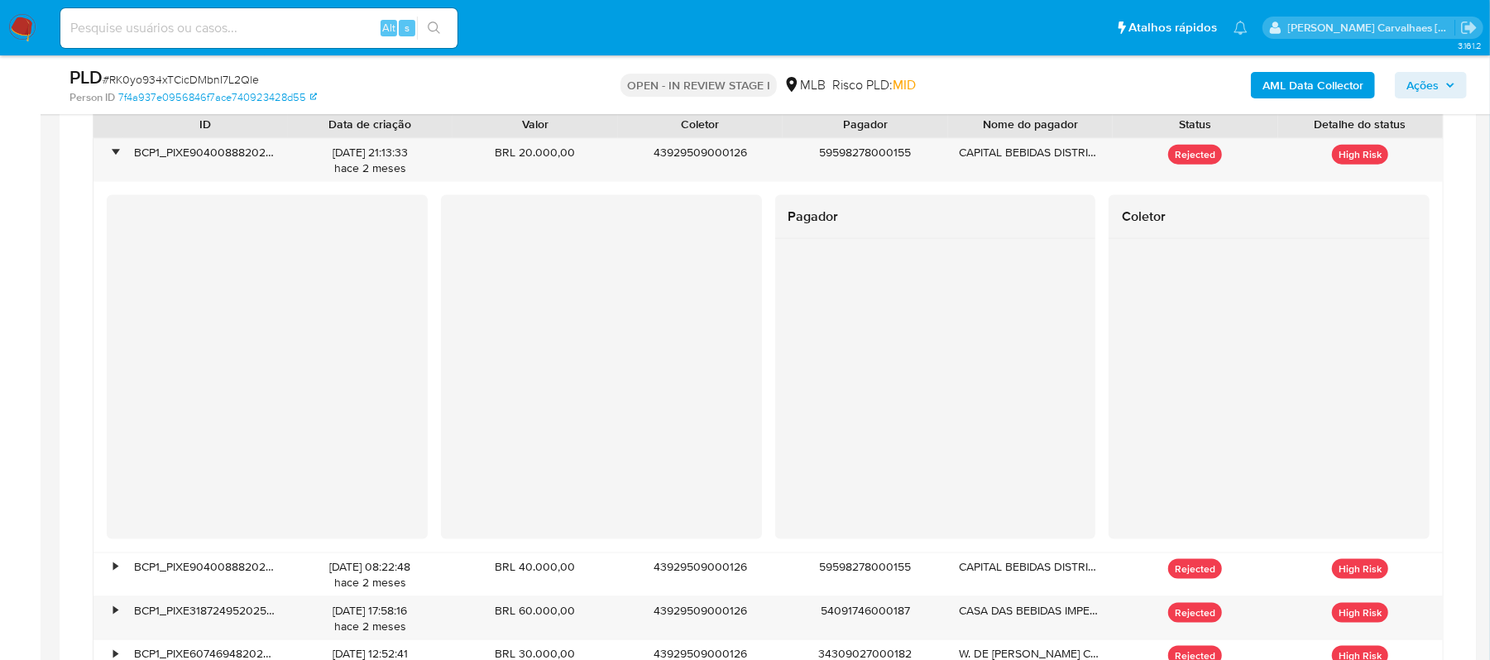
scroll to position [1324, 0]
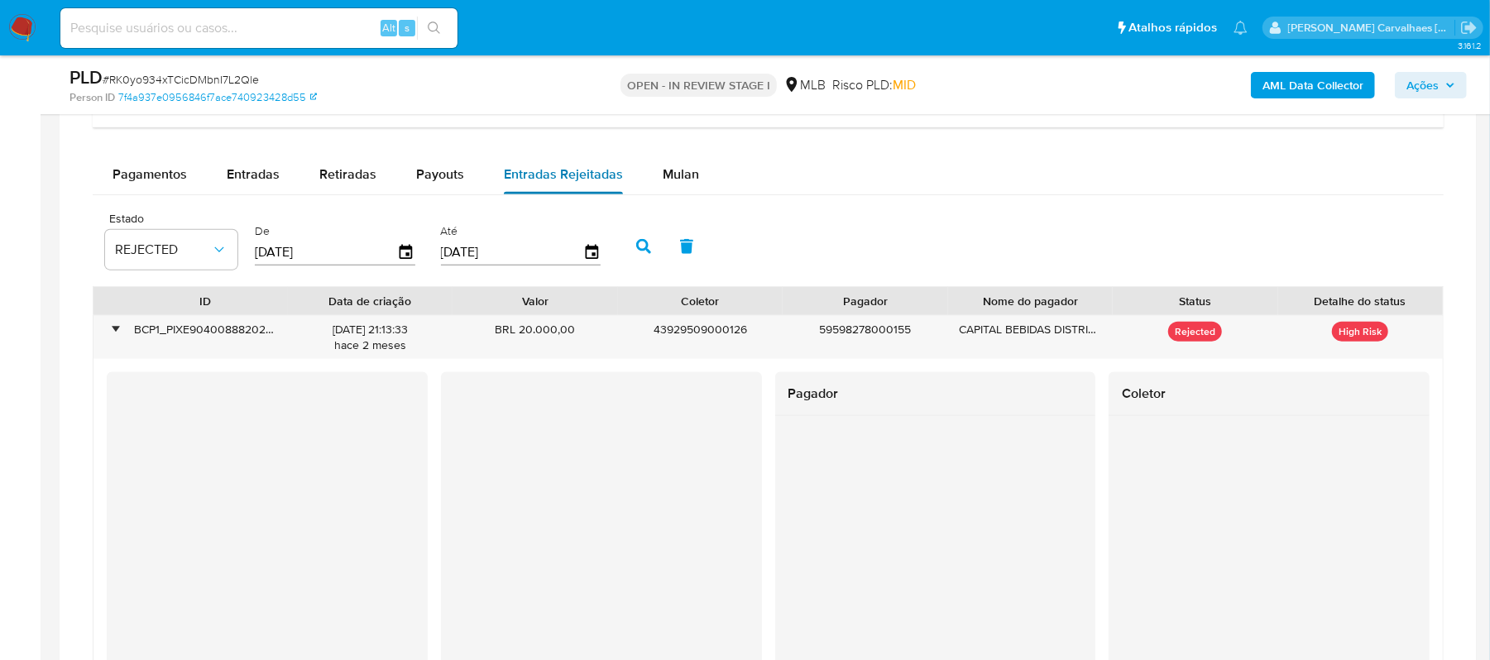
click at [494, 189] on button "Entradas Rejeitadas" at bounding box center [563, 175] width 159 height 40
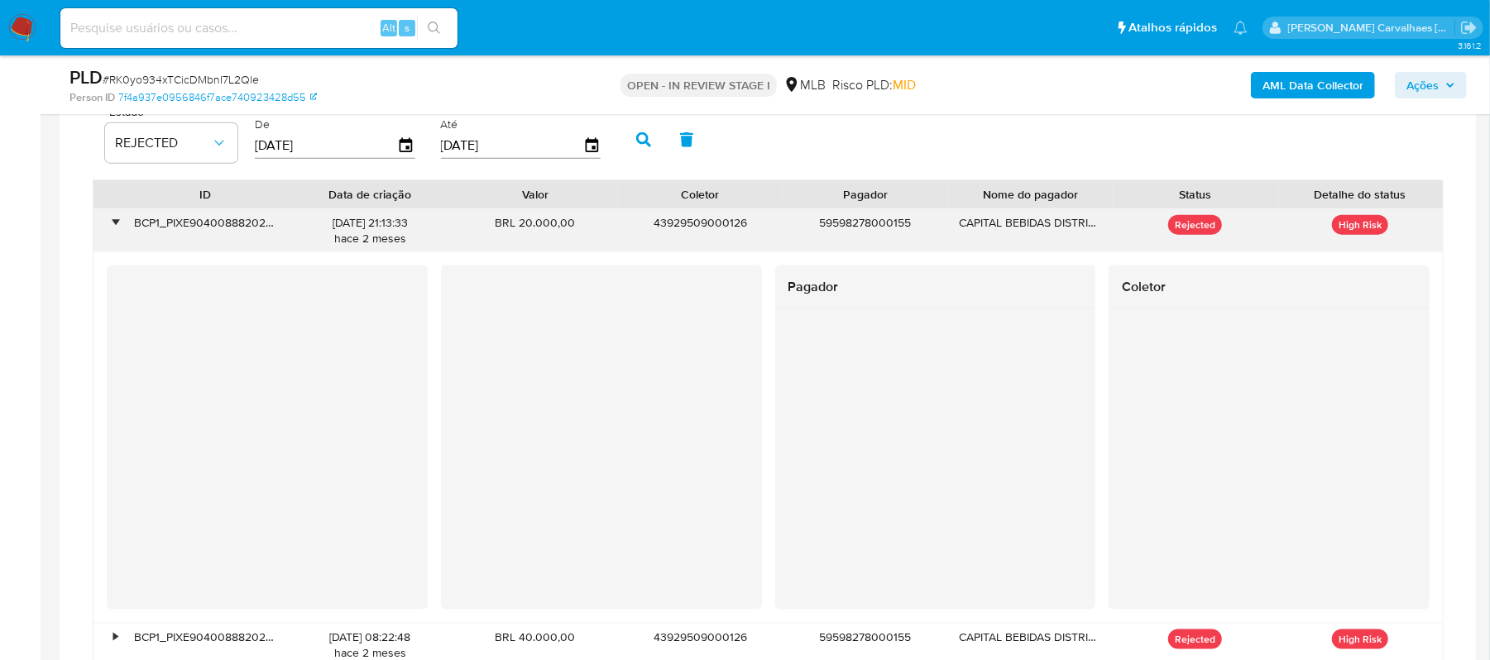
scroll to position [1434, 0]
click at [113, 225] on div "•" at bounding box center [115, 220] width 4 height 16
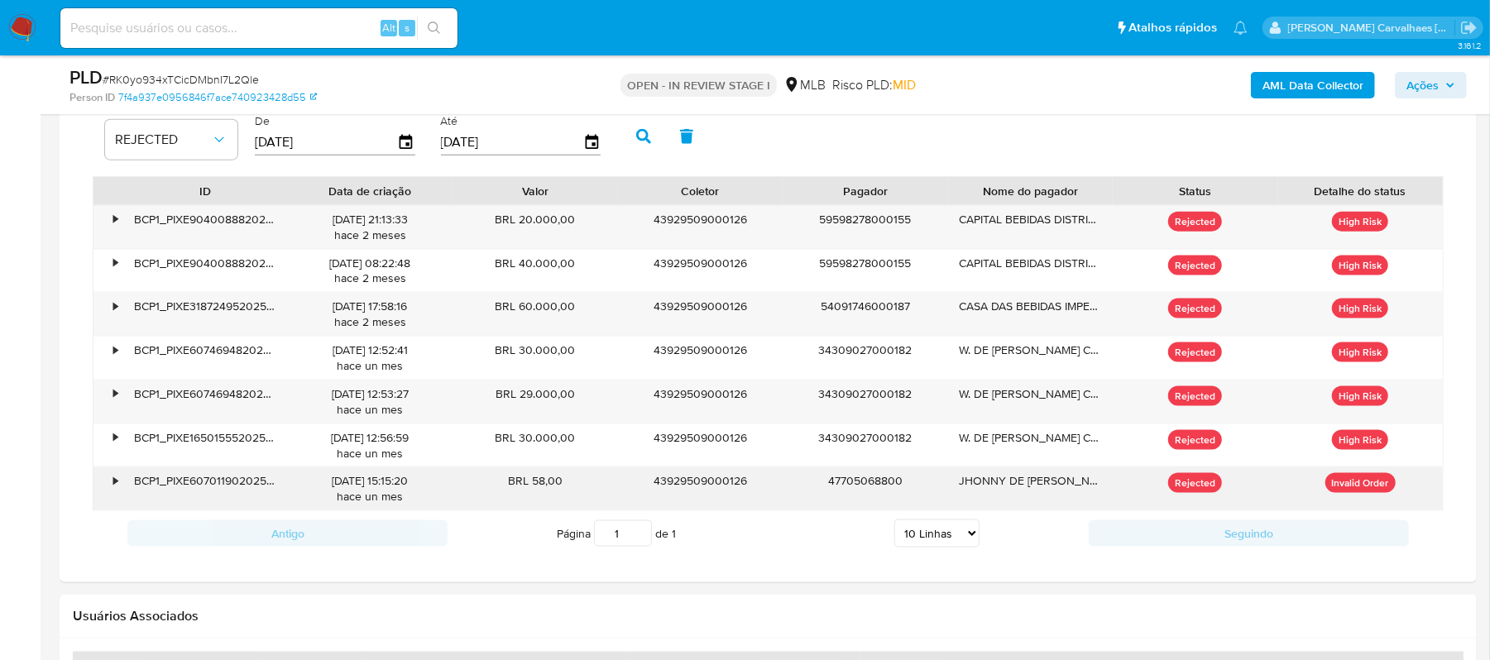
click at [950, 487] on div "JHONNY DE FRANCA DIAS" at bounding box center [1031, 489] width 166 height 43
click at [110, 494] on div "•" at bounding box center [108, 489] width 29 height 43
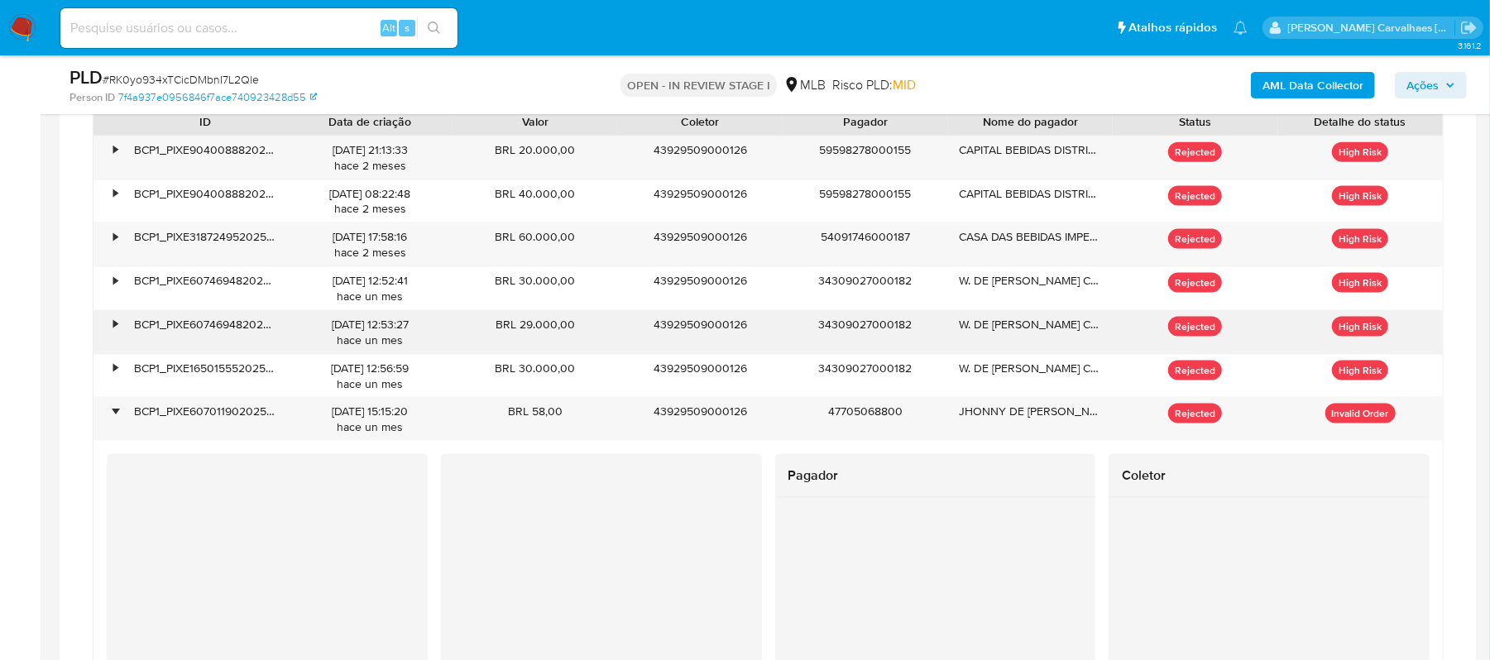
scroll to position [1655, 0]
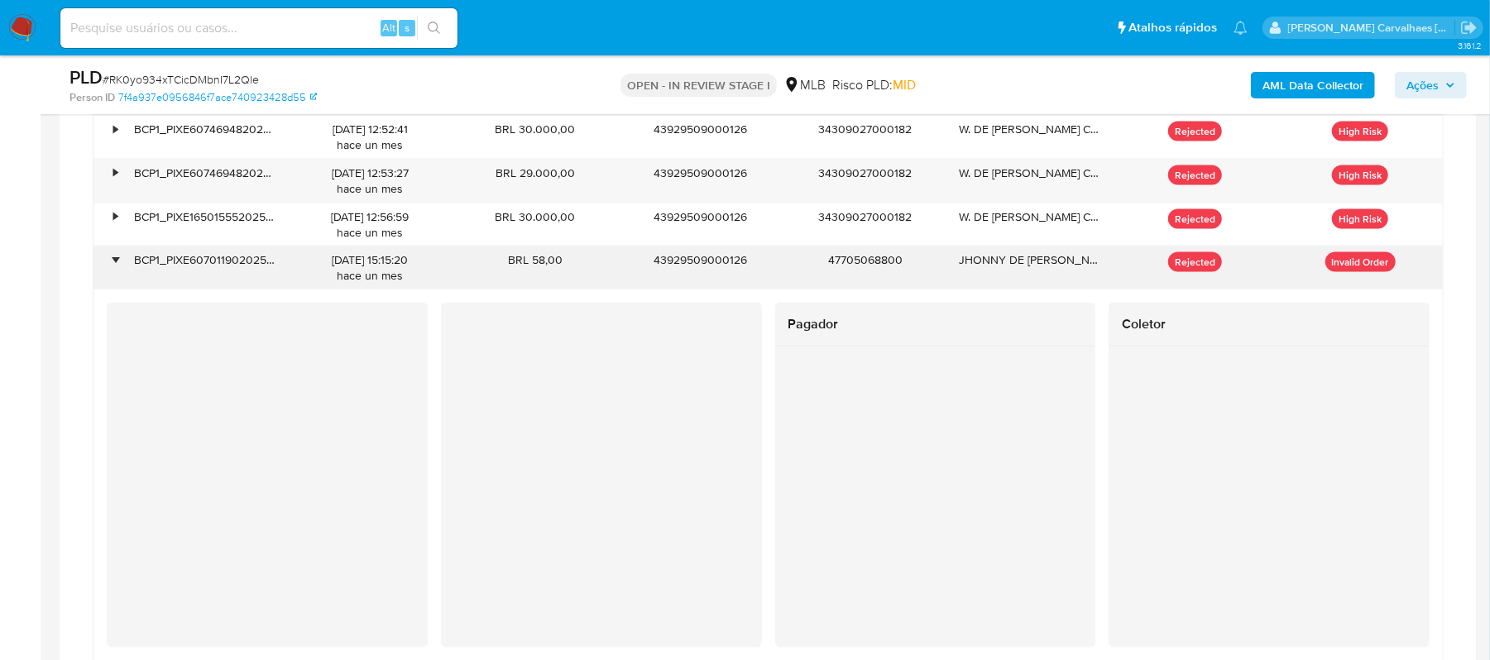
click at [116, 268] on div "•" at bounding box center [115, 260] width 4 height 16
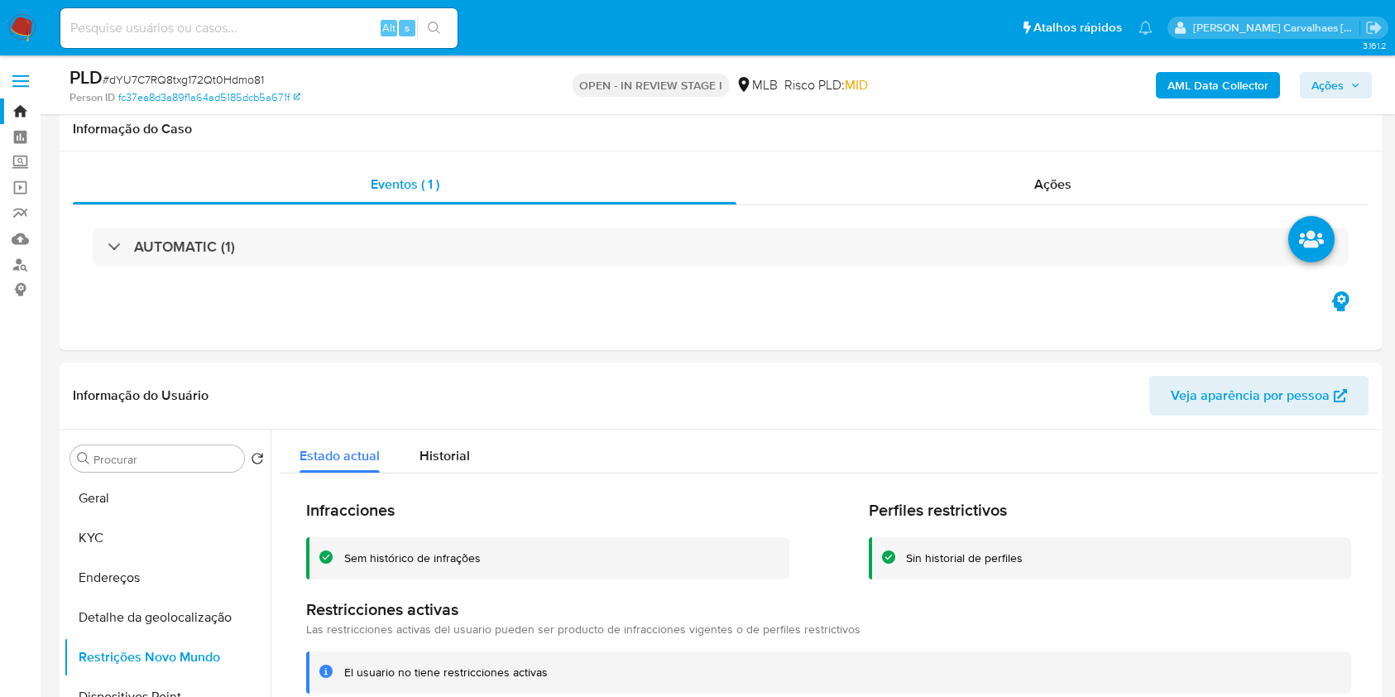
select select "10"
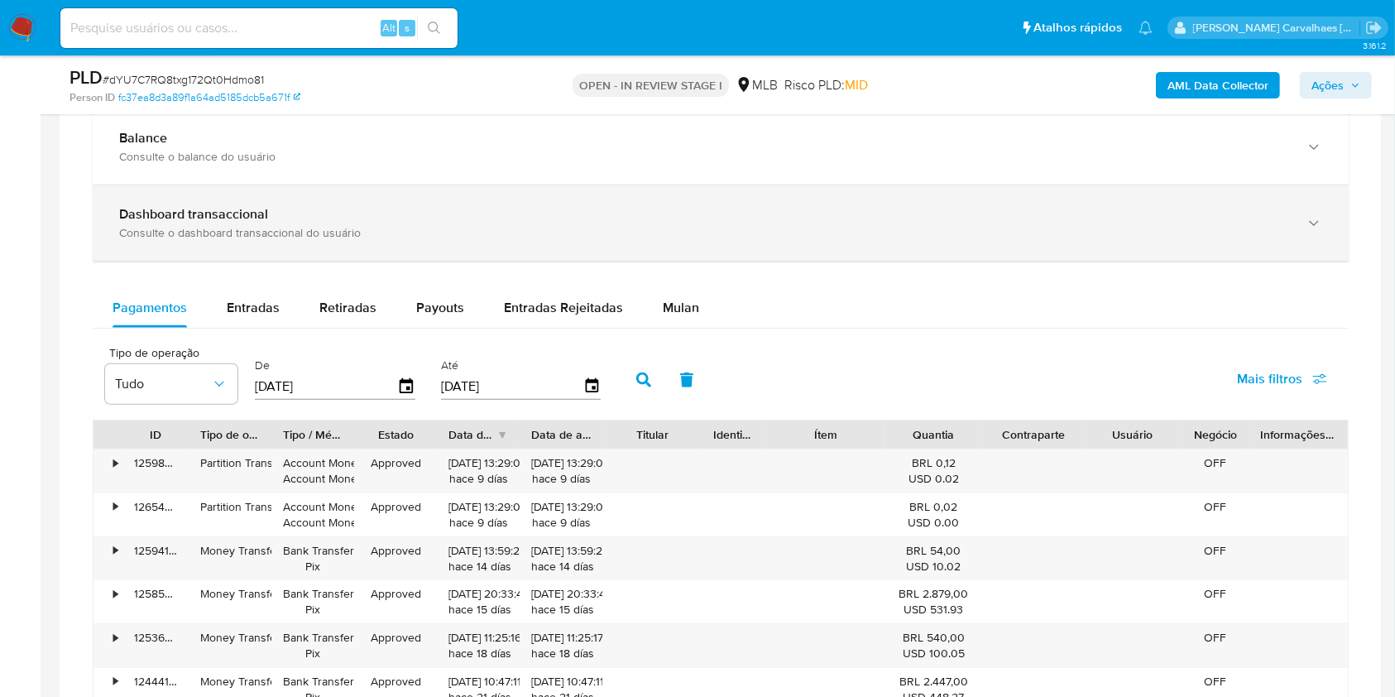
scroll to position [1187, 0]
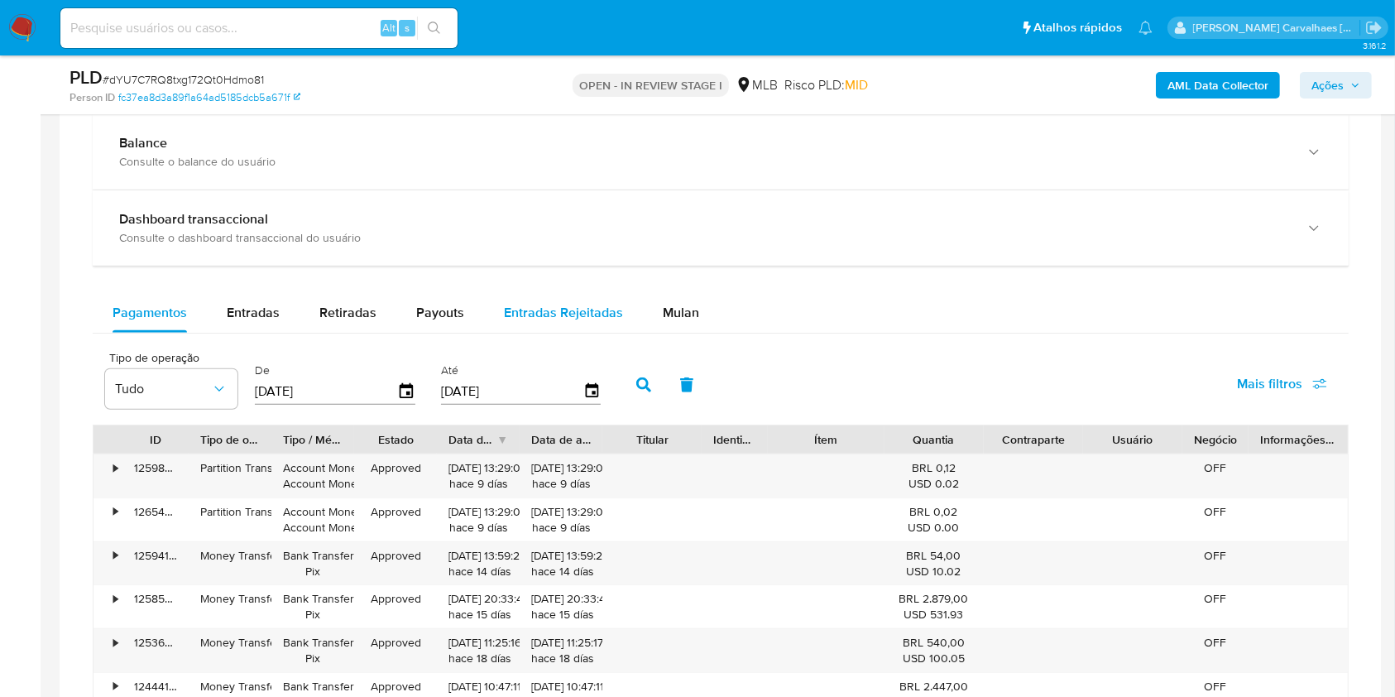
drag, startPoint x: 582, startPoint y: 297, endPoint x: 607, endPoint y: 320, distance: 34.0
click at [583, 297] on div "Entradas Rejeitadas" at bounding box center [563, 313] width 119 height 40
select select "10"
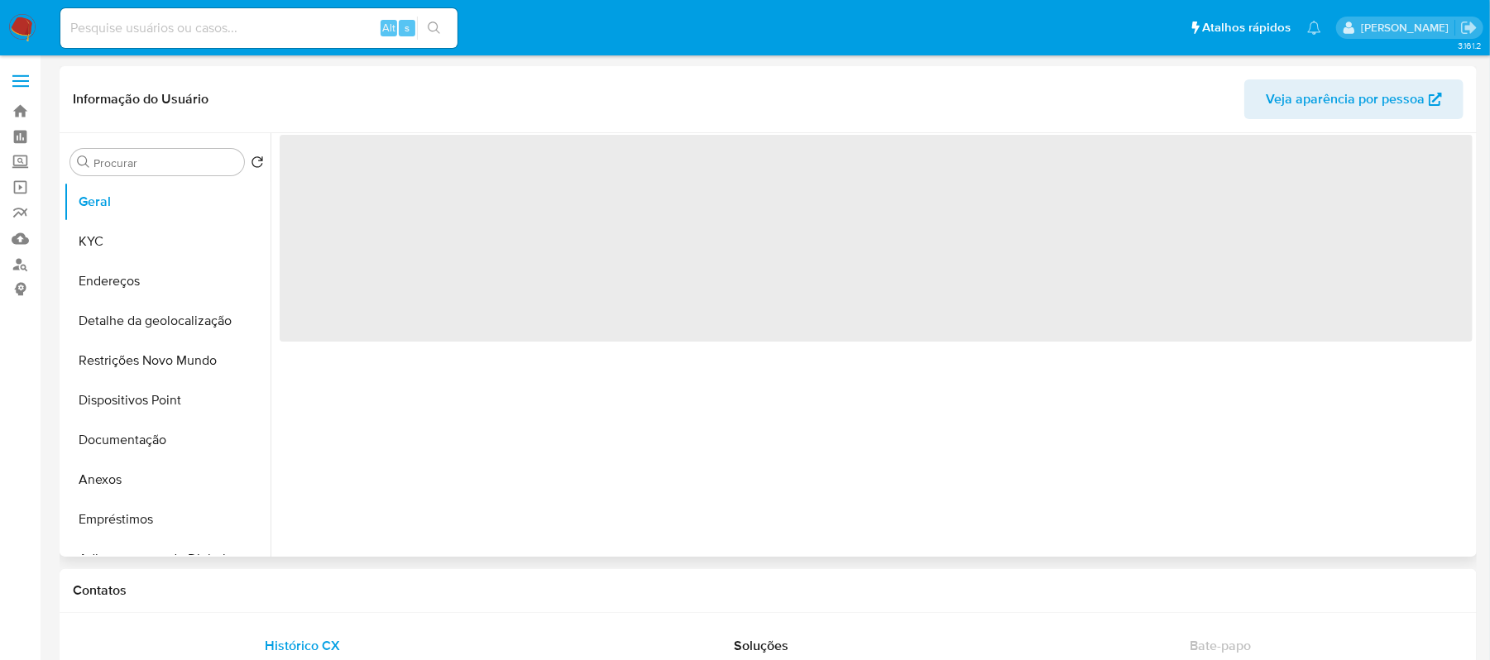
select select "10"
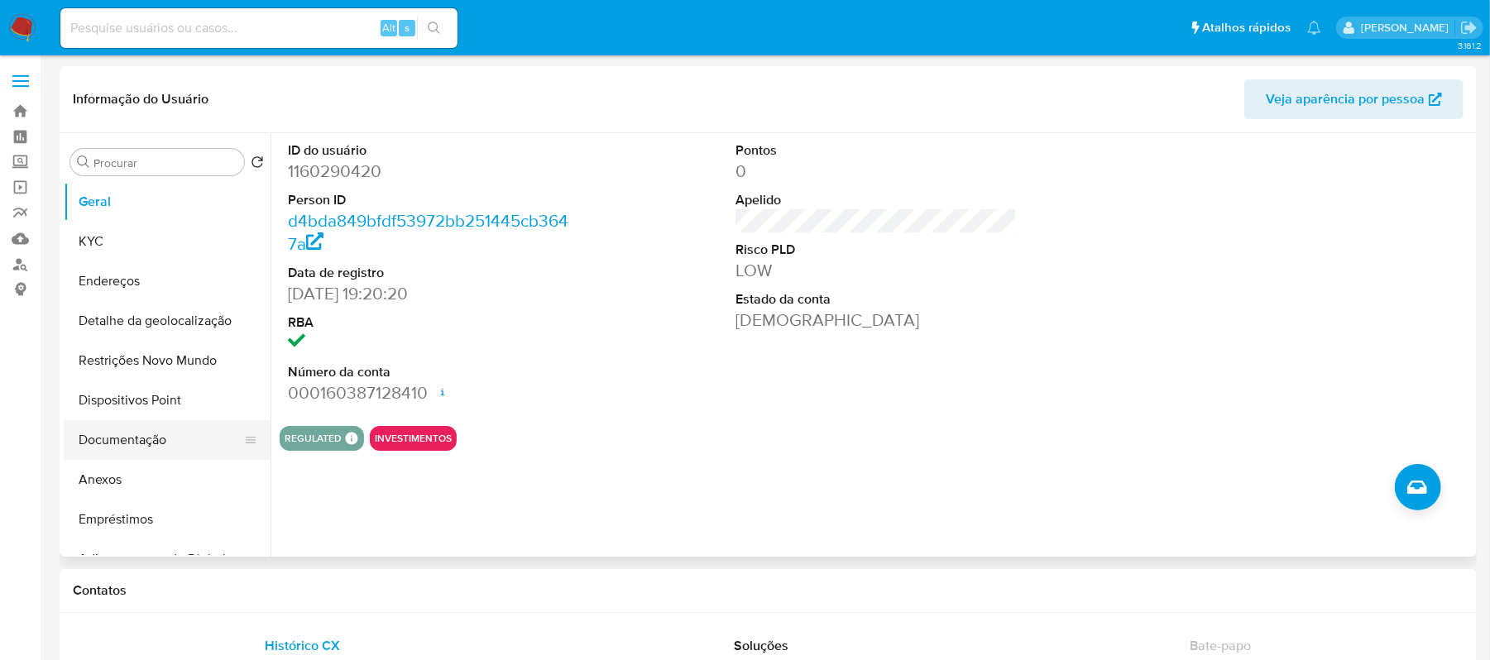
click at [113, 445] on button "Documentação" at bounding box center [161, 440] width 194 height 40
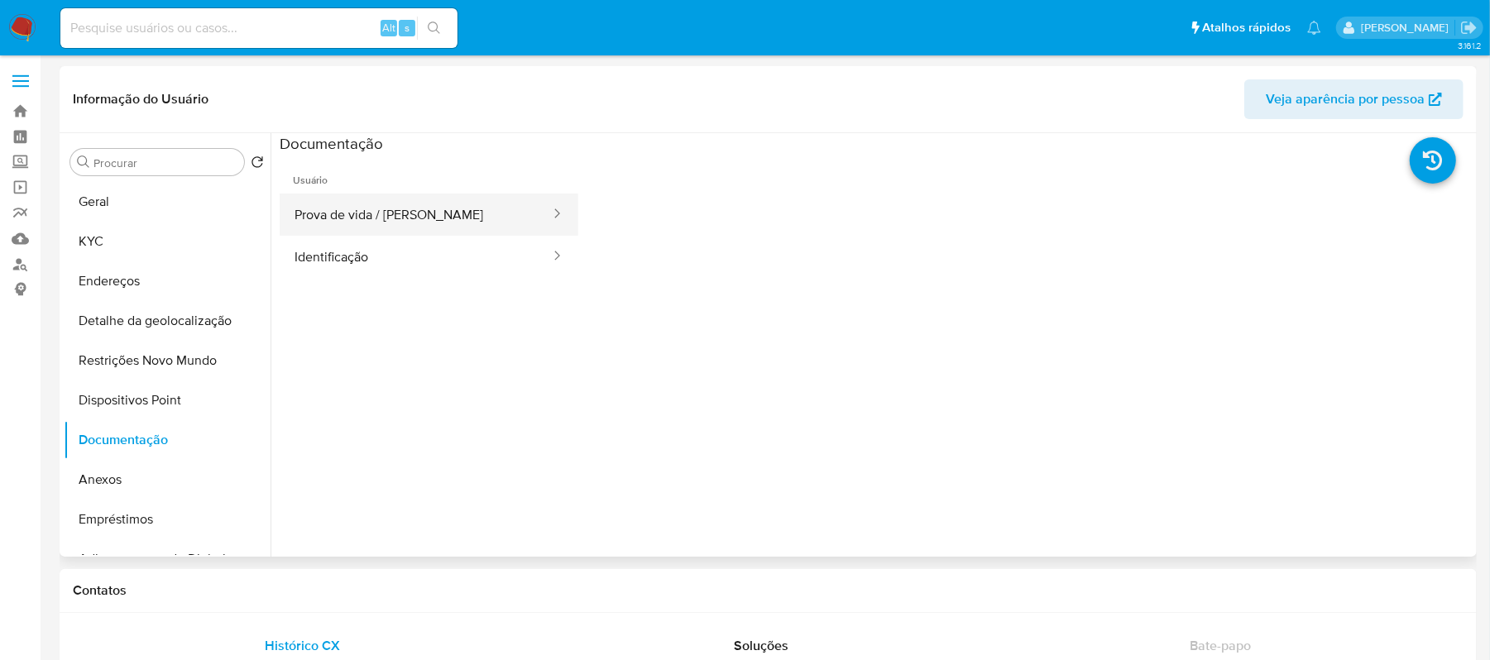
click at [442, 223] on button "Prova de vida / Selfie" at bounding box center [416, 215] width 272 height 42
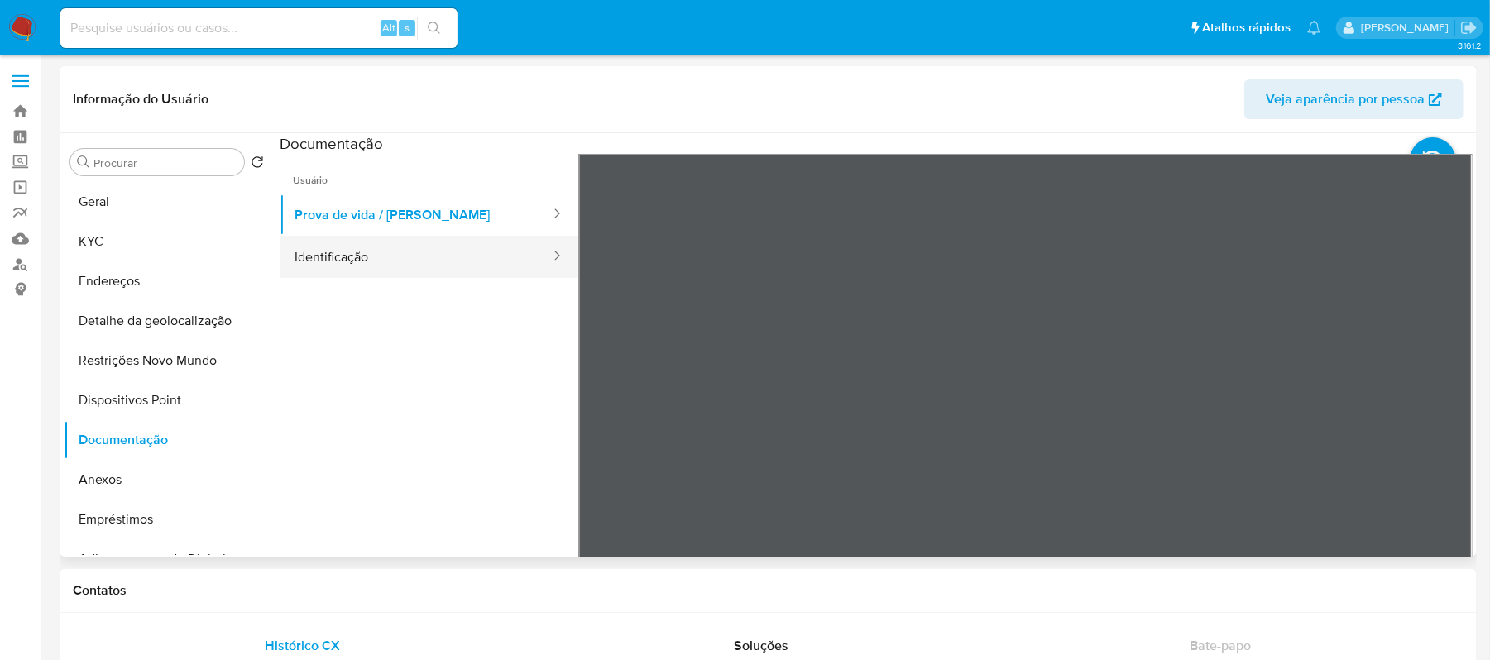
click at [451, 252] on button "Identificação" at bounding box center [416, 257] width 272 height 42
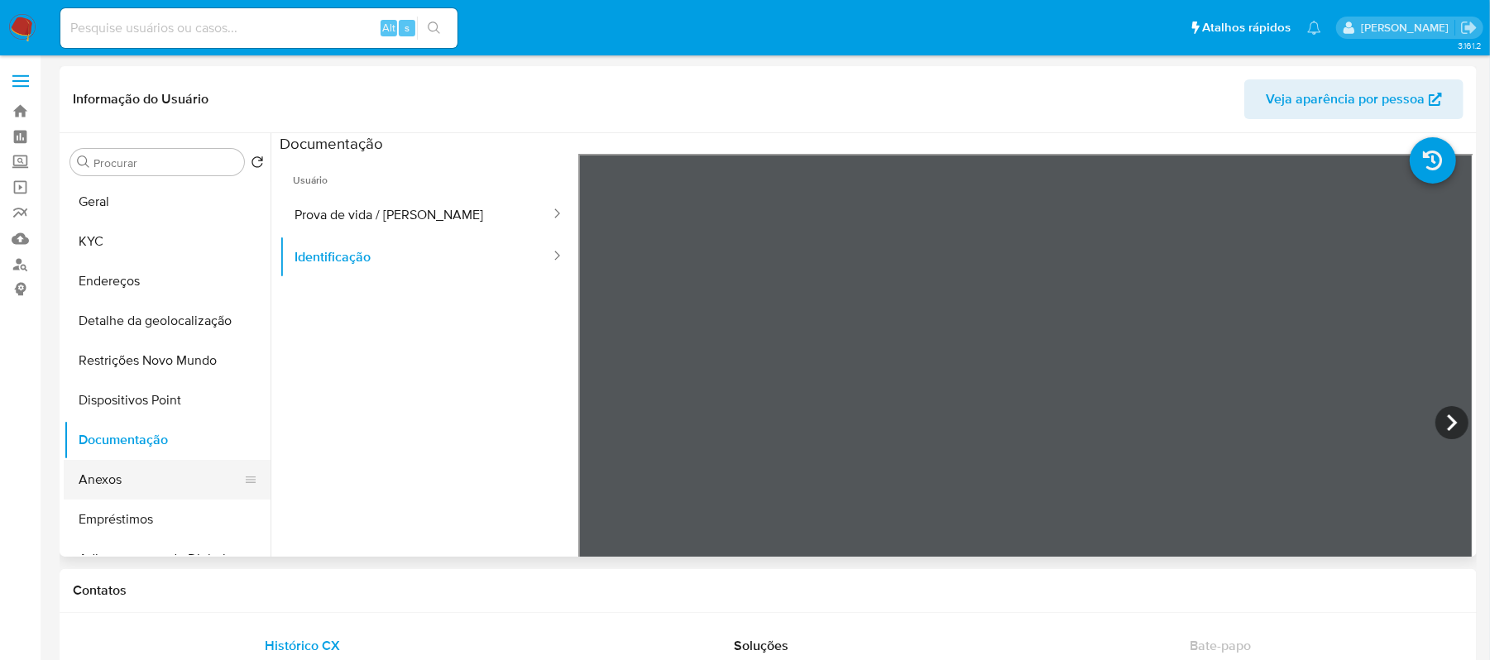
click at [119, 481] on button "Anexos" at bounding box center [161, 480] width 194 height 40
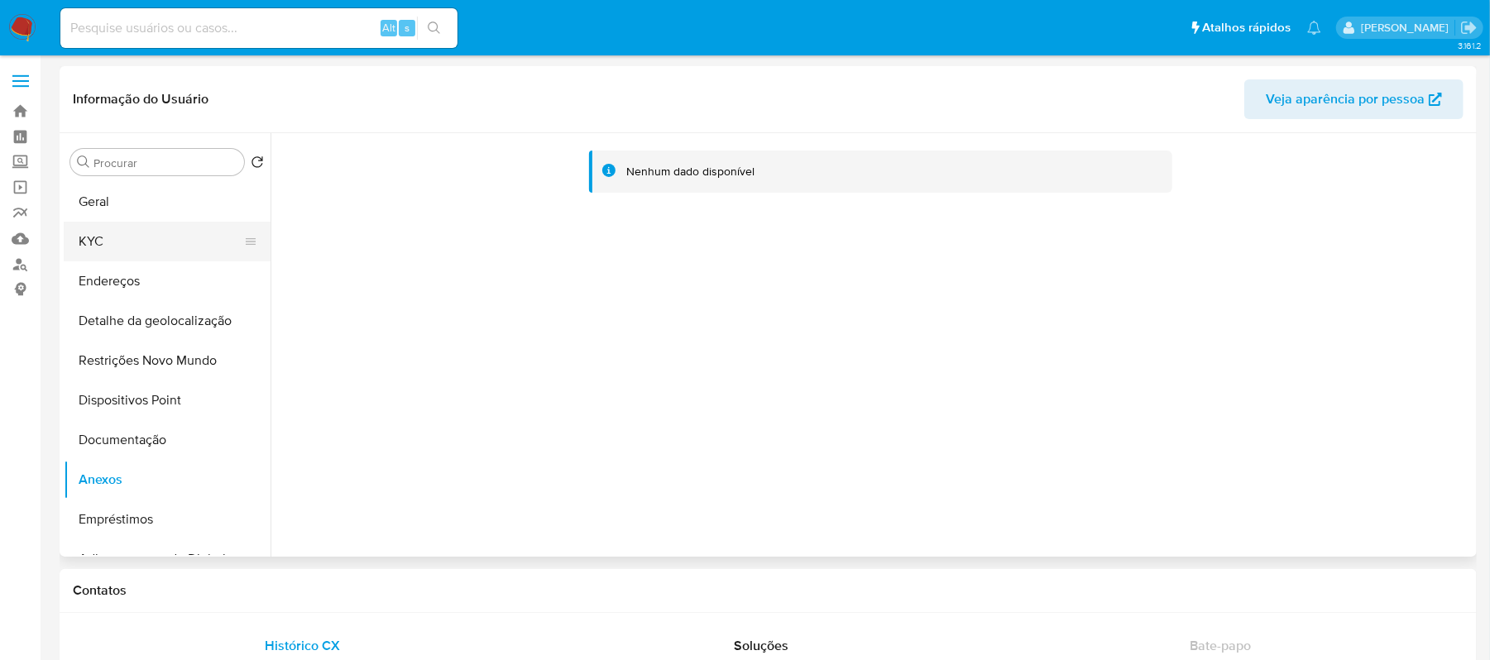
click at [103, 240] on button "KYC" at bounding box center [161, 242] width 194 height 40
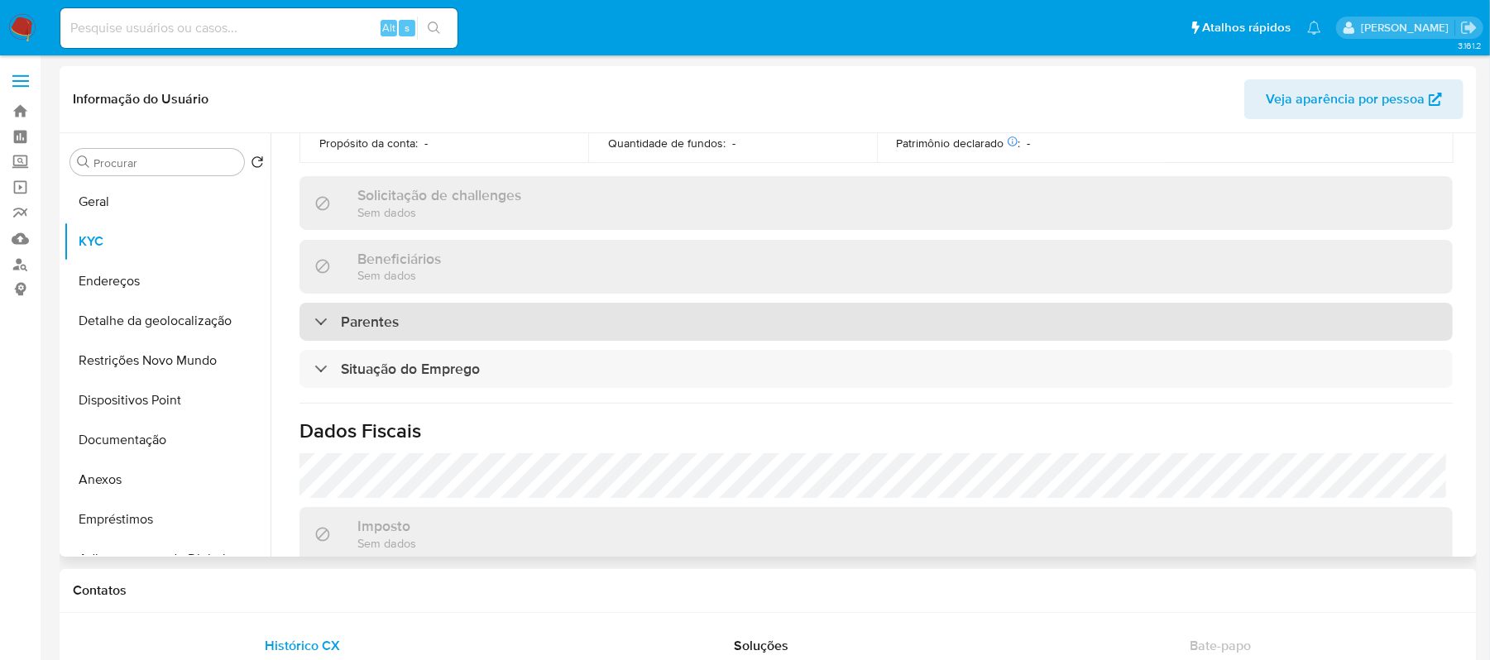
scroll to position [551, 0]
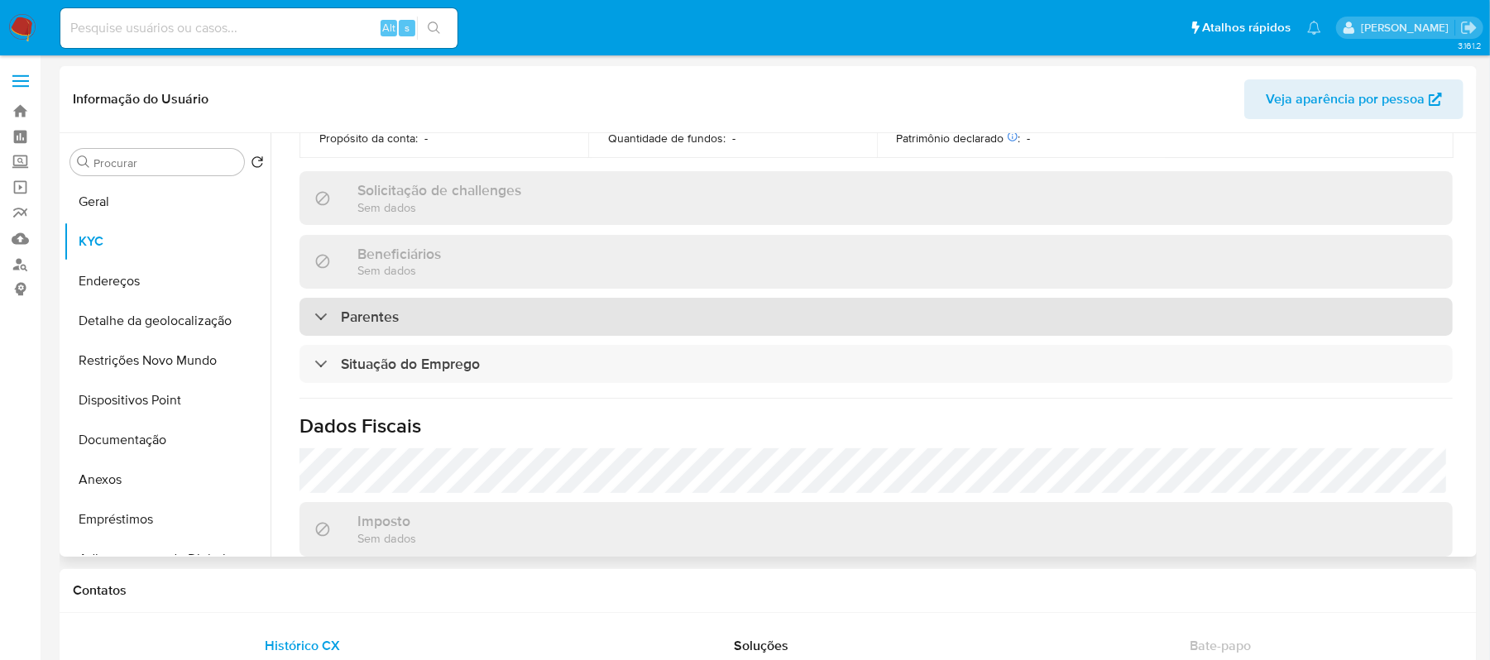
click at [458, 321] on div "Parentes" at bounding box center [877, 317] width 1154 height 38
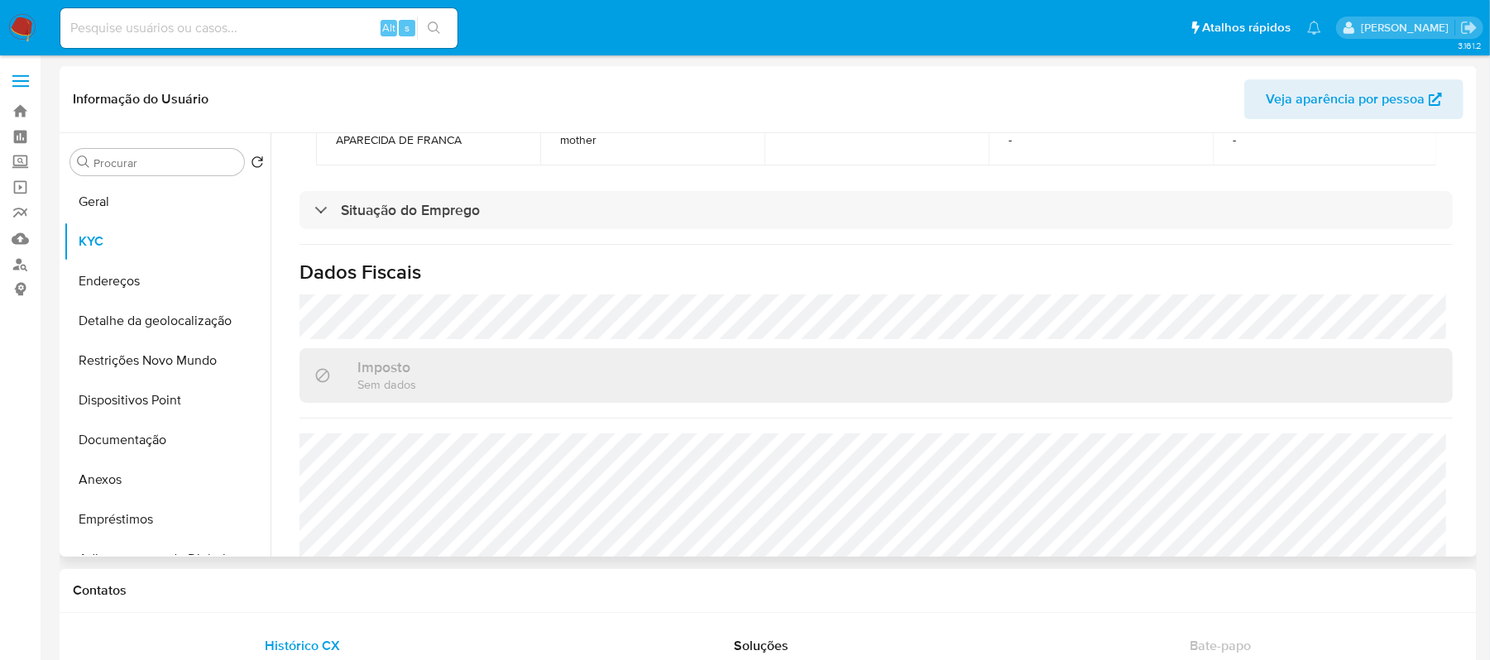
scroll to position [885, 0]
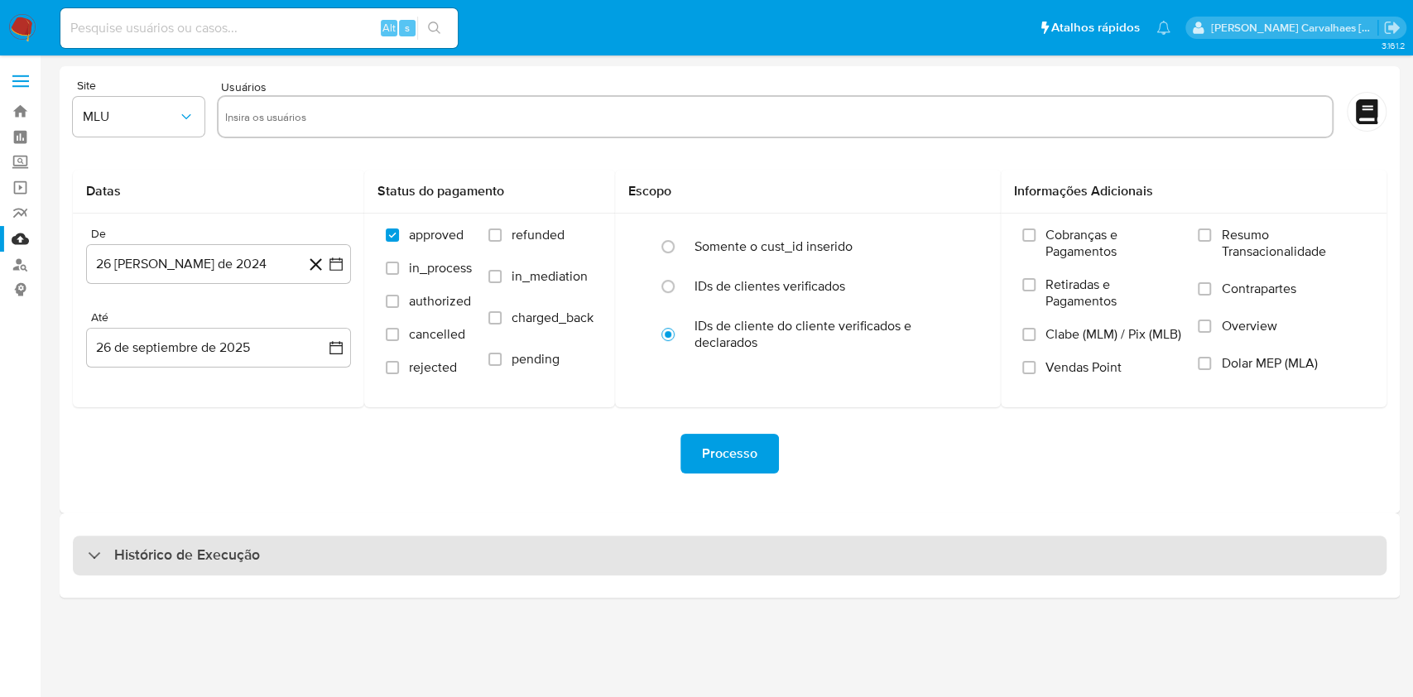
click at [179, 566] on div "Histórico de Execução" at bounding box center [729, 555] width 1313 height 40
select select "10"
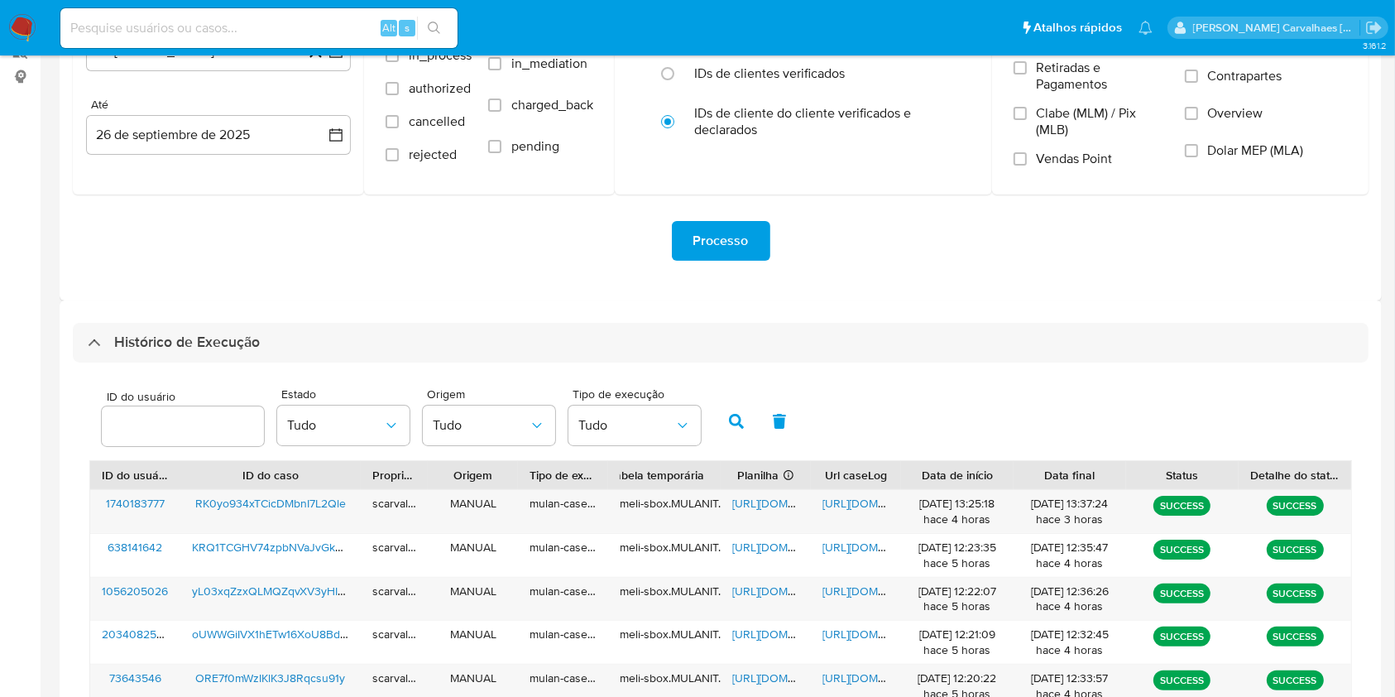
scroll to position [220, 0]
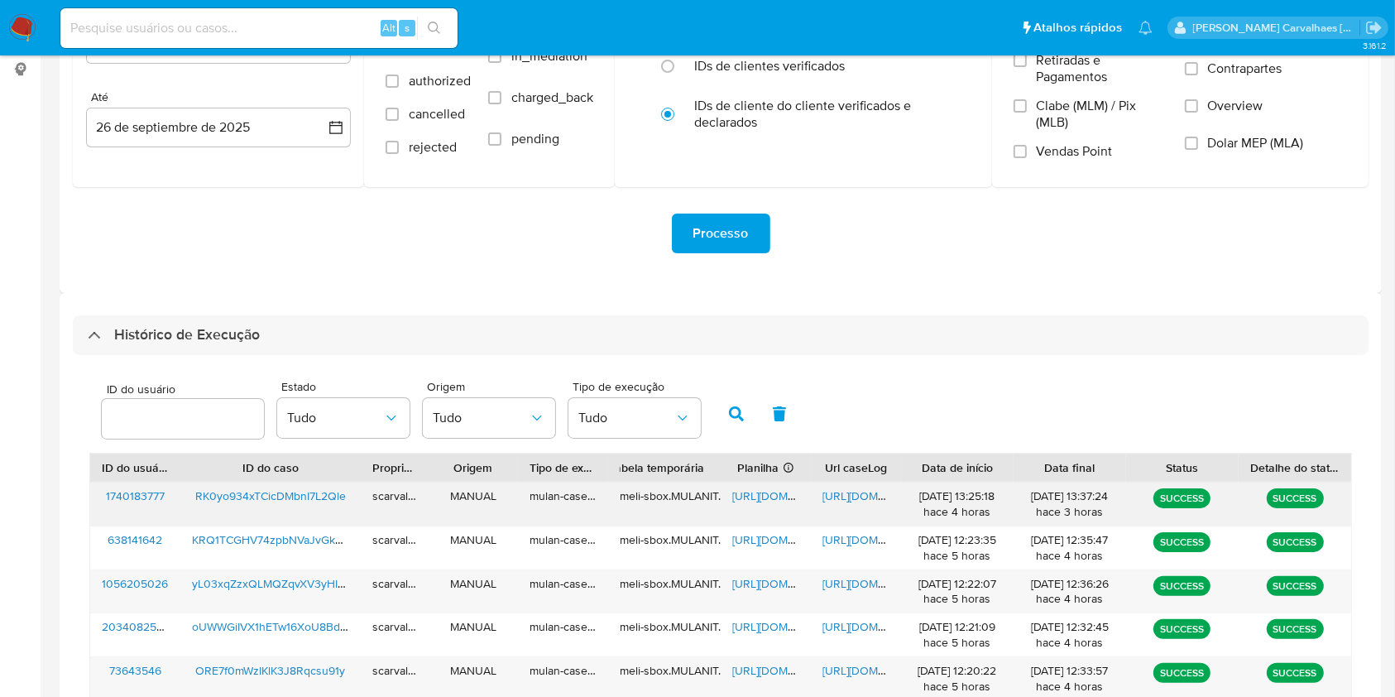
click at [773, 493] on span "[URL][DOMAIN_NAME]" at bounding box center [789, 495] width 114 height 17
